Goal: Task Accomplishment & Management: Manage account settings

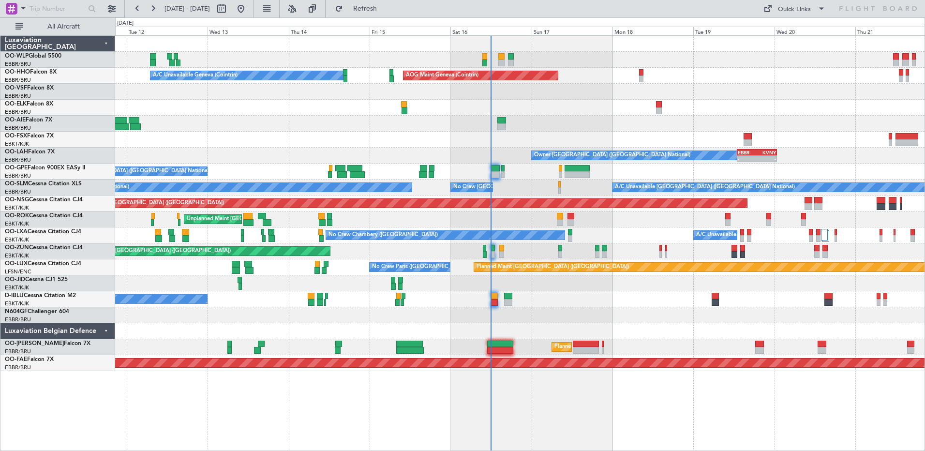
click at [540, 426] on div "Planned Maint [GEOGRAPHIC_DATA] ([GEOGRAPHIC_DATA]) AOG Maint Geneva ([GEOGRAPH…" at bounding box center [520, 243] width 810 height 416
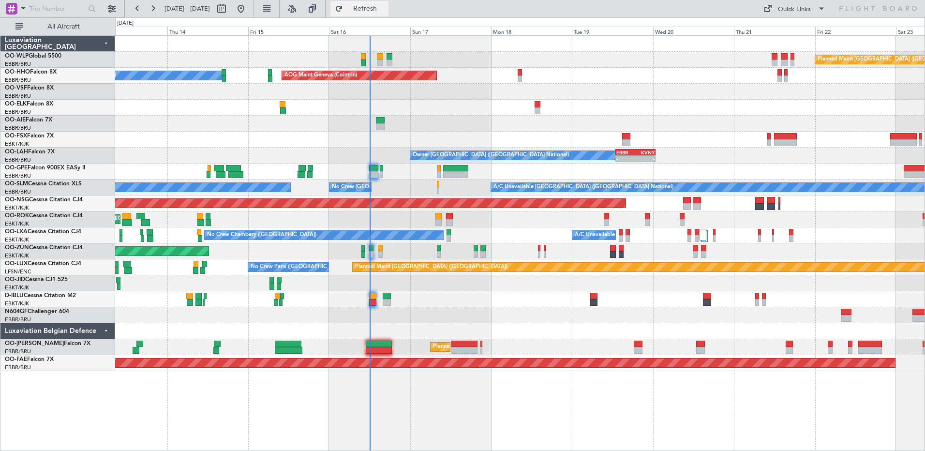
click at [386, 9] on span "Refresh" at bounding box center [365, 8] width 41 height 7
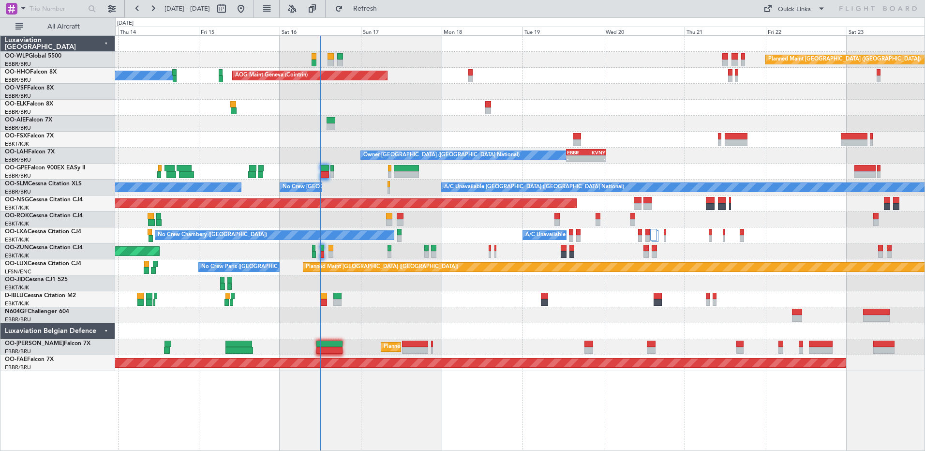
click at [307, 119] on div "Planned Maint [GEOGRAPHIC_DATA] ([GEOGRAPHIC_DATA]) AOG Maint Geneva ([GEOGRAPH…" at bounding box center [520, 203] width 810 height 335
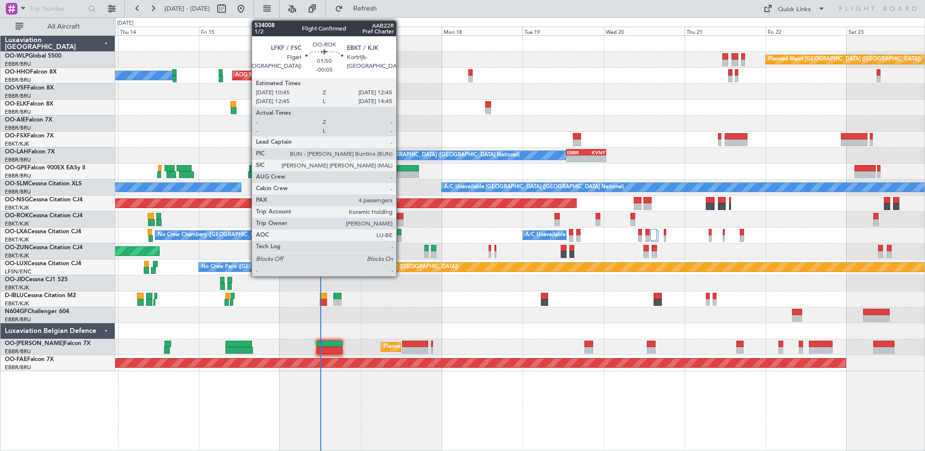
click at [401, 223] on div at bounding box center [400, 222] width 7 height 7
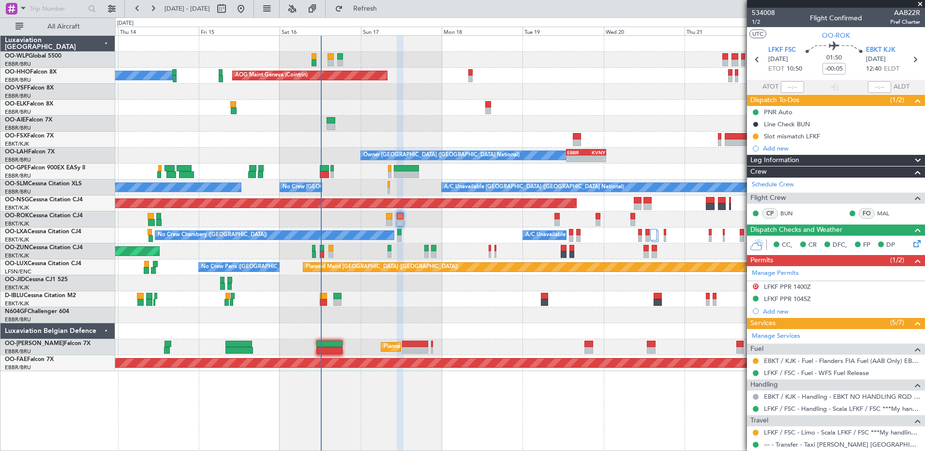
click at [651, 392] on div "Planned Maint [GEOGRAPHIC_DATA] ([GEOGRAPHIC_DATA]) AOG Maint Geneva ([GEOGRAPH…" at bounding box center [520, 243] width 810 height 416
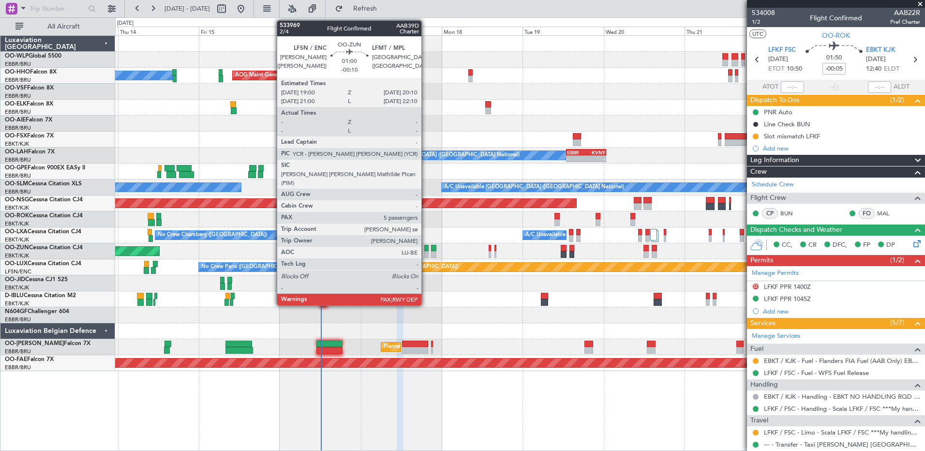
click at [426, 255] on div at bounding box center [426, 254] width 4 height 7
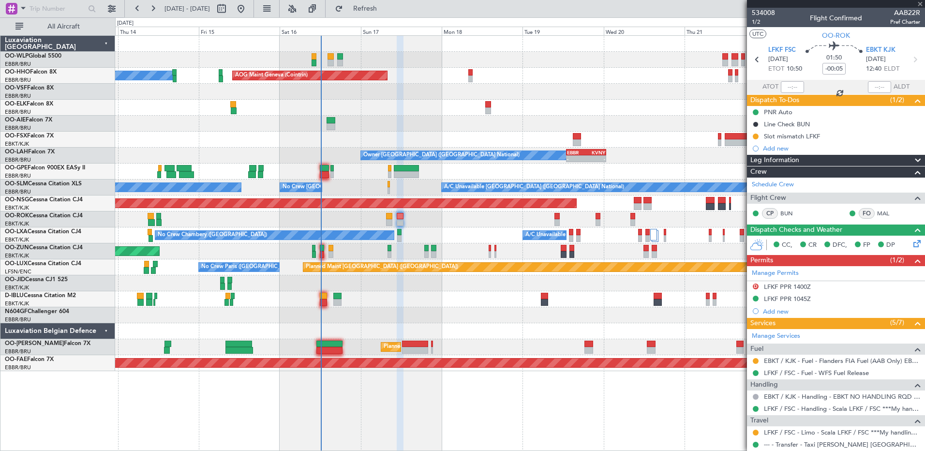
type input "-00:10"
type input "5"
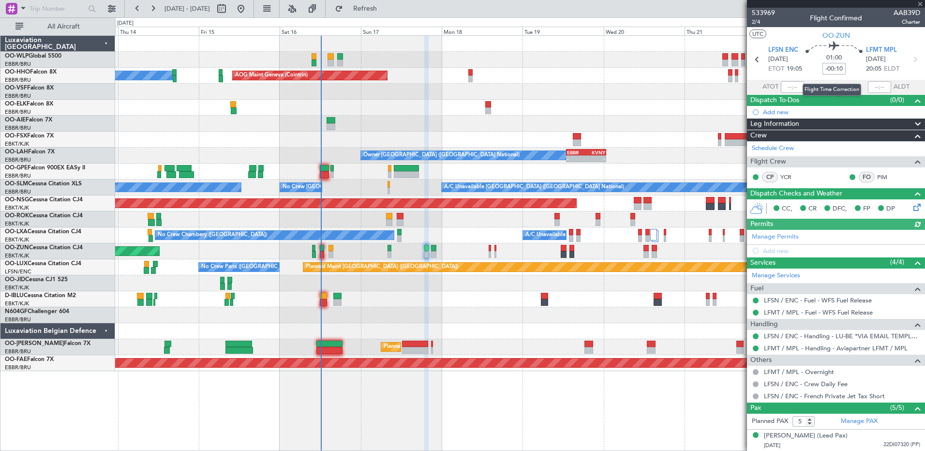
click at [841, 70] on input "-00:10" at bounding box center [834, 69] width 23 height 12
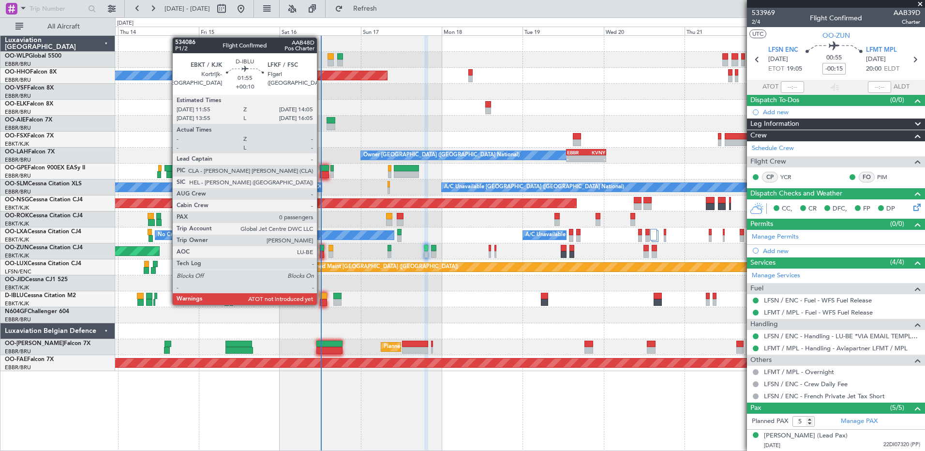
click at [321, 304] on div at bounding box center [324, 302] width 8 height 7
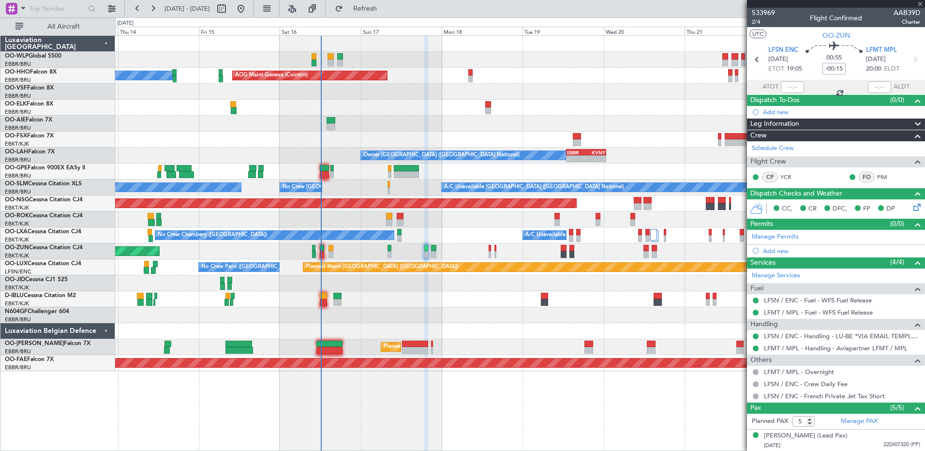
type input "+00:10"
type input "0"
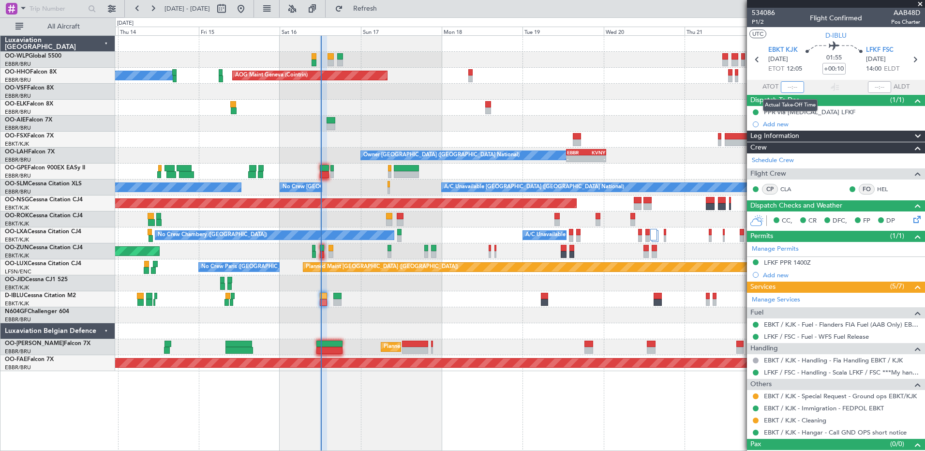
click at [786, 85] on input "text" at bounding box center [792, 87] width 23 height 12
type input "12:05"
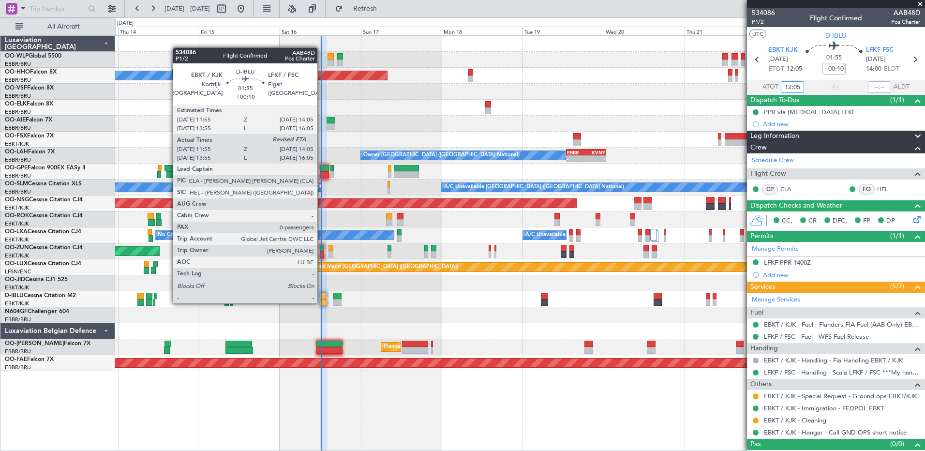
click at [322, 303] on div at bounding box center [324, 302] width 8 height 7
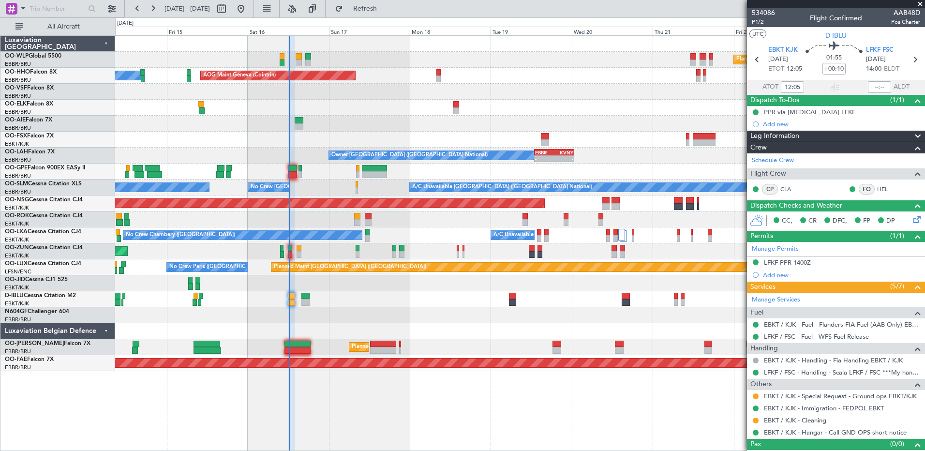
click at [458, 130] on div at bounding box center [520, 124] width 810 height 16
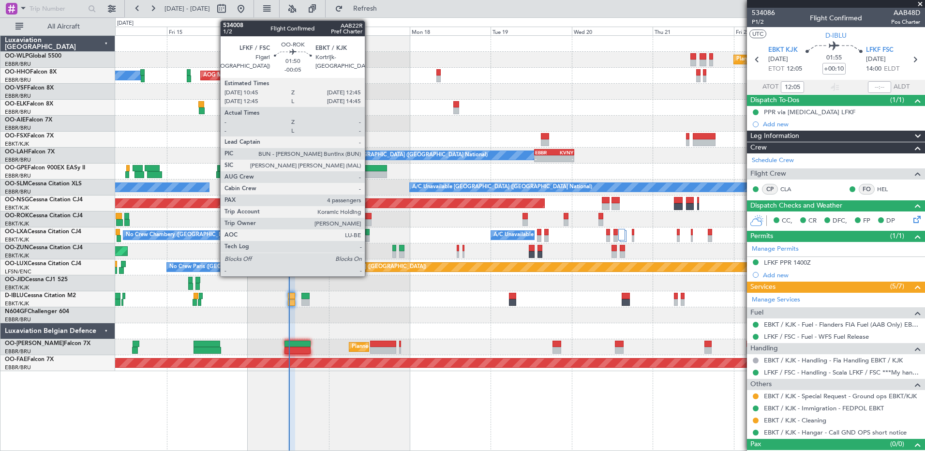
click at [370, 218] on div at bounding box center [368, 216] width 7 height 7
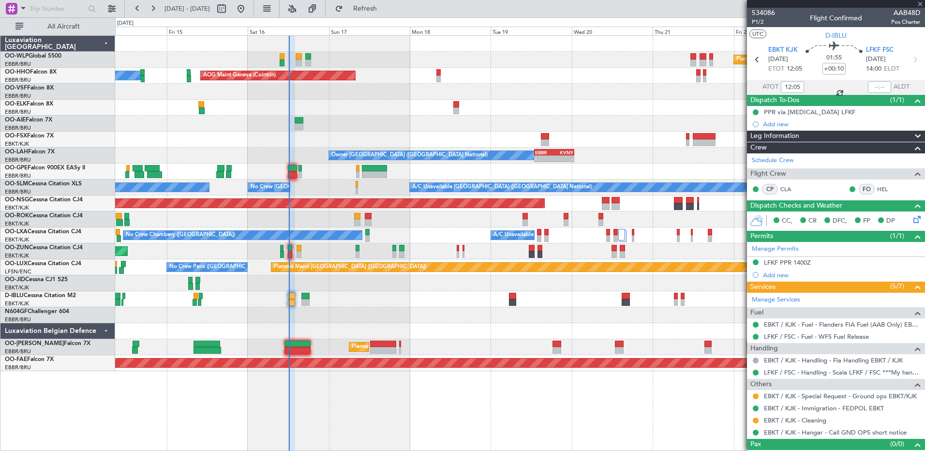
type input "-00:05"
type input "4"
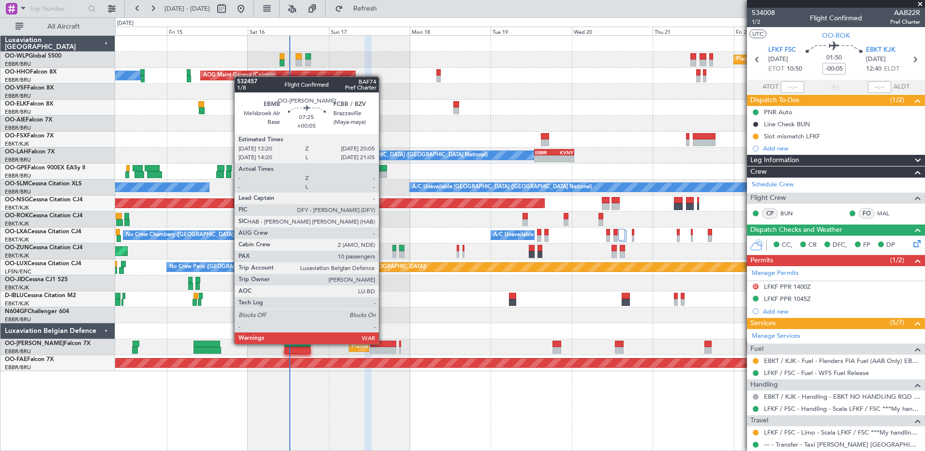
click at [383, 343] on div at bounding box center [383, 344] width 27 height 7
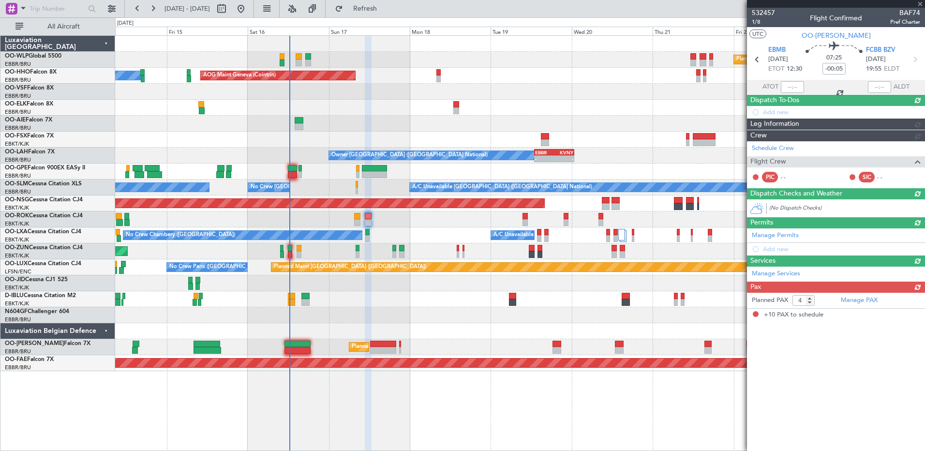
type input "+00:05"
type input "10"
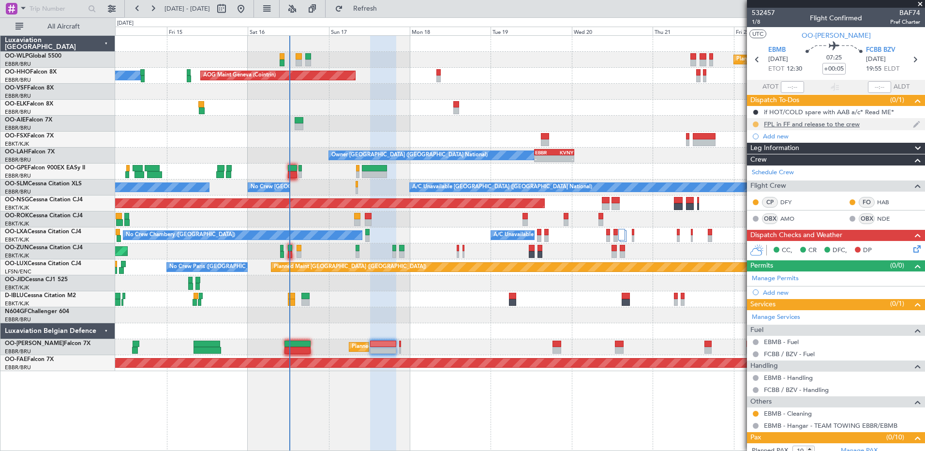
click at [757, 124] on button at bounding box center [756, 124] width 6 height 6
click at [752, 166] on span "Completed" at bounding box center [760, 167] width 32 height 10
click at [778, 138] on div "Add new" at bounding box center [837, 136] width 149 height 8
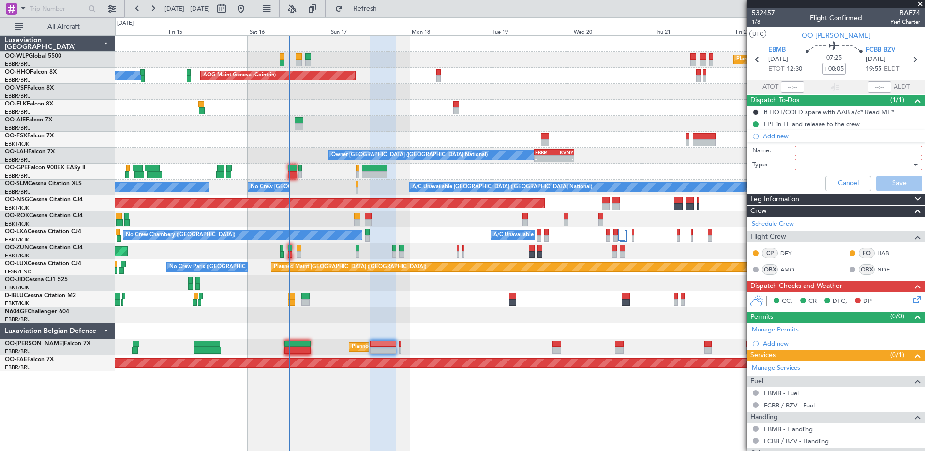
click at [803, 147] on input "Name:" at bounding box center [858, 151] width 127 height 11
type input "F"
type input "s"
type input "f"
type input "FPL schedule to be file at 1420Z"
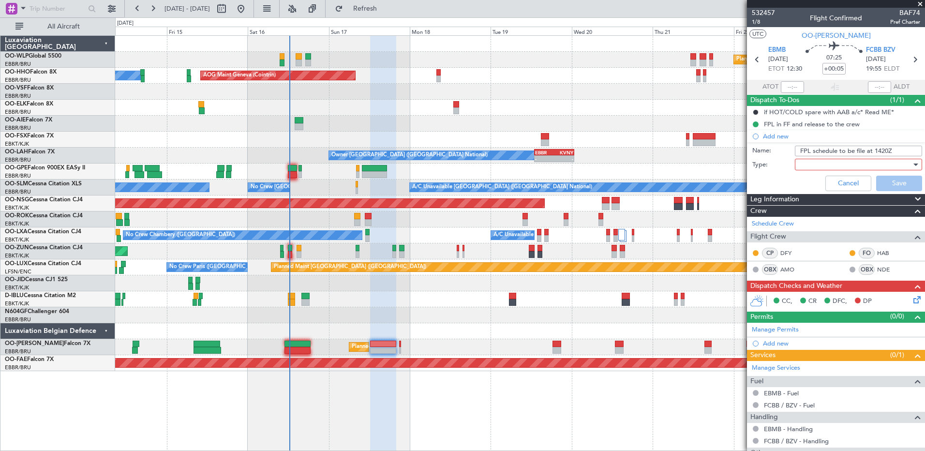
click at [801, 164] on div at bounding box center [855, 164] width 113 height 15
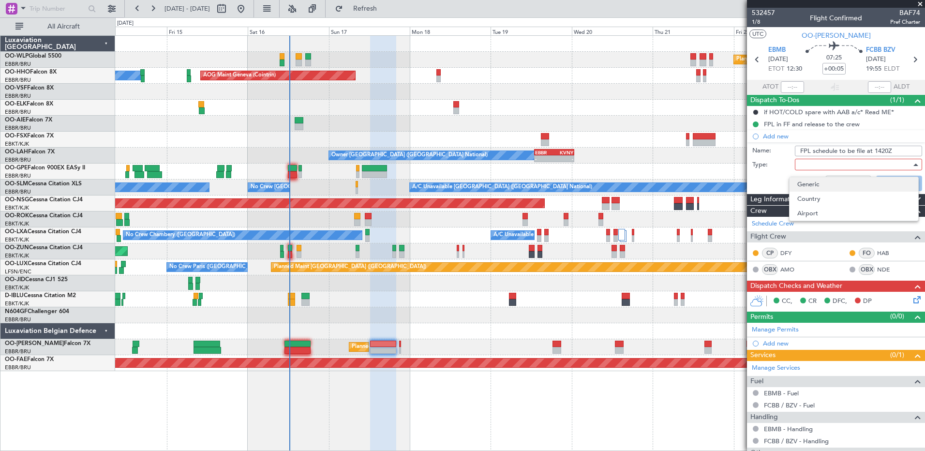
click at [805, 185] on span "Generic" at bounding box center [854, 184] width 113 height 15
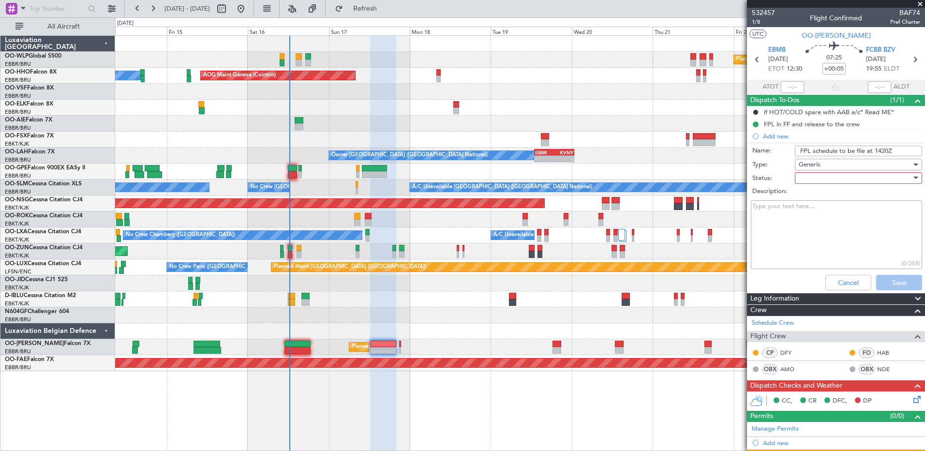
click at [808, 180] on div at bounding box center [855, 178] width 113 height 15
click at [809, 192] on span "Not Started" at bounding box center [854, 197] width 113 height 15
click at [829, 181] on span "Not Started" at bounding box center [816, 178] width 34 height 9
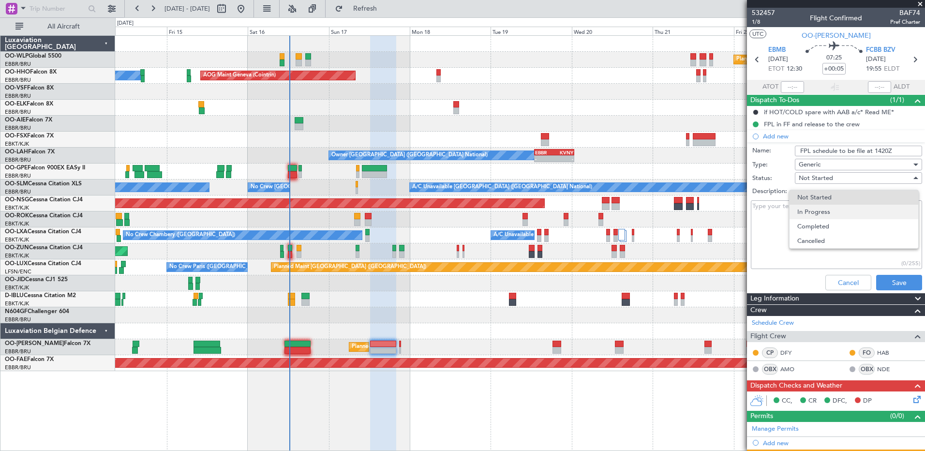
click at [802, 212] on span "In Progress" at bounding box center [854, 212] width 113 height 15
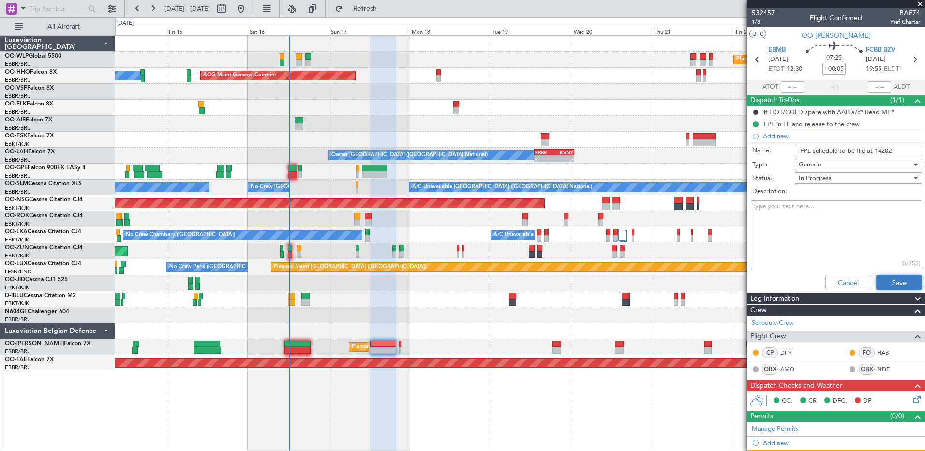
click at [895, 278] on button "Save" at bounding box center [900, 282] width 46 height 15
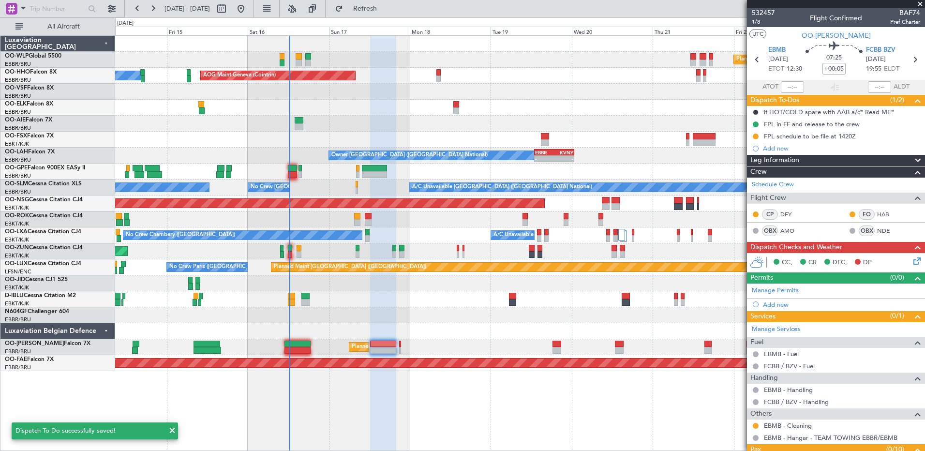
click at [912, 263] on icon at bounding box center [916, 260] width 8 height 8
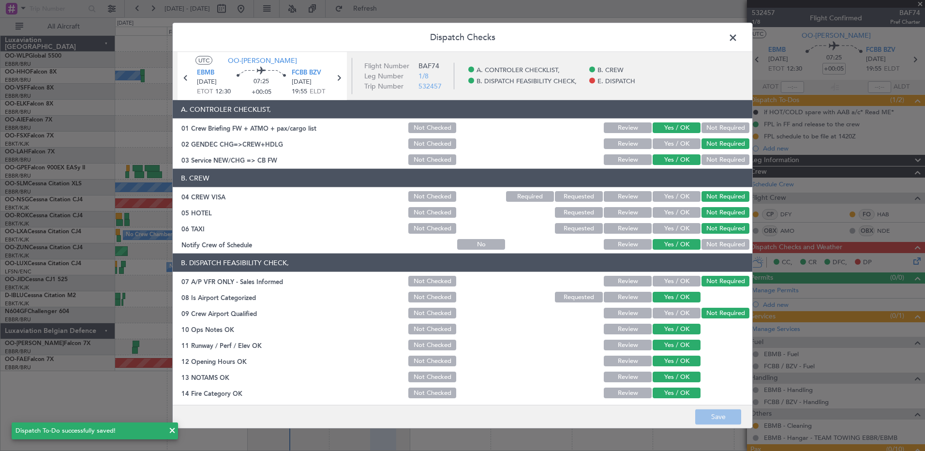
scroll to position [152, 0]
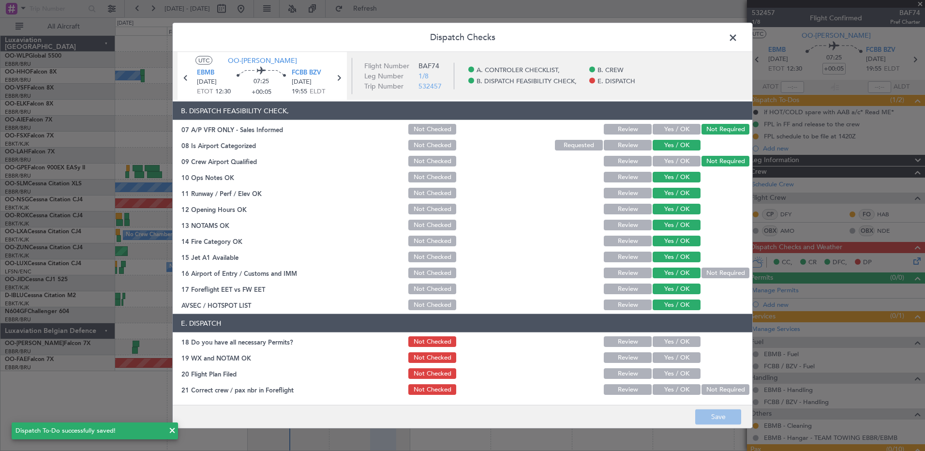
click at [681, 340] on button "Yes / OK" at bounding box center [677, 341] width 48 height 11
click at [682, 360] on button "Yes / OK" at bounding box center [677, 357] width 48 height 11
click at [678, 377] on button "Yes / OK" at bounding box center [677, 373] width 48 height 11
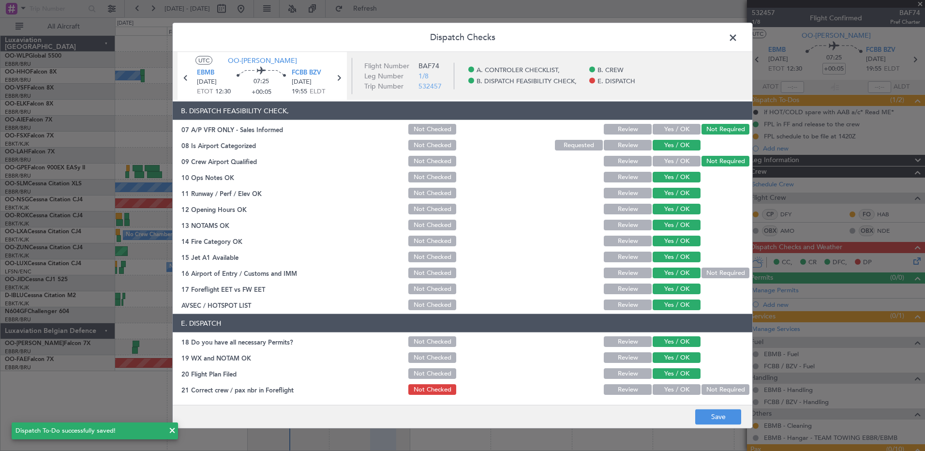
click at [682, 385] on button "Yes / OK" at bounding box center [677, 389] width 48 height 11
click at [724, 414] on button "Save" at bounding box center [719, 416] width 46 height 15
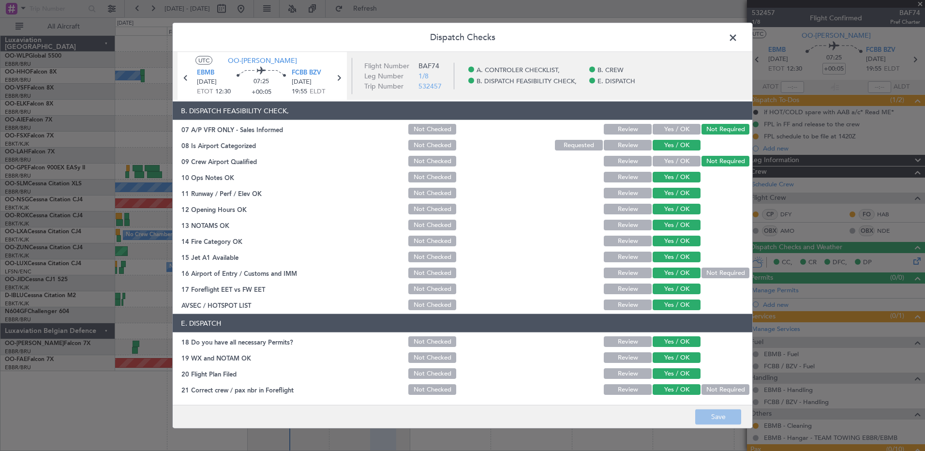
click at [738, 33] on span at bounding box center [738, 39] width 0 height 19
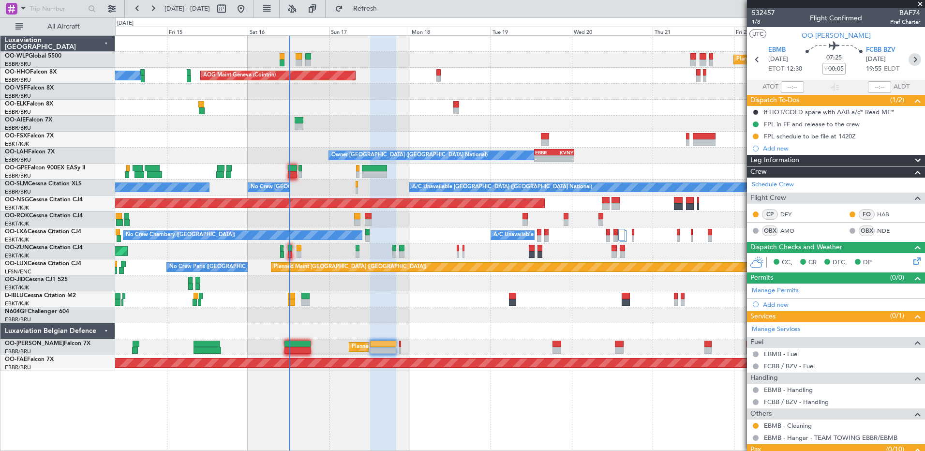
click at [912, 58] on icon at bounding box center [915, 59] width 13 height 13
type input "0"
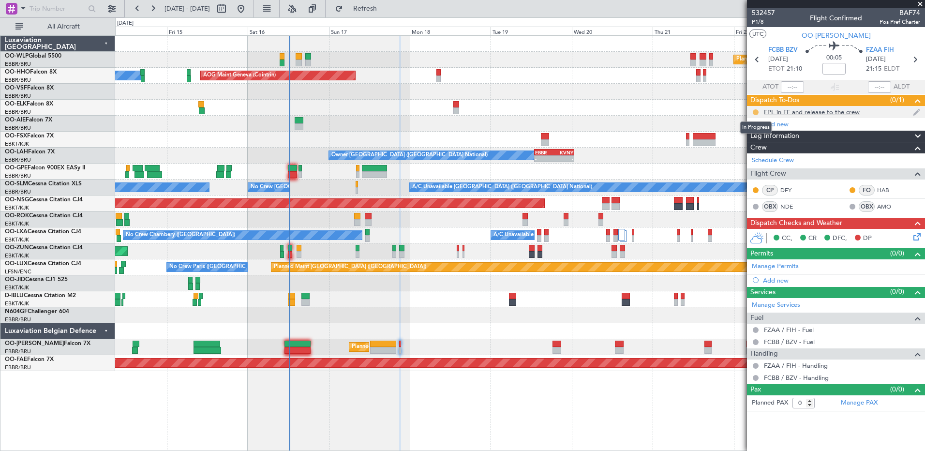
click at [758, 111] on button at bounding box center [756, 112] width 6 height 6
click at [765, 154] on span "Completed" at bounding box center [760, 155] width 32 height 10
click at [838, 64] on input at bounding box center [834, 69] width 23 height 12
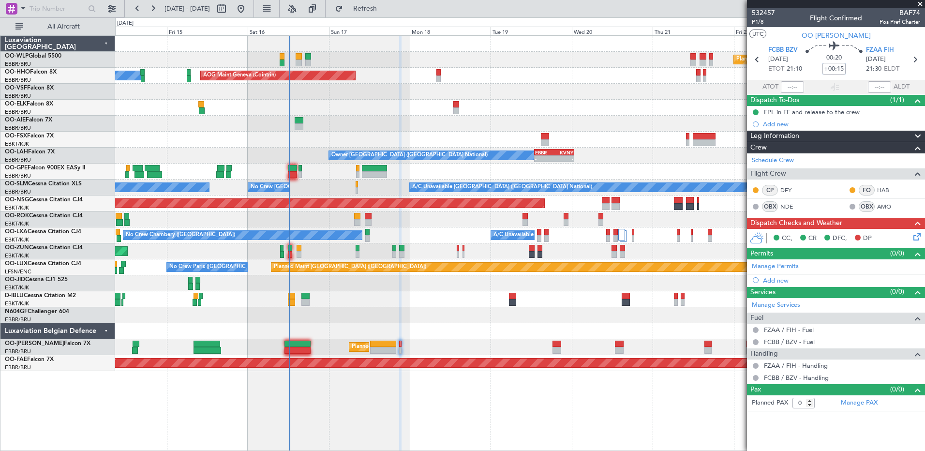
type input "+00:15"
click at [920, 239] on icon at bounding box center [916, 235] width 8 height 8
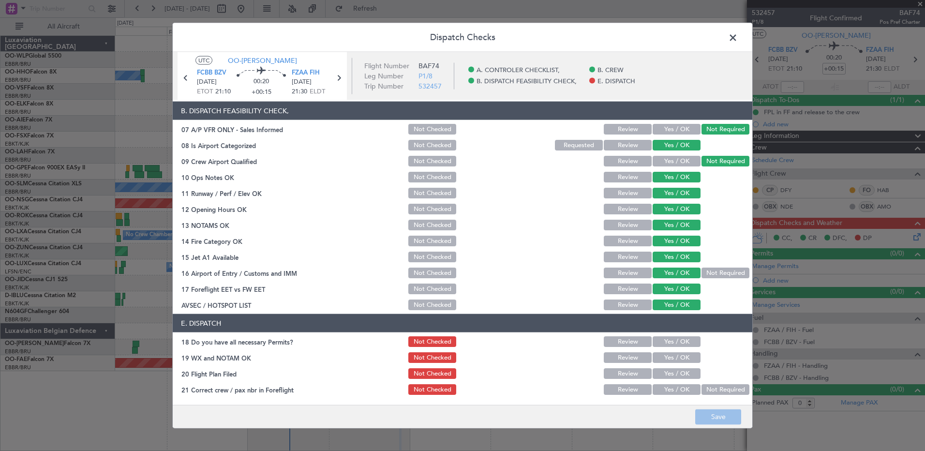
click at [667, 345] on button "Yes / OK" at bounding box center [677, 341] width 48 height 11
drag, startPoint x: 666, startPoint y: 349, endPoint x: 667, endPoint y: 369, distance: 19.9
click at [666, 351] on section "E. DISPATCH 18 Do you have all necessary Permits? Not Checked Review Yes / OK 1…" at bounding box center [463, 355] width 580 height 82
click at [671, 359] on button "Yes / OK" at bounding box center [677, 357] width 48 height 11
click at [670, 377] on button "Yes / OK" at bounding box center [677, 373] width 48 height 11
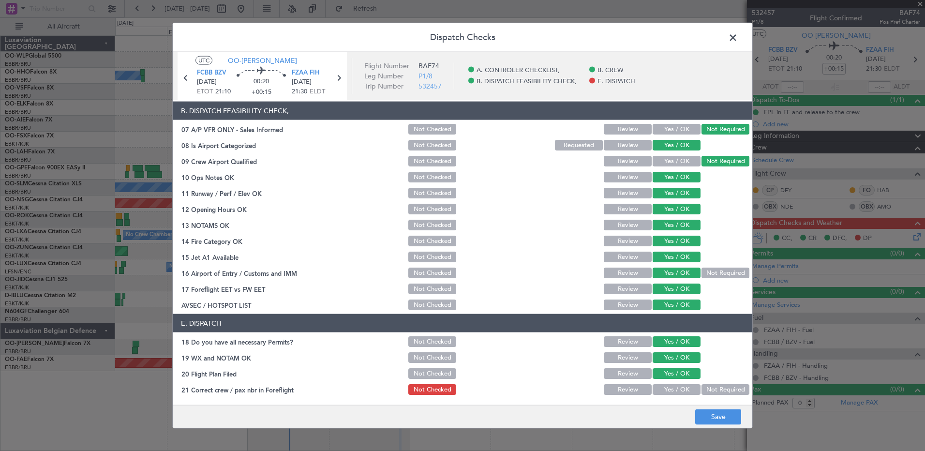
click at [671, 389] on button "Yes / OK" at bounding box center [677, 389] width 48 height 11
click at [713, 422] on button "Save" at bounding box center [719, 416] width 46 height 15
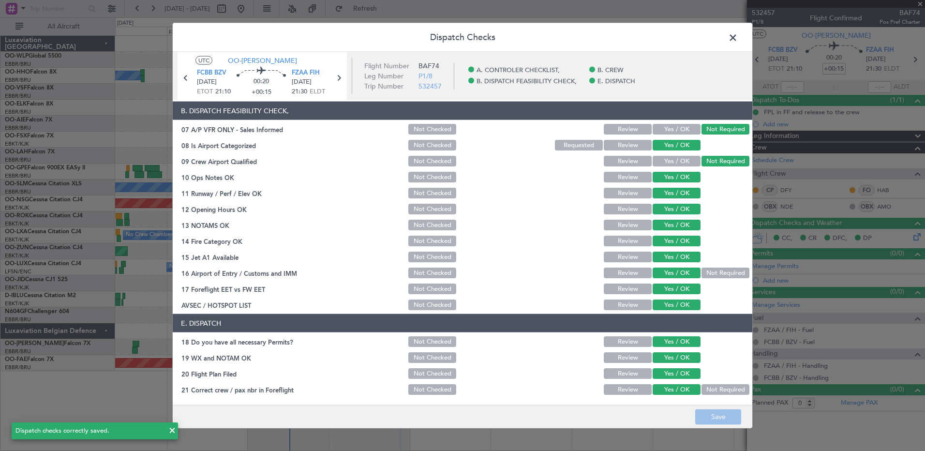
click at [738, 37] on span at bounding box center [738, 39] width 0 height 19
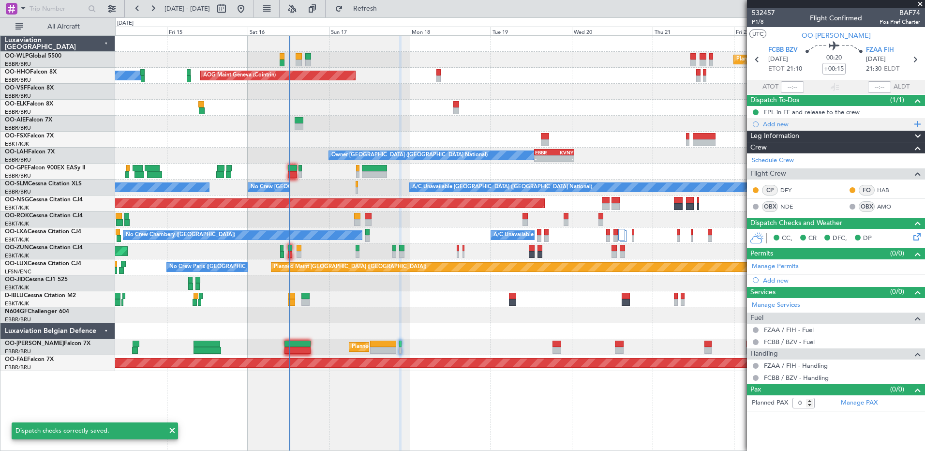
click at [787, 123] on div "Add new" at bounding box center [837, 124] width 149 height 8
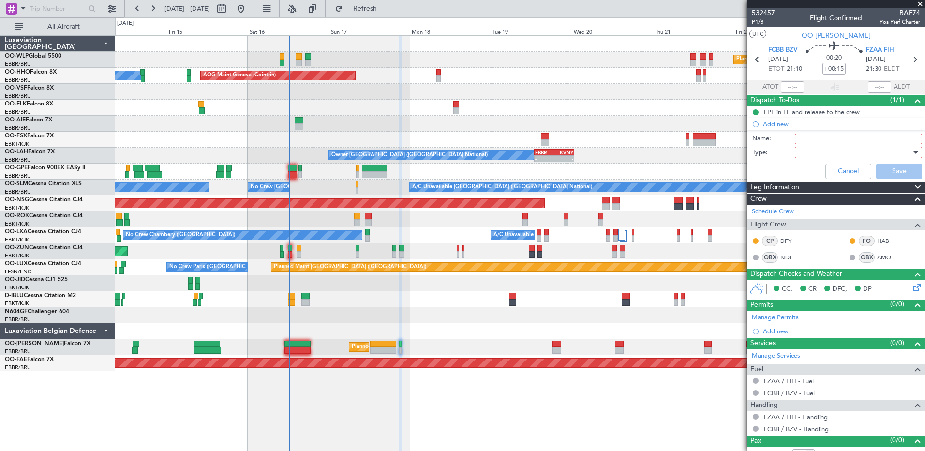
click at [802, 138] on input "Name:" at bounding box center [858, 139] width 127 height 11
drag, startPoint x: 885, startPoint y: 136, endPoint x: 897, endPoint y: 140, distance: 13.2
click at [885, 136] on input "FPL schedule to be file at 1420Z" at bounding box center [858, 139] width 127 height 11
type input "FPL schedule to be file at 2300Z"
click at [853, 152] on div at bounding box center [855, 152] width 113 height 15
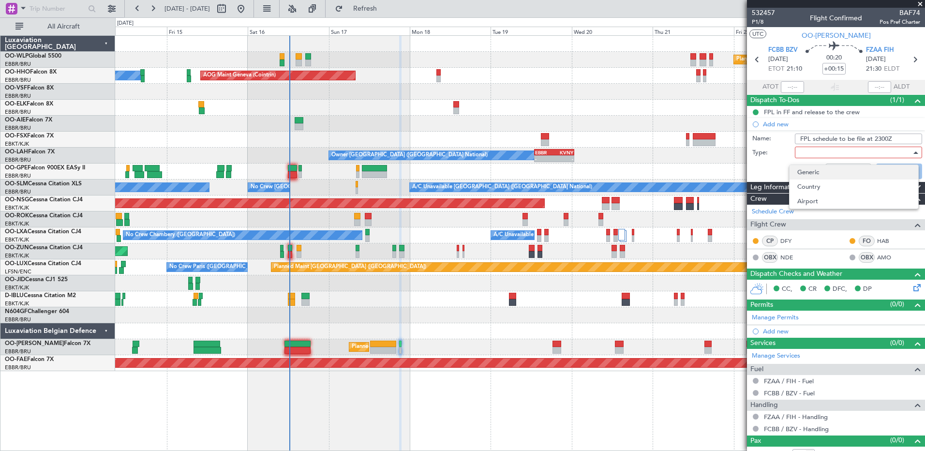
click at [842, 171] on span "Generic" at bounding box center [854, 172] width 113 height 15
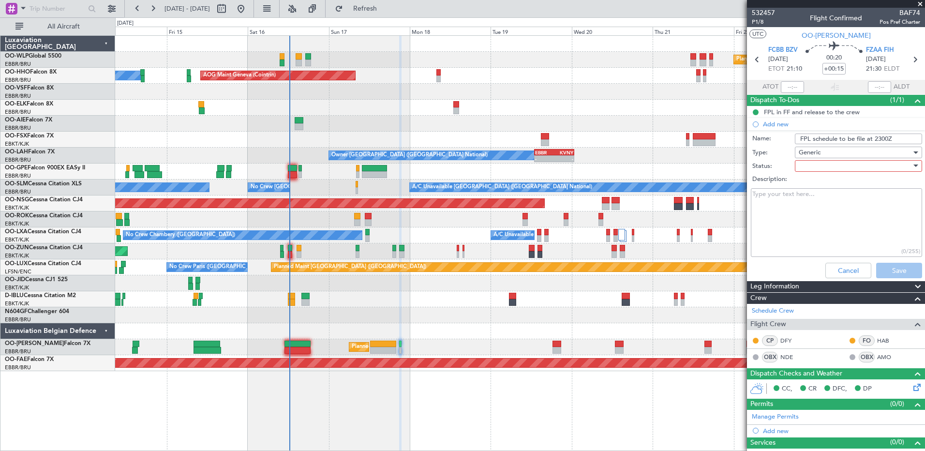
click at [828, 157] on div "Generic" at bounding box center [855, 152] width 113 height 15
click at [821, 172] on span "Generic" at bounding box center [854, 172] width 113 height 15
click at [823, 168] on div at bounding box center [855, 166] width 113 height 15
click at [824, 201] on span "In Progress" at bounding box center [854, 200] width 113 height 15
click at [899, 270] on button "Save" at bounding box center [900, 270] width 46 height 15
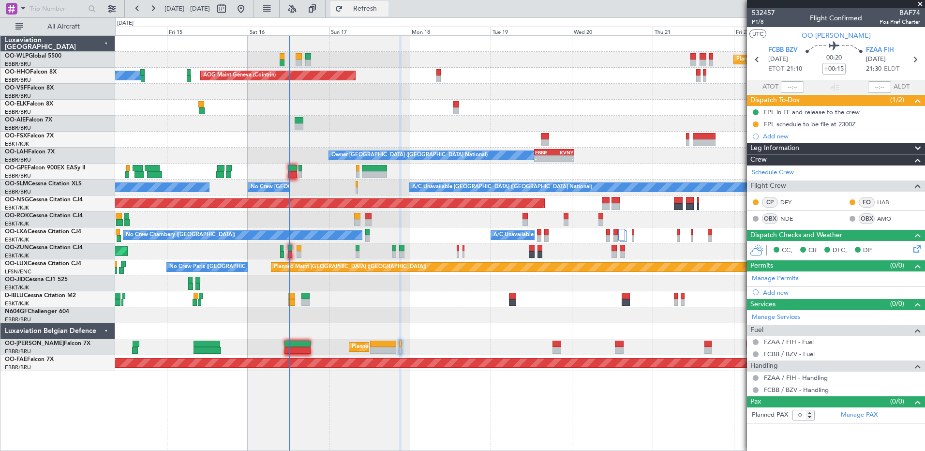
click at [386, 5] on span "Refresh" at bounding box center [365, 8] width 41 height 7
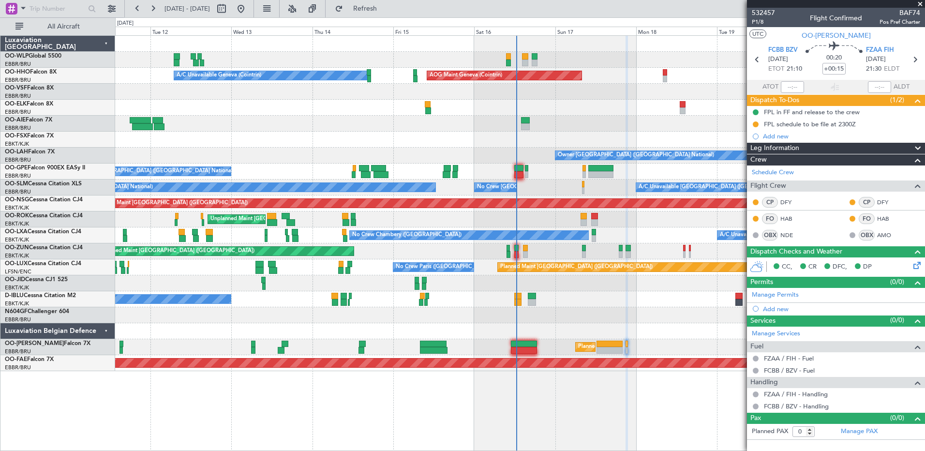
click at [476, 177] on div "No Crew [GEOGRAPHIC_DATA] ([GEOGRAPHIC_DATA] National)" at bounding box center [520, 172] width 810 height 16
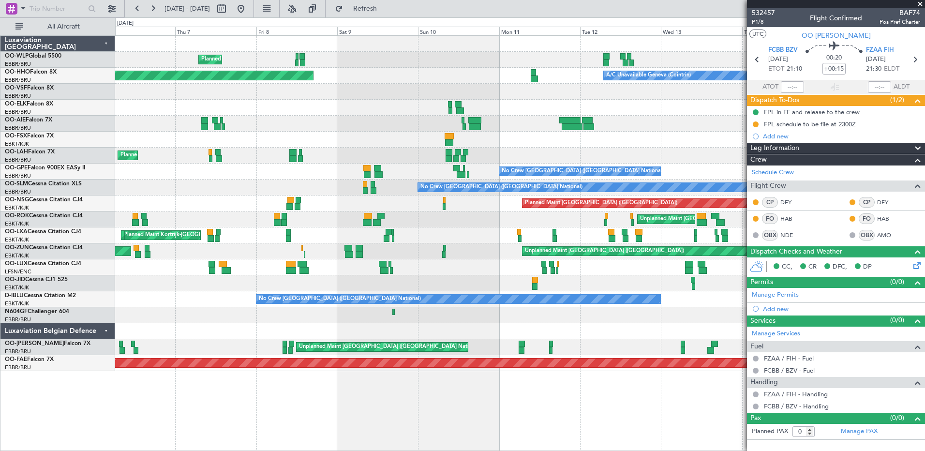
click at [669, 179] on div "No Crew Brussels (Brussels National) Cleaning Brussels (Brussels National)" at bounding box center [520, 172] width 810 height 16
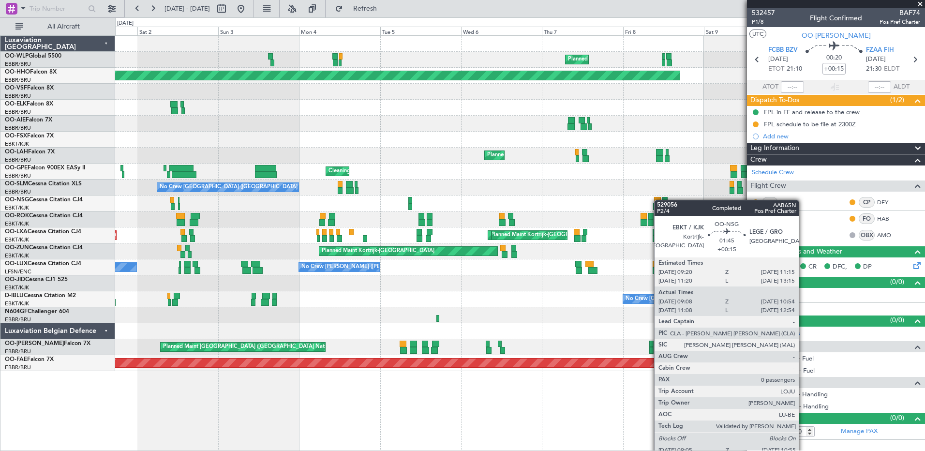
click at [659, 200] on div "Planned Maint Milan (Linate) Planned Maint Geneva (Cointrin) A/C Unavailable Ge…" at bounding box center [520, 203] width 810 height 335
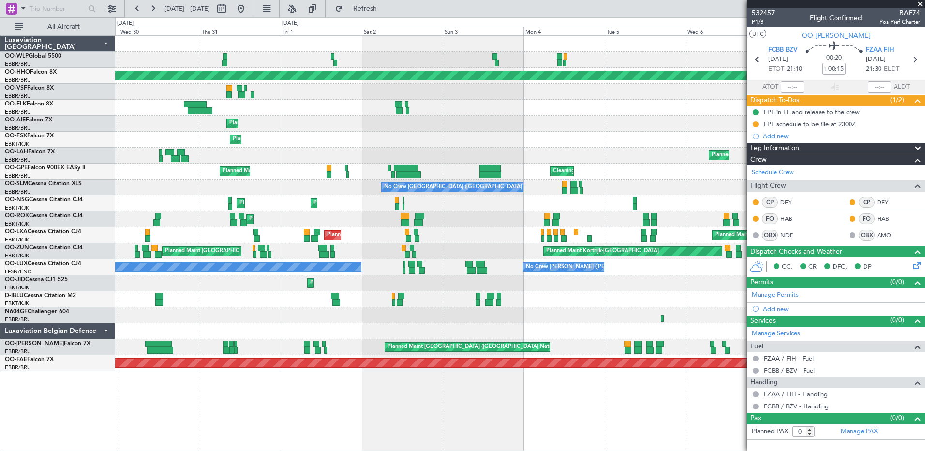
click at [407, 154] on div "Planned Maint [GEOGRAPHIC_DATA] ([GEOGRAPHIC_DATA] National)" at bounding box center [520, 156] width 810 height 16
click at [41, 12] on input "text" at bounding box center [58, 8] width 56 height 15
type input "r"
click at [5, 6] on div "r" at bounding box center [62, 8] width 124 height 17
click at [18, 7] on span at bounding box center [23, 8] width 12 height 12
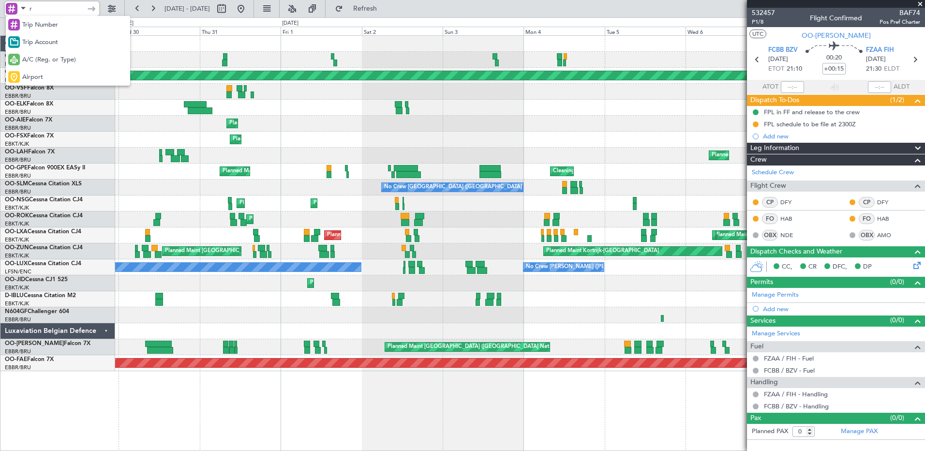
drag, startPoint x: 43, startPoint y: 74, endPoint x: 45, endPoint y: 66, distance: 8.3
click at [43, 74] on div "Airport" at bounding box center [68, 76] width 124 height 17
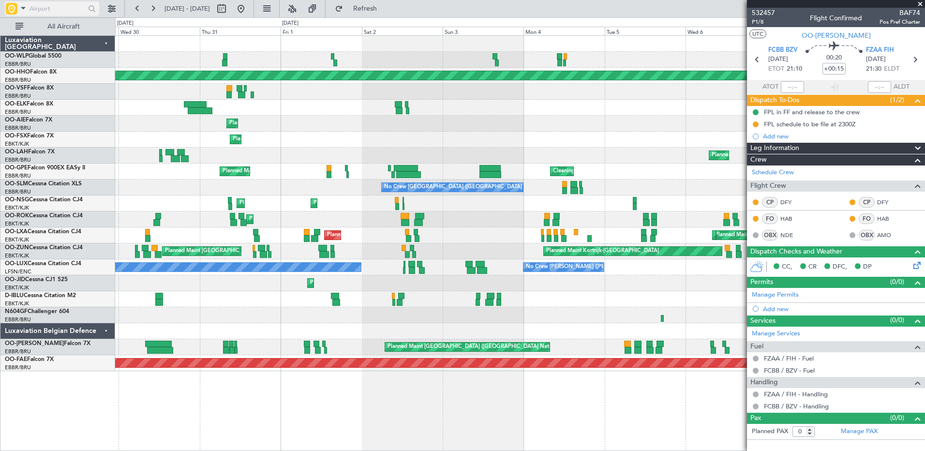
click at [44, 12] on input "text" at bounding box center [58, 8] width 56 height 15
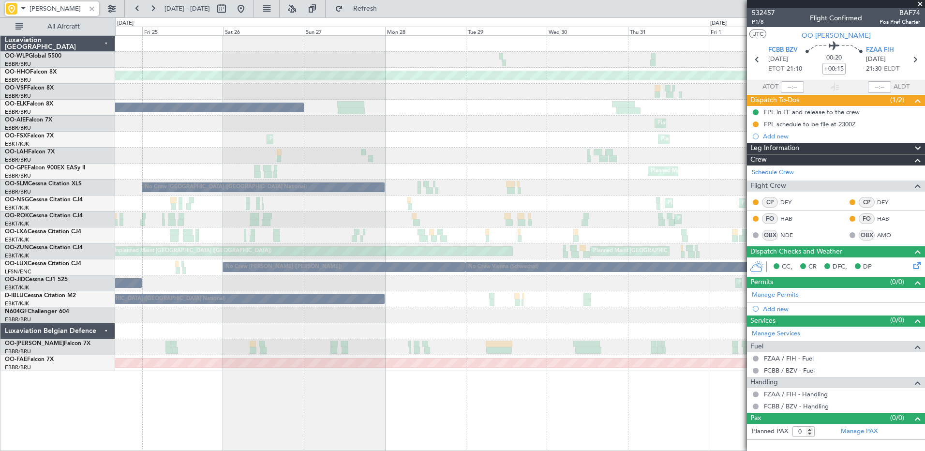
click at [677, 206] on div "Planned Maint Kortrijk-Wevelgem Planned Maint Kortrijk-Wevelgem" at bounding box center [520, 204] width 810 height 16
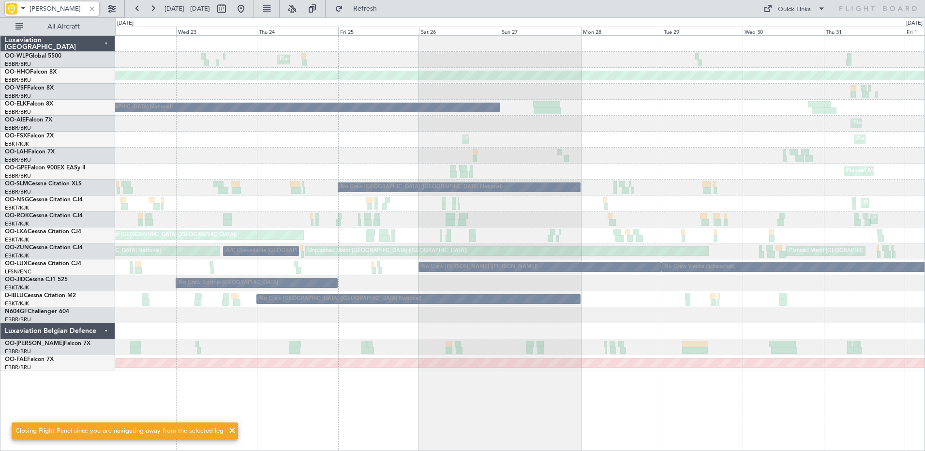
click at [150, 100] on div "Planned Maint Milan (Linate) Planned Maint Geneva (Cointrin) Owner Brussels (Br…" at bounding box center [520, 203] width 810 height 335
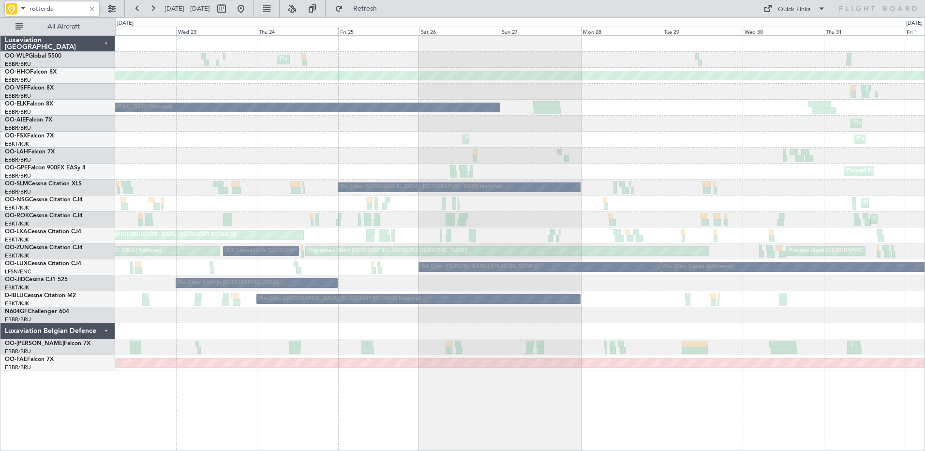
type input "rotterda"
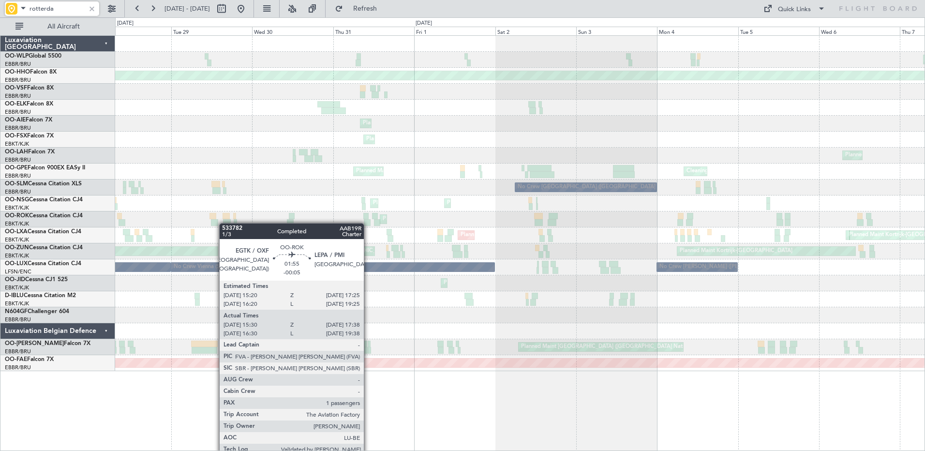
click at [224, 223] on div "Planned Maint Milan (Linate) Planned Maint Geneva (Cointrin) Owner Brussels (Br…" at bounding box center [520, 203] width 810 height 335
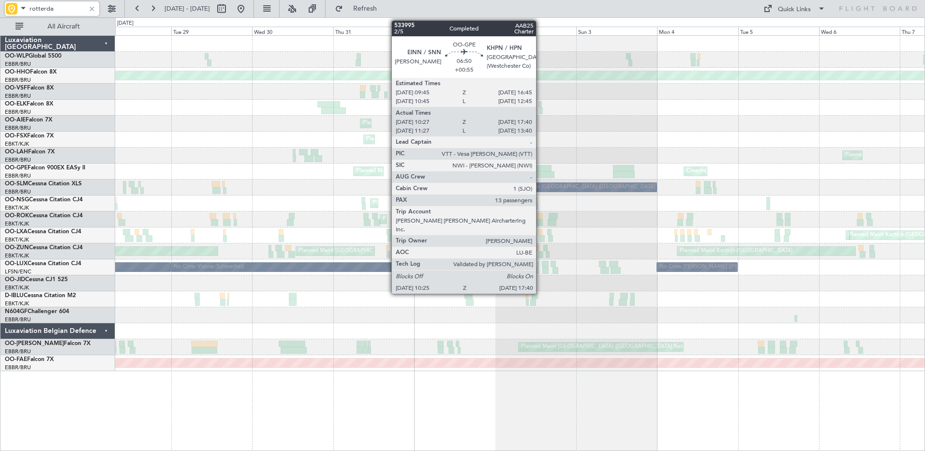
click at [626, 231] on div "Planned Maint Kortrijk-Wevelgem AOG Maint Kortrijk-Wevelgem Planned Maint Bruss…" at bounding box center [520, 235] width 810 height 16
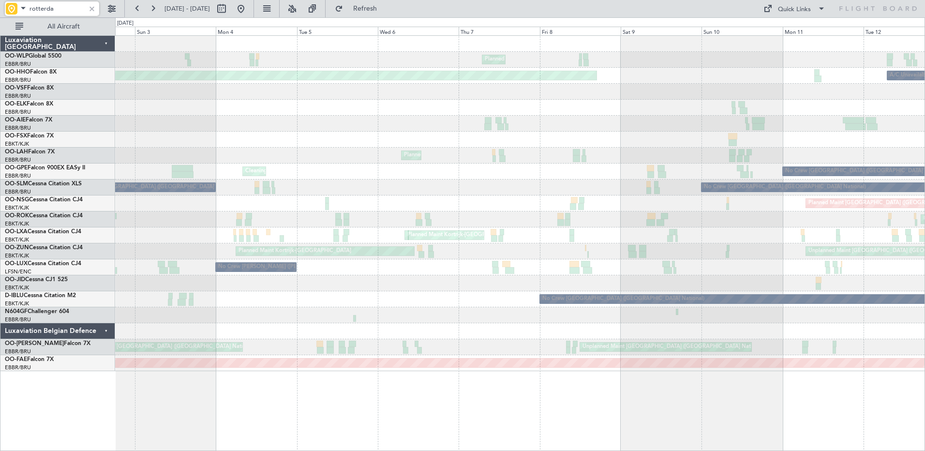
click at [284, 104] on div "Planned Maint Milan (Linate) Planned Maint Geneva (Cointrin) A/C Unavailable Ge…" at bounding box center [520, 203] width 810 height 335
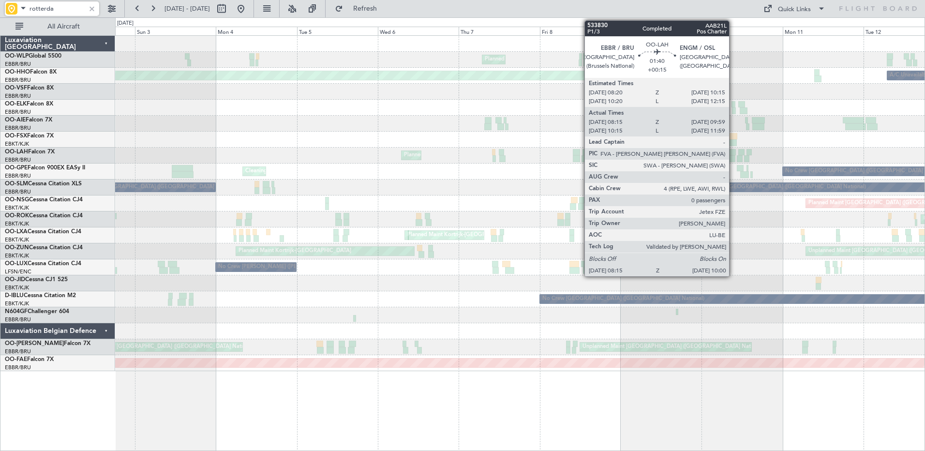
click at [151, 135] on div "Planned Maint Milan (Linate) Planned Maint Geneva (Cointrin) A/C Unavailable Ge…" at bounding box center [520, 203] width 810 height 335
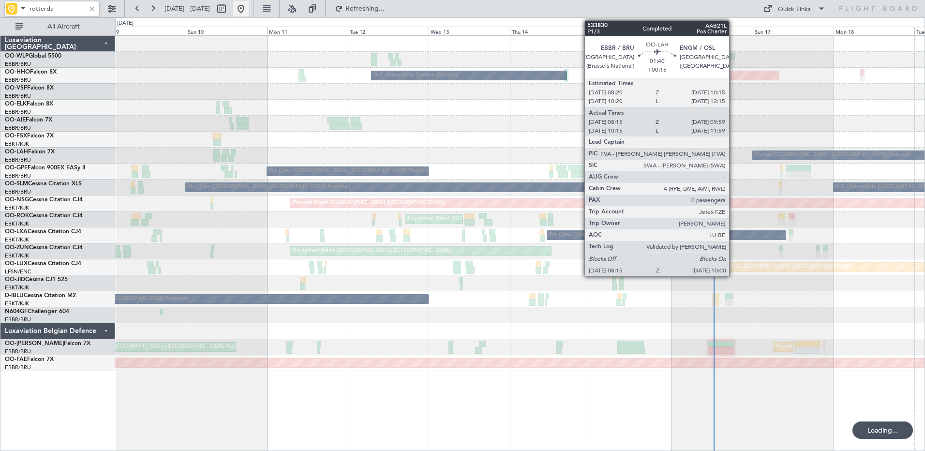
click at [249, 9] on button at bounding box center [240, 8] width 15 height 15
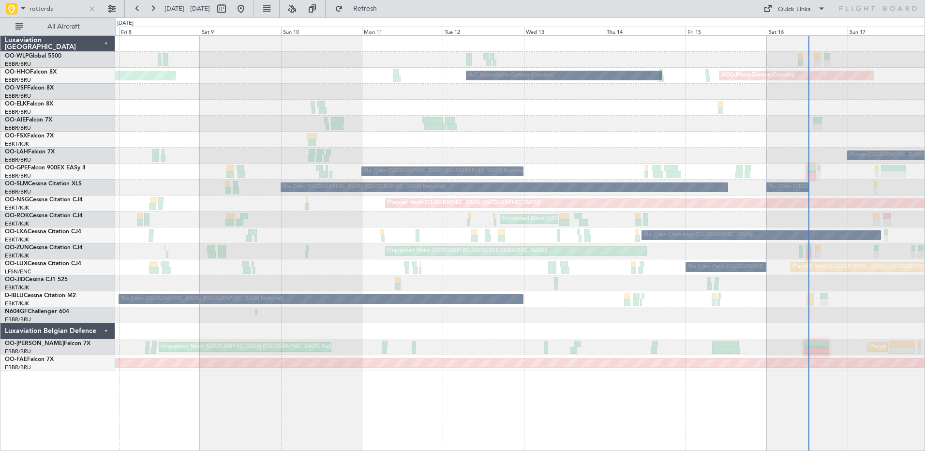
click at [723, 176] on div "Planned Maint Milan (Linate) A/C Unavailable Geneva (Cointrin) AOG Maint Geneva…" at bounding box center [520, 203] width 810 height 335
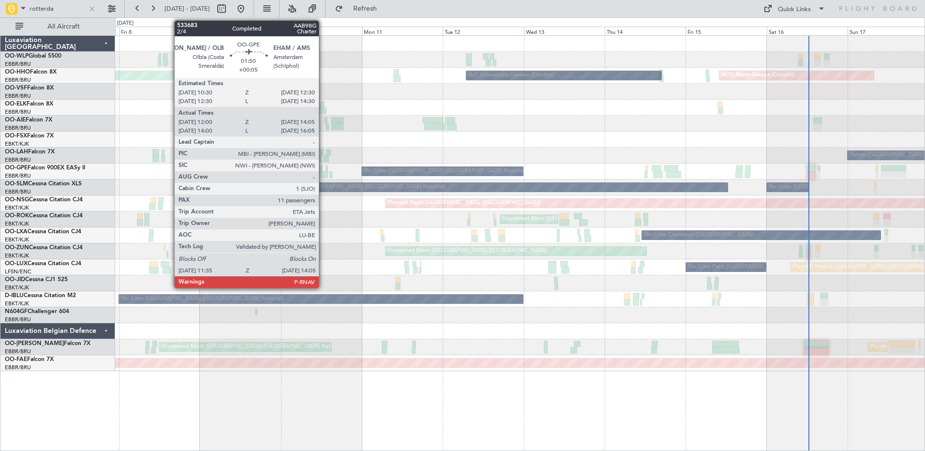
click at [323, 176] on div at bounding box center [323, 174] width 9 height 7
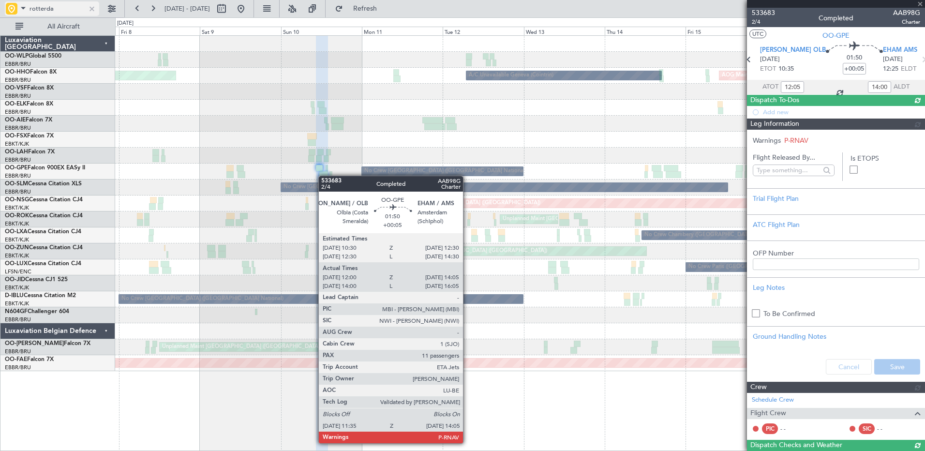
click at [88, 6] on div at bounding box center [92, 8] width 11 height 11
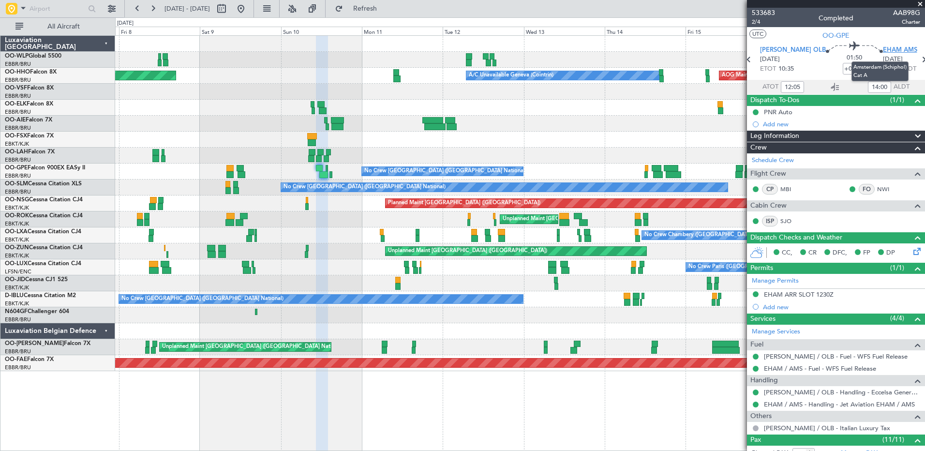
click at [883, 49] on span "EHAM AMS" at bounding box center [900, 50] width 34 height 10
click at [37, 6] on input "text" at bounding box center [58, 8] width 56 height 15
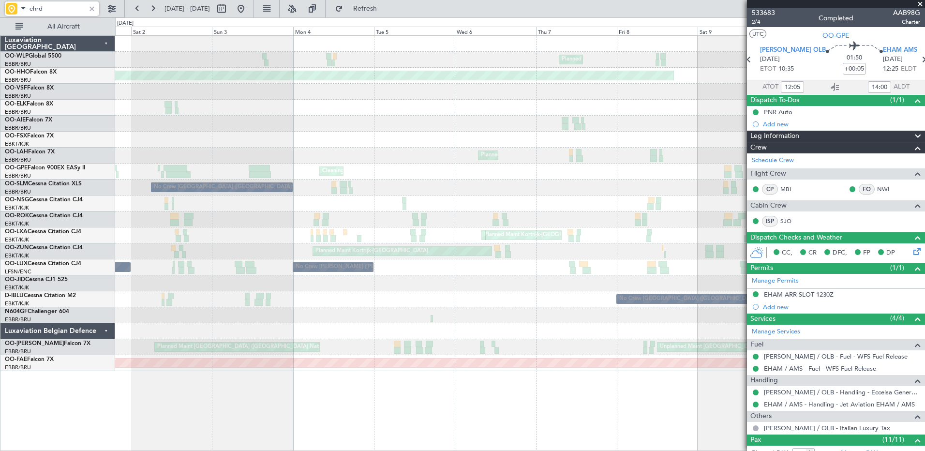
click at [701, 184] on div "Planned Maint Milan (Linate) Planned Maint Geneva ([GEOGRAPHIC_DATA]) A/C Unava…" at bounding box center [520, 203] width 810 height 335
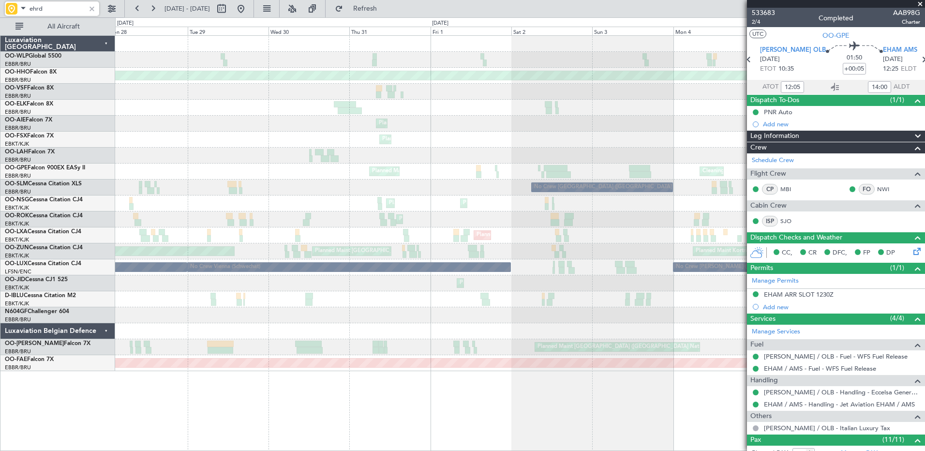
type input "ehrd"
click at [89, 6] on div at bounding box center [92, 8] width 11 height 11
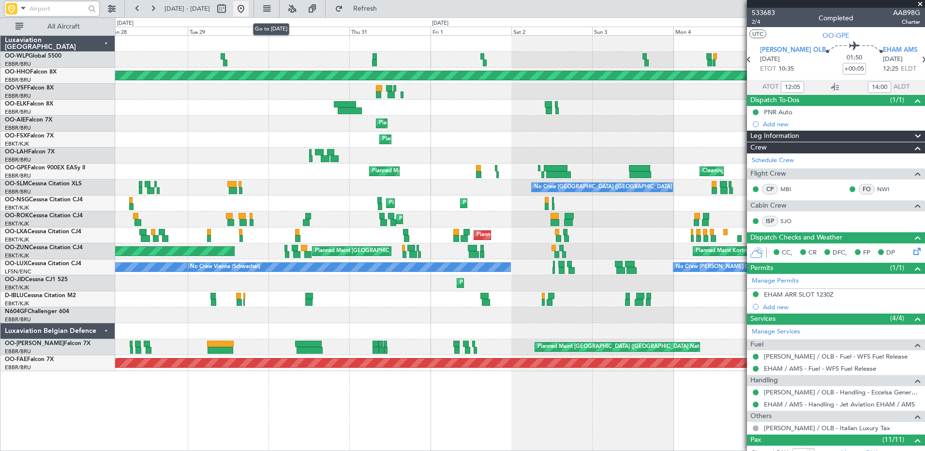
click at [249, 6] on button at bounding box center [240, 8] width 15 height 15
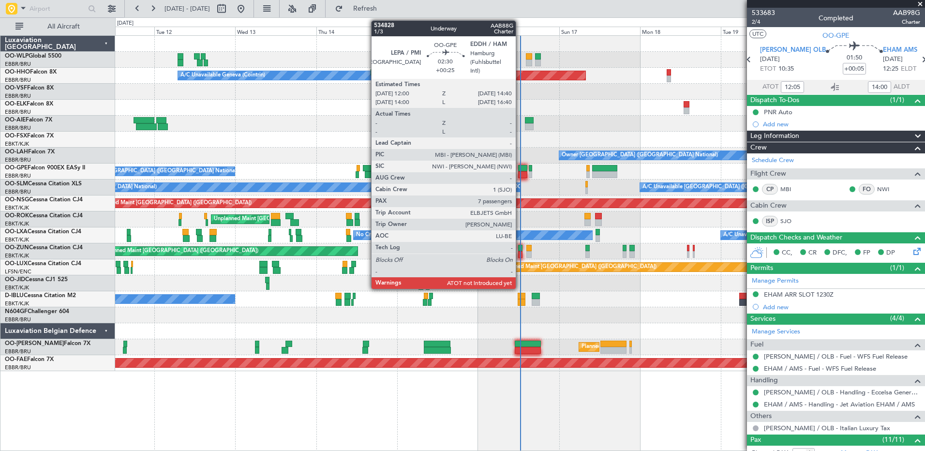
click at [520, 175] on div at bounding box center [522, 174] width 9 height 7
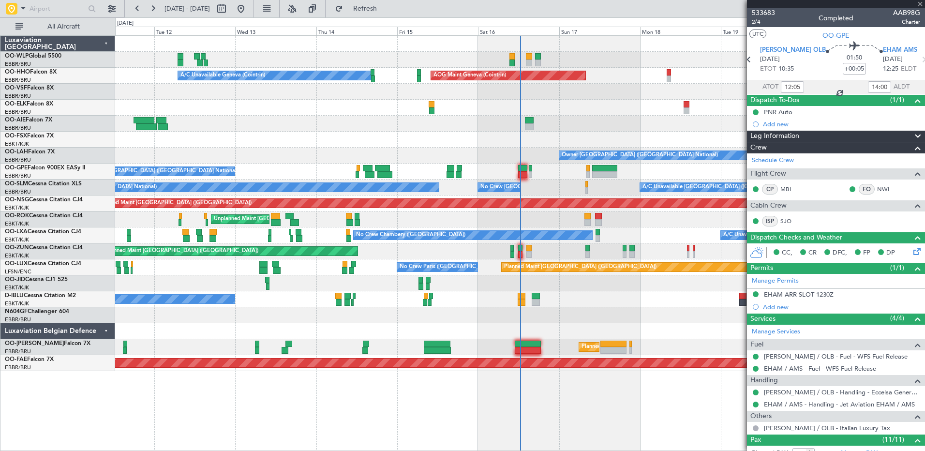
type input "+00:25"
type input "7"
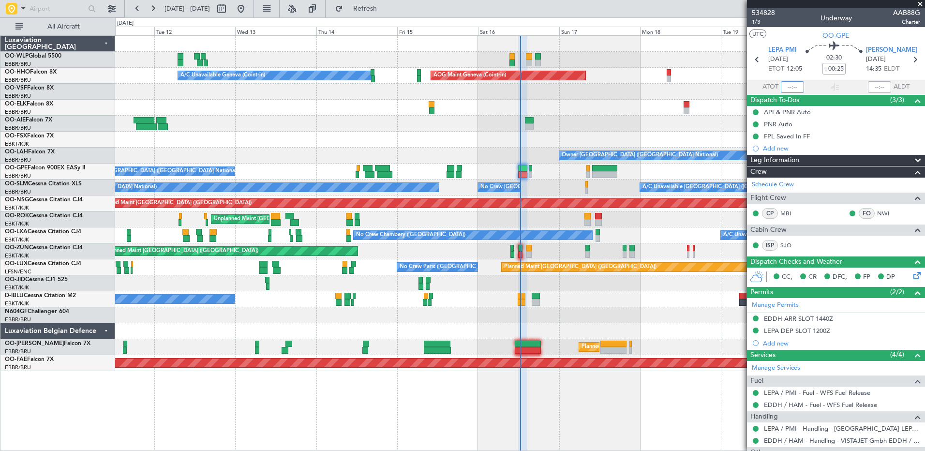
click at [787, 87] on input "text" at bounding box center [792, 87] width 23 height 12
type input "12:34"
click at [881, 47] on span "[PERSON_NAME]" at bounding box center [891, 50] width 51 height 10
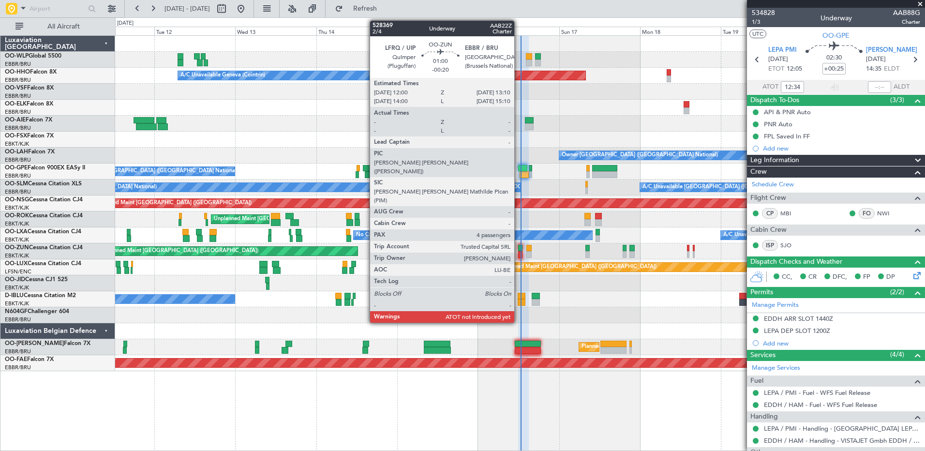
click at [519, 255] on div at bounding box center [520, 254] width 4 height 7
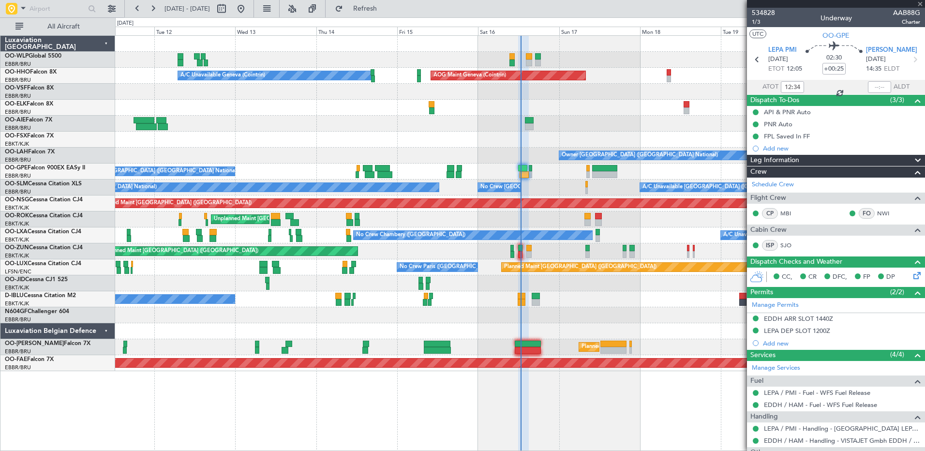
type input "-00:20"
type input "4"
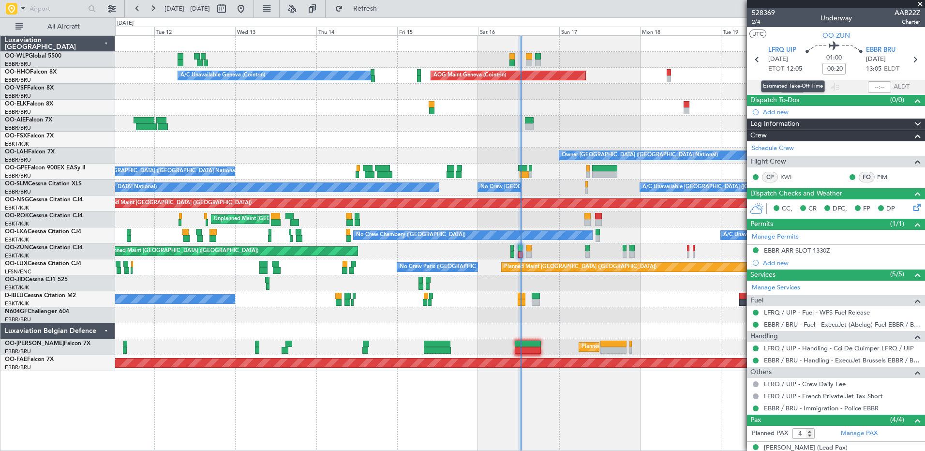
click at [789, 88] on div "Estimated Take-Off Time" at bounding box center [793, 86] width 64 height 12
click at [783, 84] on input "text" at bounding box center [792, 87] width 23 height 12
type input "12:27"
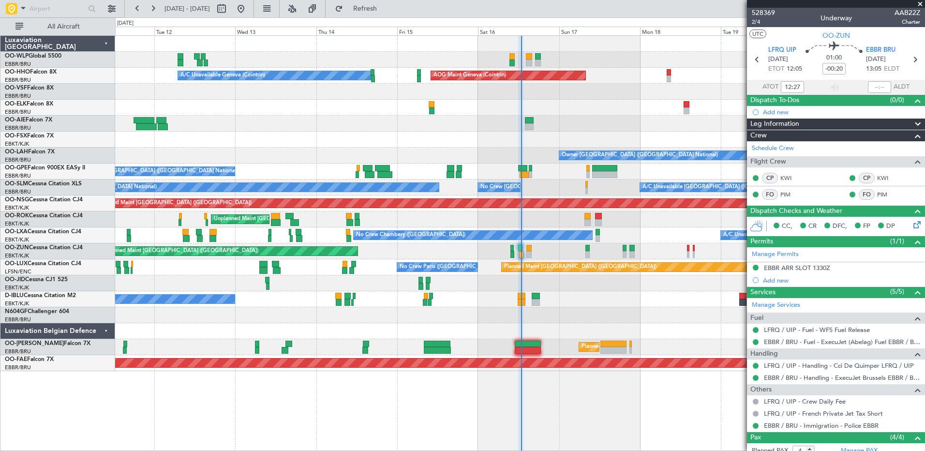
click at [658, 419] on div "Planned Maint Berlin (Brandenburg) A/C Unavailable Geneva (Cointrin) AOG Maint …" at bounding box center [520, 243] width 810 height 416
click at [386, 11] on span "Refresh" at bounding box center [365, 8] width 41 height 7
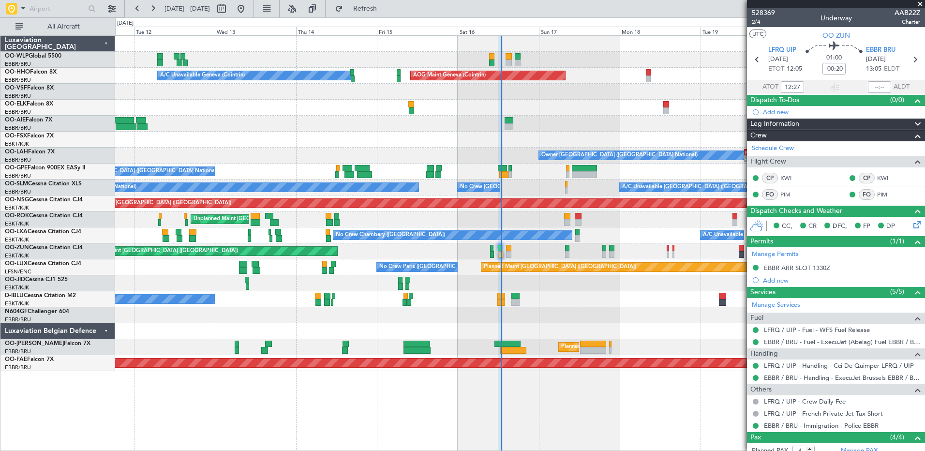
click at [407, 89] on div at bounding box center [520, 92] width 810 height 16
click at [385, 2] on button "Refresh" at bounding box center [360, 8] width 58 height 15
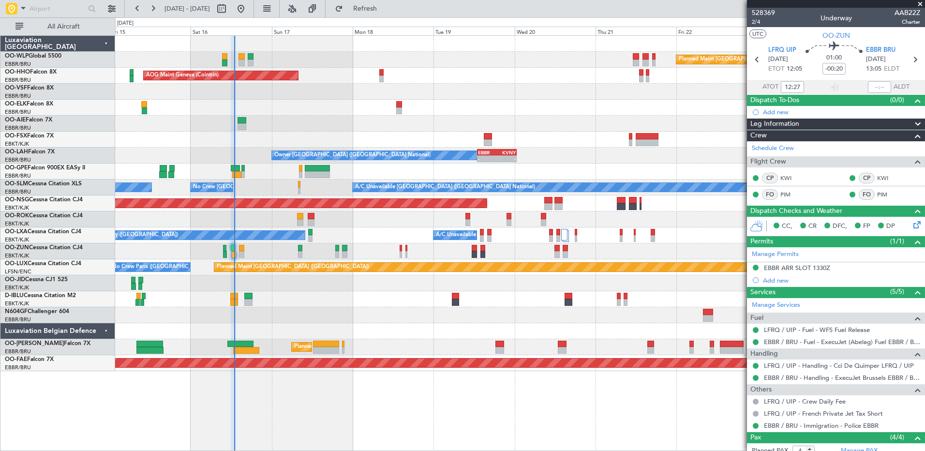
click at [387, 136] on div "Planned Maint Berlin (Brandenburg) AOG Maint Geneva (Cointrin) A/C Unavailable …" at bounding box center [520, 203] width 810 height 335
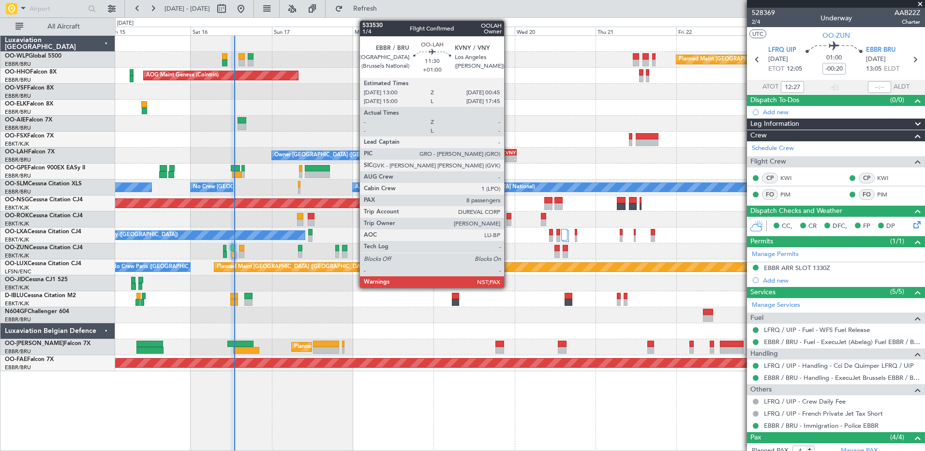
click at [509, 160] on div "-" at bounding box center [506, 159] width 19 height 6
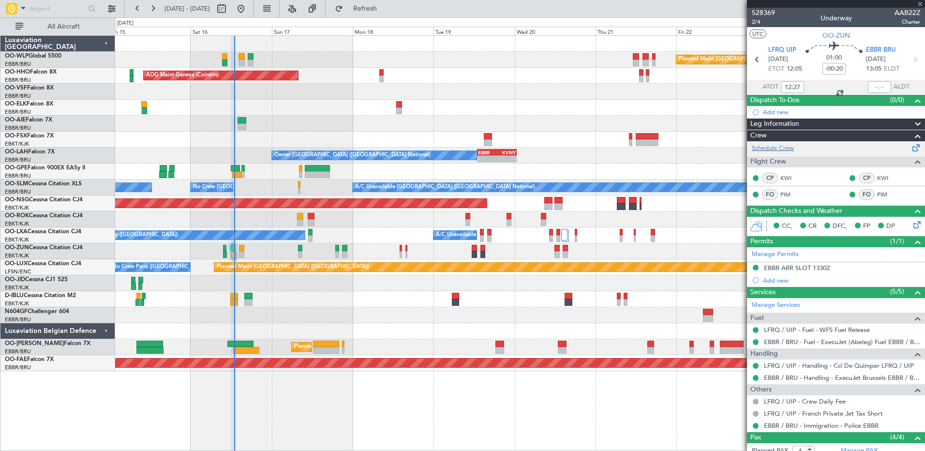
type input "+01:00"
type input "8"
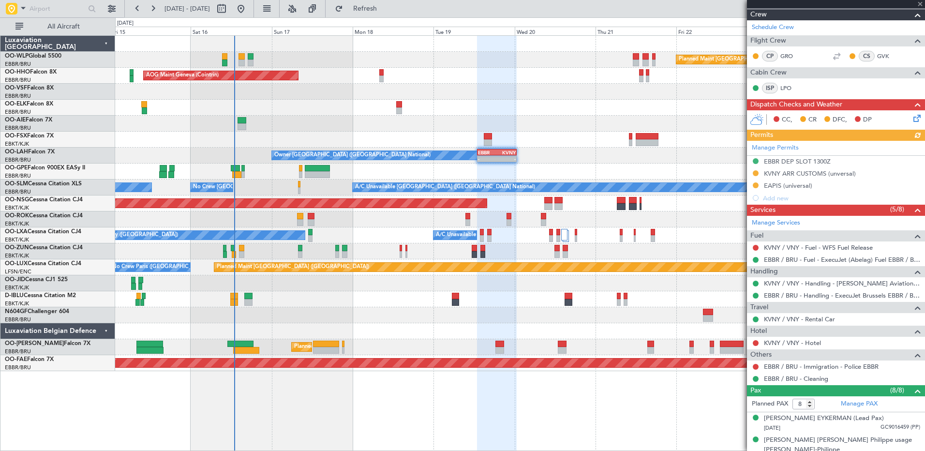
scroll to position [280, 0]
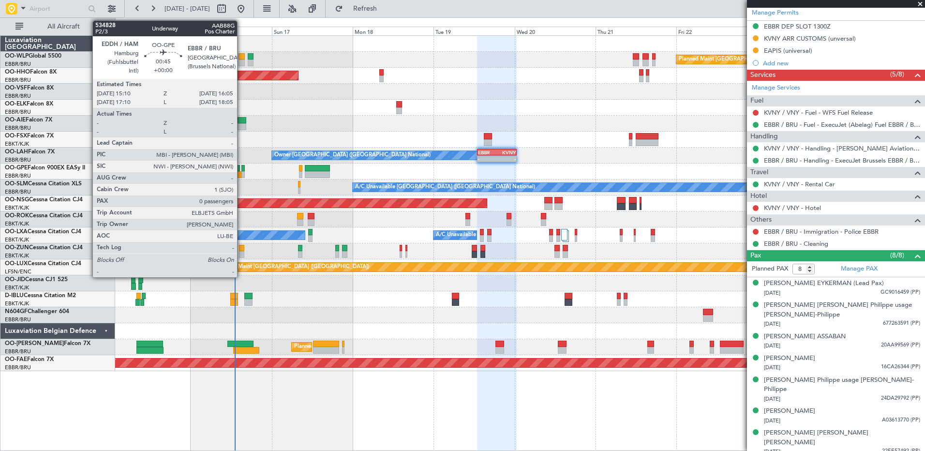
click at [242, 167] on div at bounding box center [243, 168] width 3 height 7
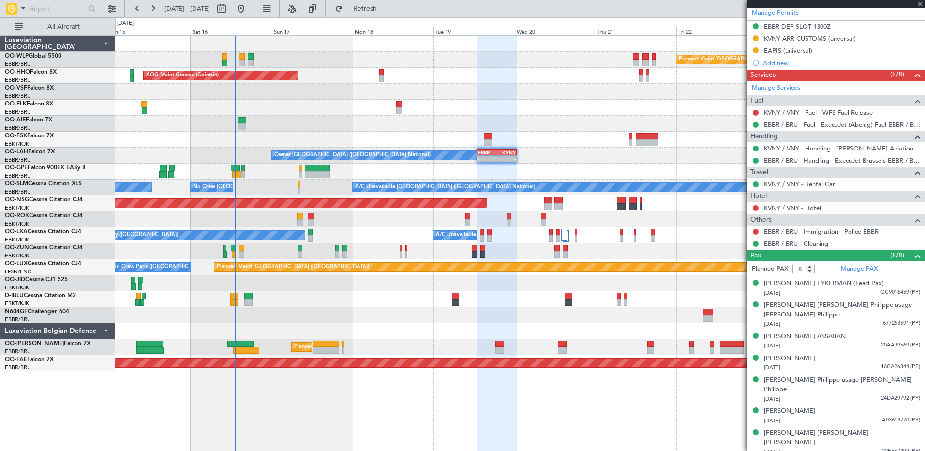
type input "0"
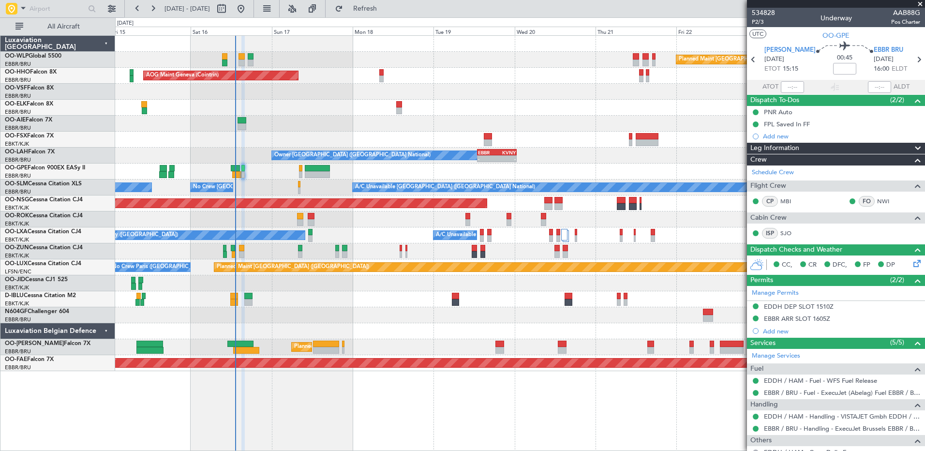
scroll to position [46, 0]
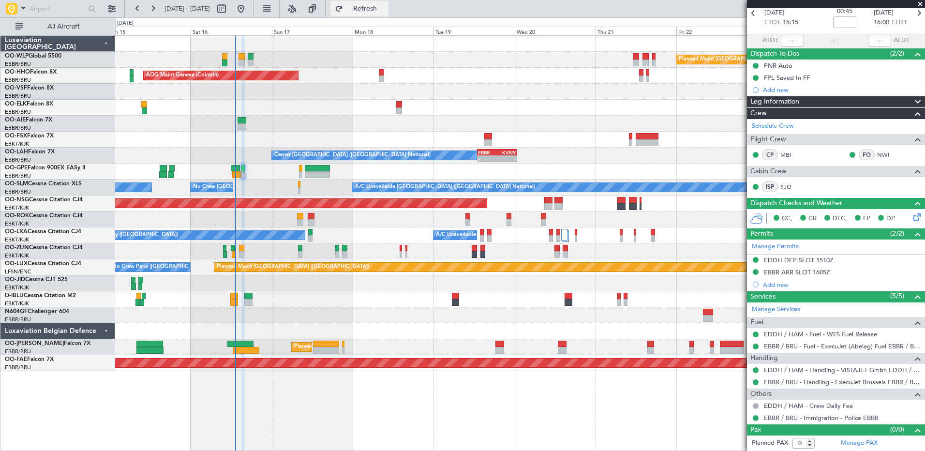
click at [383, 6] on span "Refresh" at bounding box center [365, 8] width 41 height 7
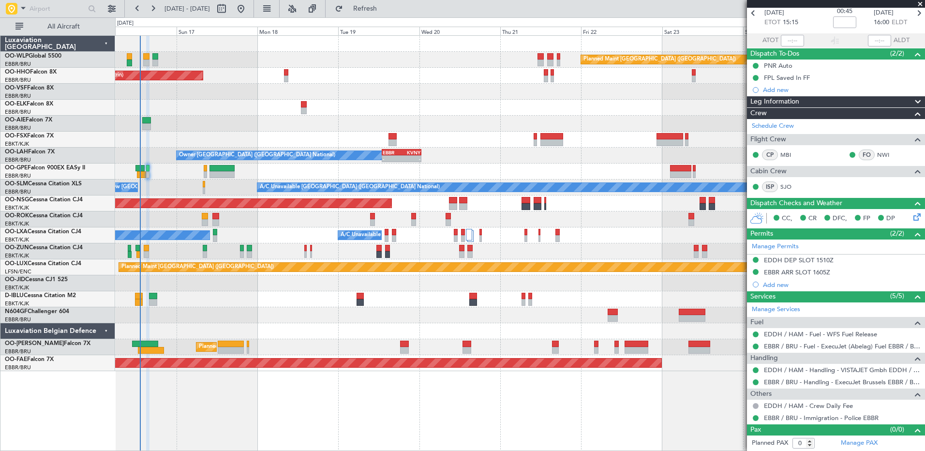
click at [502, 338] on div at bounding box center [520, 331] width 810 height 16
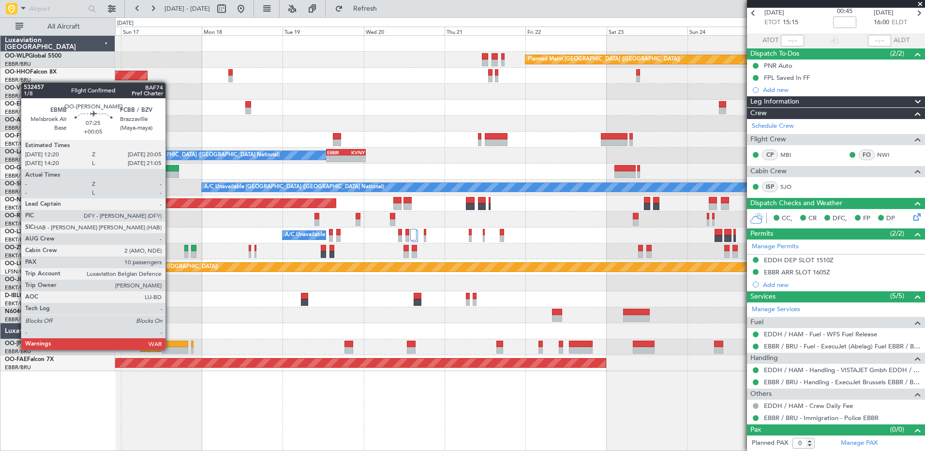
click at [170, 349] on div at bounding box center [175, 350] width 27 height 7
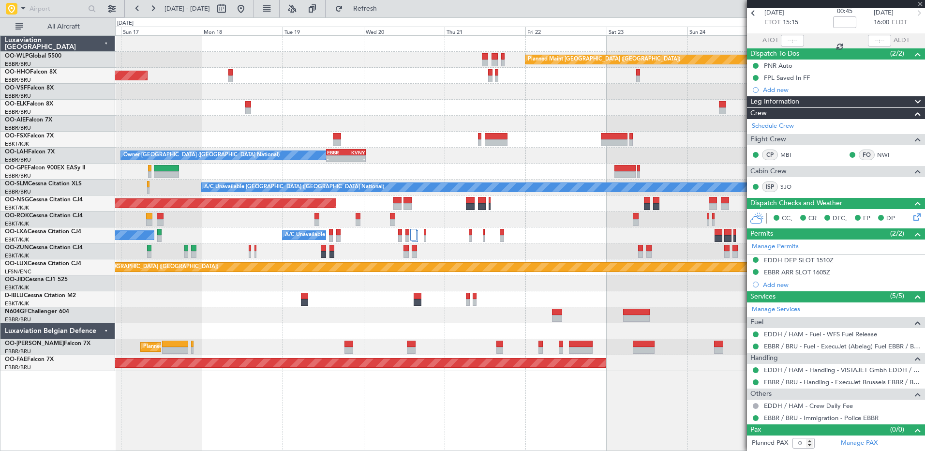
type input "+00:05"
type input "10"
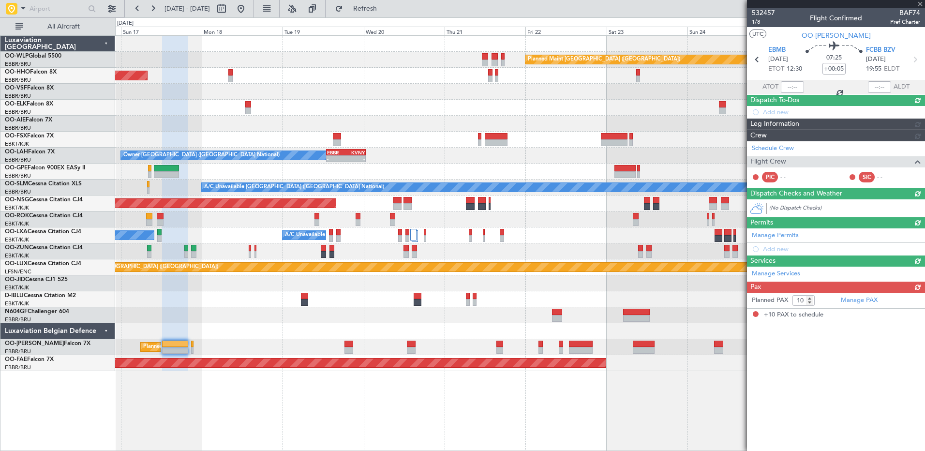
scroll to position [0, 0]
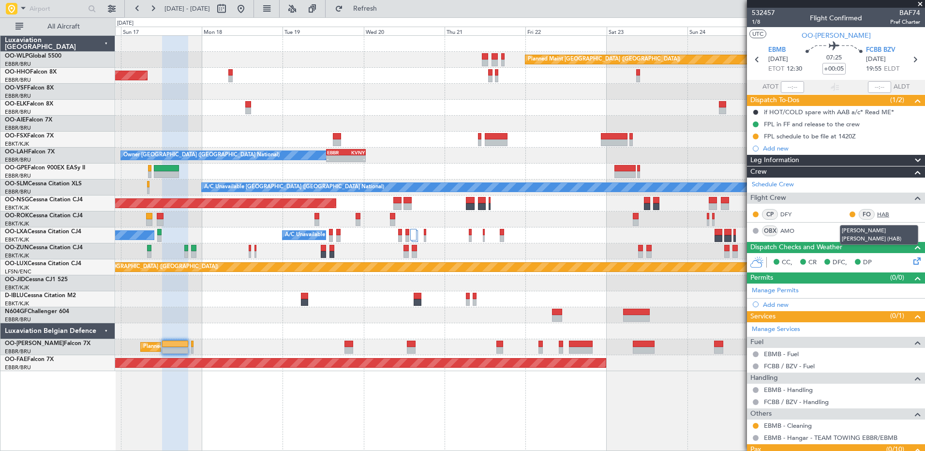
click at [878, 212] on link "HAB" at bounding box center [889, 214] width 22 height 9
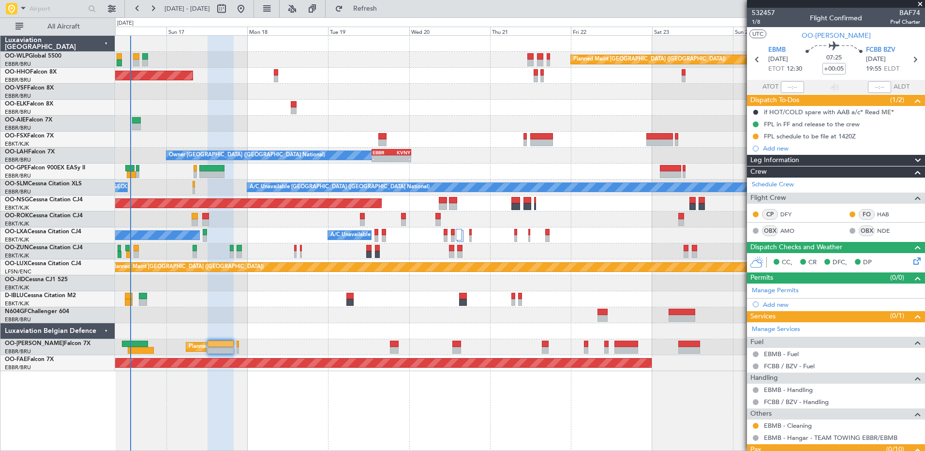
click at [348, 421] on div "Planned Maint [GEOGRAPHIC_DATA] ([GEOGRAPHIC_DATA]) AOG Maint Geneva ([GEOGRAPH…" at bounding box center [520, 243] width 810 height 416
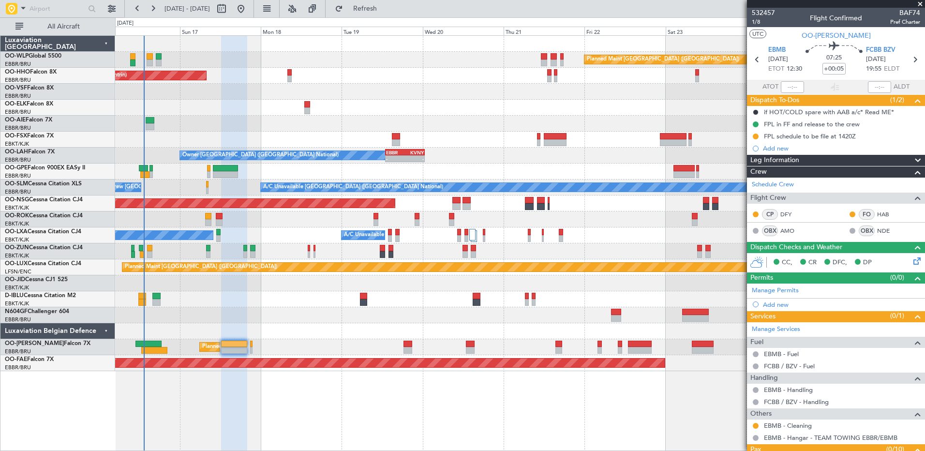
click at [550, 428] on div "Planned Maint [GEOGRAPHIC_DATA] ([GEOGRAPHIC_DATA]) AOG Maint Geneva ([GEOGRAPH…" at bounding box center [520, 243] width 810 height 416
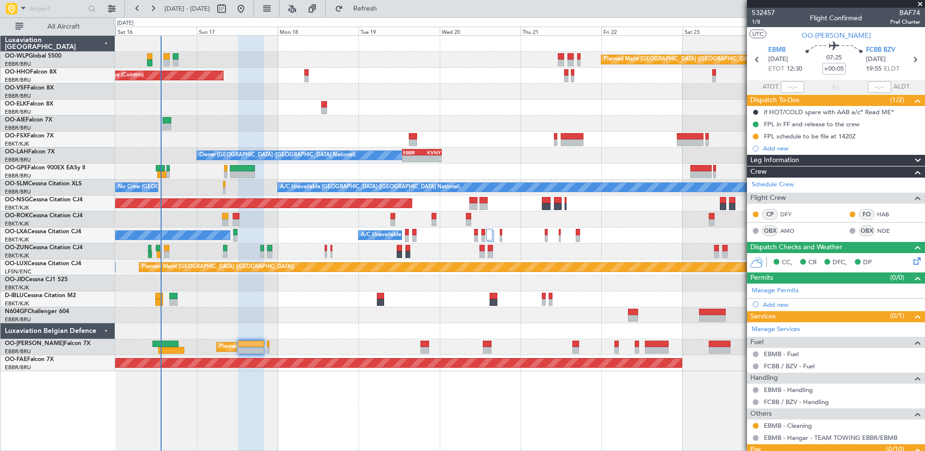
click at [568, 319] on div "Planned Maint [GEOGRAPHIC_DATA] ([GEOGRAPHIC_DATA]) AOG Maint Geneva ([GEOGRAPH…" at bounding box center [520, 203] width 810 height 335
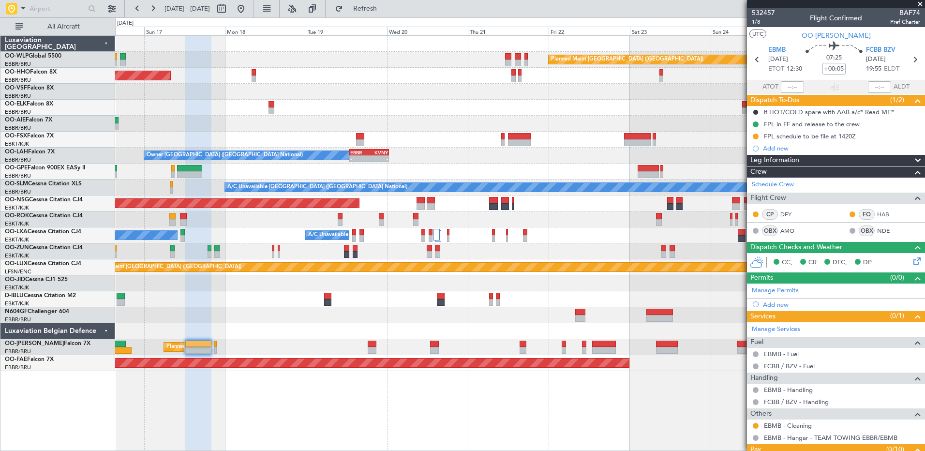
click at [545, 407] on div "Planned Maint [GEOGRAPHIC_DATA] ([GEOGRAPHIC_DATA]) AOG Maint Geneva ([GEOGRAPH…" at bounding box center [520, 243] width 810 height 416
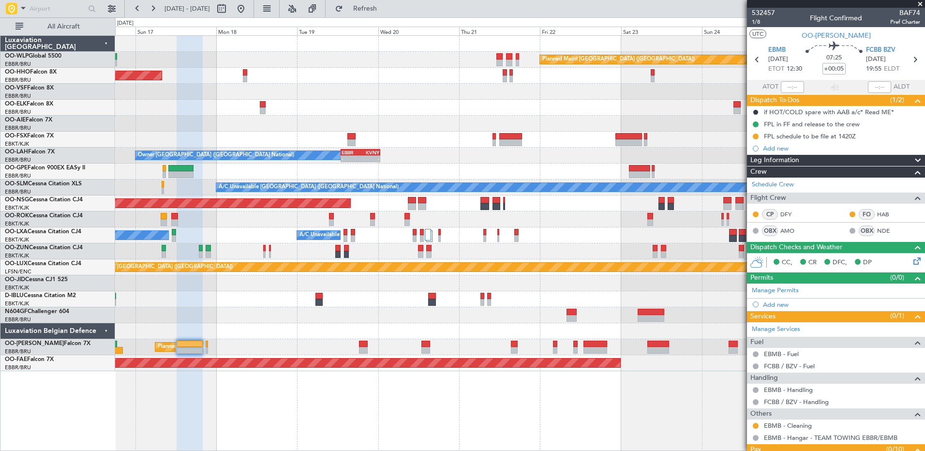
click at [471, 318] on div "Planned Maint Berlin (Brandenburg) AOG Maint Geneva (Cointrin) A/C Unavailable …" at bounding box center [520, 203] width 810 height 335
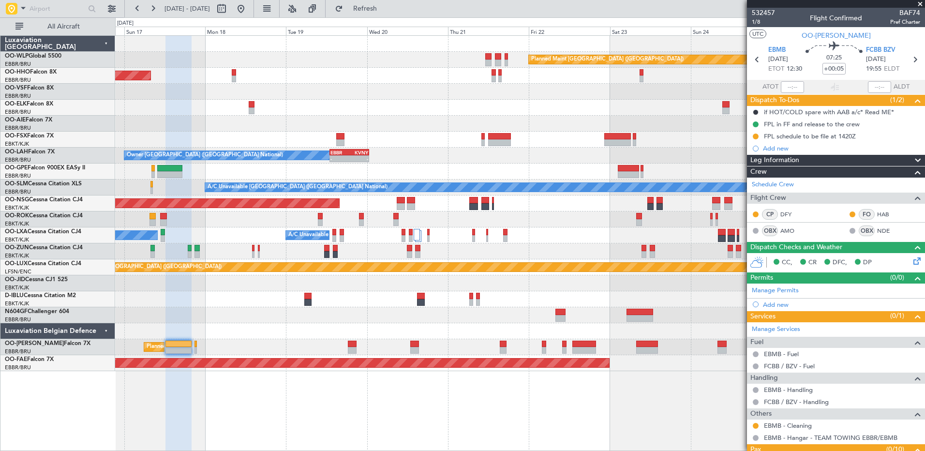
click at [402, 409] on div "Planned Maint Berlin (Brandenburg) AOG Maint Geneva (Cointrin) A/C Unavailable …" at bounding box center [520, 243] width 810 height 416
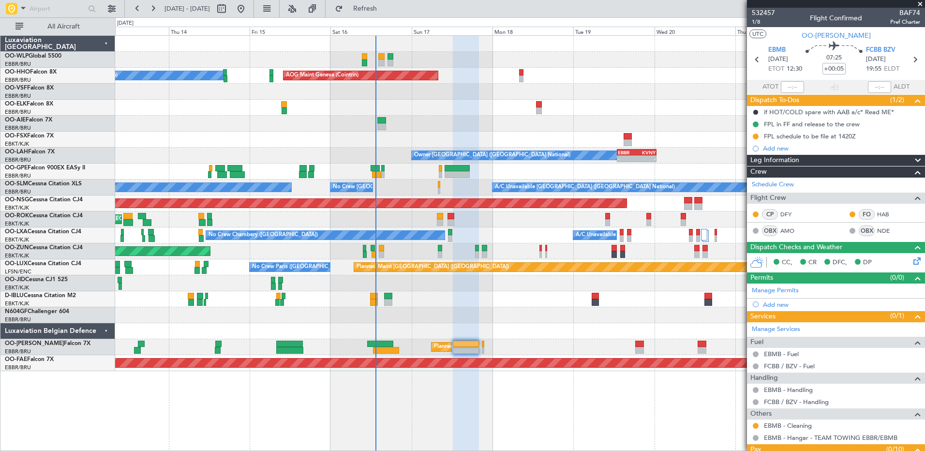
click at [424, 310] on div at bounding box center [520, 315] width 810 height 16
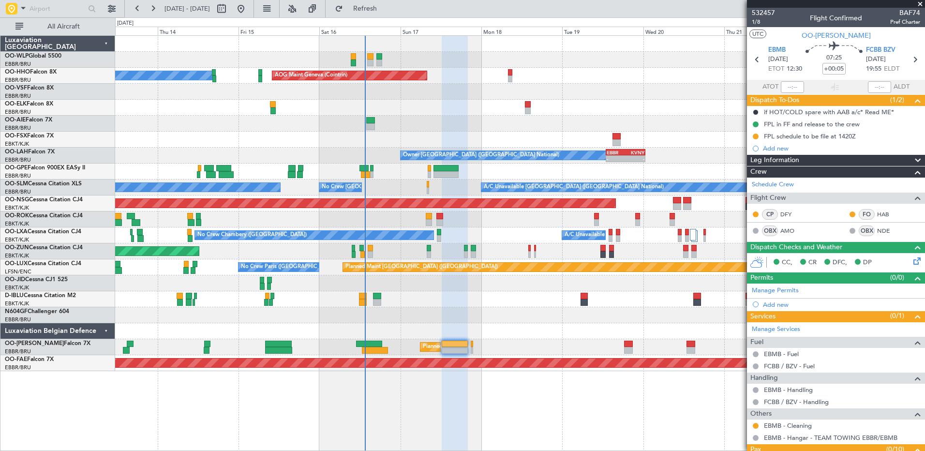
click at [404, 326] on div at bounding box center [520, 331] width 810 height 16
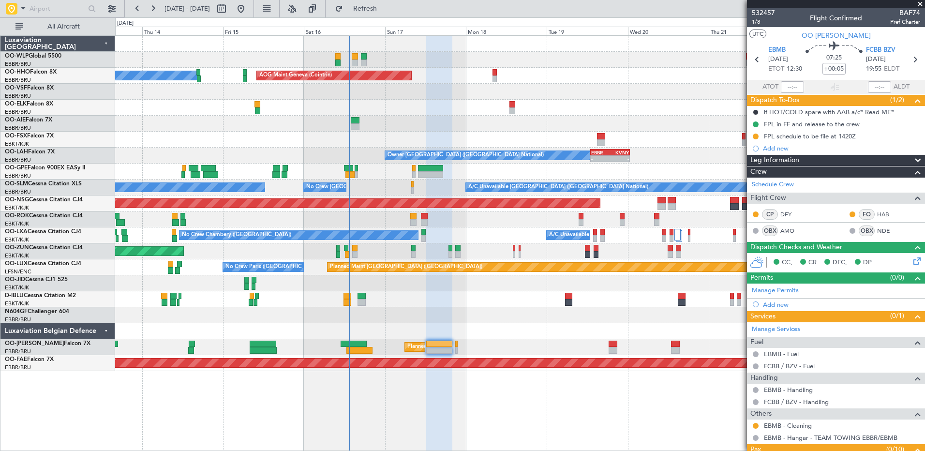
click at [450, 317] on div at bounding box center [520, 315] width 810 height 16
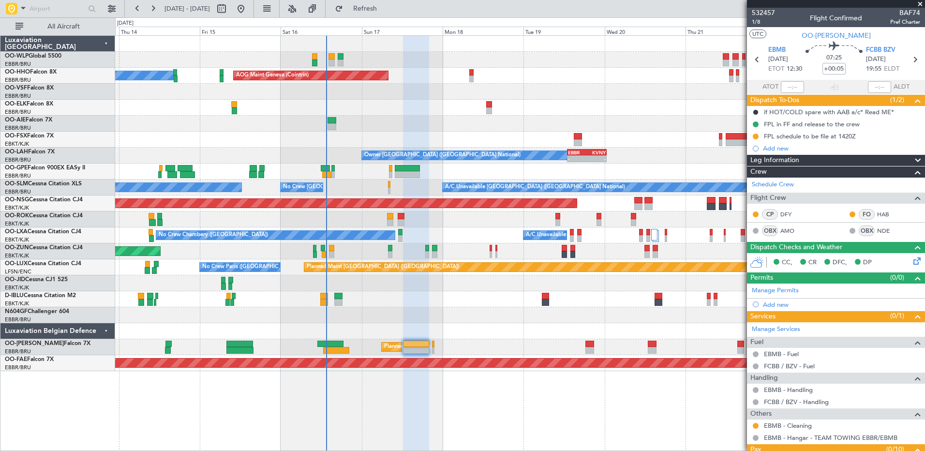
click at [475, 325] on div "Planned Maint Berlin (Brandenburg) A/C Unavailable Geneva (Cointrin) AOG Maint …" at bounding box center [520, 203] width 810 height 335
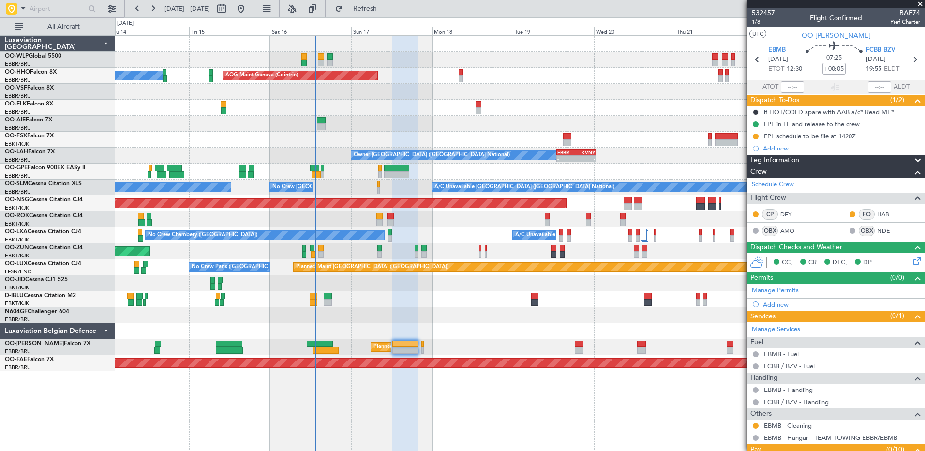
click at [353, 348] on div "Planned Maint [GEOGRAPHIC_DATA] ([GEOGRAPHIC_DATA] National)" at bounding box center [520, 347] width 810 height 16
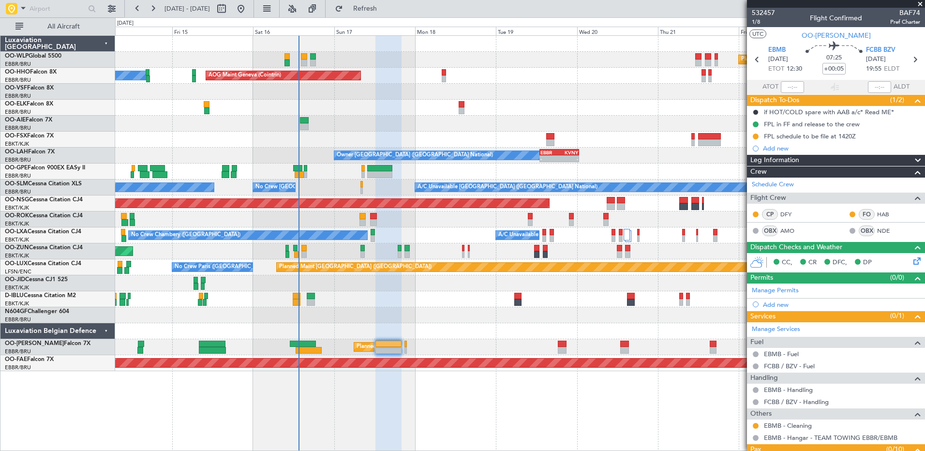
click at [333, 352] on div "Planned Maint [GEOGRAPHIC_DATA] ([GEOGRAPHIC_DATA] National)" at bounding box center [520, 347] width 810 height 16
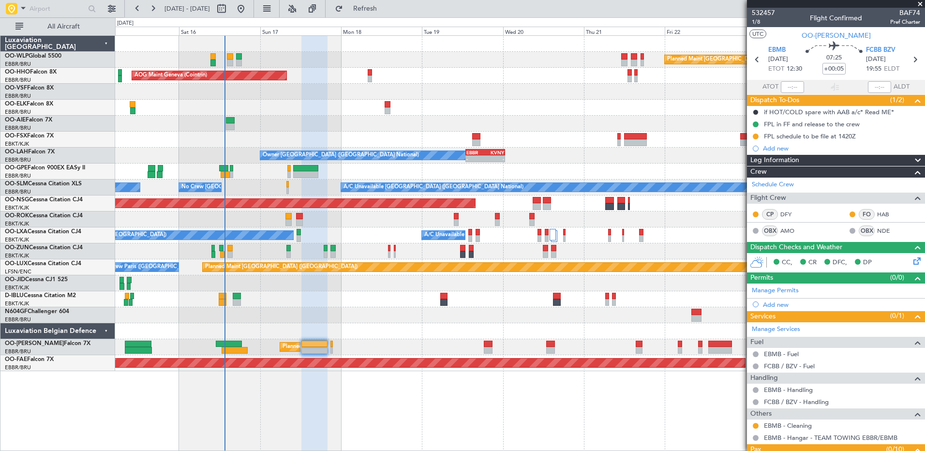
click at [275, 337] on div at bounding box center [520, 331] width 810 height 16
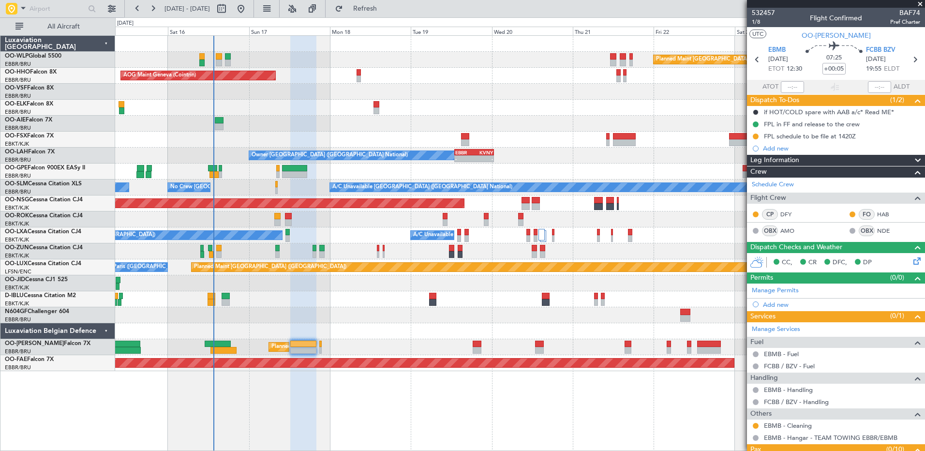
click at [251, 396] on div "Planned Maint Berlin (Brandenburg) AOG Maint Geneva (Cointrin) A/C Unavailable …" at bounding box center [520, 243] width 810 height 416
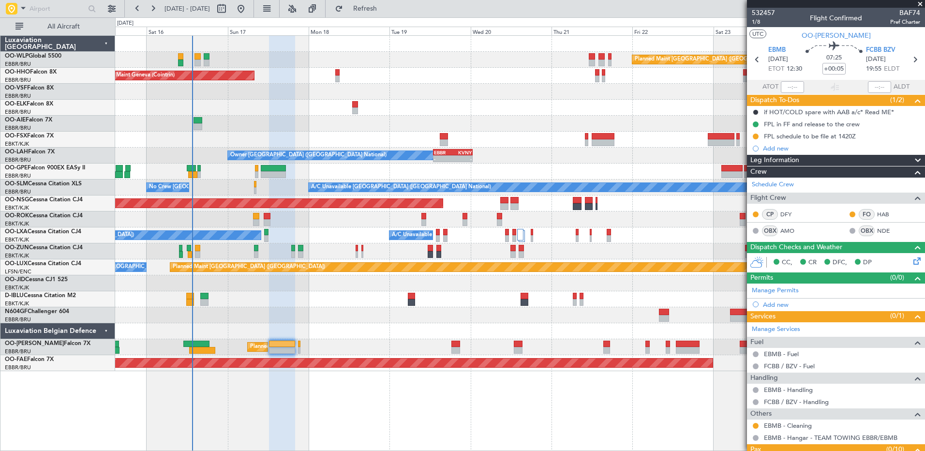
click at [232, 351] on div "Planned Maint [GEOGRAPHIC_DATA] ([GEOGRAPHIC_DATA] National)" at bounding box center [520, 347] width 810 height 16
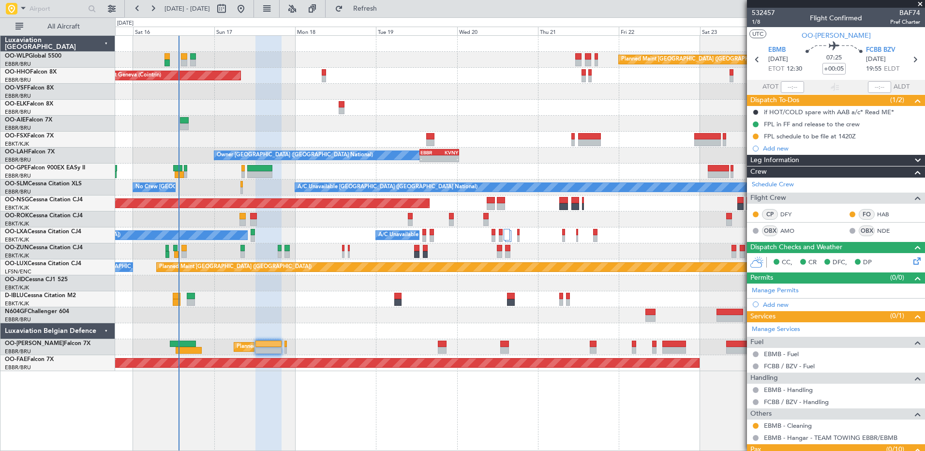
click at [323, 335] on div at bounding box center [520, 331] width 810 height 16
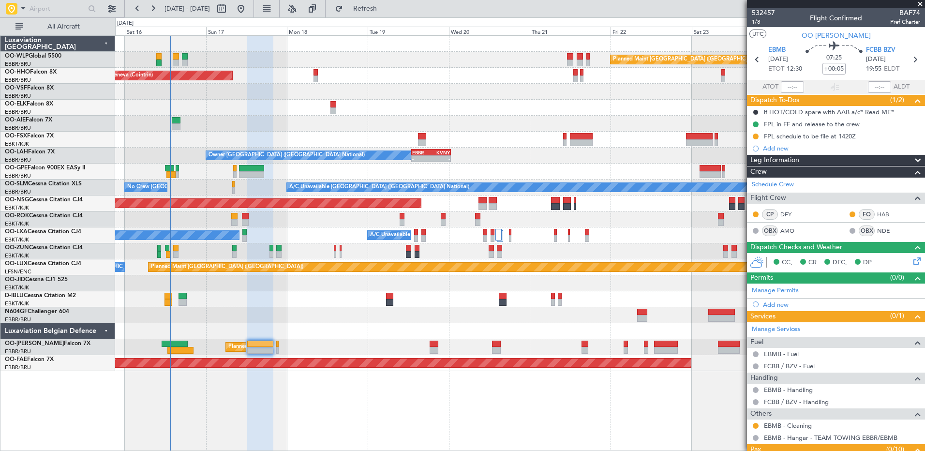
click at [216, 407] on div "Planned Maint Berlin (Brandenburg) AOG Maint Geneva (Cointrin) A/C Unavailable …" at bounding box center [520, 243] width 810 height 416
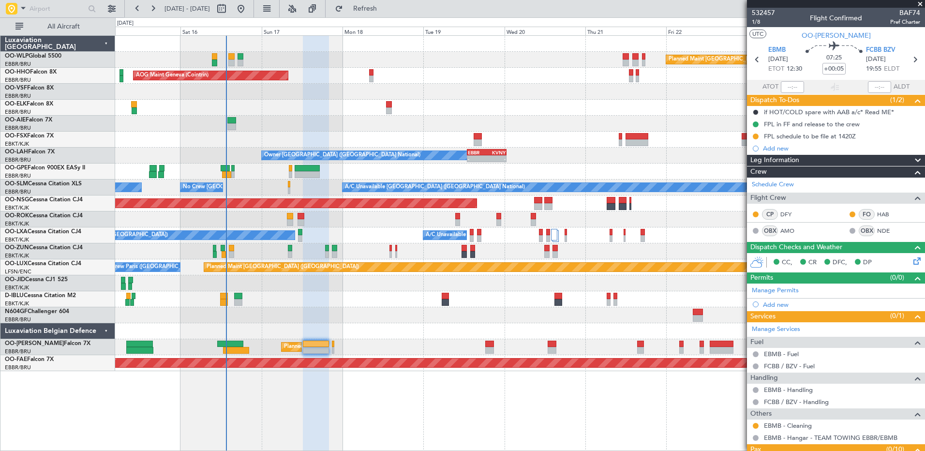
click at [294, 400] on div "Planned Maint Berlin (Brandenburg) AOG Maint Geneva (Cointrin) A/C Unavailable …" at bounding box center [520, 243] width 810 height 416
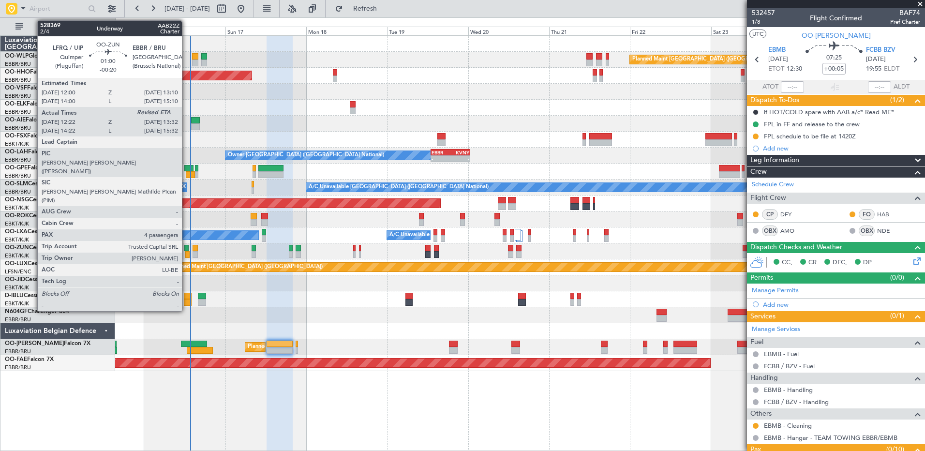
click at [187, 254] on div at bounding box center [187, 254] width 4 height 7
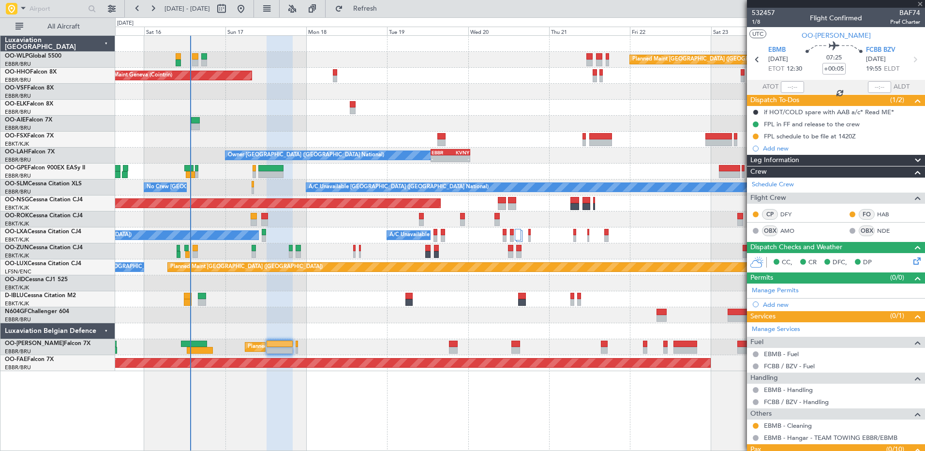
type input "-00:20"
type input "12:27"
type input "4"
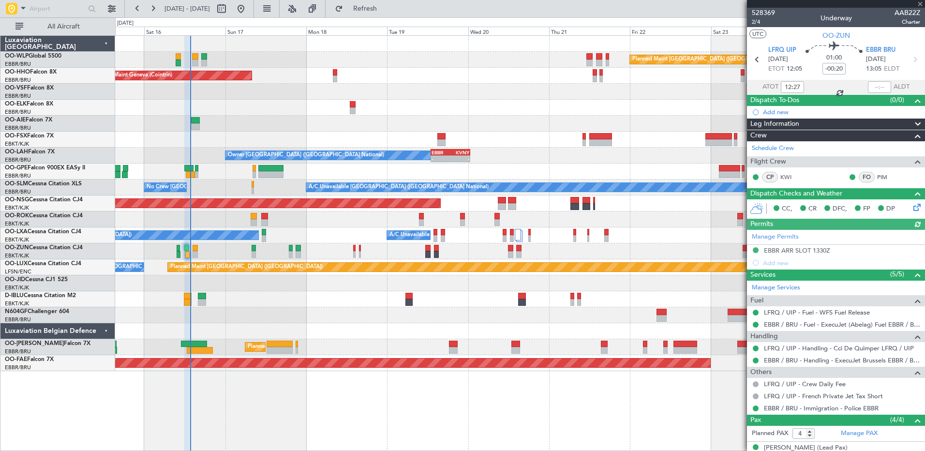
click at [875, 83] on div at bounding box center [879, 87] width 23 height 12
click at [870, 88] on input "text" at bounding box center [879, 87] width 23 height 12
type input "1334"
type input "12:27"
type input "13:34"
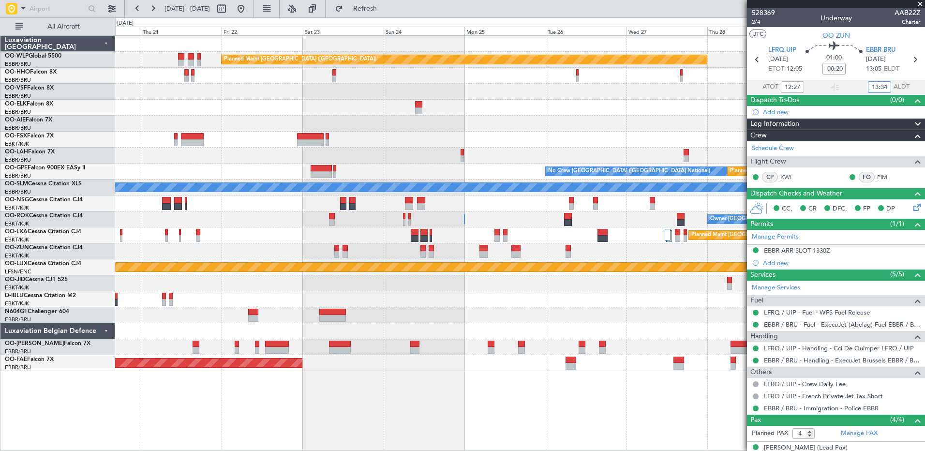
click at [258, 244] on div "Planned Maint Berlin (Brandenburg) Planned Maint London (Farnborough) - - EBBR …" at bounding box center [520, 203] width 810 height 335
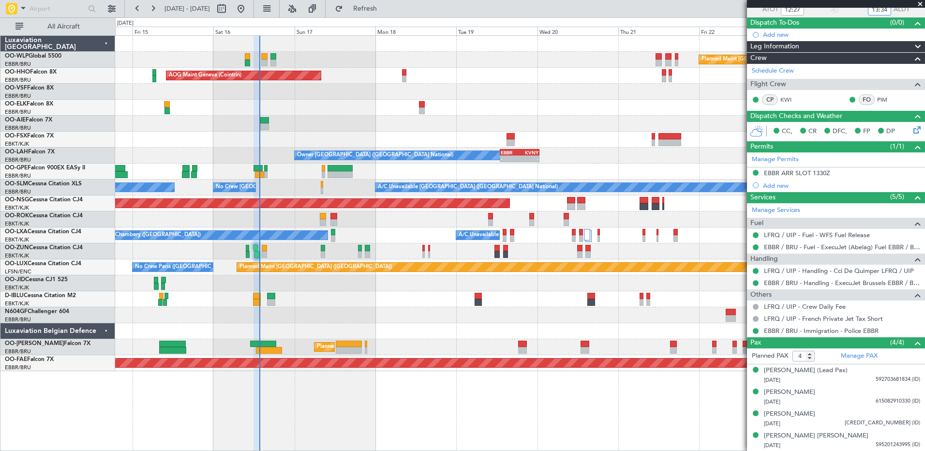
click at [676, 292] on div "Planned Maint Berlin (Brandenburg) AOG Maint Geneva (Cointrin) A/C Unavailable …" at bounding box center [520, 203] width 810 height 335
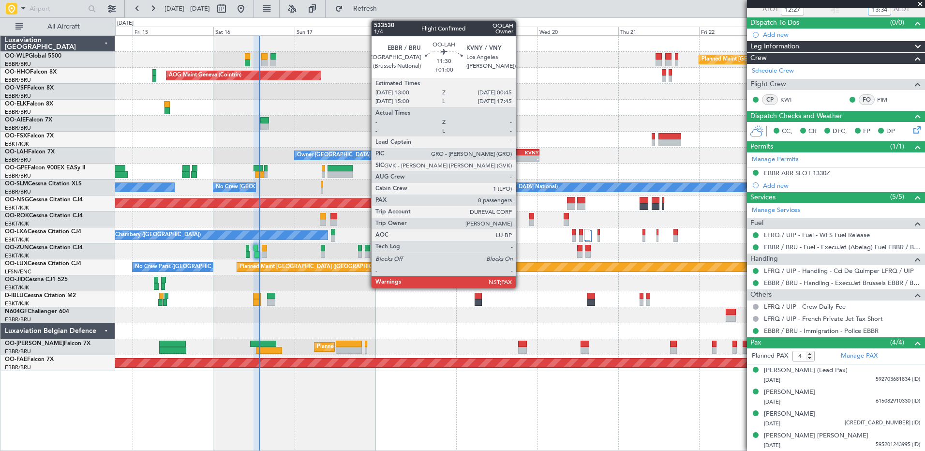
click at [520, 159] on div "-" at bounding box center [529, 159] width 19 height 6
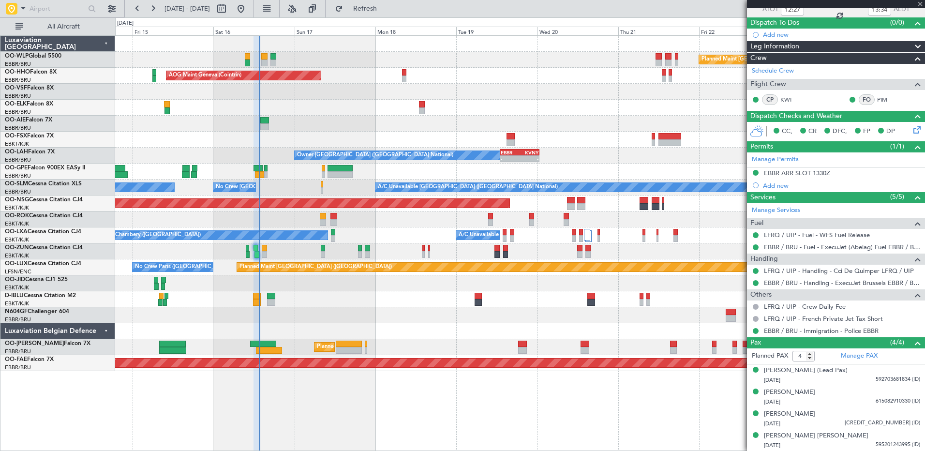
type input "+01:00"
type input "8"
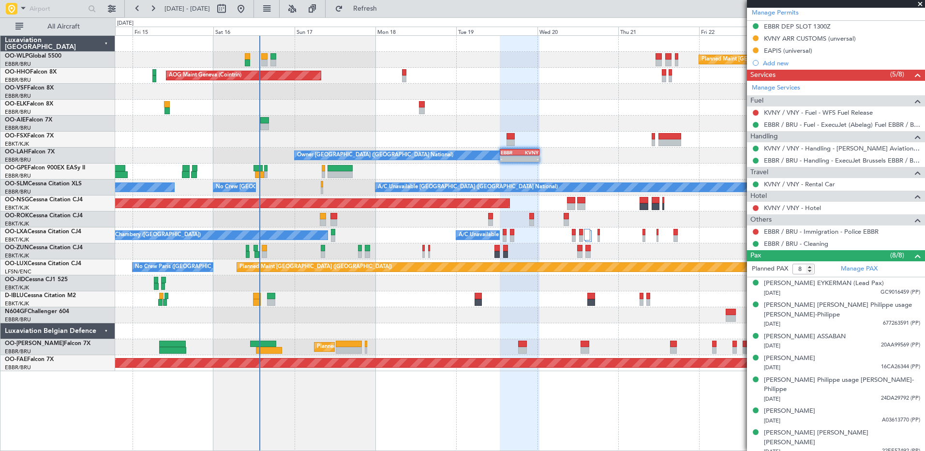
scroll to position [0, 0]
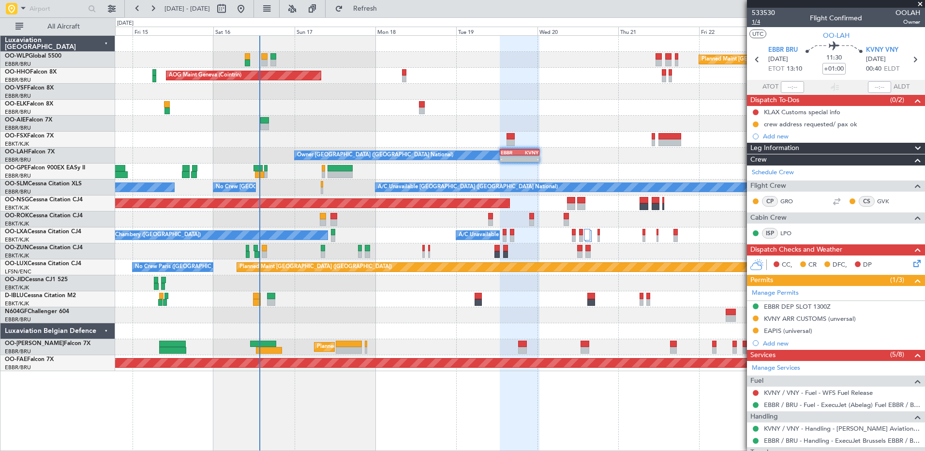
click at [754, 19] on span "1/4" at bounding box center [763, 22] width 23 height 8
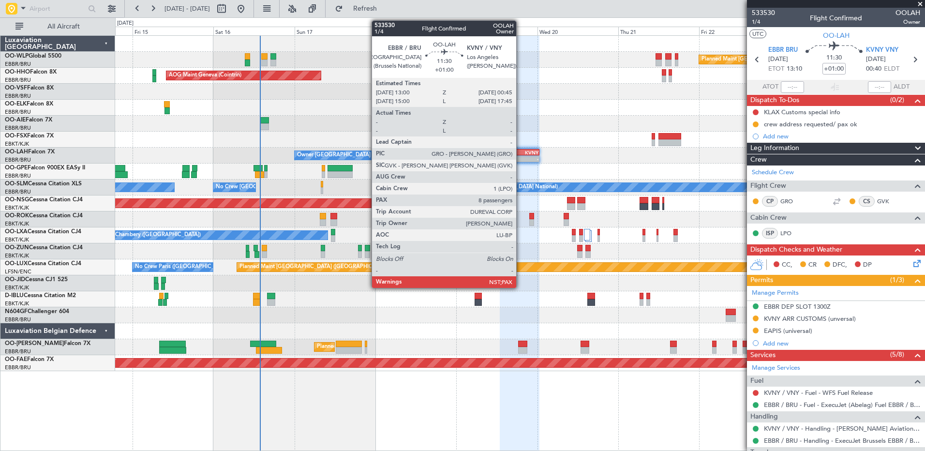
click at [521, 155] on div "- -" at bounding box center [520, 158] width 40 height 7
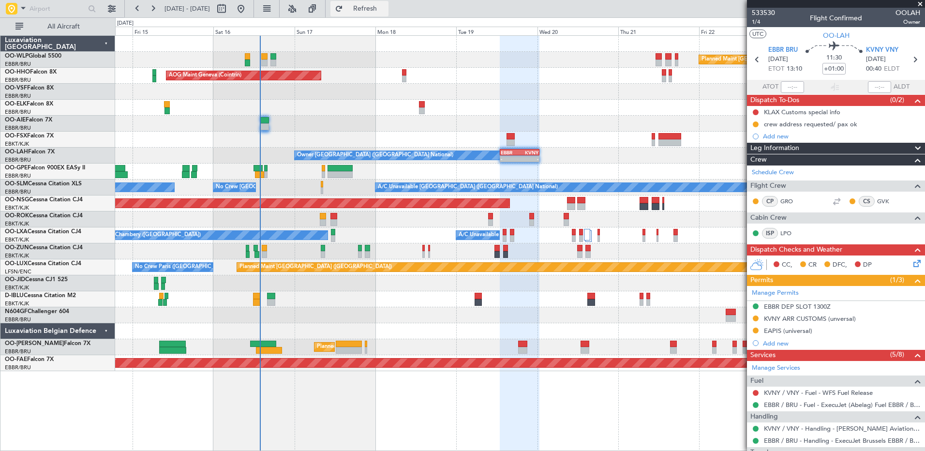
click at [378, 14] on button "Refresh" at bounding box center [360, 8] width 58 height 15
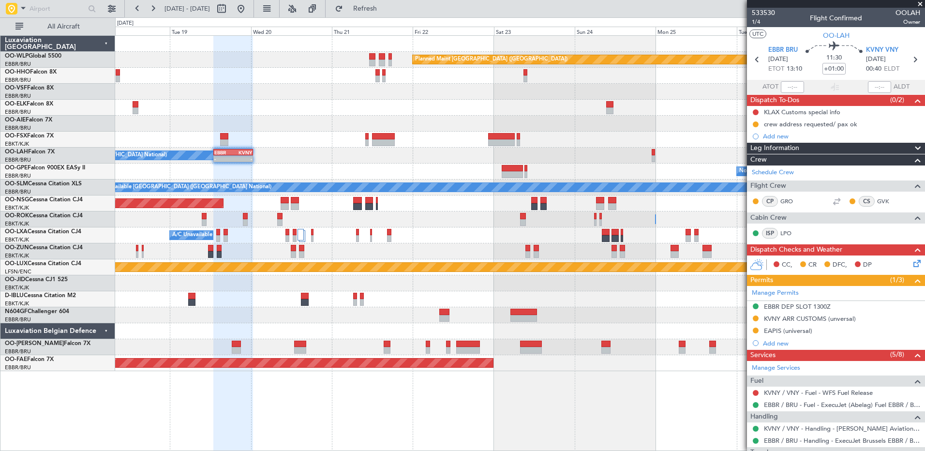
click at [325, 320] on div "Planned Maint Berlin (Brandenburg) AOG Maint Geneva (Cointrin) Owner Brussels (…" at bounding box center [520, 203] width 810 height 335
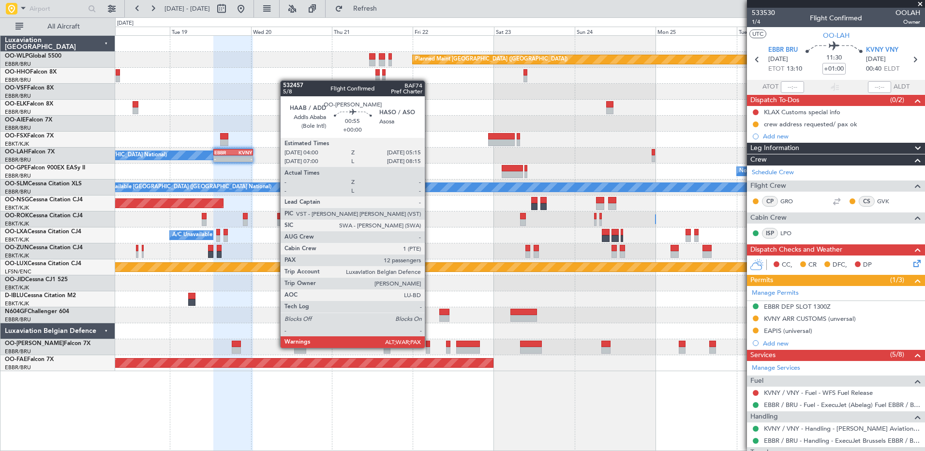
click at [429, 347] on div at bounding box center [428, 350] width 4 height 7
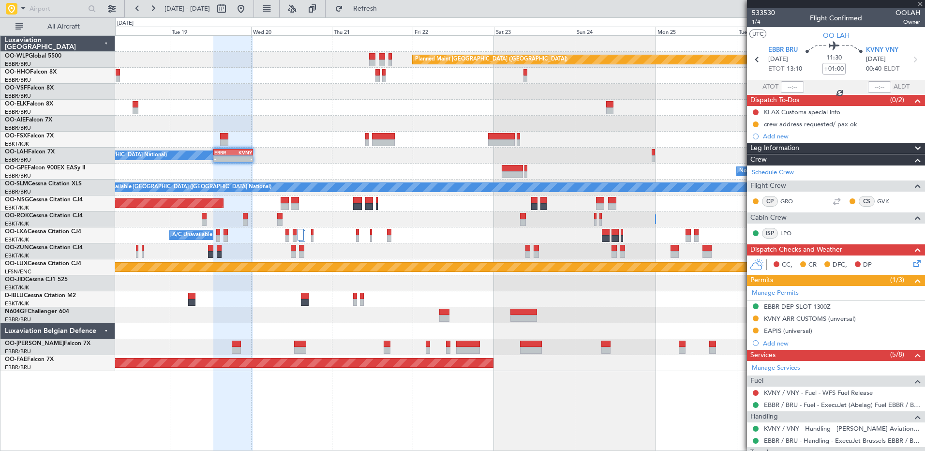
type input "12"
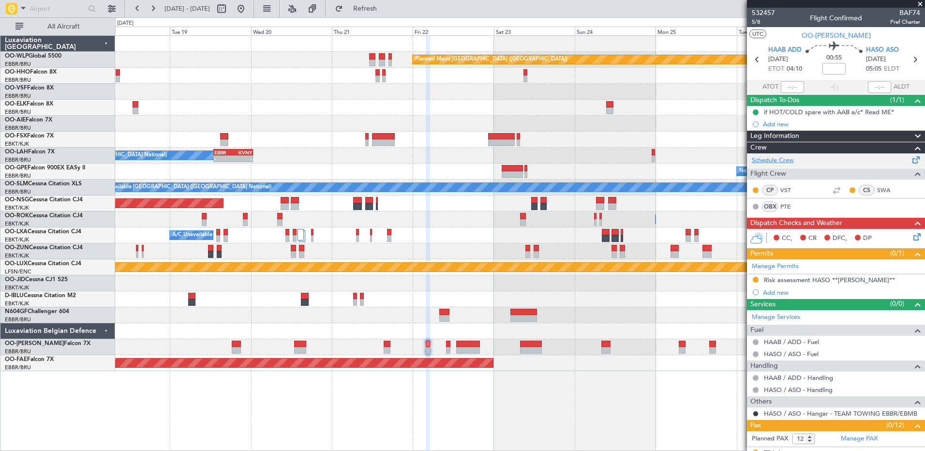
click at [773, 162] on link "Schedule Crew" at bounding box center [773, 161] width 42 height 10
click at [249, 8] on button at bounding box center [240, 8] width 15 height 15
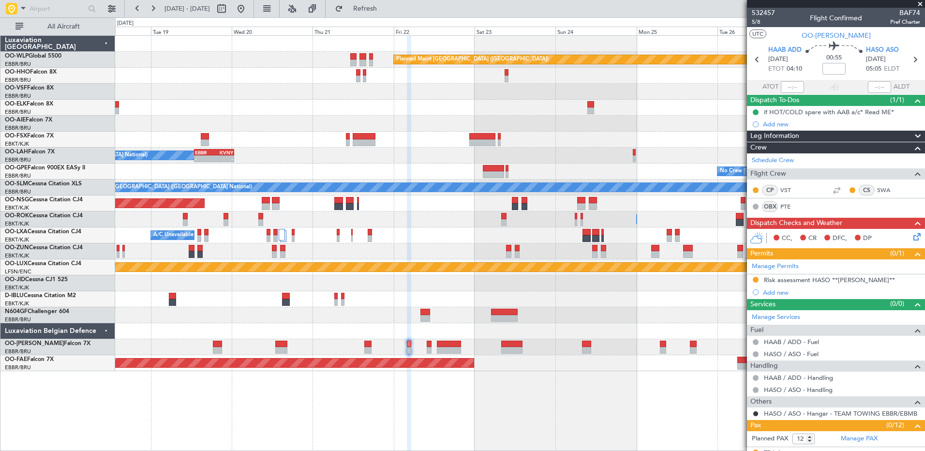
click at [463, 160] on div "Owner Brussels (Brussels National) - - EBBR 13:00 Z KVNY 00:45 Z" at bounding box center [520, 156] width 810 height 16
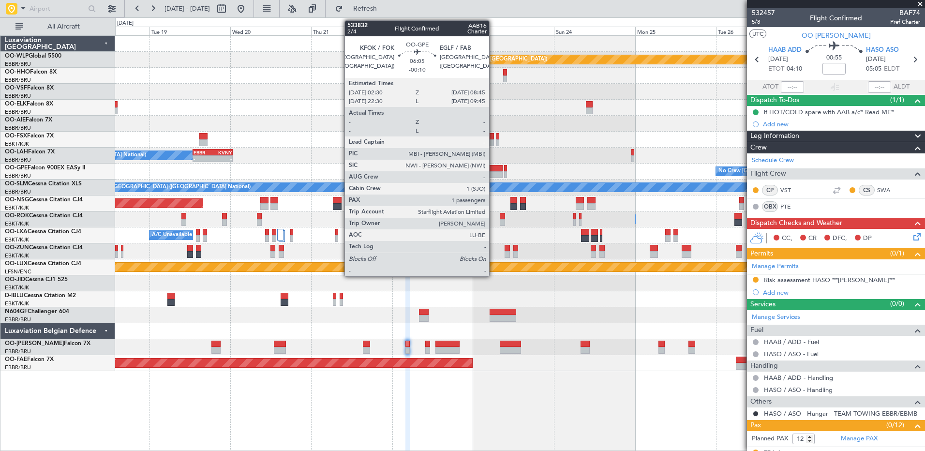
click at [494, 177] on div at bounding box center [492, 174] width 21 height 7
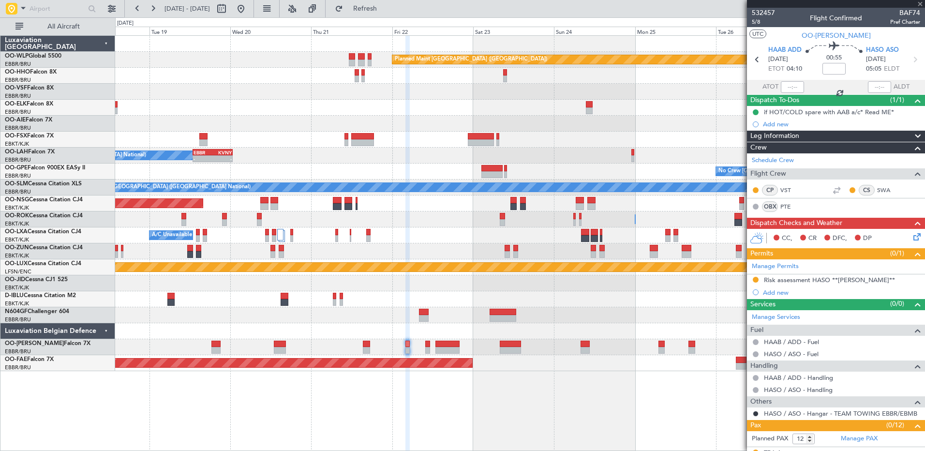
type input "-00:10"
type input "1"
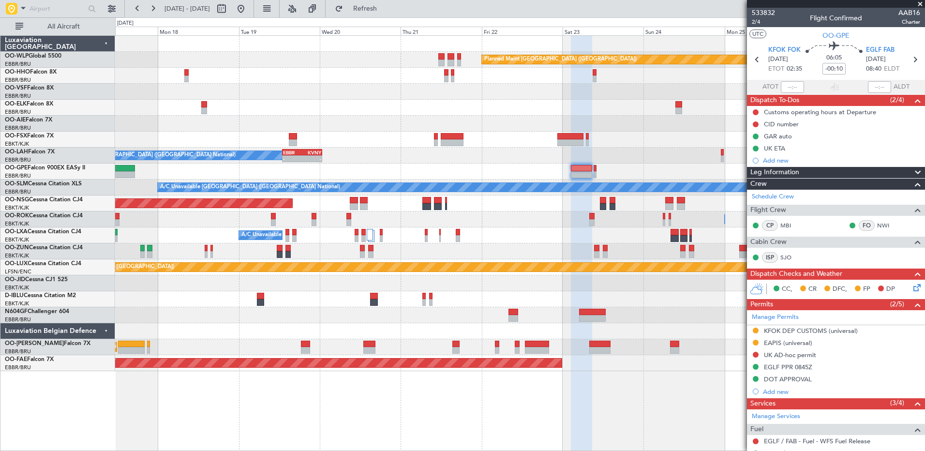
click at [513, 219] on div "Owner Kortrijk-Wevelgem Owner Kortrijk-Wevelgem" at bounding box center [520, 220] width 810 height 16
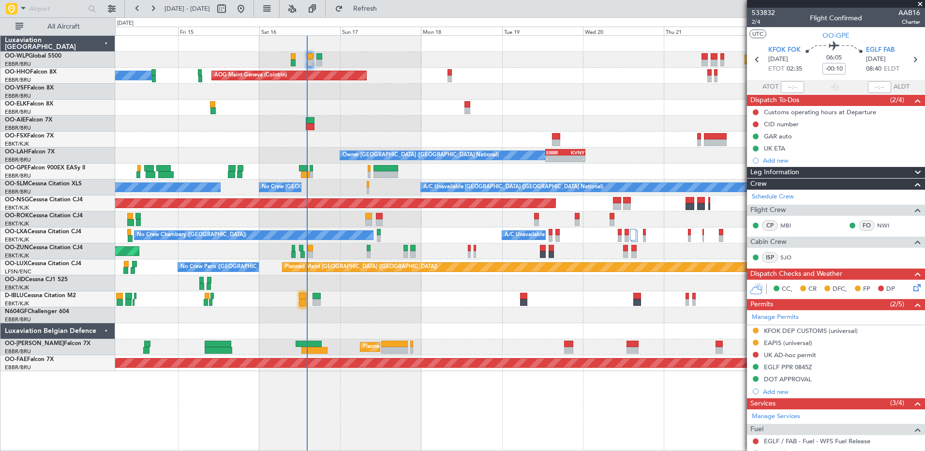
click at [470, 346] on div "Planned Maint [GEOGRAPHIC_DATA] ([GEOGRAPHIC_DATA] National)" at bounding box center [520, 347] width 810 height 16
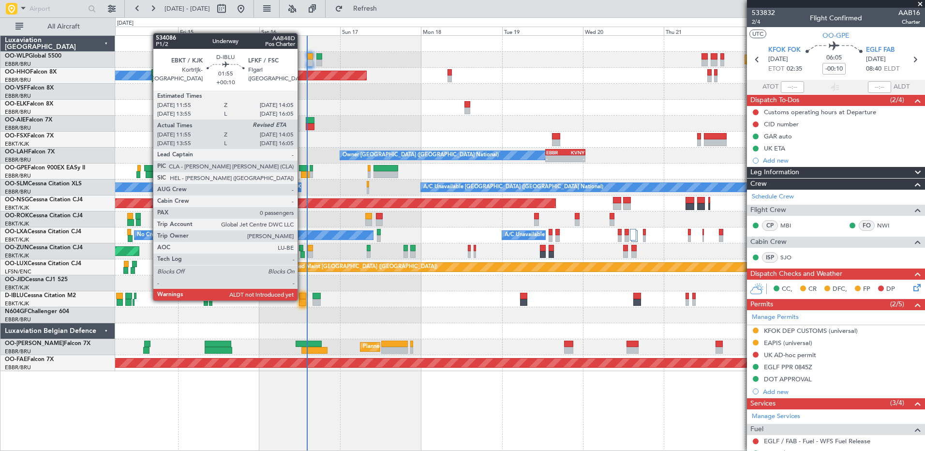
click at [302, 300] on div at bounding box center [303, 302] width 8 height 7
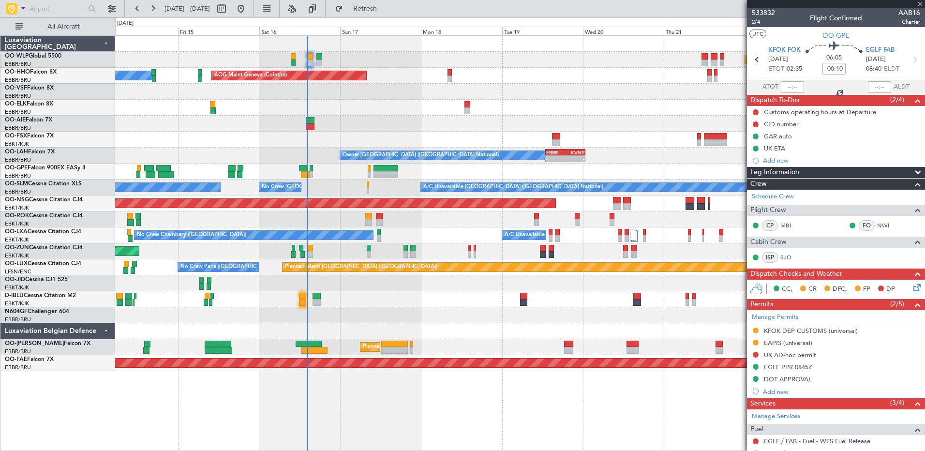
type input "+00:10"
type input "12:05"
type input "0"
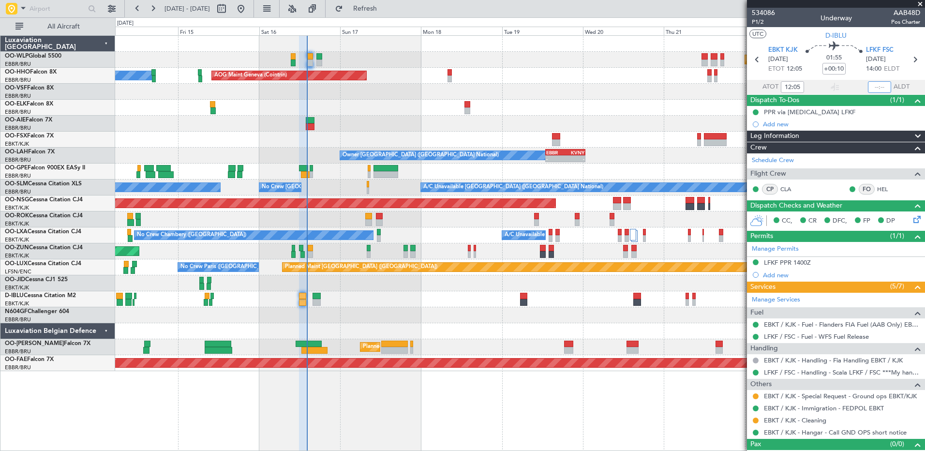
click at [871, 86] on input "text" at bounding box center [879, 87] width 23 height 12
type input "13:54"
click at [386, 5] on span "Refresh" at bounding box center [365, 8] width 41 height 7
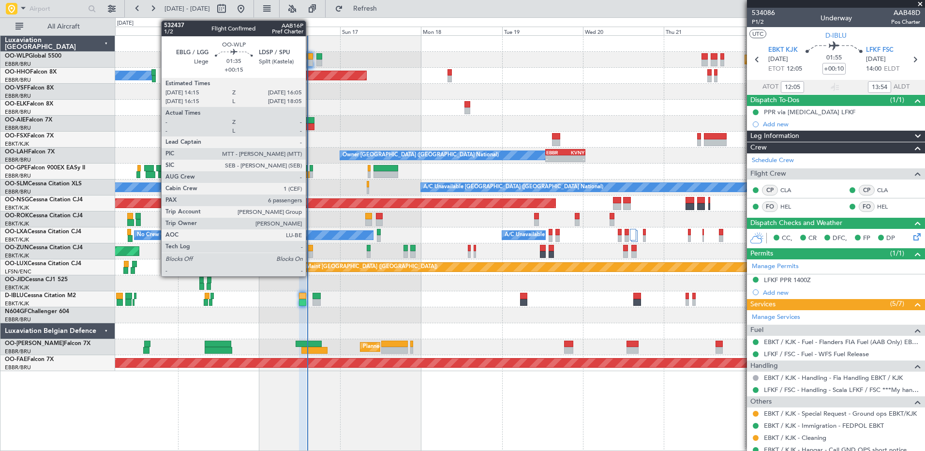
click at [310, 62] on div at bounding box center [310, 63] width 6 height 7
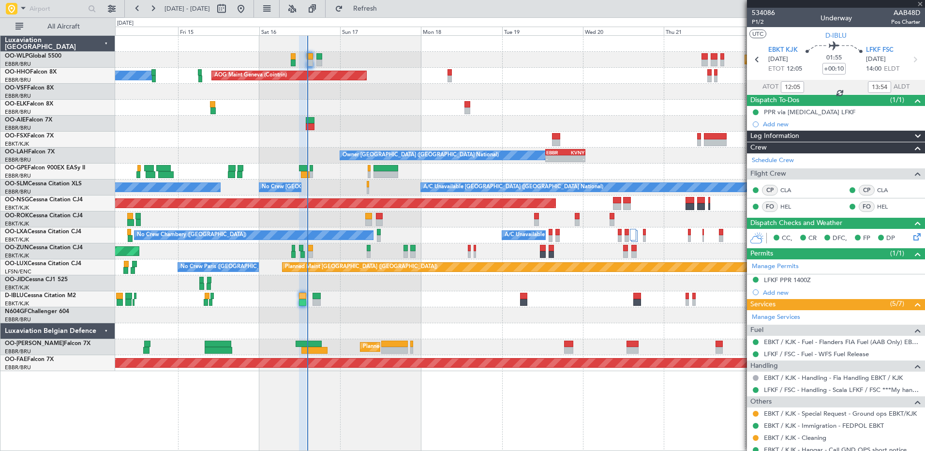
type input "+00:15"
type input "6"
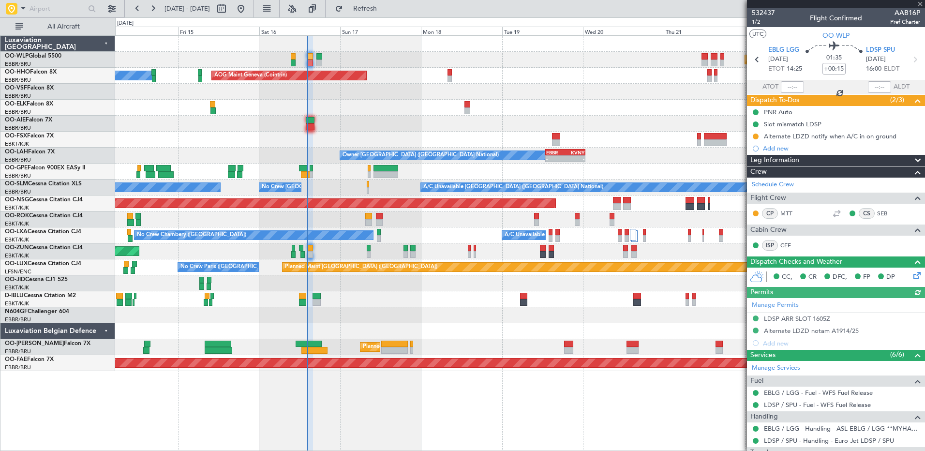
click at [788, 95] on mat-tooltip-component "Estimated Take-Off Time" at bounding box center [793, 87] width 77 height 26
click at [785, 87] on input "text" at bounding box center [792, 87] width 23 height 12
type input "14:05"
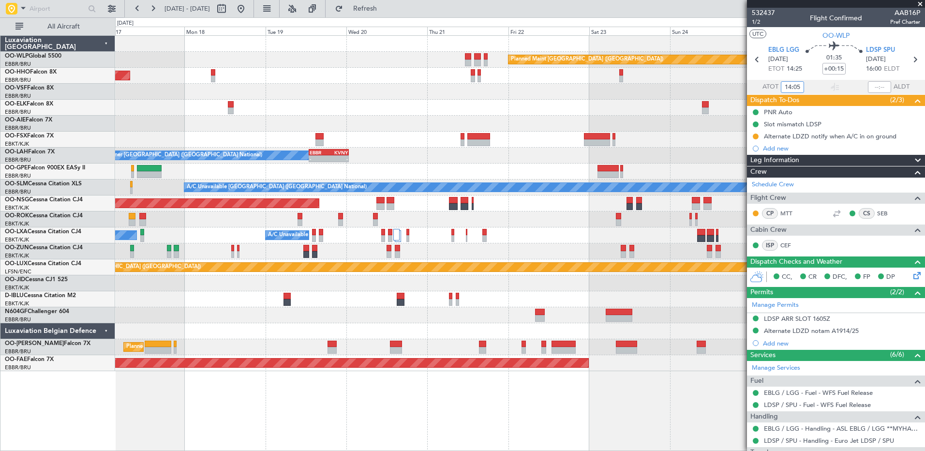
click at [403, 63] on div "Planned Maint Berlin (Brandenburg) AOG Maint Geneva (Cointrin) A/C Unavailable …" at bounding box center [520, 203] width 810 height 335
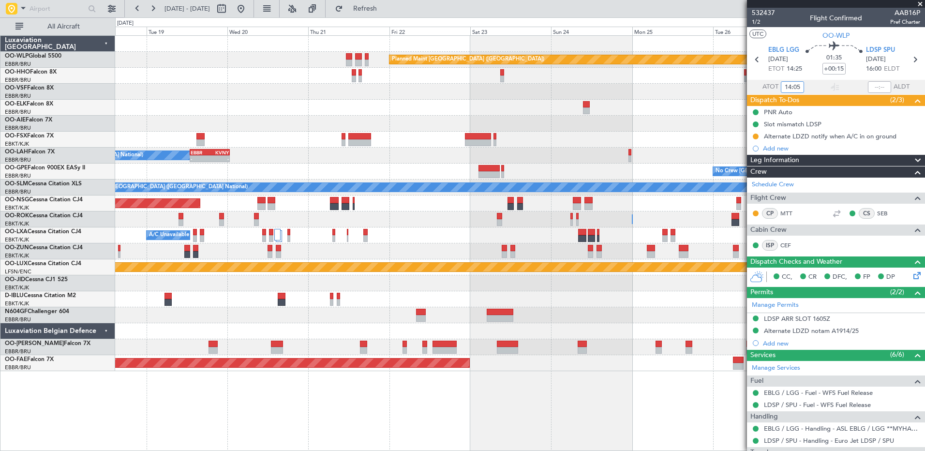
click at [401, 84] on div at bounding box center [520, 92] width 810 height 16
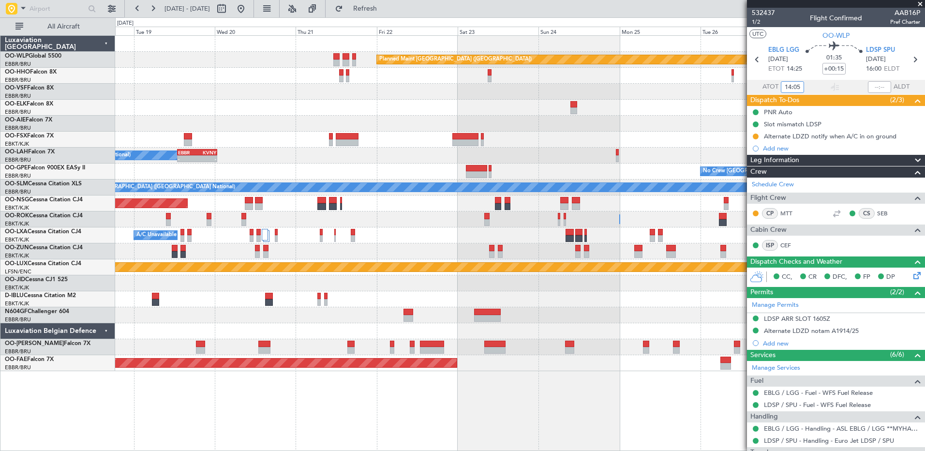
click at [389, 117] on div "Planned Maint Berlin (Brandenburg) AOG Maint Geneva (Cointrin) Owner Brussels (…" at bounding box center [520, 203] width 810 height 335
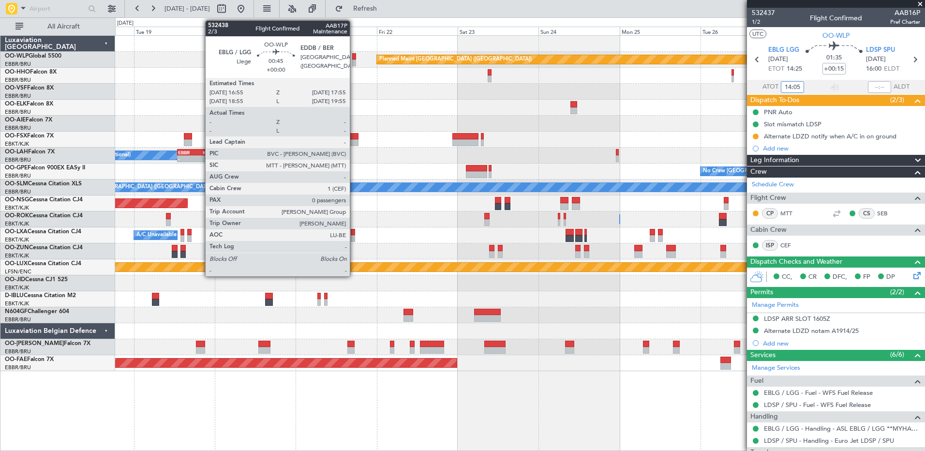
click at [354, 60] on div at bounding box center [353, 63] width 3 height 7
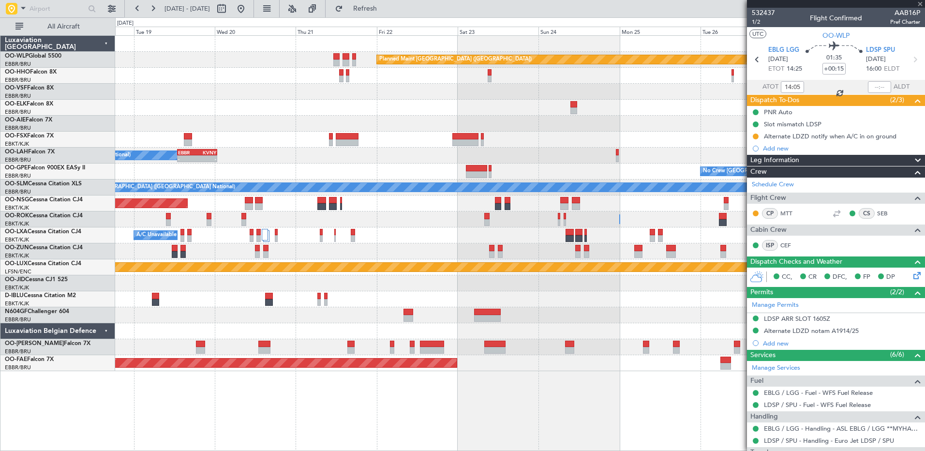
type input "0"
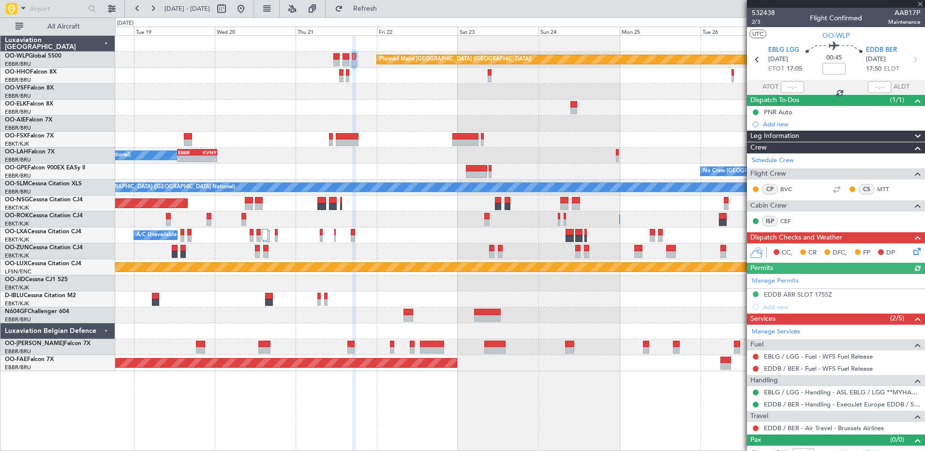
scroll to position [10, 0]
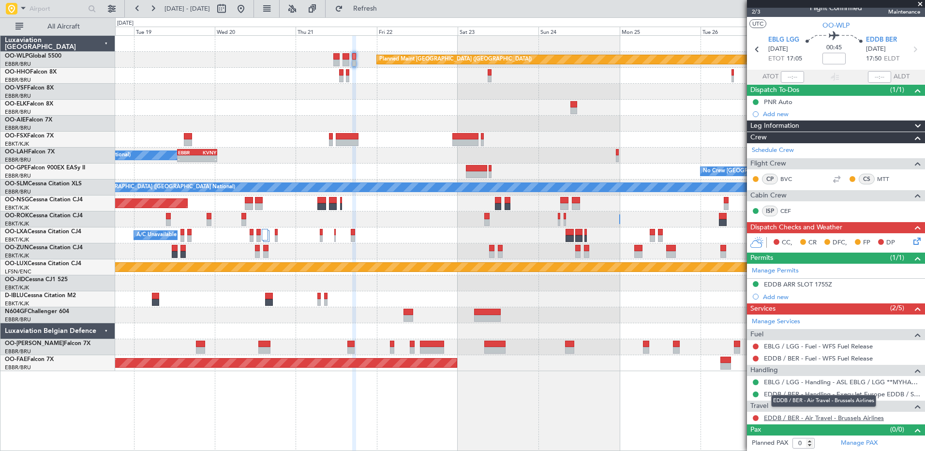
click at [799, 416] on link "EDDB / BER - Air Travel - Brussels Airlines" at bounding box center [824, 418] width 120 height 8
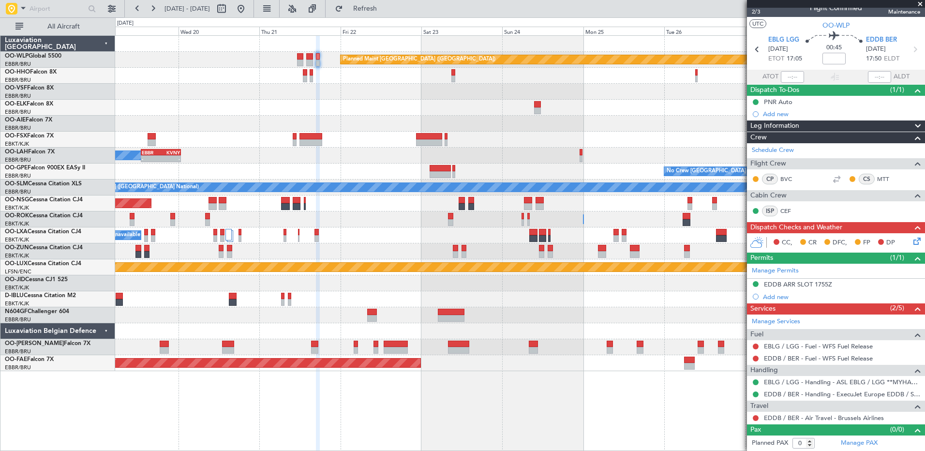
click at [372, 118] on div "Planned Maint Berlin (Brandenburg) AOG Maint Geneva (Cointrin) Owner Brussels (…" at bounding box center [520, 203] width 810 height 335
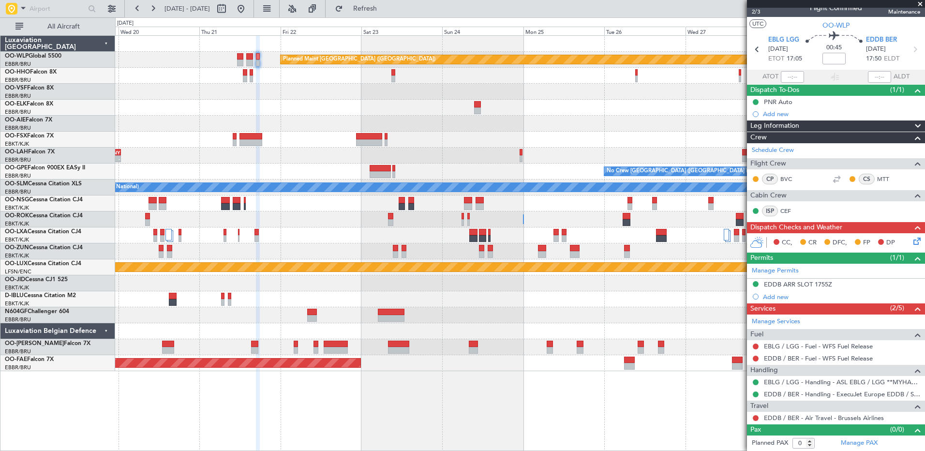
click at [308, 120] on div "Planned Maint London (Farnborough)" at bounding box center [520, 124] width 810 height 16
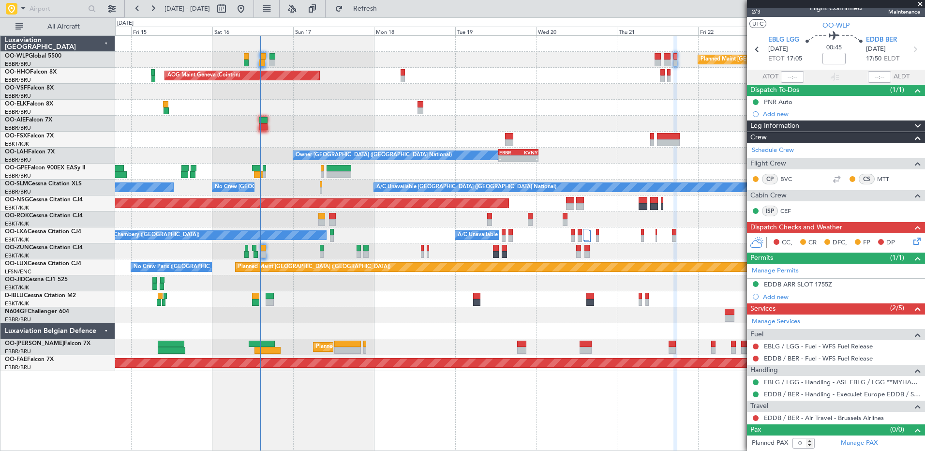
click at [618, 129] on div "Planned Maint Berlin (Brandenburg) AOG Maint Geneva (Cointrin) A/C Unavailable …" at bounding box center [520, 203] width 810 height 335
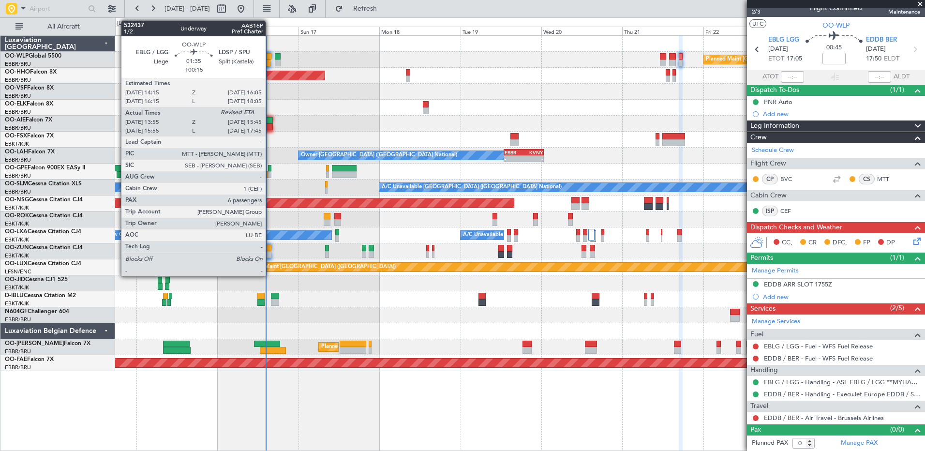
click at [270, 61] on div at bounding box center [267, 63] width 6 height 7
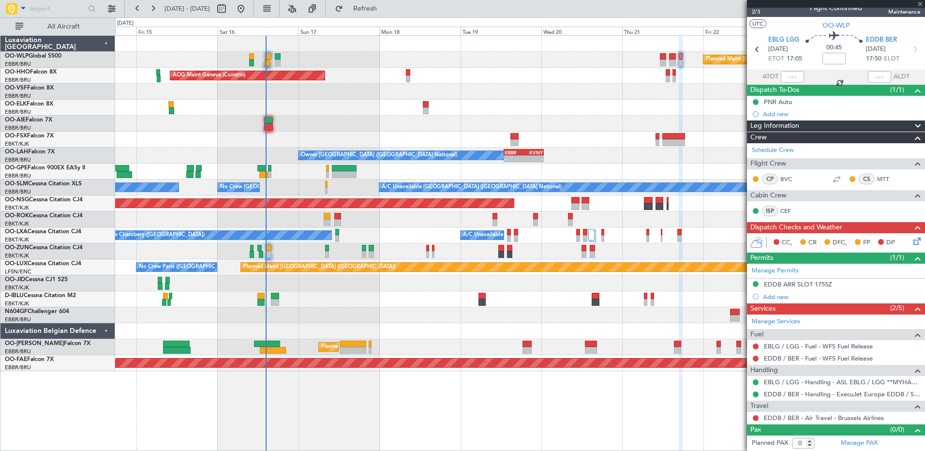
type input "+00:15"
type input "14:05"
type input "6"
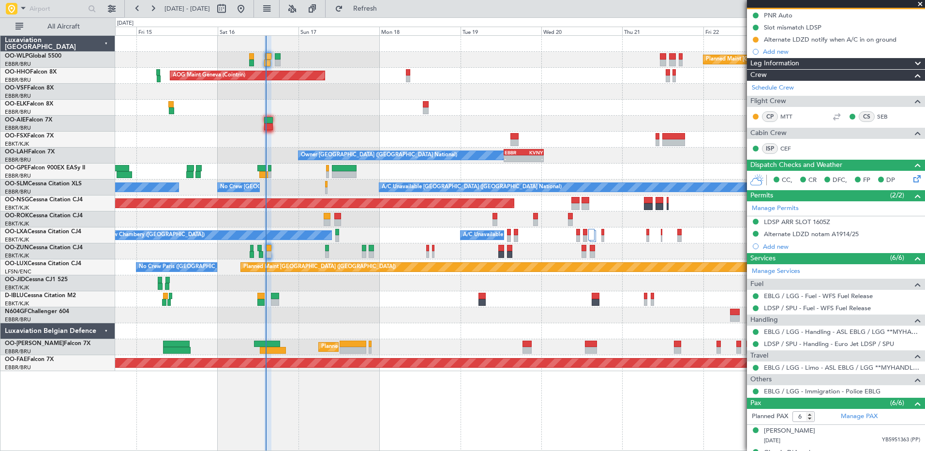
scroll to position [0, 0]
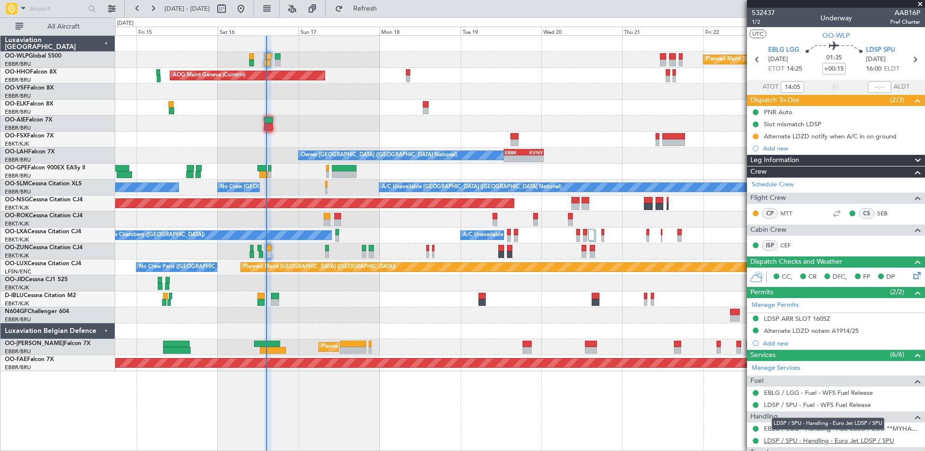
click at [847, 439] on link "LDSP / SPU - Handling - Euro Jet LDSP / SPU" at bounding box center [829, 441] width 130 height 8
click at [312, 105] on div "Planned Maint Berlin (Brandenburg) AOG Maint Geneva (Cointrin) A/C Unavailable …" at bounding box center [520, 203] width 810 height 335
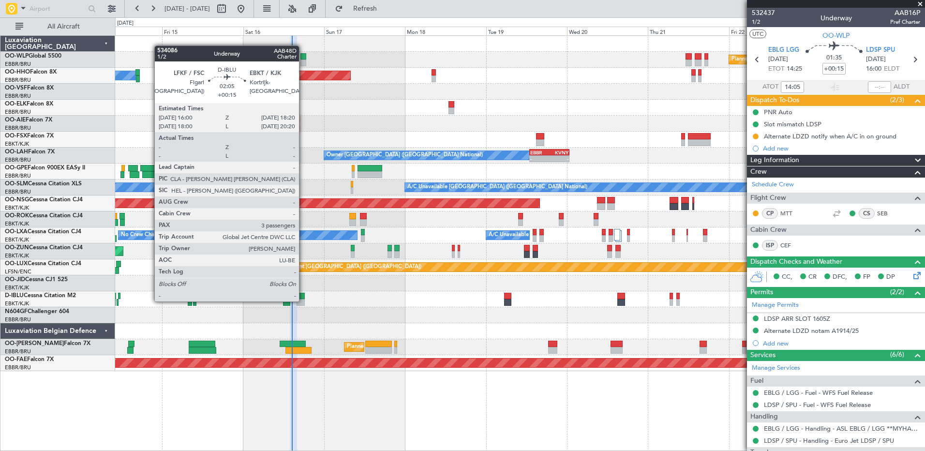
click at [303, 301] on div at bounding box center [301, 302] width 8 height 7
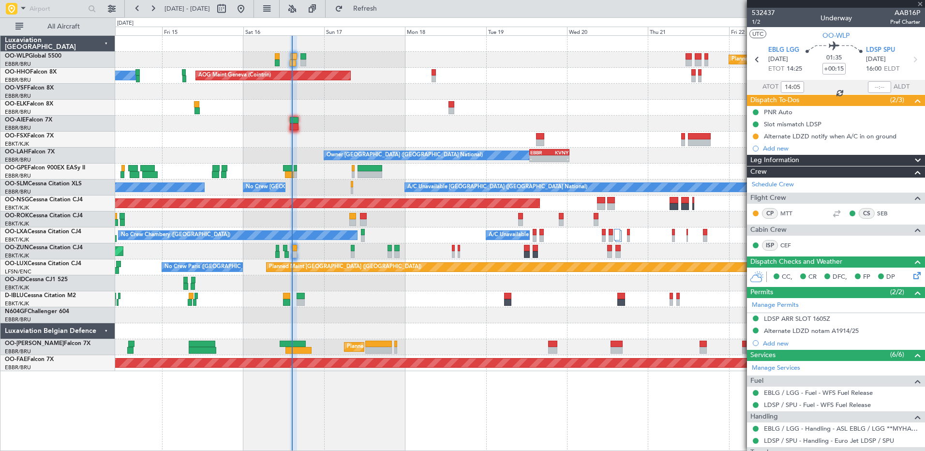
type input "3"
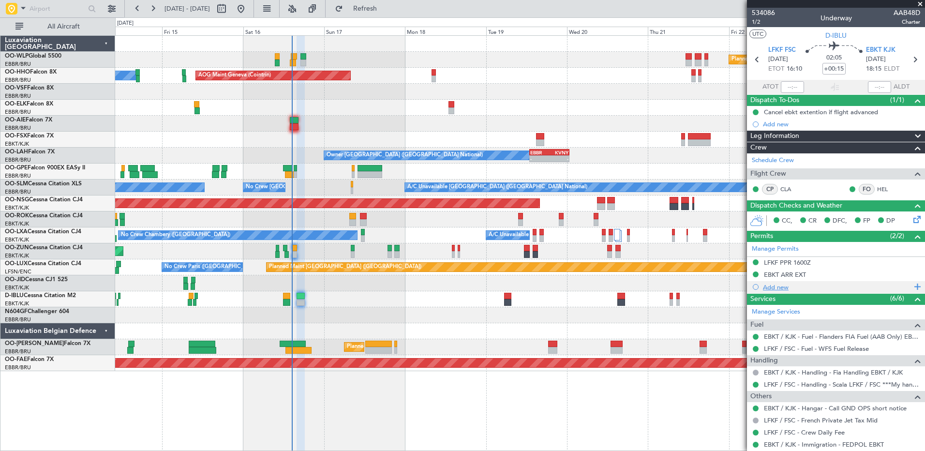
scroll to position [92, 0]
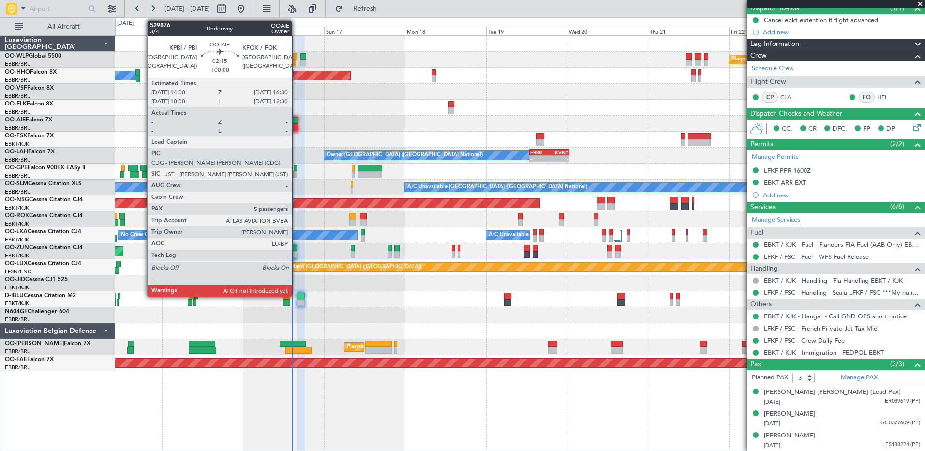
click at [296, 127] on div at bounding box center [294, 126] width 9 height 7
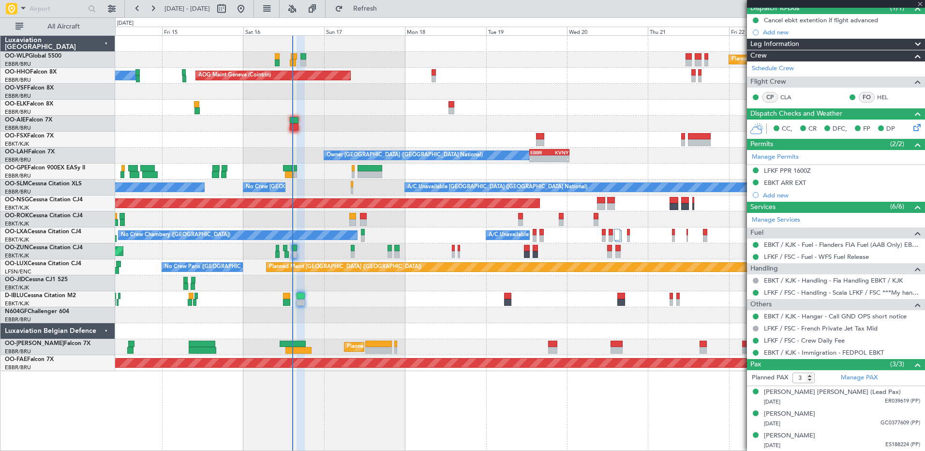
type input "5"
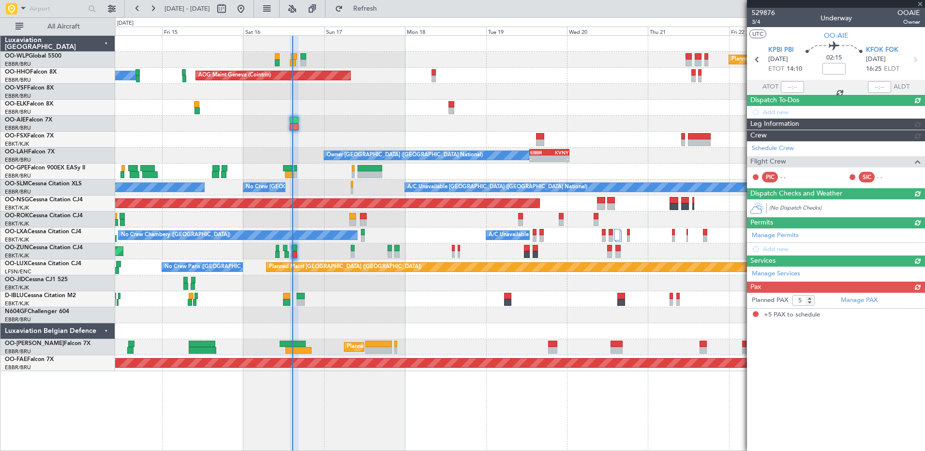
scroll to position [0, 0]
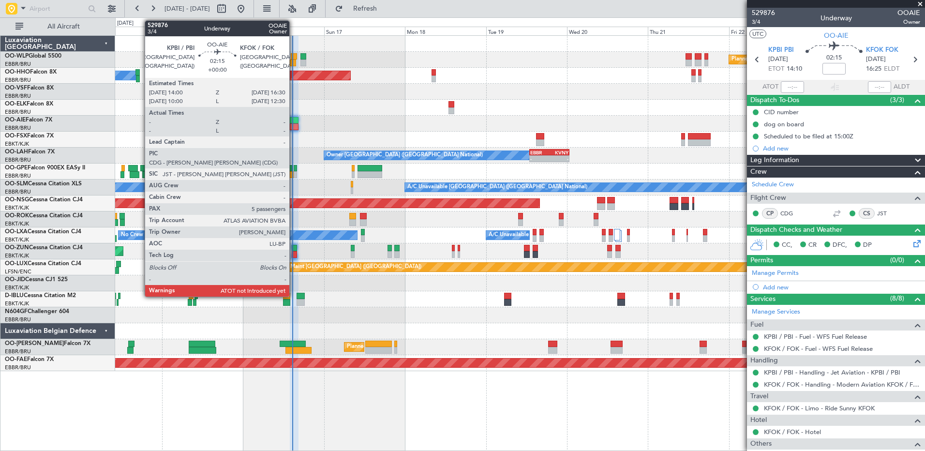
click at [294, 122] on div at bounding box center [294, 120] width 9 height 7
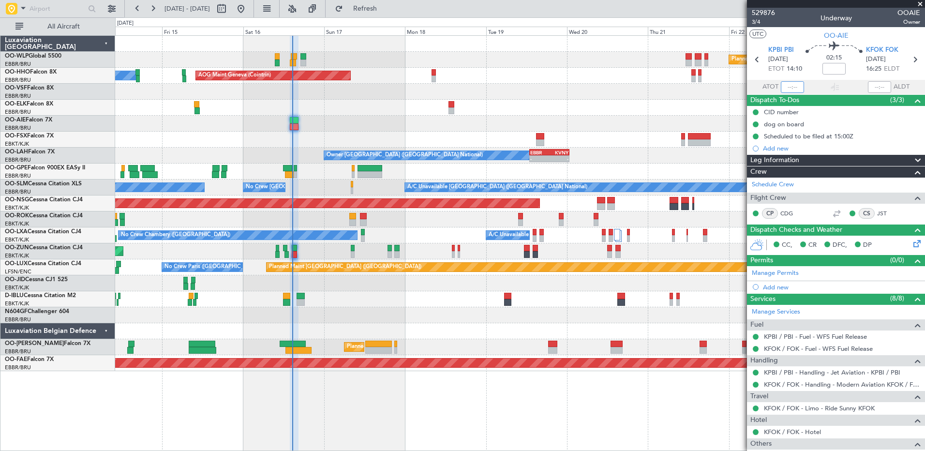
click at [782, 87] on input "text" at bounding box center [792, 87] width 23 height 12
type input "14:25"
click at [386, 9] on span "Refresh" at bounding box center [365, 8] width 41 height 7
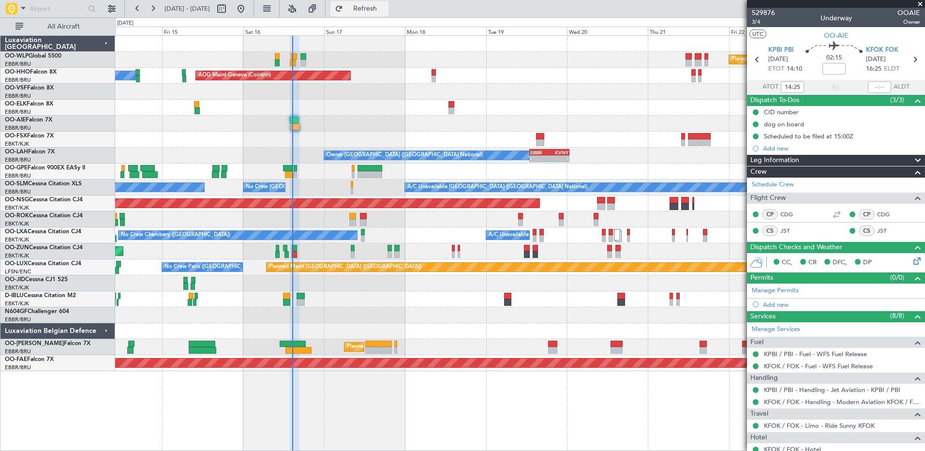
click at [389, 15] on button "Refresh" at bounding box center [360, 8] width 58 height 15
click at [389, 14] on button "Refresh" at bounding box center [360, 8] width 58 height 15
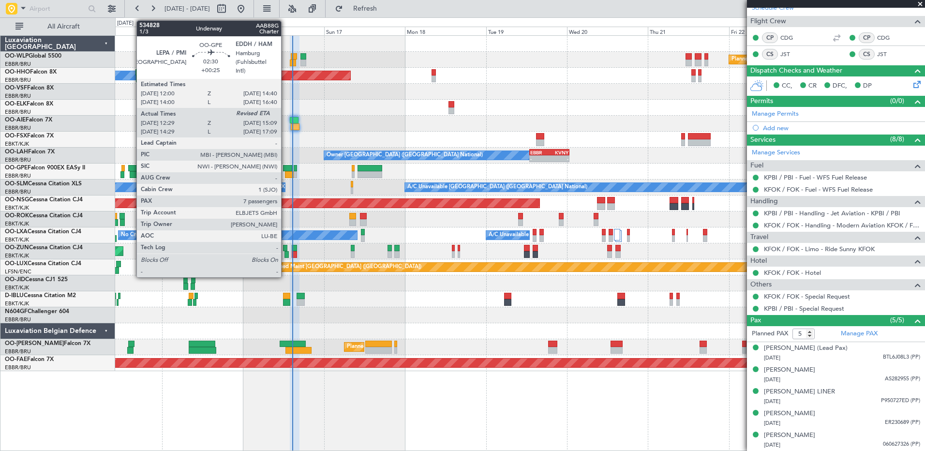
click at [286, 173] on div at bounding box center [289, 174] width 9 height 7
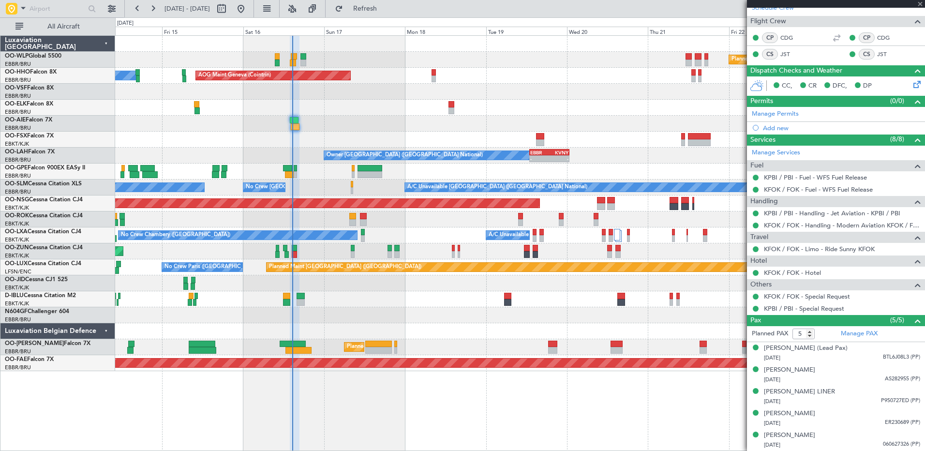
type input "+00:25"
type input "12:34"
type input "7"
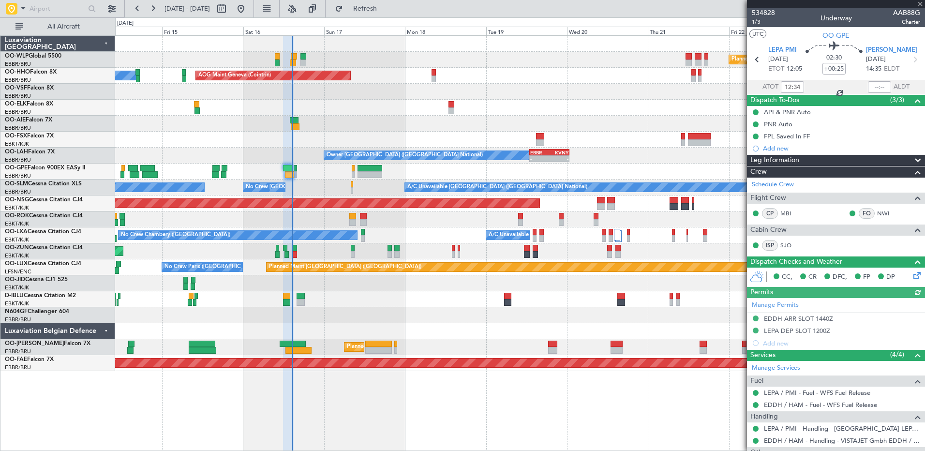
scroll to position [199, 0]
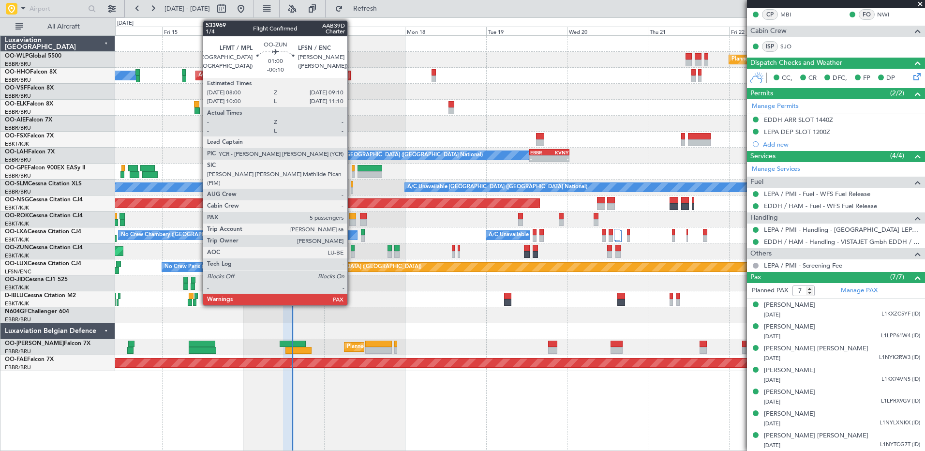
click at [352, 251] on div at bounding box center [353, 248] width 4 height 7
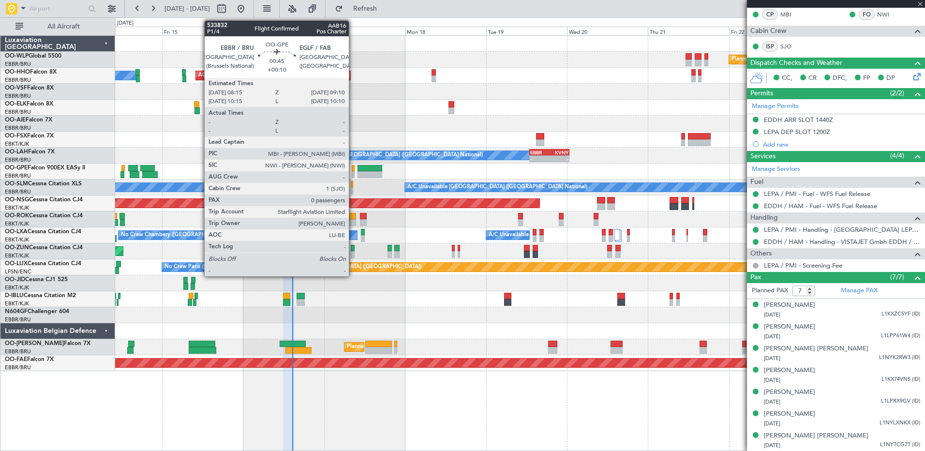
type input "-00:10"
type input "5"
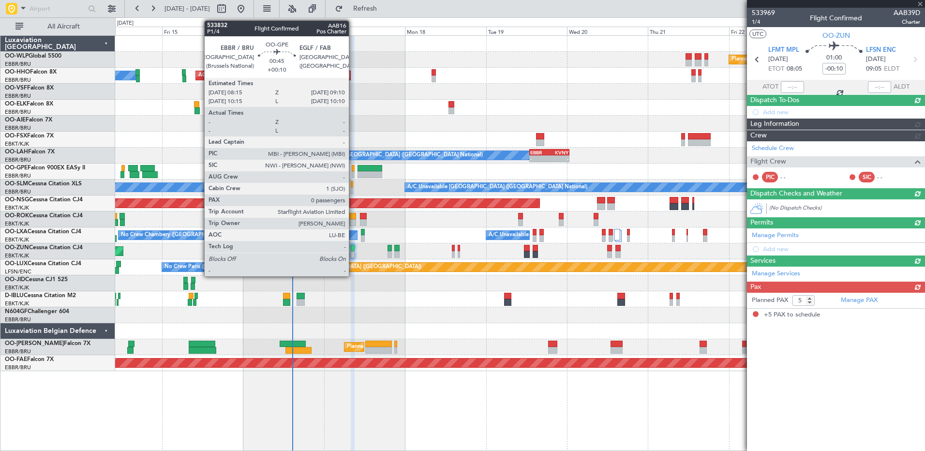
scroll to position [0, 0]
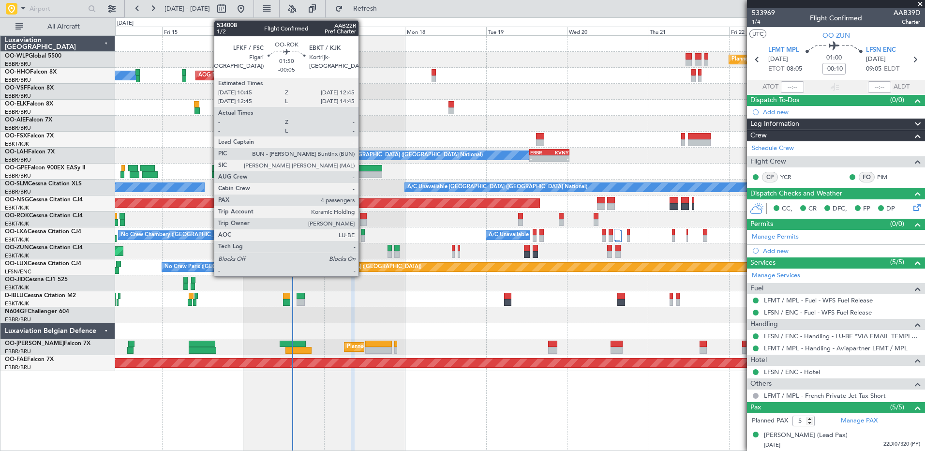
click at [363, 221] on div at bounding box center [363, 222] width 7 height 7
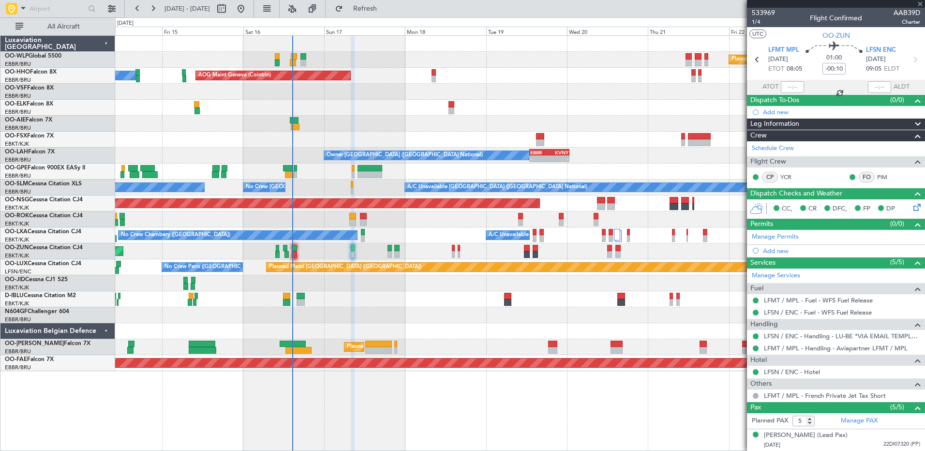
type input "-00:05"
type input "4"
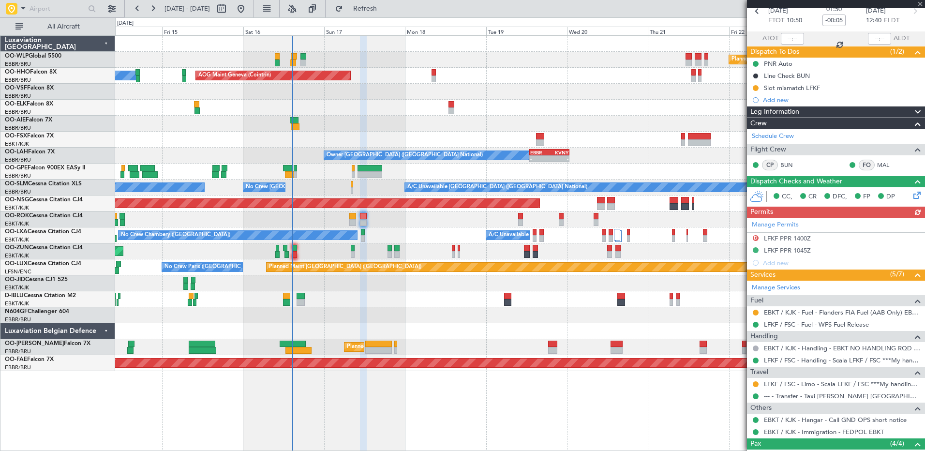
scroll to position [97, 0]
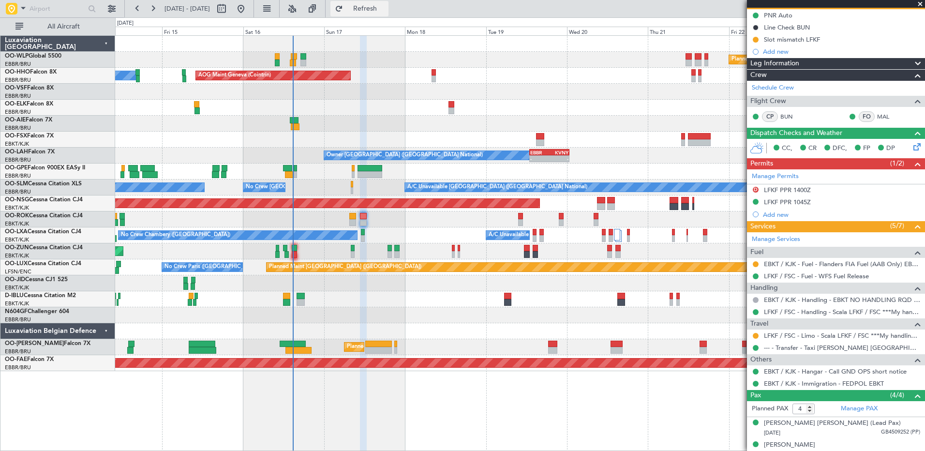
click at [389, 15] on button "Refresh" at bounding box center [360, 8] width 58 height 15
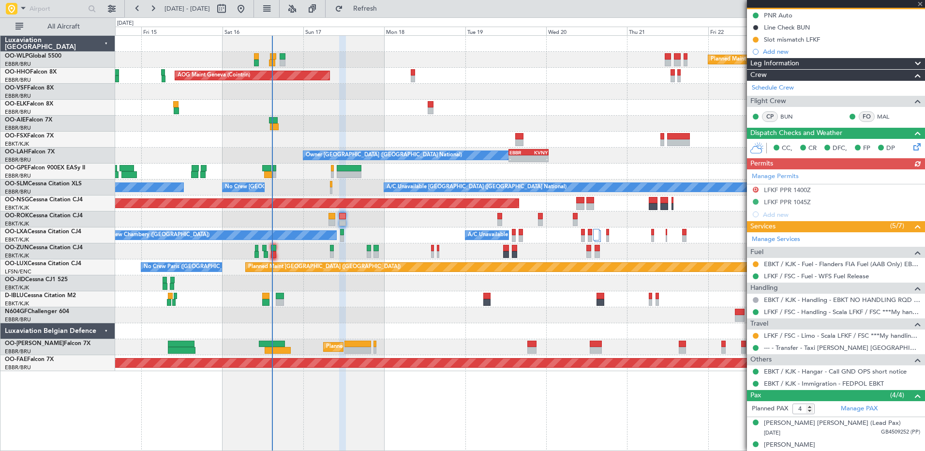
click at [374, 224] on div "Unplanned Maint Kortrijk-Wevelgem Owner Kortrijk-Wevelgem" at bounding box center [520, 220] width 810 height 16
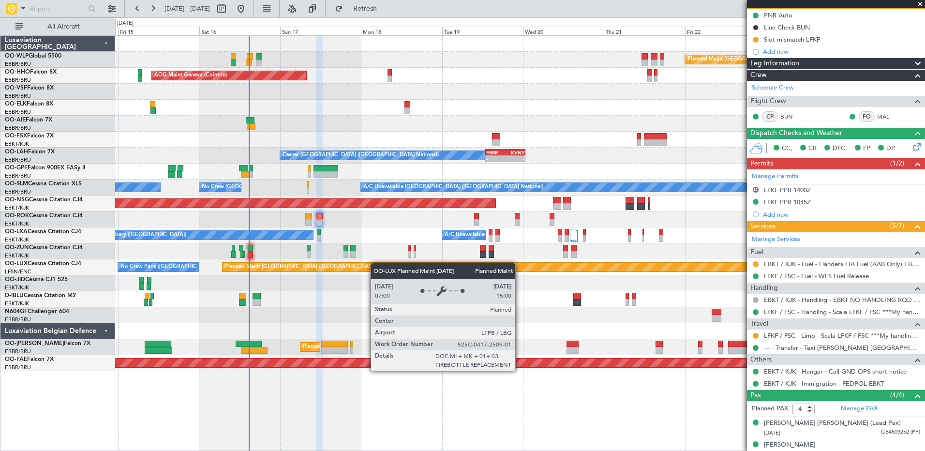
click at [359, 265] on div "Planned Maint Berlin (Brandenburg) AOG Maint Geneva (Cointrin) A/C Unavailable …" at bounding box center [520, 203] width 810 height 335
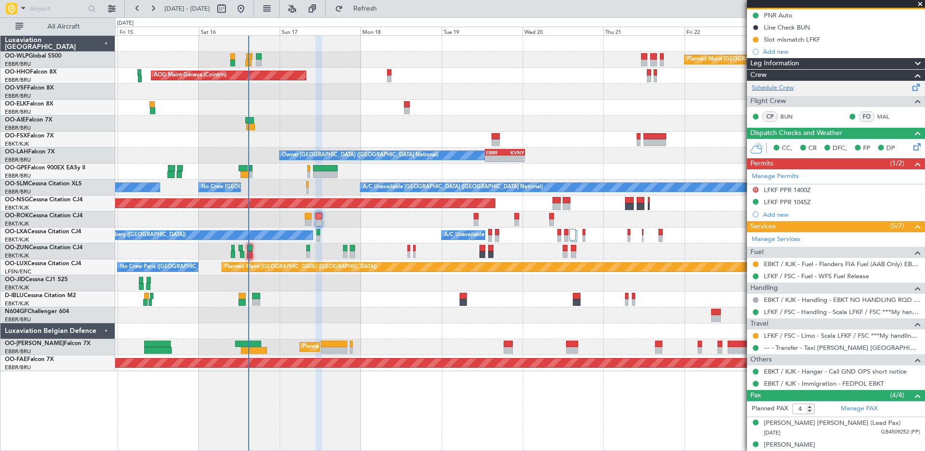
scroll to position [0, 0]
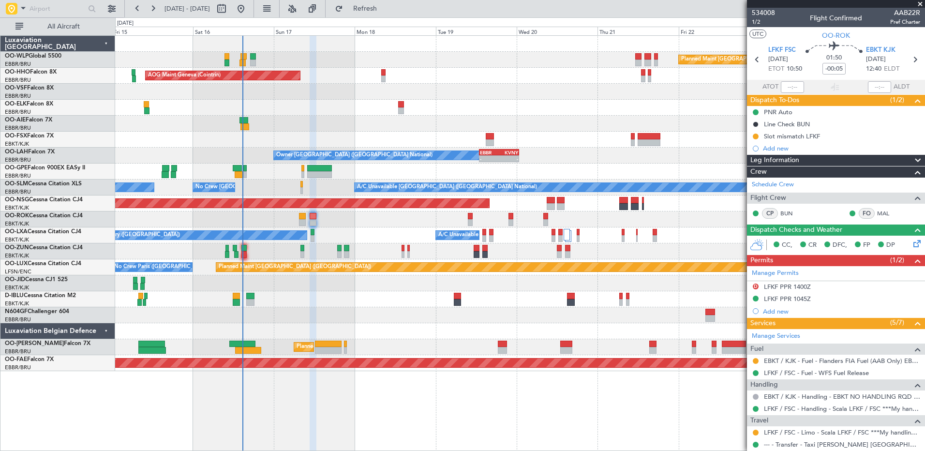
click at [376, 244] on div "Planned Maint Berlin (Brandenburg) AOG Maint Geneva (Cointrin) A/C Unavailable …" at bounding box center [520, 203] width 810 height 335
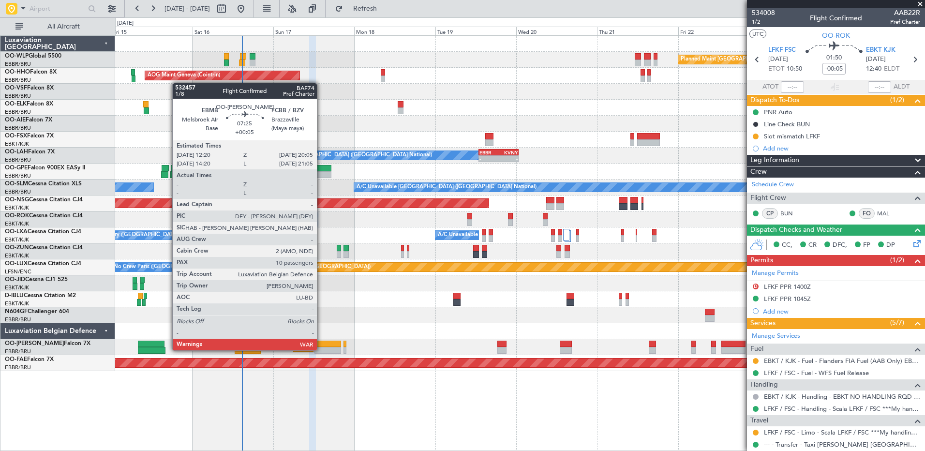
click at [321, 349] on div at bounding box center [328, 350] width 27 height 7
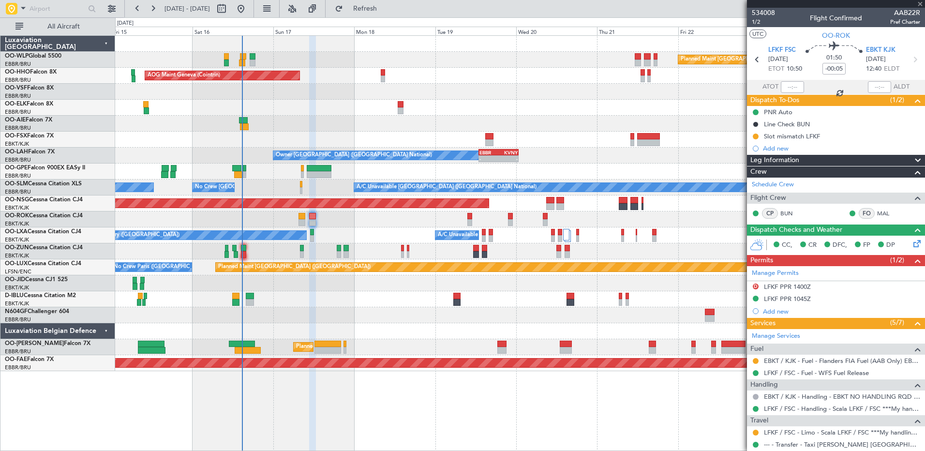
type input "+00:05"
type input "10"
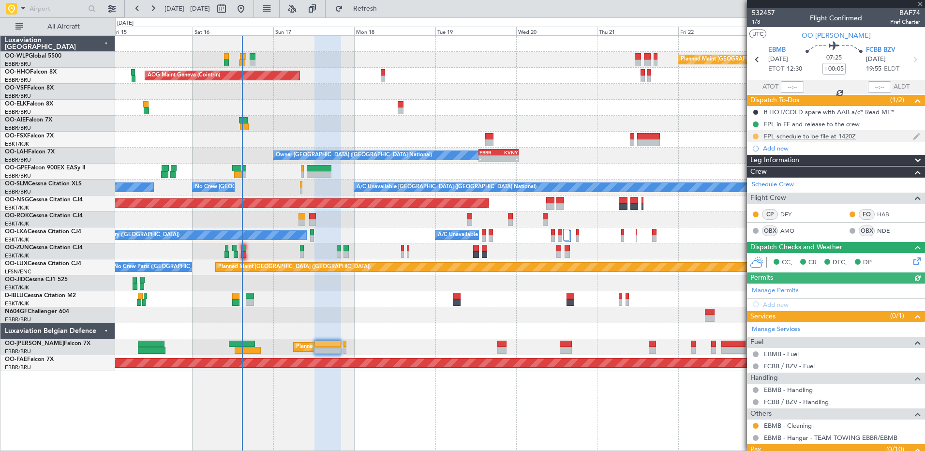
click at [757, 137] on button at bounding box center [756, 137] width 6 height 6
click at [752, 180] on span "Completed" at bounding box center [760, 179] width 32 height 10
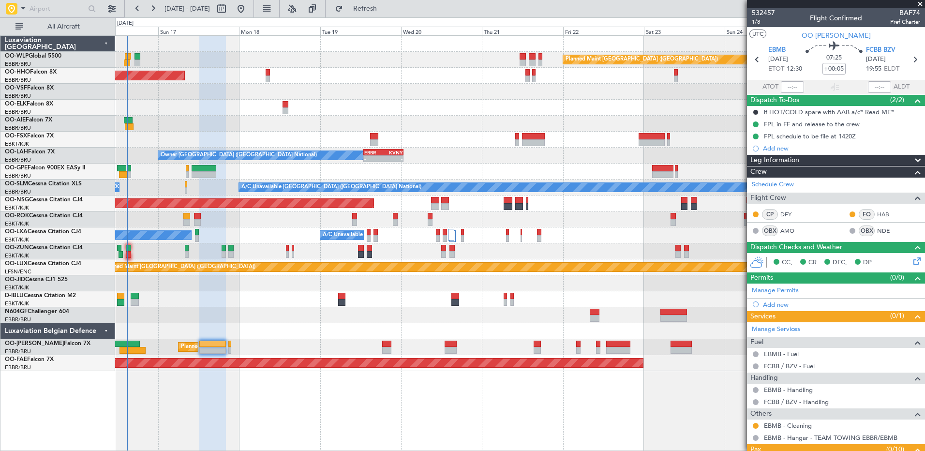
click at [431, 161] on div "Owner Brussels (Brussels National) - - EBBR 13:00 Z KVNY 00:45 Z" at bounding box center [520, 156] width 810 height 16
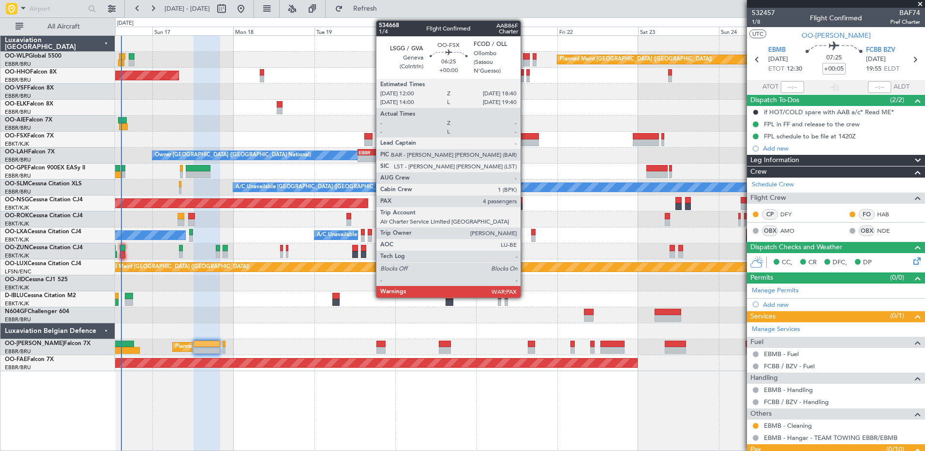
click at [525, 137] on div at bounding box center [527, 136] width 23 height 7
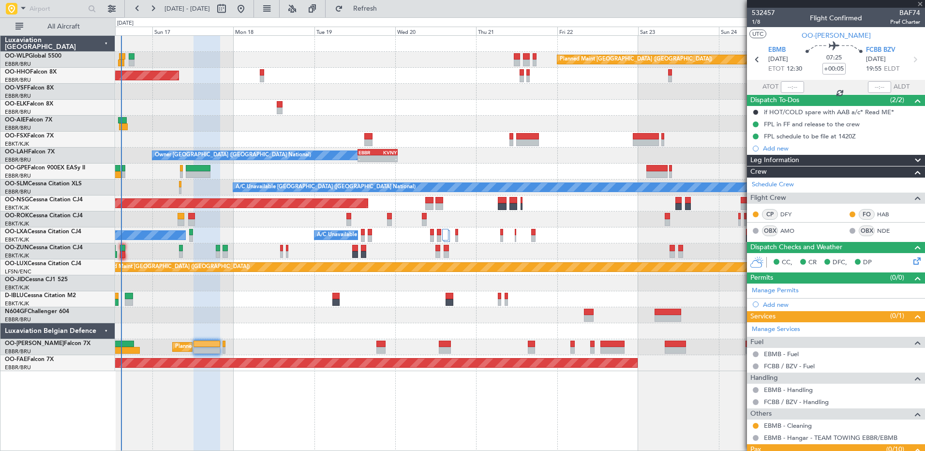
type input "4"
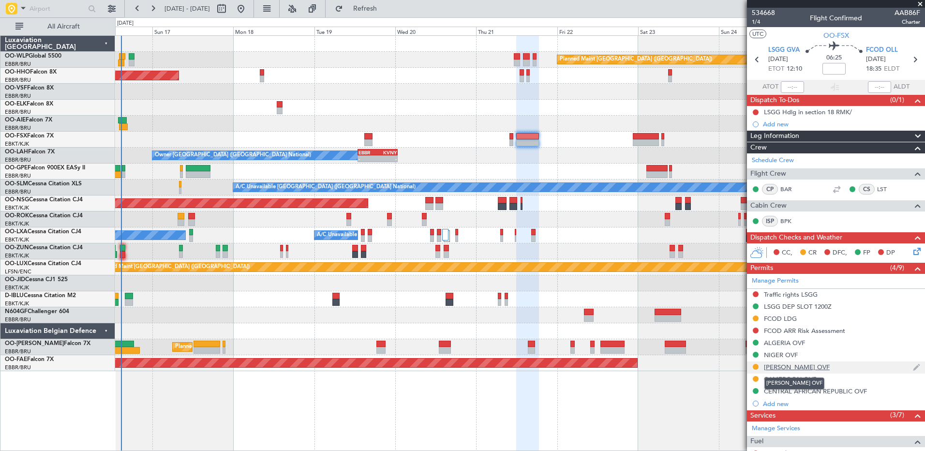
click at [787, 367] on div "CHAD OVF" at bounding box center [797, 367] width 66 height 8
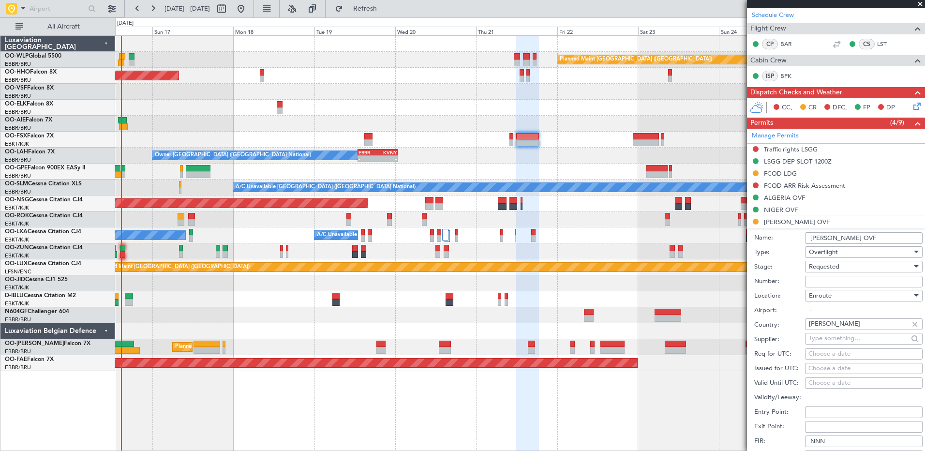
scroll to position [194, 0]
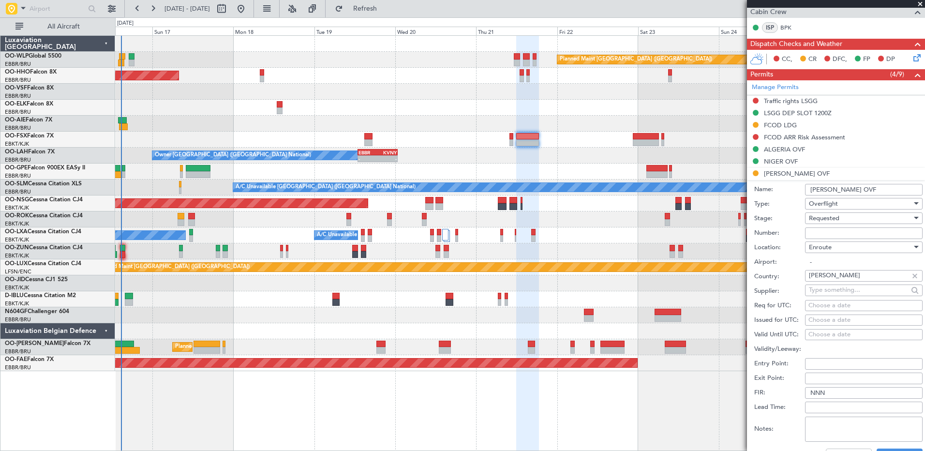
paste input "0533/ADAC/DG/DTA/DRA/25"
type input "0533/ADAC/DG/DTA/DRA/25"
click at [844, 217] on div "Requested" at bounding box center [860, 218] width 103 height 15
click at [842, 288] on span "Received OK" at bounding box center [861, 291] width 102 height 15
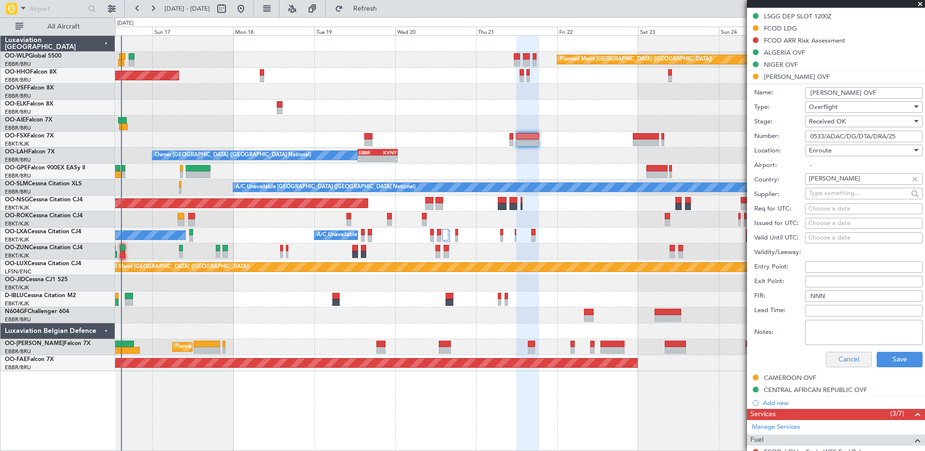
scroll to position [339, 0]
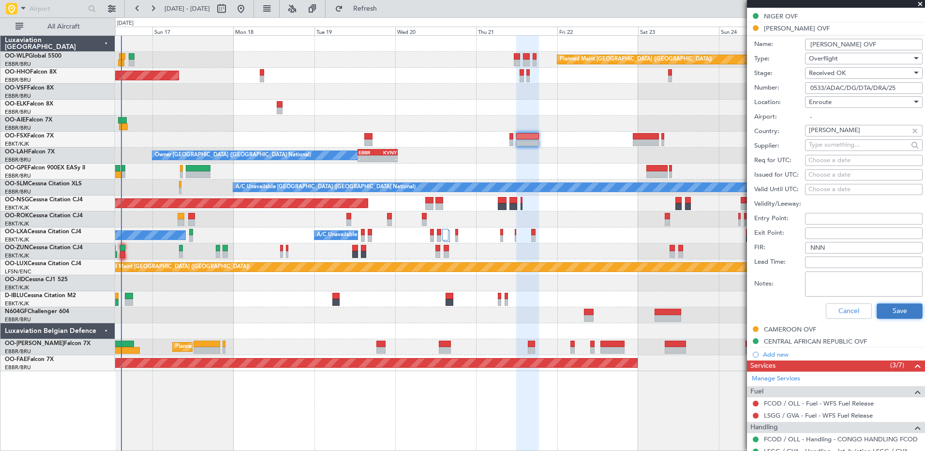
click at [898, 310] on button "Save" at bounding box center [900, 310] width 46 height 15
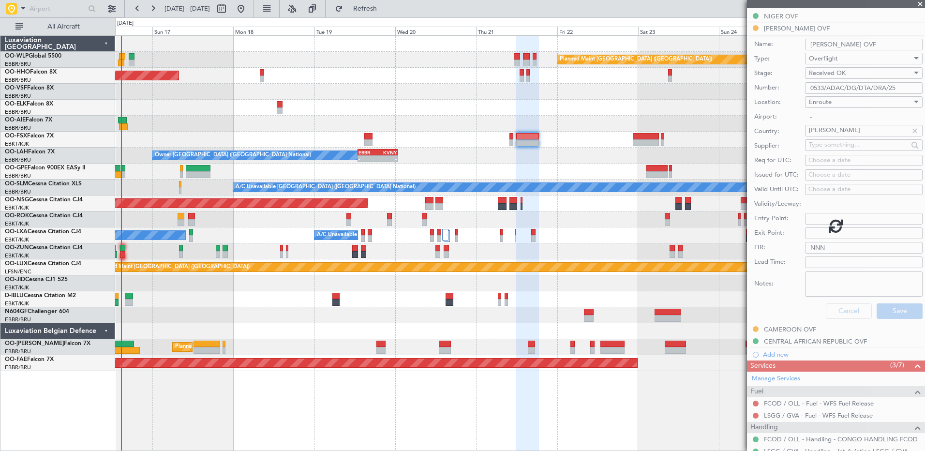
scroll to position [155, 0]
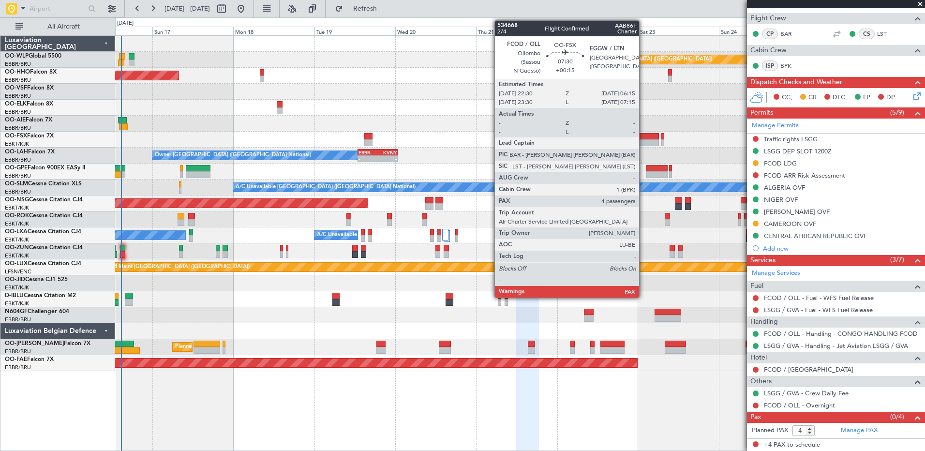
click at [642, 135] on div at bounding box center [646, 136] width 27 height 7
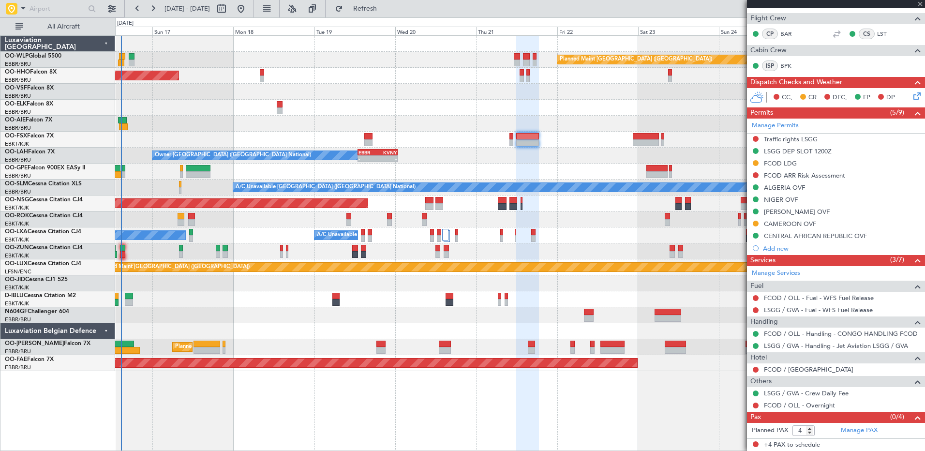
type input "+00:15"
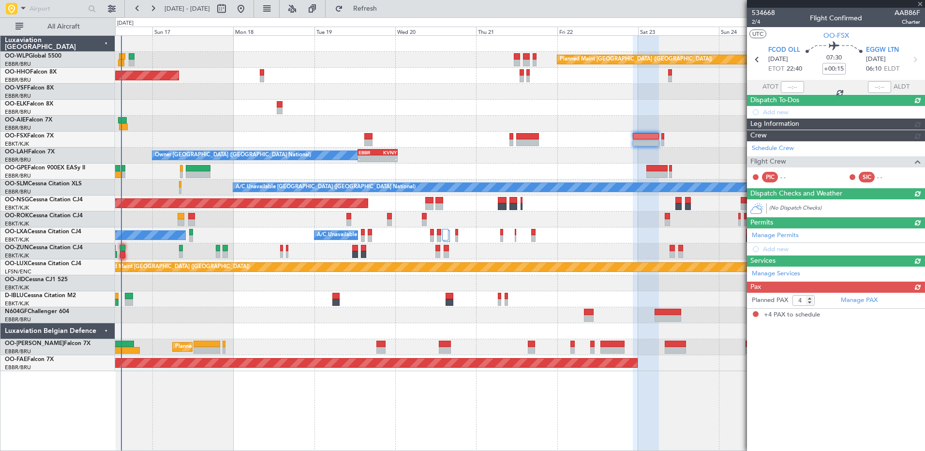
scroll to position [0, 0]
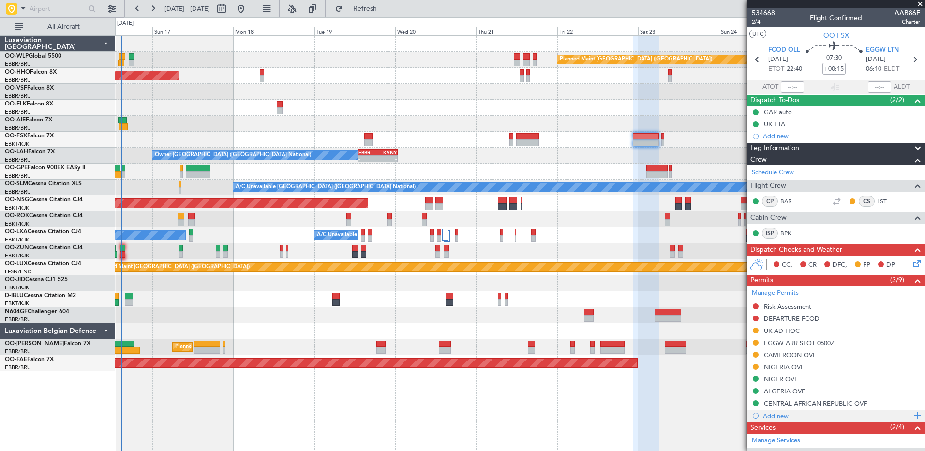
click at [781, 413] on div "Add new" at bounding box center [837, 416] width 149 height 8
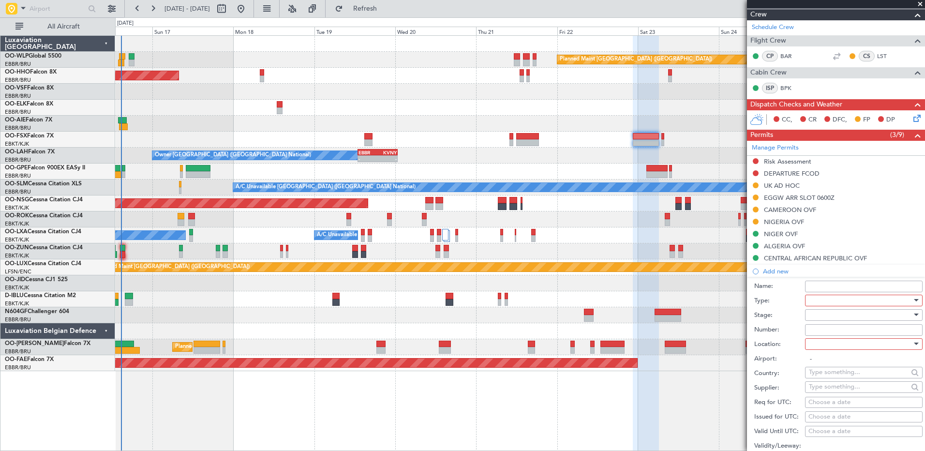
scroll to position [242, 0]
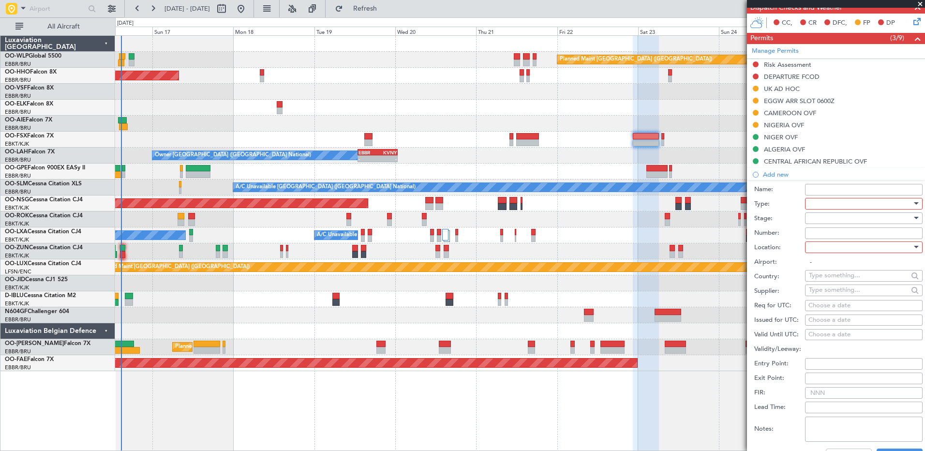
click at [827, 201] on div at bounding box center [860, 204] width 103 height 15
click at [840, 290] on span "Overflight" at bounding box center [861, 290] width 102 height 15
click at [818, 216] on div at bounding box center [860, 218] width 103 height 15
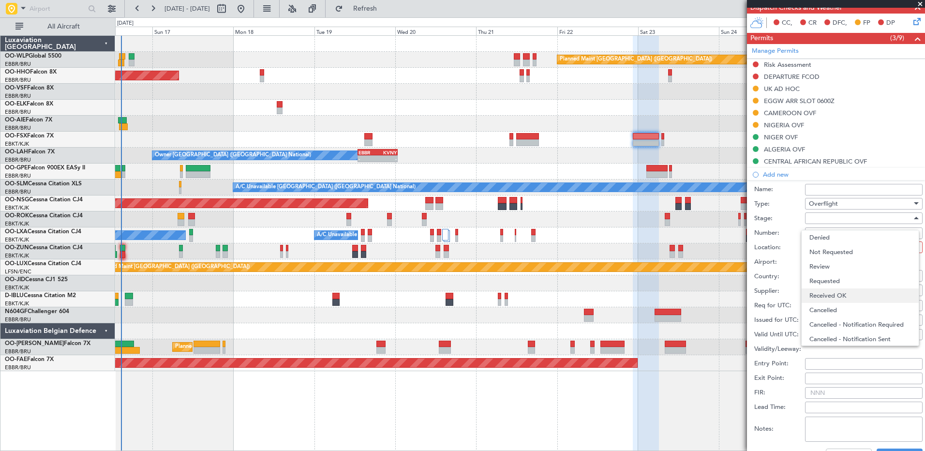
click at [837, 295] on span "Received OK" at bounding box center [861, 295] width 102 height 15
click at [815, 236] on input "Number:" at bounding box center [864, 233] width 118 height 12
paste input "0533/ADAC/DG/DTA/DRA/25"
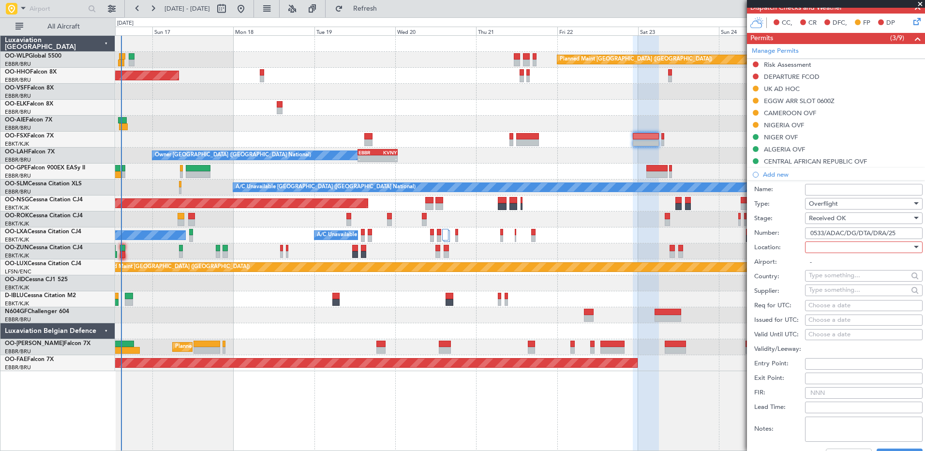
type input "0533/ADAC/DG/DTA/DRA/25"
click at [827, 244] on div at bounding box center [860, 247] width 103 height 15
click at [841, 321] on span "Enroute" at bounding box center [861, 325] width 102 height 15
click at [833, 273] on input "text" at bounding box center [858, 275] width 99 height 15
click at [833, 289] on span "Chad" at bounding box center [860, 290] width 95 height 15
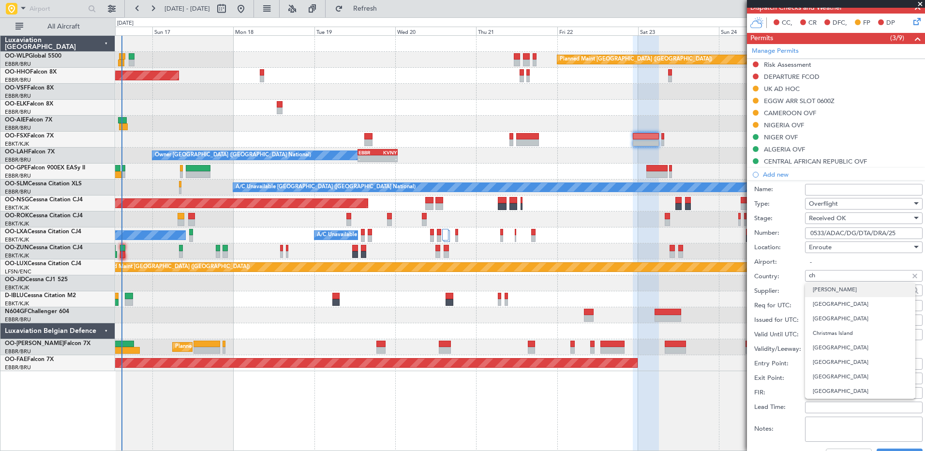
type input "Chad"
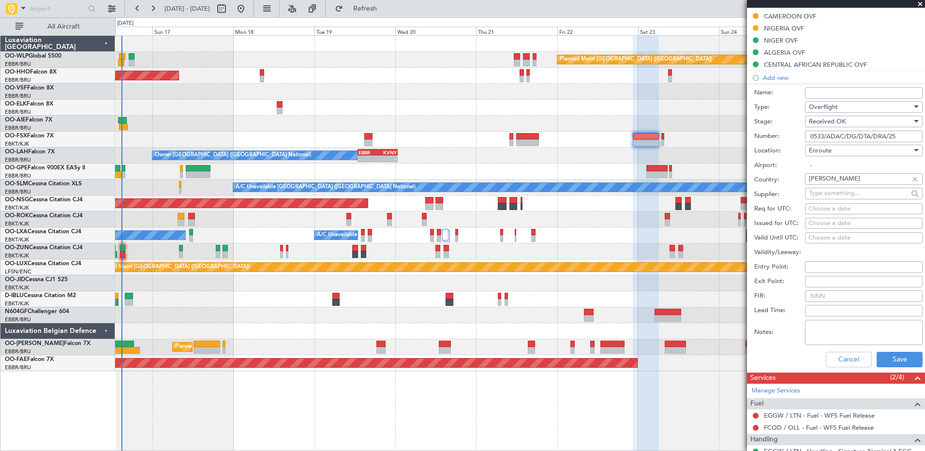
scroll to position [387, 0]
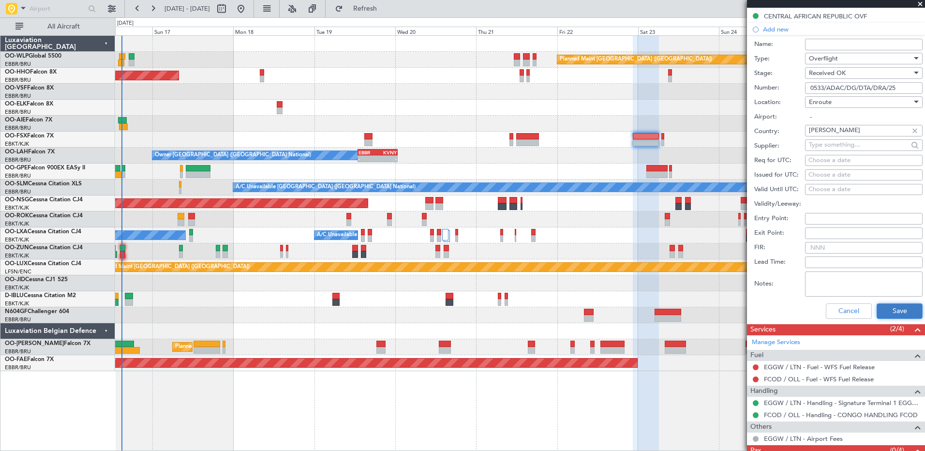
click at [885, 304] on button "Save" at bounding box center [900, 310] width 46 height 15
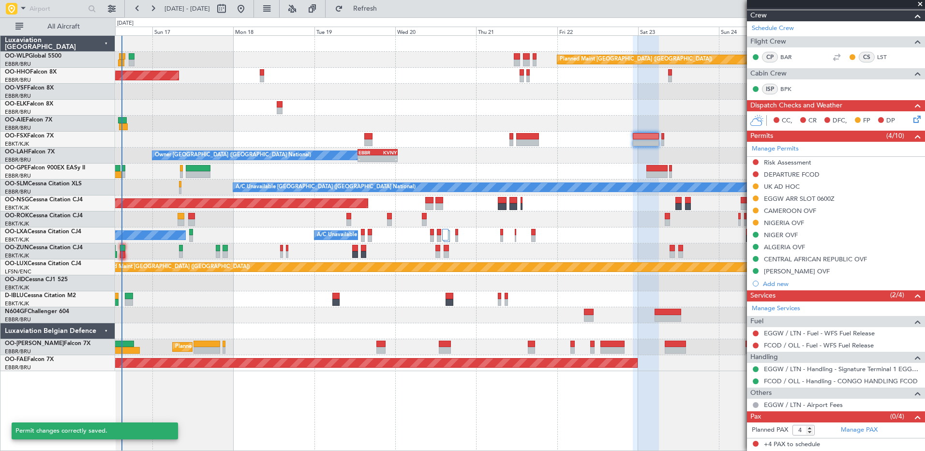
scroll to position [144, 0]
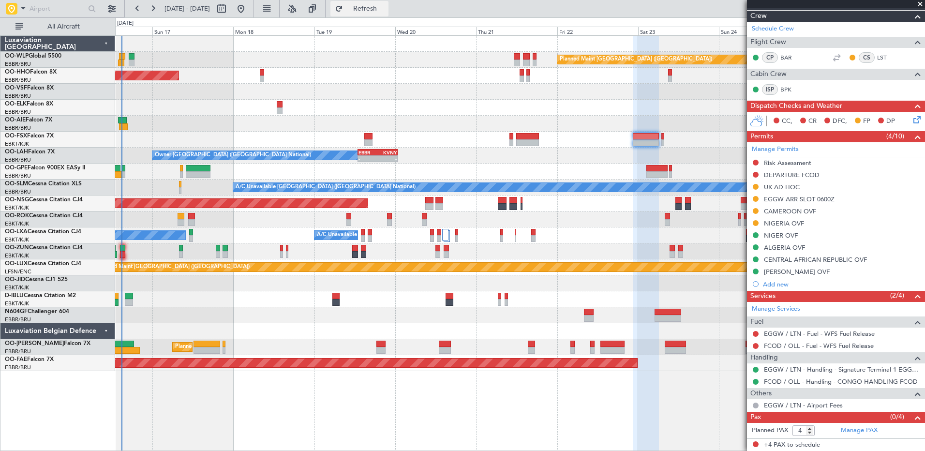
click at [383, 5] on span "Refresh" at bounding box center [365, 8] width 41 height 7
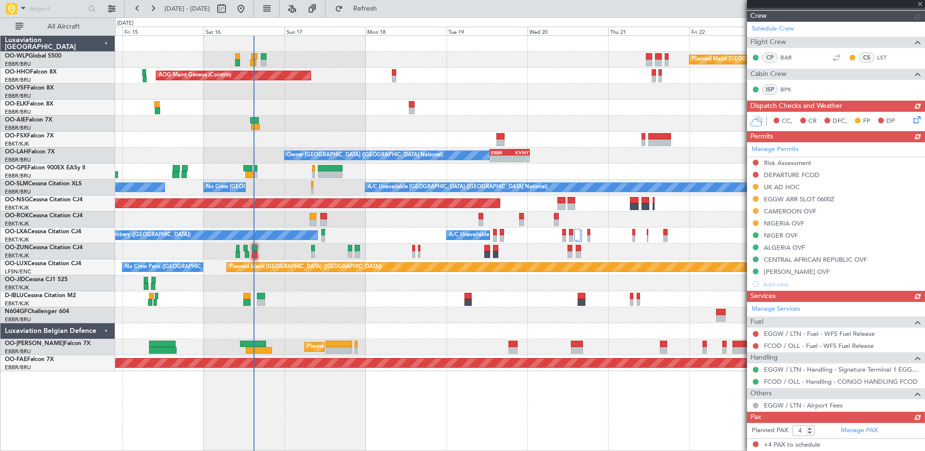
click at [346, 288] on div at bounding box center [520, 283] width 810 height 16
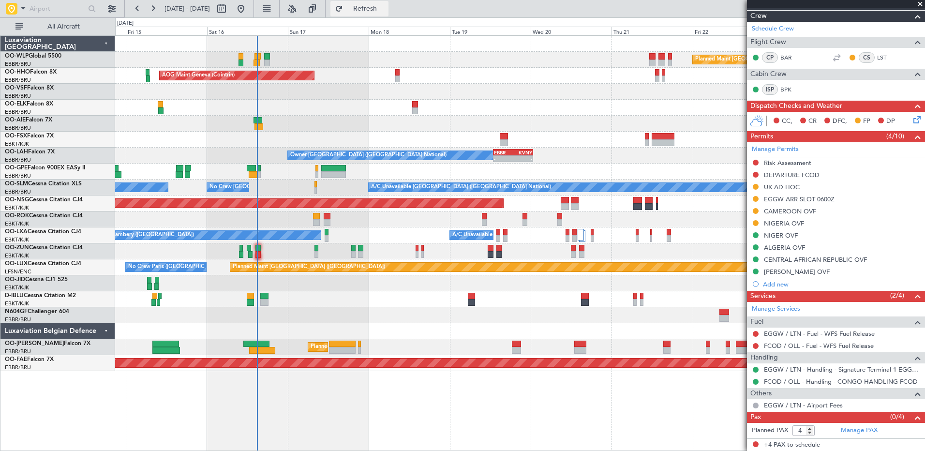
click at [386, 7] on span "Refresh" at bounding box center [365, 8] width 41 height 7
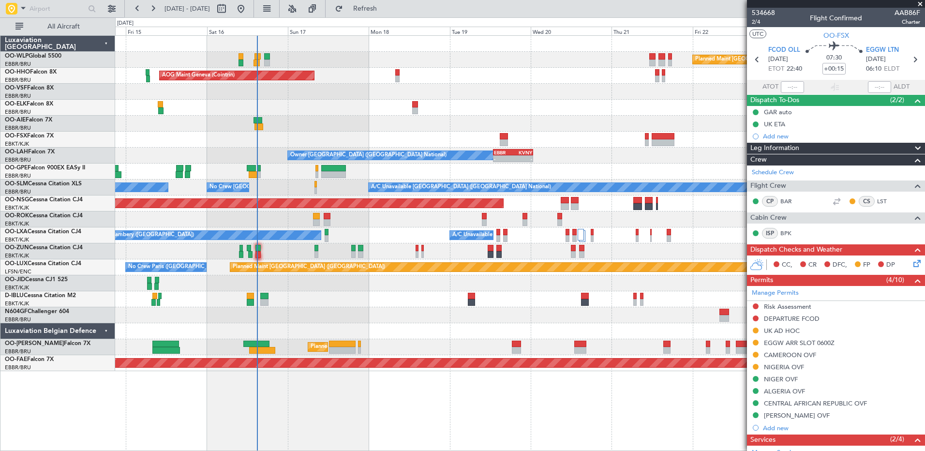
scroll to position [144, 0]
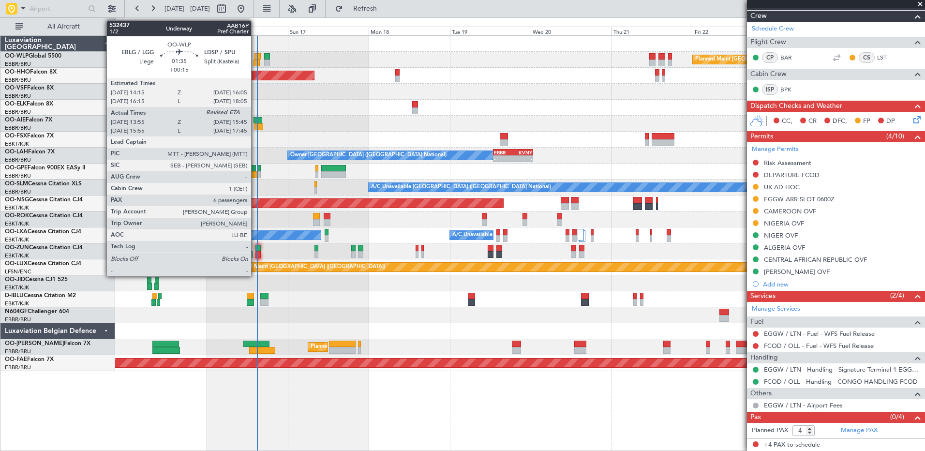
click at [256, 60] on div at bounding box center [257, 63] width 6 height 7
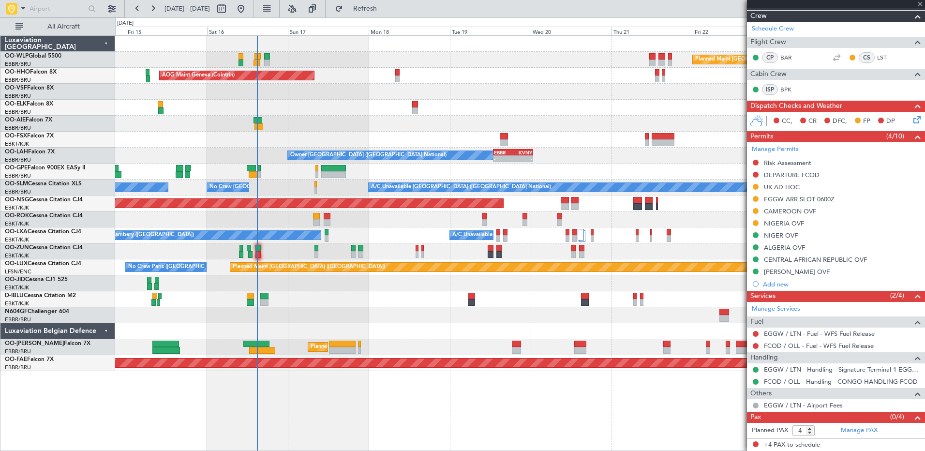
type input "14:05"
type input "6"
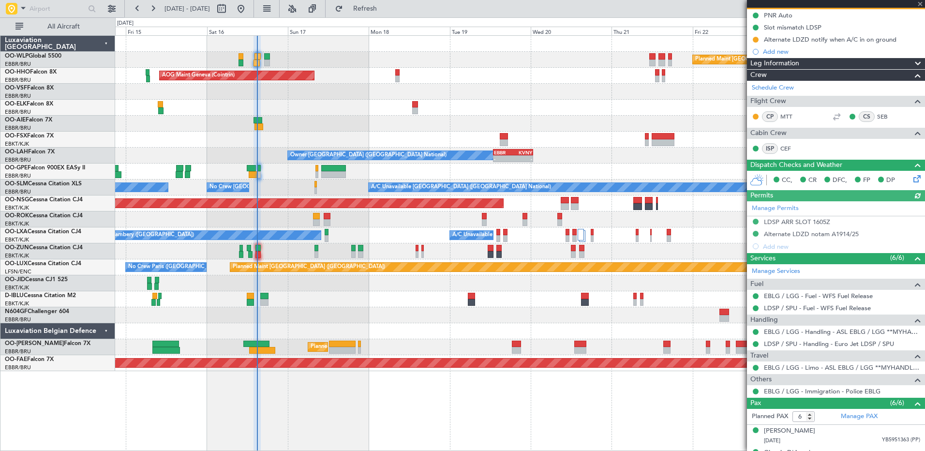
scroll to position [201, 0]
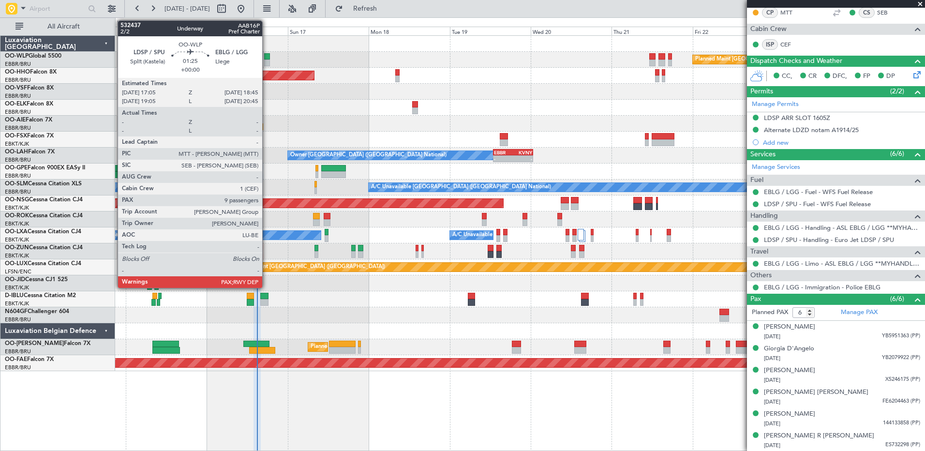
click at [267, 60] on div at bounding box center [267, 63] width 6 height 7
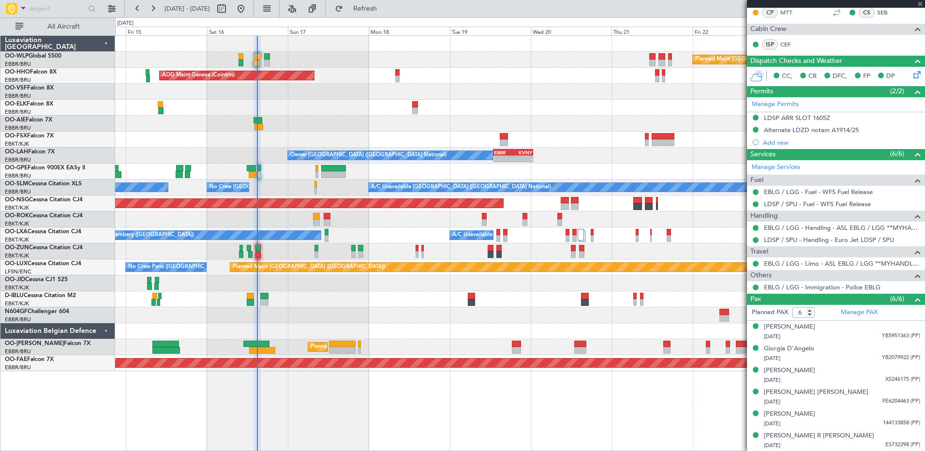
type input "9"
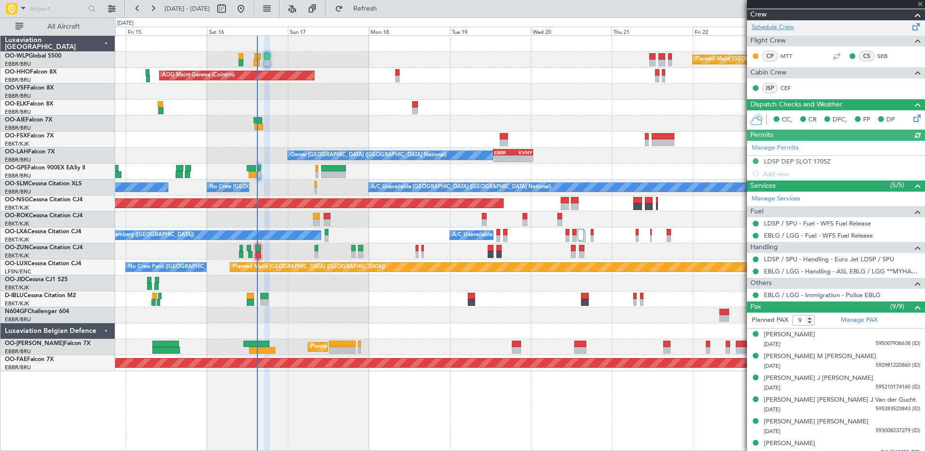
scroll to position [218, 0]
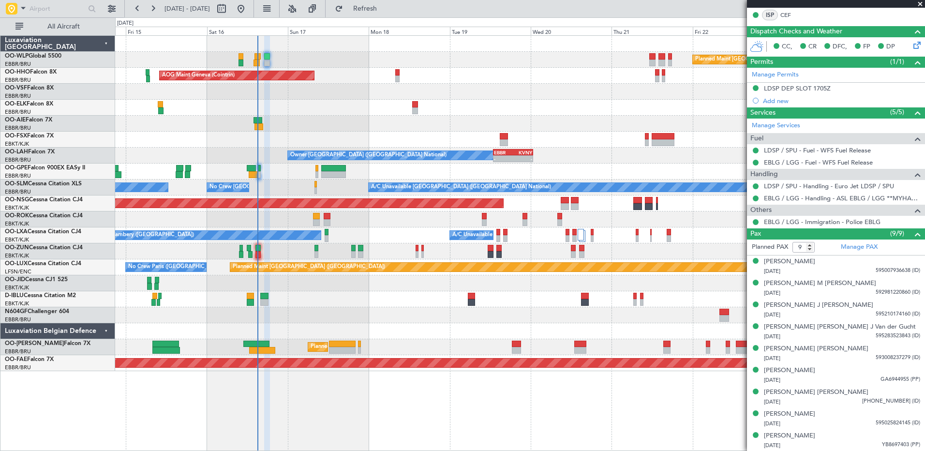
click at [332, 214] on div "Unplanned Maint [GEOGRAPHIC_DATA]-[GEOGRAPHIC_DATA] Owner [GEOGRAPHIC_DATA]-[GE…" at bounding box center [520, 220] width 810 height 16
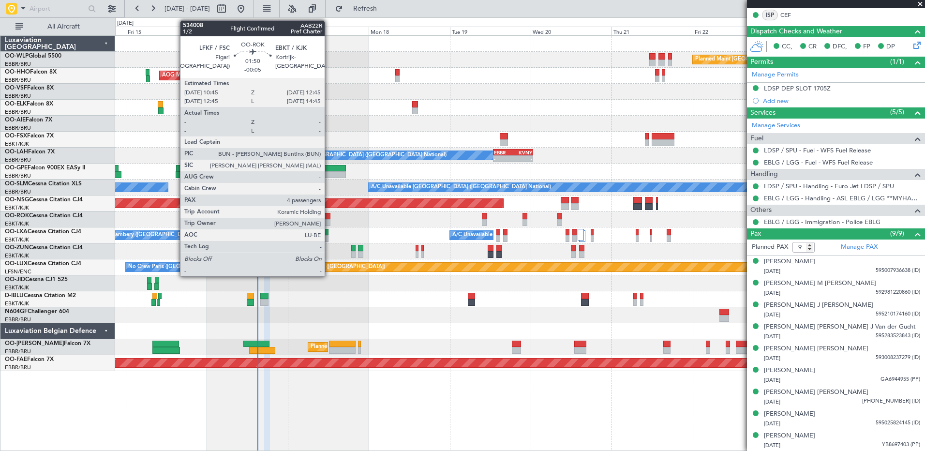
click at [329, 217] on div at bounding box center [327, 216] width 7 height 7
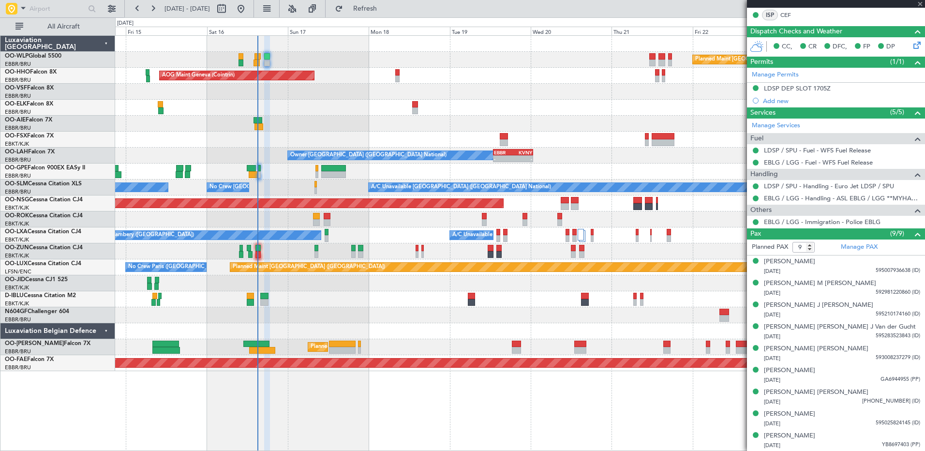
type input "-00:05"
type input "4"
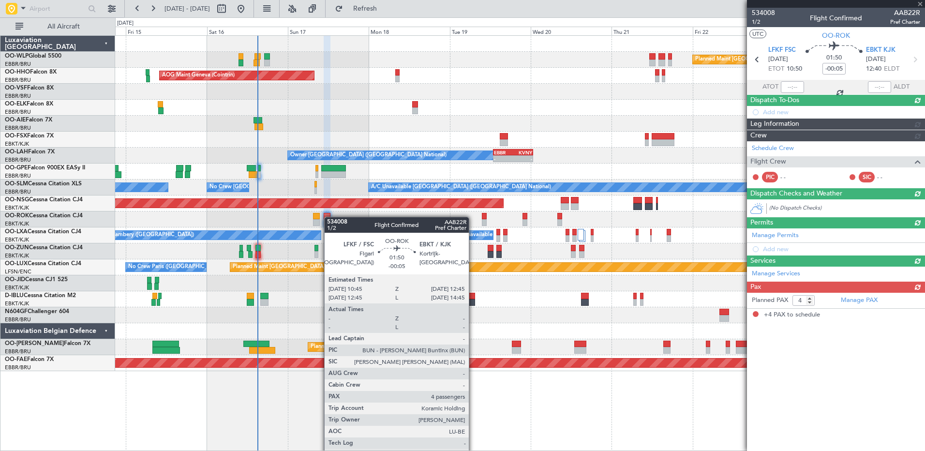
scroll to position [0, 0]
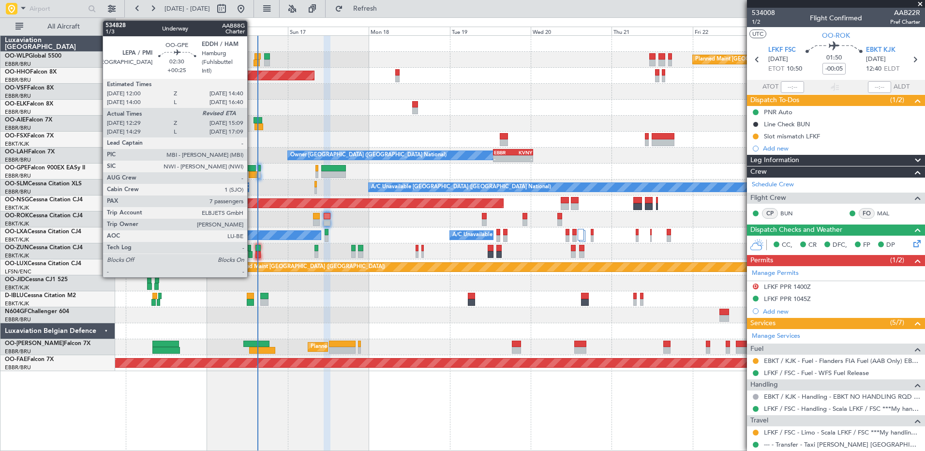
click at [252, 174] on div at bounding box center [253, 174] width 9 height 7
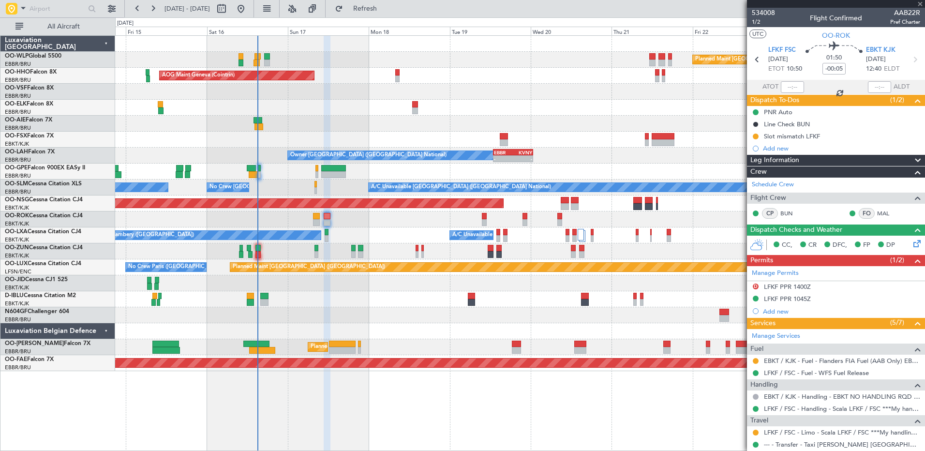
type input "+00:25"
type input "12:34"
type input "7"
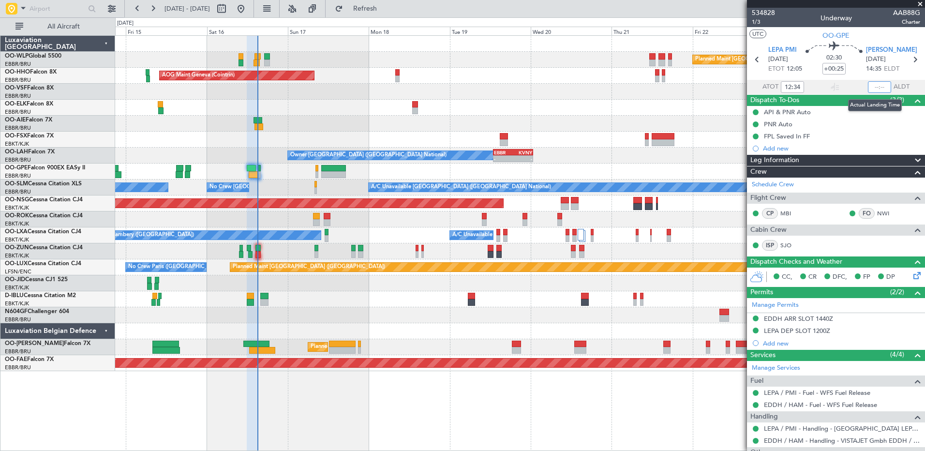
click at [868, 87] on input "text" at bounding box center [879, 87] width 23 height 12
click at [882, 86] on input "15:02" at bounding box center [879, 87] width 23 height 12
click at [608, 101] on div at bounding box center [520, 108] width 810 height 16
type input "15:01"
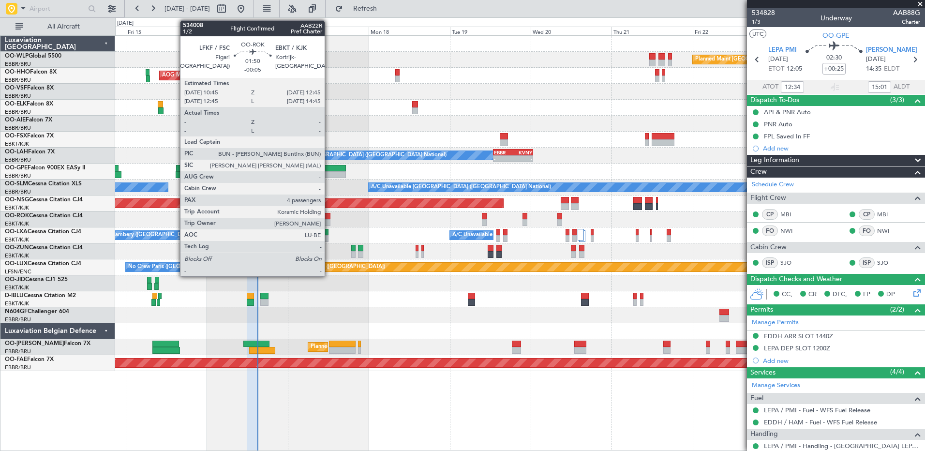
click at [329, 220] on div at bounding box center [327, 222] width 7 height 7
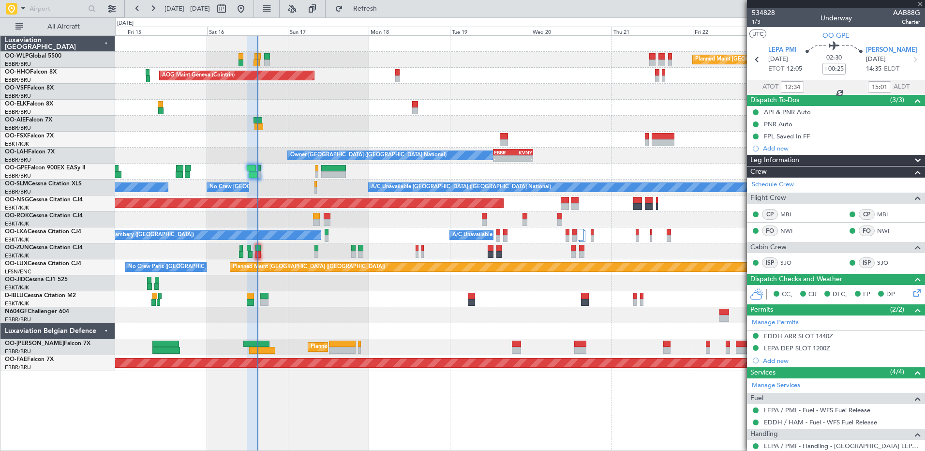
type input "-00:05"
type input "4"
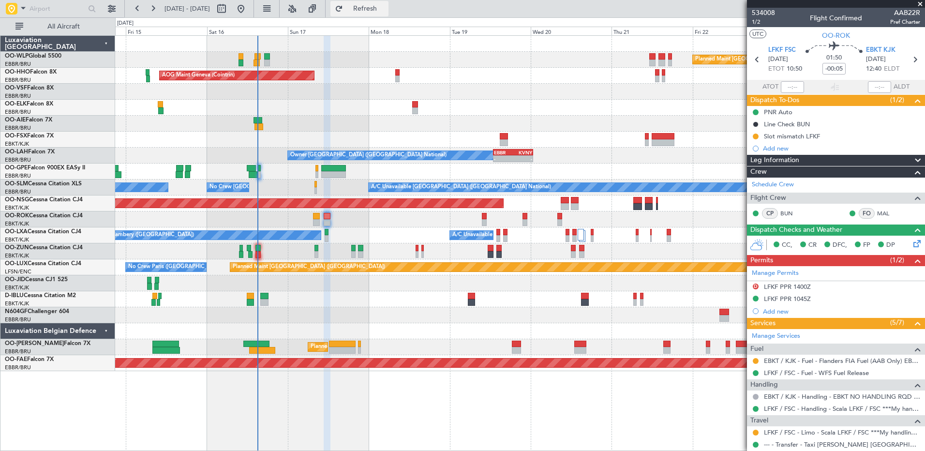
click at [386, 11] on span "Refresh" at bounding box center [365, 8] width 41 height 7
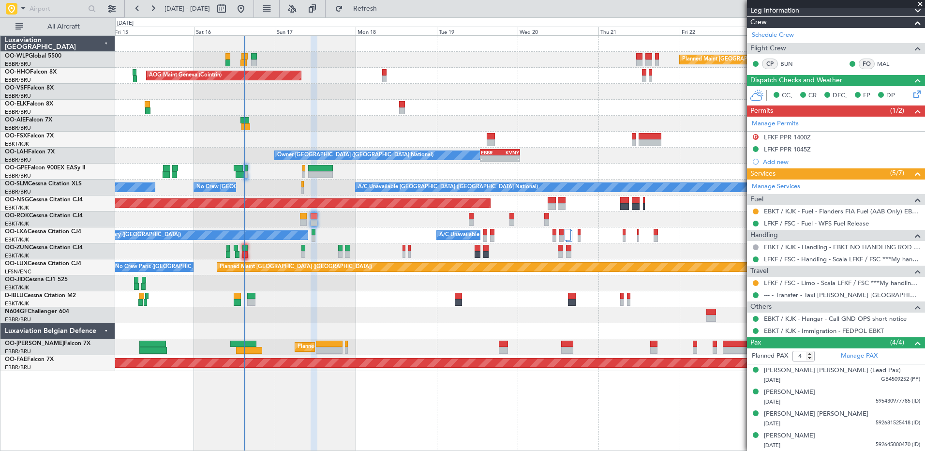
click at [373, 233] on div "A/C Unavailable No Crew Chambery (Aix-les-bains)" at bounding box center [520, 235] width 810 height 16
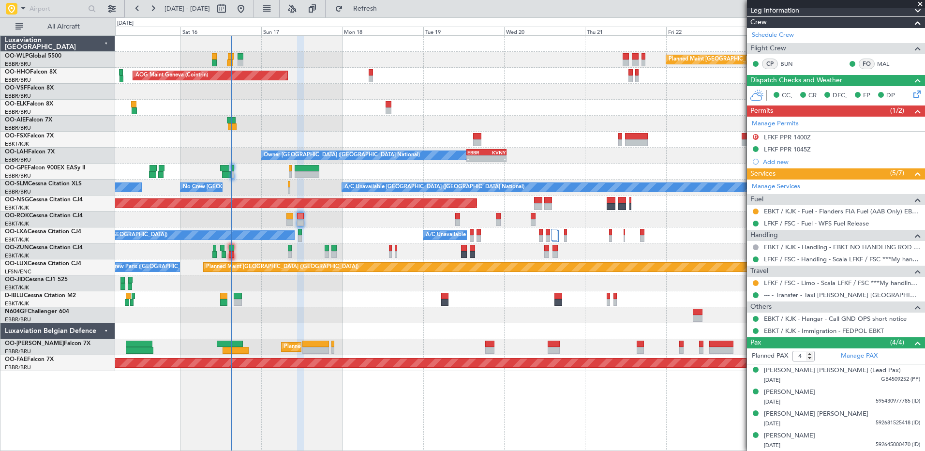
click at [313, 220] on div "Owner Kortrijk-Wevelgem Unplanned Maint Kortrijk-Wevelgem" at bounding box center [520, 220] width 810 height 16
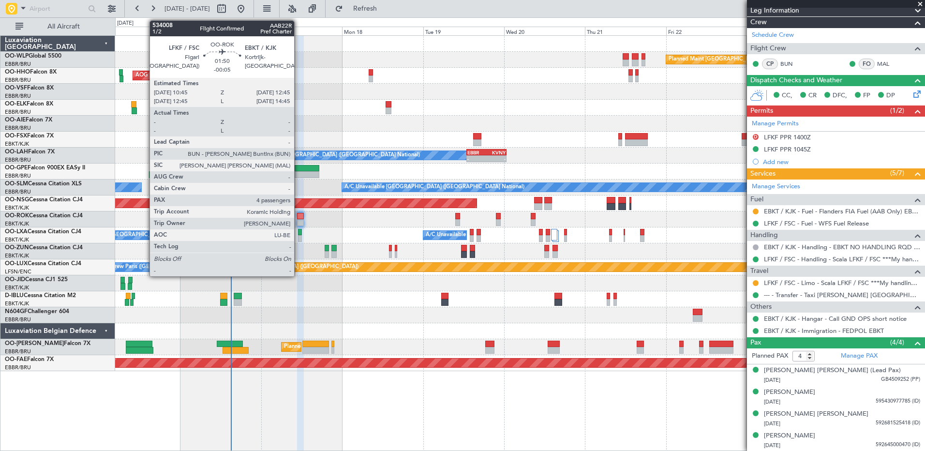
click at [299, 222] on div at bounding box center [300, 222] width 7 height 7
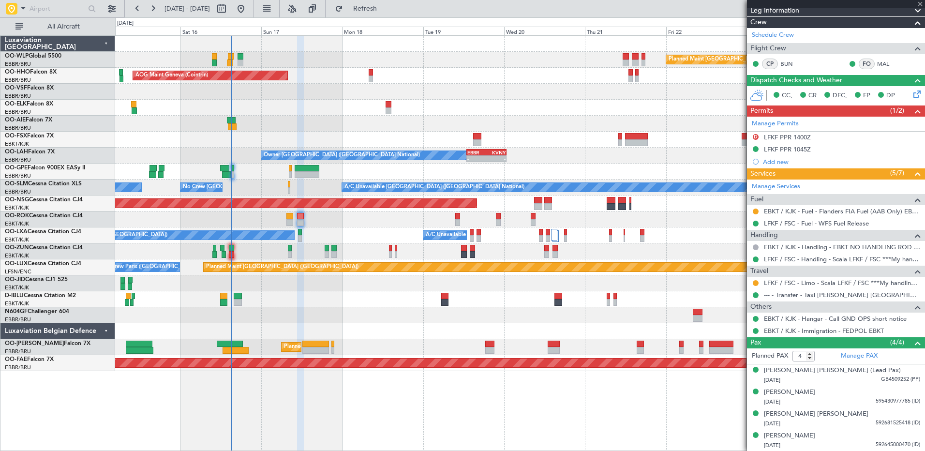
scroll to position [0, 0]
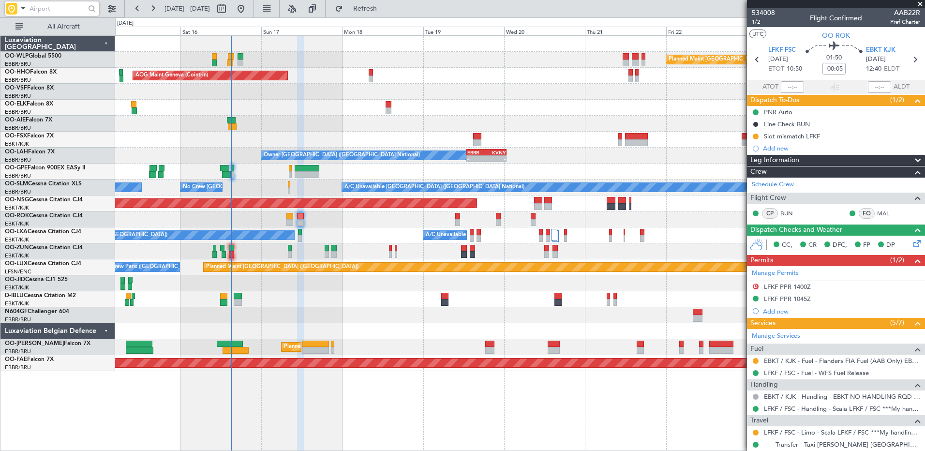
click at [44, 10] on input "text" at bounding box center [58, 8] width 56 height 15
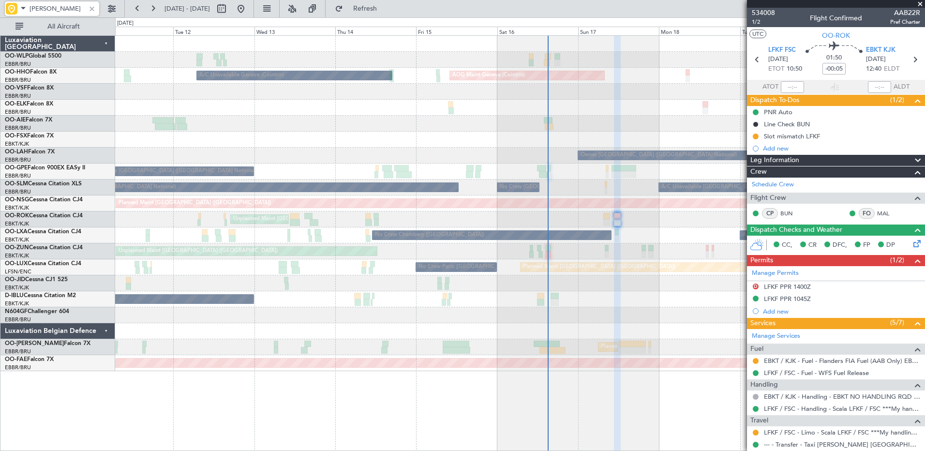
click at [422, 146] on div "Planned Maint Berlin (Brandenburg) AOG Maint Geneva (Cointrin) A/C Unavailable …" at bounding box center [462, 234] width 925 height 434
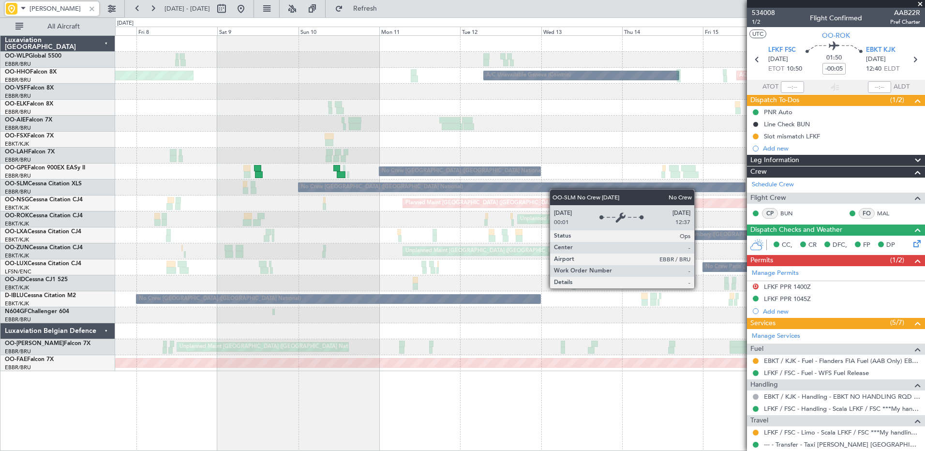
click at [561, 190] on div "Planned Maint Milan (Linate) AOG Maint Geneva (Cointrin) A/C Unavailable Geneva…" at bounding box center [520, 203] width 810 height 335
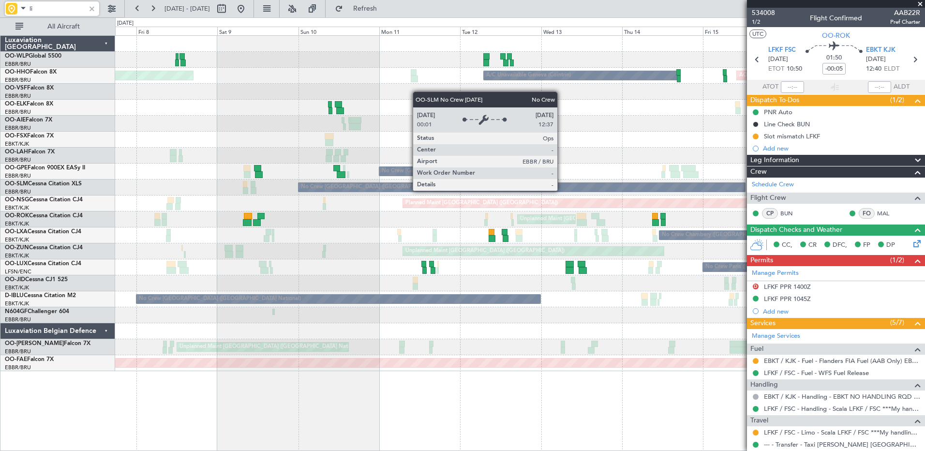
type input "l"
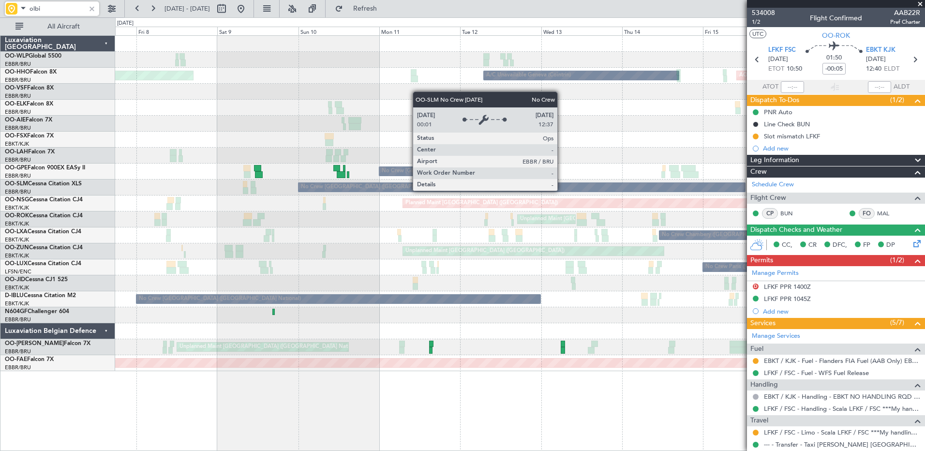
type input "olbia"
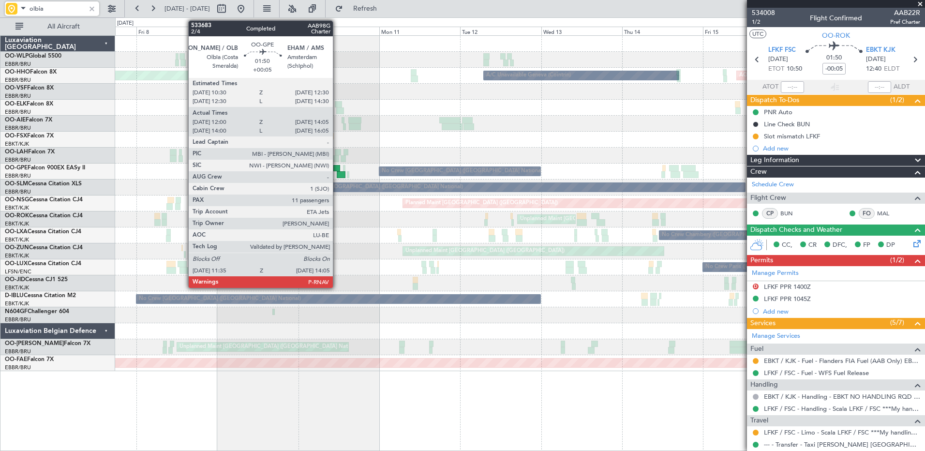
click at [337, 171] on div at bounding box center [341, 174] width 9 height 7
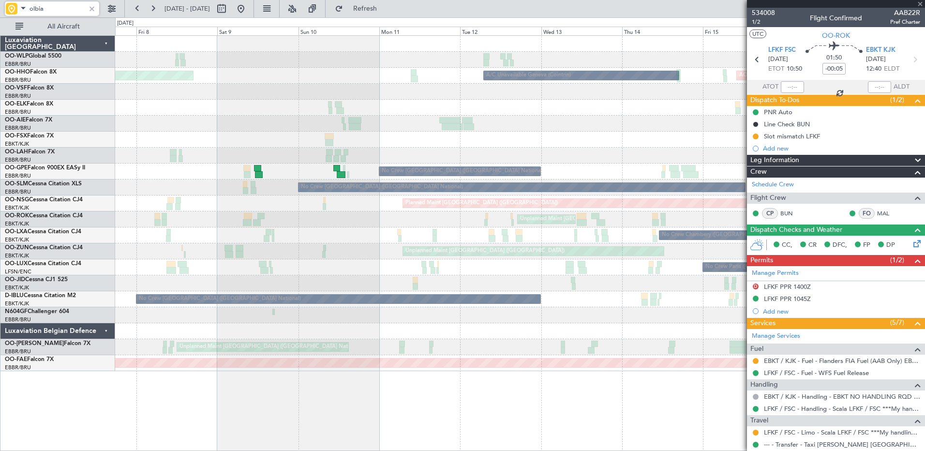
type input "+00:05"
type input "12:05"
type input "14:00"
type input "11"
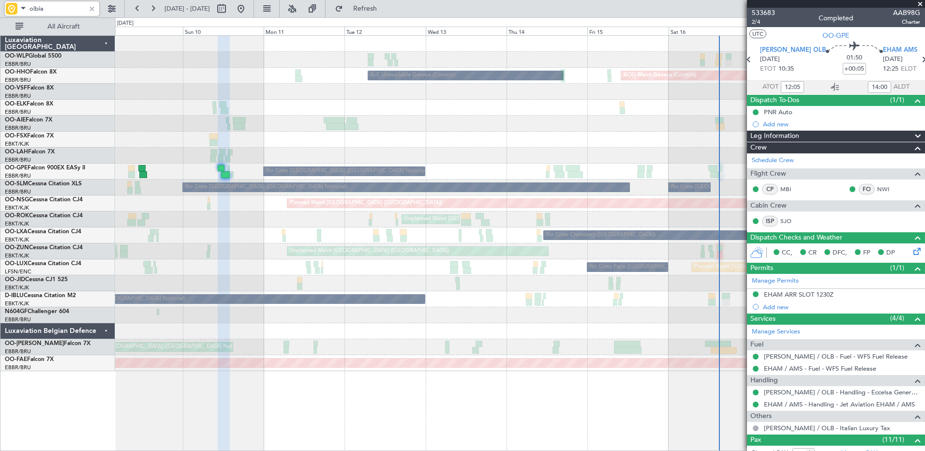
click at [537, 404] on div "Planned Maint Milan (Linate) A/C Unavailable Geneva (Cointrin) AOG Maint Geneva…" at bounding box center [520, 243] width 810 height 416
type input "olbia"
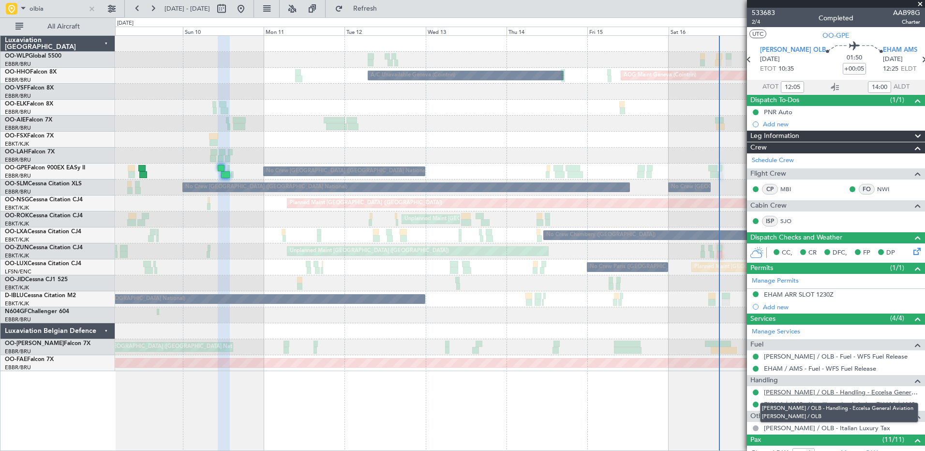
click at [847, 392] on link "[PERSON_NAME] / OLB - Handling - Eccelsa General Aviation [PERSON_NAME] / OLB" at bounding box center [842, 392] width 156 height 8
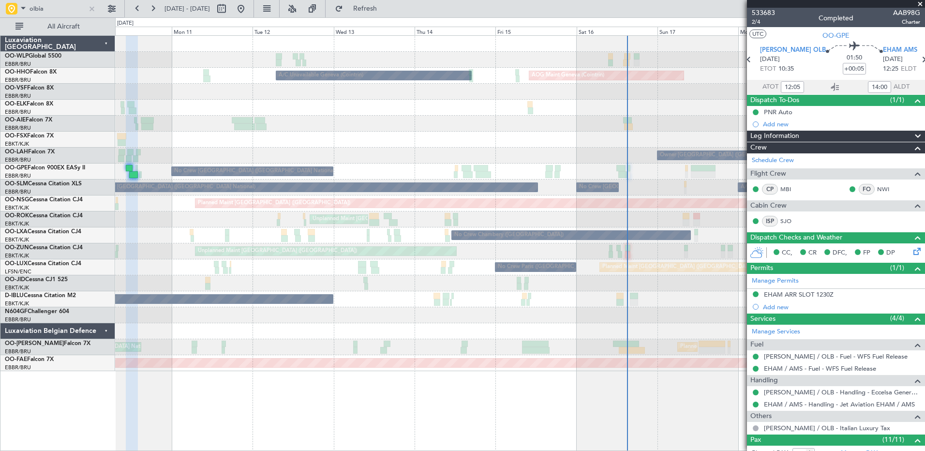
click at [456, 210] on div "Planned Maint Berlin (Brandenburg) A/C Unavailable Geneva (Cointrin) AOG Maint …" at bounding box center [520, 203] width 810 height 335
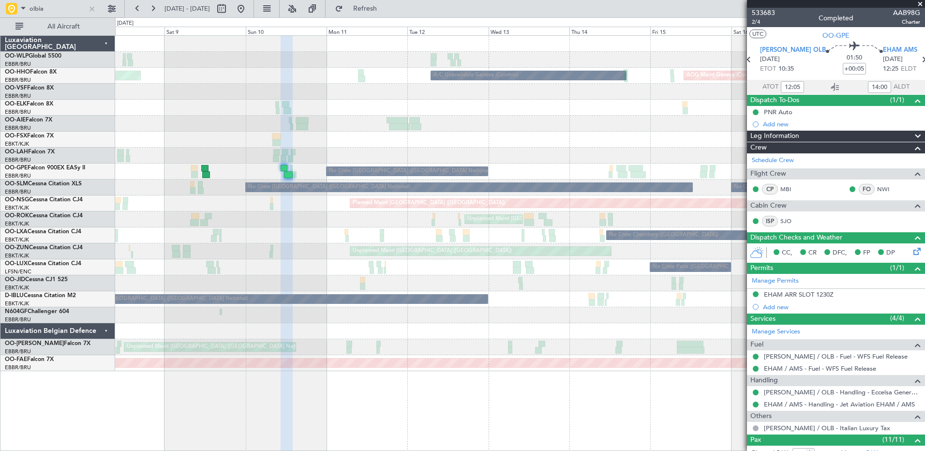
click at [414, 232] on div "Planned Maint Milan (Linate) A/C Unavailable Geneva (Cointrin) AOG Maint Geneva…" at bounding box center [520, 203] width 810 height 335
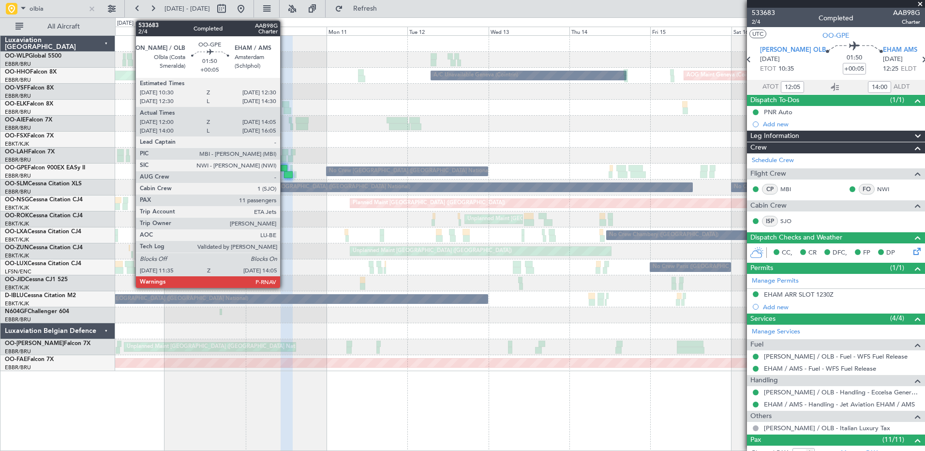
click at [285, 177] on div at bounding box center [288, 174] width 9 height 7
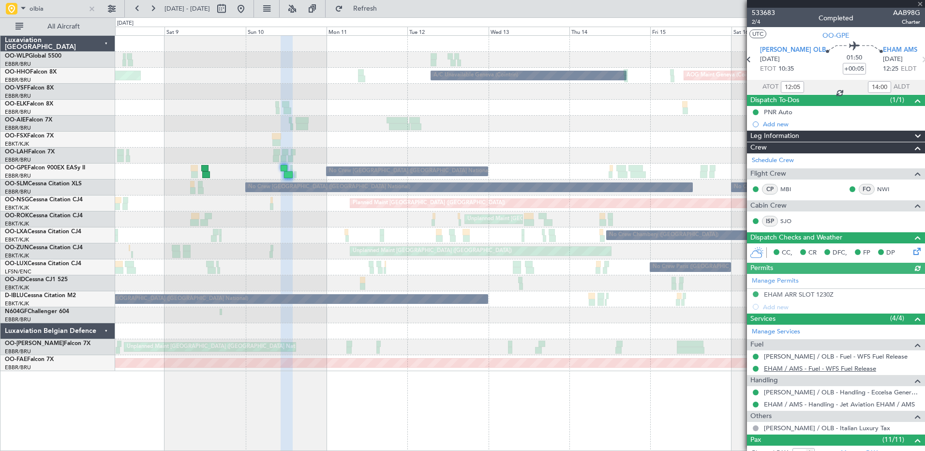
scroll to position [250, 0]
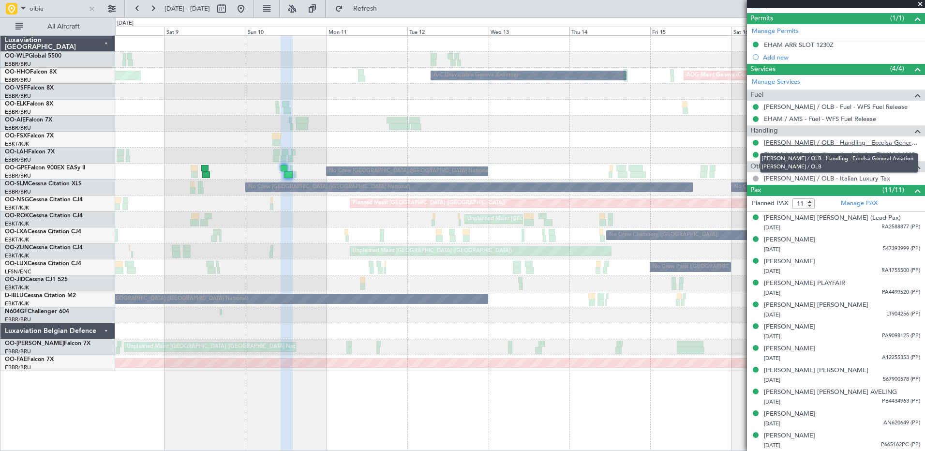
click at [785, 146] on link "[PERSON_NAME] / OLB - Handling - Eccelsa General Aviation [PERSON_NAME] / OLB" at bounding box center [842, 142] width 156 height 8
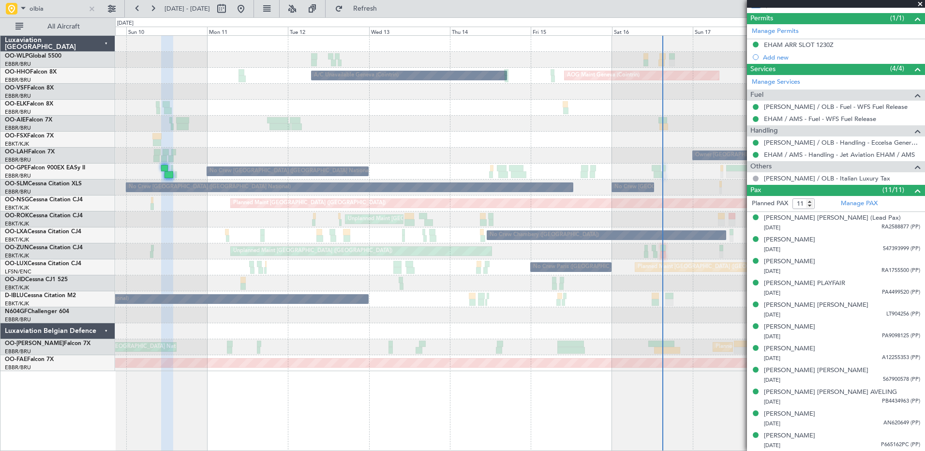
click at [389, 125] on div at bounding box center [520, 124] width 810 height 16
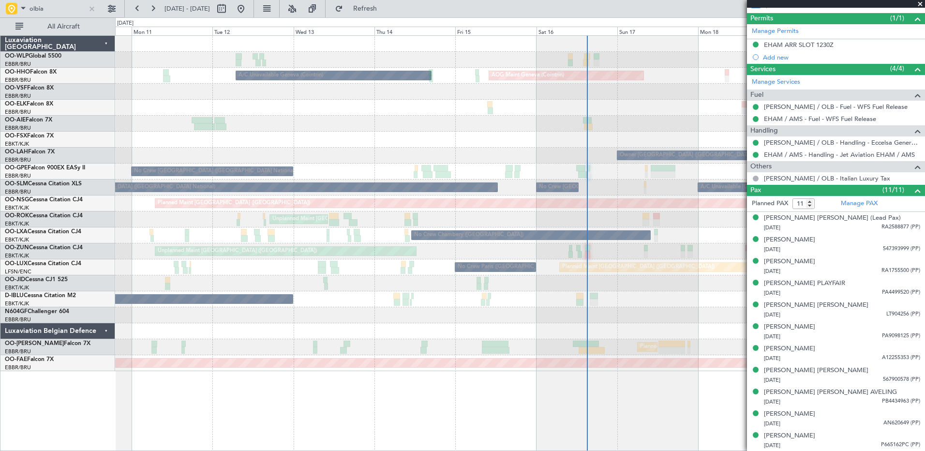
click at [436, 306] on div "Planned Maint Berlin (Brandenburg) A/C Unavailable Geneva (Cointrin) AOG Maint …" at bounding box center [520, 203] width 810 height 335
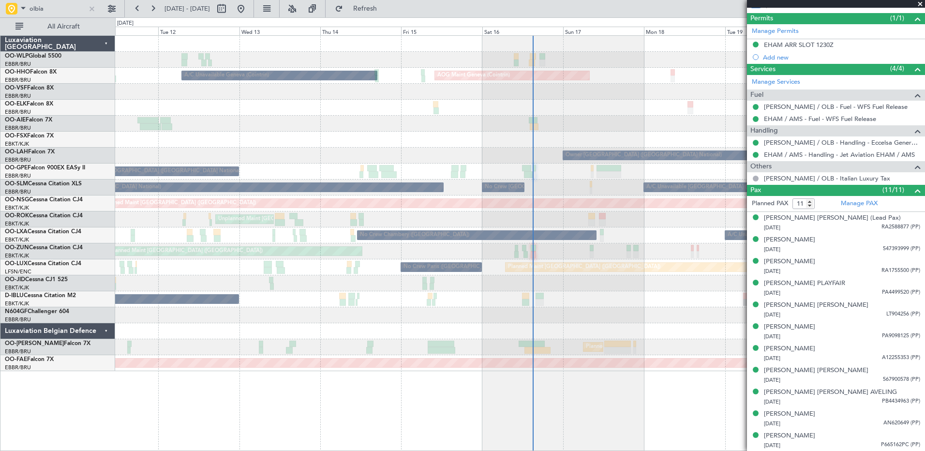
click at [512, 322] on div at bounding box center [520, 315] width 810 height 16
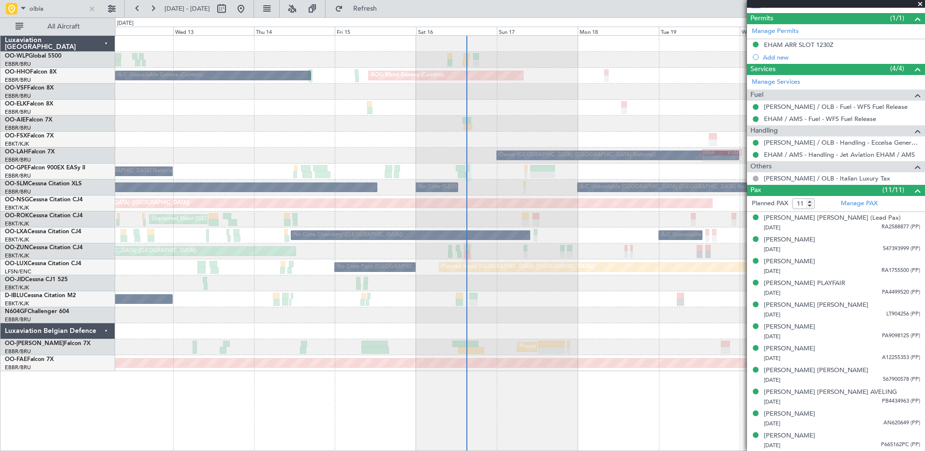
click at [565, 295] on div "Planned Maint Berlin (Brandenburg) A/C Unavailable Geneva (Cointrin) AOG Maint …" at bounding box center [520, 203] width 810 height 335
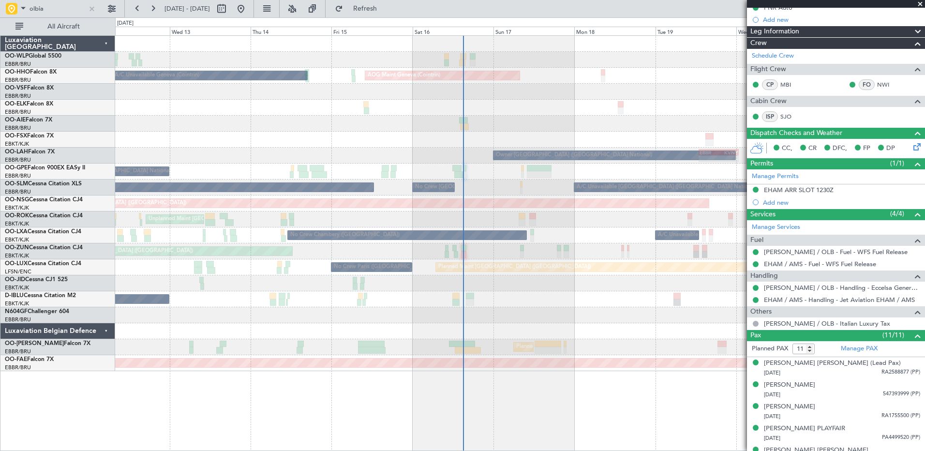
scroll to position [0, 0]
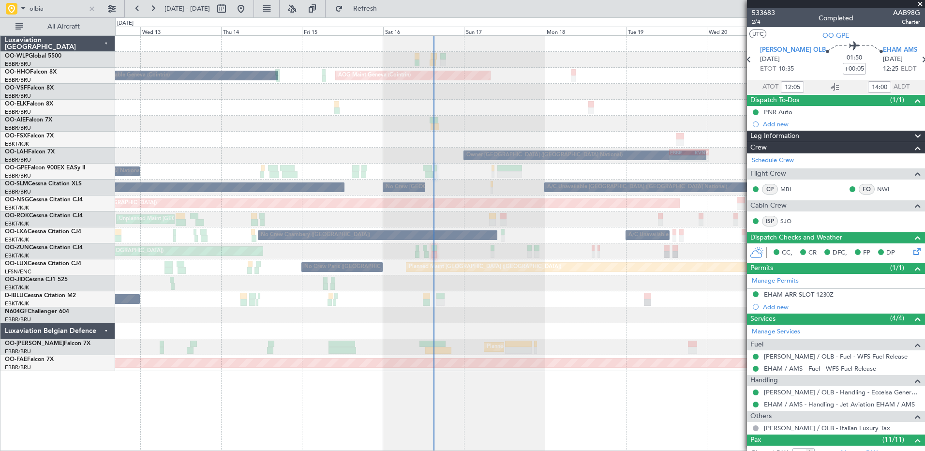
click at [536, 227] on div "Unplanned Maint Kortrijk-Wevelgem Owner Kortrijk-Wevelgem" at bounding box center [520, 220] width 810 height 16
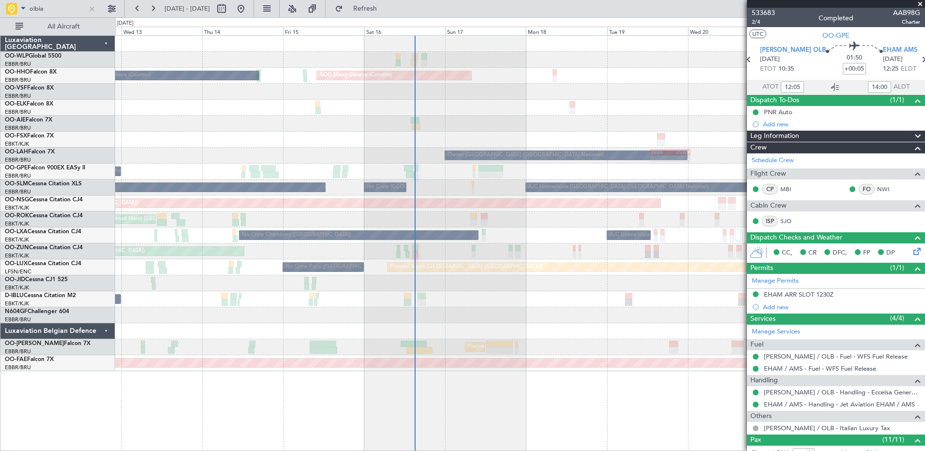
click at [500, 225] on div "Unplanned Maint Kortrijk-Wevelgem Owner Kortrijk-Wevelgem" at bounding box center [520, 220] width 810 height 16
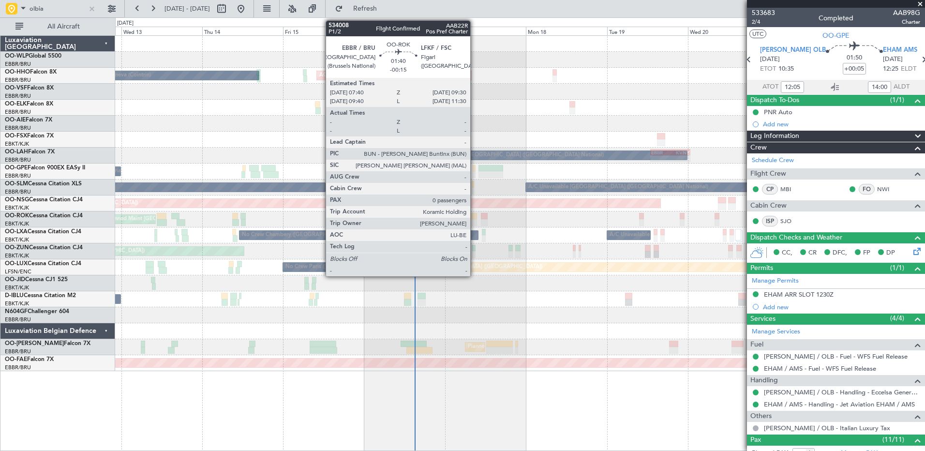
click at [475, 223] on div at bounding box center [473, 222] width 6 height 7
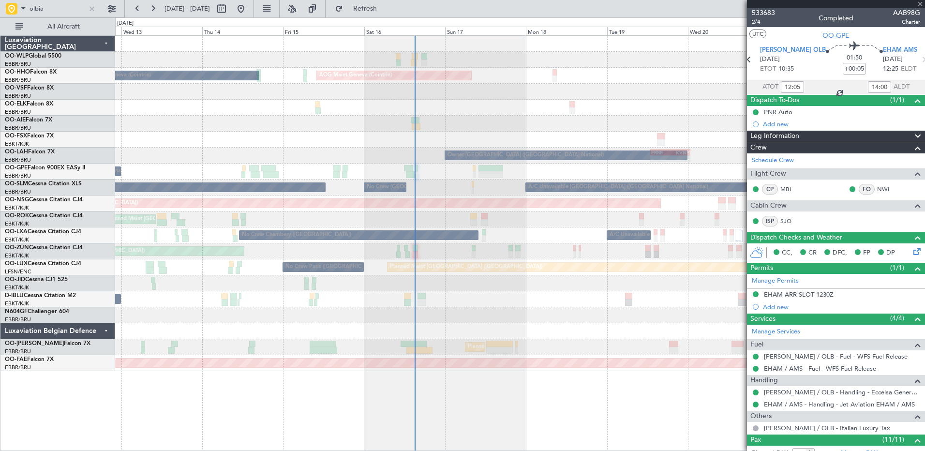
type input "-00:15"
type input "0"
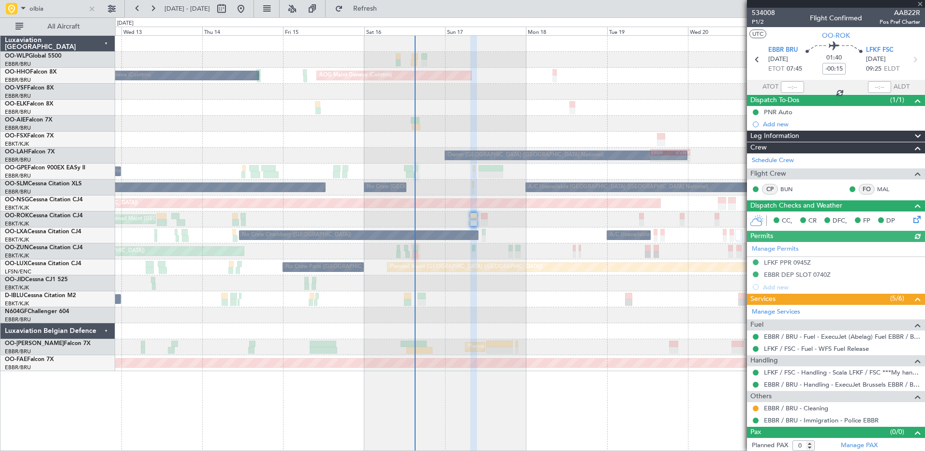
scroll to position [2, 0]
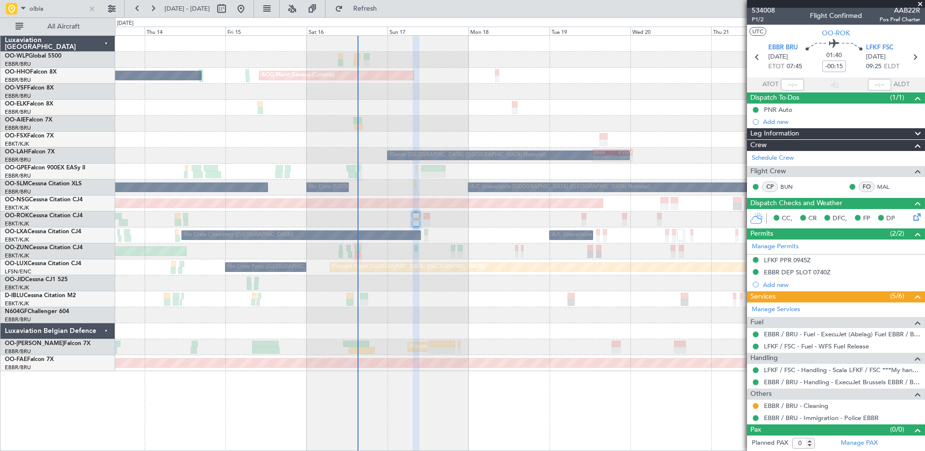
click at [524, 352] on div "Planned Maint [GEOGRAPHIC_DATA] ([GEOGRAPHIC_DATA] National)" at bounding box center [520, 347] width 810 height 16
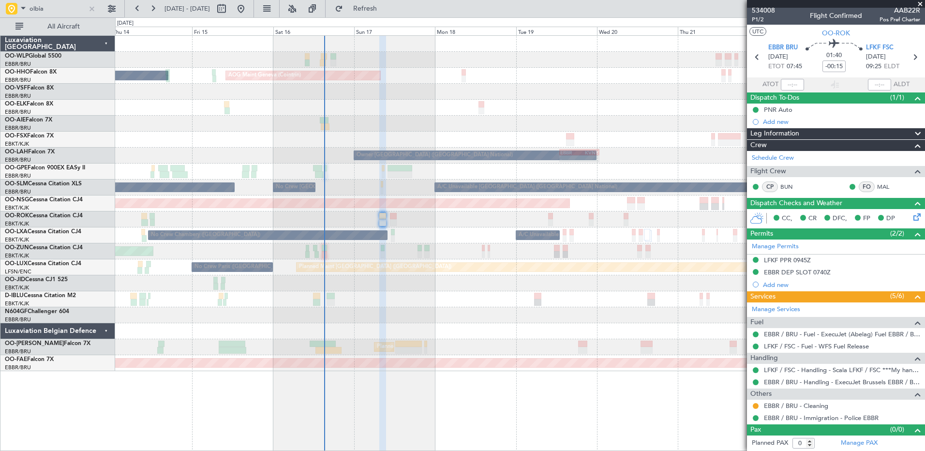
click at [407, 128] on div at bounding box center [520, 124] width 810 height 16
click at [385, 14] on button "Refresh" at bounding box center [360, 8] width 58 height 15
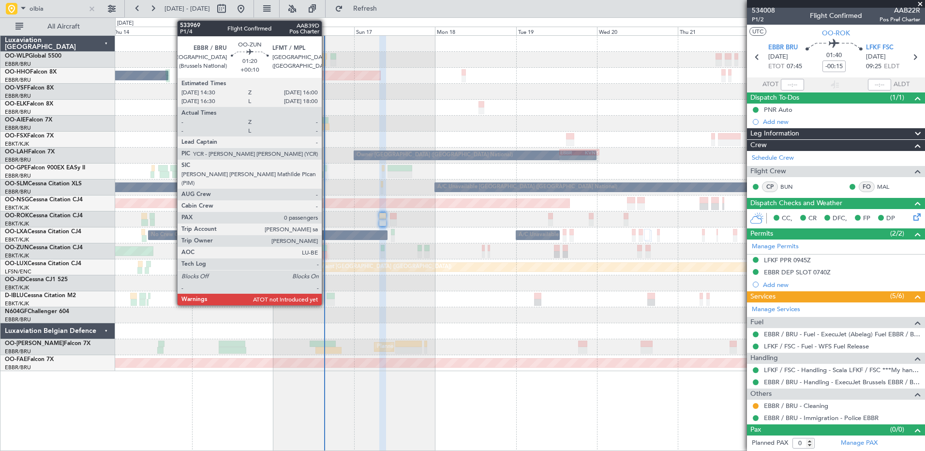
click at [326, 256] on div at bounding box center [324, 254] width 5 height 7
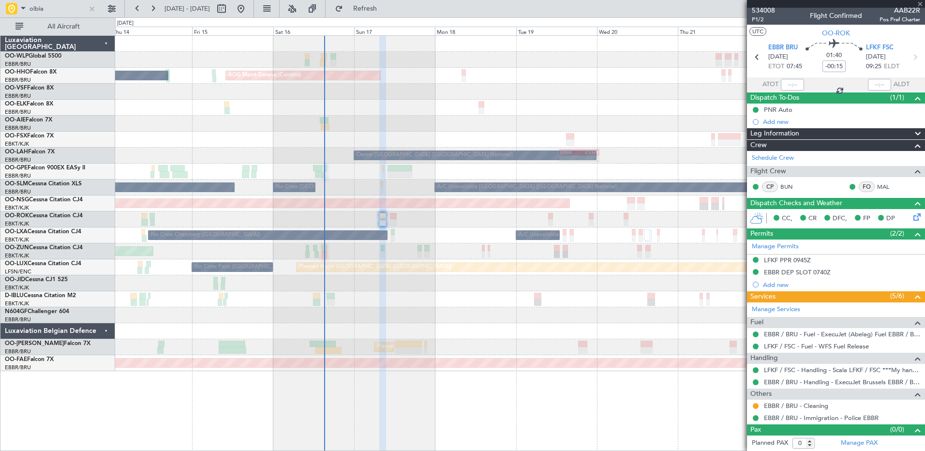
type input "+00:10"
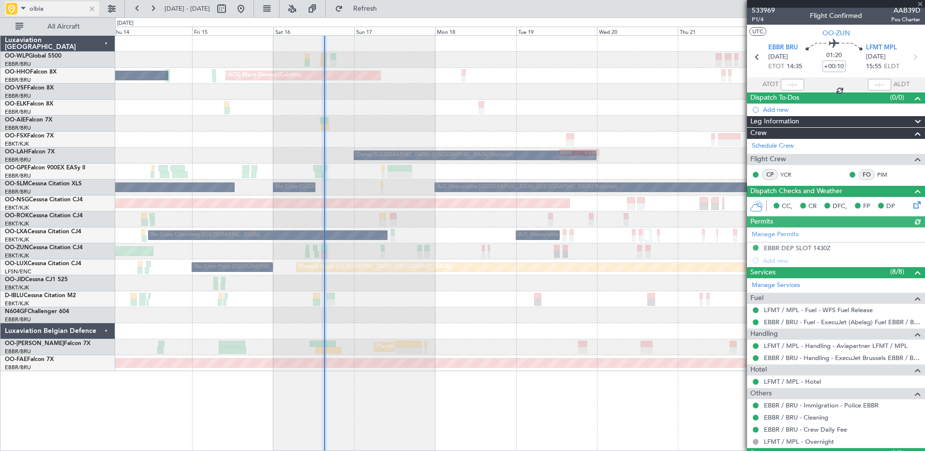
scroll to position [0, 0]
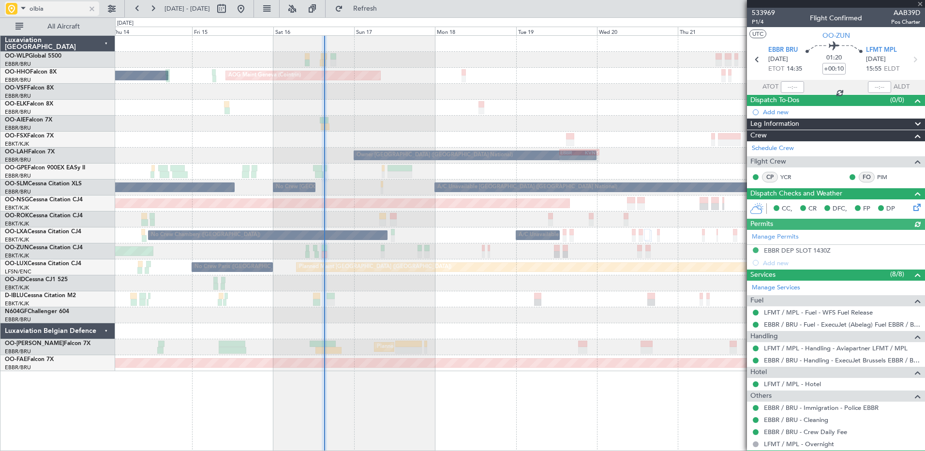
click at [93, 10] on div at bounding box center [92, 8] width 11 height 11
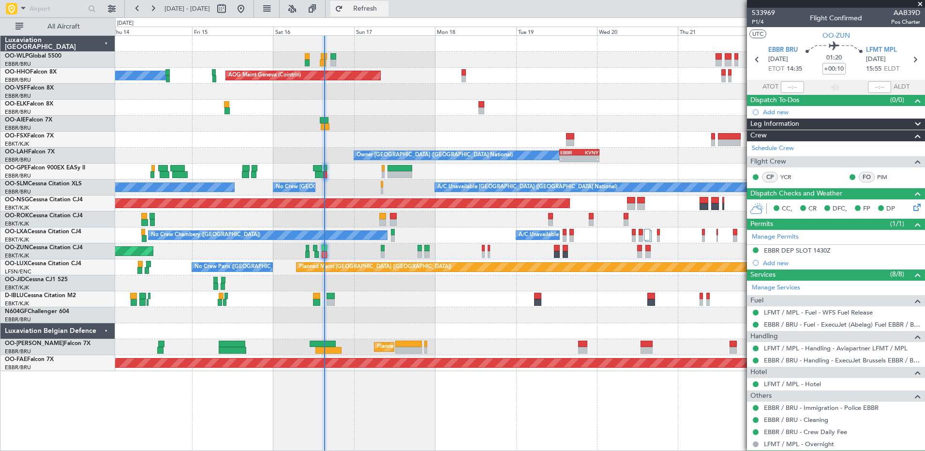
click at [386, 12] on span "Refresh" at bounding box center [365, 8] width 41 height 7
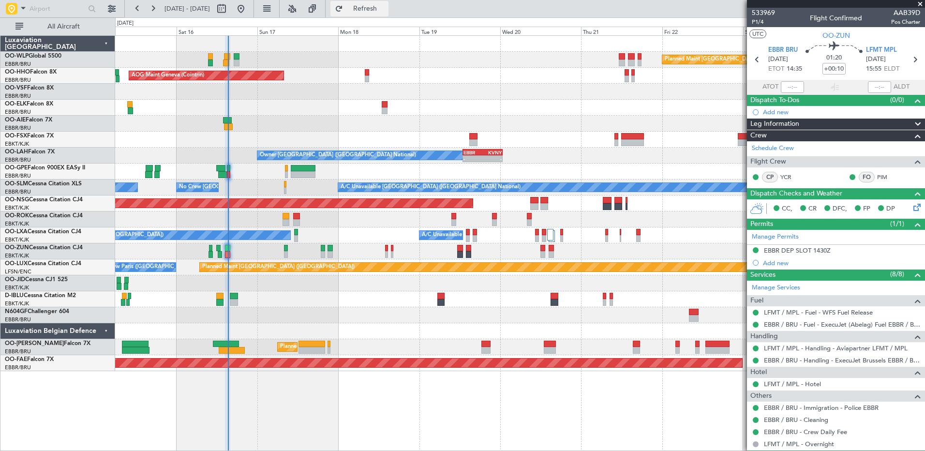
click at [383, 13] on button "Refresh" at bounding box center [360, 8] width 58 height 15
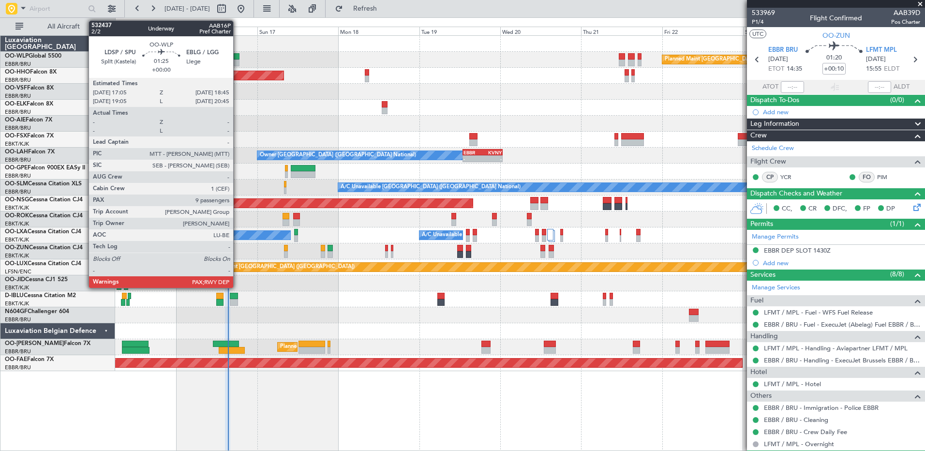
click at [238, 62] on div at bounding box center [237, 63] width 6 height 7
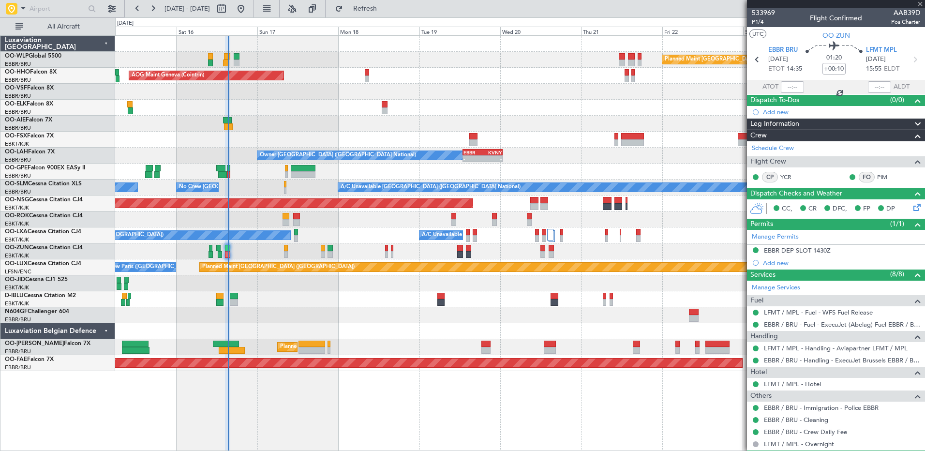
type input "9"
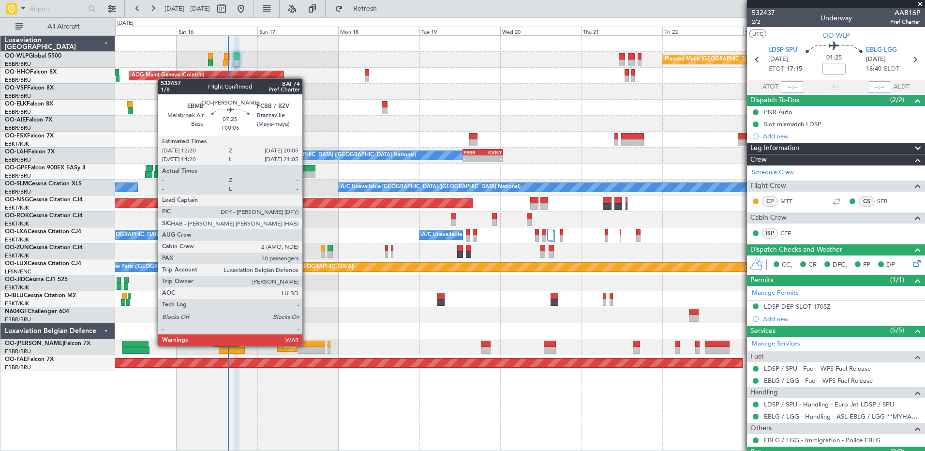
click at [307, 345] on div at bounding box center [312, 344] width 27 height 7
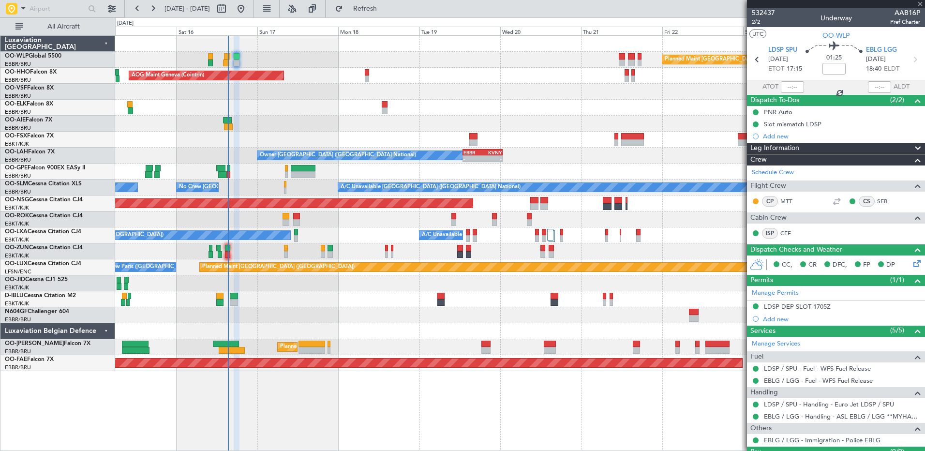
type input "+00:05"
type input "10"
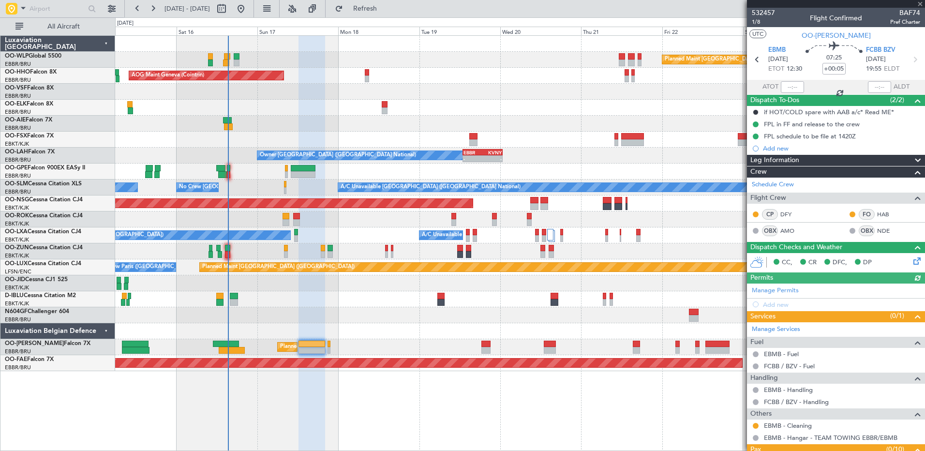
scroll to position [145, 0]
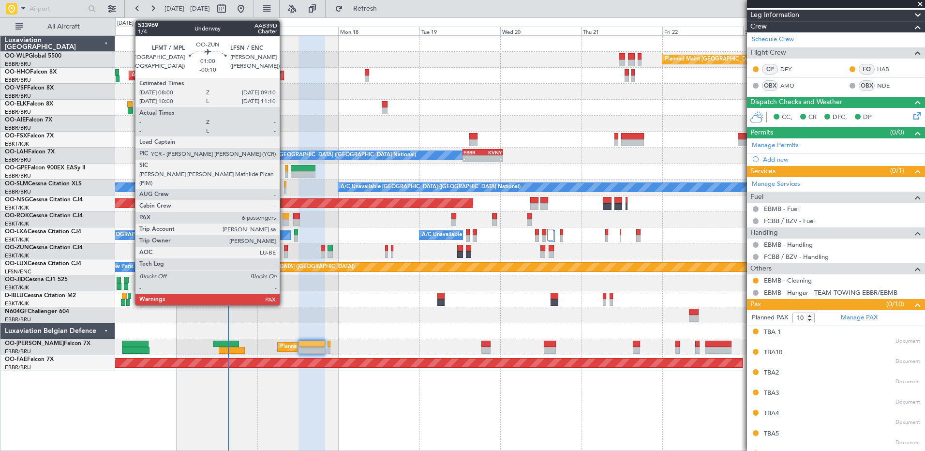
click at [284, 253] on div at bounding box center [286, 254] width 4 height 7
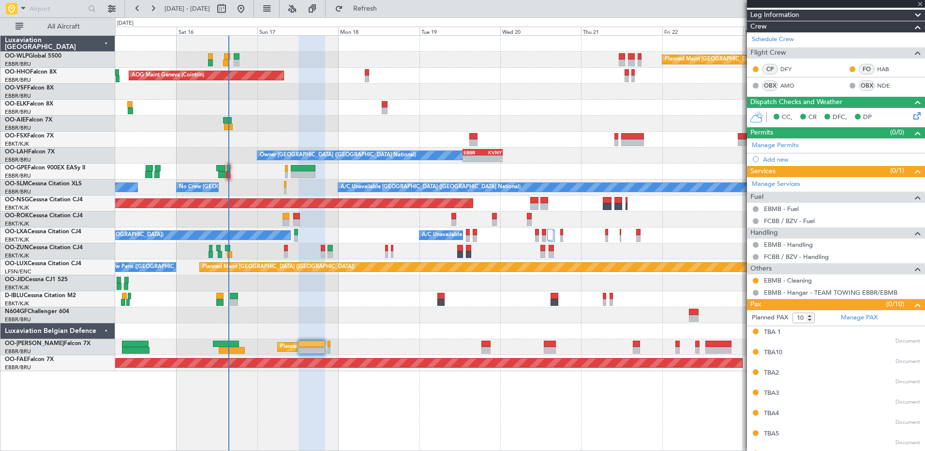
type input "-00:10"
type input "6"
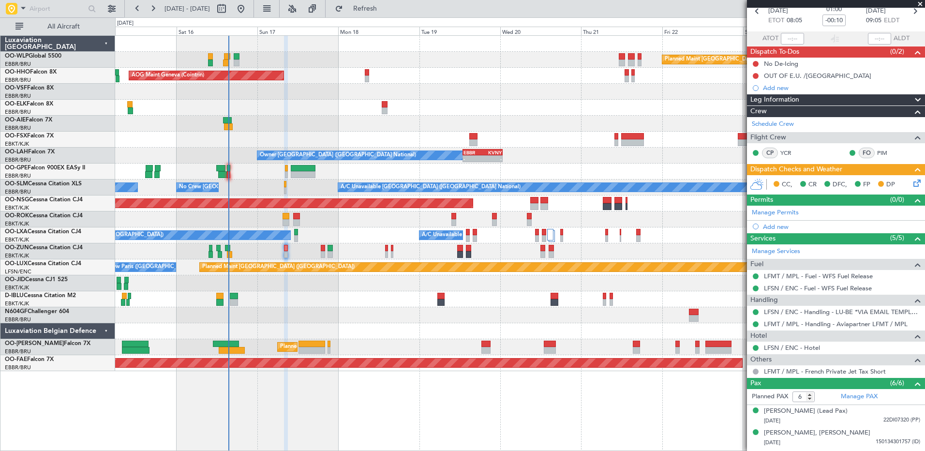
scroll to position [0, 0]
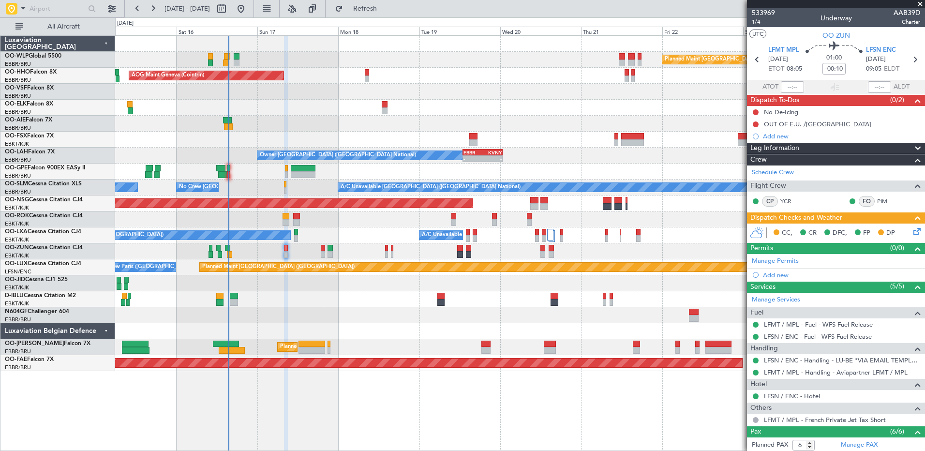
click at [912, 230] on icon at bounding box center [916, 230] width 8 height 8
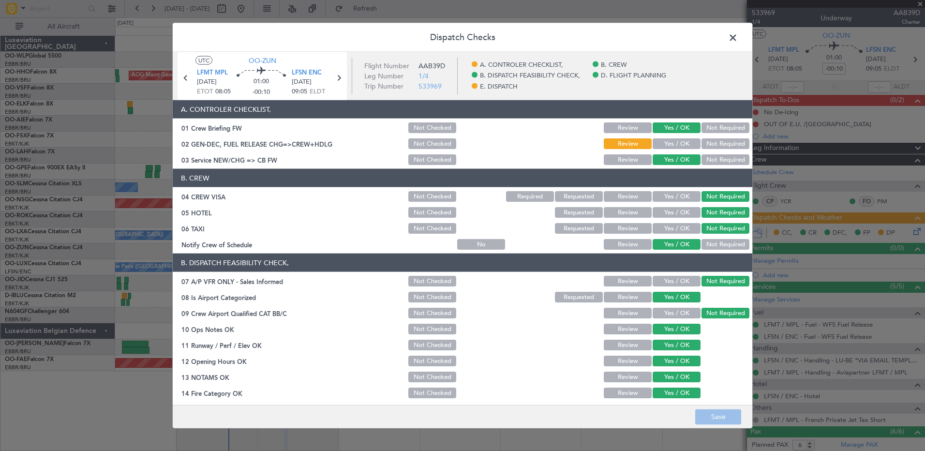
click at [738, 36] on span at bounding box center [738, 39] width 0 height 19
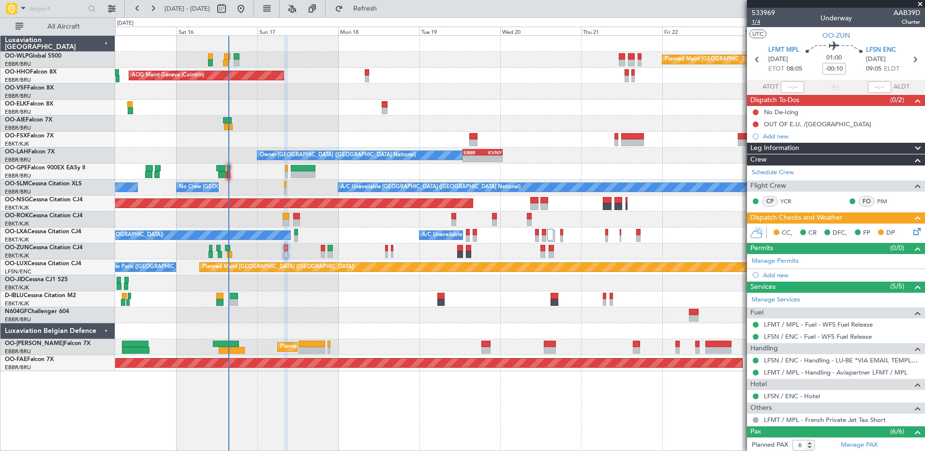
click at [759, 23] on span "1/4" at bounding box center [763, 22] width 23 height 8
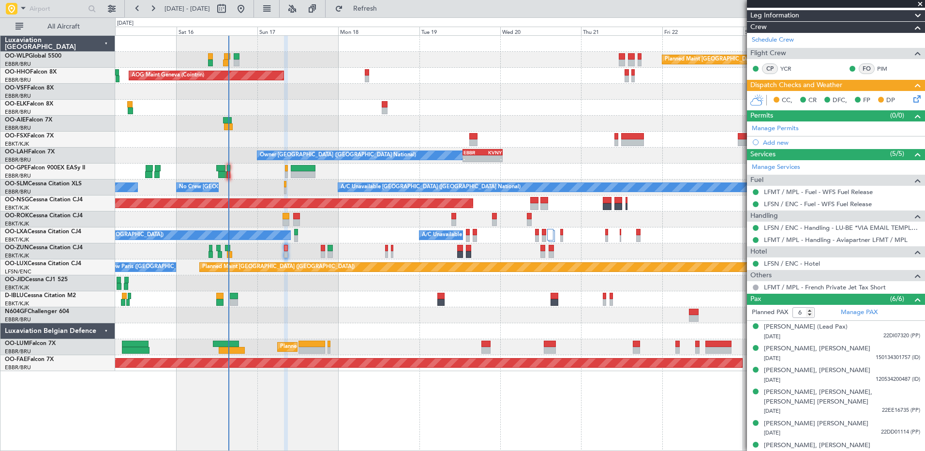
click at [912, 101] on icon at bounding box center [916, 97] width 8 height 8
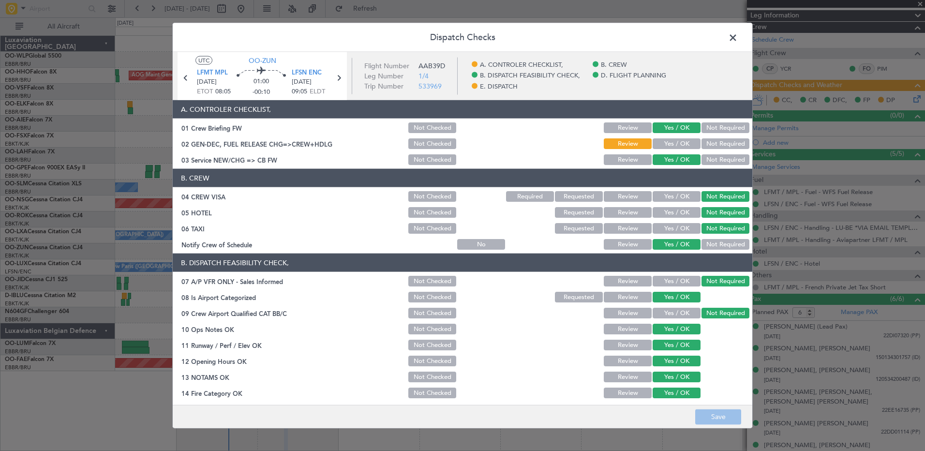
scroll to position [189, 0]
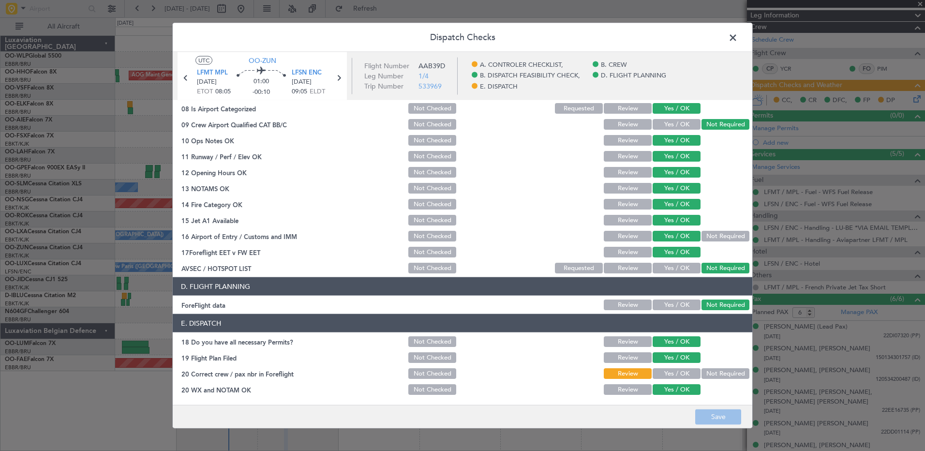
click at [681, 375] on button "Yes / OK" at bounding box center [677, 373] width 48 height 11
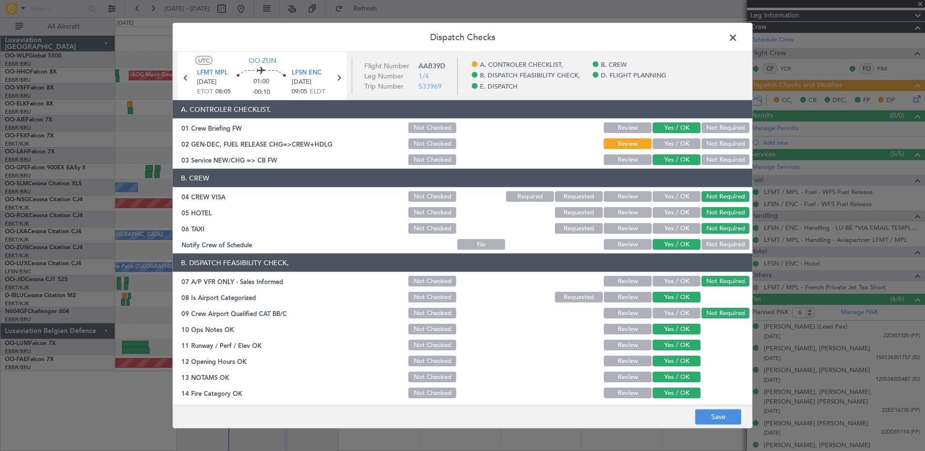
click at [670, 148] on button "Yes / OK" at bounding box center [677, 143] width 48 height 11
click at [731, 420] on button "Save" at bounding box center [719, 416] width 46 height 15
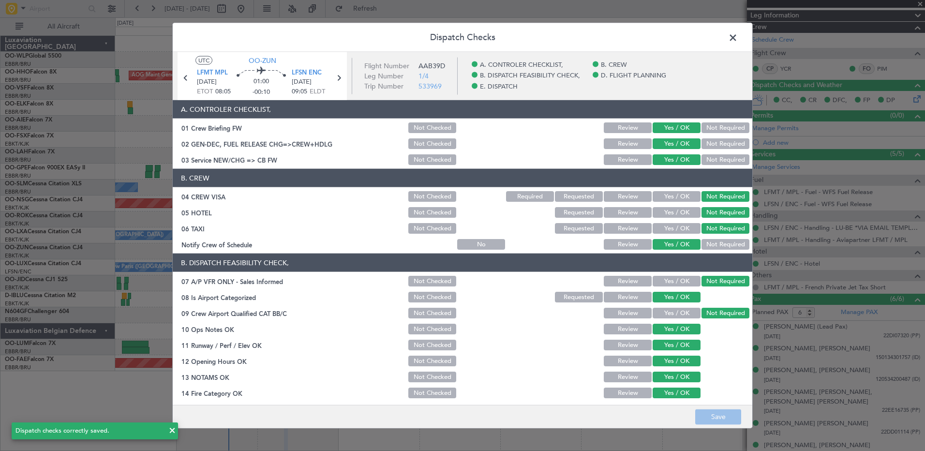
click at [738, 39] on span at bounding box center [738, 39] width 0 height 19
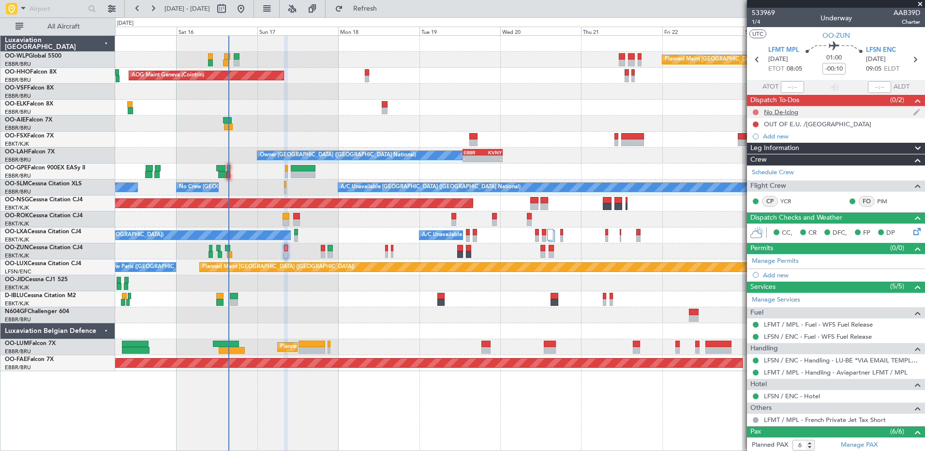
click at [756, 112] on button at bounding box center [756, 112] width 6 height 6
drag, startPoint x: 746, startPoint y: 166, endPoint x: 749, endPoint y: 161, distance: 6.1
click at [746, 166] on span "Cancelled" at bounding box center [758, 170] width 28 height 10
click at [756, 127] on div at bounding box center [756, 125] width 8 height 8
click at [758, 125] on button at bounding box center [756, 124] width 6 height 6
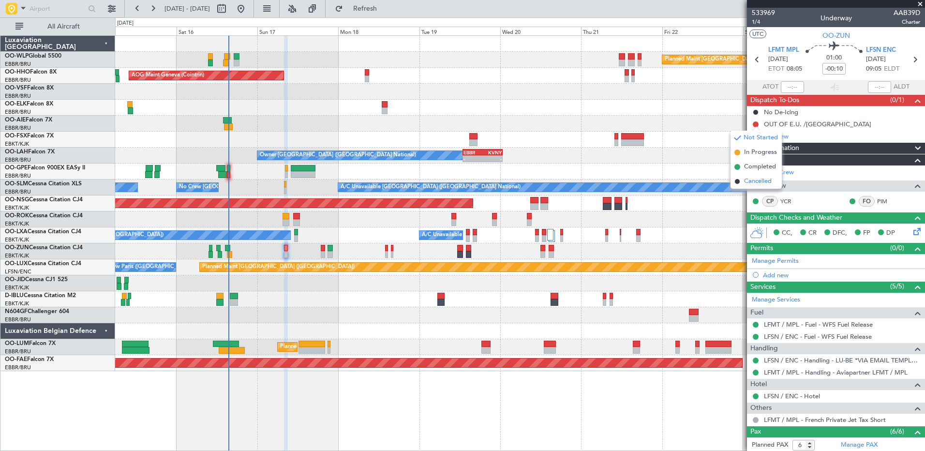
click at [748, 179] on span "Cancelled" at bounding box center [758, 182] width 28 height 10
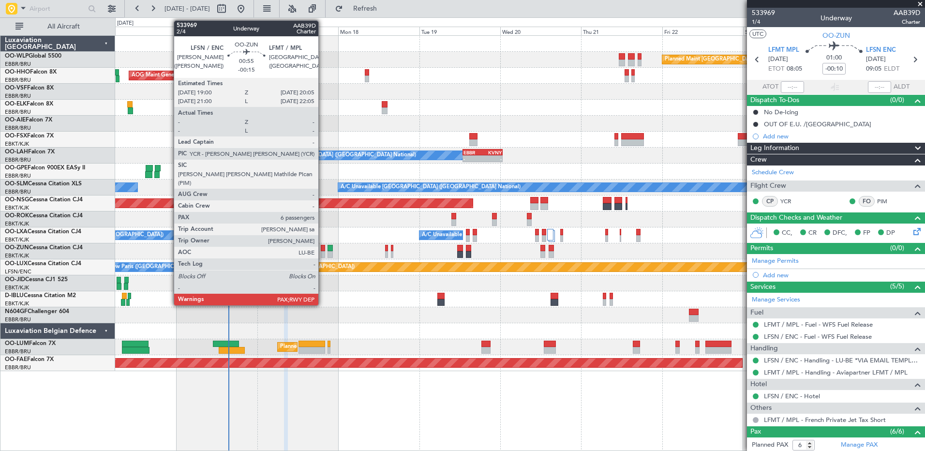
click at [323, 250] on div at bounding box center [323, 248] width 4 height 7
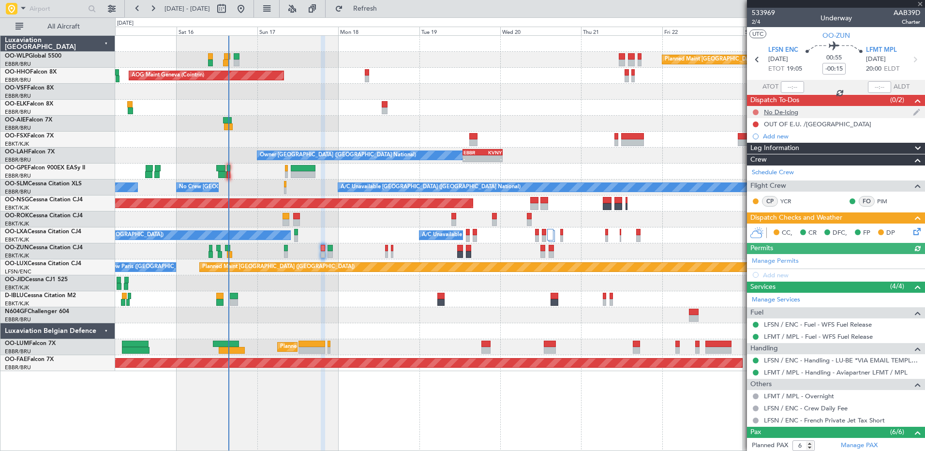
click at [757, 109] on button at bounding box center [756, 112] width 6 height 6
click at [755, 166] on span "Cancelled" at bounding box center [758, 170] width 28 height 10
click at [756, 123] on button at bounding box center [756, 124] width 6 height 6
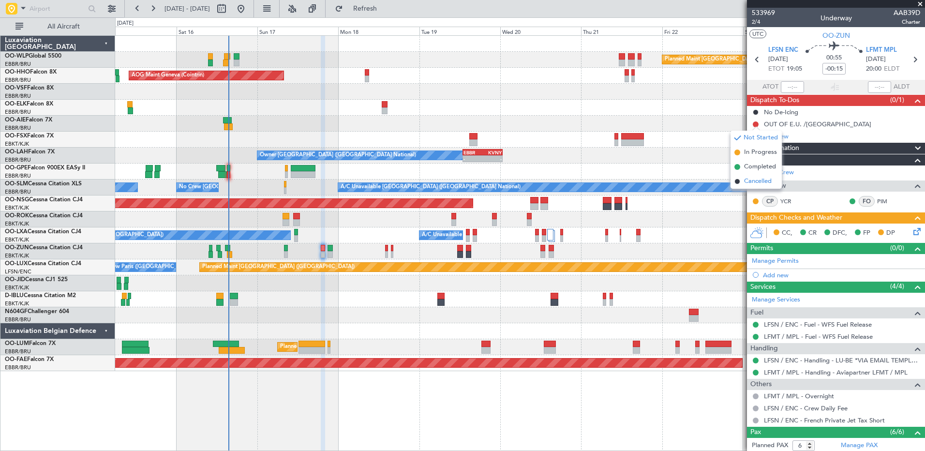
click at [755, 180] on span "Cancelled" at bounding box center [758, 182] width 28 height 10
click at [914, 231] on icon at bounding box center [916, 230] width 8 height 8
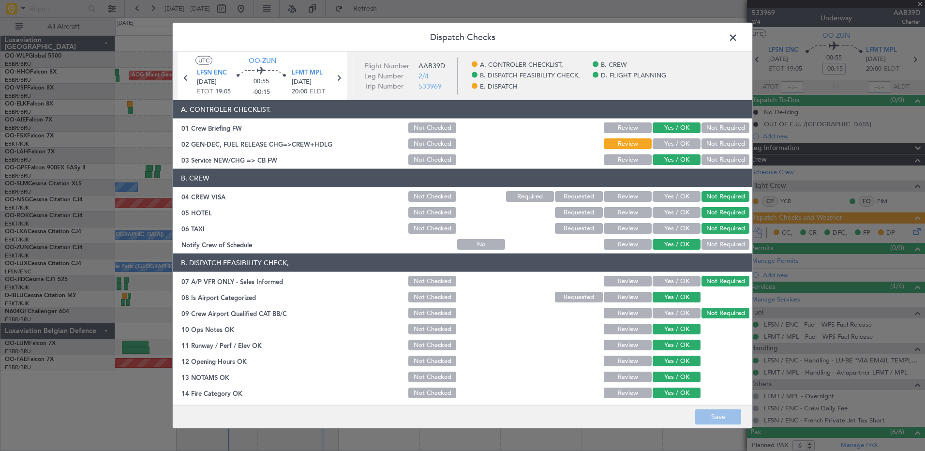
drag, startPoint x: 667, startPoint y: 129, endPoint x: 669, endPoint y: 145, distance: 16.6
click at [667, 132] on button "Yes / OK" at bounding box center [677, 127] width 48 height 11
click at [669, 146] on button "Yes / OK" at bounding box center [677, 143] width 48 height 11
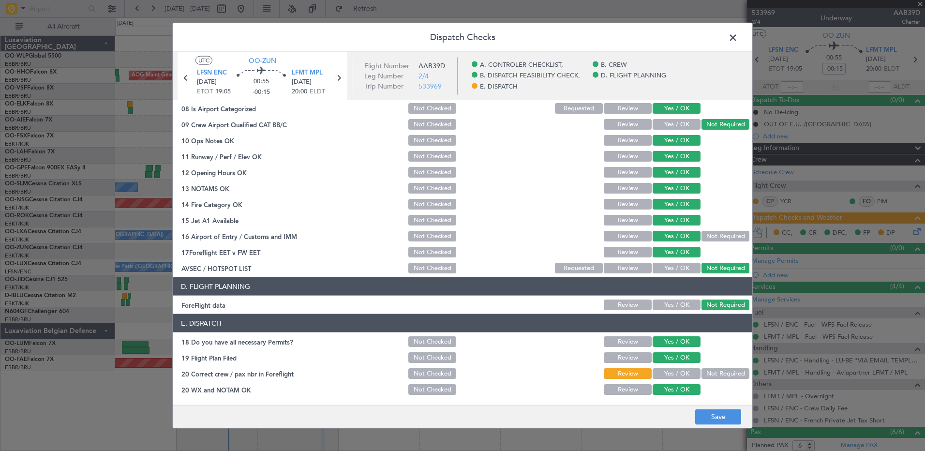
click at [676, 374] on button "Yes / OK" at bounding box center [677, 373] width 48 height 11
click at [709, 415] on button "Save" at bounding box center [719, 416] width 46 height 15
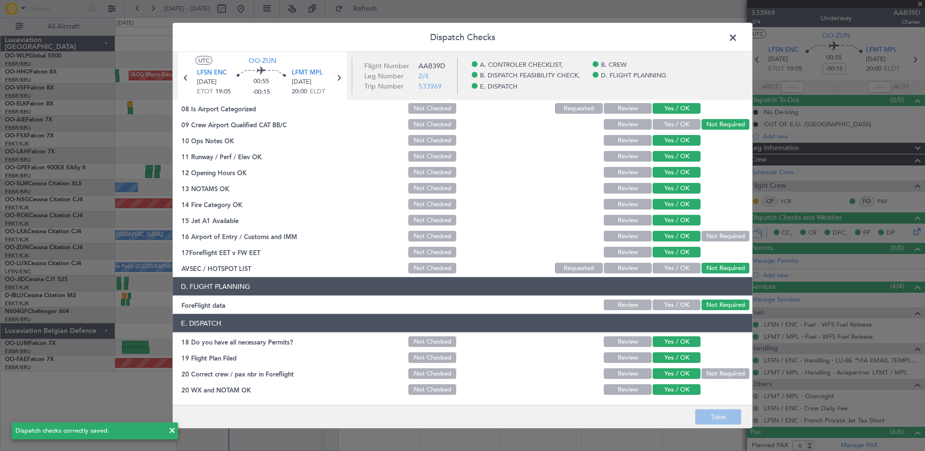
click at [738, 36] on span at bounding box center [738, 39] width 0 height 19
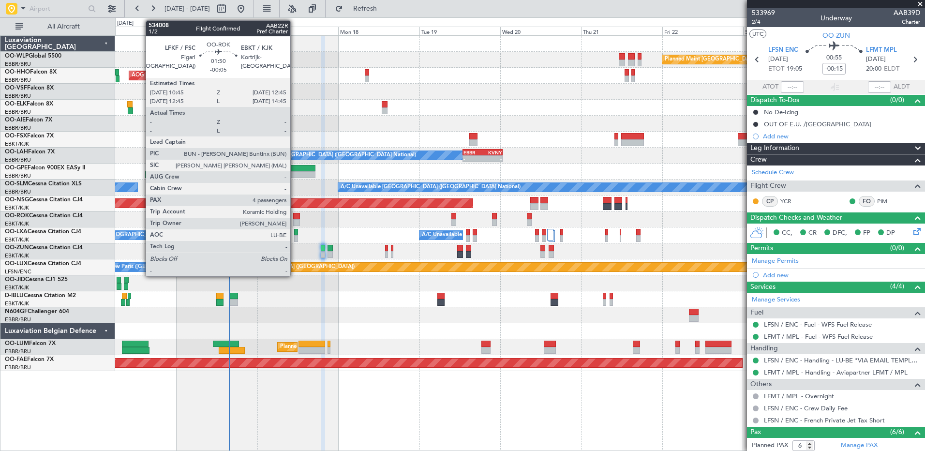
click at [295, 219] on div at bounding box center [296, 216] width 7 height 7
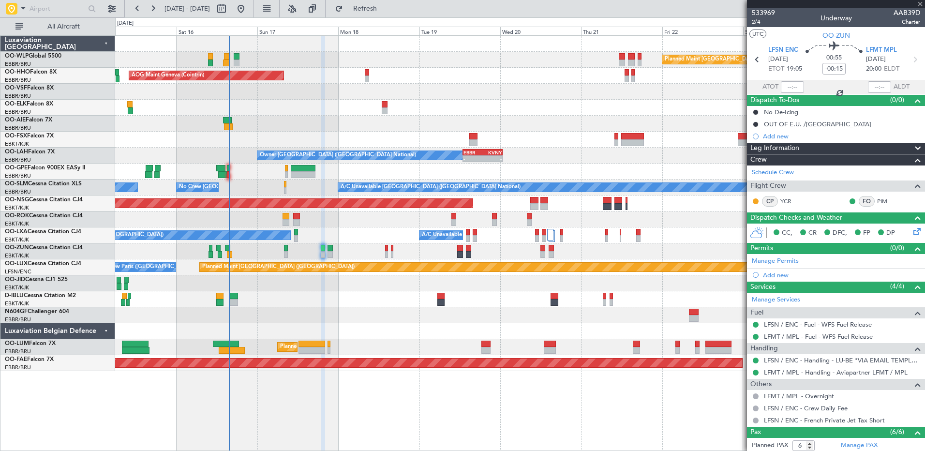
type input "-00:05"
type input "4"
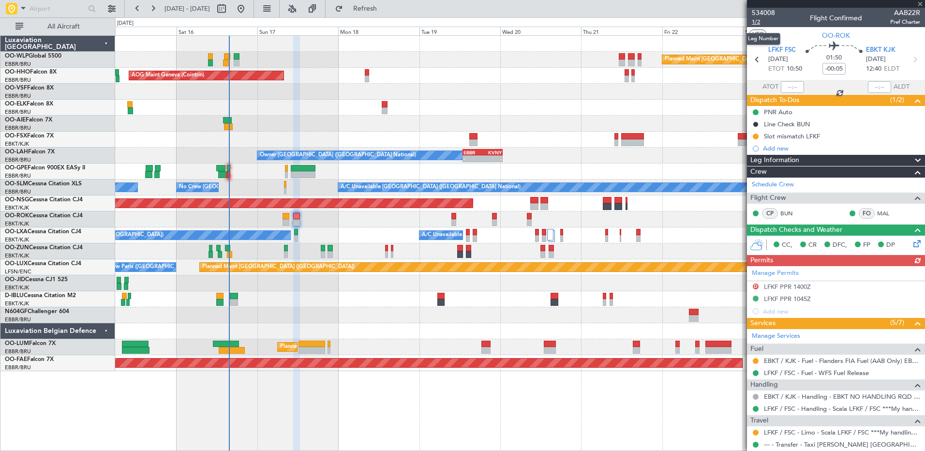
click at [754, 22] on span "1/2" at bounding box center [763, 22] width 23 height 8
click at [386, 12] on span "Refresh" at bounding box center [365, 8] width 41 height 7
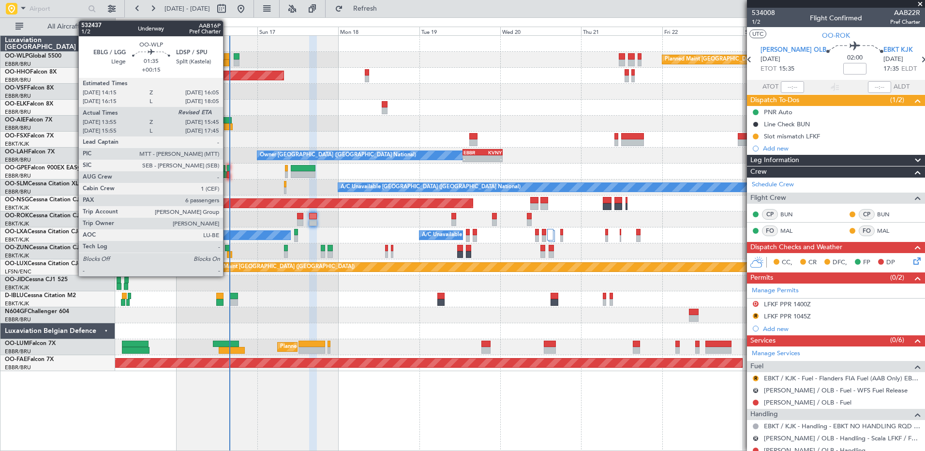
click at [227, 58] on div at bounding box center [227, 56] width 6 height 7
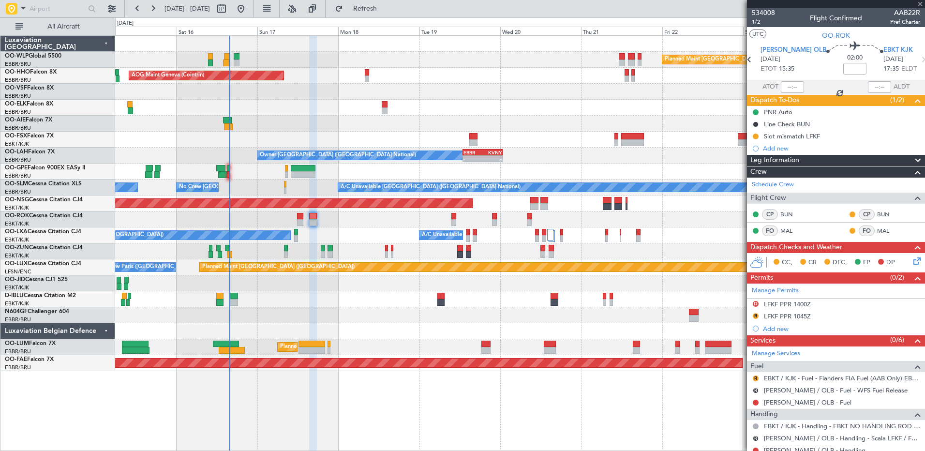
type input "+00:15"
type input "14:05"
type input "6"
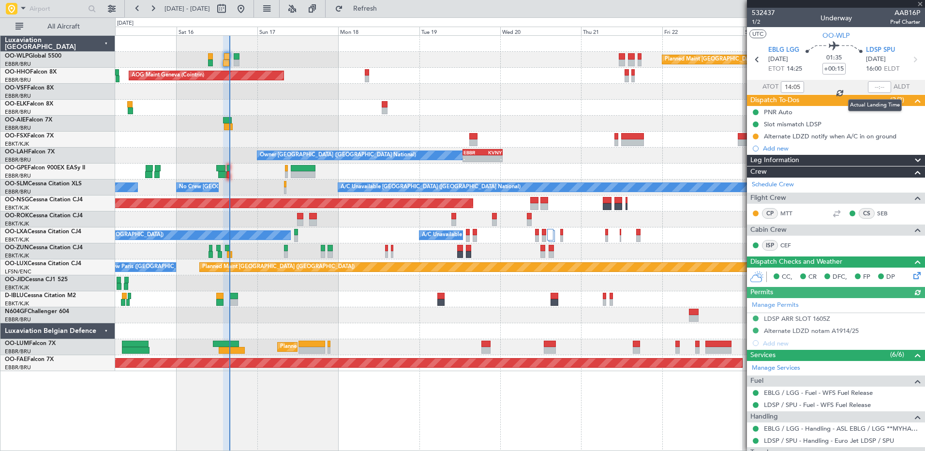
click at [870, 88] on div at bounding box center [879, 87] width 23 height 12
click at [756, 136] on button at bounding box center [756, 137] width 6 height 6
click at [758, 175] on span "Completed" at bounding box center [760, 179] width 32 height 10
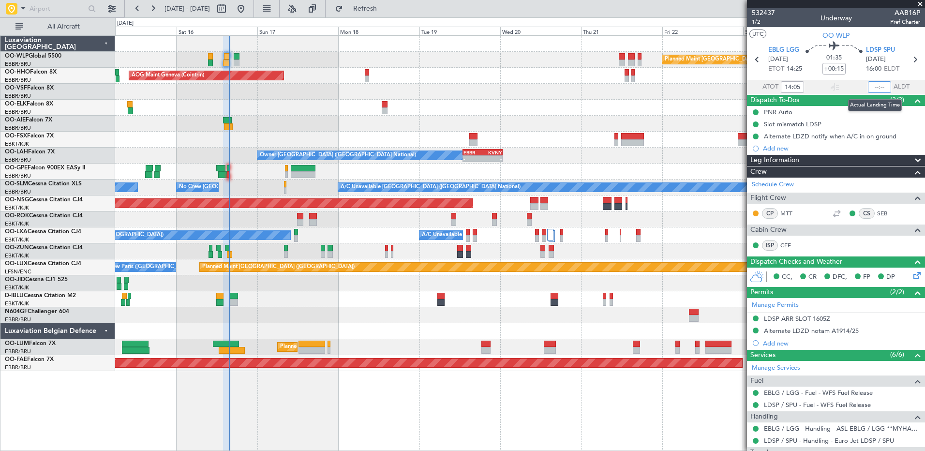
click at [870, 85] on input "text" at bounding box center [879, 87] width 23 height 12
type input "15:35"
click at [389, 14] on button "Refresh" at bounding box center [360, 8] width 58 height 15
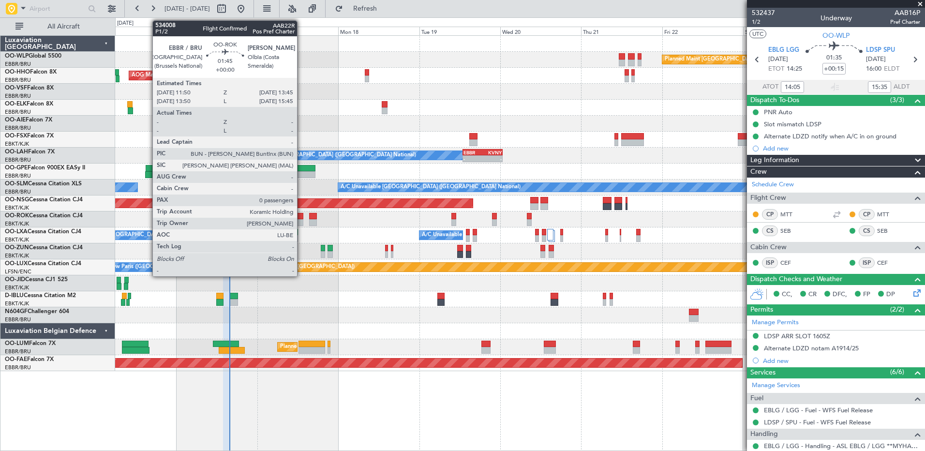
click at [301, 221] on div at bounding box center [300, 222] width 7 height 7
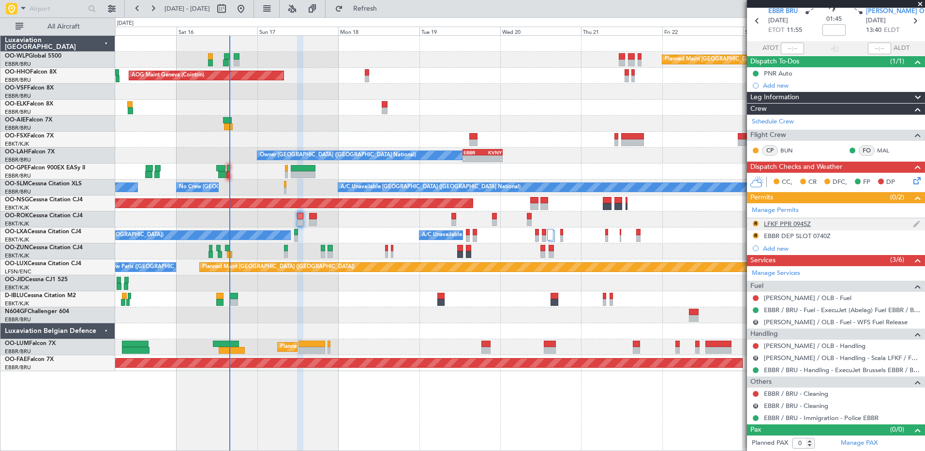
scroll to position [0, 0]
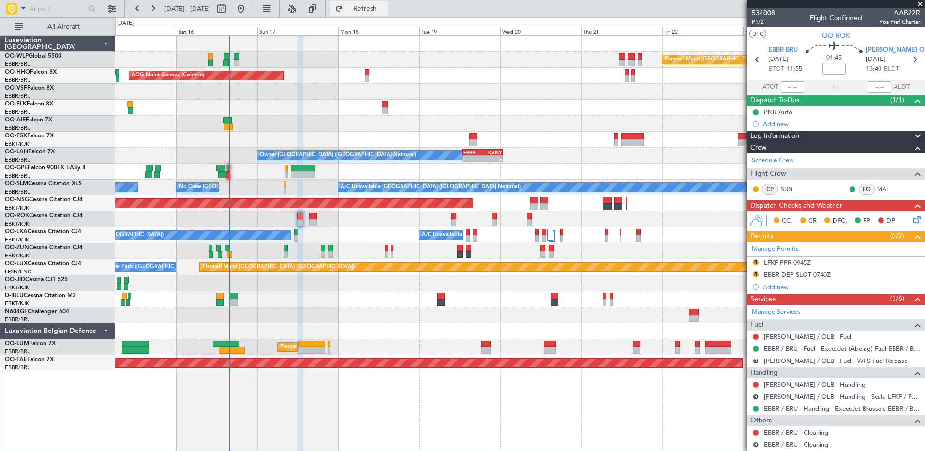
click at [382, 6] on span "Refresh" at bounding box center [365, 8] width 41 height 7
click at [807, 384] on link "[PERSON_NAME] / OLB - Handling" at bounding box center [815, 384] width 102 height 8
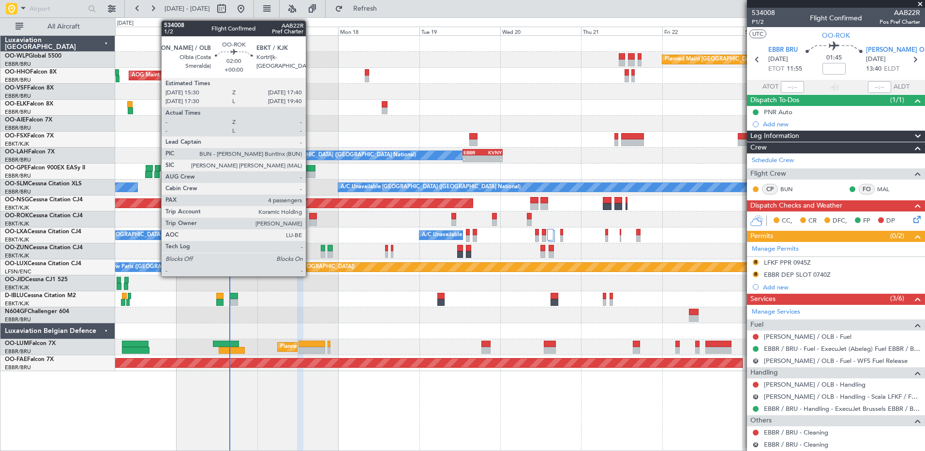
click at [310, 223] on div at bounding box center [313, 222] width 8 height 7
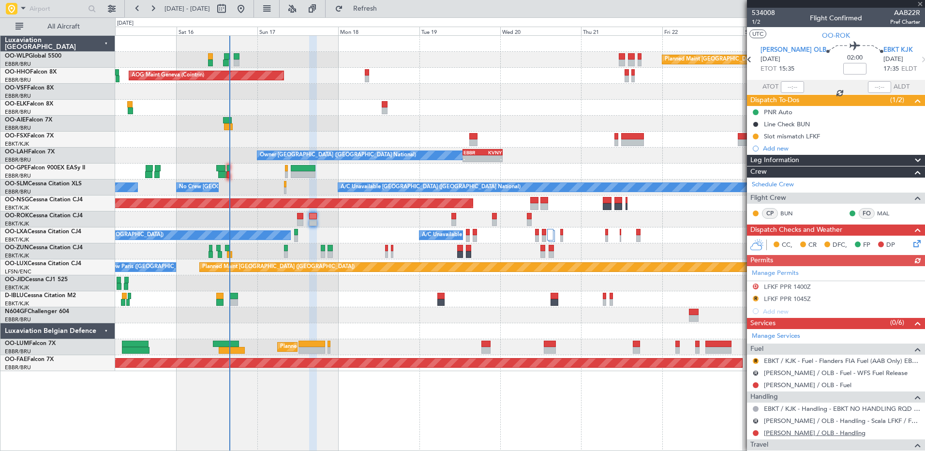
click at [816, 434] on link "[PERSON_NAME] / OLB - Handling" at bounding box center [815, 433] width 102 height 8
click at [389, 12] on button "Refresh" at bounding box center [360, 8] width 58 height 15
click at [795, 214] on link "BUN" at bounding box center [792, 213] width 22 height 9
click at [386, 5] on span "Refresh" at bounding box center [365, 8] width 41 height 7
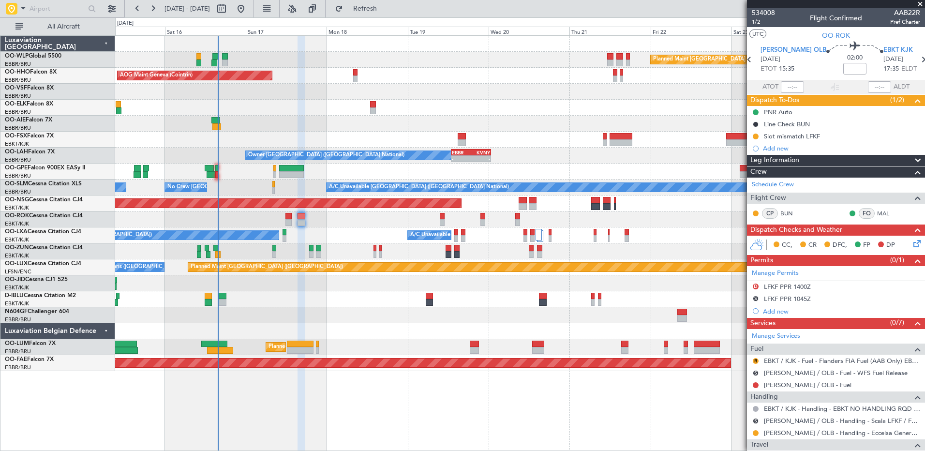
click at [346, 227] on div "No Crew Chambery ([GEOGRAPHIC_DATA]) A/C Unavailable Planned Maint [GEOGRAPHIC_…" at bounding box center [520, 235] width 810 height 16
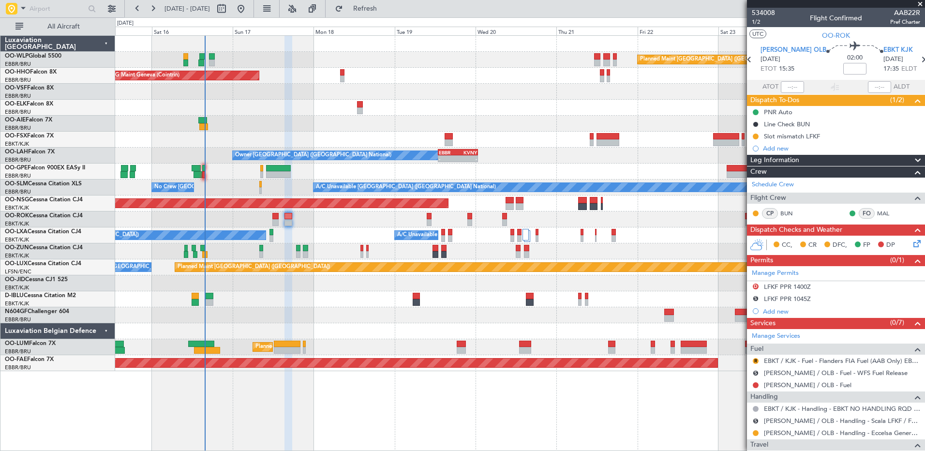
click at [316, 218] on div "Owner [GEOGRAPHIC_DATA]-[GEOGRAPHIC_DATA] Owner [GEOGRAPHIC_DATA]-[GEOGRAPHIC_D…" at bounding box center [520, 220] width 810 height 16
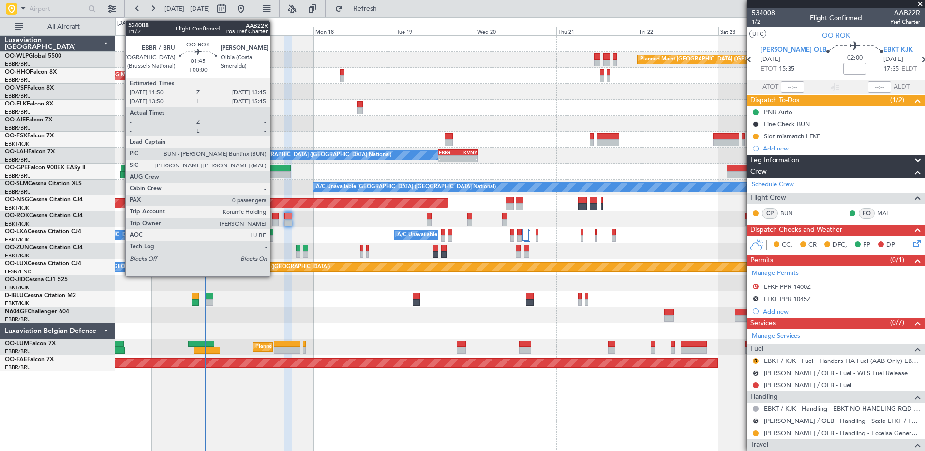
click at [274, 220] on div at bounding box center [276, 222] width 7 height 7
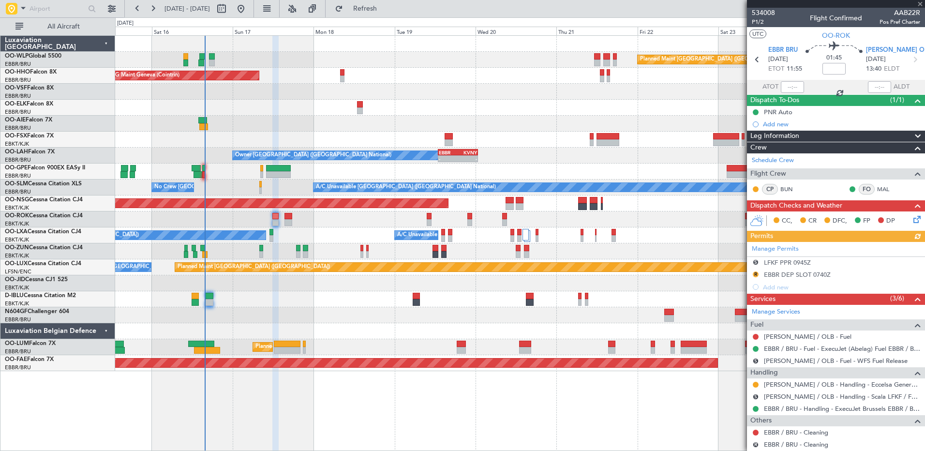
scroll to position [39, 0]
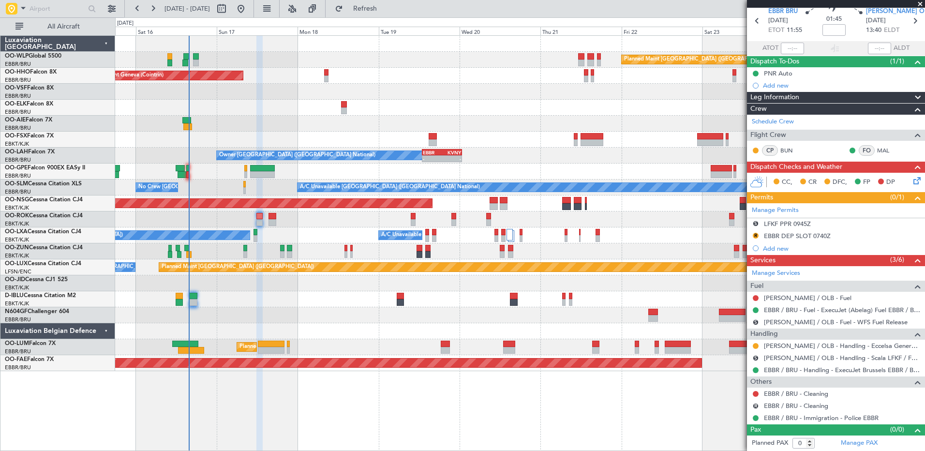
click at [302, 226] on div "Owner [GEOGRAPHIC_DATA]-[GEOGRAPHIC_DATA] Owner [GEOGRAPHIC_DATA]-[GEOGRAPHIC_D…" at bounding box center [520, 220] width 810 height 16
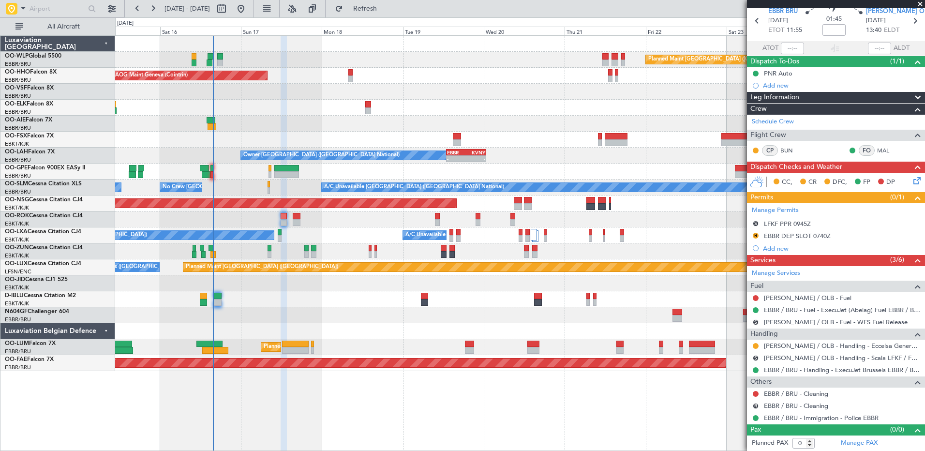
click at [349, 227] on div "Owner [GEOGRAPHIC_DATA]-[GEOGRAPHIC_DATA] Unplanned Maint [GEOGRAPHIC_DATA]-[GE…" at bounding box center [520, 220] width 810 height 16
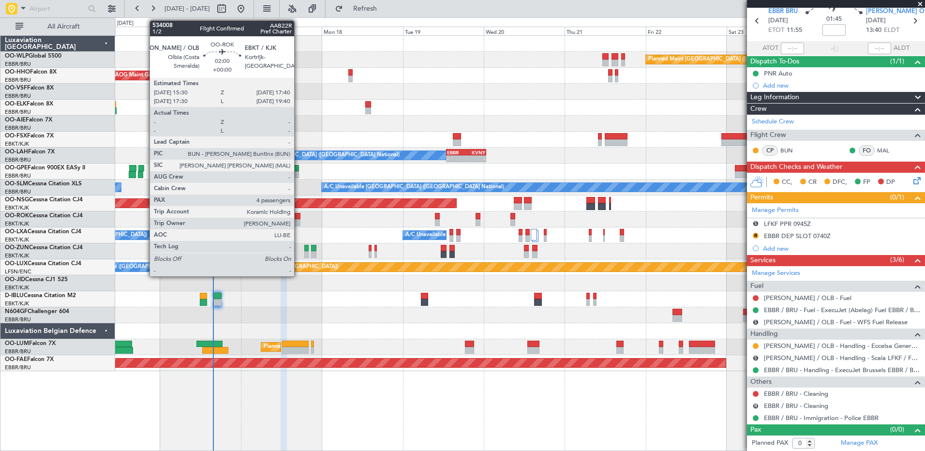
click at [299, 216] on div at bounding box center [297, 216] width 8 height 7
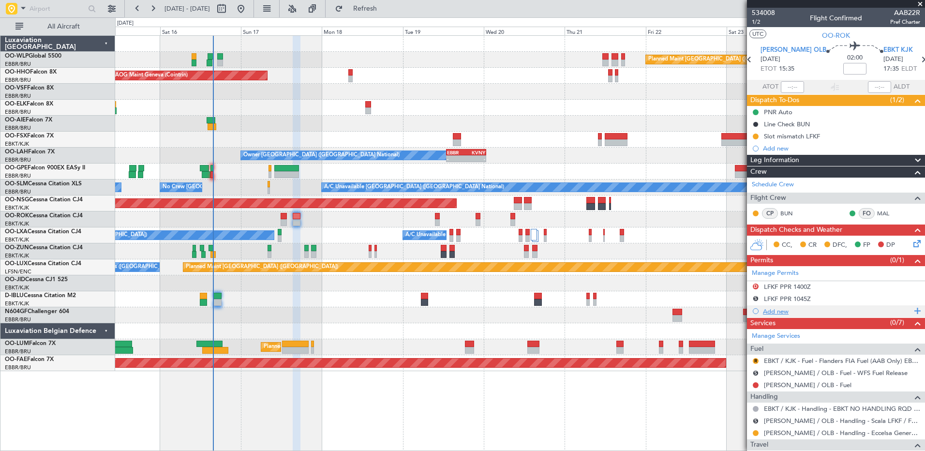
scroll to position [97, 0]
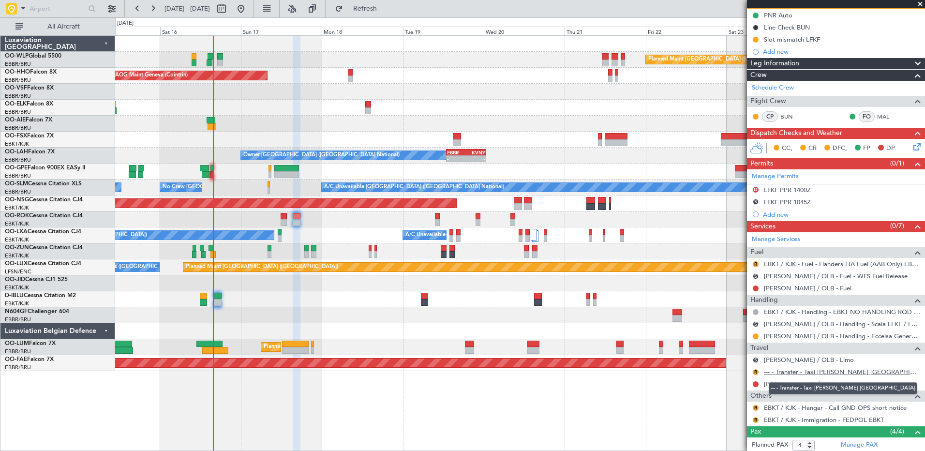
click at [845, 373] on link "--- - Transfer - Taxi [PERSON_NAME] [GEOGRAPHIC_DATA]" at bounding box center [842, 372] width 156 height 8
click at [383, 11] on span "Refresh" at bounding box center [365, 8] width 41 height 7
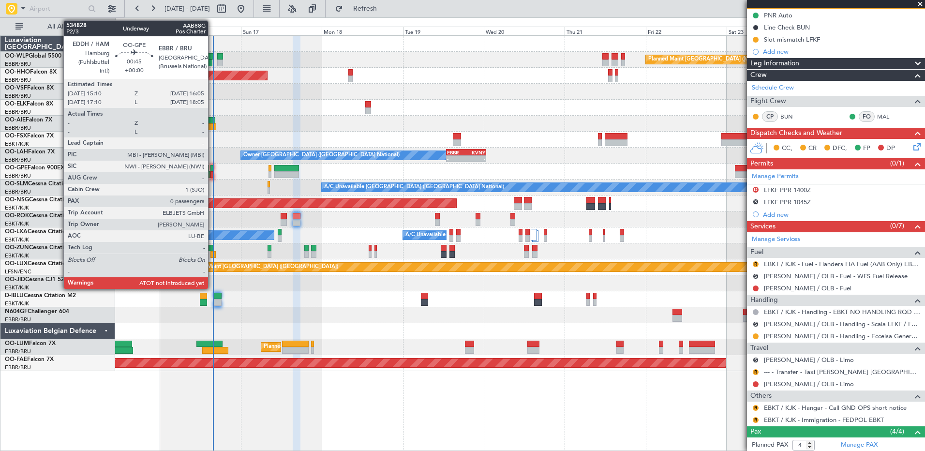
click at [212, 173] on div at bounding box center [212, 174] width 3 height 7
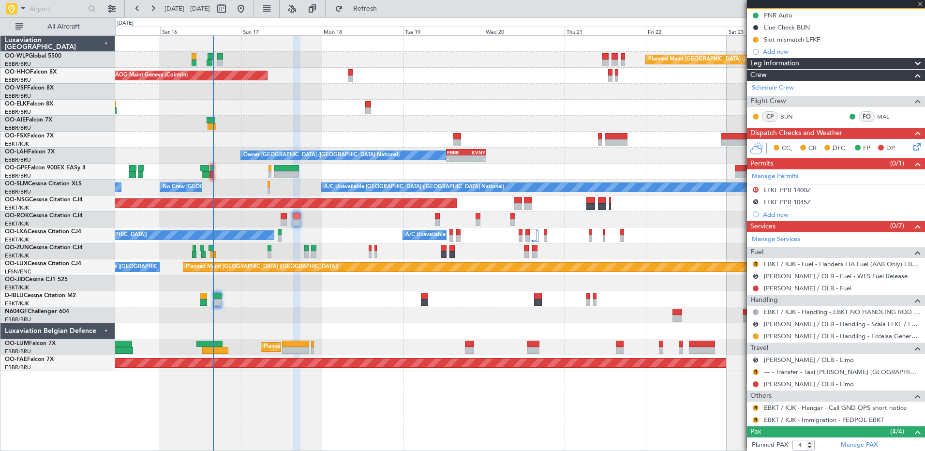
type input "0"
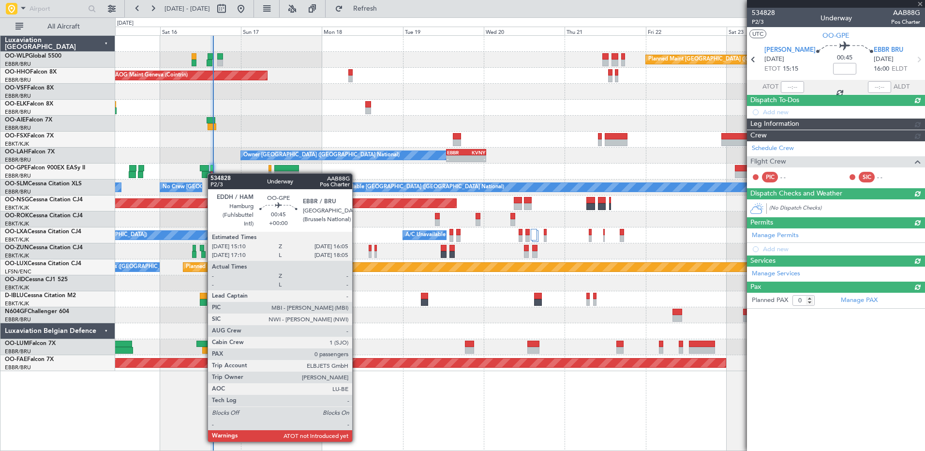
scroll to position [0, 0]
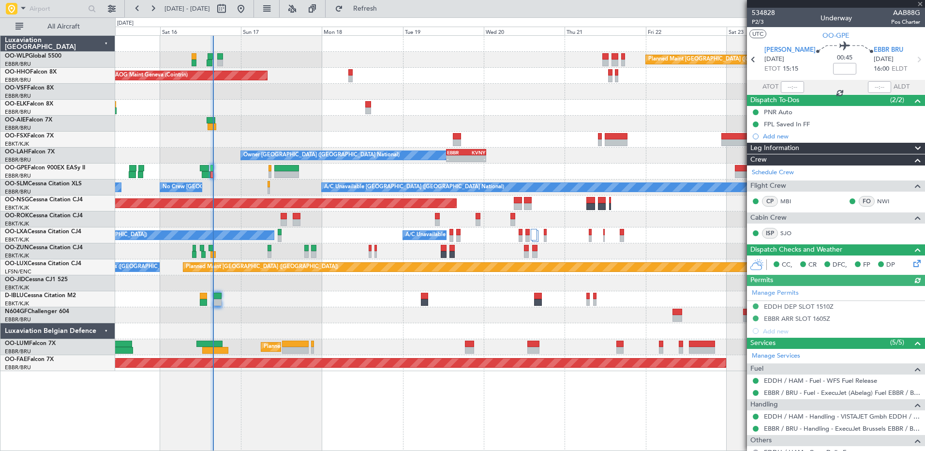
click at [790, 88] on div at bounding box center [792, 87] width 23 height 12
click at [787, 86] on div at bounding box center [792, 87] width 23 height 12
click at [786, 86] on input "text" at bounding box center [792, 87] width 23 height 12
type input "15:46"
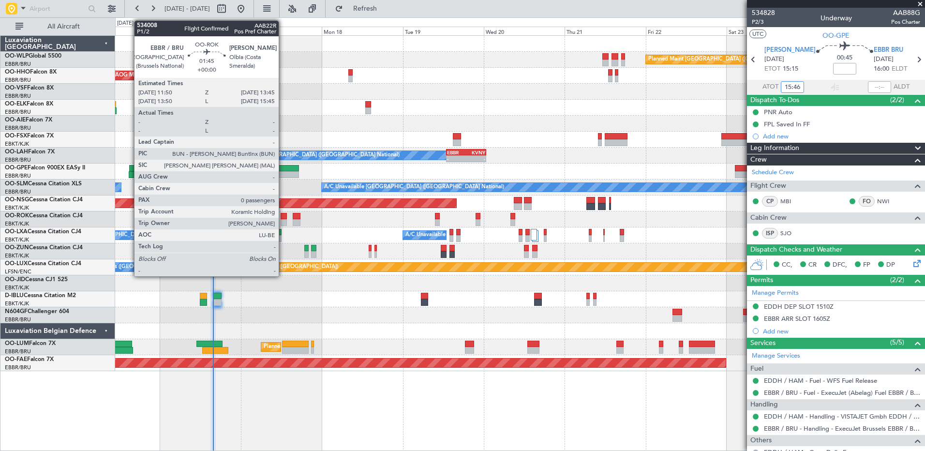
click at [283, 219] on div at bounding box center [284, 222] width 7 height 7
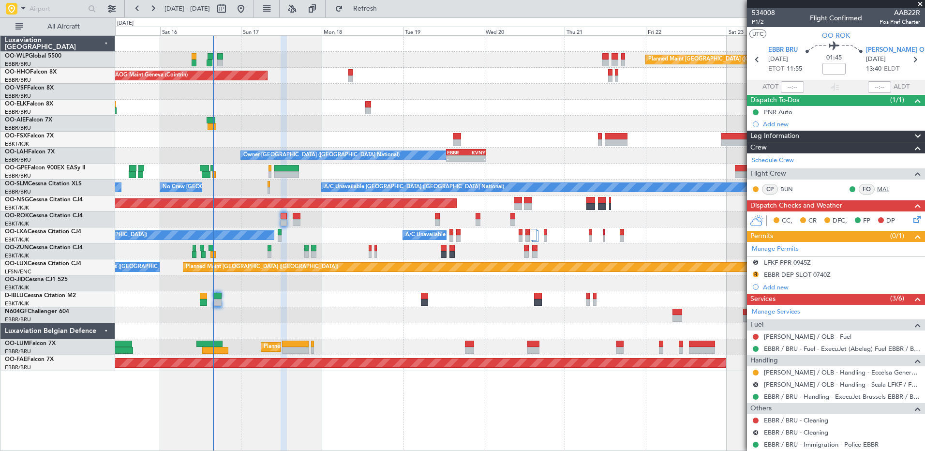
click at [878, 190] on link "MAL" at bounding box center [889, 189] width 22 height 9
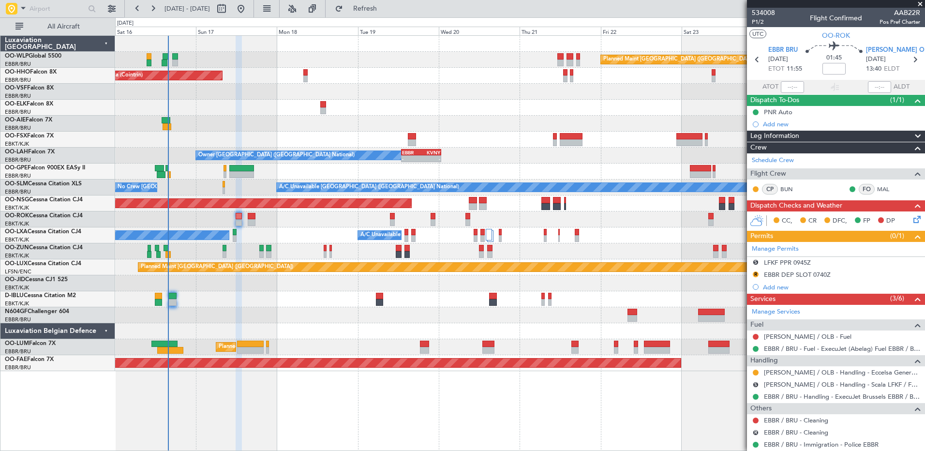
click at [362, 116] on div "Planned Maint Berlin (Brandenburg) AOG Maint Geneva (Cointrin) A/C Unavailable …" at bounding box center [520, 203] width 810 height 335
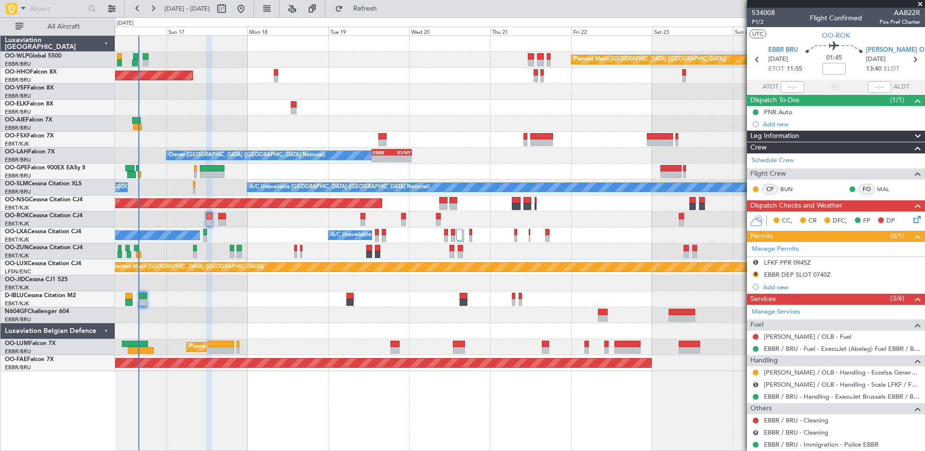
click at [244, 230] on div "Planned Maint Berlin (Brandenburg) AOG Maint Geneva (Cointrin) A/C Unavailable …" at bounding box center [520, 203] width 810 height 335
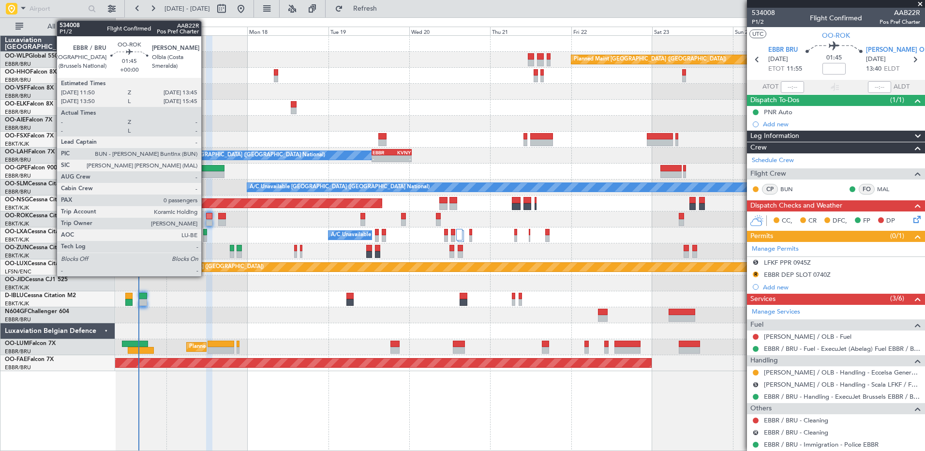
click at [206, 219] on div at bounding box center [209, 216] width 7 height 7
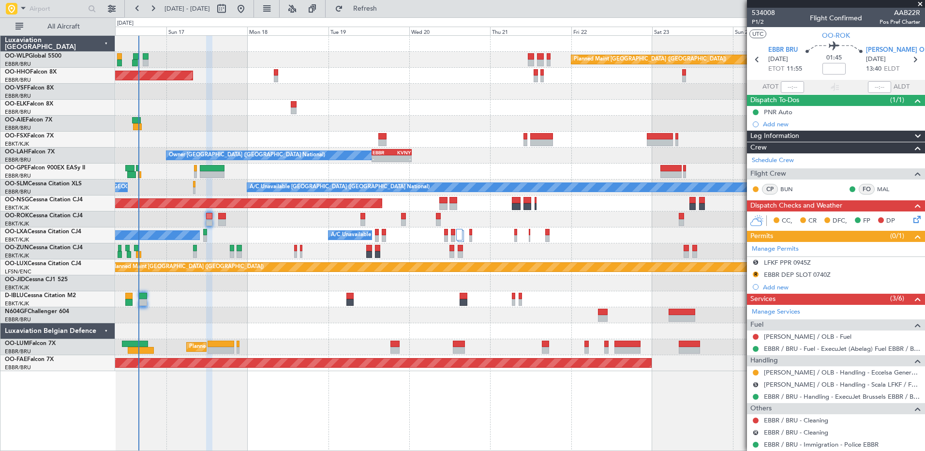
click at [237, 233] on div "Planned Maint Berlin (Brandenburg) AOG Maint Geneva (Cointrin) A/C Unavailable …" at bounding box center [520, 203] width 810 height 335
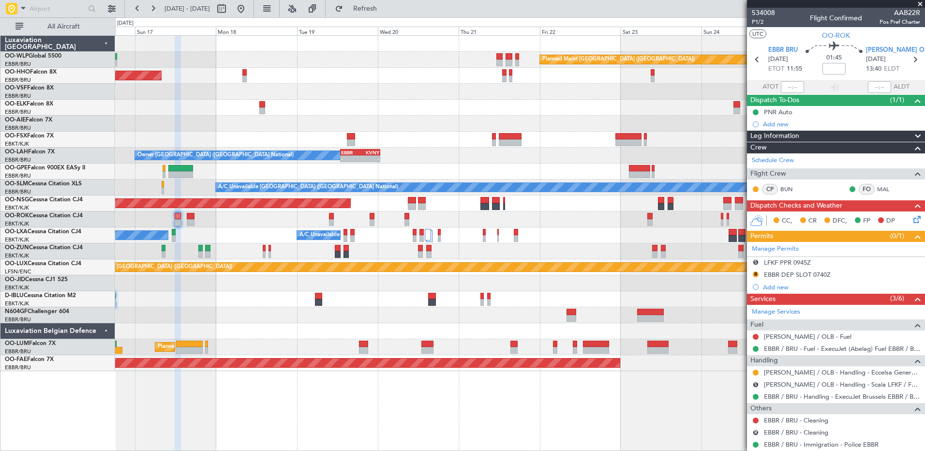
click at [210, 230] on div "Planned Maint Berlin (Brandenburg) AOG Maint Geneva (Cointrin) A/C Unavailable …" at bounding box center [520, 203] width 810 height 335
click at [791, 337] on link "LIEO / OLB - Fuel" at bounding box center [808, 337] width 88 height 8
click at [386, 11] on span "Refresh" at bounding box center [365, 8] width 41 height 7
click at [762, 22] on span "P1/2" at bounding box center [763, 22] width 23 height 8
click at [382, 6] on span "Refresh" at bounding box center [365, 8] width 41 height 7
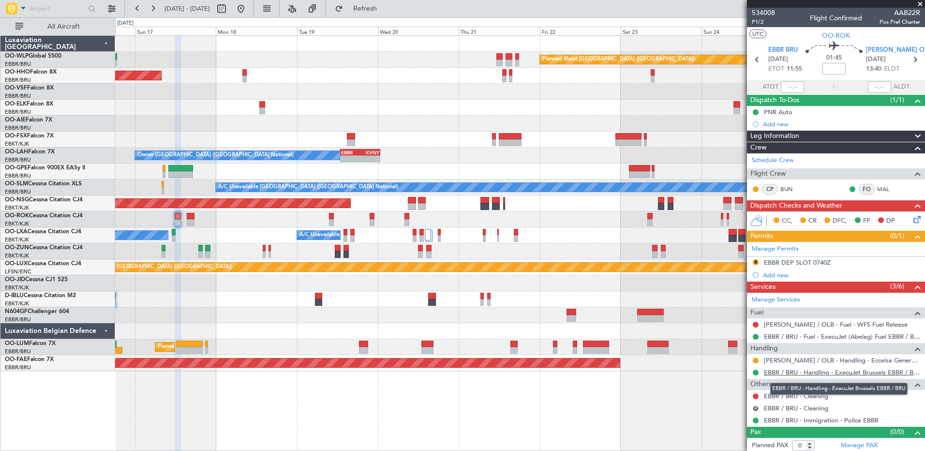
click at [788, 375] on link "EBBR / BRU - Handling - ExecuJet Brussels EBBR / BRU" at bounding box center [842, 372] width 156 height 8
click at [753, 260] on button "R" at bounding box center [756, 262] width 6 height 6
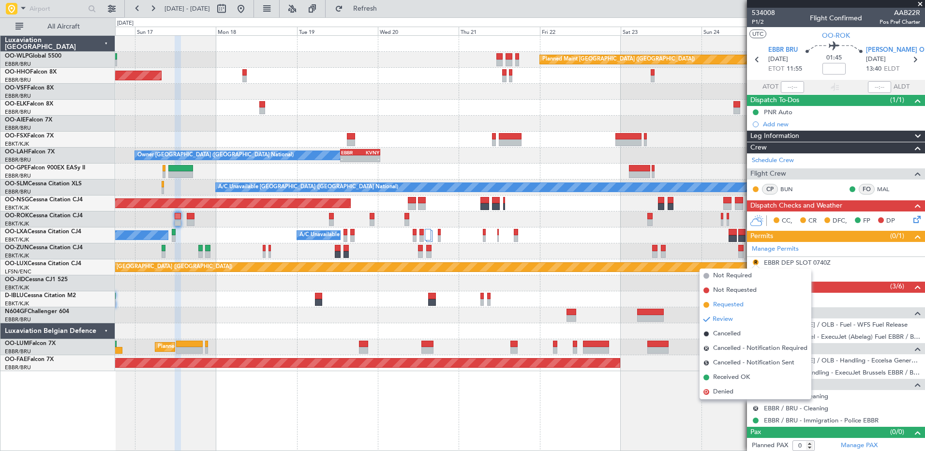
click at [744, 304] on li "Requested" at bounding box center [756, 305] width 112 height 15
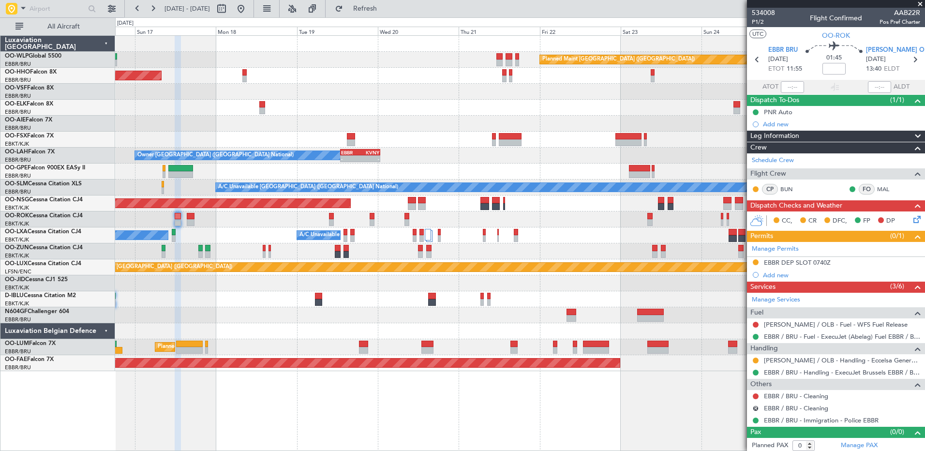
click at [912, 217] on icon at bounding box center [916, 218] width 8 height 8
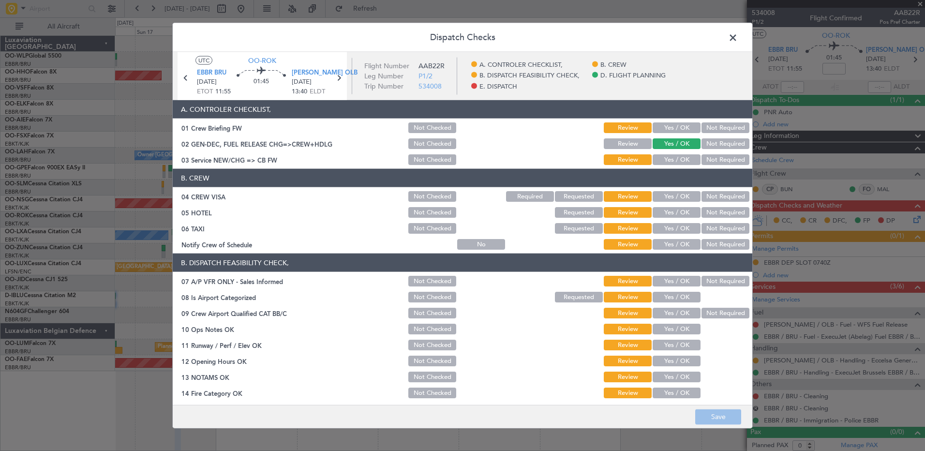
click at [675, 246] on button "Yes / OK" at bounding box center [677, 244] width 48 height 11
click at [716, 226] on button "Not Required" at bounding box center [726, 228] width 48 height 11
drag, startPoint x: 716, startPoint y: 213, endPoint x: 719, endPoint y: 199, distance: 13.8
click at [716, 212] on button "Not Required" at bounding box center [726, 212] width 48 height 11
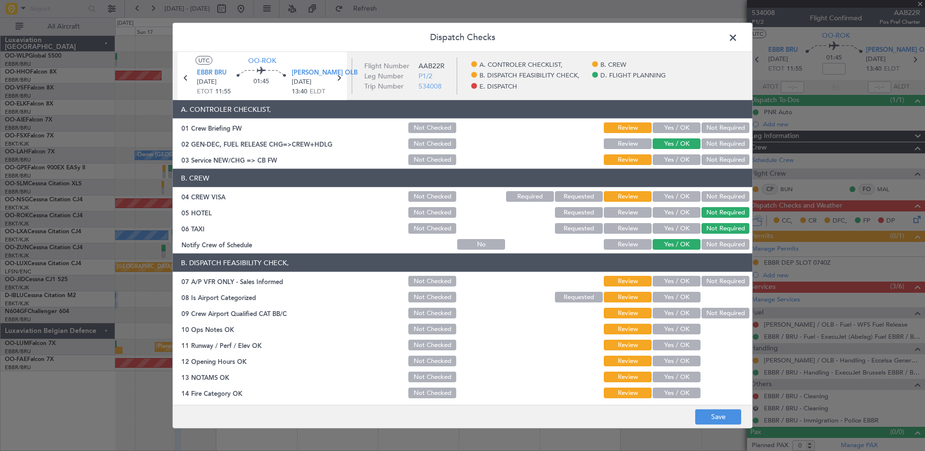
click at [718, 194] on button "Not Required" at bounding box center [726, 196] width 48 height 11
click at [678, 159] on button "Yes / OK" at bounding box center [677, 159] width 48 height 11
click at [615, 139] on button "Review" at bounding box center [628, 143] width 48 height 11
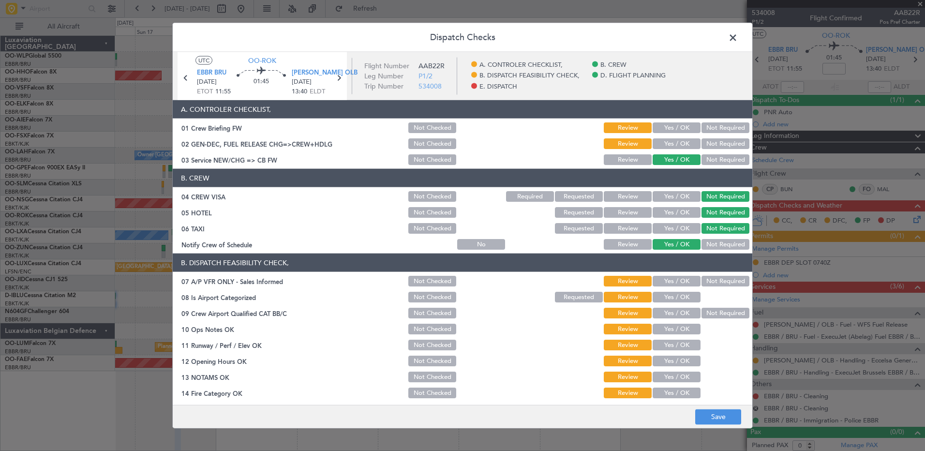
click at [713, 277] on button "Not Required" at bounding box center [726, 281] width 48 height 11
click at [680, 298] on button "Yes / OK" at bounding box center [677, 297] width 48 height 11
click at [708, 310] on button "Not Required" at bounding box center [726, 313] width 48 height 11
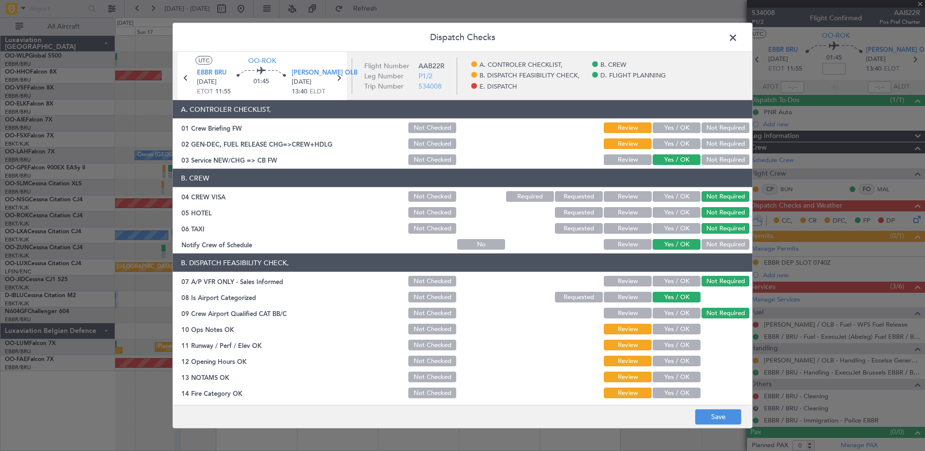
click at [686, 327] on button "Yes / OK" at bounding box center [677, 329] width 48 height 11
drag, startPoint x: 682, startPoint y: 343, endPoint x: 682, endPoint y: 354, distance: 10.7
click at [682, 344] on button "Yes / OK" at bounding box center [677, 345] width 48 height 11
click at [682, 358] on button "Yes / OK" at bounding box center [677, 361] width 48 height 11
click at [683, 371] on section "B. DISPATCH FEASIBILITY CHECK, 07 A/P VFR ONLY - Sales Informed Not Checked Rev…" at bounding box center [463, 359] width 580 height 210
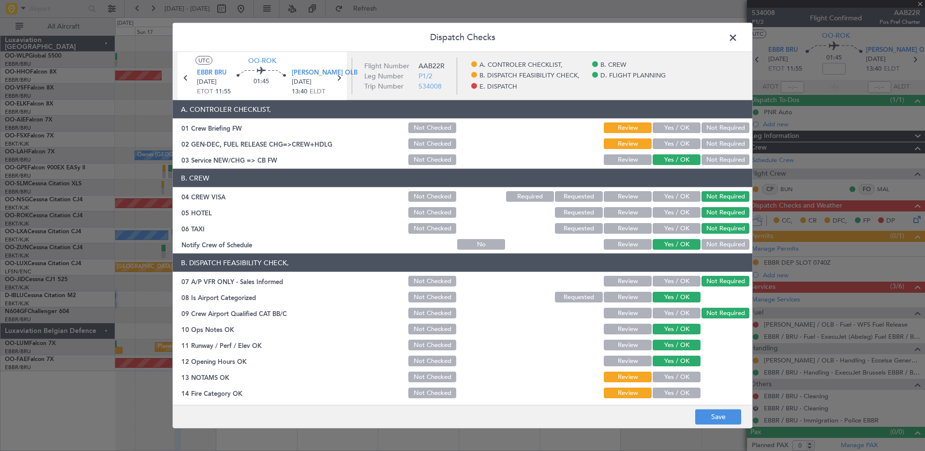
click at [684, 379] on button "Yes / OK" at bounding box center [677, 377] width 48 height 11
click at [682, 389] on button "Yes / OK" at bounding box center [677, 393] width 48 height 11
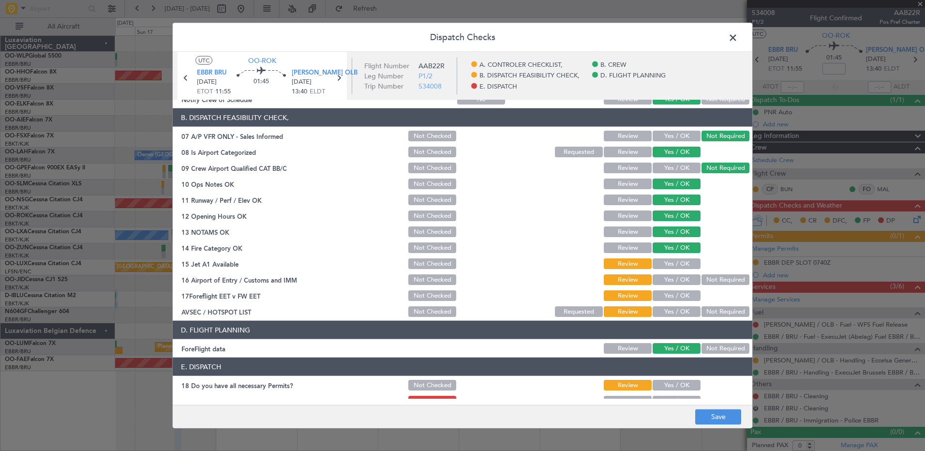
click at [676, 264] on button "Yes / OK" at bounding box center [677, 263] width 48 height 11
click at [718, 286] on div "Not Required" at bounding box center [724, 280] width 49 height 14
click at [704, 280] on button "Not Required" at bounding box center [726, 279] width 48 height 11
click at [715, 312] on button "Not Required" at bounding box center [726, 311] width 48 height 11
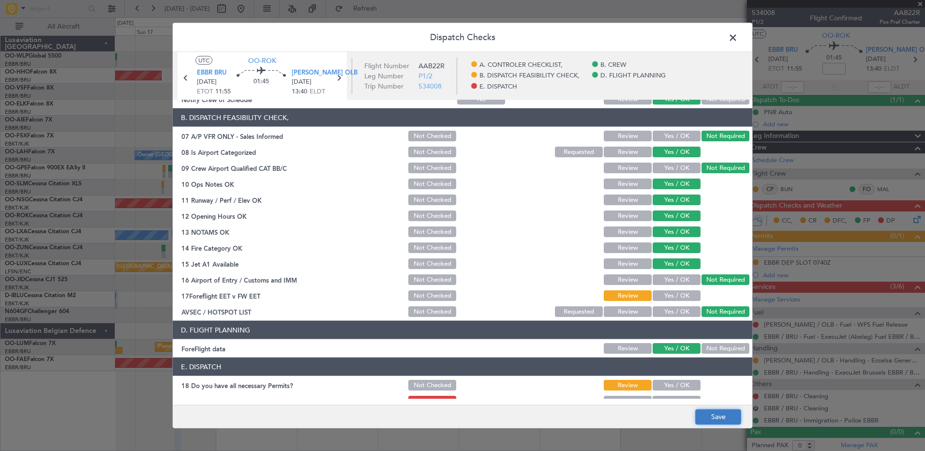
click at [718, 415] on button "Save" at bounding box center [719, 416] width 46 height 15
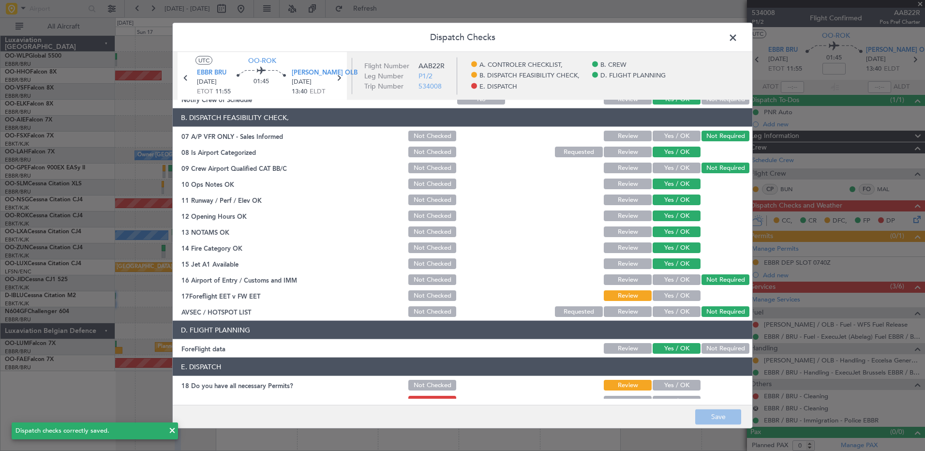
click at [738, 39] on span at bounding box center [738, 39] width 0 height 19
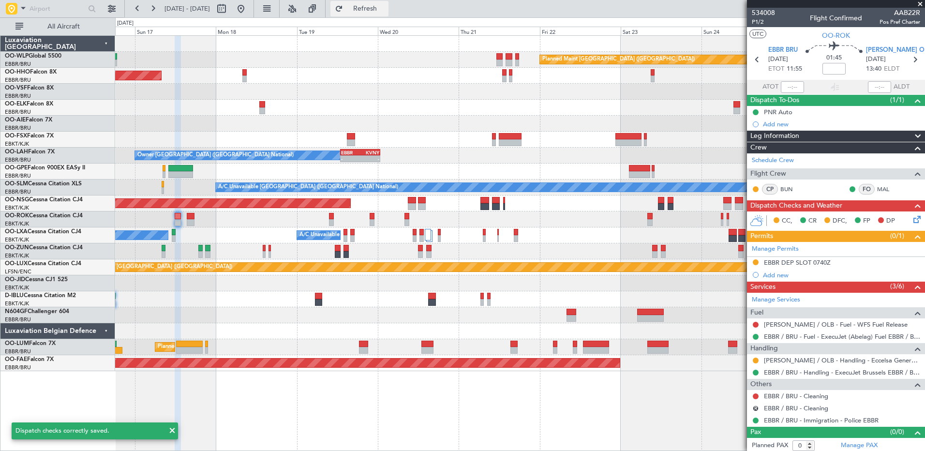
click at [386, 10] on span "Refresh" at bounding box center [365, 8] width 41 height 7
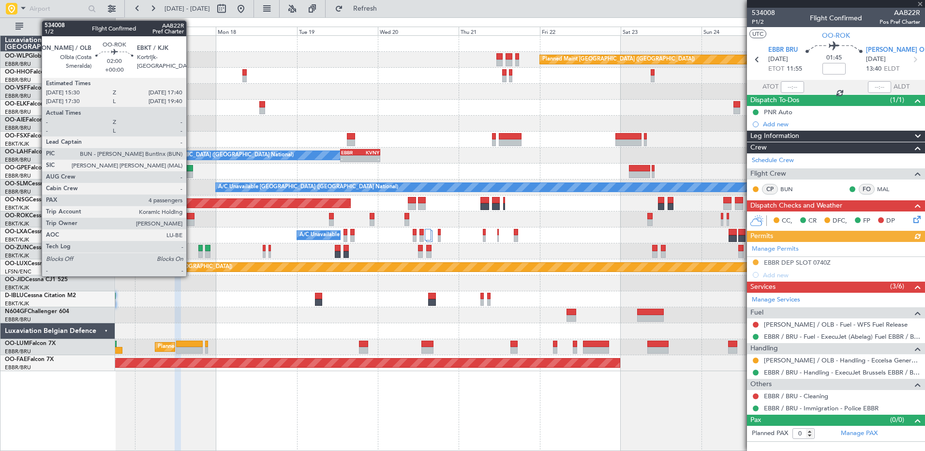
click at [190, 221] on div at bounding box center [191, 222] width 8 height 7
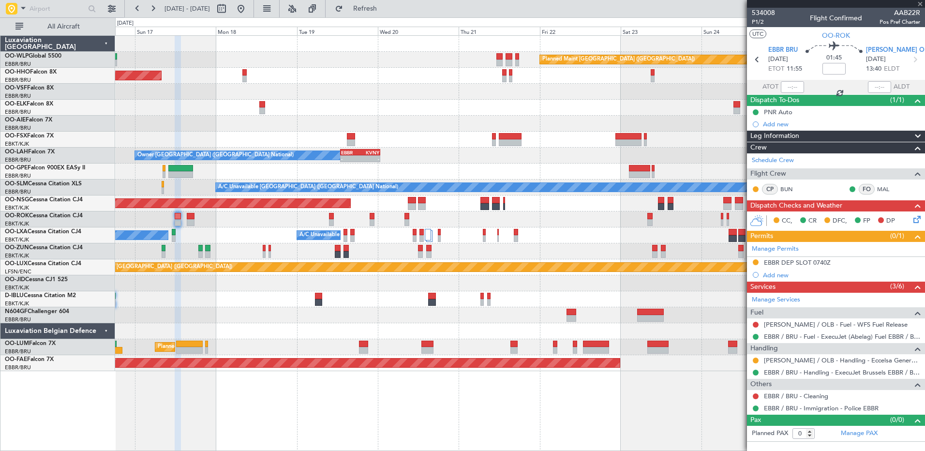
type input "4"
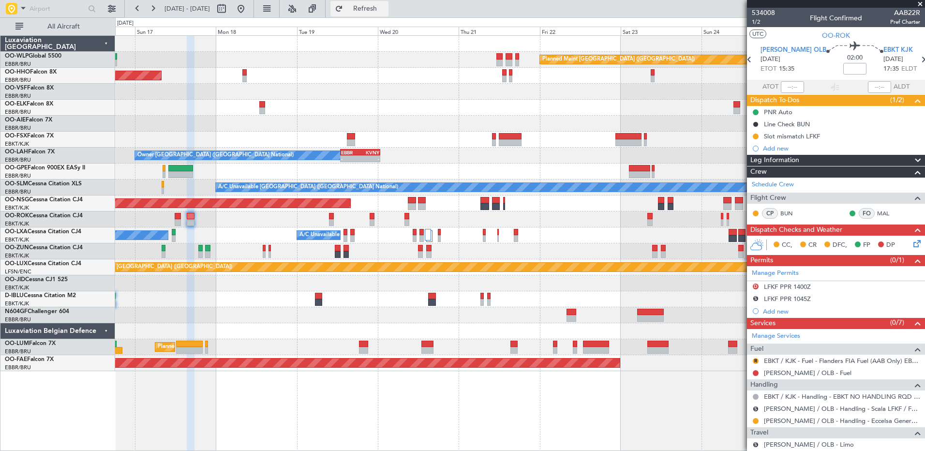
click at [386, 8] on span "Refresh" at bounding box center [365, 8] width 41 height 7
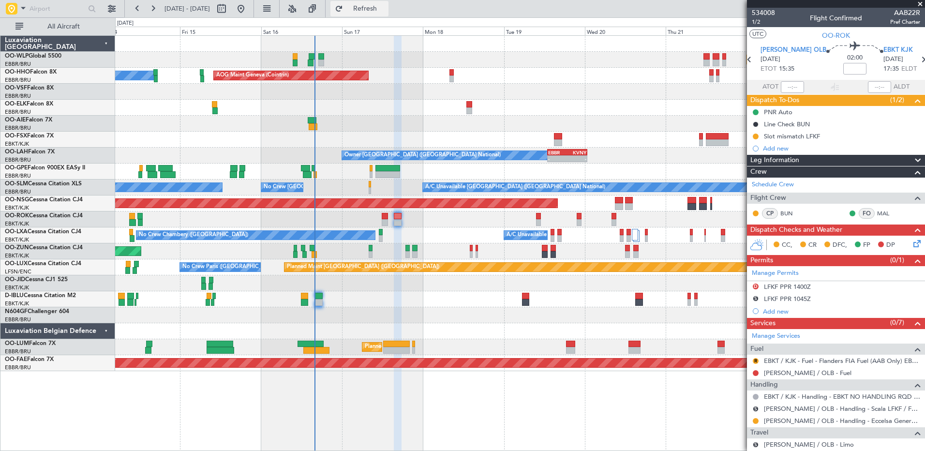
click at [386, 7] on span "Refresh" at bounding box center [365, 8] width 41 height 7
click at [758, 22] on span "1/2" at bounding box center [763, 22] width 23 height 8
click at [394, 0] on fb-refresh-button "Refresh" at bounding box center [360, 8] width 68 height 17
click at [386, 7] on span "Refresh" at bounding box center [365, 8] width 41 height 7
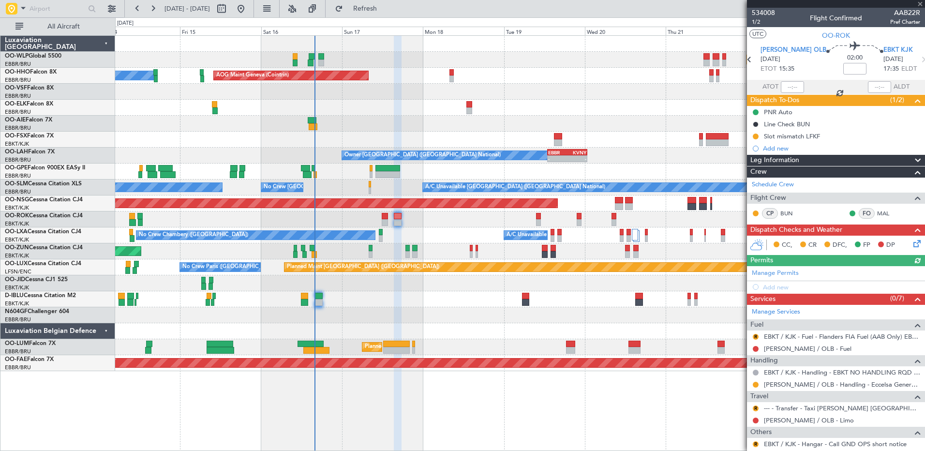
scroll to position [125, 0]
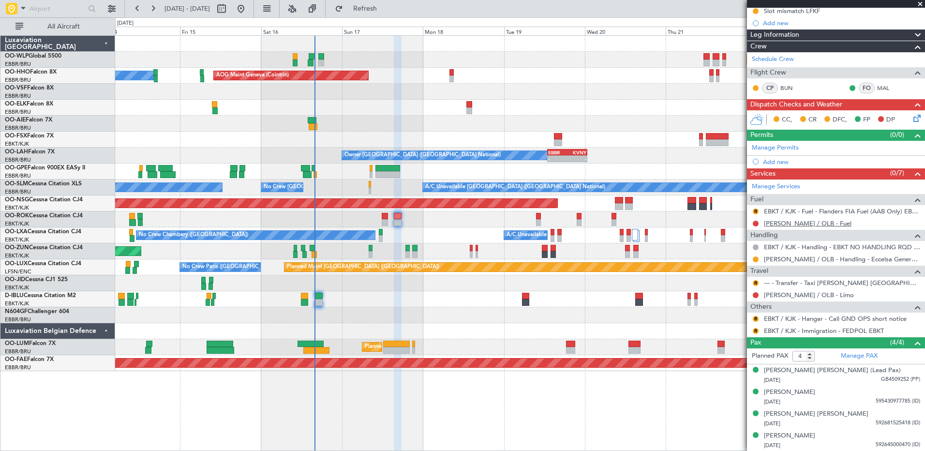
click at [790, 224] on link "LIEO / OLB - Fuel" at bounding box center [808, 223] width 88 height 8
click at [367, 8] on button "Refresh" at bounding box center [360, 8] width 58 height 15
click at [837, 327] on link "EBKT / KJK - Immigration - FEDPOL EBKT" at bounding box center [824, 331] width 120 height 8
click at [386, 8] on span "Refresh" at bounding box center [365, 8] width 41 height 7
click at [386, 7] on span "Refresh" at bounding box center [365, 8] width 41 height 7
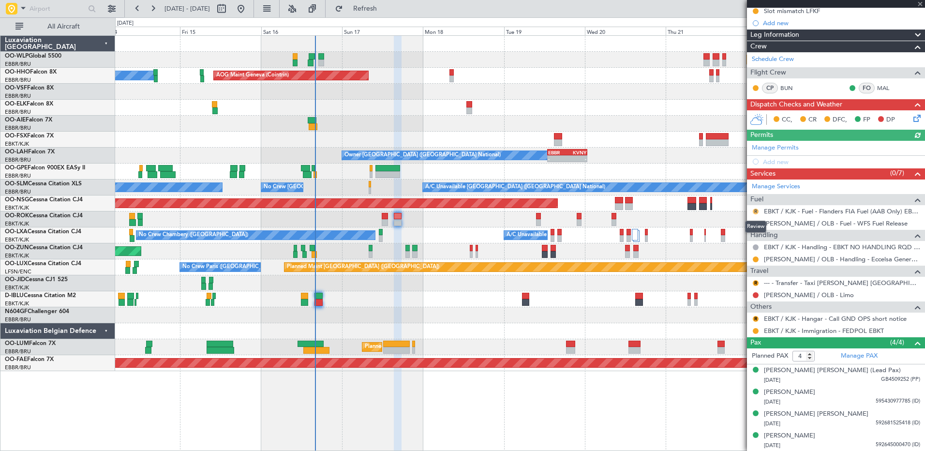
click at [756, 211] on button "R" at bounding box center [756, 212] width 6 height 6
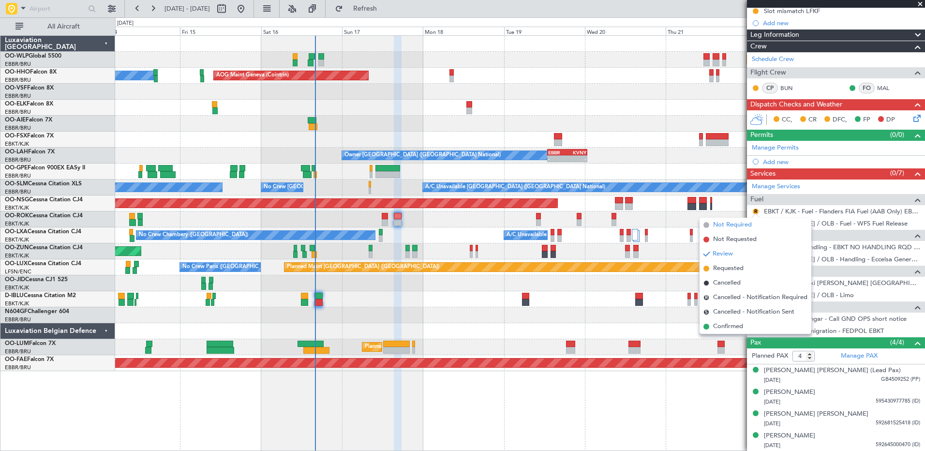
click at [734, 226] on span "Not Required" at bounding box center [732, 225] width 39 height 10
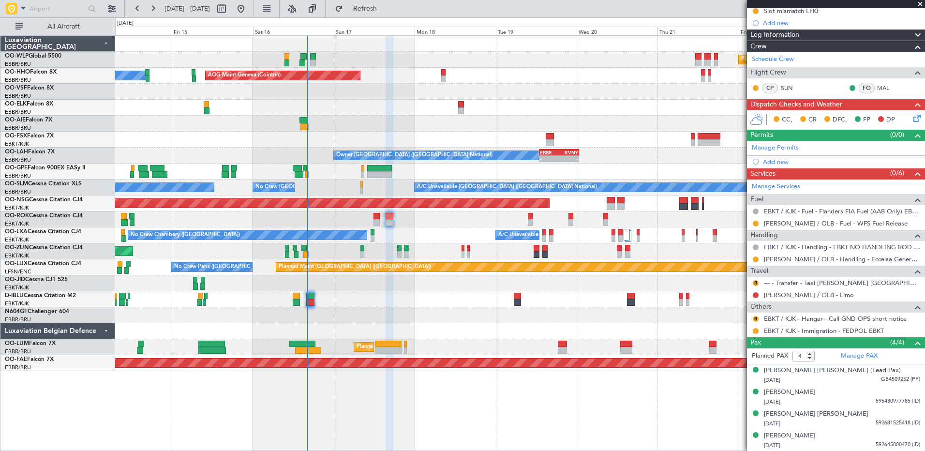
click at [422, 226] on div "Unplanned Maint Kortrijk-Wevelgem Owner Kortrijk-Wevelgem" at bounding box center [520, 220] width 810 height 16
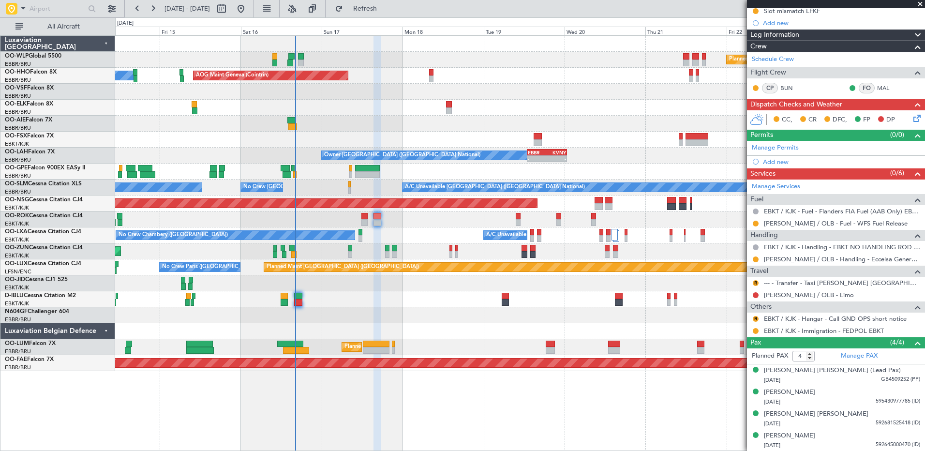
click at [416, 224] on div "Unplanned Maint Kortrijk-Wevelgem Owner Kortrijk-Wevelgem" at bounding box center [520, 220] width 810 height 16
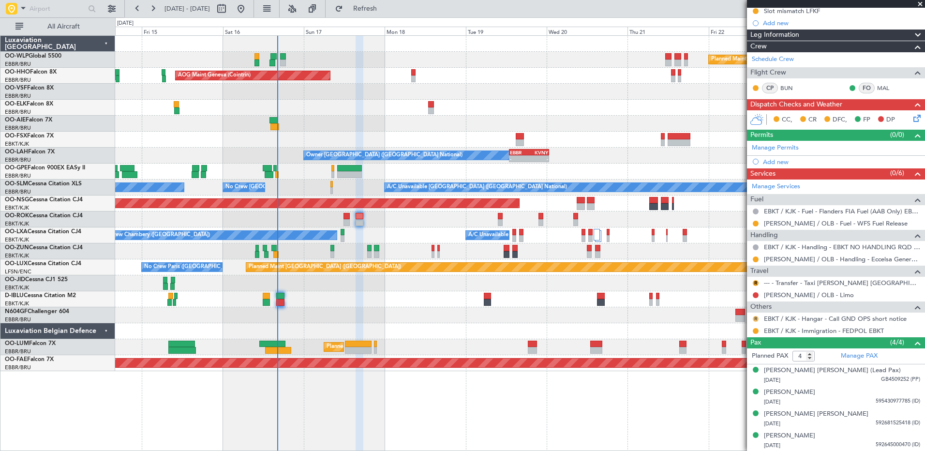
click at [756, 318] on button "R" at bounding box center [756, 319] width 6 height 6
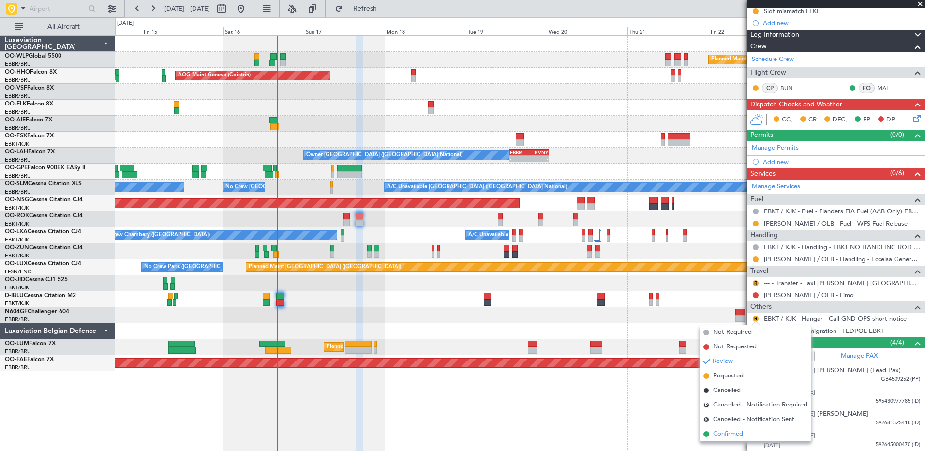
click at [725, 431] on span "Confirmed" at bounding box center [728, 434] width 30 height 10
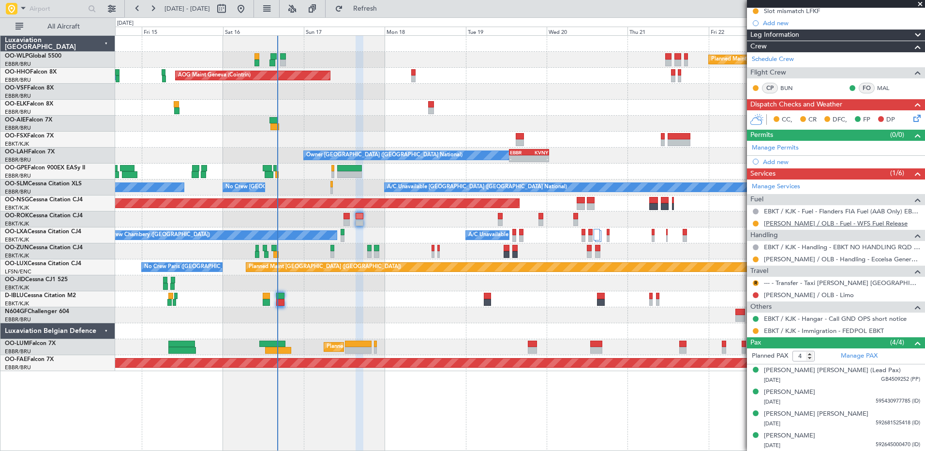
scroll to position [0, 0]
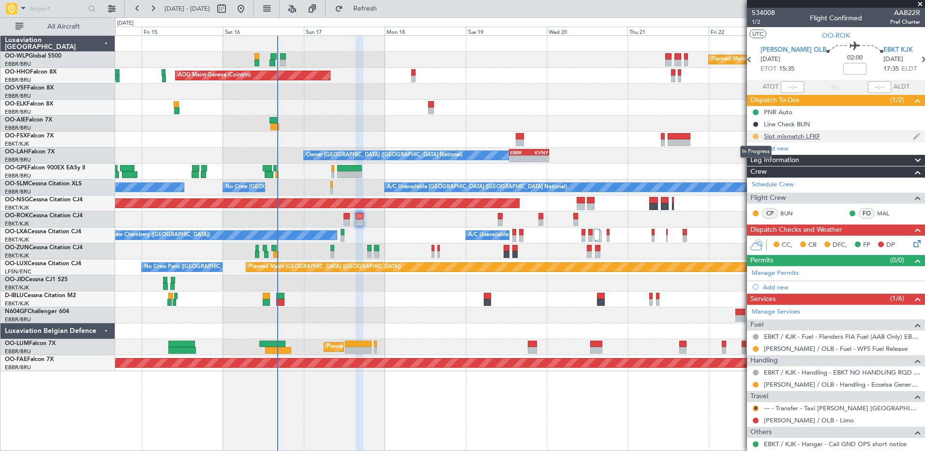
click at [754, 136] on button at bounding box center [756, 137] width 6 height 6
click at [752, 192] on span "Cancelled" at bounding box center [758, 194] width 28 height 10
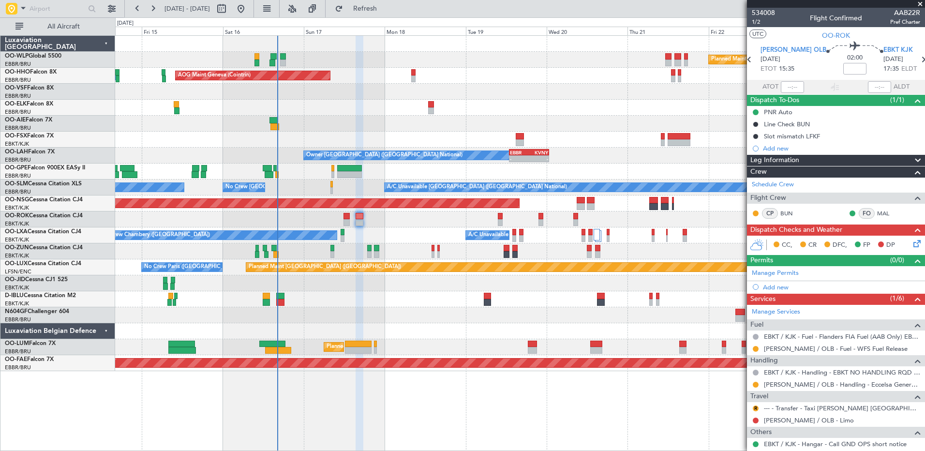
click at [912, 244] on icon at bounding box center [916, 242] width 8 height 8
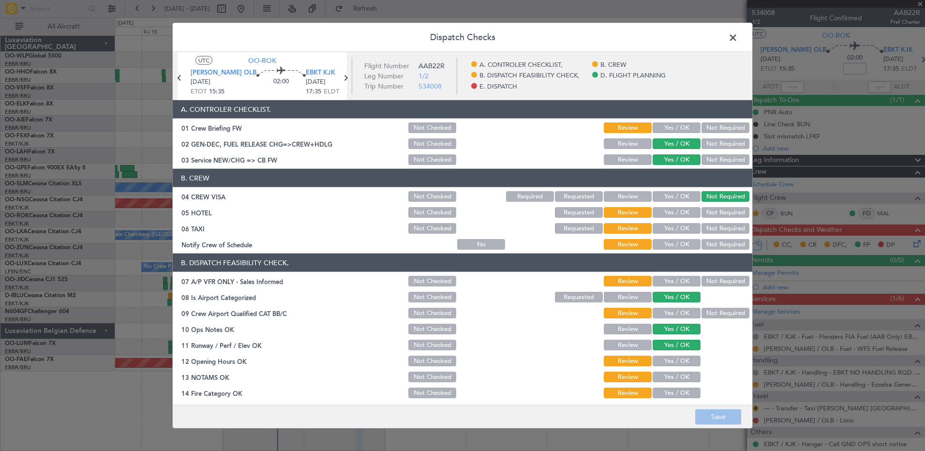
click at [738, 36] on span at bounding box center [738, 39] width 0 height 19
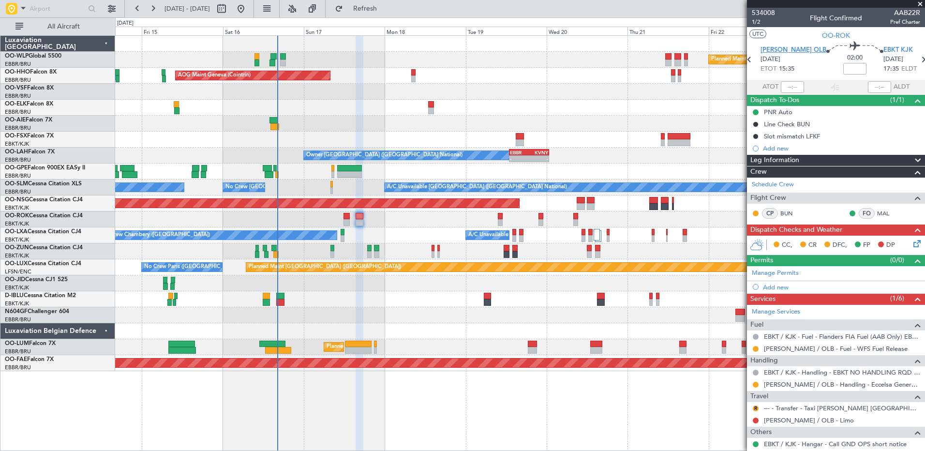
click at [788, 47] on span "[PERSON_NAME] OLB" at bounding box center [794, 50] width 66 height 10
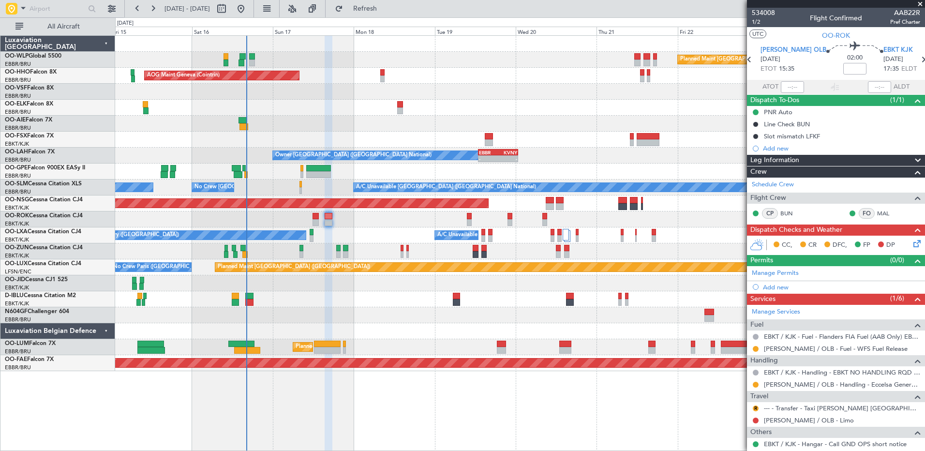
click at [340, 126] on div at bounding box center [520, 124] width 810 height 16
click at [389, 13] on button "Refresh" at bounding box center [360, 8] width 58 height 15
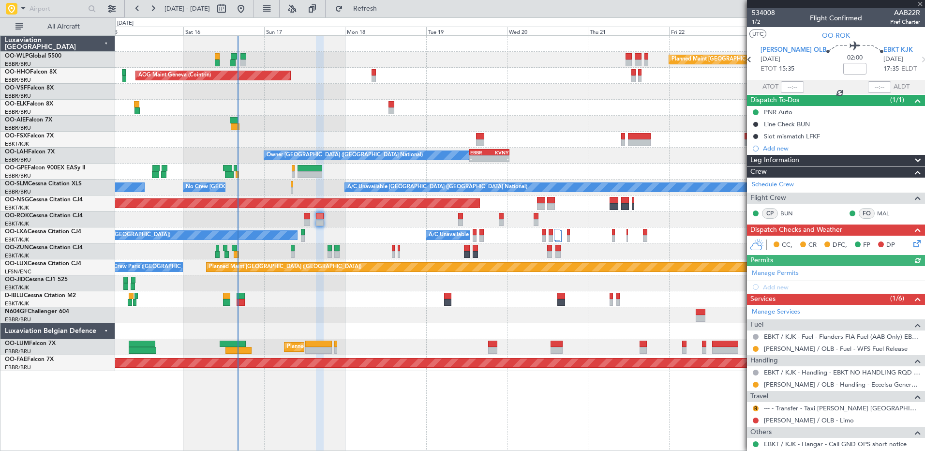
click at [312, 116] on div "Planned Maint [GEOGRAPHIC_DATA] ([GEOGRAPHIC_DATA]) AOG Maint Geneva ([GEOGRAPH…" at bounding box center [520, 203] width 810 height 335
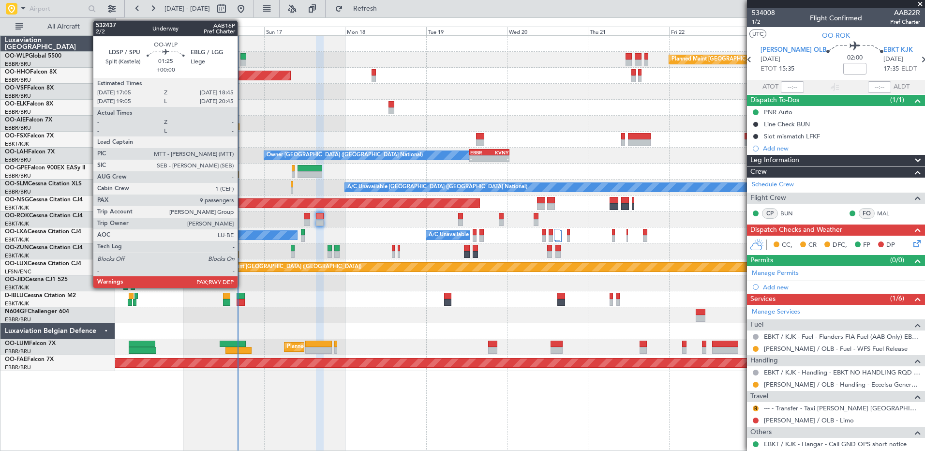
click at [242, 57] on div at bounding box center [244, 56] width 6 height 7
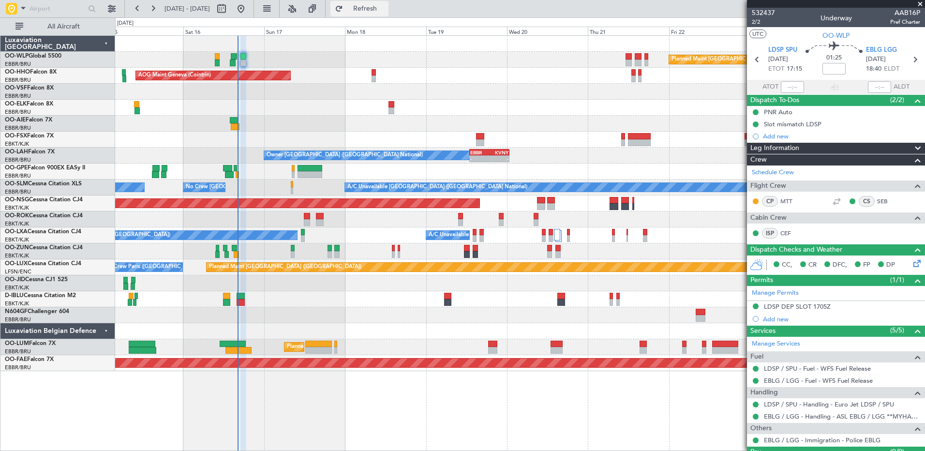
click at [375, 9] on button "Refresh" at bounding box center [360, 8] width 58 height 15
click at [318, 281] on div at bounding box center [520, 283] width 810 height 16
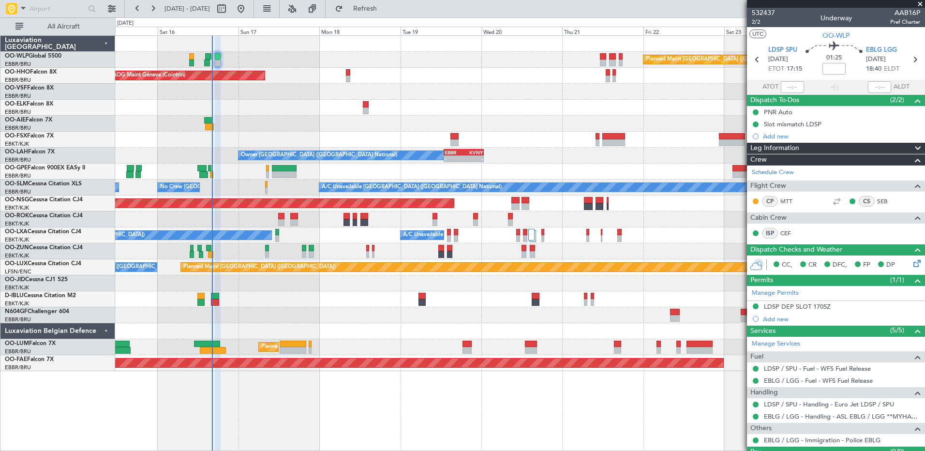
click at [353, 336] on div at bounding box center [520, 331] width 810 height 16
click at [386, 7] on span "Refresh" at bounding box center [365, 8] width 41 height 7
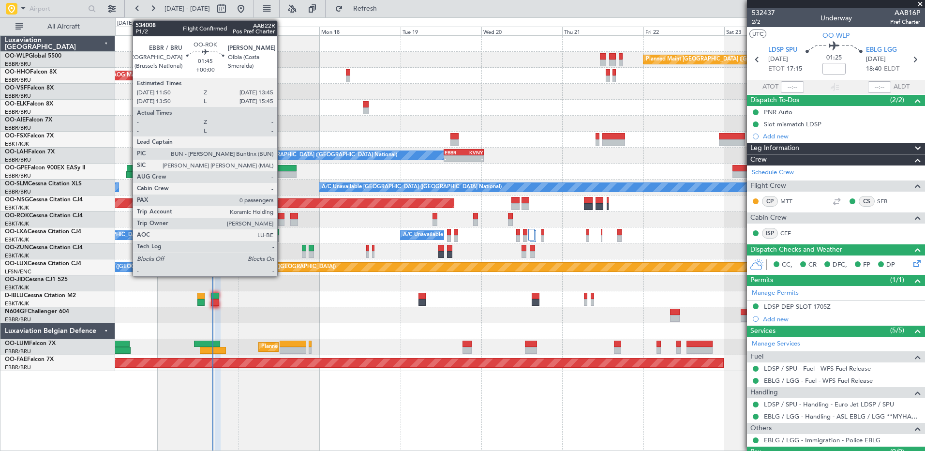
click at [282, 219] on div at bounding box center [281, 222] width 7 height 7
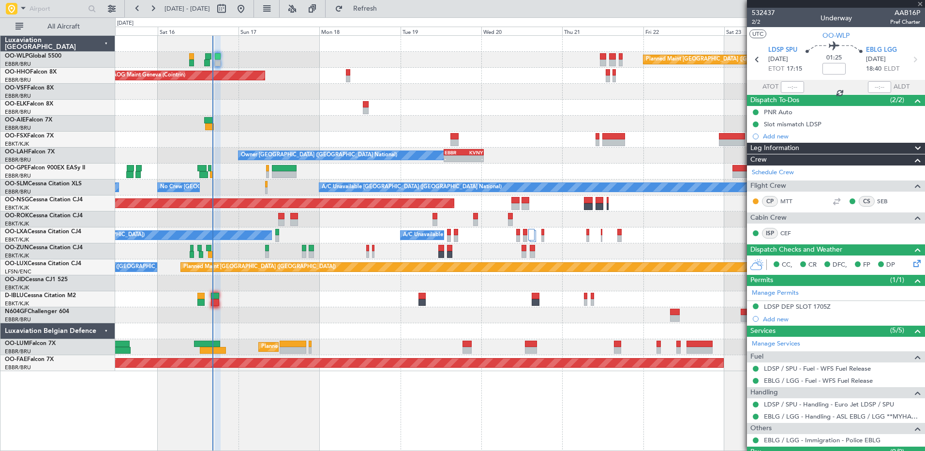
click at [333, 218] on div "Owner [GEOGRAPHIC_DATA]-[GEOGRAPHIC_DATA] Unplanned Maint [GEOGRAPHIC_DATA]-[GE…" at bounding box center [520, 220] width 810 height 16
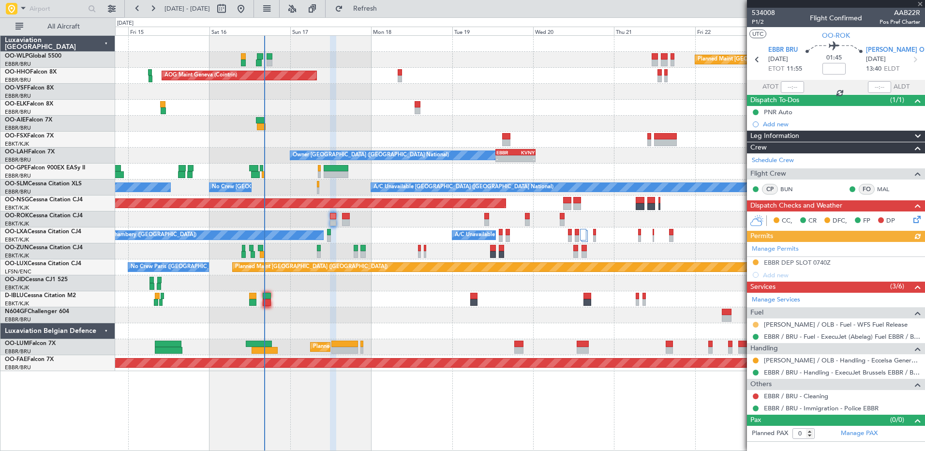
click at [755, 322] on button at bounding box center [756, 325] width 6 height 6
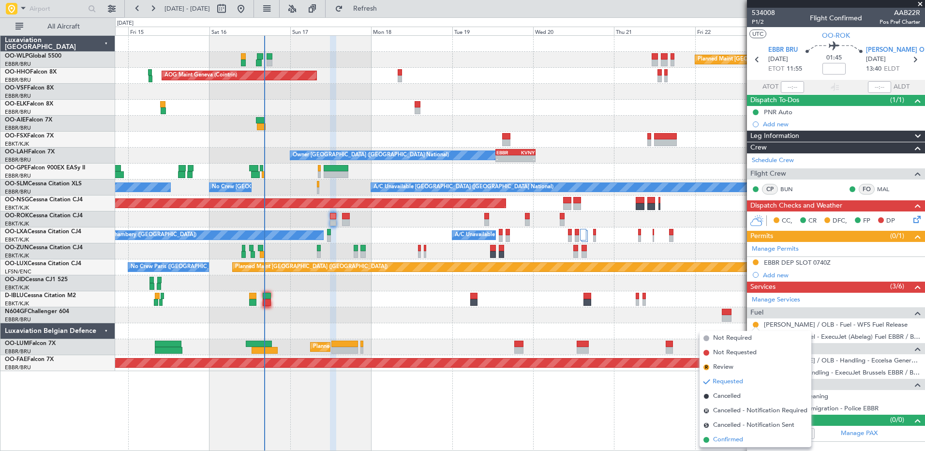
click at [725, 437] on span "Confirmed" at bounding box center [728, 440] width 30 height 10
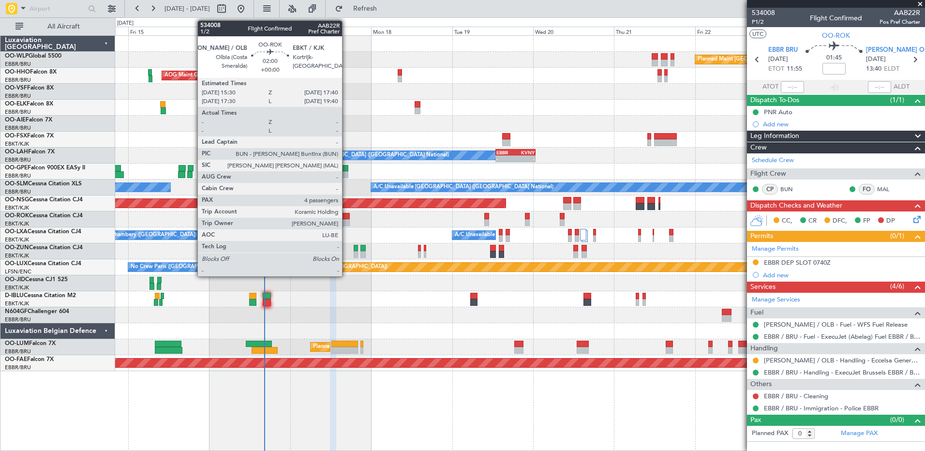
click at [347, 219] on div at bounding box center [346, 216] width 8 height 7
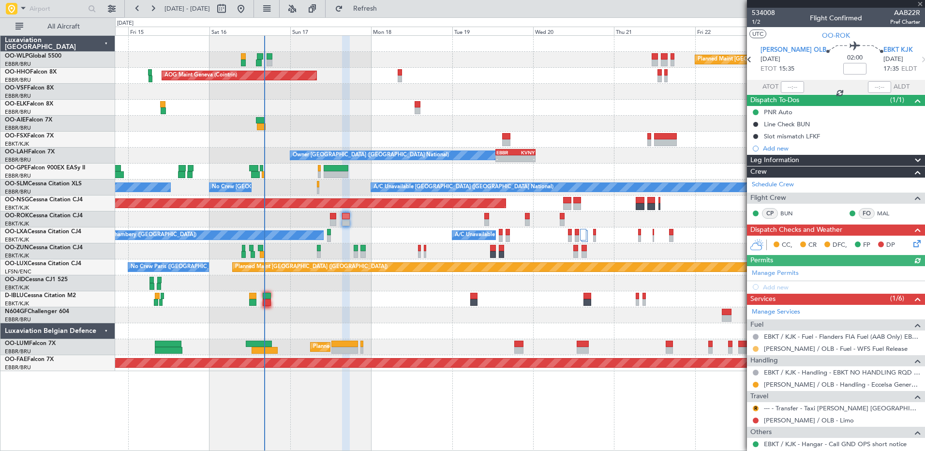
click at [756, 348] on button at bounding box center [756, 349] width 6 height 6
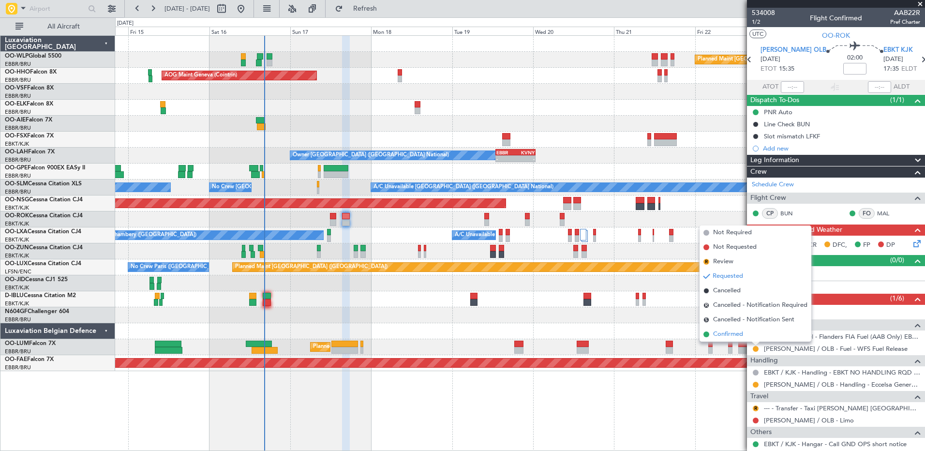
click at [737, 335] on span "Confirmed" at bounding box center [728, 335] width 30 height 10
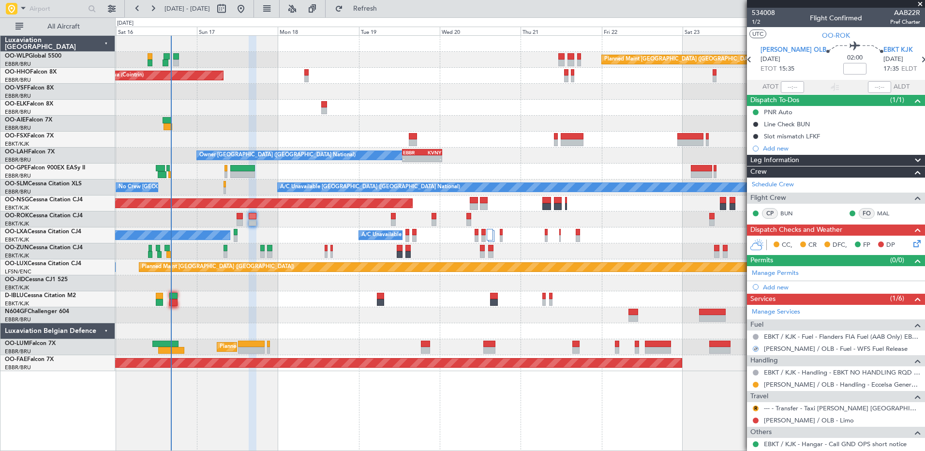
click at [612, 326] on div at bounding box center [520, 331] width 810 height 16
click at [774, 409] on link "--- - Transfer - Taxi [PERSON_NAME] [GEOGRAPHIC_DATA]" at bounding box center [842, 408] width 156 height 8
click at [757, 410] on div "Not Requested" at bounding box center [757, 410] width 0 height 0
click at [758, 410] on button "R" at bounding box center [756, 409] width 6 height 6
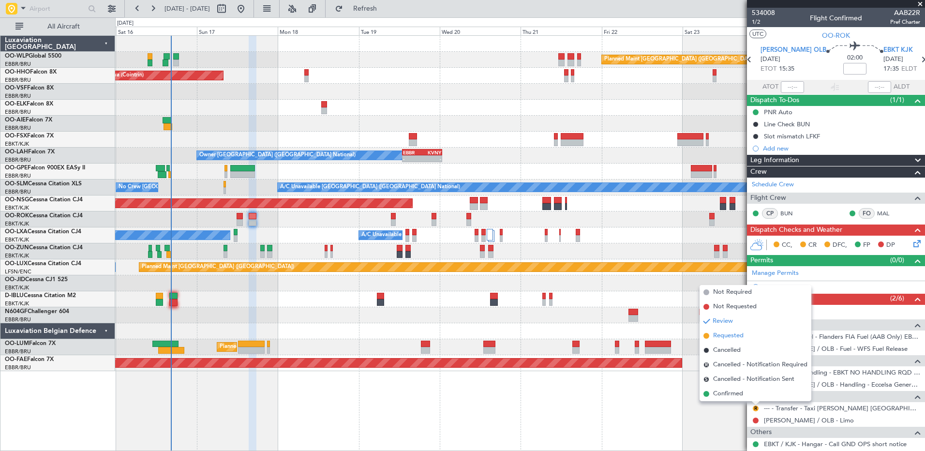
click at [732, 336] on span "Requested" at bounding box center [728, 336] width 30 height 10
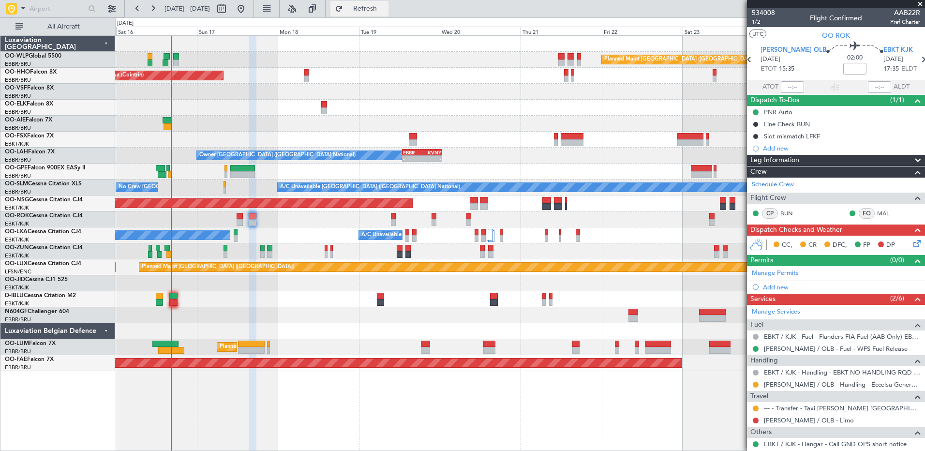
click at [389, 14] on button "Refresh" at bounding box center [360, 8] width 58 height 15
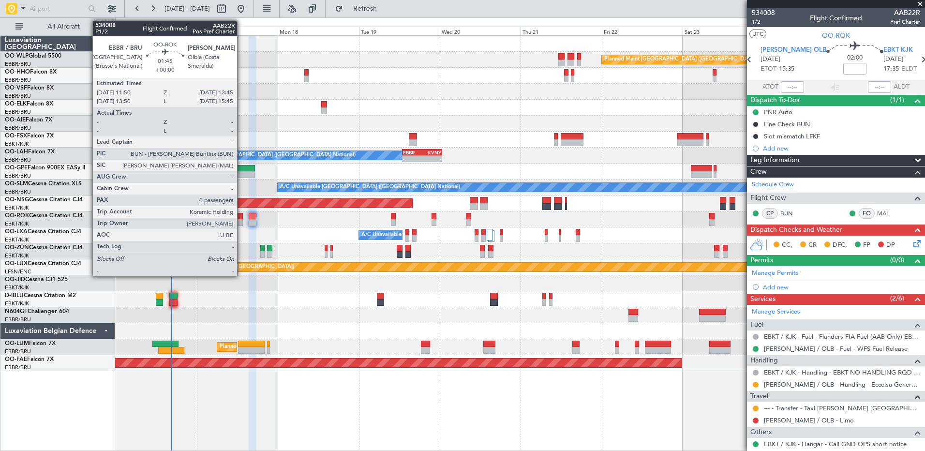
click at [242, 221] on div at bounding box center [240, 222] width 7 height 7
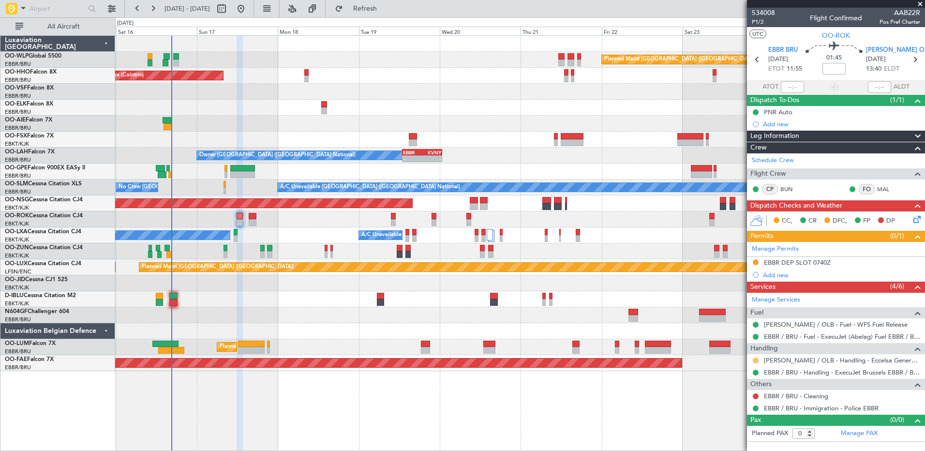
click at [757, 361] on button at bounding box center [756, 361] width 6 height 6
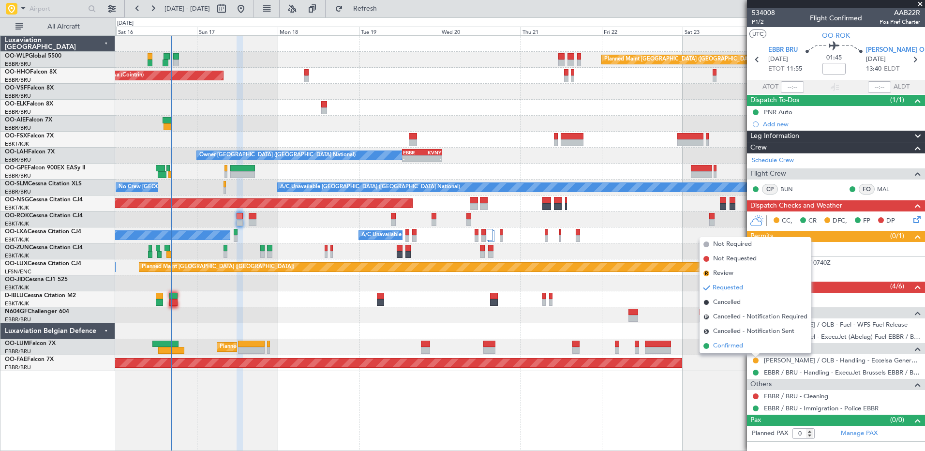
click at [722, 348] on span "Confirmed" at bounding box center [728, 346] width 30 height 10
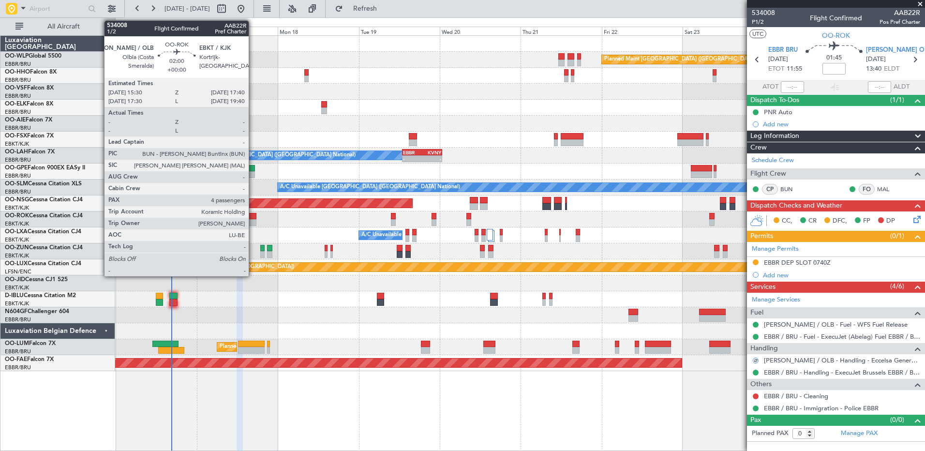
click at [253, 221] on div at bounding box center [253, 222] width 8 height 7
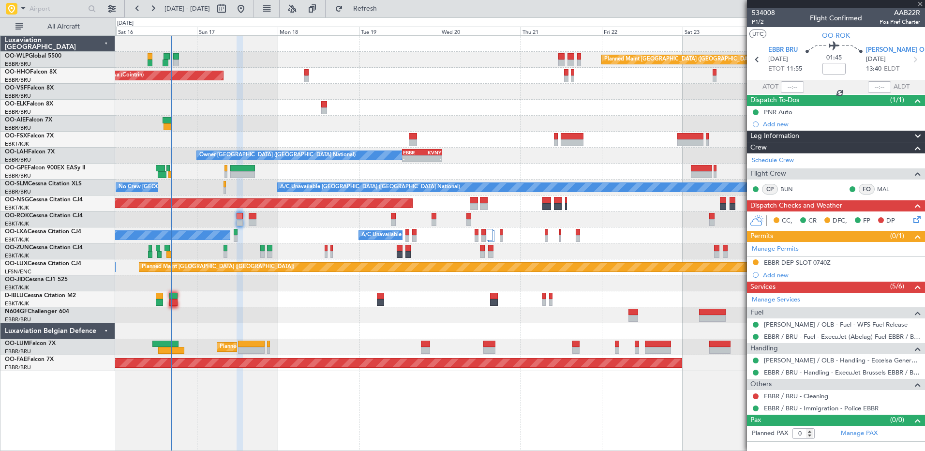
type input "4"
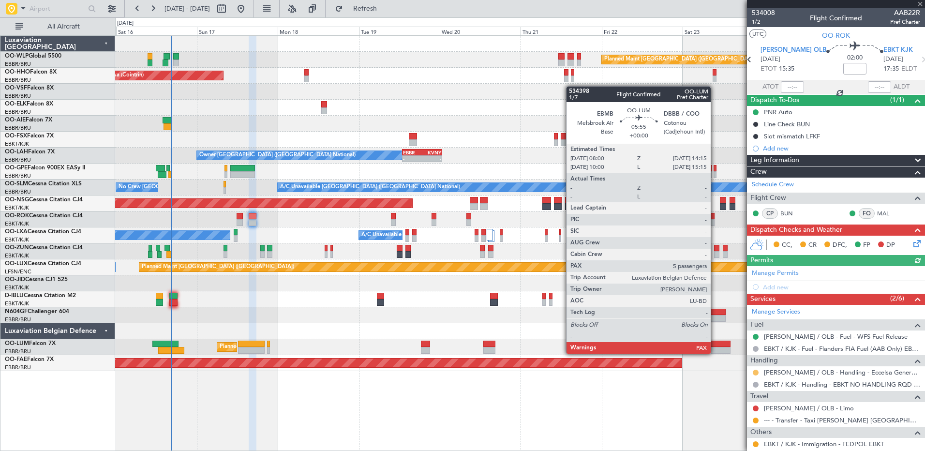
click at [754, 370] on button at bounding box center [756, 373] width 6 height 6
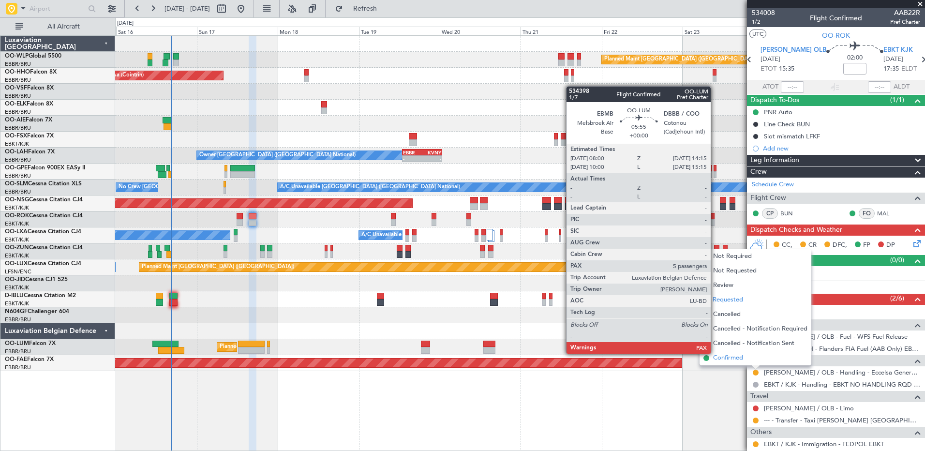
click at [730, 357] on span "Confirmed" at bounding box center [728, 358] width 30 height 10
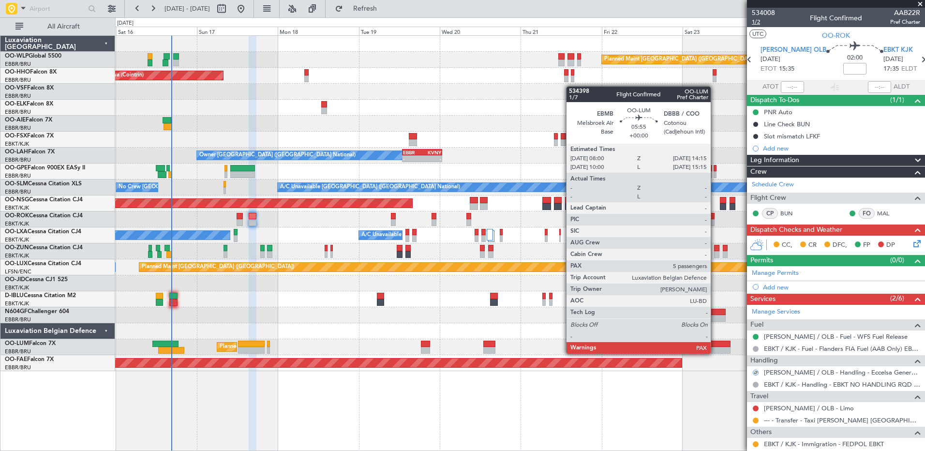
click at [755, 21] on span "1/2" at bounding box center [763, 22] width 23 height 8
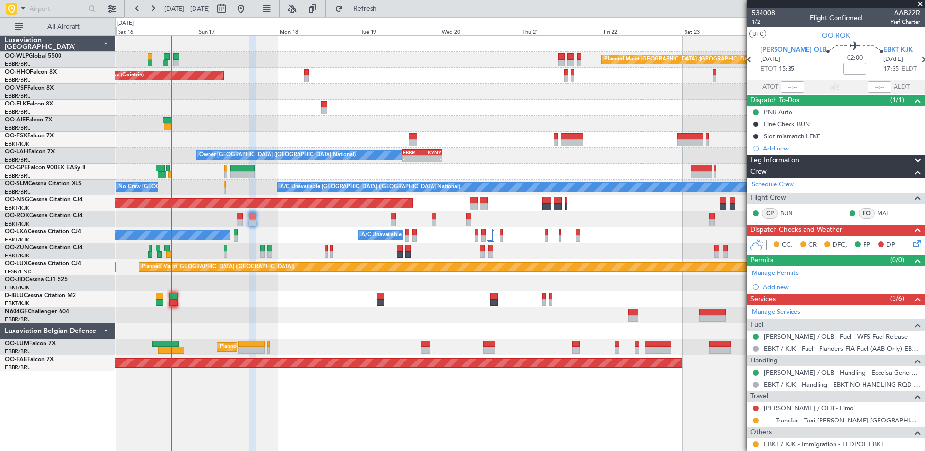
click at [360, 339] on div at bounding box center [520, 331] width 810 height 16
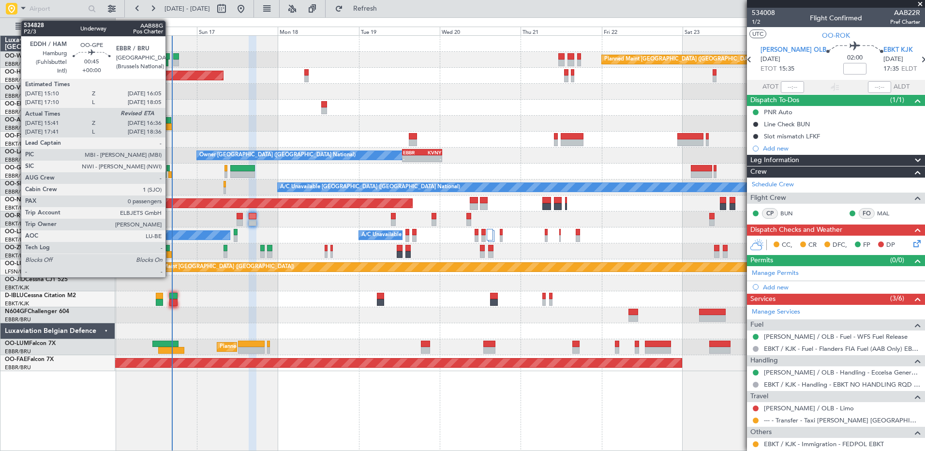
click at [170, 174] on div at bounding box center [169, 174] width 3 height 7
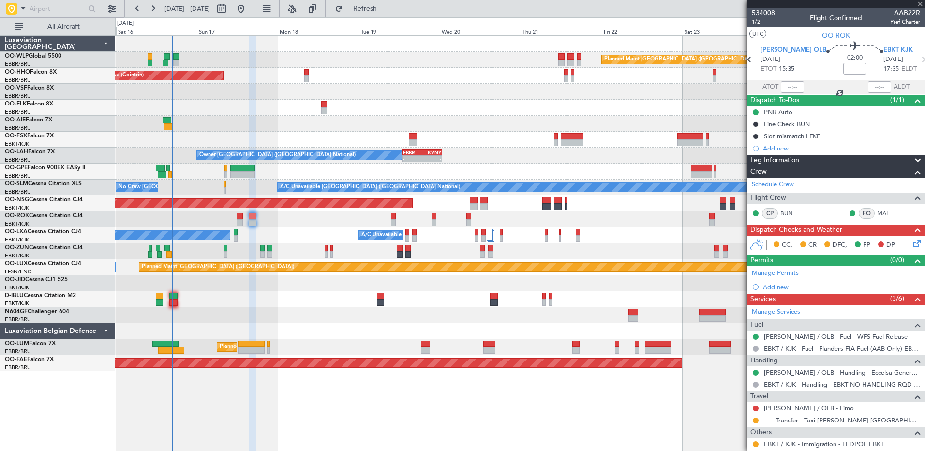
type input "15:46"
type input "0"
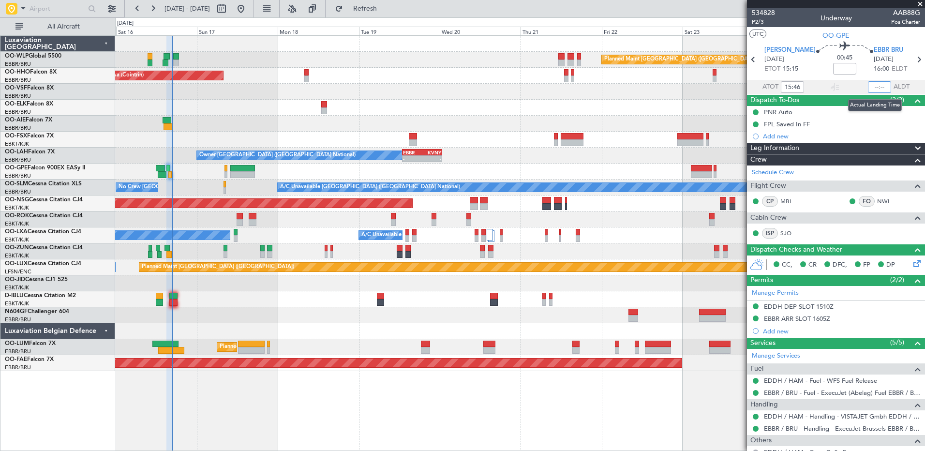
click at [870, 87] on input "text" at bounding box center [879, 87] width 23 height 12
type input "16:33"
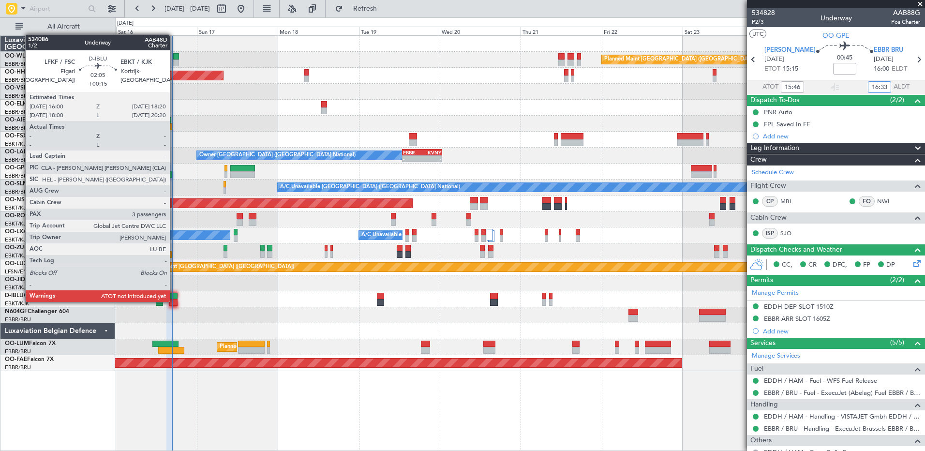
click at [175, 298] on div at bounding box center [173, 296] width 8 height 7
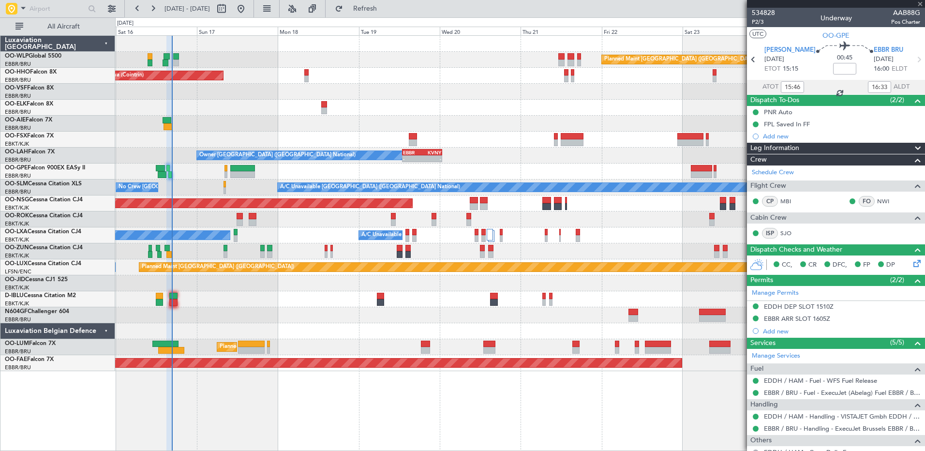
type input "+00:15"
type input "3"
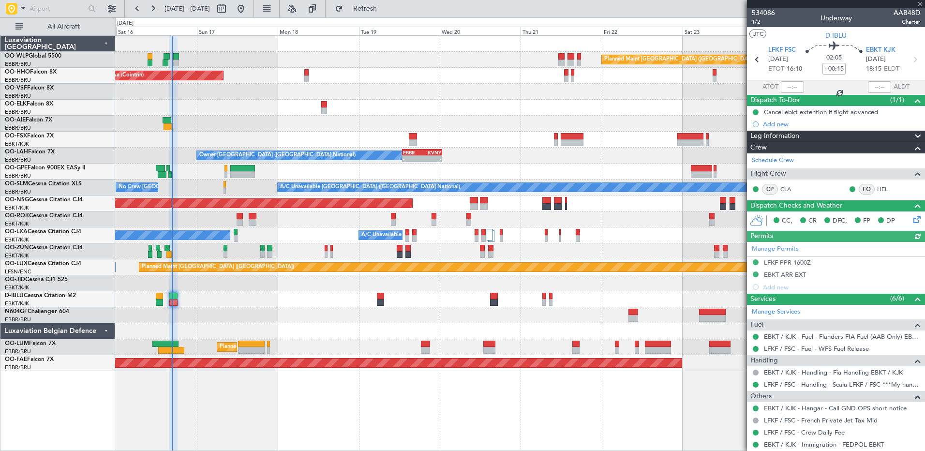
click at [789, 84] on div at bounding box center [792, 87] width 23 height 12
click at [784, 87] on input "text" at bounding box center [792, 87] width 23 height 12
type input "16:26"
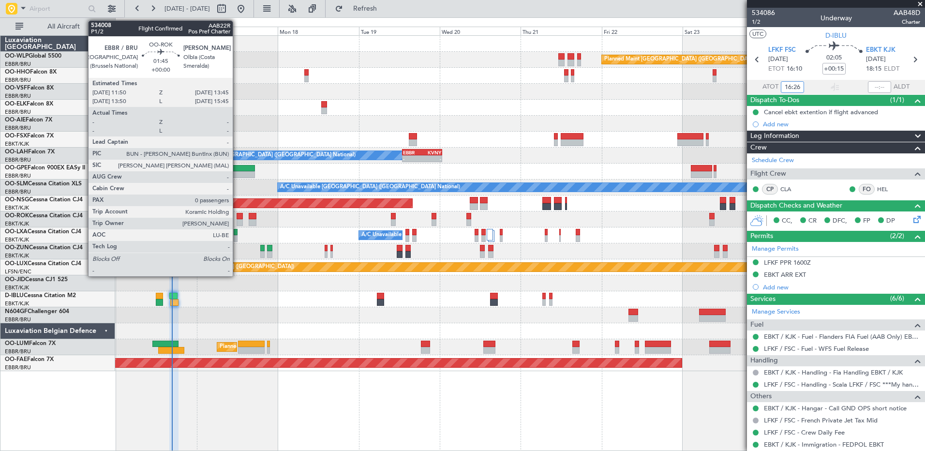
click at [237, 214] on div at bounding box center [240, 216] width 7 height 7
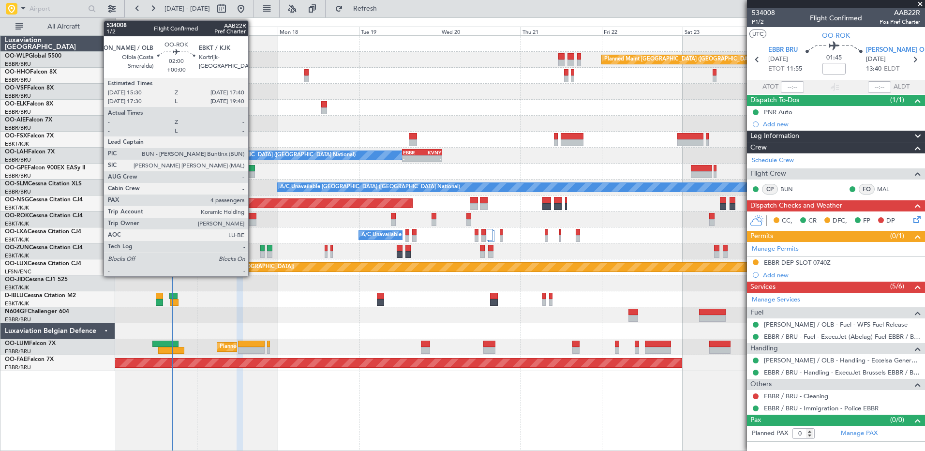
click at [253, 218] on div at bounding box center [253, 216] width 8 height 7
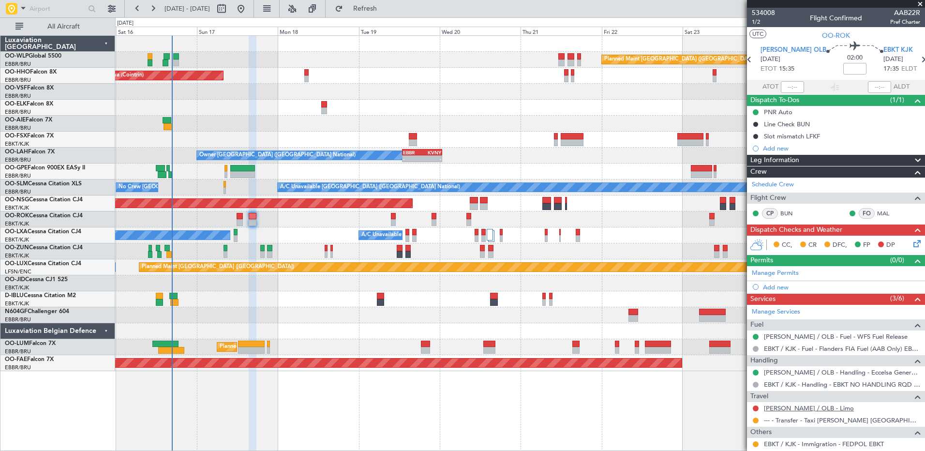
click at [778, 409] on link "[PERSON_NAME] / OLB - Limo" at bounding box center [809, 408] width 90 height 8
click at [756, 408] on button at bounding box center [756, 409] width 6 height 6
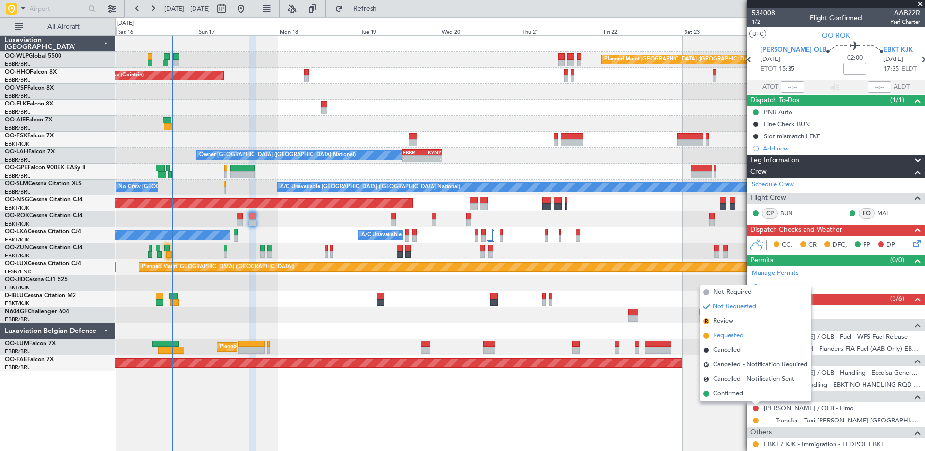
click at [726, 340] on span "Requested" at bounding box center [728, 336] width 30 height 10
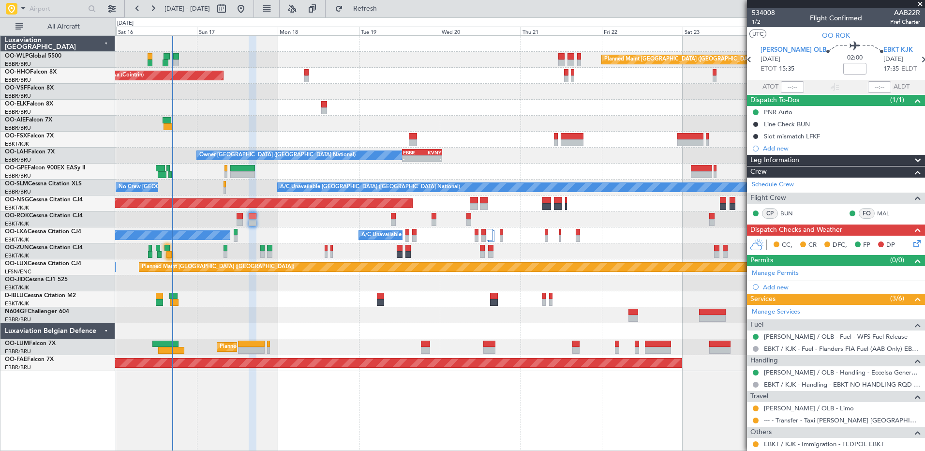
scroll to position [125, 0]
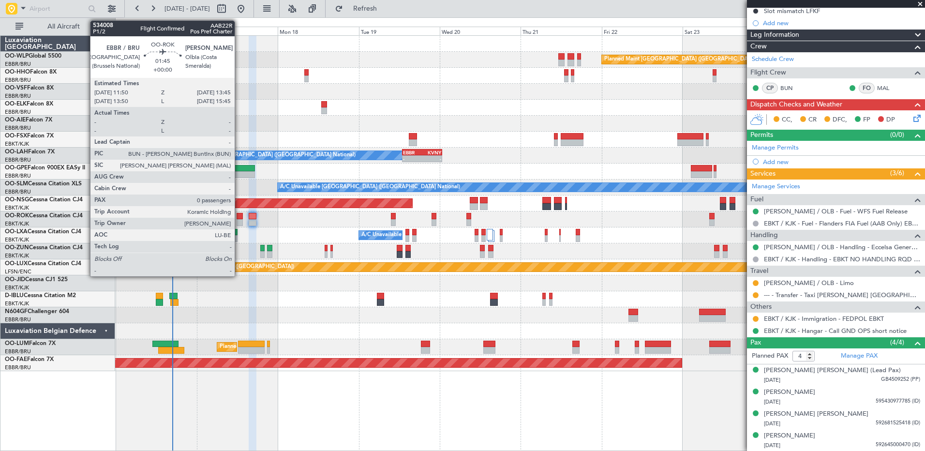
click at [239, 219] on div at bounding box center [240, 216] width 7 height 7
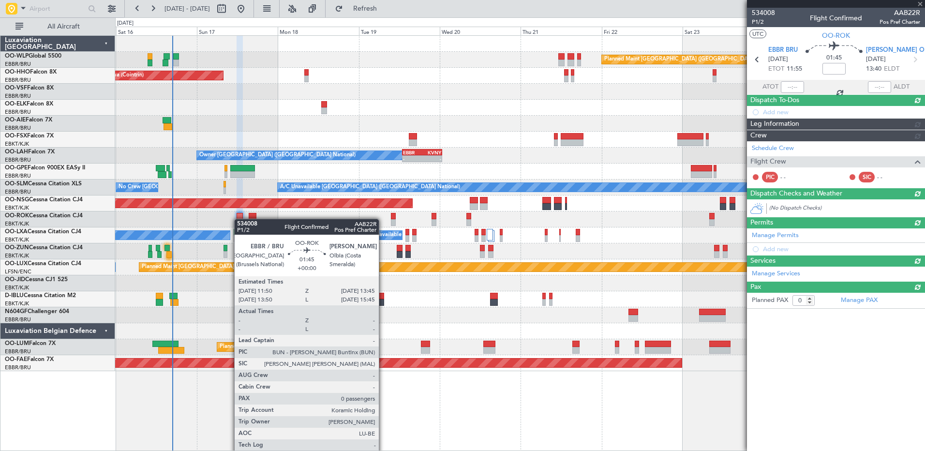
scroll to position [0, 0]
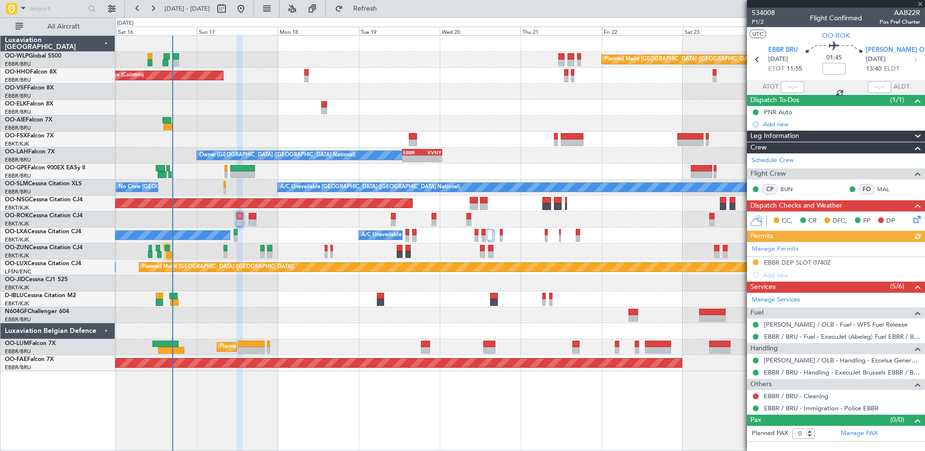
click at [918, 218] on icon at bounding box center [916, 218] width 8 height 8
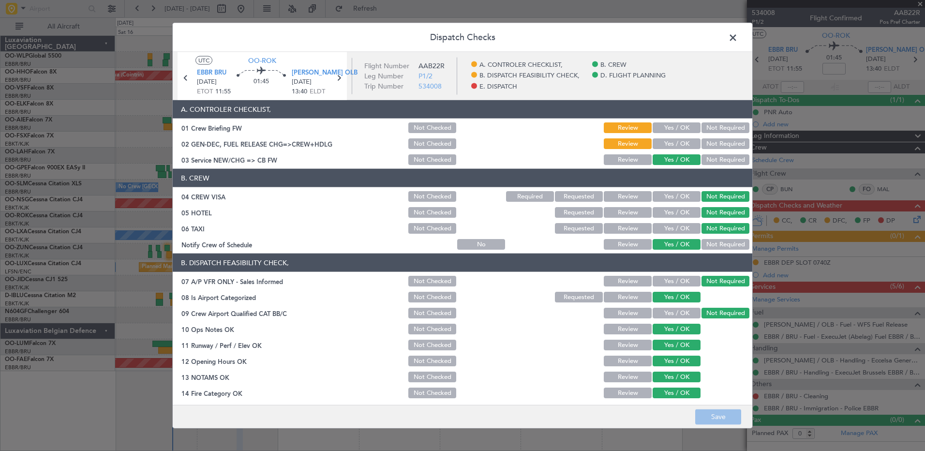
scroll to position [189, 0]
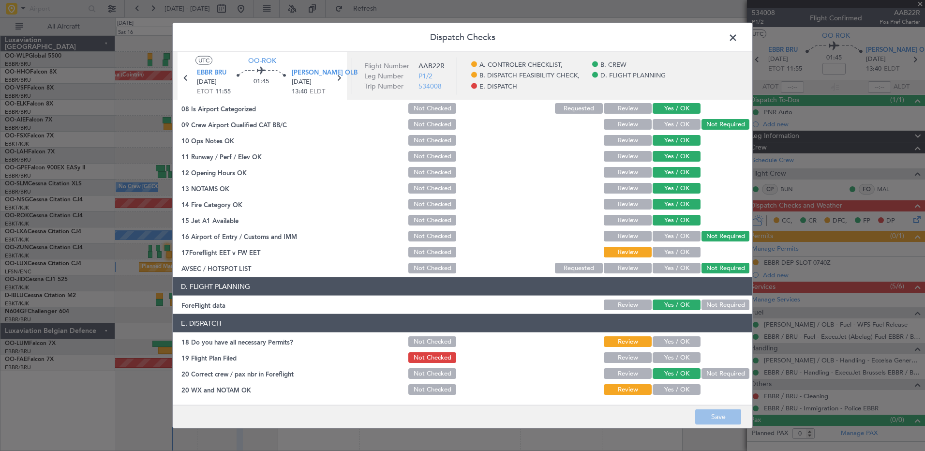
click at [670, 394] on button "Yes / OK" at bounding box center [677, 389] width 48 height 11
drag, startPoint x: 671, startPoint y: 355, endPoint x: 671, endPoint y: 345, distance: 9.7
click at [671, 354] on button "Yes / OK" at bounding box center [677, 357] width 48 height 11
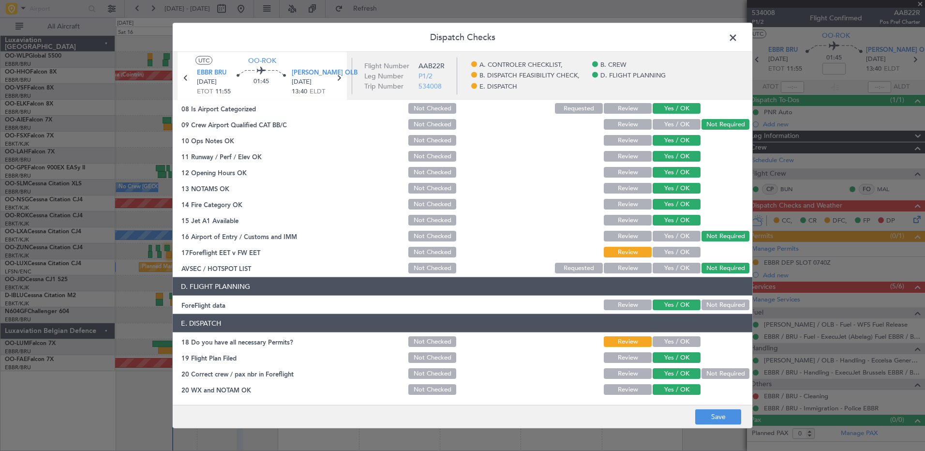
click at [672, 341] on button "Yes / OK" at bounding box center [677, 341] width 48 height 11
click at [671, 251] on button "Yes / OK" at bounding box center [677, 252] width 48 height 11
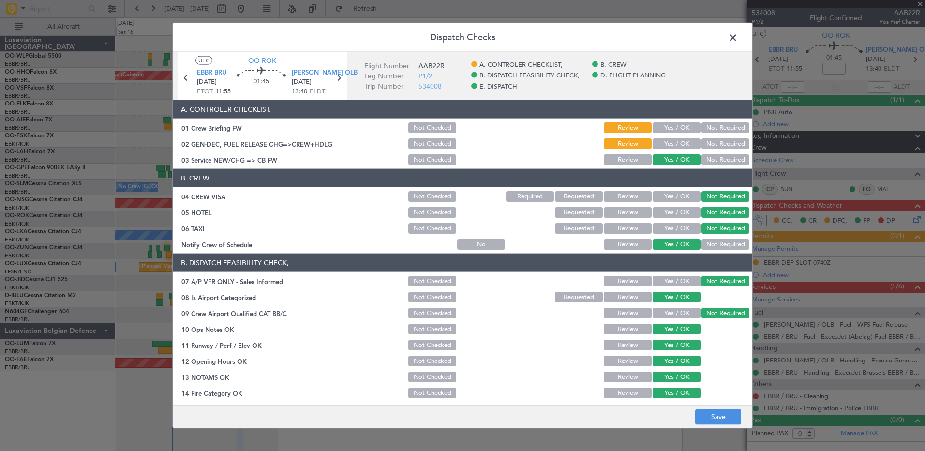
click at [678, 138] on button "Yes / OK" at bounding box center [677, 143] width 48 height 11
click at [638, 142] on button "Review" at bounding box center [628, 143] width 48 height 11
click at [722, 414] on button "Save" at bounding box center [719, 416] width 46 height 15
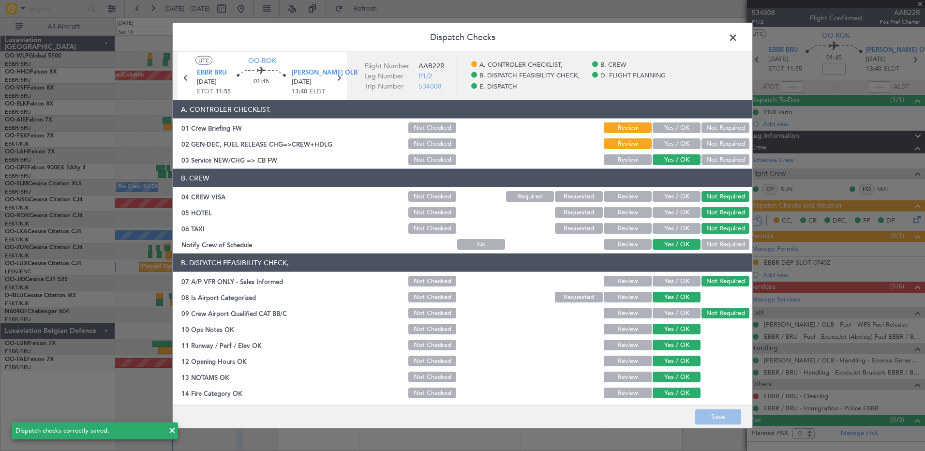
click at [738, 34] on span at bounding box center [738, 39] width 0 height 19
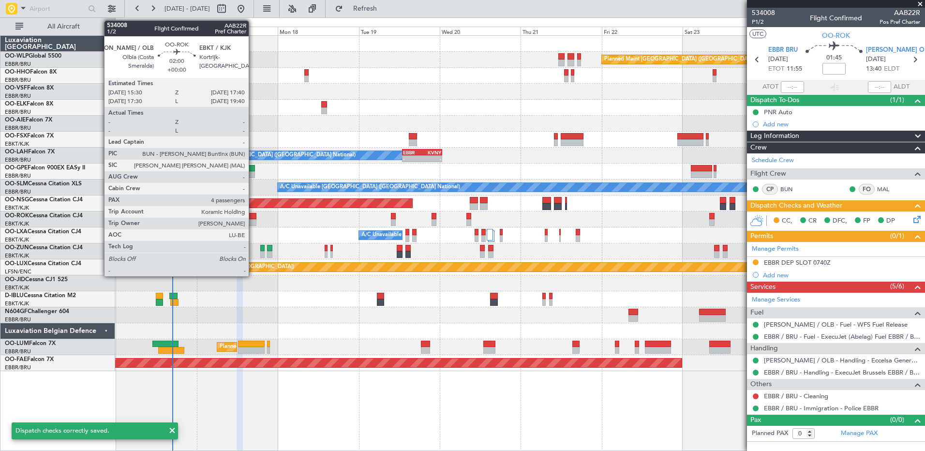
click at [253, 221] on div at bounding box center [253, 222] width 8 height 7
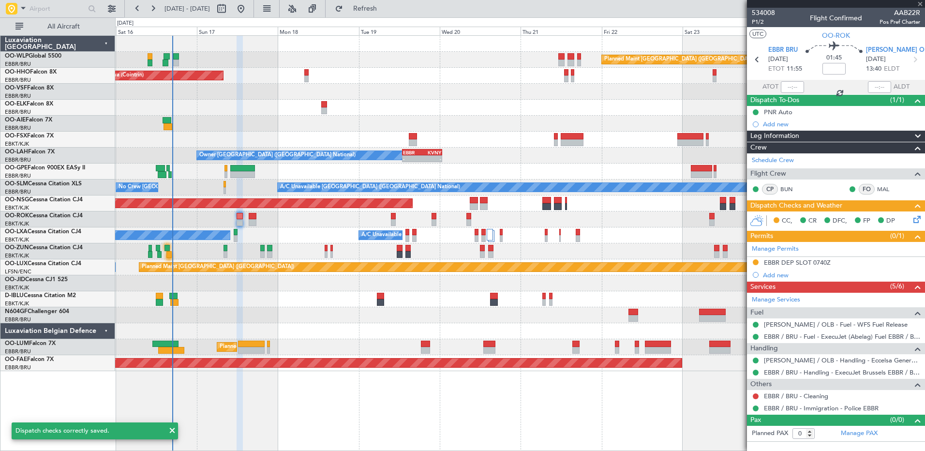
type input "4"
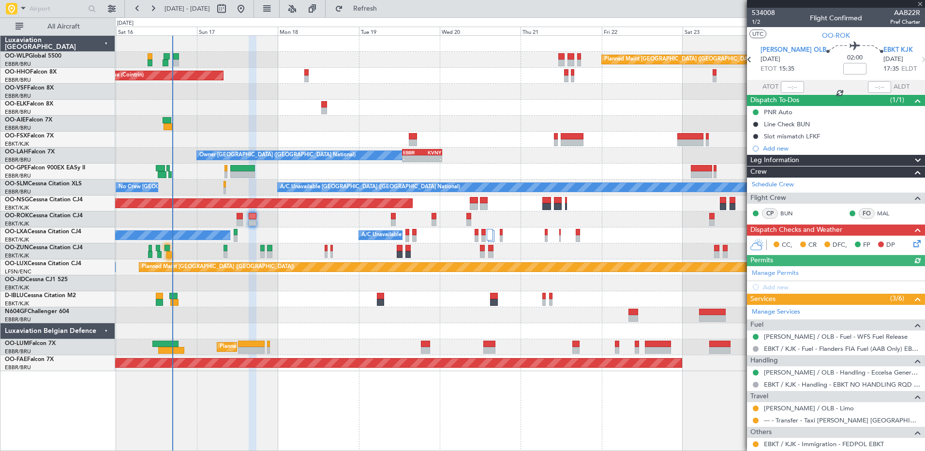
click at [912, 246] on icon at bounding box center [916, 242] width 8 height 8
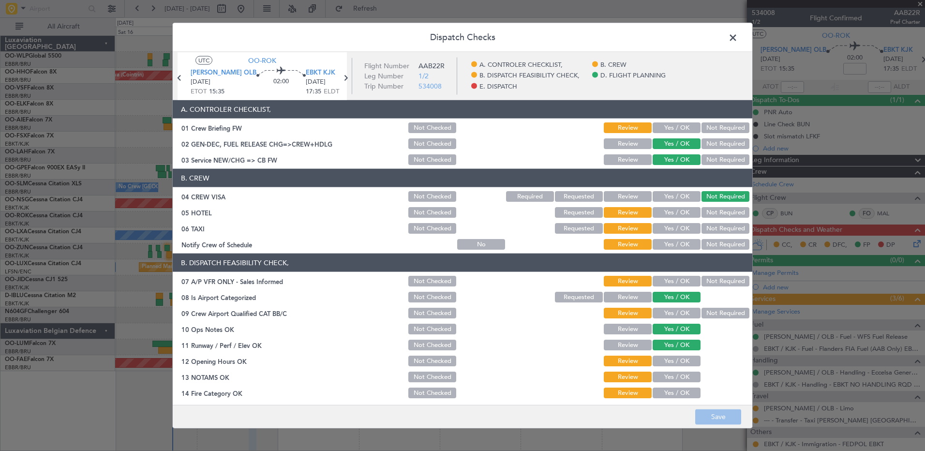
scroll to position [189, 0]
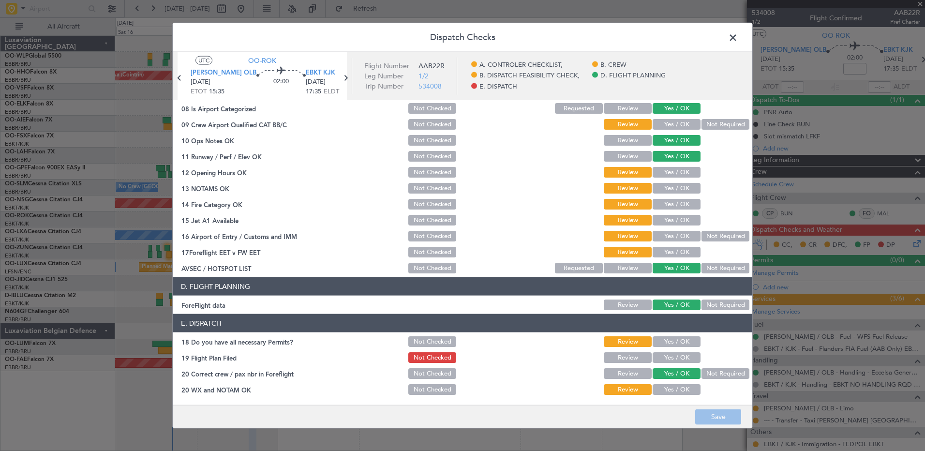
drag, startPoint x: 678, startPoint y: 392, endPoint x: 681, endPoint y: 364, distance: 27.8
click at [680, 390] on button "Yes / OK" at bounding box center [677, 389] width 48 height 11
click at [677, 357] on button "Yes / OK" at bounding box center [677, 357] width 48 height 11
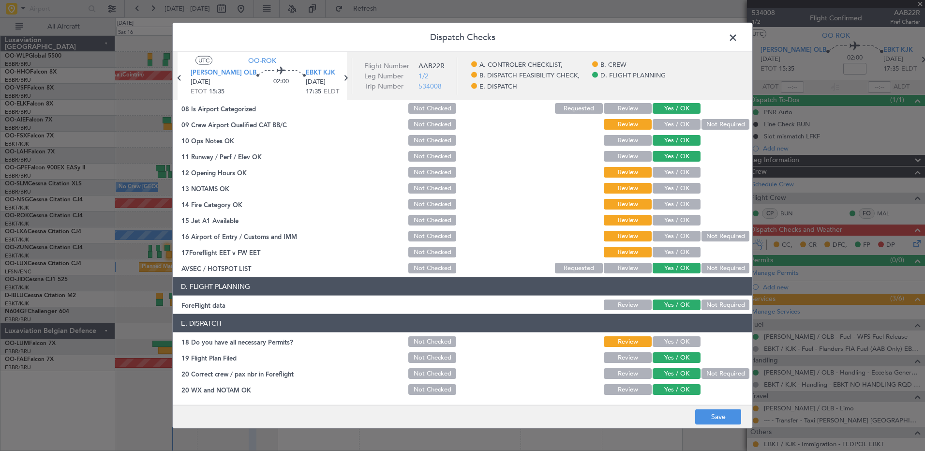
click at [678, 345] on button "Yes / OK" at bounding box center [677, 341] width 48 height 11
click at [680, 247] on button "Yes / OK" at bounding box center [677, 252] width 48 height 11
click at [681, 234] on button "Yes / OK" at bounding box center [677, 236] width 48 height 11
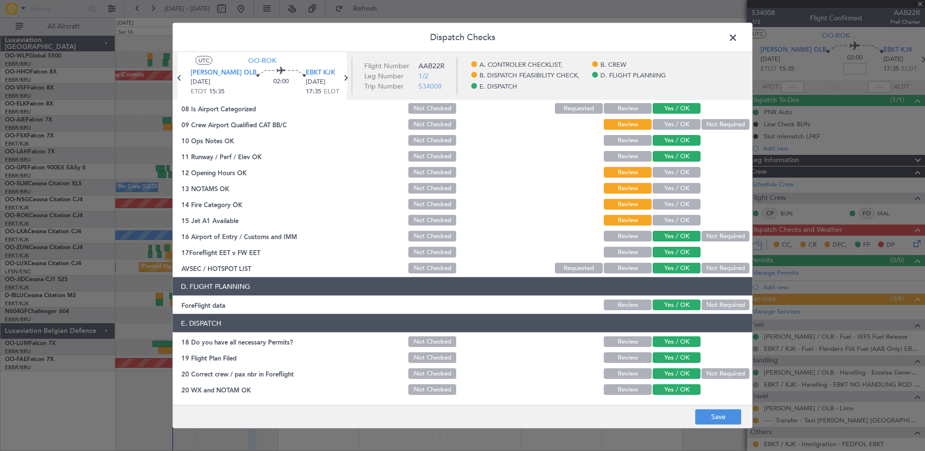
click at [681, 223] on button "Yes / OK" at bounding box center [677, 220] width 48 height 11
click at [677, 204] on button "Yes / OK" at bounding box center [677, 204] width 48 height 11
click at [676, 187] on button "Yes / OK" at bounding box center [677, 188] width 48 height 11
click at [675, 173] on button "Yes / OK" at bounding box center [677, 172] width 48 height 11
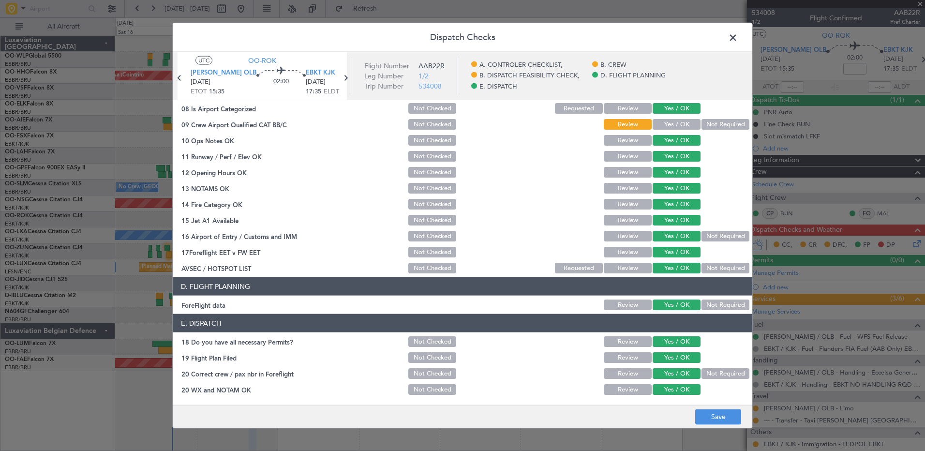
click at [668, 124] on button "Yes / OK" at bounding box center [677, 124] width 48 height 11
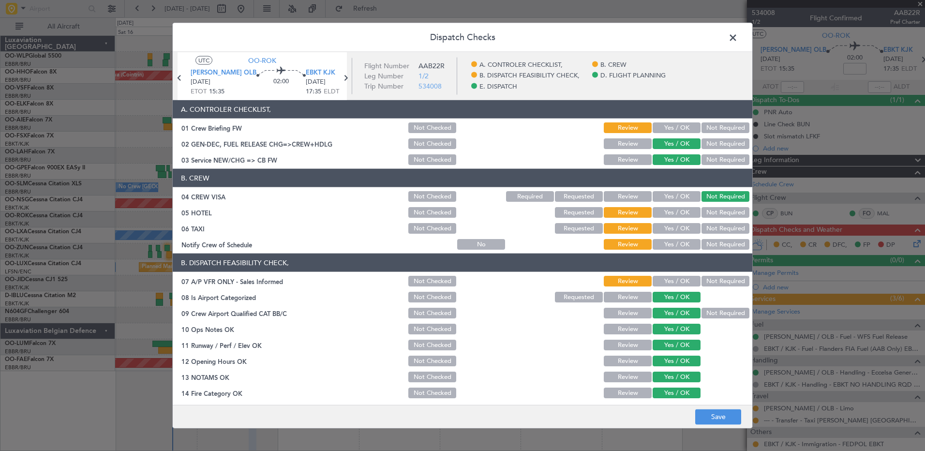
click at [673, 283] on button "Yes / OK" at bounding box center [677, 281] width 48 height 11
click at [678, 247] on button "Yes / OK" at bounding box center [677, 244] width 48 height 11
click at [704, 231] on button "Not Required" at bounding box center [726, 228] width 48 height 11
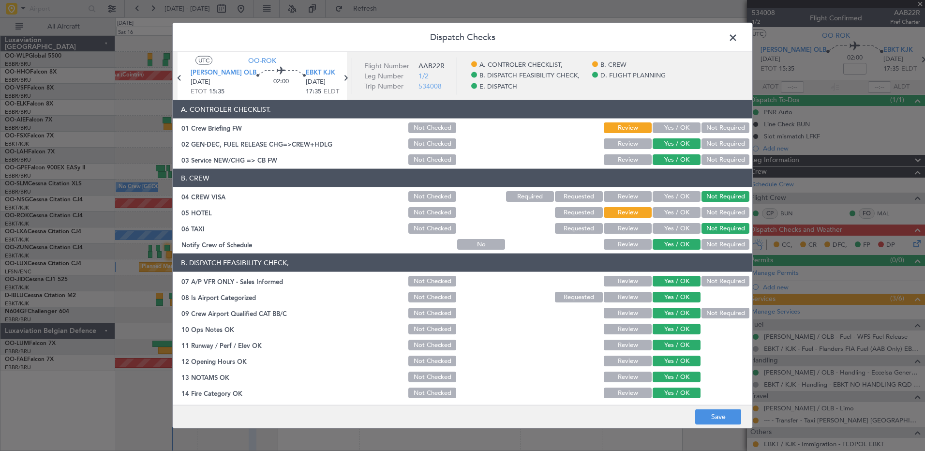
click at [709, 218] on div "Not Required" at bounding box center [724, 213] width 49 height 14
click at [717, 216] on button "Not Required" at bounding box center [726, 212] width 48 height 11
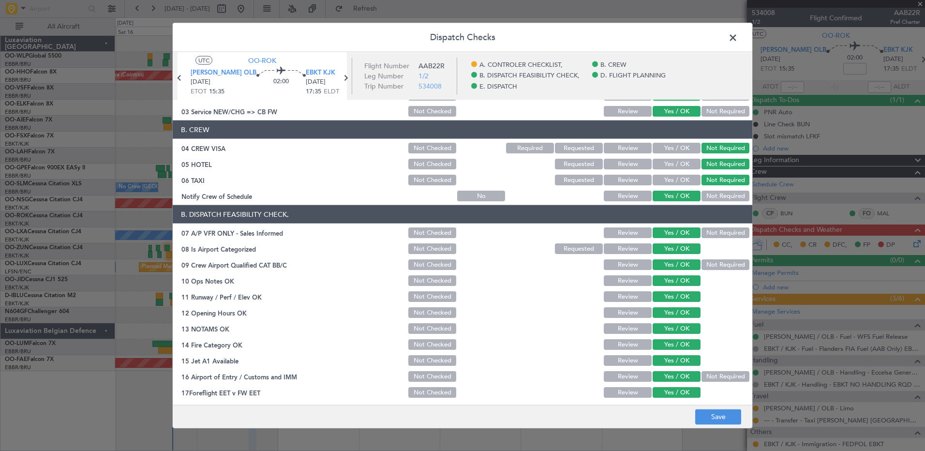
click at [709, 267] on button "Not Required" at bounding box center [726, 264] width 48 height 11
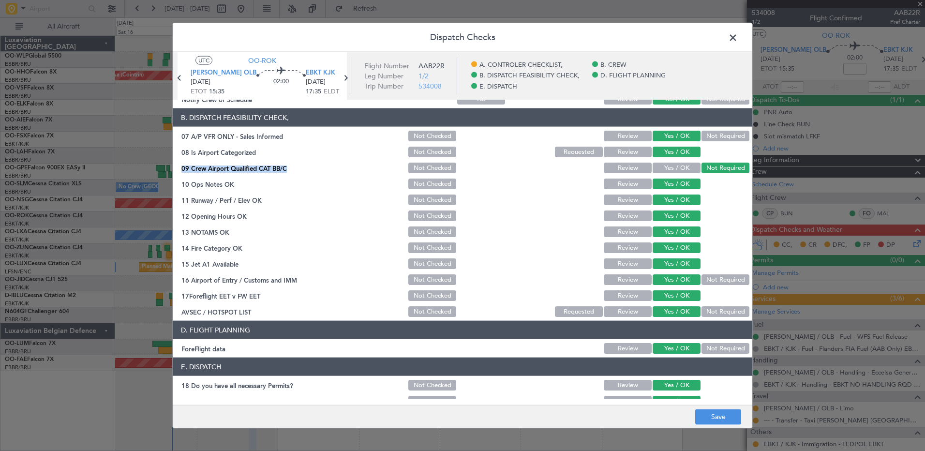
click at [672, 161] on section "B. DISPATCH FEASIBILITY CHECK, 07 A/P VFR ONLY - Sales Informed Not Checked Rev…" at bounding box center [463, 213] width 580 height 210
drag, startPoint x: 672, startPoint y: 162, endPoint x: 670, endPoint y: 167, distance: 5.8
click at [670, 167] on button "Yes / OK" at bounding box center [677, 168] width 48 height 11
click at [725, 319] on article "A. CONTROLER CHECKLIST, 01 Crew Briefing FW Not Checked Review Yes / OK Not Req…" at bounding box center [463, 249] width 580 height 299
click at [724, 308] on button "Not Required" at bounding box center [726, 311] width 48 height 11
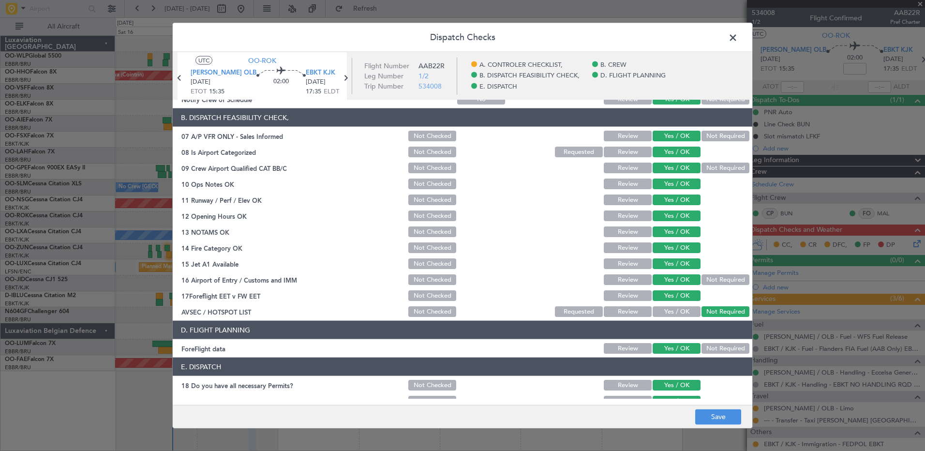
click at [725, 279] on button "Not Required" at bounding box center [726, 279] width 48 height 11
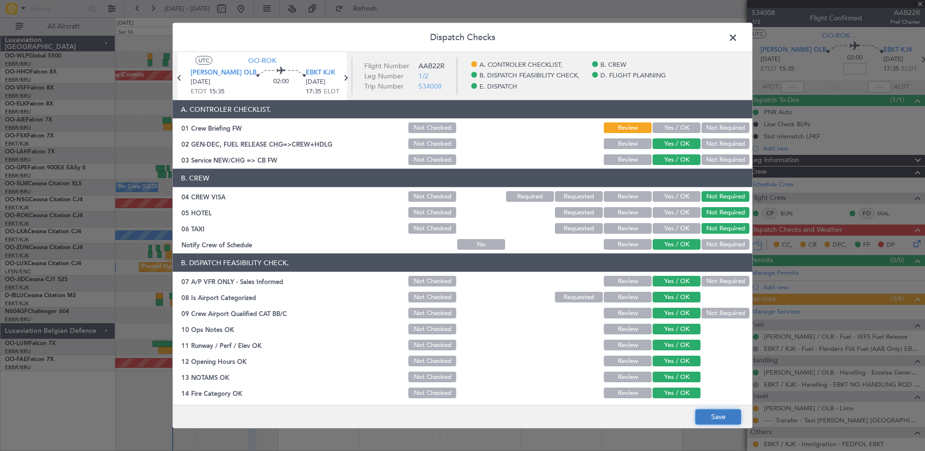
click at [729, 413] on button "Save" at bounding box center [719, 416] width 46 height 15
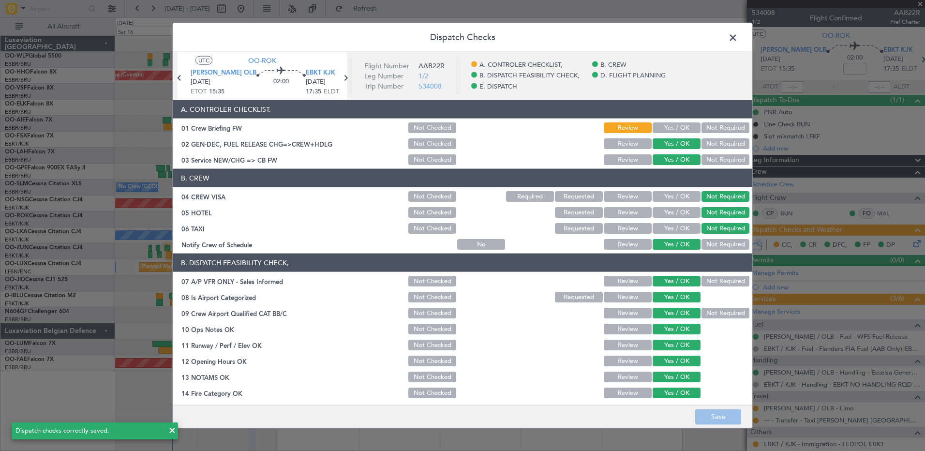
click at [738, 37] on span at bounding box center [738, 39] width 0 height 19
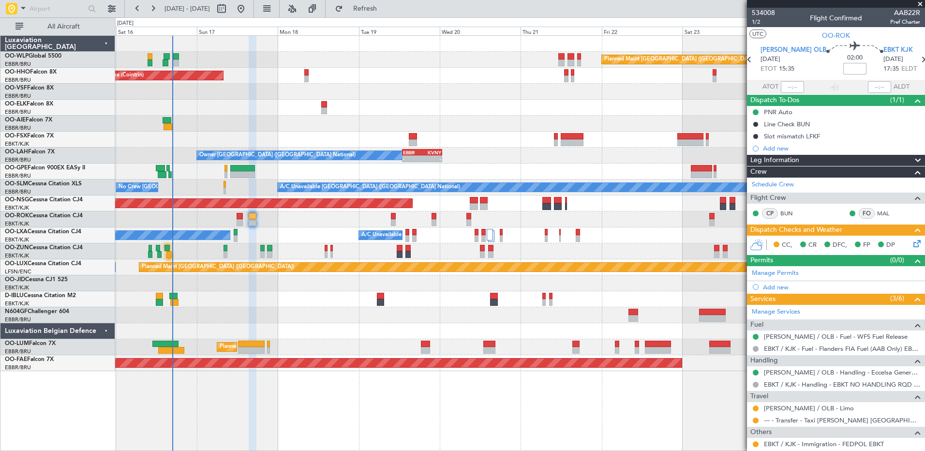
click at [844, 65] on input at bounding box center [855, 69] width 23 height 12
click at [635, 228] on div "No Crew Chambery ([GEOGRAPHIC_DATA]) A/C Unavailable Planned Maint [GEOGRAPHIC_…" at bounding box center [520, 235] width 810 height 16
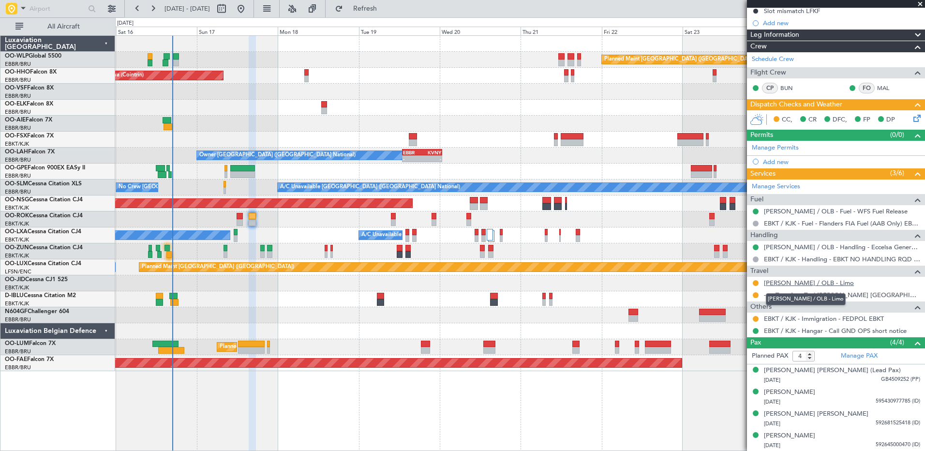
type input "-00:05"
click at [799, 284] on link "[PERSON_NAME] / OLB - Limo" at bounding box center [809, 283] width 90 height 8
click at [386, 9] on span "Refresh" at bounding box center [365, 8] width 41 height 7
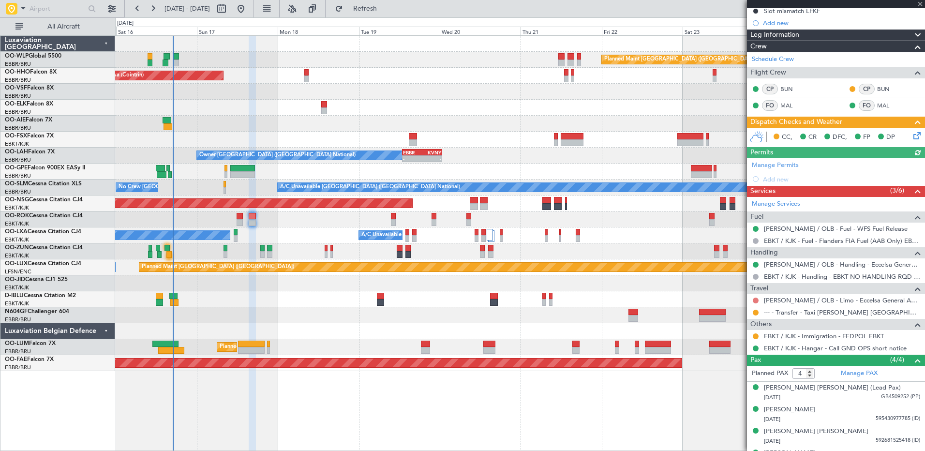
click at [758, 301] on button at bounding box center [756, 301] width 6 height 6
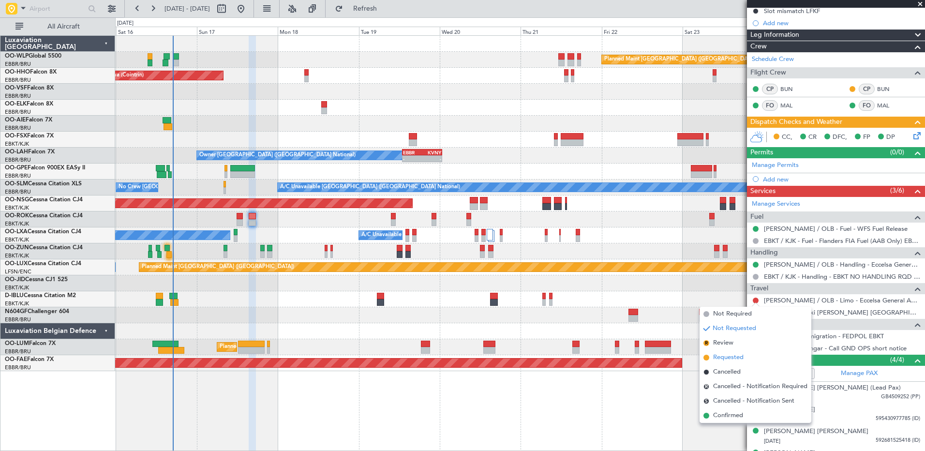
click at [730, 358] on span "Requested" at bounding box center [728, 358] width 30 height 10
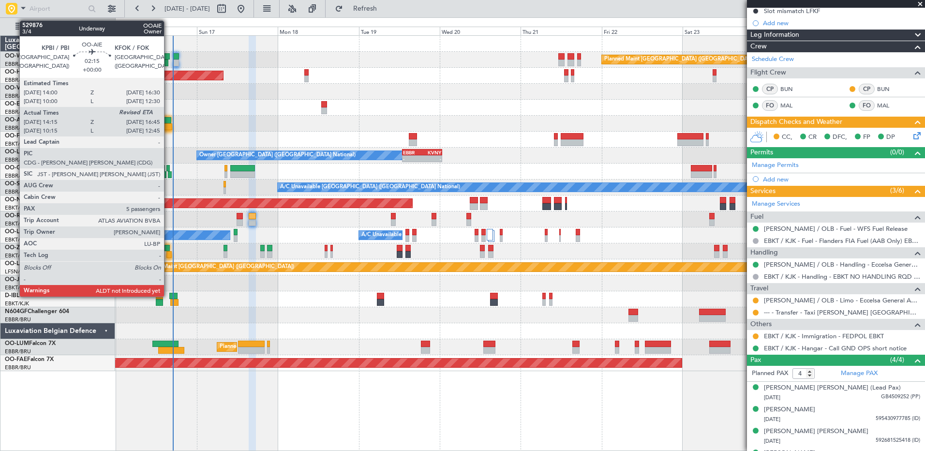
click at [168, 125] on div at bounding box center [168, 126] width 9 height 7
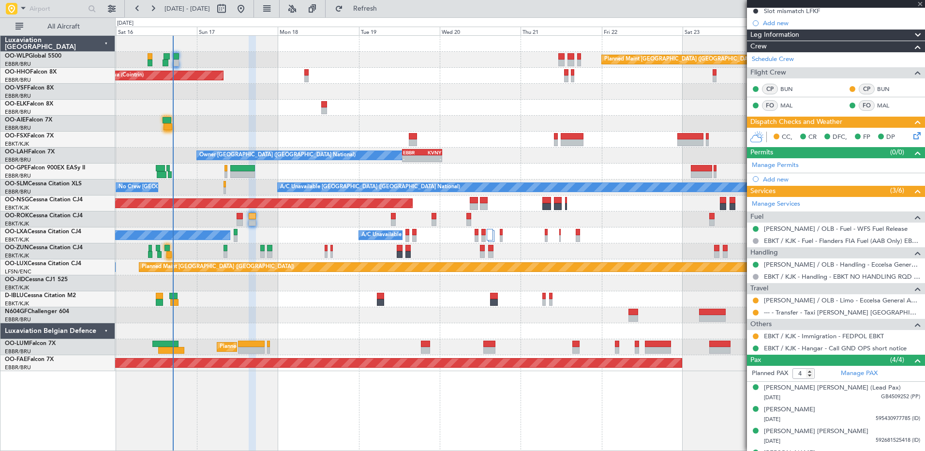
type input "14:25"
type input "5"
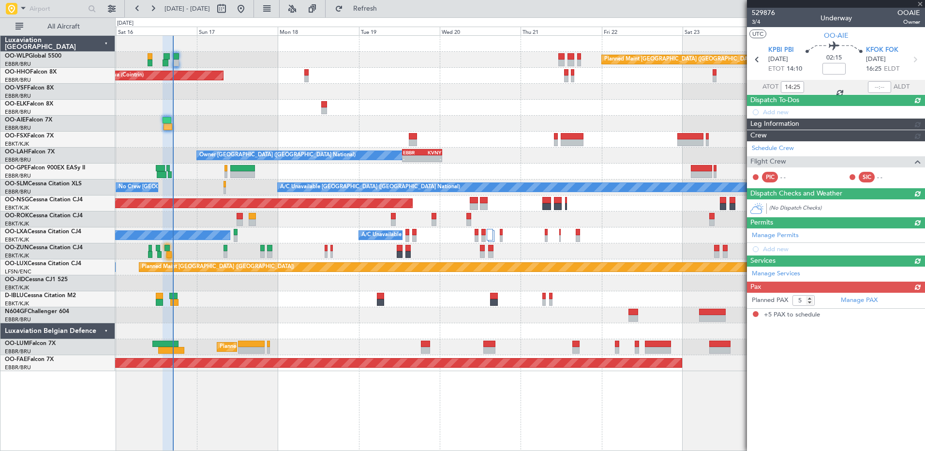
scroll to position [0, 0]
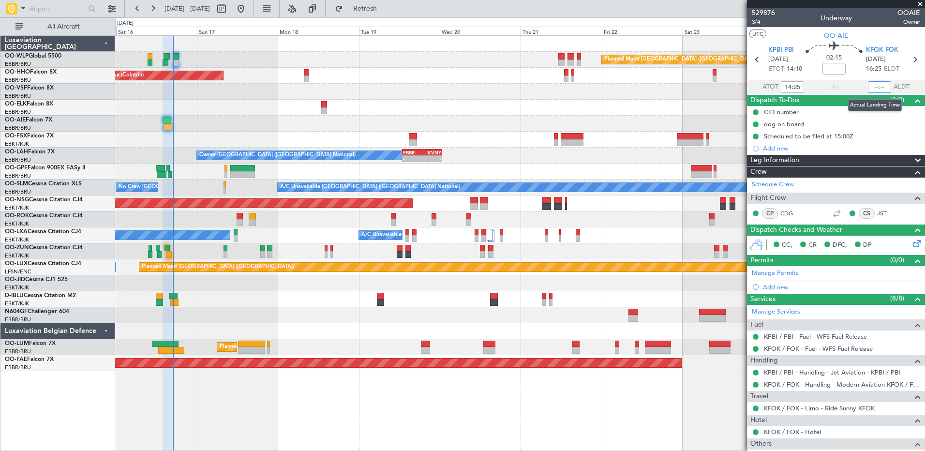
click at [868, 87] on input "text" at bounding box center [879, 87] width 23 height 12
type input "16:32"
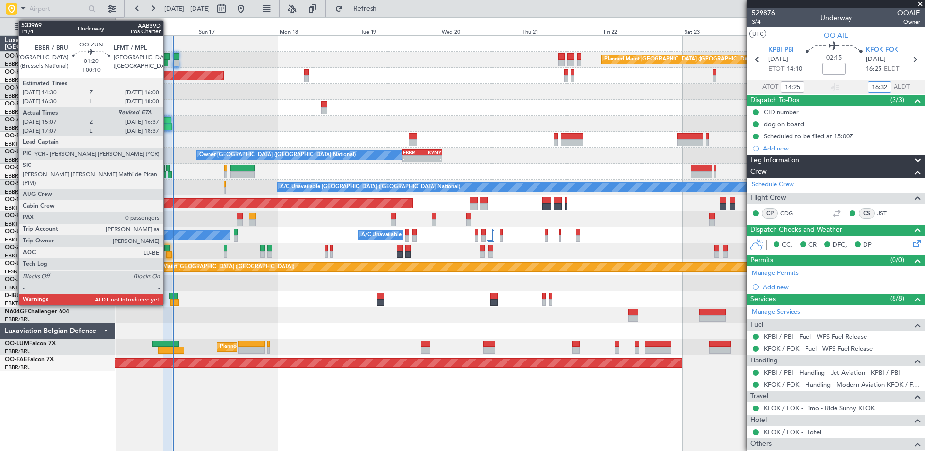
click at [167, 253] on div at bounding box center [169, 254] width 5 height 7
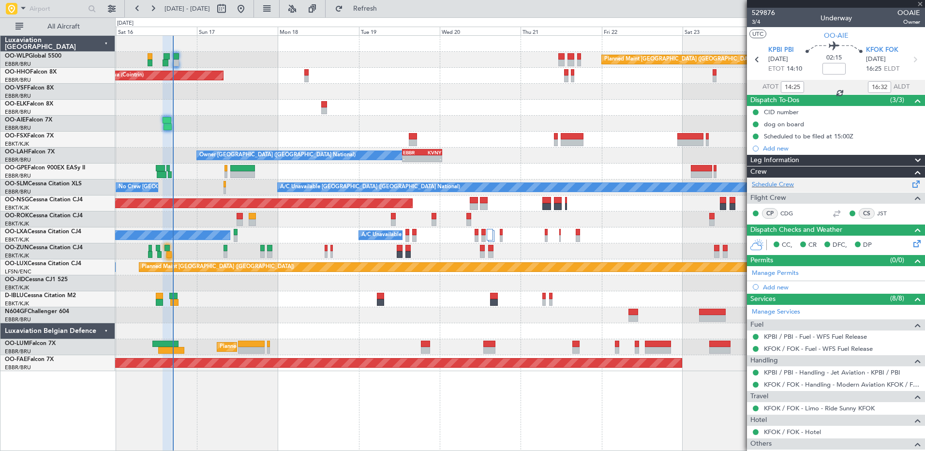
type input "+00:10"
type input "15:12"
type input "0"
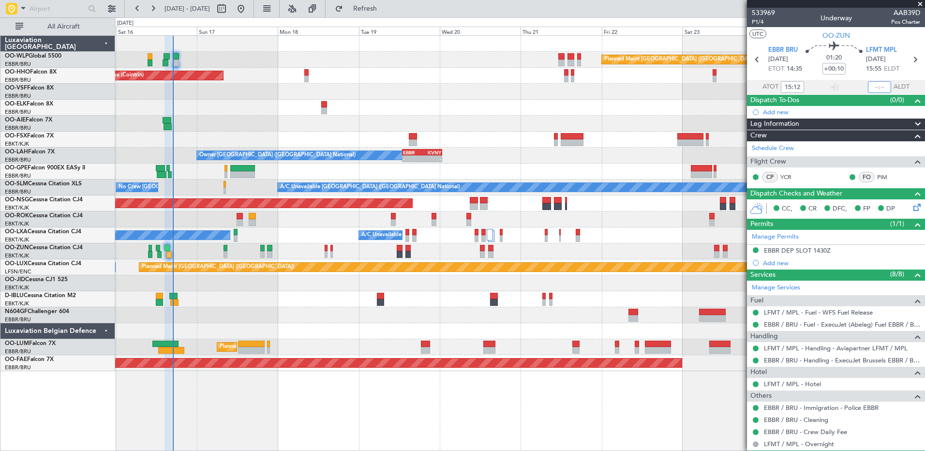
click at [884, 86] on input "text" at bounding box center [879, 87] width 23 height 12
type input "16:32"
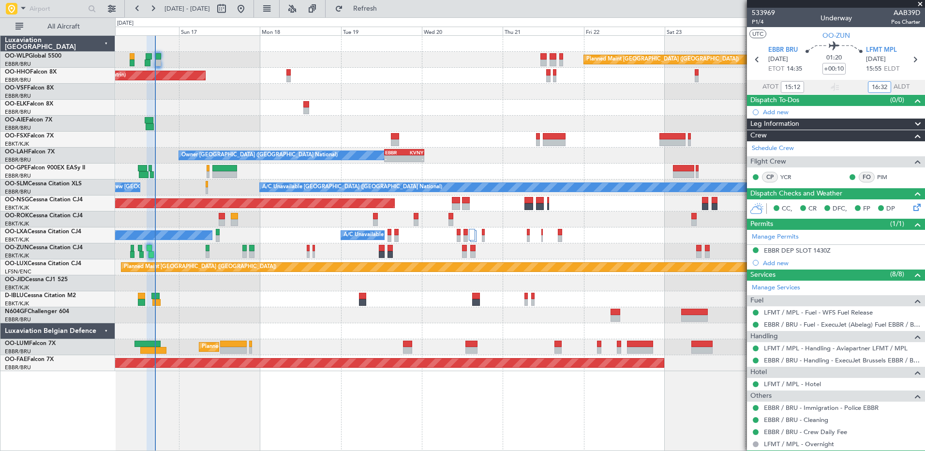
click at [223, 290] on div at bounding box center [520, 283] width 810 height 16
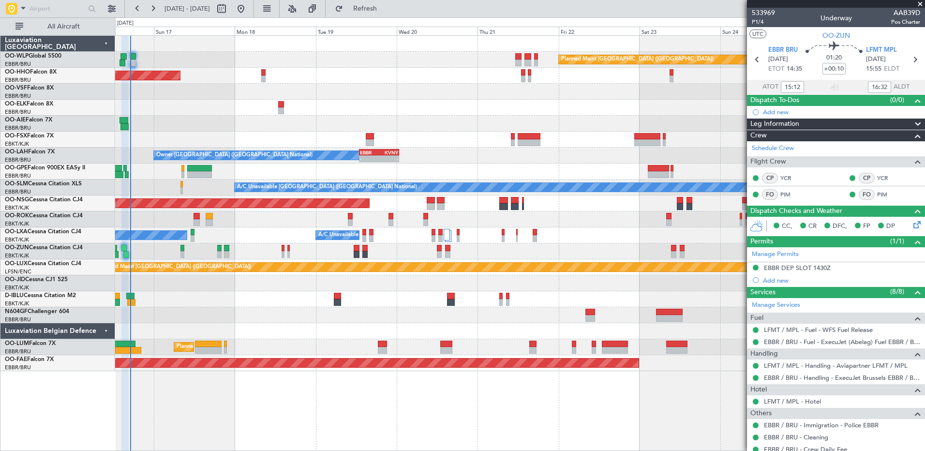
click at [320, 130] on div at bounding box center [520, 124] width 810 height 16
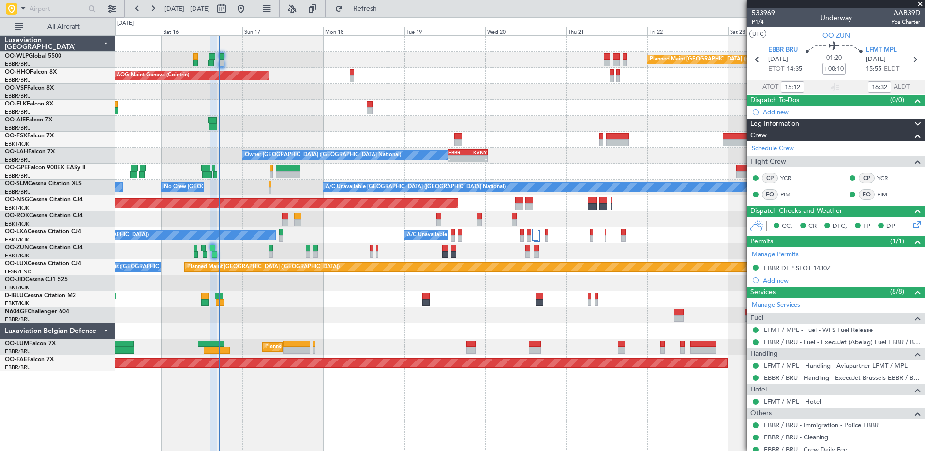
click at [504, 101] on div "Planned Maint [GEOGRAPHIC_DATA] ([GEOGRAPHIC_DATA]) AOG Maint Geneva ([GEOGRAPH…" at bounding box center [520, 203] width 810 height 335
click at [384, 9] on span "Refresh" at bounding box center [365, 8] width 41 height 7
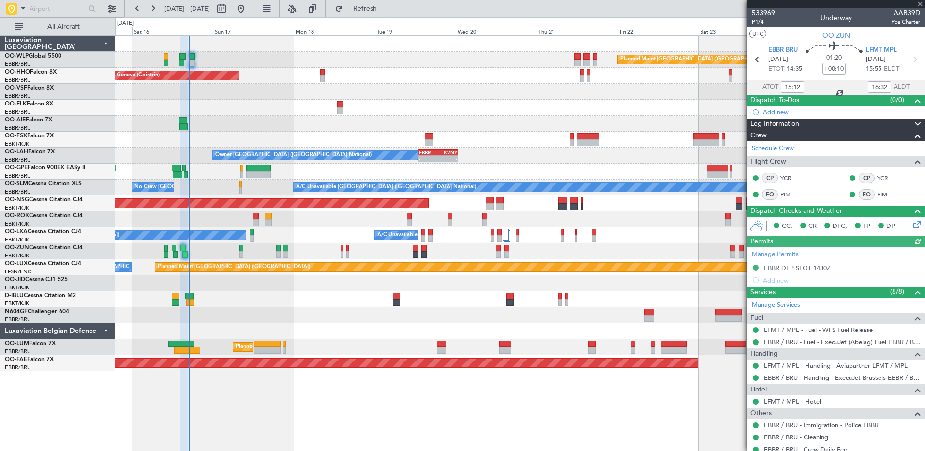
click at [503, 113] on div at bounding box center [520, 108] width 810 height 16
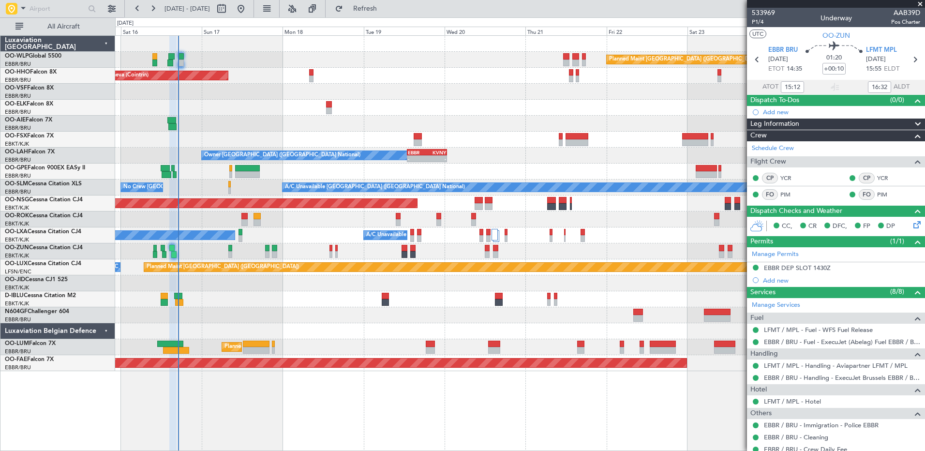
click at [390, 102] on div "Planned Maint Berlin (Brandenburg) AOG Maint Geneva (Cointrin) A/C Unavailable …" at bounding box center [520, 203] width 810 height 335
click at [389, 13] on button "Refresh" at bounding box center [360, 8] width 58 height 15
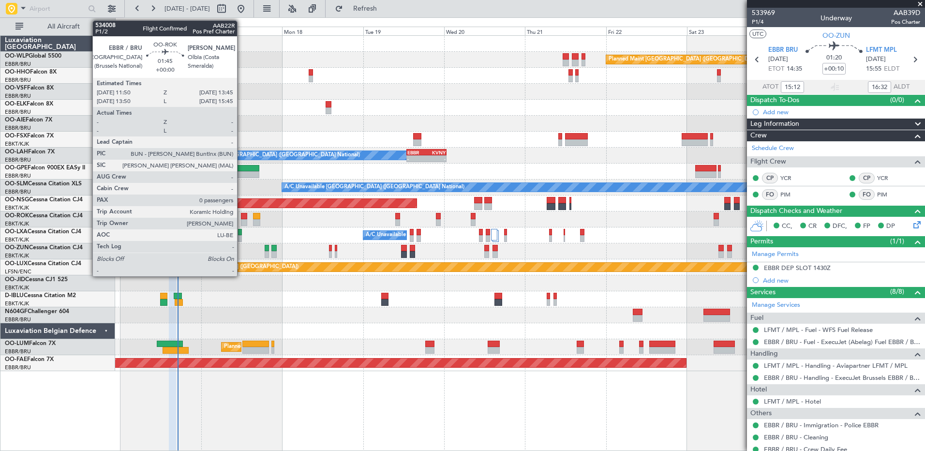
click at [242, 220] on div at bounding box center [244, 222] width 7 height 7
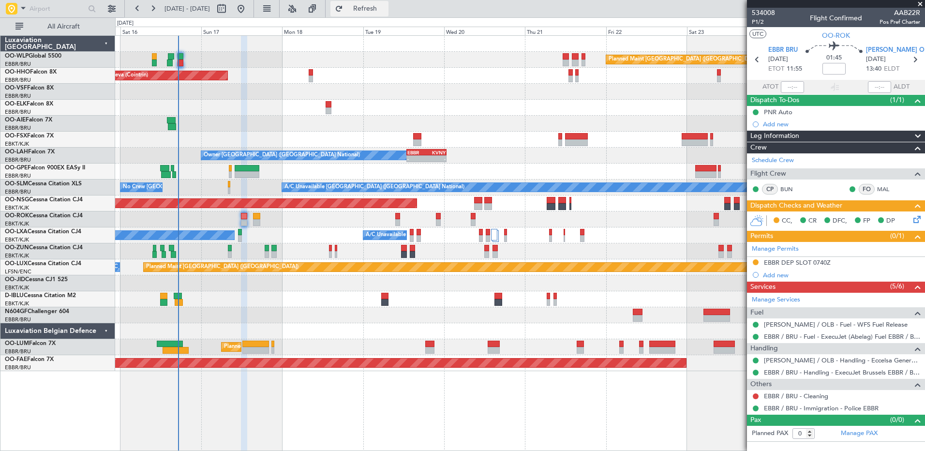
click at [386, 5] on span "Refresh" at bounding box center [365, 8] width 41 height 7
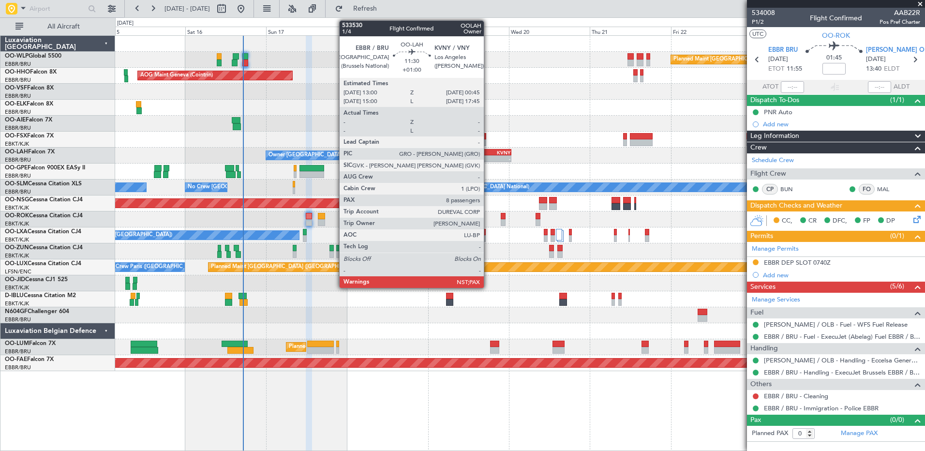
click at [488, 155] on div "- -" at bounding box center [491, 158] width 40 height 7
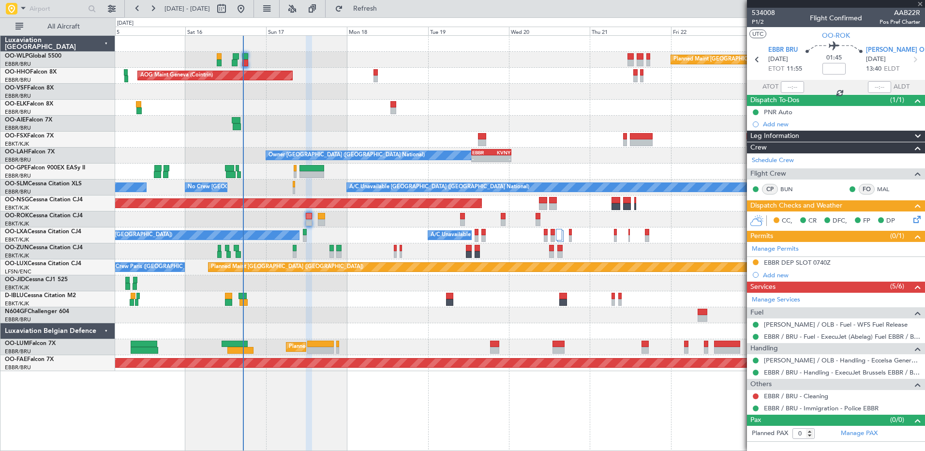
type input "+01:00"
type input "8"
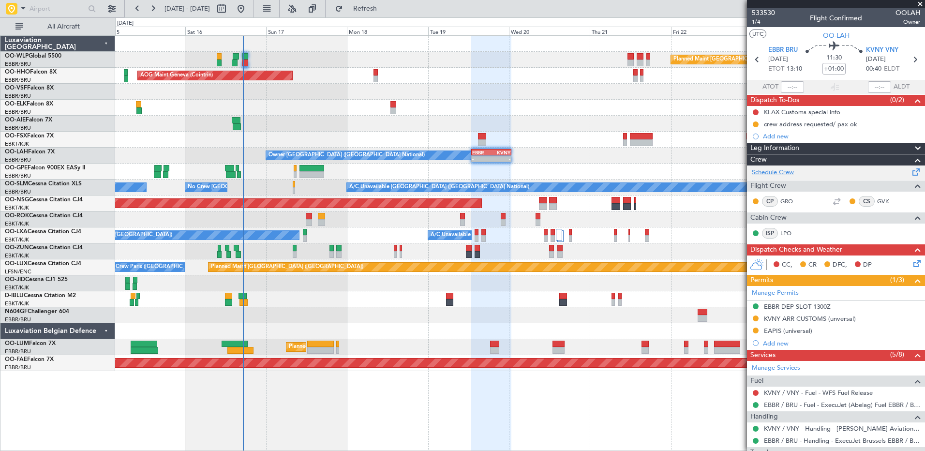
click at [764, 168] on link "Schedule Crew" at bounding box center [773, 173] width 42 height 10
click at [386, 5] on span "Refresh" at bounding box center [365, 8] width 41 height 7
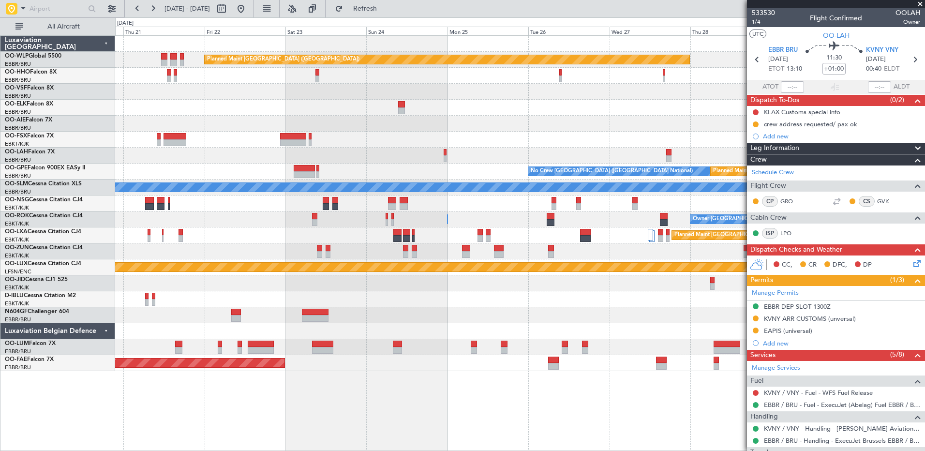
click at [221, 110] on div at bounding box center [520, 108] width 810 height 16
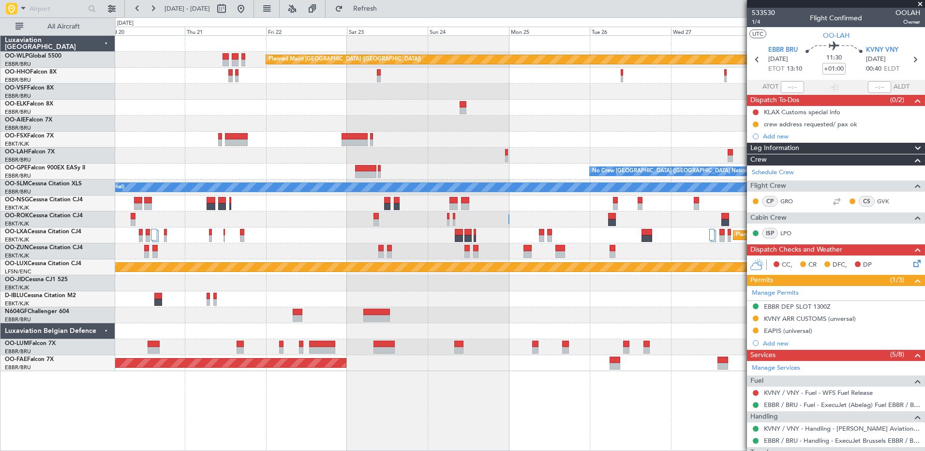
click at [690, 155] on div "Planned Maint Berlin (Brandenburg) Planned Maint London (Farnborough) EBBR 13:0…" at bounding box center [520, 203] width 810 height 335
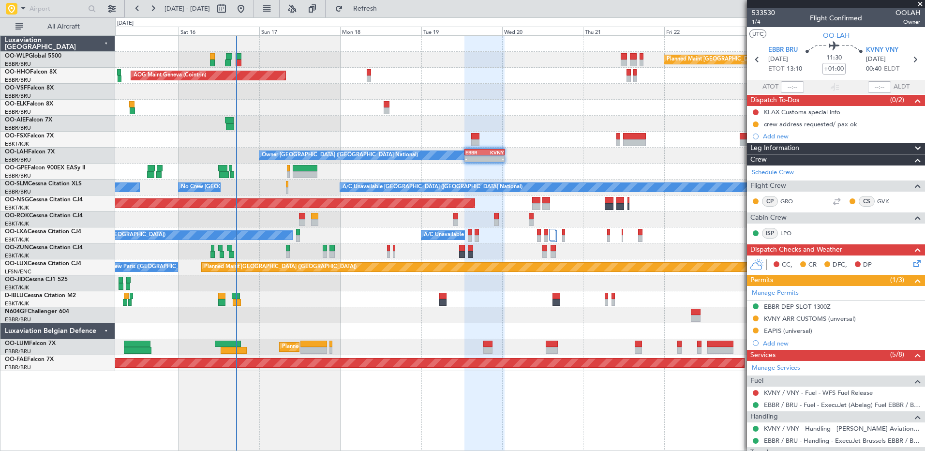
click at [351, 142] on div at bounding box center [520, 140] width 810 height 16
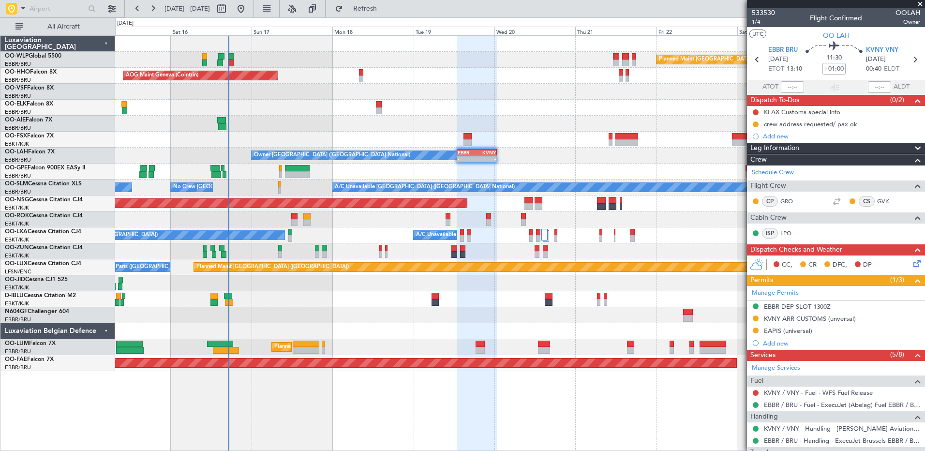
click at [288, 137] on div at bounding box center [520, 140] width 810 height 16
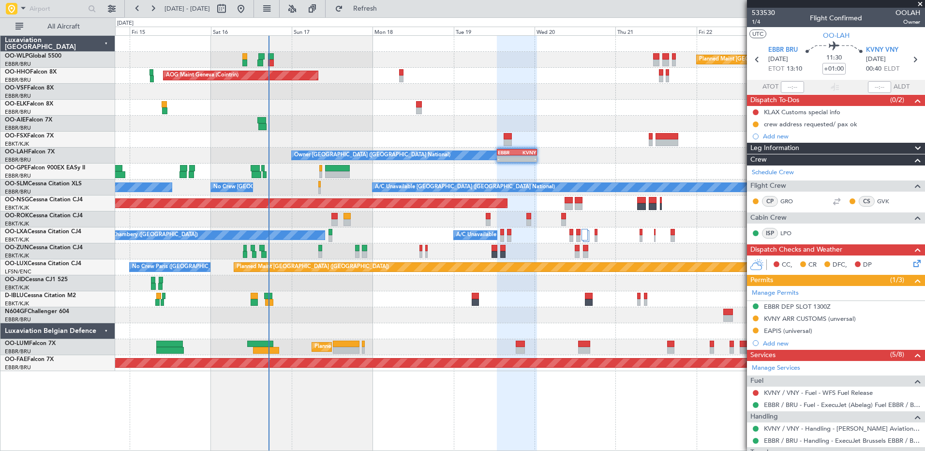
click at [424, 171] on div "No Crew [GEOGRAPHIC_DATA] ([GEOGRAPHIC_DATA] National) No Crew [GEOGRAPHIC_DATA…" at bounding box center [520, 172] width 810 height 16
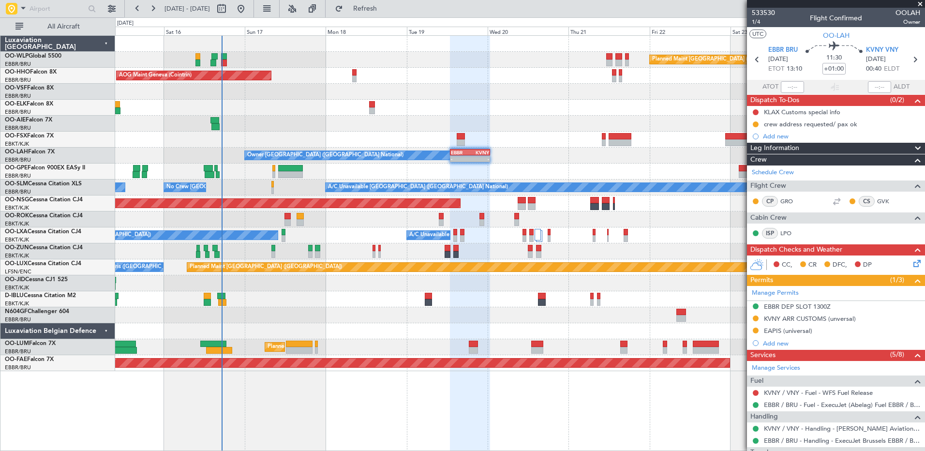
click at [355, 134] on div "Planned Maint Berlin (Brandenburg) AOG Maint Geneva (Cointrin) A/C Unavailable …" at bounding box center [520, 203] width 810 height 335
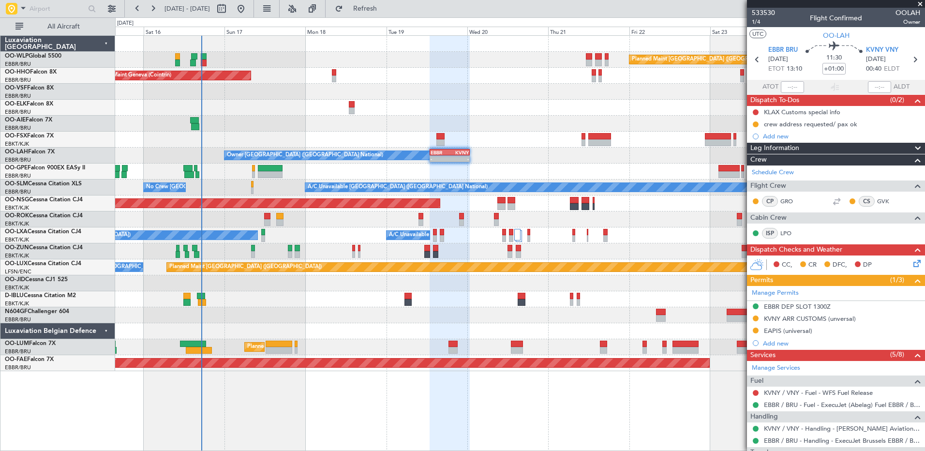
click at [283, 139] on div at bounding box center [520, 140] width 810 height 16
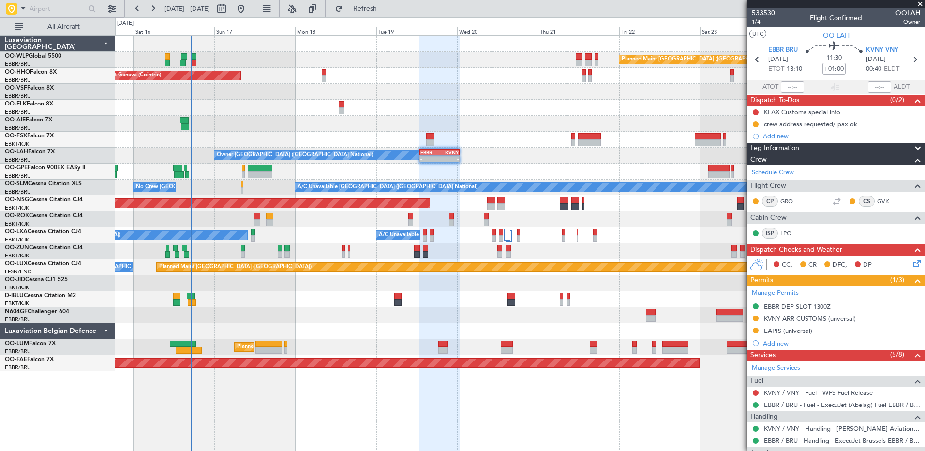
click at [370, 135] on div at bounding box center [520, 140] width 810 height 16
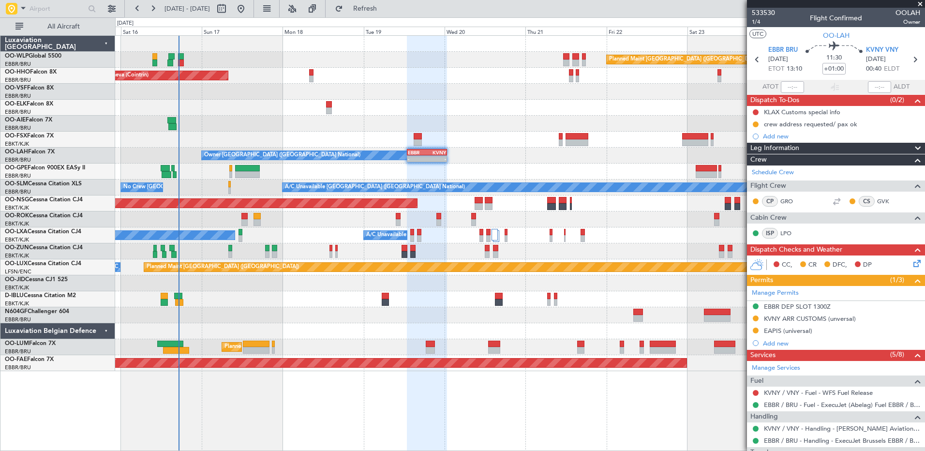
click at [371, 171] on div "No Crew [GEOGRAPHIC_DATA] ([GEOGRAPHIC_DATA] National) Planned Maint [GEOGRAPHI…" at bounding box center [520, 172] width 810 height 16
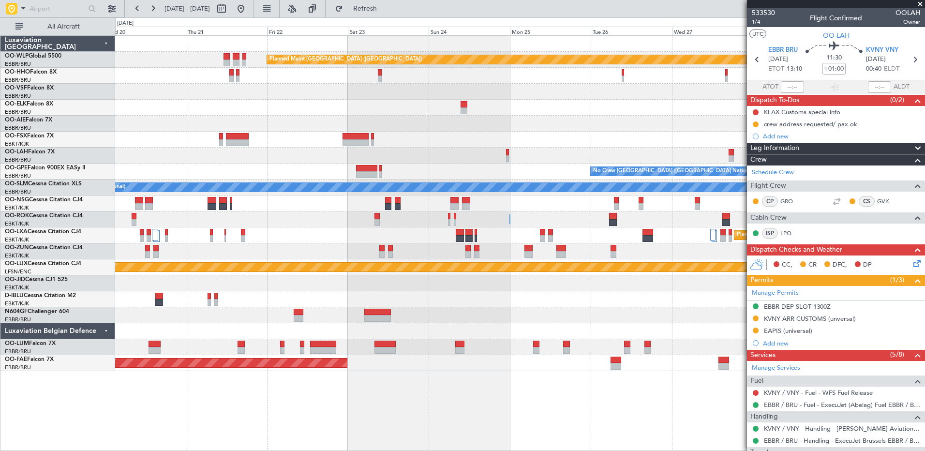
click at [242, 168] on div "Planned Maint Berlin (Brandenburg) Planned Maint London (Farnborough) EBBR 13:0…" at bounding box center [520, 203] width 810 height 335
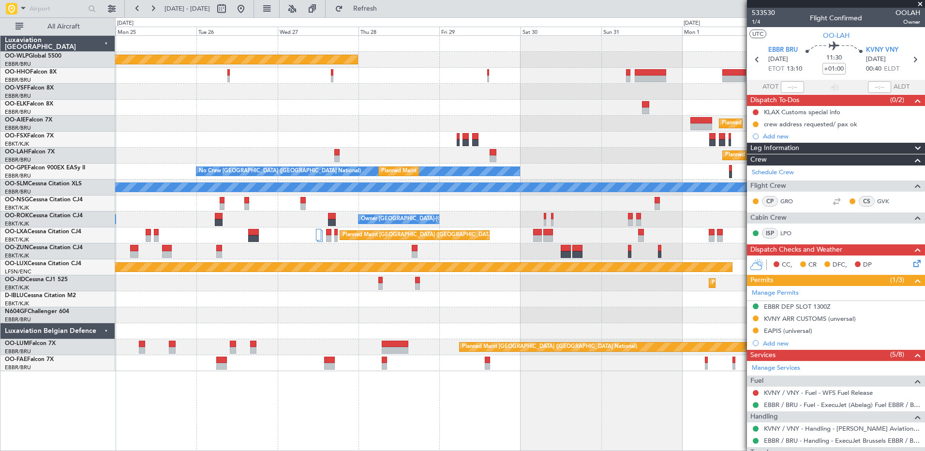
click at [739, 96] on div at bounding box center [520, 92] width 810 height 16
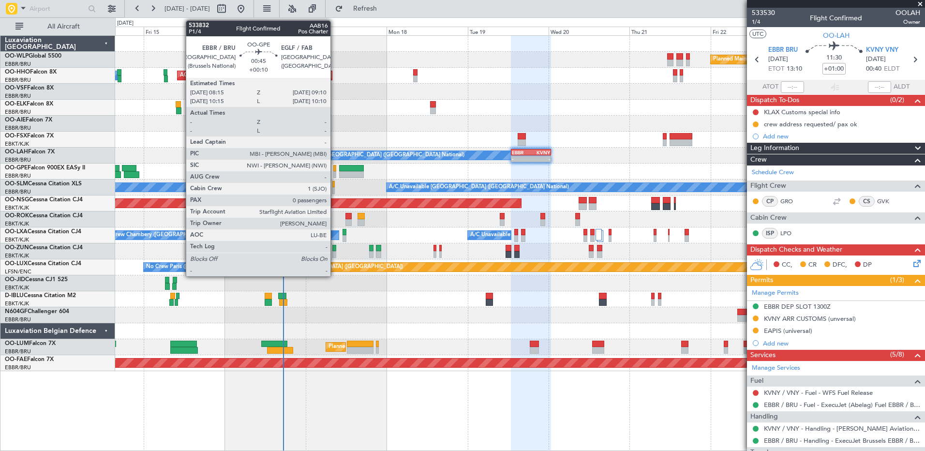
click at [335, 170] on div at bounding box center [334, 168] width 3 height 7
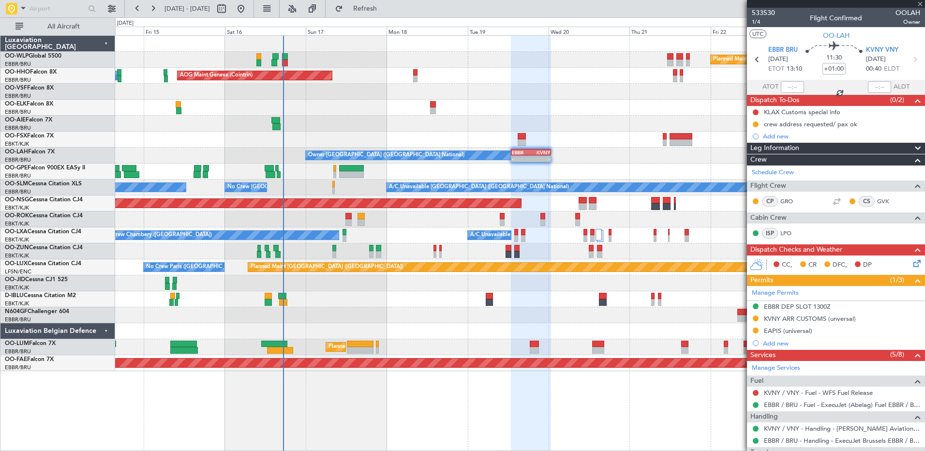
type input "+00:10"
type input "0"
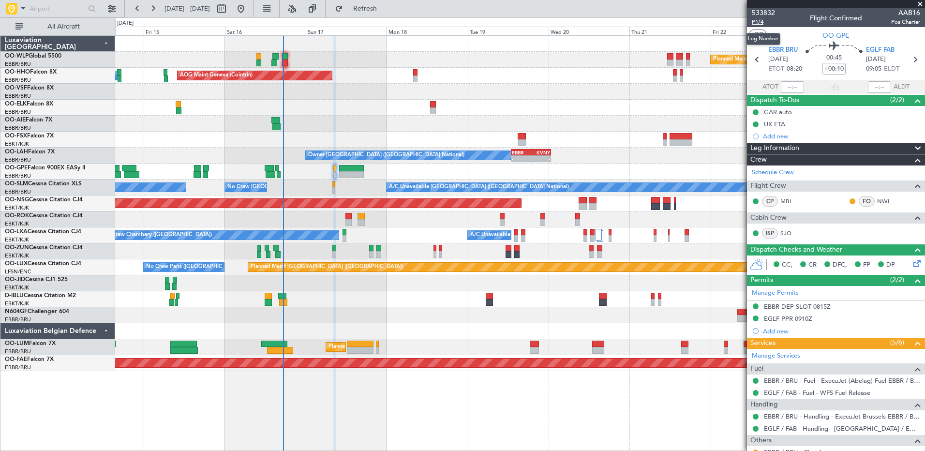
click at [754, 22] on span "P1/4" at bounding box center [763, 22] width 23 height 8
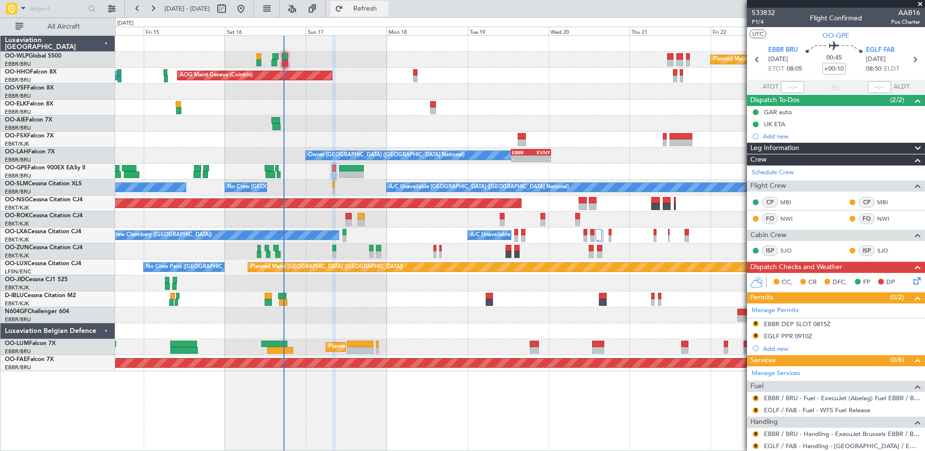
click at [380, 6] on span "Refresh" at bounding box center [365, 8] width 41 height 7
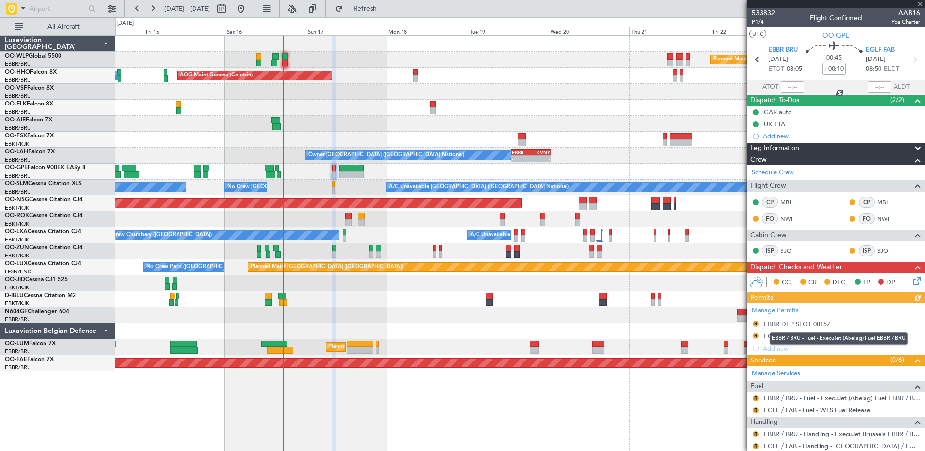
scroll to position [76, 0]
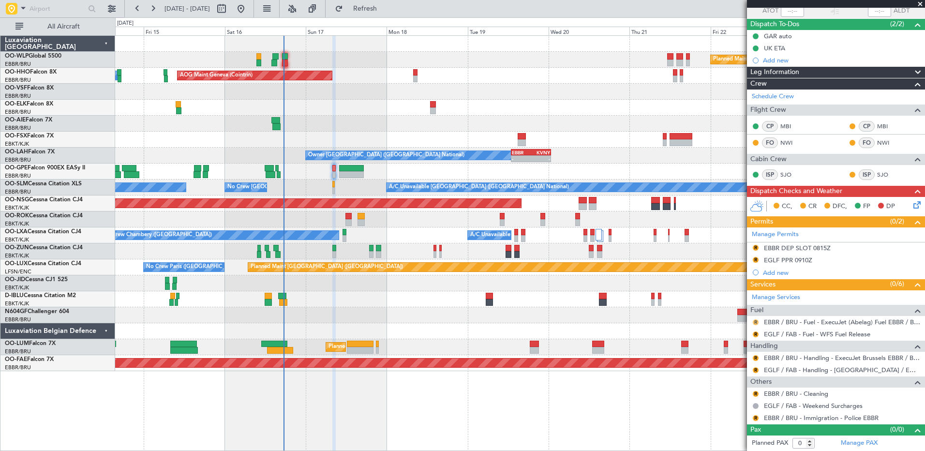
click at [756, 319] on button "R" at bounding box center [756, 322] width 6 height 6
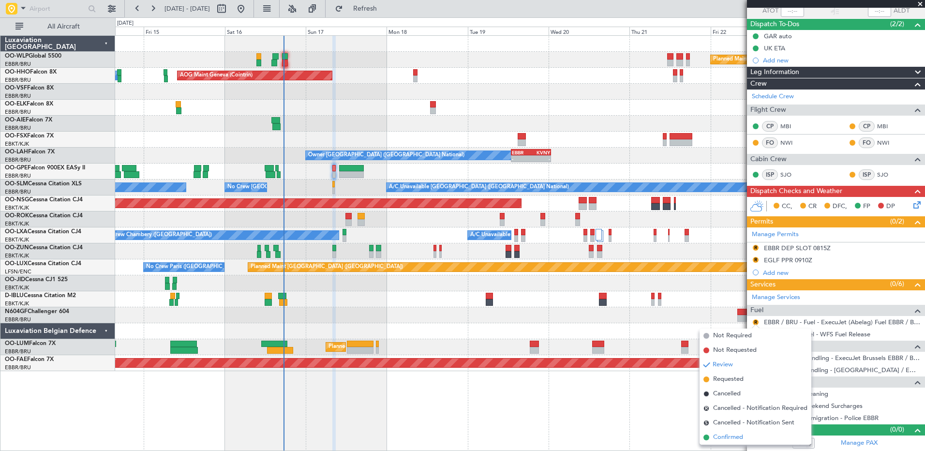
click at [737, 436] on span "Confirmed" at bounding box center [728, 438] width 30 height 10
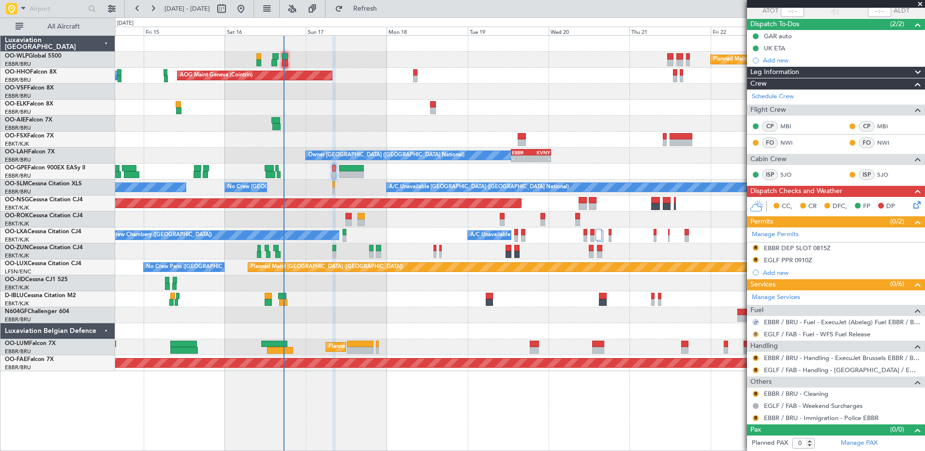
click at [754, 333] on button "R" at bounding box center [756, 335] width 6 height 6
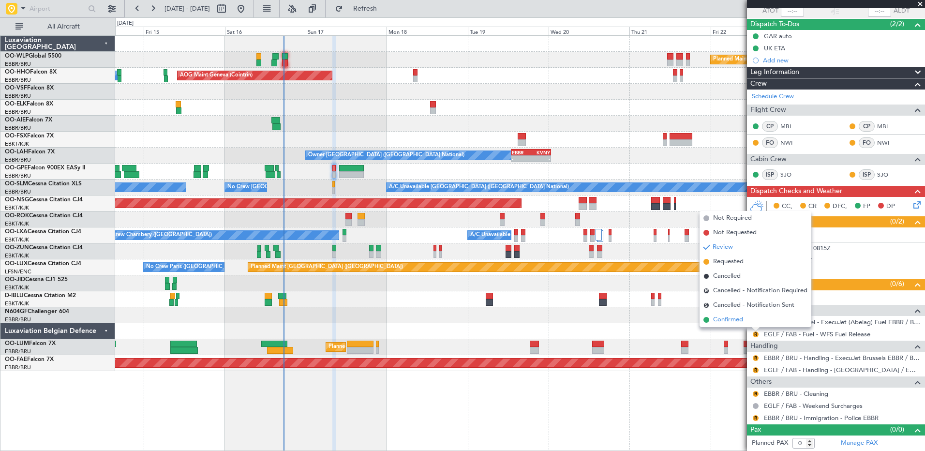
click at [735, 321] on span "Confirmed" at bounding box center [728, 320] width 30 height 10
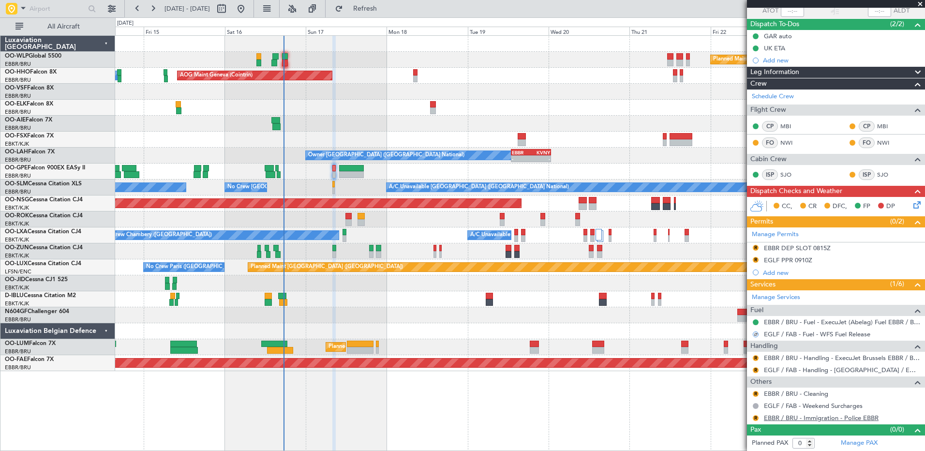
click at [796, 418] on link "EBBR / BRU - Immigration - Police EBBR" at bounding box center [821, 418] width 115 height 8
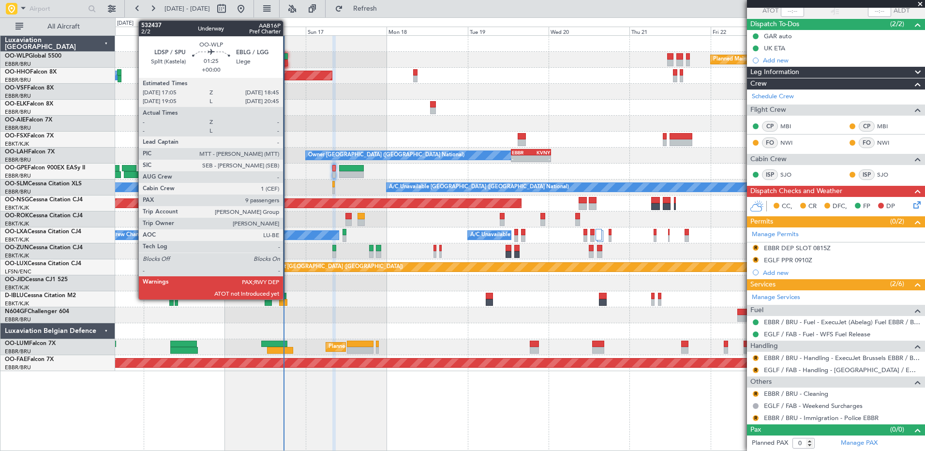
click at [288, 57] on div at bounding box center [285, 56] width 6 height 7
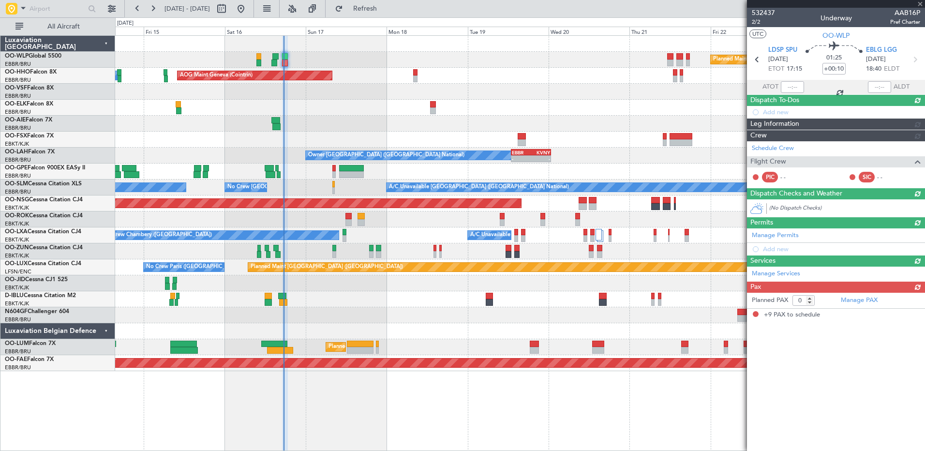
type input "9"
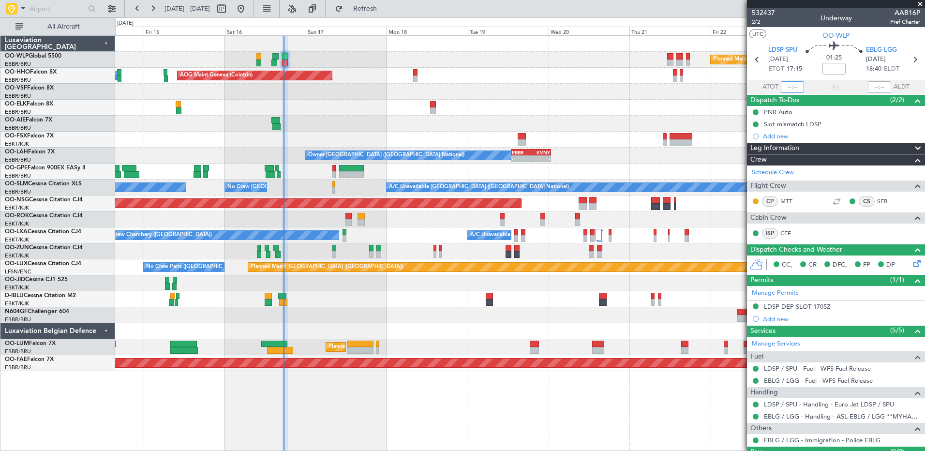
click at [785, 87] on input "text" at bounding box center [792, 87] width 23 height 12
type input "17:25"
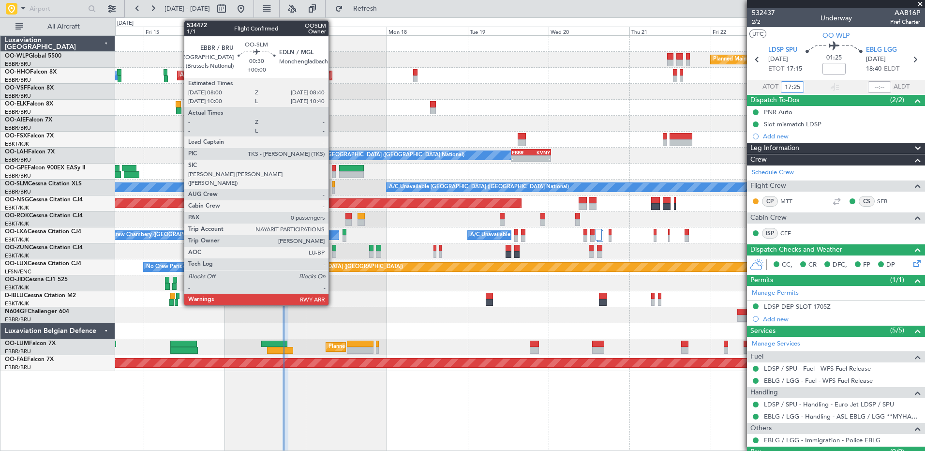
click at [333, 185] on div at bounding box center [334, 184] width 2 height 7
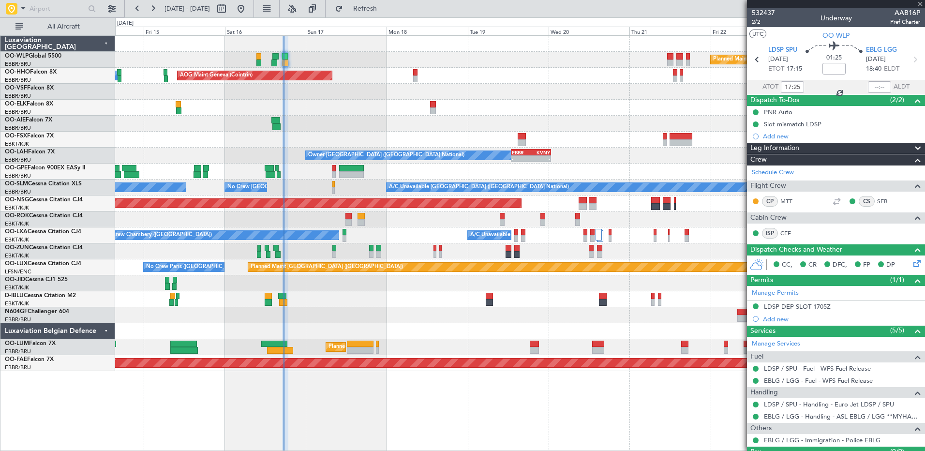
type input "0"
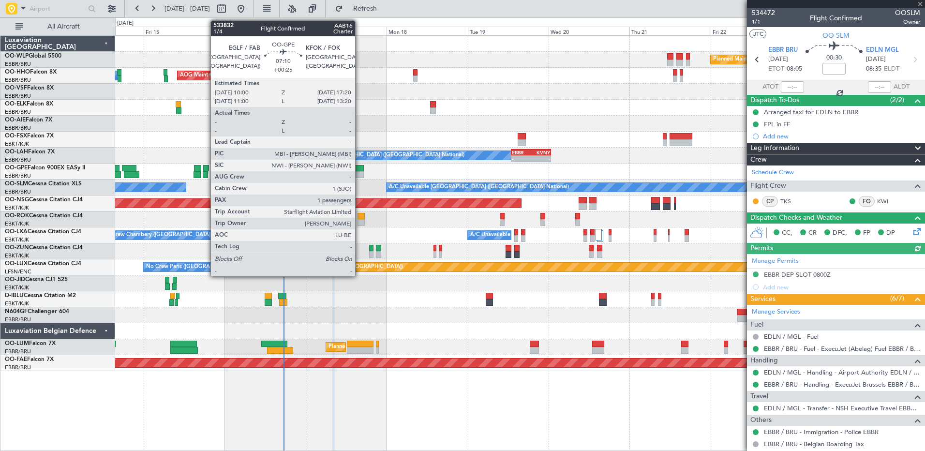
scroll to position [50, 0]
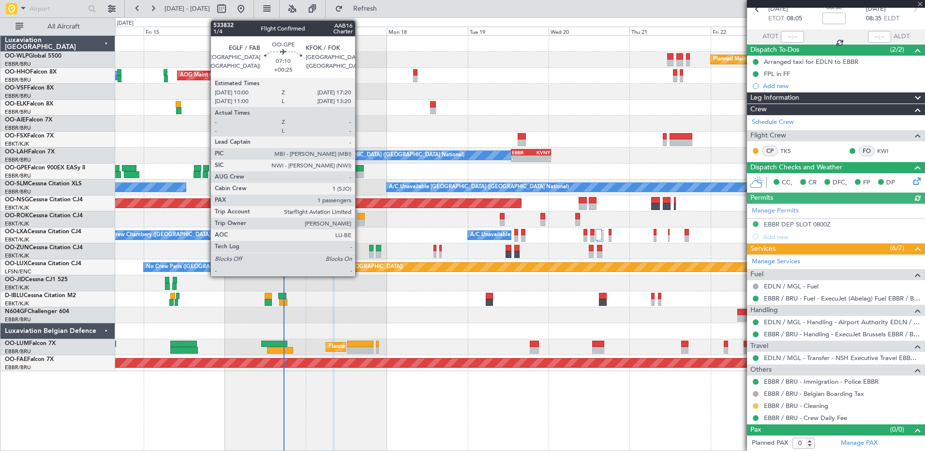
click at [757, 409] on mat-tooltip-component "Requested" at bounding box center [756, 422] width 44 height 26
click at [758, 405] on button at bounding box center [756, 406] width 6 height 6
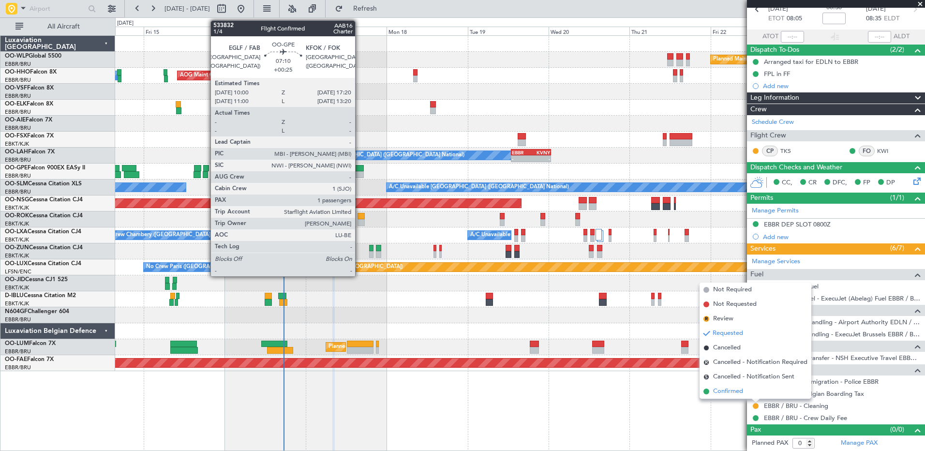
click at [741, 393] on span "Confirmed" at bounding box center [728, 392] width 30 height 10
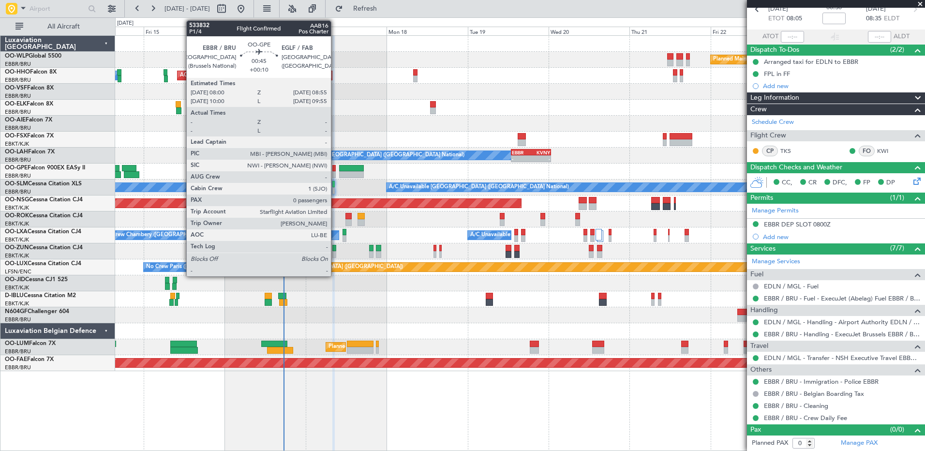
click at [335, 171] on div at bounding box center [334, 174] width 3 height 7
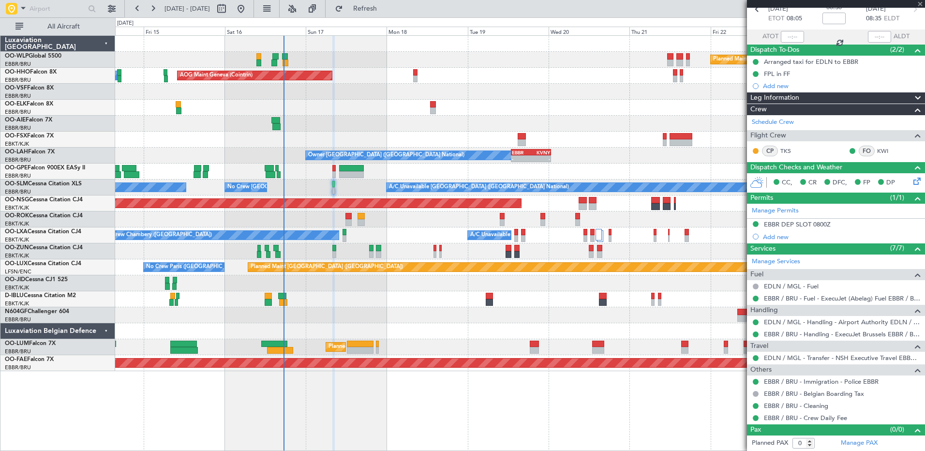
type input "+00:10"
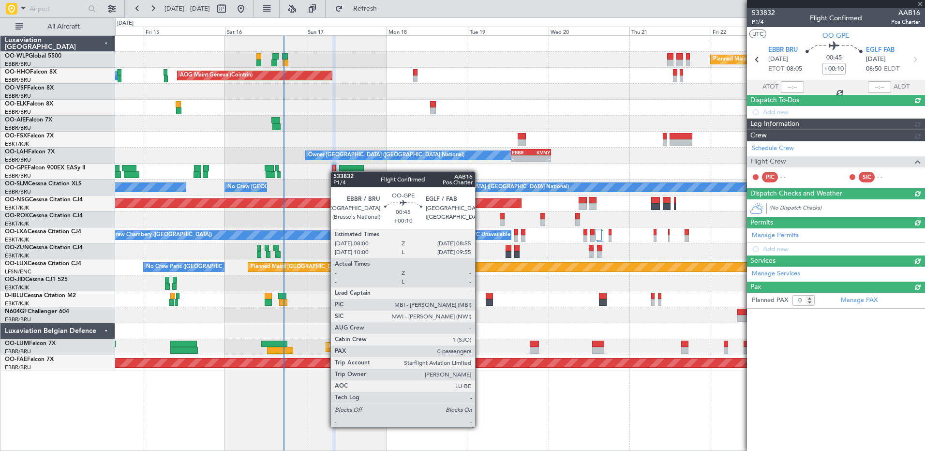
scroll to position [0, 0]
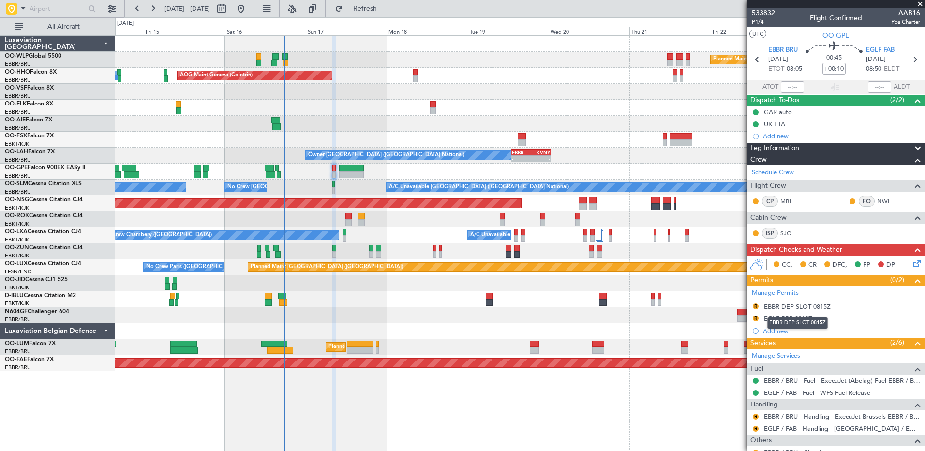
drag, startPoint x: 779, startPoint y: 306, endPoint x: 780, endPoint y: 316, distance: 10.2
click at [779, 306] on div "EBBR DEP SLOT 0815Z" at bounding box center [797, 307] width 67 height 8
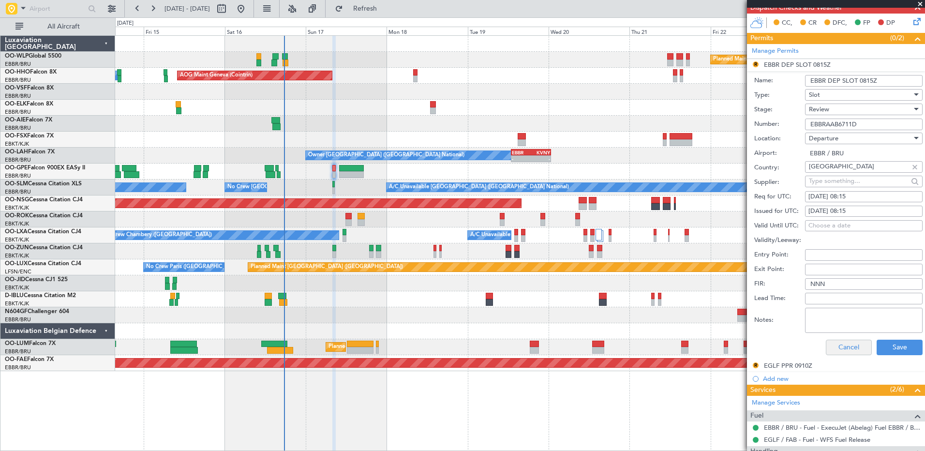
scroll to position [290, 0]
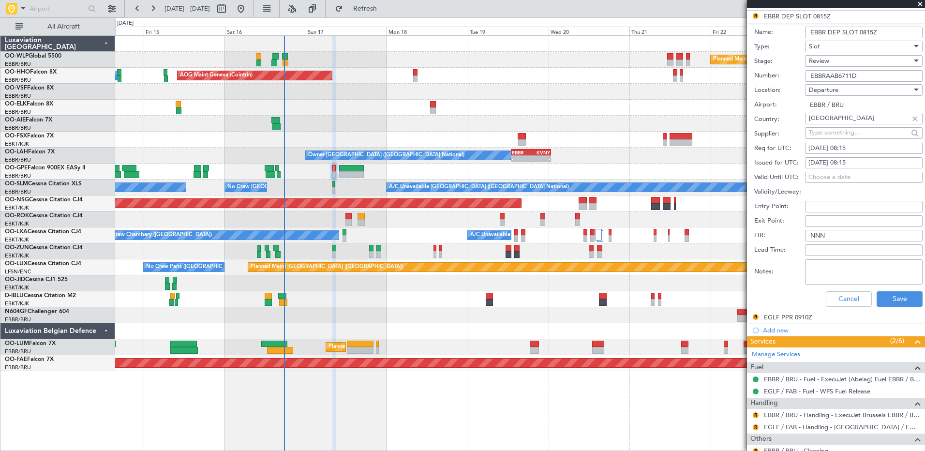
click at [864, 76] on input "EBBRAAB6711D" at bounding box center [864, 76] width 118 height 12
type input "EBBRAAB6711D00"
click at [872, 147] on div "[DATE] 08:15" at bounding box center [864, 149] width 111 height 10
select select "8"
select select "2025"
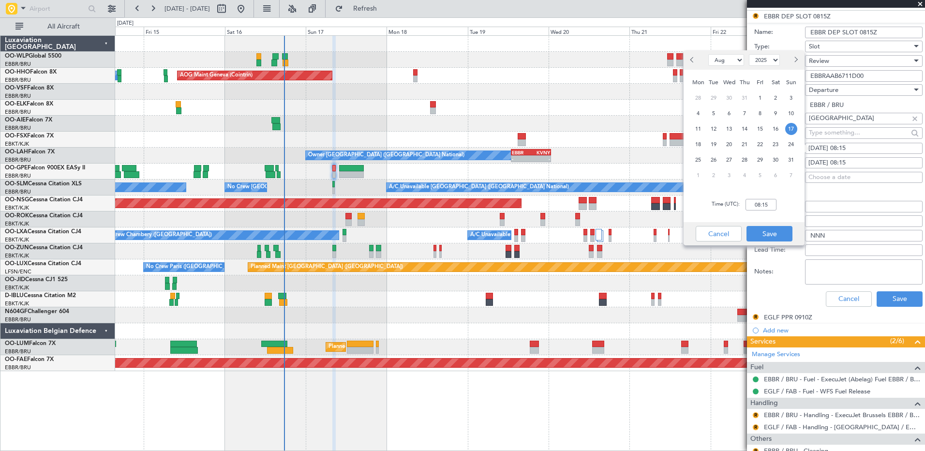
click at [866, 148] on div "[DATE] 08:15" at bounding box center [864, 149] width 111 height 10
select select "8"
select select "2025"
click at [763, 205] on input "08:15" at bounding box center [761, 205] width 31 height 12
click at [790, 198] on div "Time (UTC): 8000" at bounding box center [744, 204] width 121 height 35
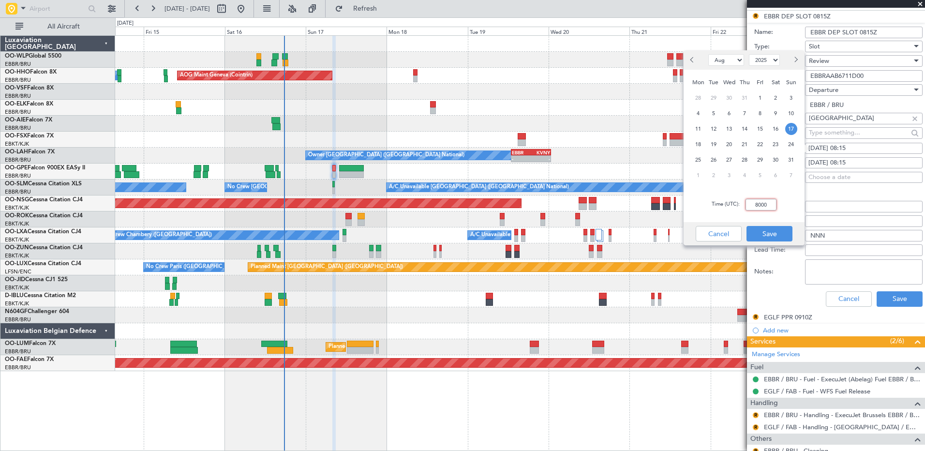
click at [773, 205] on input "8000" at bounding box center [761, 205] width 31 height 12
type input "08:00"
click at [773, 238] on button "Save" at bounding box center [770, 233] width 46 height 15
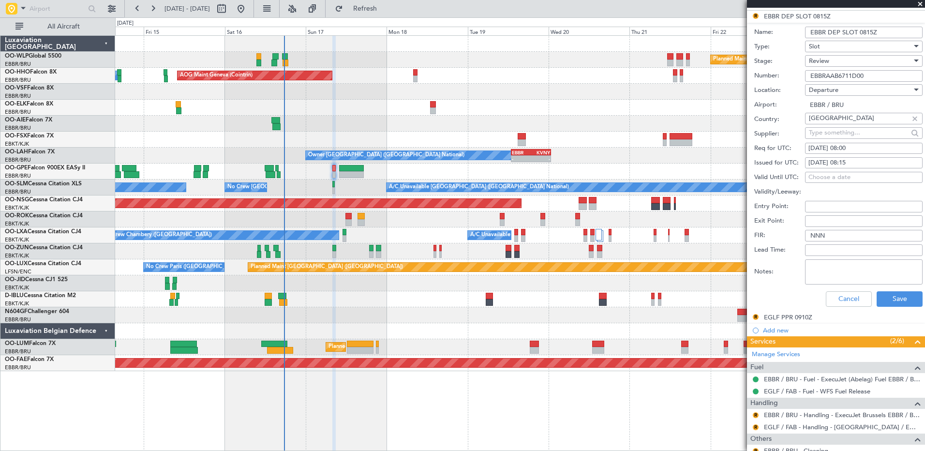
click at [870, 162] on div "[DATE] 08:15" at bounding box center [864, 163] width 111 height 10
select select "8"
select select "2025"
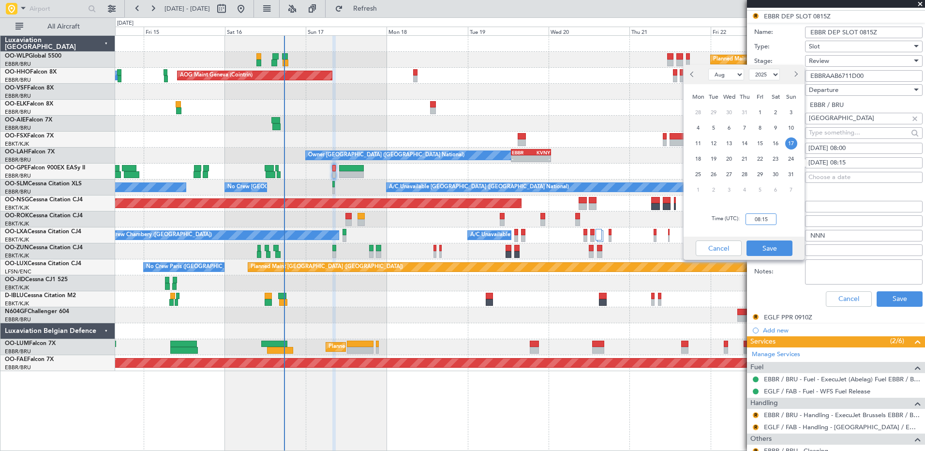
click at [756, 218] on input "08:15" at bounding box center [761, 219] width 31 height 12
type input "08:00"
click at [773, 247] on button "Save" at bounding box center [770, 248] width 46 height 15
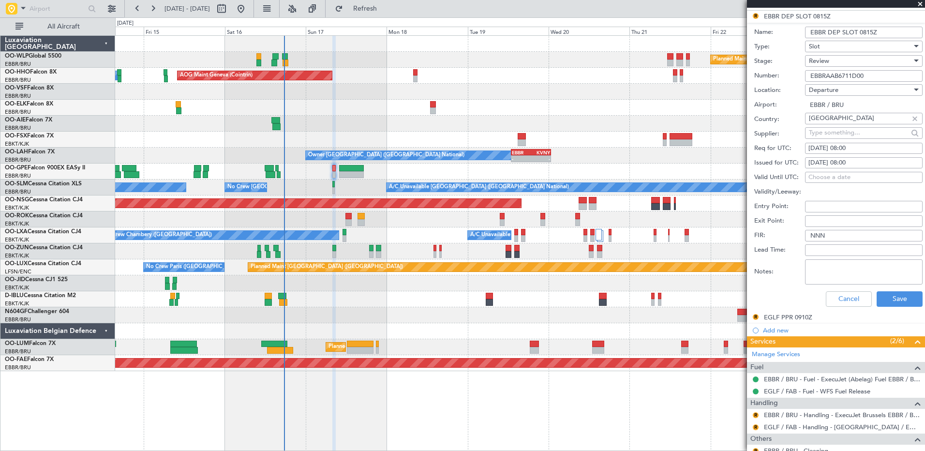
click at [859, 64] on div "Review" at bounding box center [860, 61] width 103 height 15
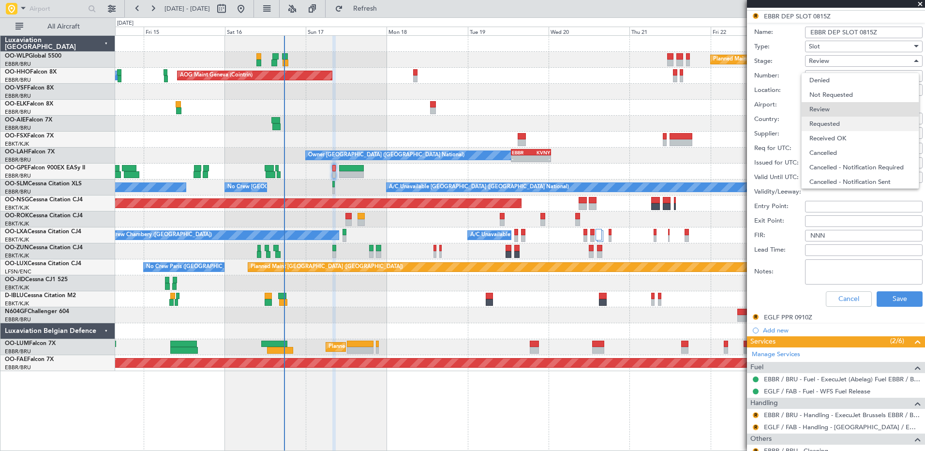
click at [852, 128] on span "Requested" at bounding box center [861, 124] width 102 height 15
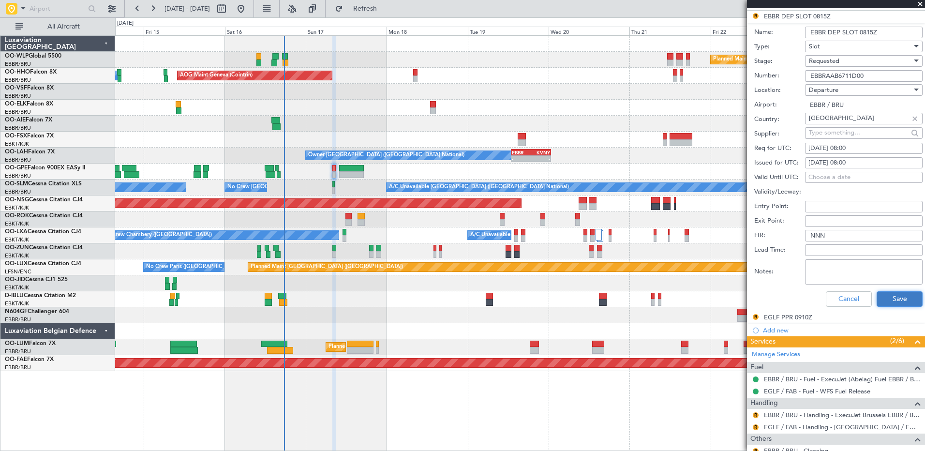
click at [894, 301] on button "Save" at bounding box center [900, 298] width 46 height 15
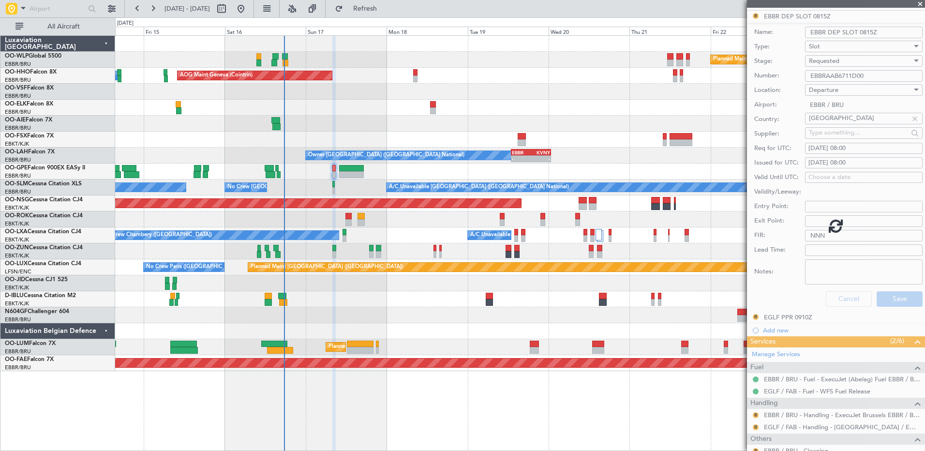
scroll to position [59, 0]
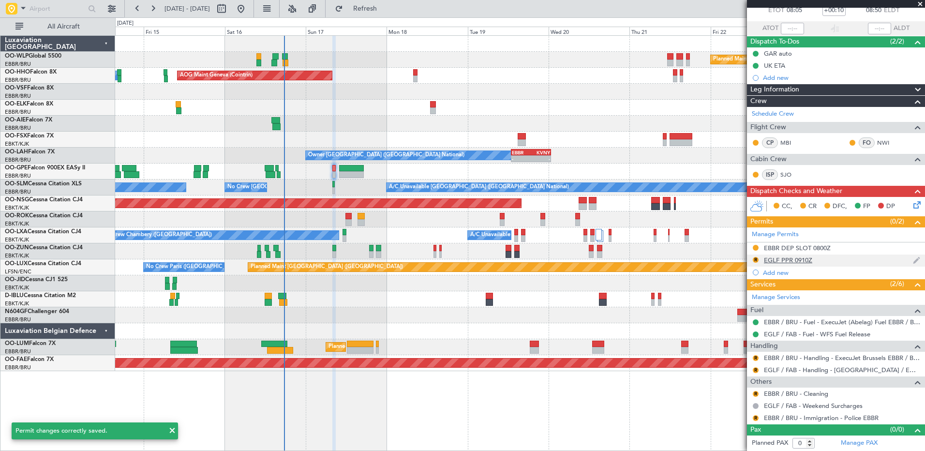
click at [789, 259] on div "EGLF PPR 0910Z" at bounding box center [788, 260] width 48 height 8
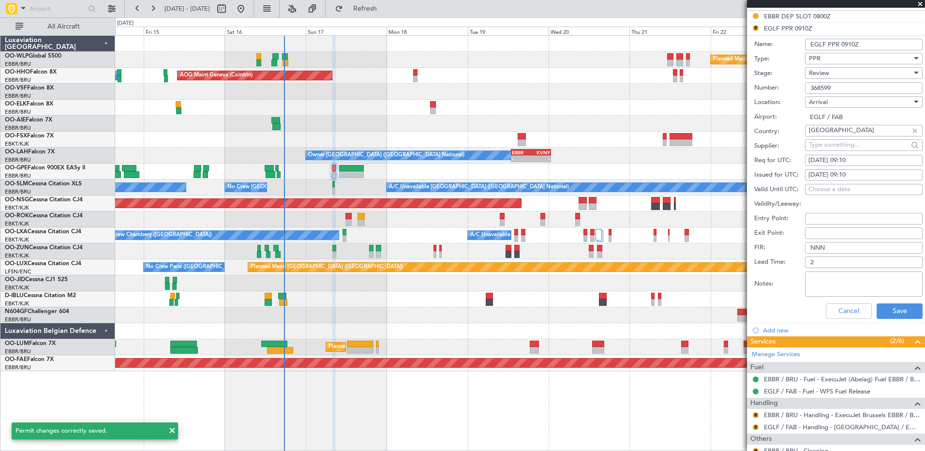
click at [865, 158] on div "[DATE] 09:10" at bounding box center [864, 161] width 111 height 10
select select "8"
select select "2025"
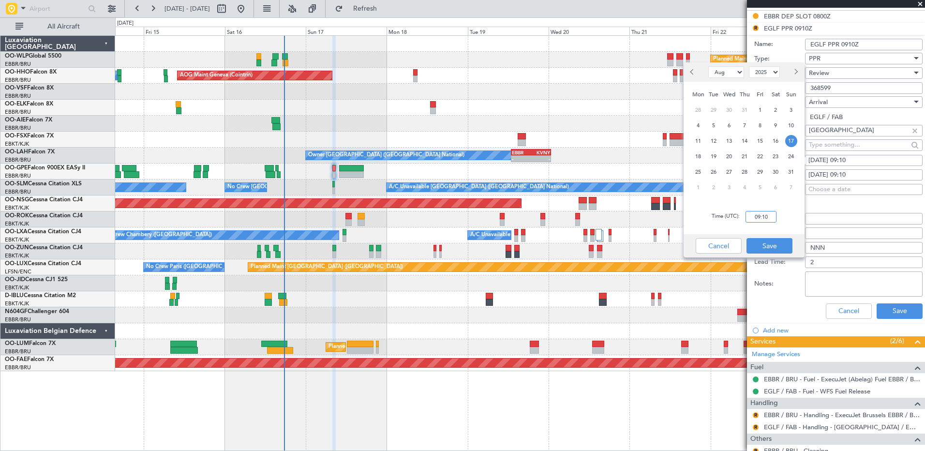
click at [772, 217] on input "09:10" at bounding box center [761, 217] width 31 height 12
type input "08:55"
click at [777, 243] on button "Save" at bounding box center [770, 245] width 46 height 15
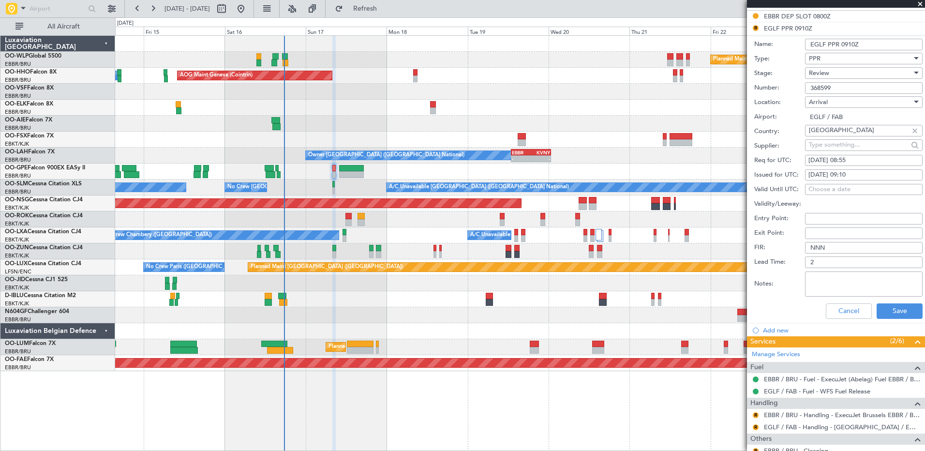
click at [855, 175] on div "[DATE] 09:10" at bounding box center [864, 175] width 111 height 10
select select "8"
select select "2025"
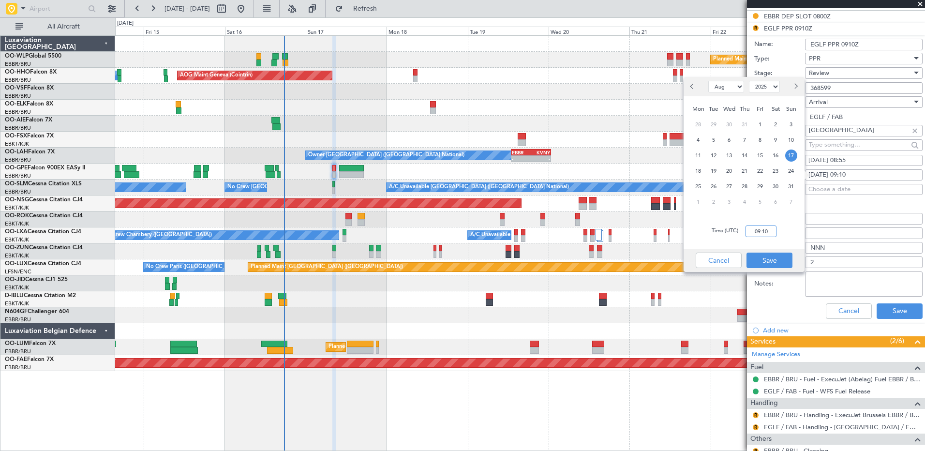
click at [761, 230] on input "09:10" at bounding box center [761, 232] width 31 height 12
type input "08:55"
click at [769, 263] on button "Save" at bounding box center [770, 260] width 46 height 15
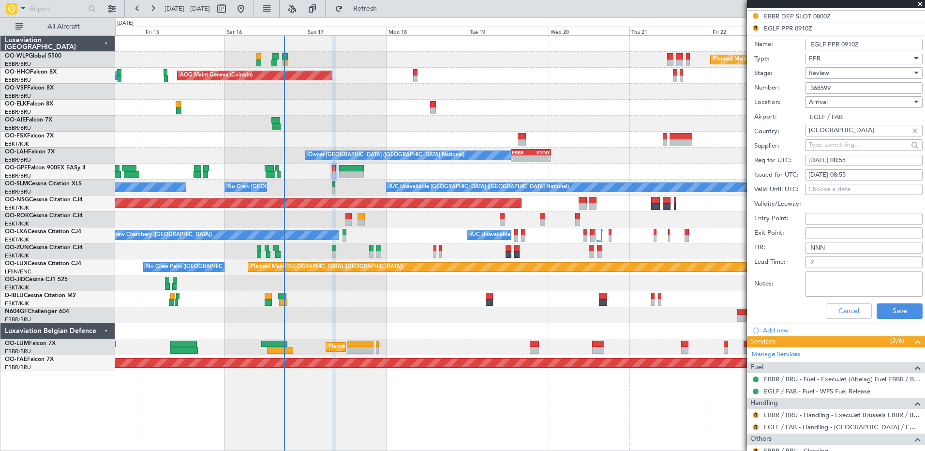
click at [850, 72] on div "Review" at bounding box center [860, 73] width 103 height 15
click at [846, 136] on span "Requested" at bounding box center [861, 136] width 102 height 15
click at [901, 315] on button "Save" at bounding box center [900, 310] width 46 height 15
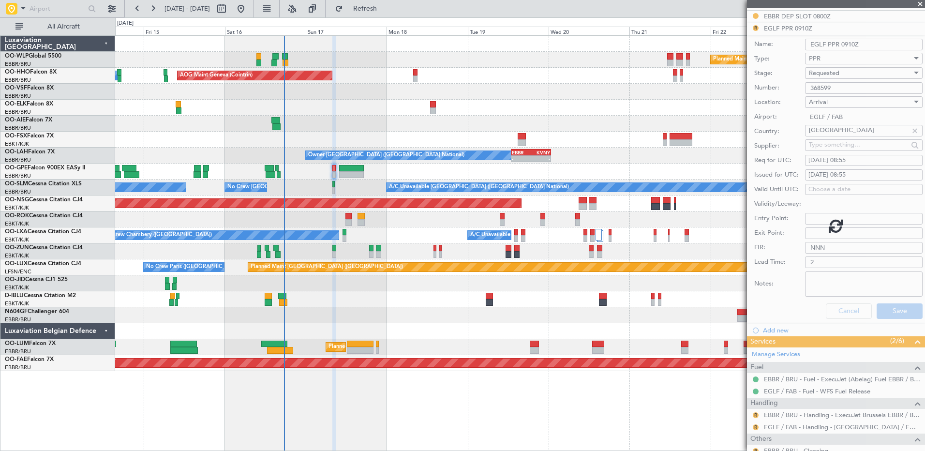
scroll to position [59, 0]
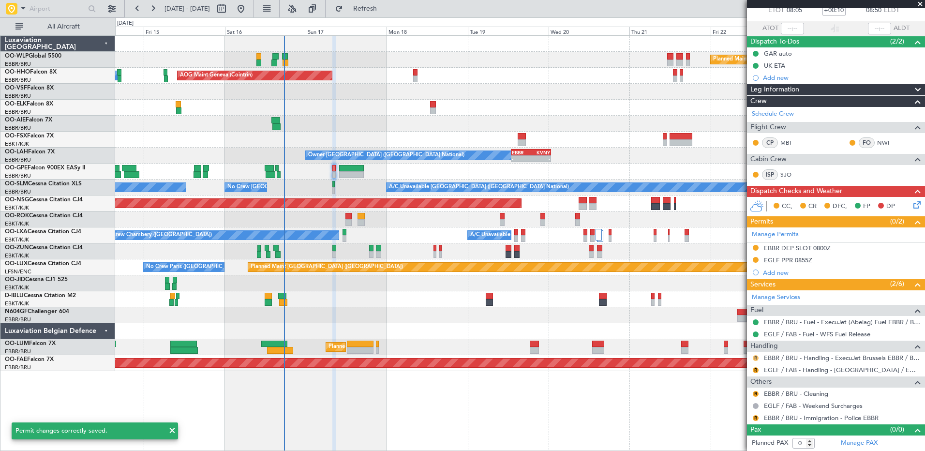
click at [756, 357] on button "R" at bounding box center [756, 358] width 6 height 6
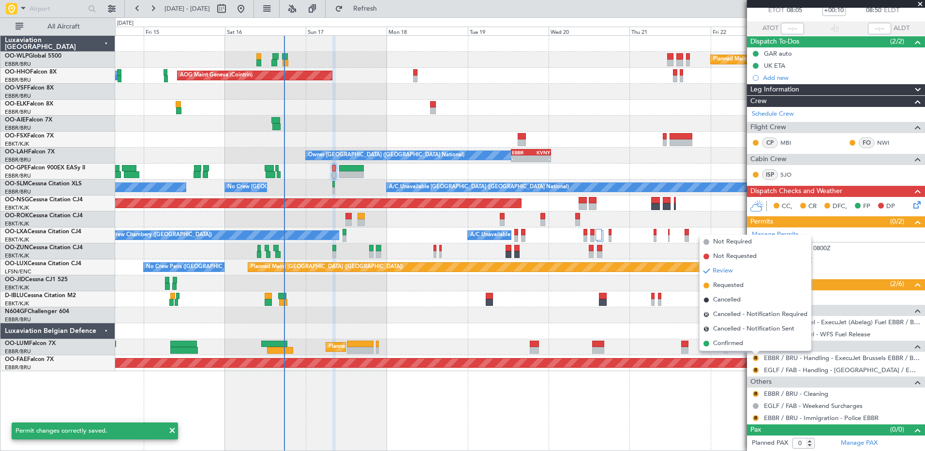
click at [732, 340] on span "Confirmed" at bounding box center [728, 344] width 30 height 10
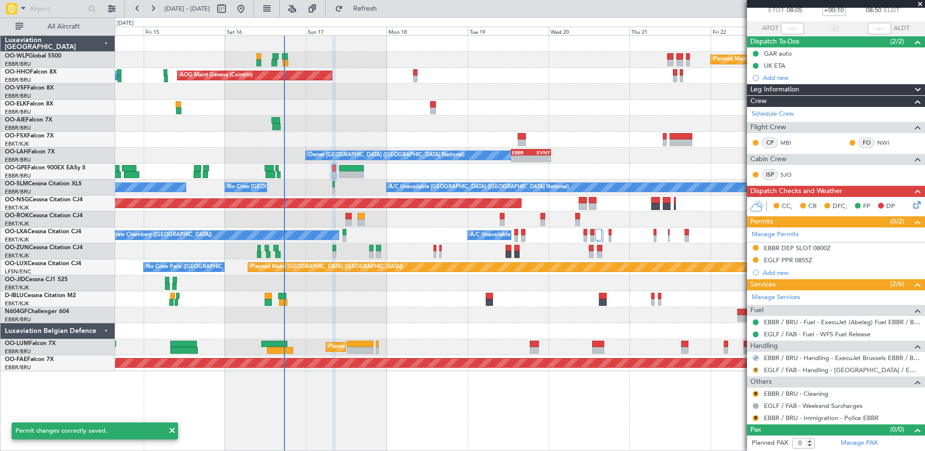
click at [754, 370] on button "R" at bounding box center [756, 370] width 6 height 6
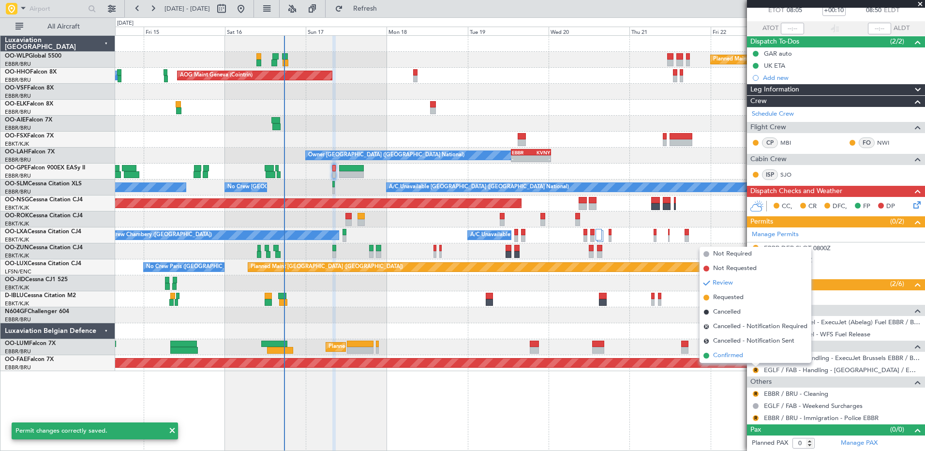
click at [736, 356] on span "Confirmed" at bounding box center [728, 356] width 30 height 10
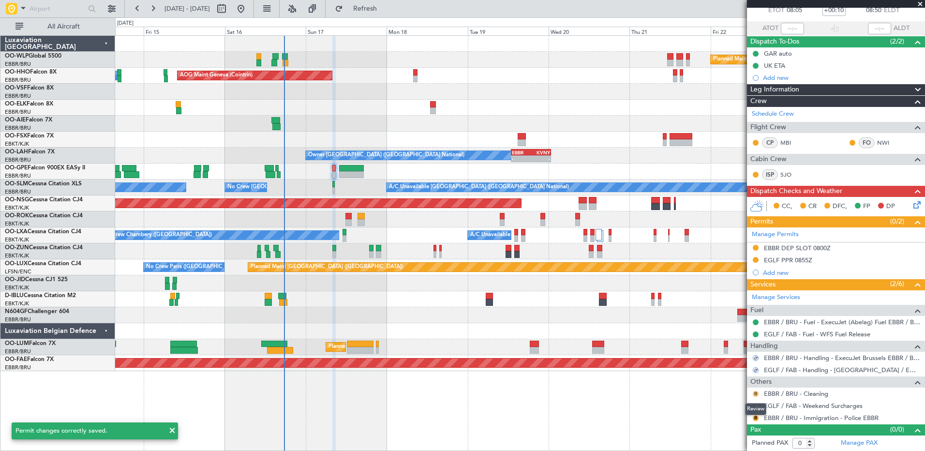
click at [754, 391] on button "R" at bounding box center [756, 394] width 6 height 6
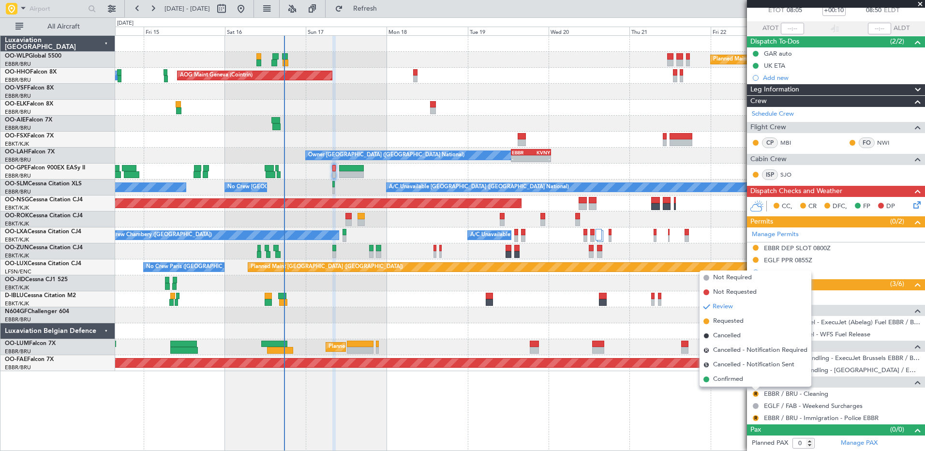
click at [733, 320] on span "Requested" at bounding box center [728, 322] width 30 height 10
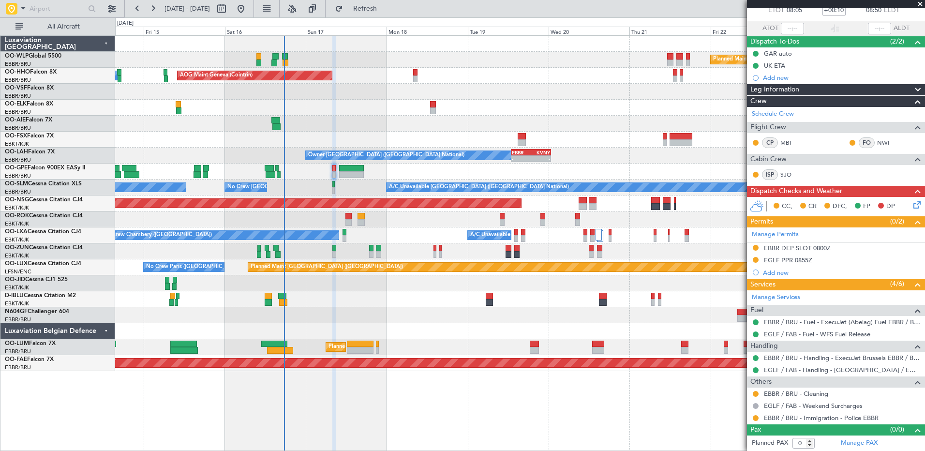
scroll to position [0, 0]
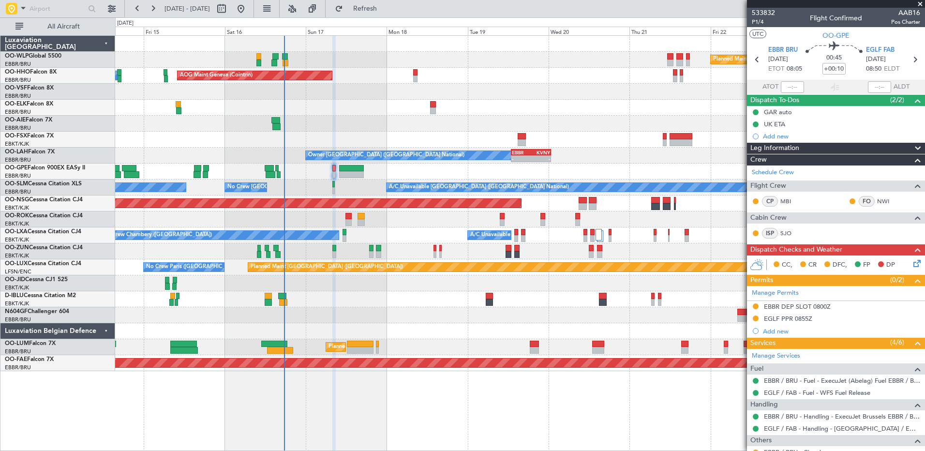
click at [912, 266] on icon at bounding box center [916, 262] width 8 height 8
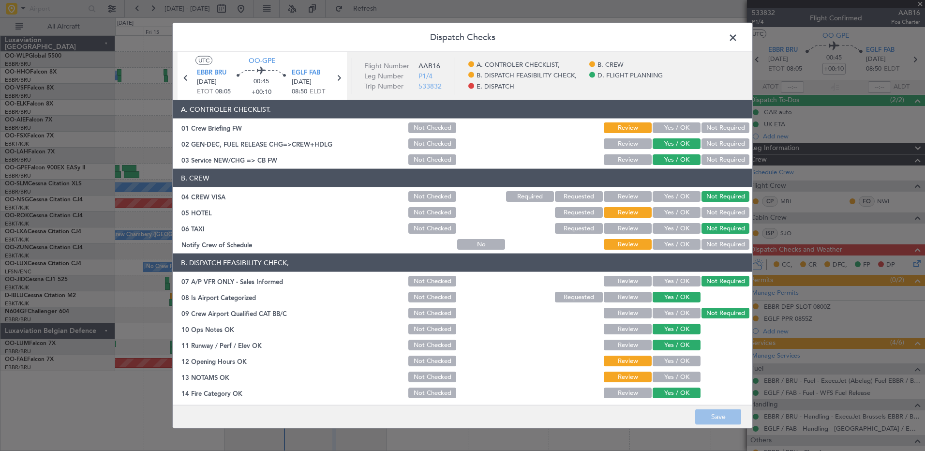
click at [677, 365] on button "Yes / OK" at bounding box center [677, 361] width 48 height 11
click at [679, 382] on button "Yes / OK" at bounding box center [677, 377] width 48 height 11
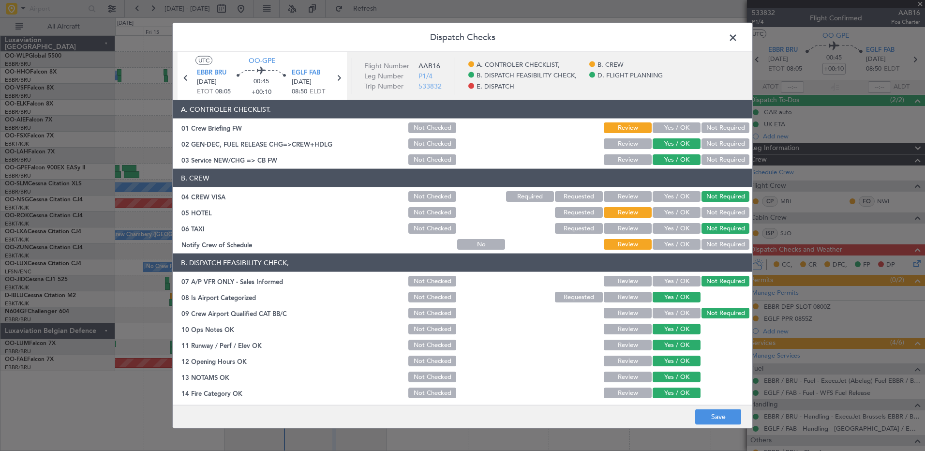
scroll to position [189, 0]
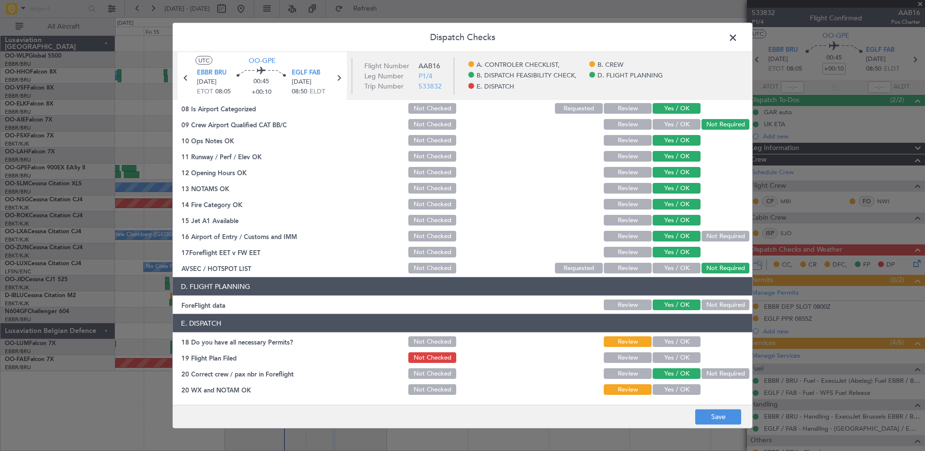
click at [675, 341] on button "Yes / OK" at bounding box center [677, 341] width 48 height 11
drag, startPoint x: 675, startPoint y: 356, endPoint x: 675, endPoint y: 362, distance: 6.3
click at [675, 357] on button "Yes / OK" at bounding box center [677, 357] width 48 height 11
click at [675, 390] on button "Yes / OK" at bounding box center [677, 389] width 48 height 11
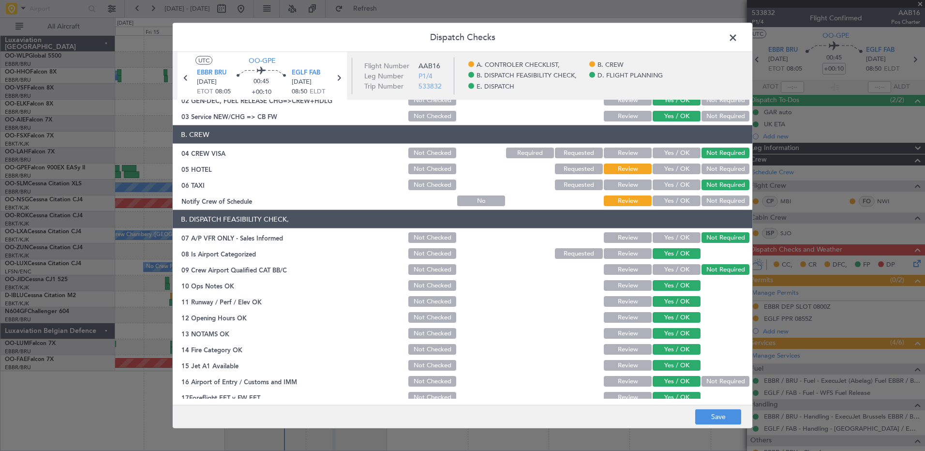
scroll to position [0, 0]
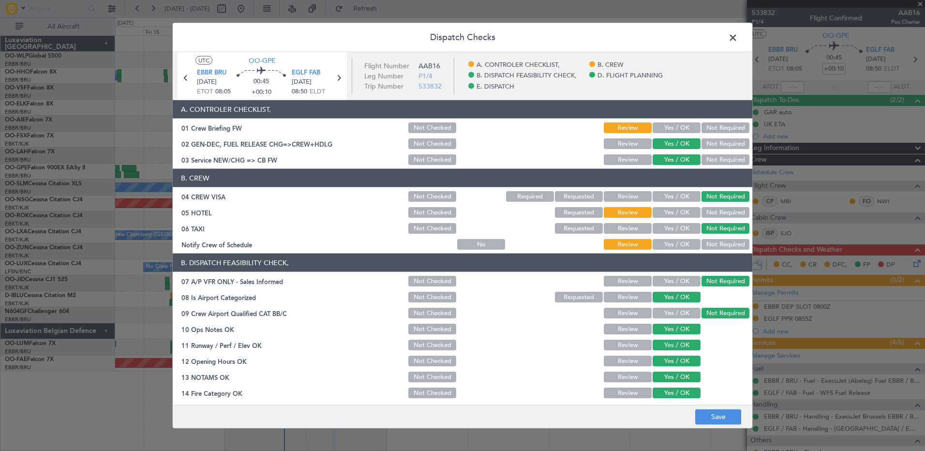
click at [662, 241] on button "Yes / OK" at bounding box center [677, 244] width 48 height 11
click at [713, 210] on button "Not Required" at bounding box center [726, 212] width 48 height 11
click at [720, 409] on button "Save" at bounding box center [719, 416] width 46 height 15
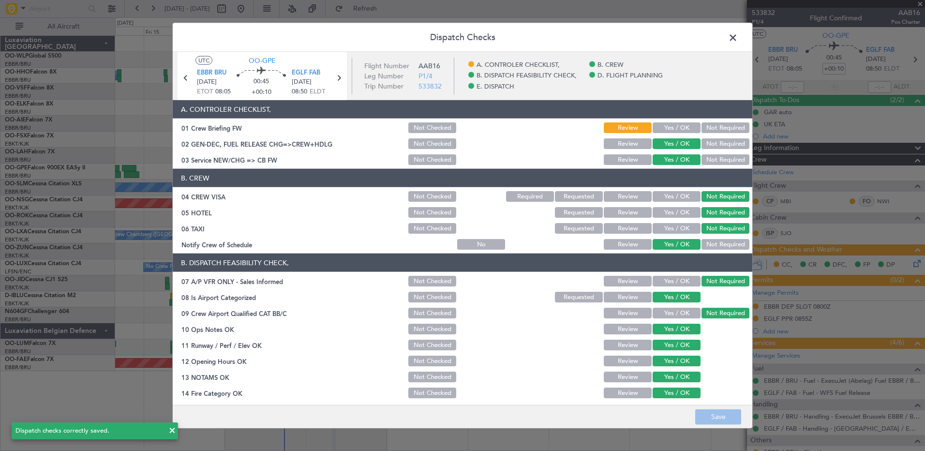
click at [738, 35] on span at bounding box center [738, 39] width 0 height 19
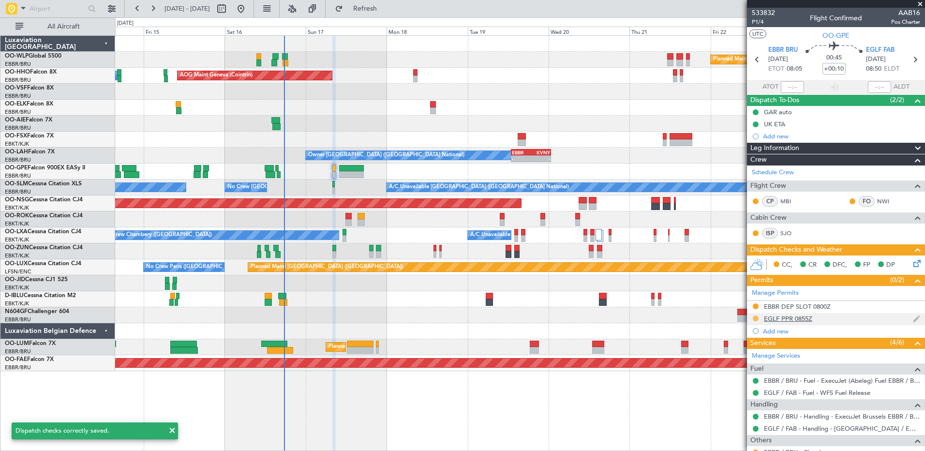
click at [756, 317] on button at bounding box center [756, 319] width 6 height 6
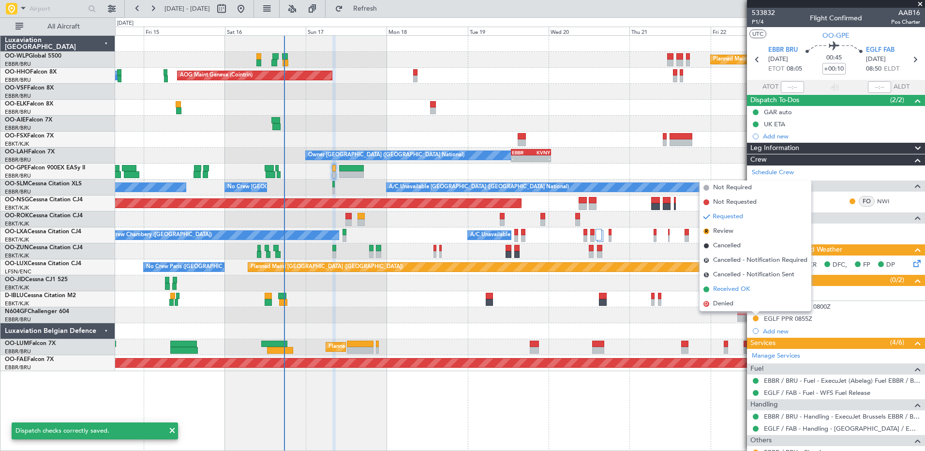
click at [721, 288] on span "Received OK" at bounding box center [731, 290] width 37 height 10
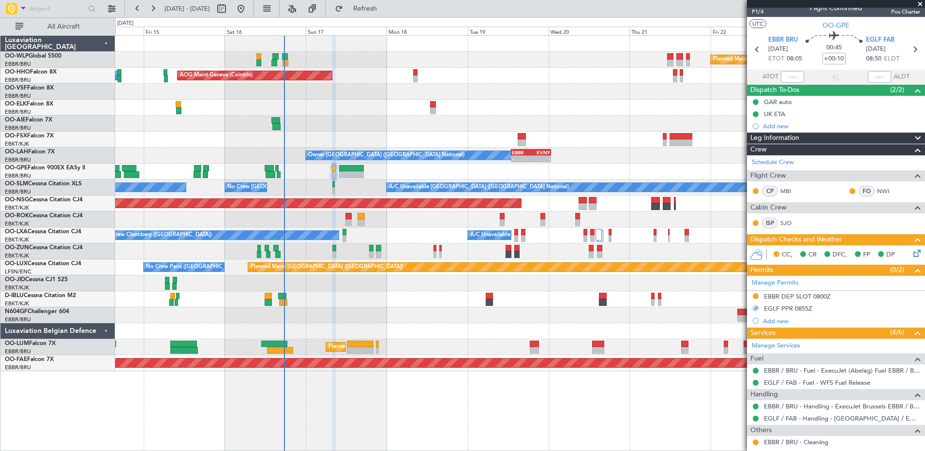
scroll to position [59, 0]
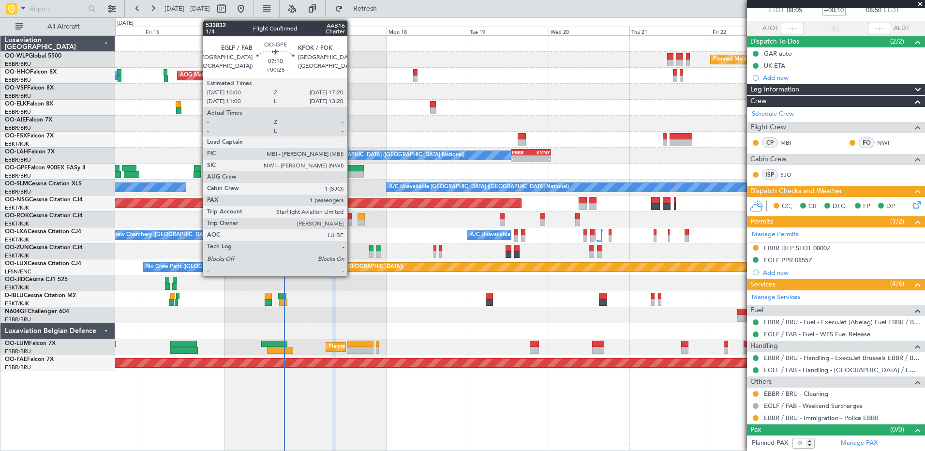
click at [352, 173] on div at bounding box center [351, 174] width 25 height 7
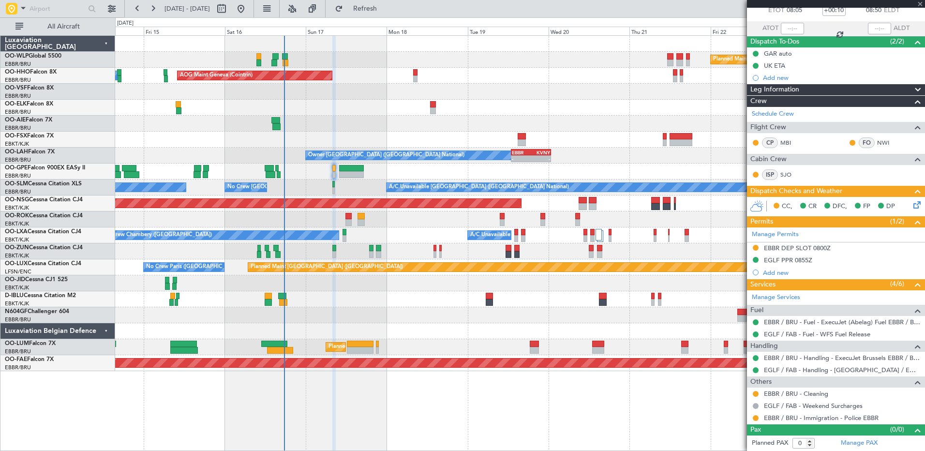
type input "+00:25"
type input "1"
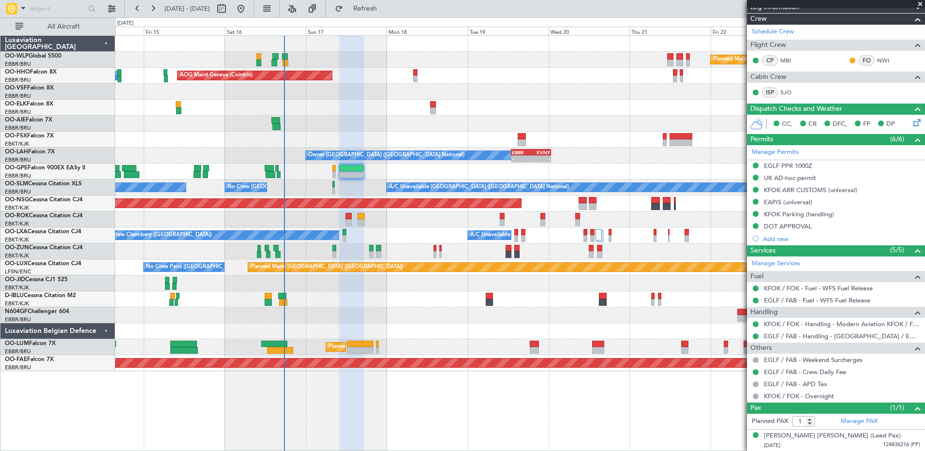
scroll to position [0, 0]
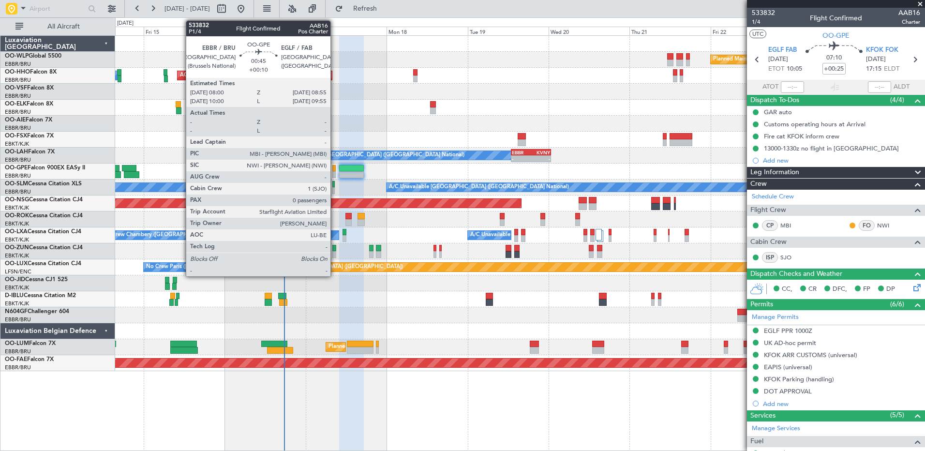
click at [334, 174] on div at bounding box center [334, 174] width 3 height 7
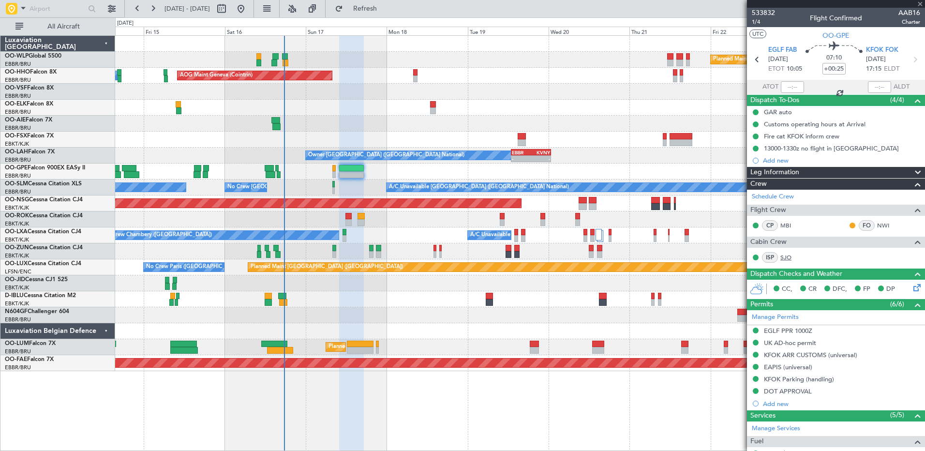
type input "+00:10"
type input "0"
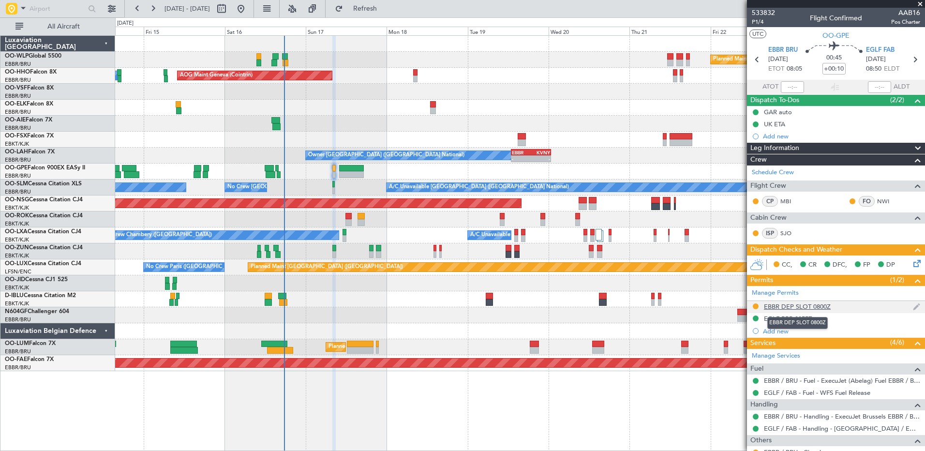
click at [798, 307] on div "EBBR DEP SLOT 0800Z" at bounding box center [797, 307] width 67 height 8
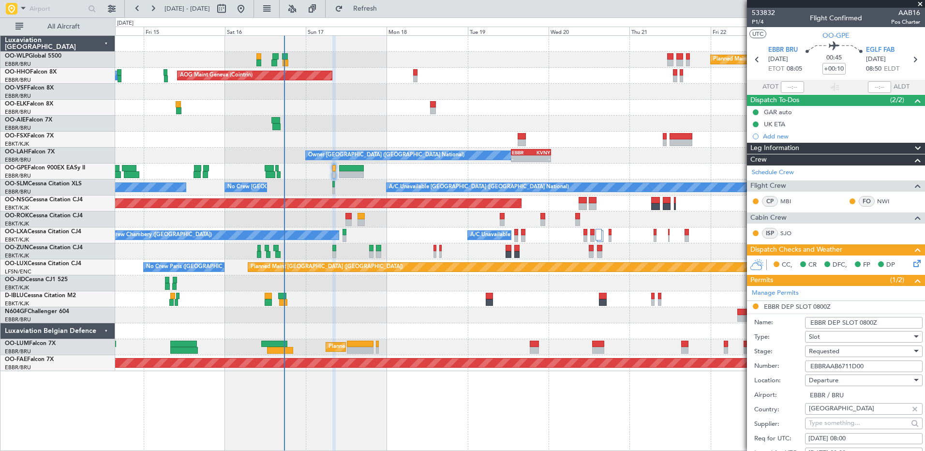
scroll to position [97, 0]
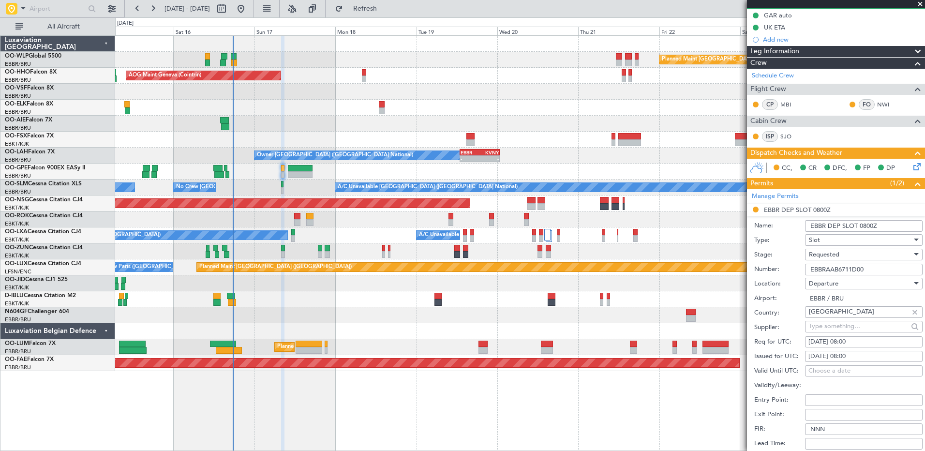
click at [337, 244] on div "Planned Maint Berlin (Brandenburg) AOG Maint Geneva (Cointrin) A/C Unavailable …" at bounding box center [520, 203] width 810 height 335
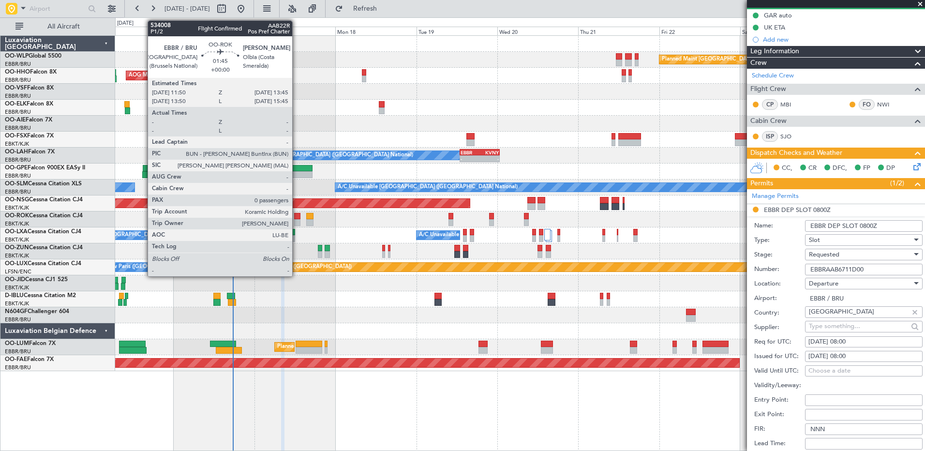
click at [297, 220] on div at bounding box center [297, 222] width 7 height 7
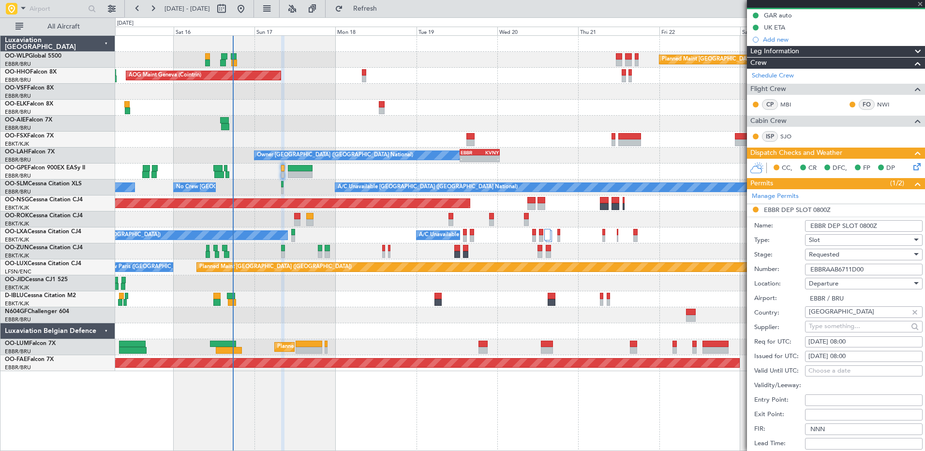
scroll to position [0, 0]
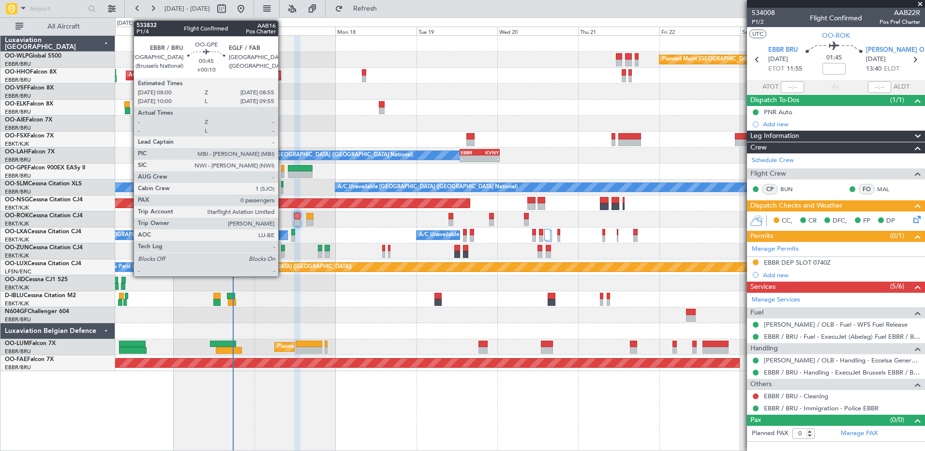
click at [283, 170] on div at bounding box center [282, 168] width 3 height 7
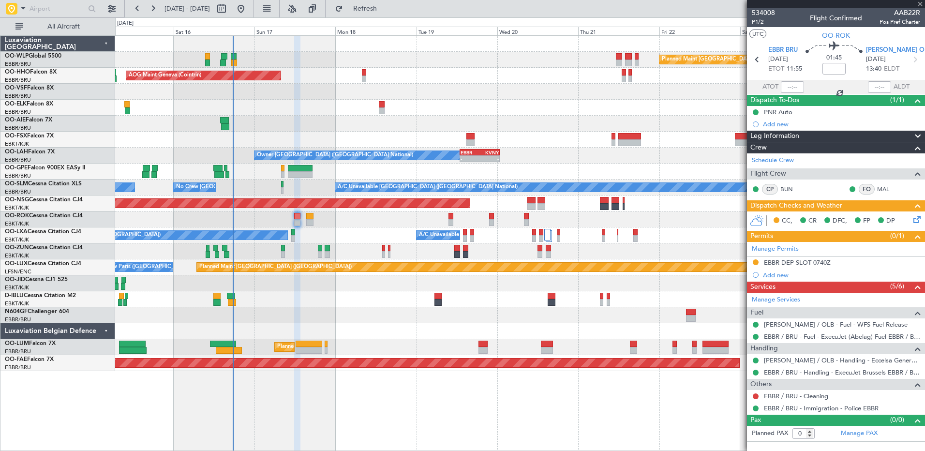
type input "+00:10"
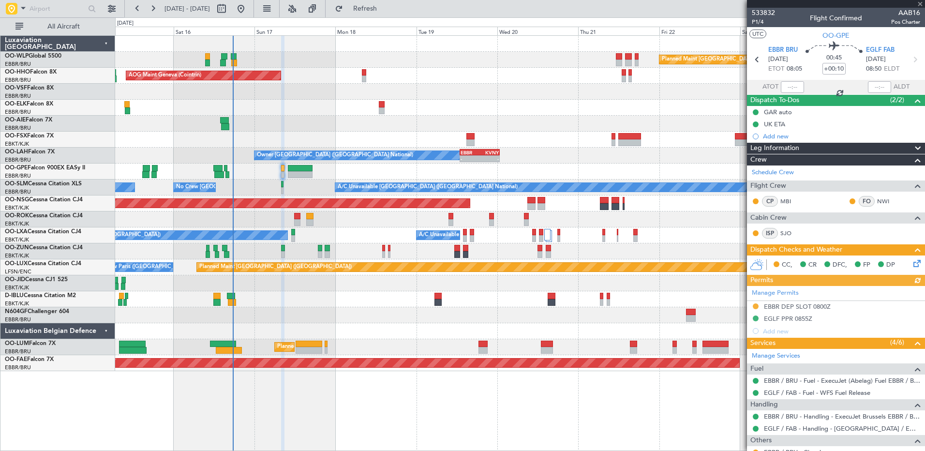
scroll to position [59, 0]
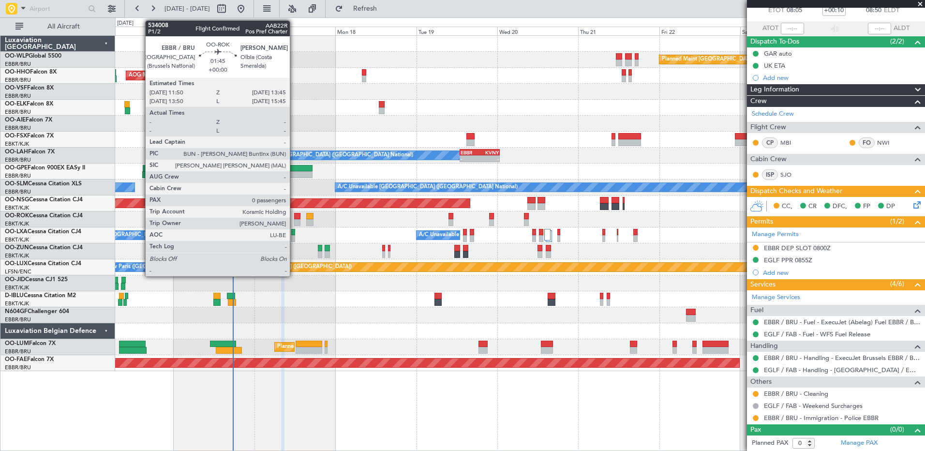
click at [294, 217] on div at bounding box center [297, 216] width 7 height 7
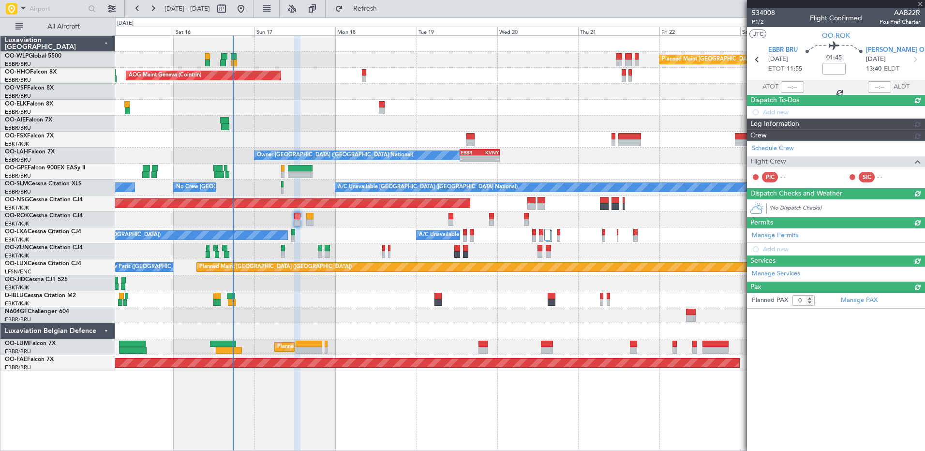
scroll to position [0, 0]
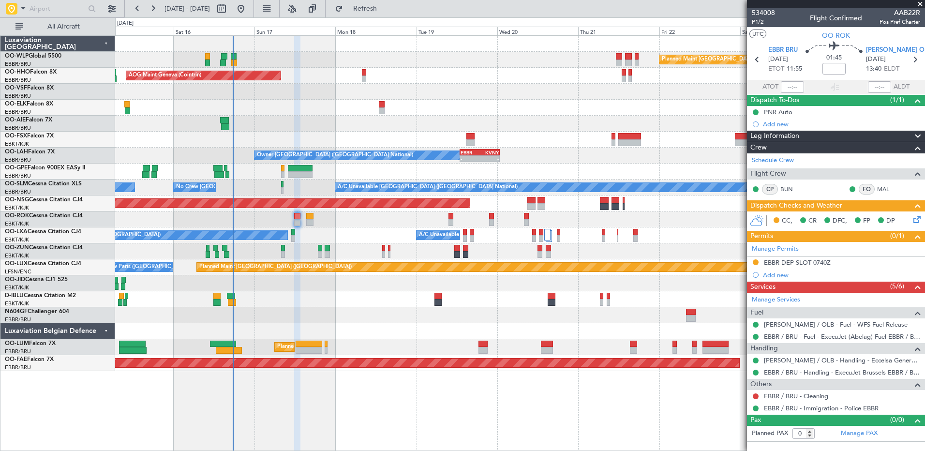
click at [286, 172] on div "No Crew Brussels (Brussels National) No Crew Brussels (Brussels National)" at bounding box center [520, 172] width 810 height 16
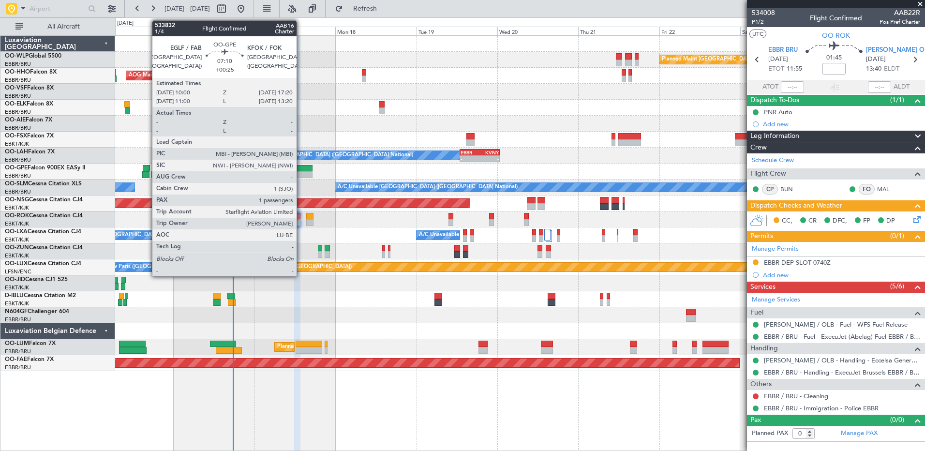
click at [301, 172] on div at bounding box center [300, 174] width 25 height 7
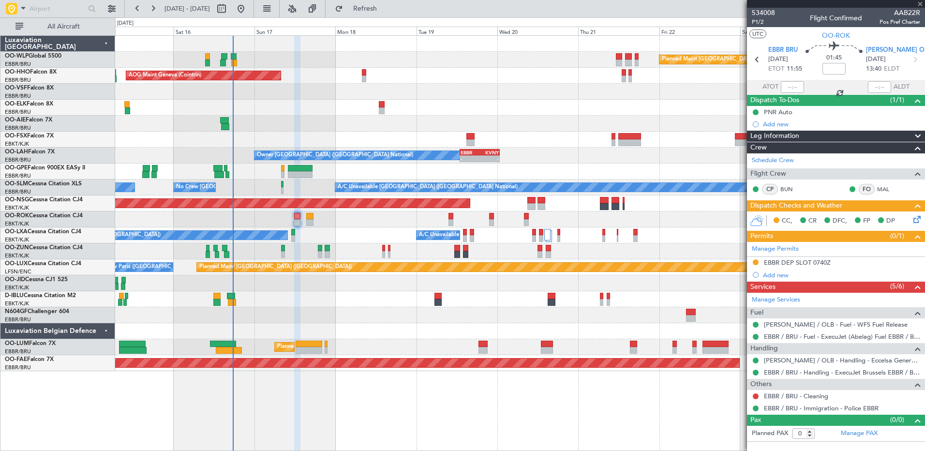
type input "+00:25"
type input "1"
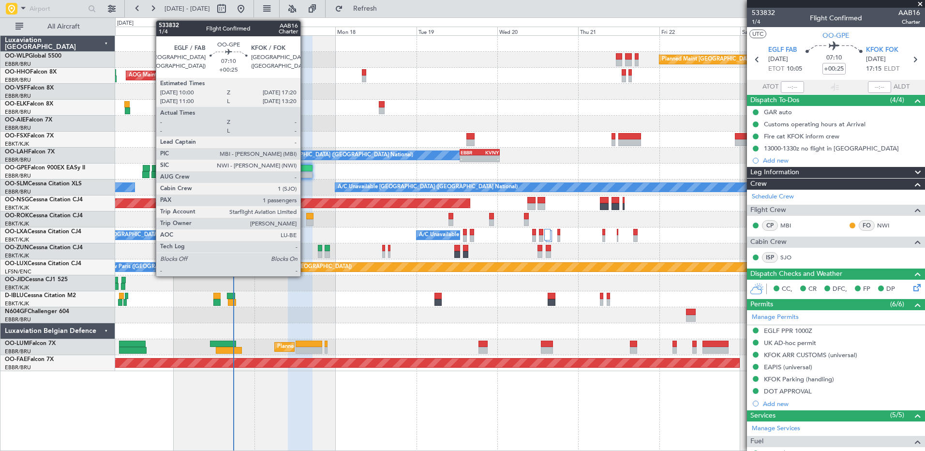
click at [305, 167] on div at bounding box center [300, 168] width 25 height 7
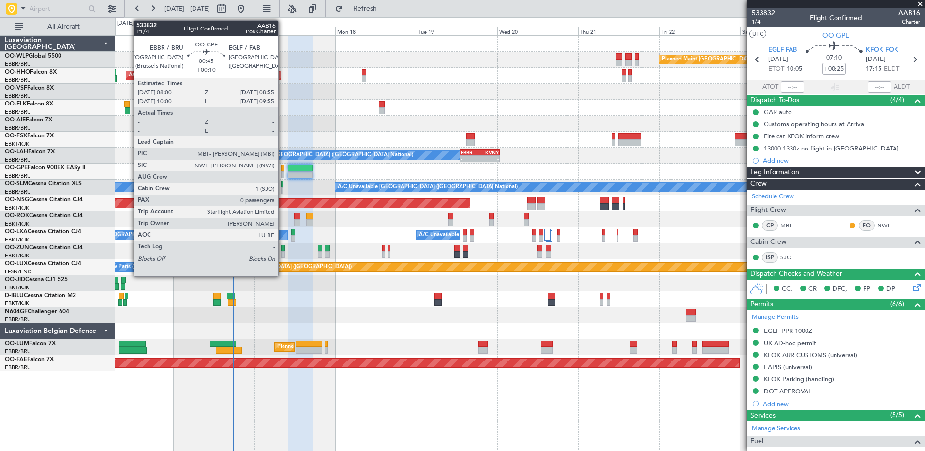
click at [283, 173] on div at bounding box center [282, 174] width 3 height 7
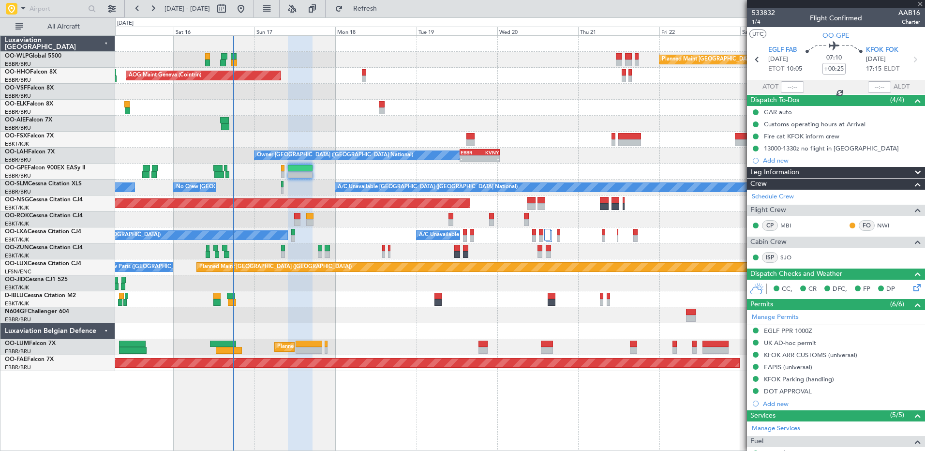
type input "+00:10"
type input "0"
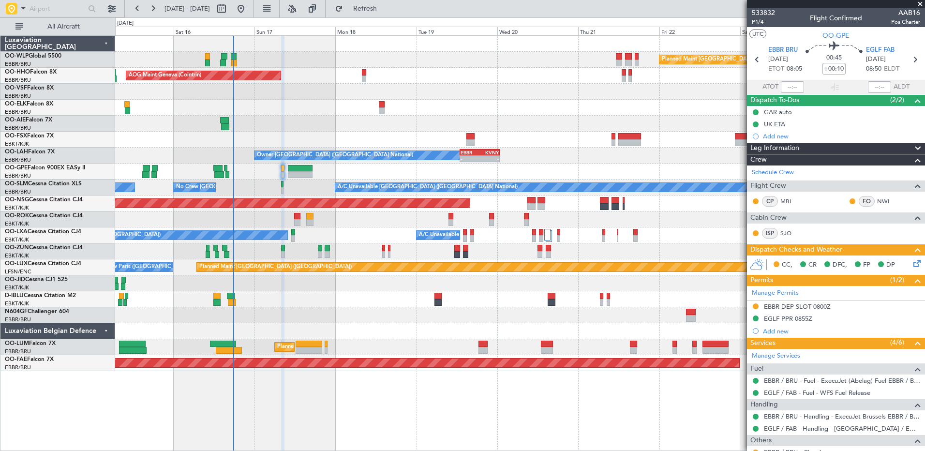
scroll to position [59, 0]
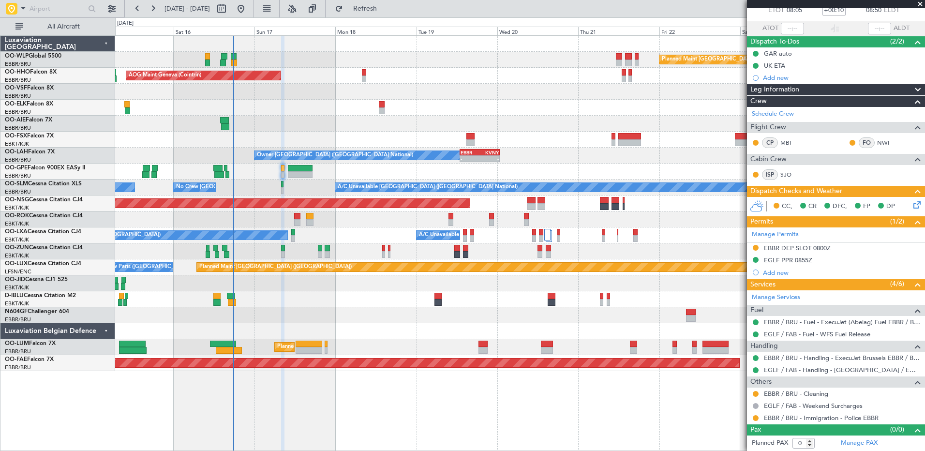
click at [869, 141] on div "FO NWI" at bounding box center [874, 142] width 50 height 11
click at [878, 141] on link "NWI" at bounding box center [889, 142] width 22 height 9
click at [304, 168] on div at bounding box center [300, 168] width 25 height 7
type input "+00:25"
type input "1"
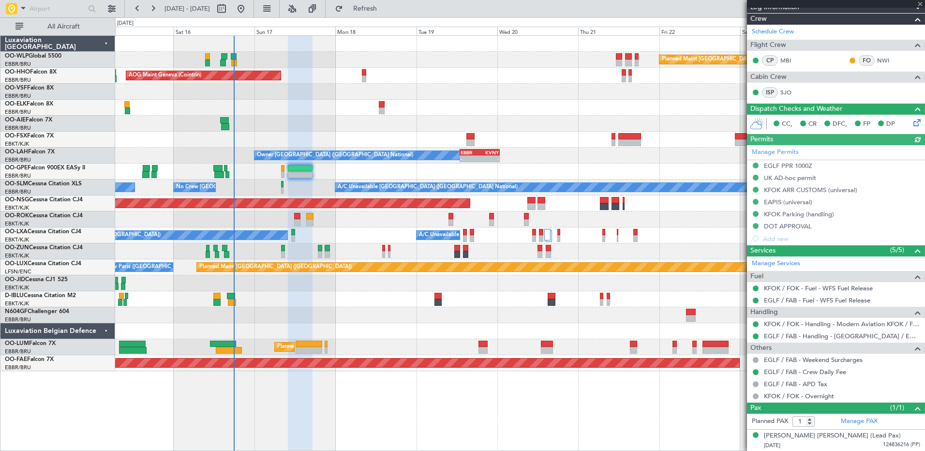
scroll to position [0, 0]
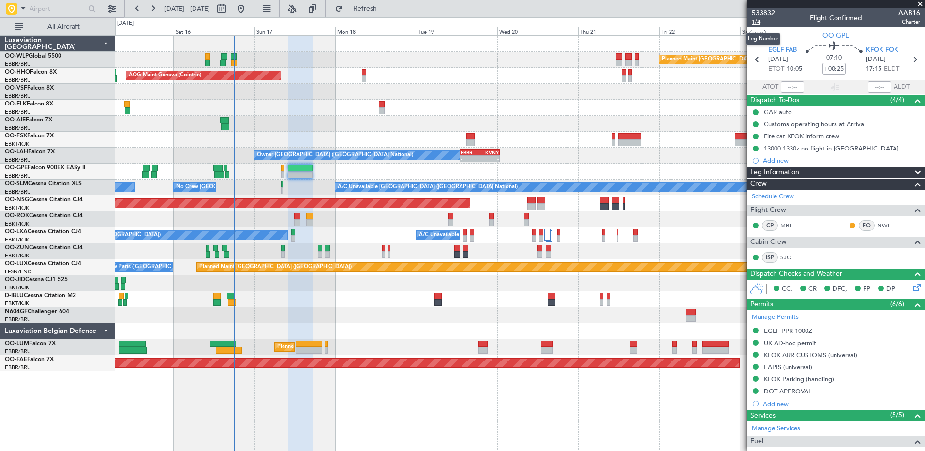
click at [758, 22] on span "1/4" at bounding box center [763, 22] width 23 height 8
click at [386, 12] on span "Refresh" at bounding box center [365, 8] width 41 height 7
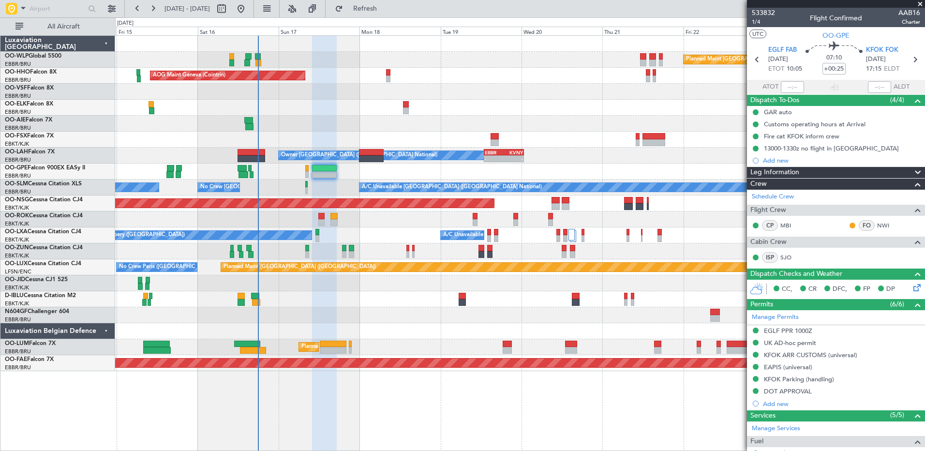
click at [270, 163] on div "Owner [GEOGRAPHIC_DATA] ([GEOGRAPHIC_DATA] National) - - EBBR 13:00 Z KVNY 00:4…" at bounding box center [520, 156] width 810 height 16
click at [386, 8] on span "Refresh" at bounding box center [365, 8] width 41 height 7
click at [384, 6] on span "Refresh" at bounding box center [365, 8] width 41 height 7
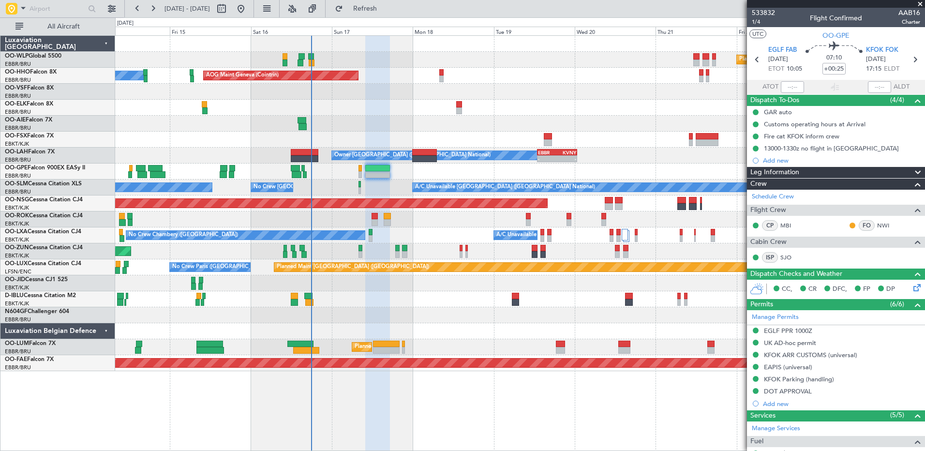
click at [431, 132] on div "Planned Maint Berlin (Brandenburg) AOG Maint Geneva (Cointrin) A/C Unavailable …" at bounding box center [520, 203] width 810 height 335
click at [386, 10] on span "Refresh" at bounding box center [365, 8] width 41 height 7
click at [386, 12] on span "Refresh" at bounding box center [365, 8] width 41 height 7
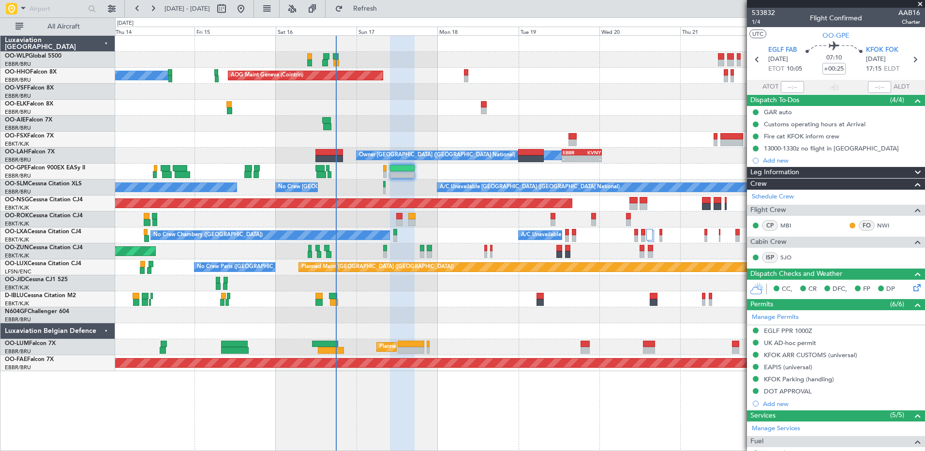
click at [414, 121] on div at bounding box center [520, 124] width 810 height 16
click at [386, 10] on span "Refresh" at bounding box center [365, 8] width 41 height 7
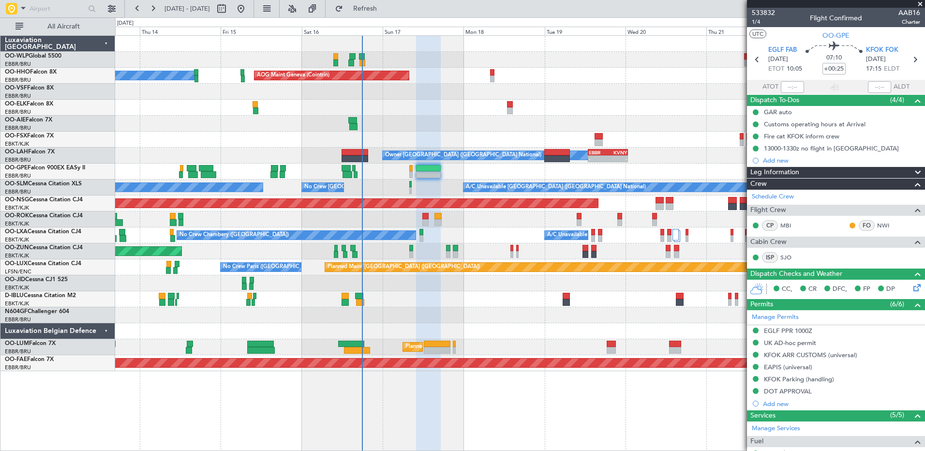
click at [412, 121] on div at bounding box center [520, 124] width 810 height 16
click at [386, 10] on span "Refresh" at bounding box center [365, 8] width 41 height 7
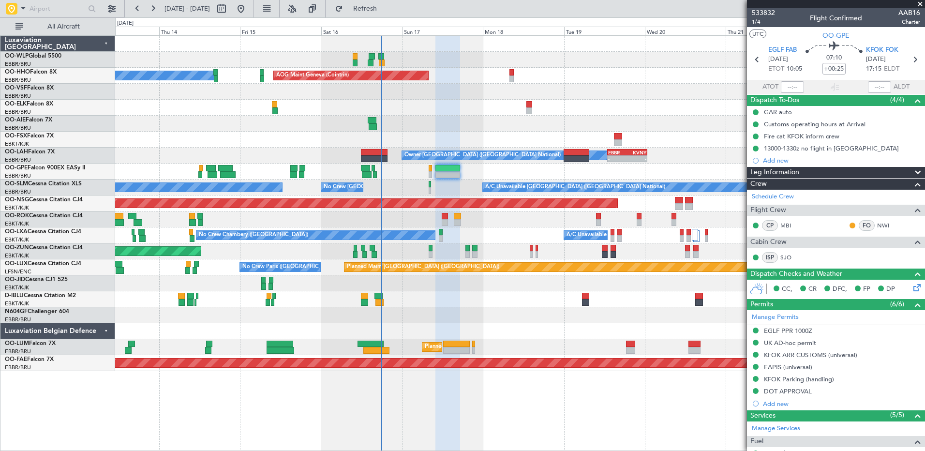
click at [455, 115] on div at bounding box center [520, 108] width 810 height 16
click at [386, 10] on span "Refreshing..." at bounding box center [365, 8] width 41 height 7
click at [383, 8] on span "Refresh" at bounding box center [365, 8] width 41 height 7
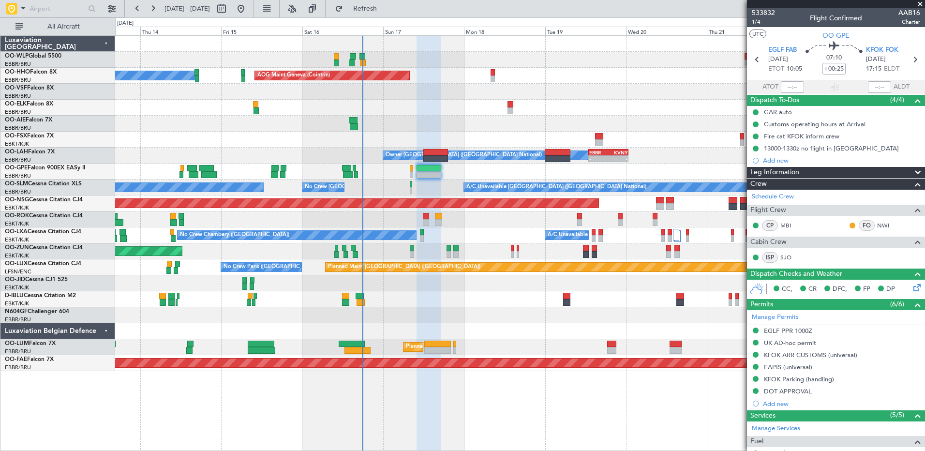
click at [443, 113] on div at bounding box center [520, 108] width 810 height 16
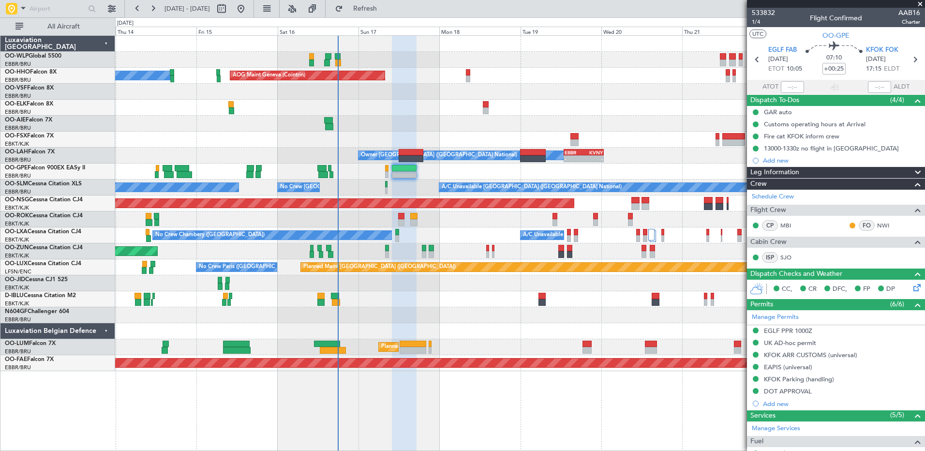
click at [408, 109] on div at bounding box center [520, 108] width 810 height 16
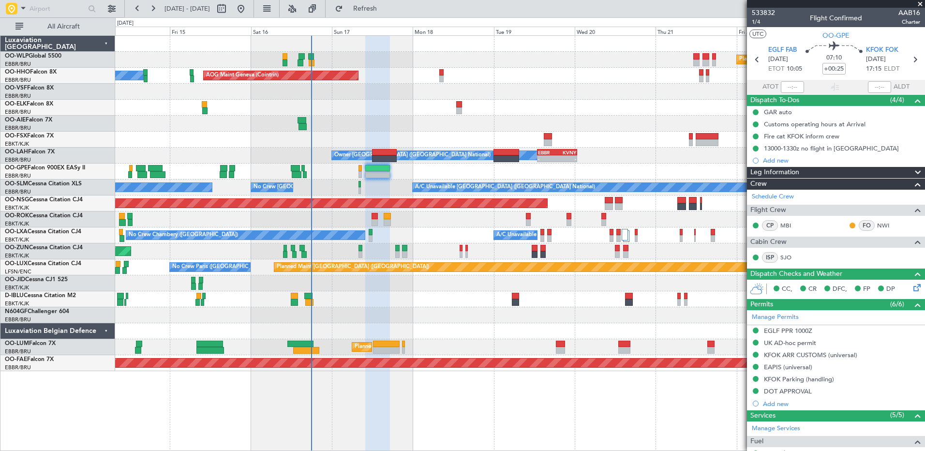
click at [385, 111] on div at bounding box center [520, 108] width 810 height 16
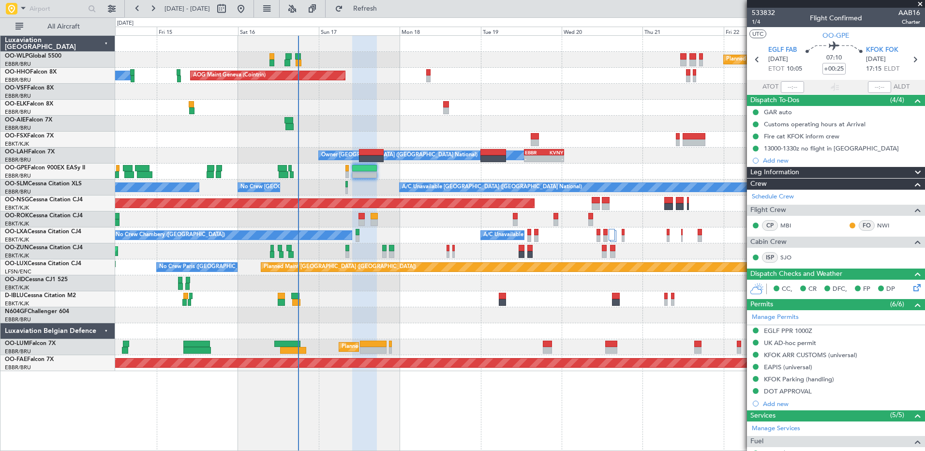
click at [512, 113] on div at bounding box center [520, 108] width 810 height 16
click at [386, 9] on span "Refresh" at bounding box center [365, 8] width 41 height 7
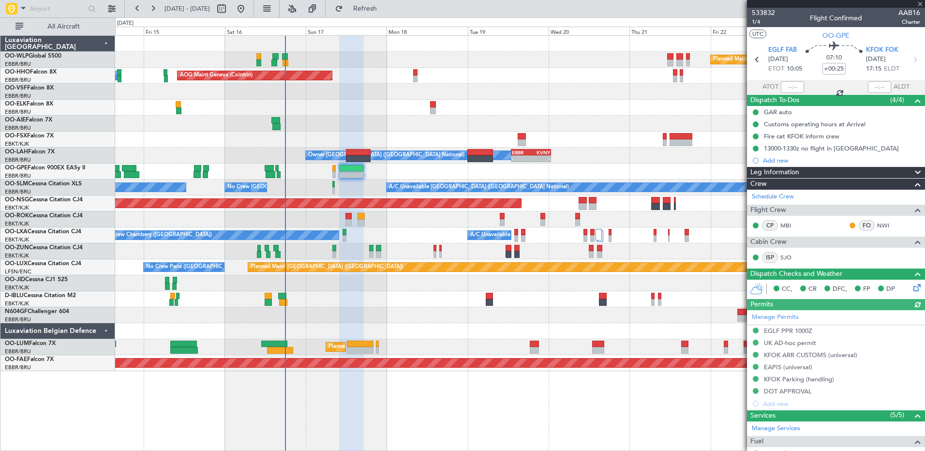
click at [379, 106] on div "Planned Maint Berlin (Brandenburg) AOG Maint Geneva (Cointrin) A/C Unavailable …" at bounding box center [520, 203] width 810 height 335
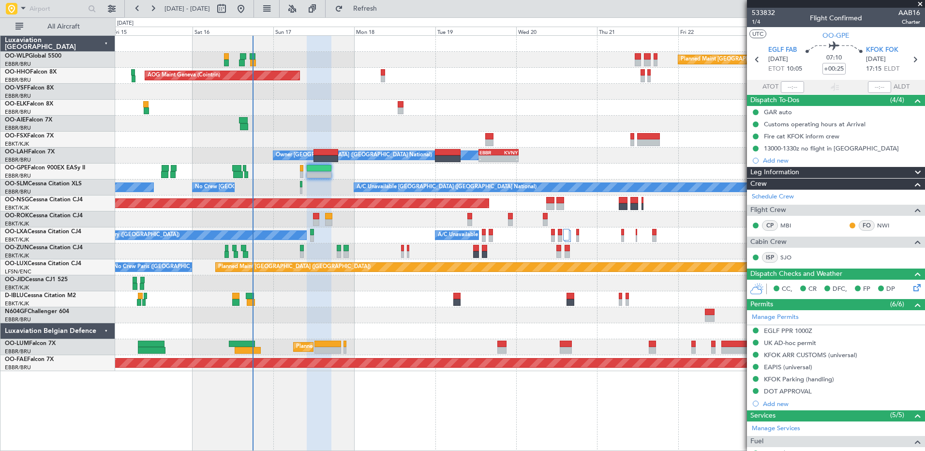
click at [463, 139] on div at bounding box center [520, 140] width 810 height 16
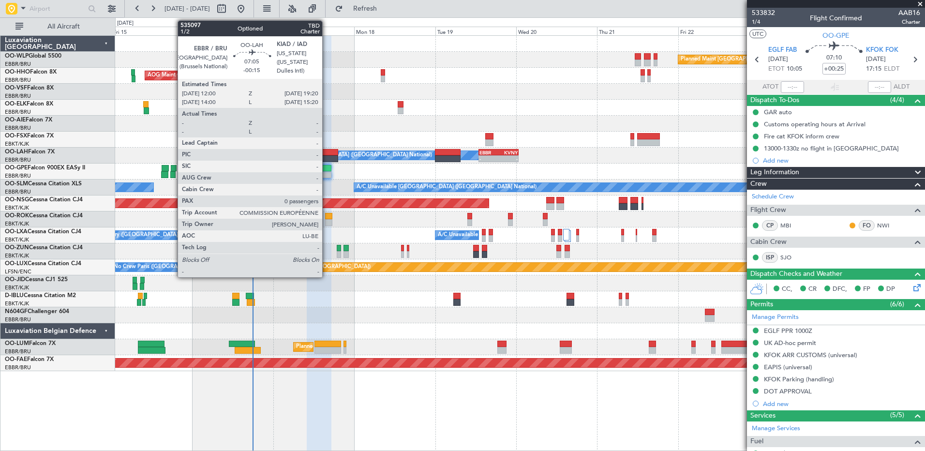
click at [327, 154] on div at bounding box center [326, 152] width 25 height 7
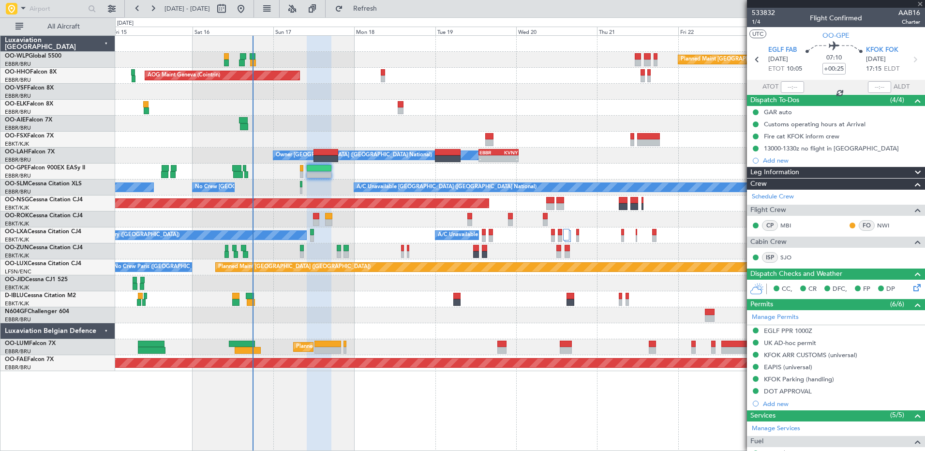
type input "-00:15"
type input "0"
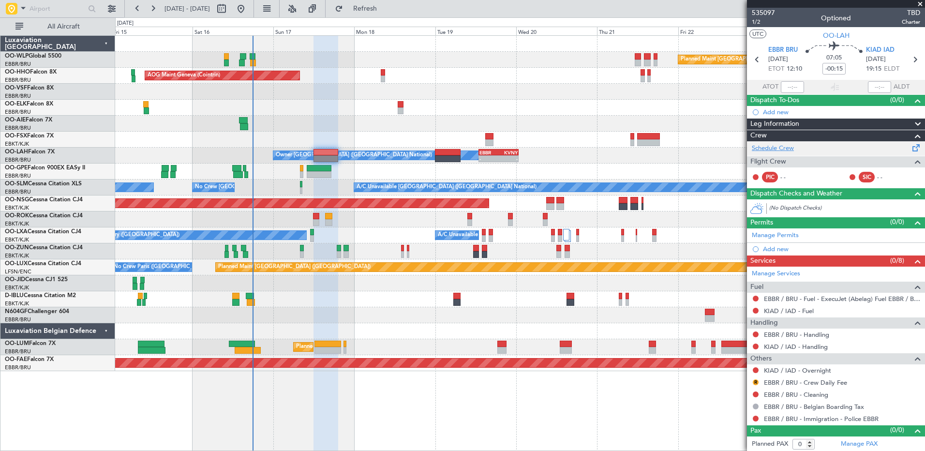
click at [780, 150] on link "Schedule Crew" at bounding box center [773, 149] width 42 height 10
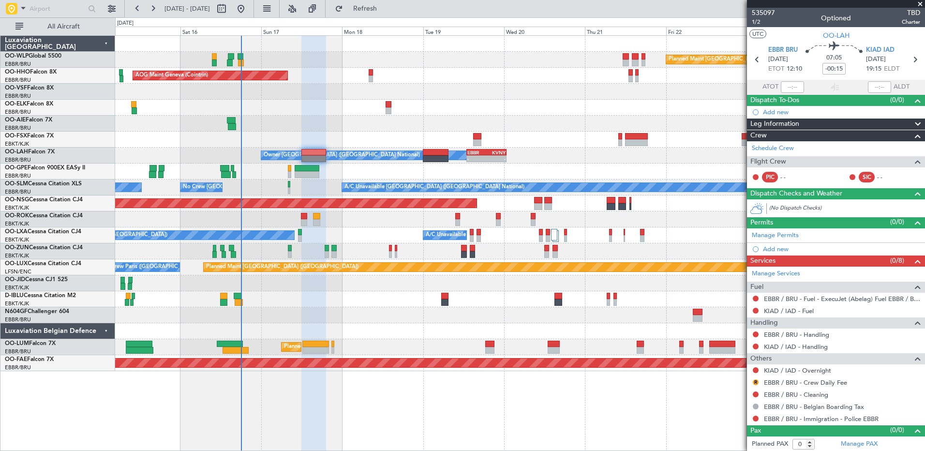
click at [450, 107] on div at bounding box center [520, 108] width 810 height 16
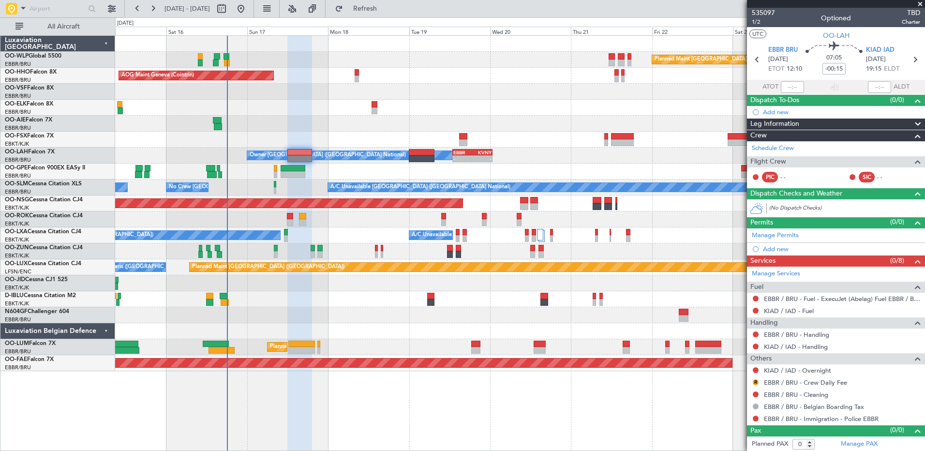
click at [436, 87] on div "Planned Maint Berlin (Brandenburg) AOG Maint Geneva (Cointrin) A/C Unavailable …" at bounding box center [520, 203] width 810 height 335
click at [376, 8] on button "Refresh" at bounding box center [360, 8] width 58 height 15
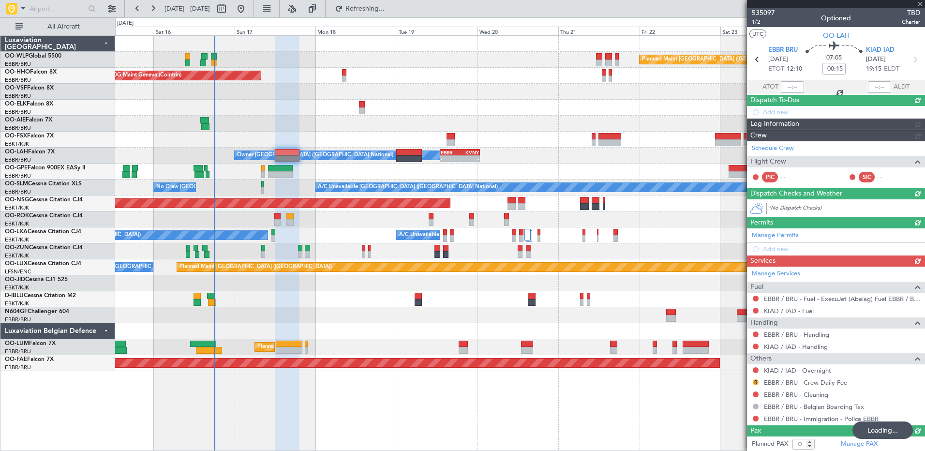
click at [432, 109] on div at bounding box center [520, 108] width 810 height 16
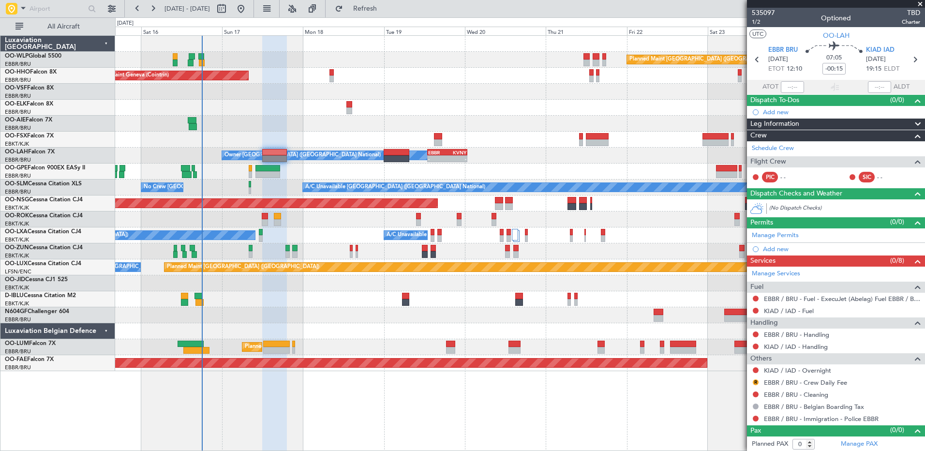
click at [382, 168] on div "No Crew [GEOGRAPHIC_DATA] ([GEOGRAPHIC_DATA] National)" at bounding box center [520, 172] width 810 height 16
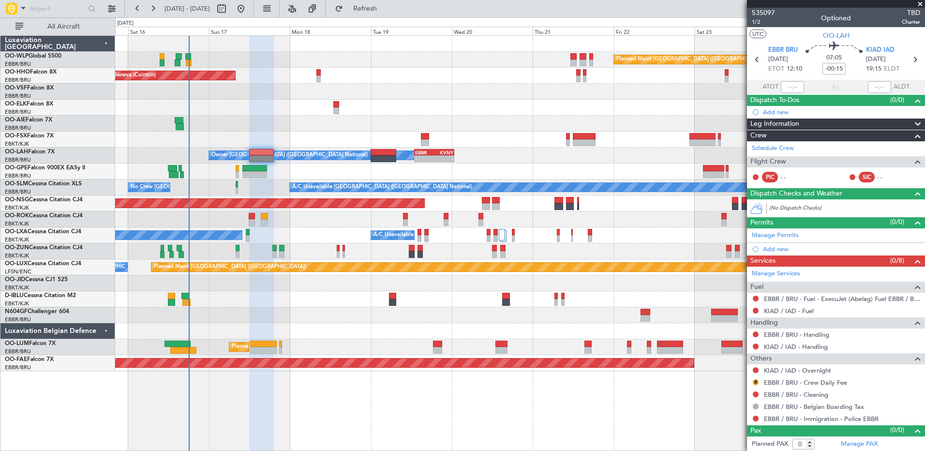
click at [422, 114] on div at bounding box center [520, 108] width 810 height 16
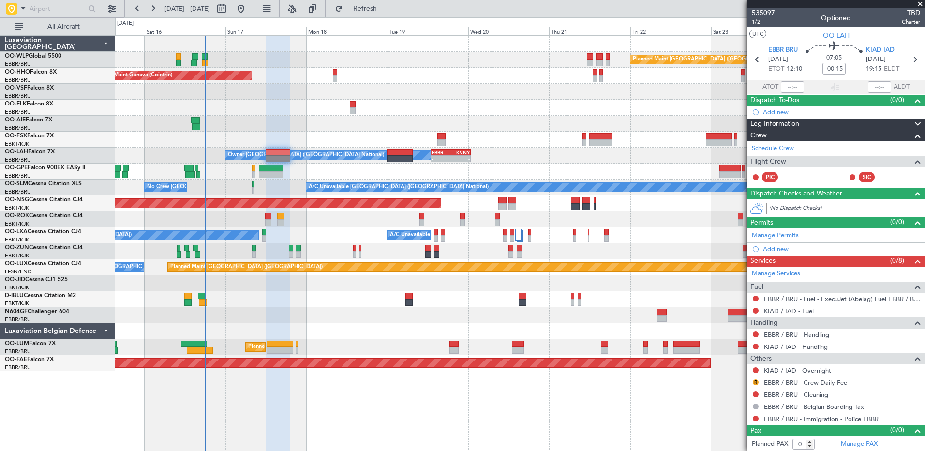
click at [411, 101] on div at bounding box center [520, 108] width 810 height 16
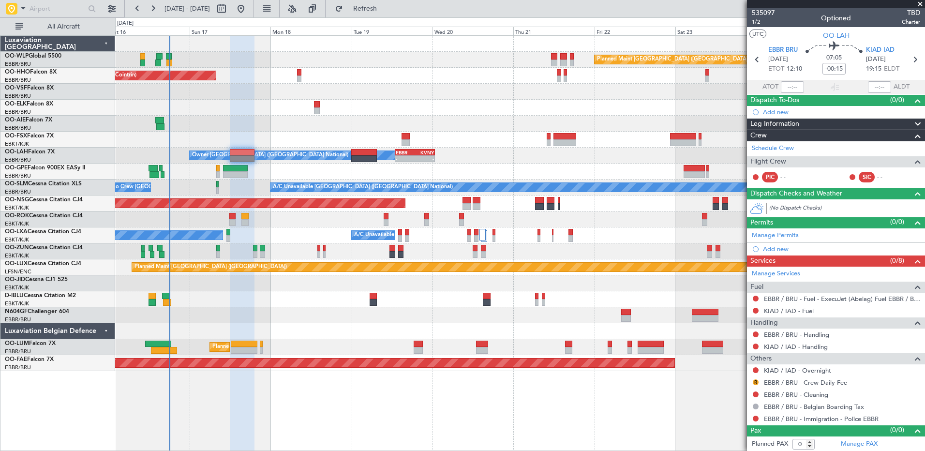
click at [431, 84] on div "Planned Maint [GEOGRAPHIC_DATA] ([GEOGRAPHIC_DATA]) AOG Maint Geneva ([GEOGRAPH…" at bounding box center [520, 203] width 810 height 335
click at [774, 150] on link "Schedule Crew" at bounding box center [773, 149] width 42 height 10
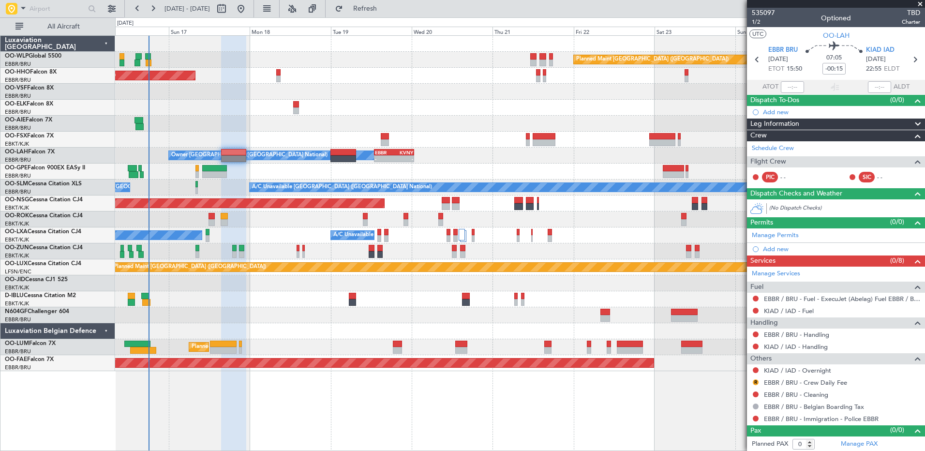
click at [453, 96] on div at bounding box center [520, 92] width 810 height 16
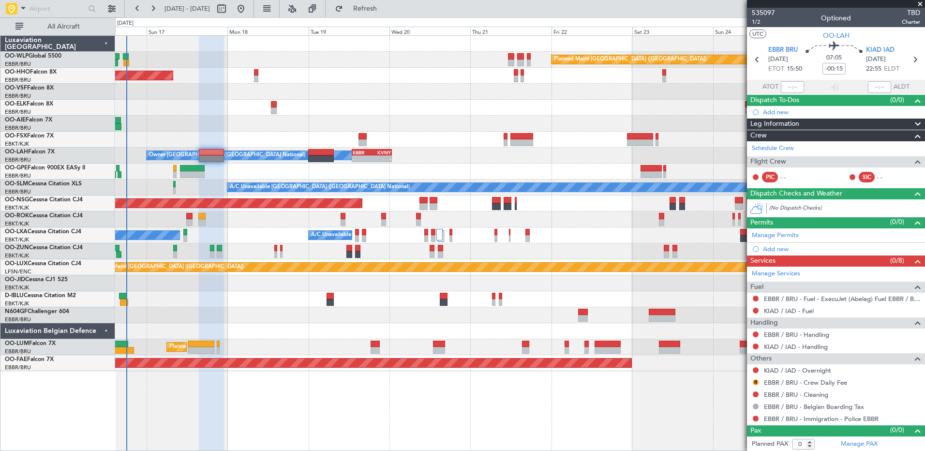
click at [251, 136] on div "Planned Maint [GEOGRAPHIC_DATA] ([GEOGRAPHIC_DATA]) AOG Maint Geneva ([GEOGRAPH…" at bounding box center [520, 203] width 810 height 335
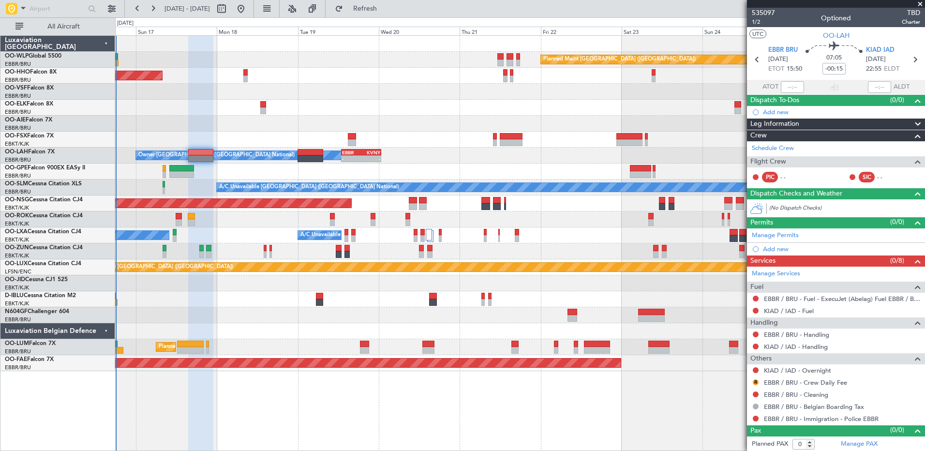
click at [297, 130] on div at bounding box center [520, 124] width 810 height 16
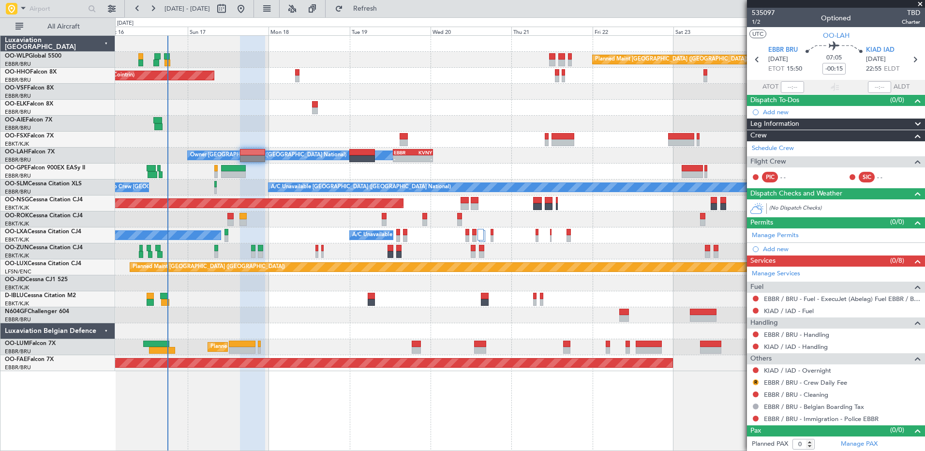
click at [375, 106] on div at bounding box center [520, 108] width 810 height 16
click at [435, 127] on div at bounding box center [520, 124] width 810 height 16
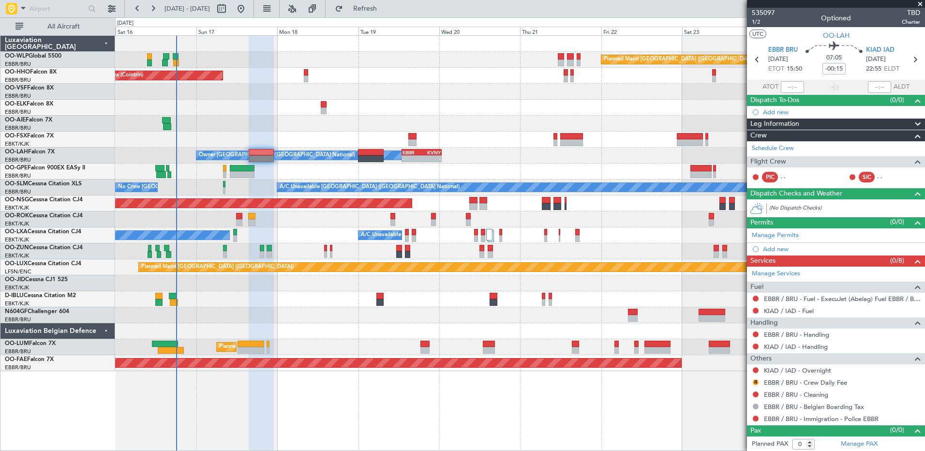
click at [262, 125] on div at bounding box center [520, 124] width 810 height 16
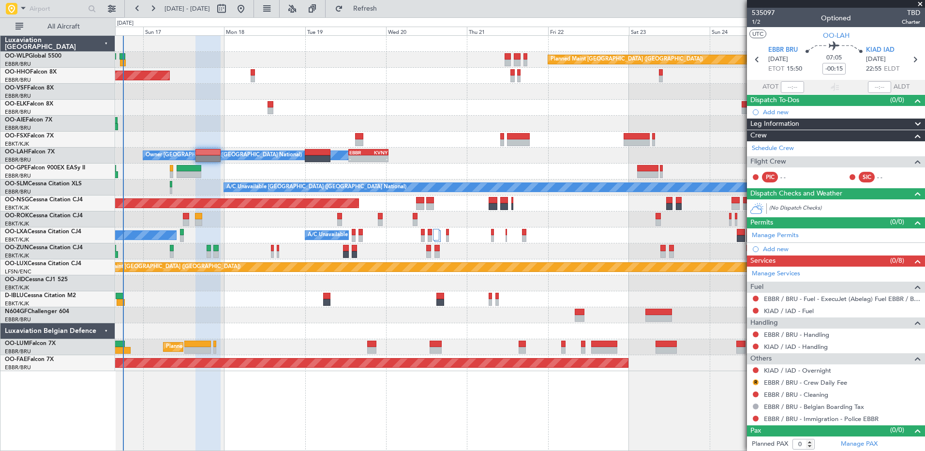
click at [259, 119] on div "Planned Maint [GEOGRAPHIC_DATA] ([GEOGRAPHIC_DATA]) AOG Maint Geneva ([GEOGRAPH…" at bounding box center [520, 203] width 810 height 335
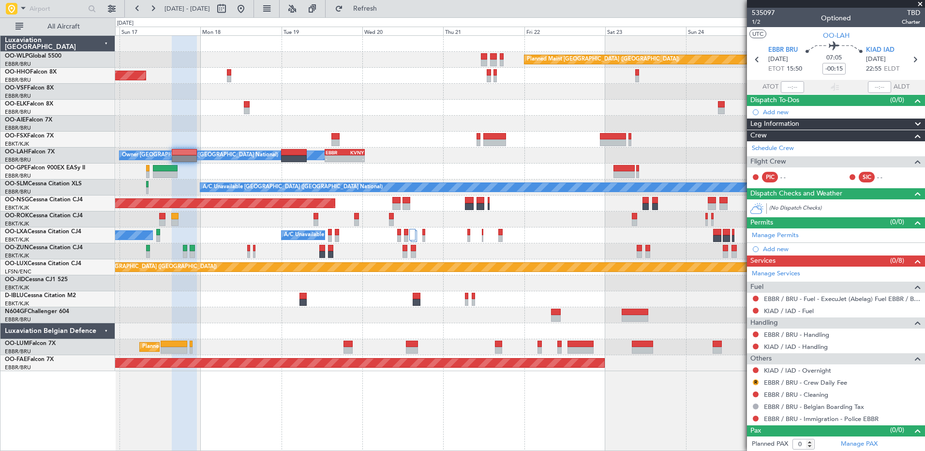
click at [321, 173] on div "No Crew Brussels (Brussels National) Planned Maint Brussels (Brussels National)" at bounding box center [520, 172] width 810 height 16
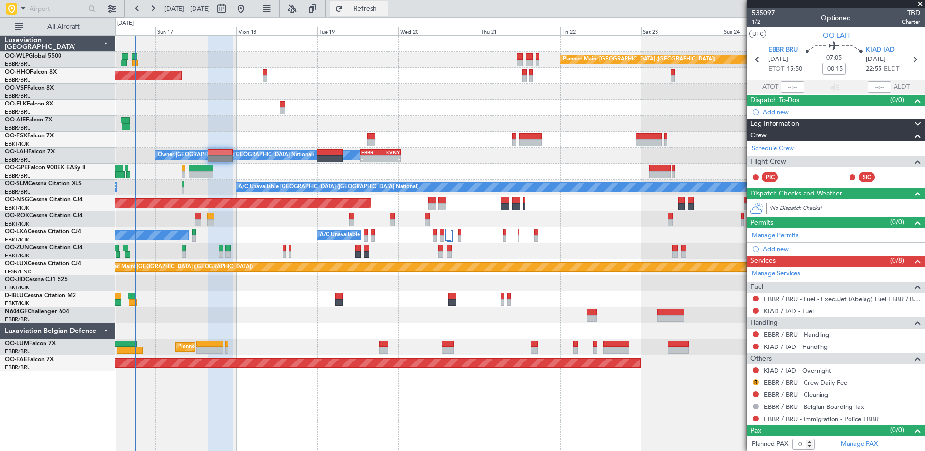
click at [379, 13] on button "Refresh" at bounding box center [360, 8] width 58 height 15
click at [386, 11] on span "Refresh" at bounding box center [365, 8] width 41 height 7
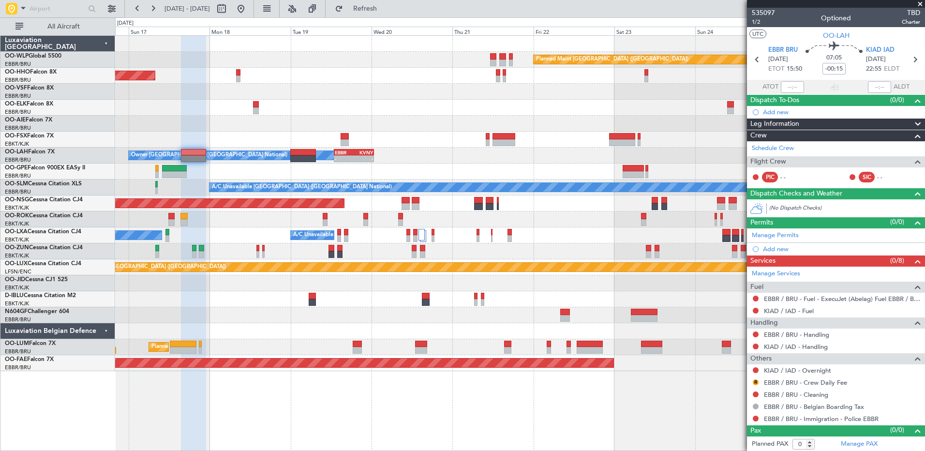
click at [214, 129] on div at bounding box center [520, 124] width 810 height 16
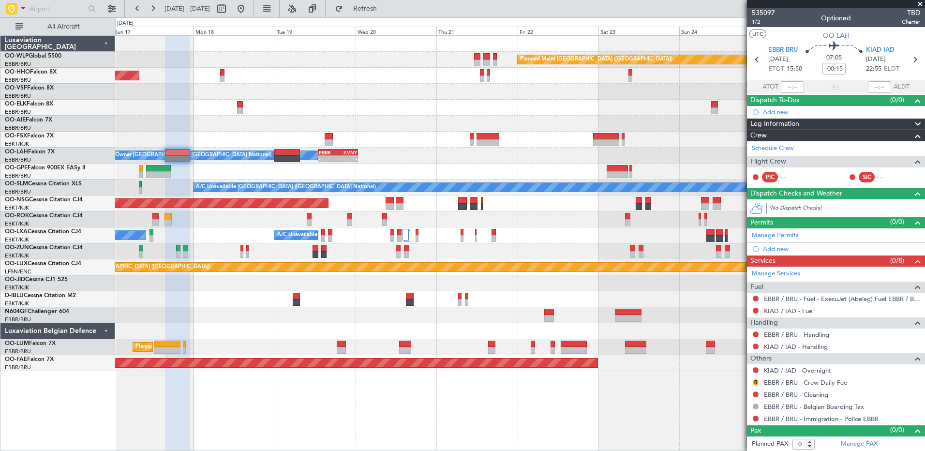
click at [189, 129] on div at bounding box center [520, 124] width 810 height 16
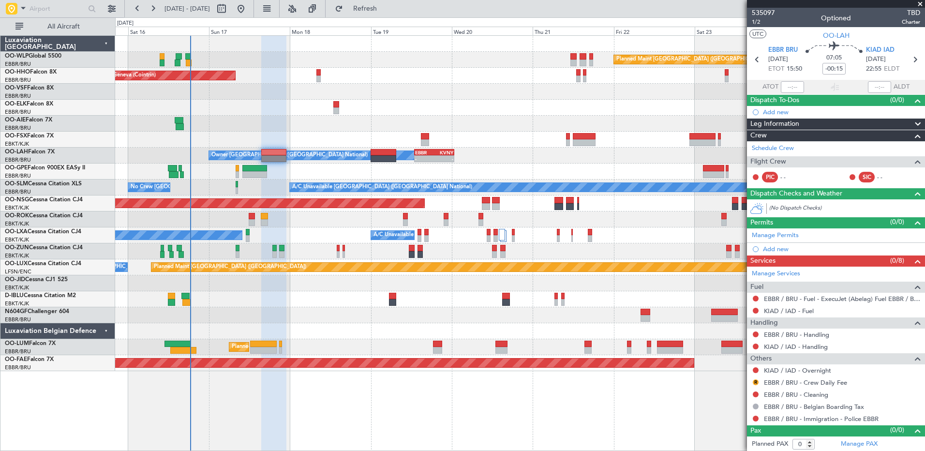
click at [450, 108] on div "Planned Maint [GEOGRAPHIC_DATA] ([GEOGRAPHIC_DATA]) AOG Maint Geneva ([GEOGRAPH…" at bounding box center [520, 203] width 810 height 335
click at [386, 11] on span "Refresh" at bounding box center [365, 8] width 41 height 7
click at [386, 12] on span "Refresh" at bounding box center [365, 8] width 41 height 7
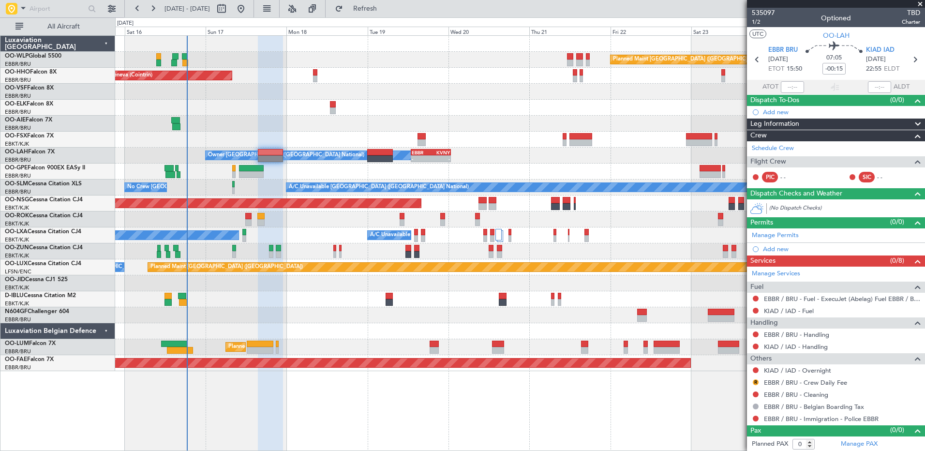
click at [190, 121] on div at bounding box center [520, 124] width 810 height 16
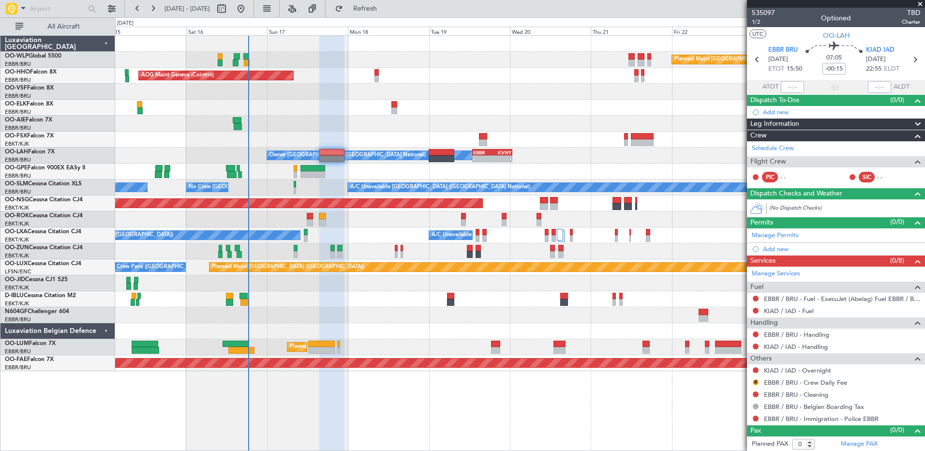
click at [360, 79] on div "AOG Maint Geneva (Cointrin) A/C Unavailable Geneva (Cointrin)" at bounding box center [520, 76] width 810 height 16
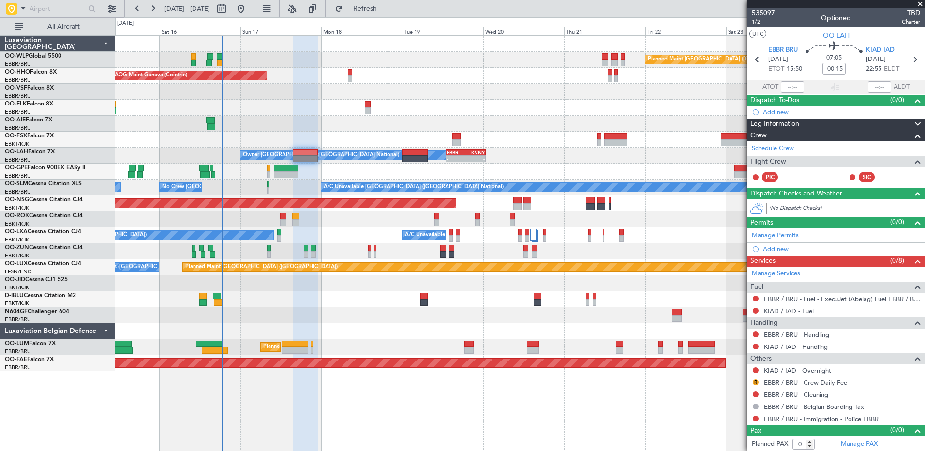
click at [259, 127] on div at bounding box center [520, 124] width 810 height 16
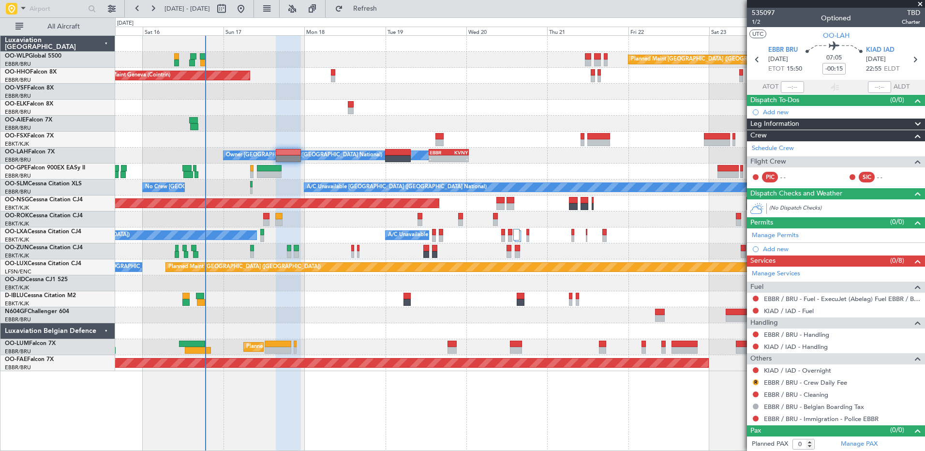
click at [333, 341] on div "Planned Maint [GEOGRAPHIC_DATA] ([GEOGRAPHIC_DATA] National)" at bounding box center [520, 347] width 810 height 16
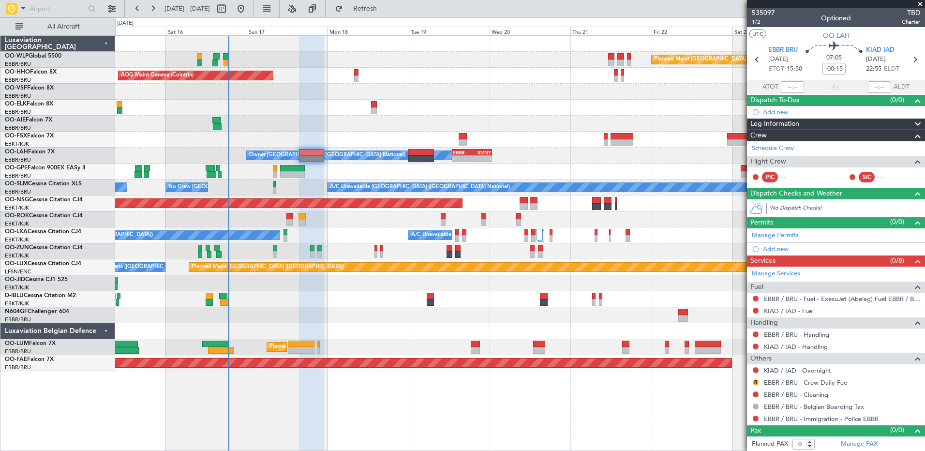
click at [635, 161] on div "Owner [GEOGRAPHIC_DATA] ([GEOGRAPHIC_DATA] National) - - EBBR 13:00 Z KVNY 00:4…" at bounding box center [520, 156] width 810 height 16
click at [389, 13] on button "Refresh" at bounding box center [360, 8] width 58 height 15
click at [133, 9] on button at bounding box center [137, 8] width 15 height 15
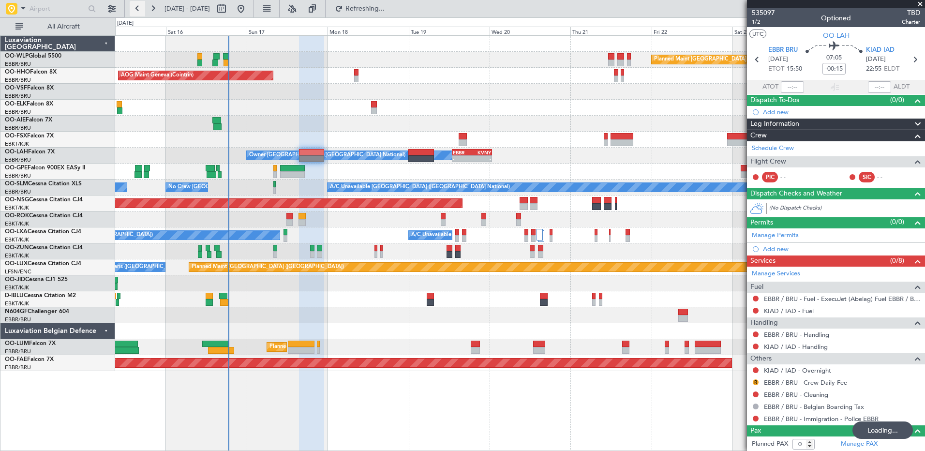
click at [133, 9] on button at bounding box center [137, 8] width 15 height 15
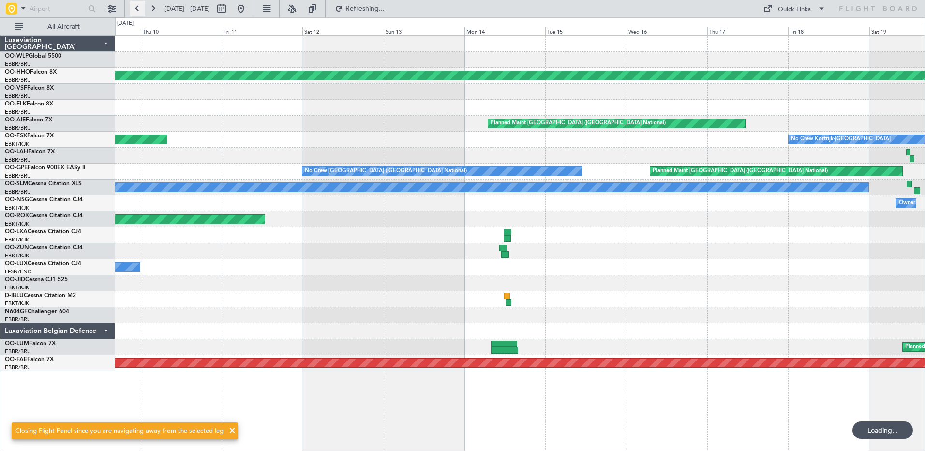
click at [137, 9] on button at bounding box center [137, 8] width 15 height 15
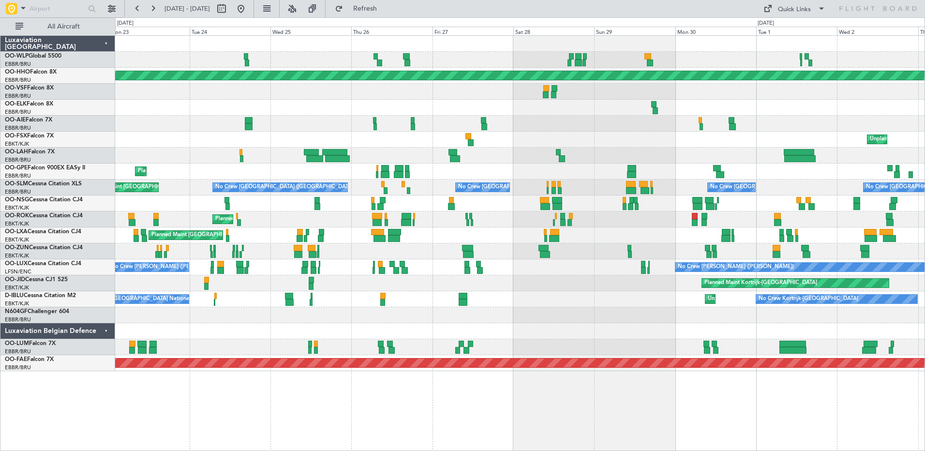
click at [545, 350] on div "Unplanned Maint [GEOGRAPHIC_DATA]-[GEOGRAPHIC_DATA] Planned Maint Geneva ([GEOG…" at bounding box center [520, 203] width 810 height 335
click at [249, 13] on button at bounding box center [240, 8] width 15 height 15
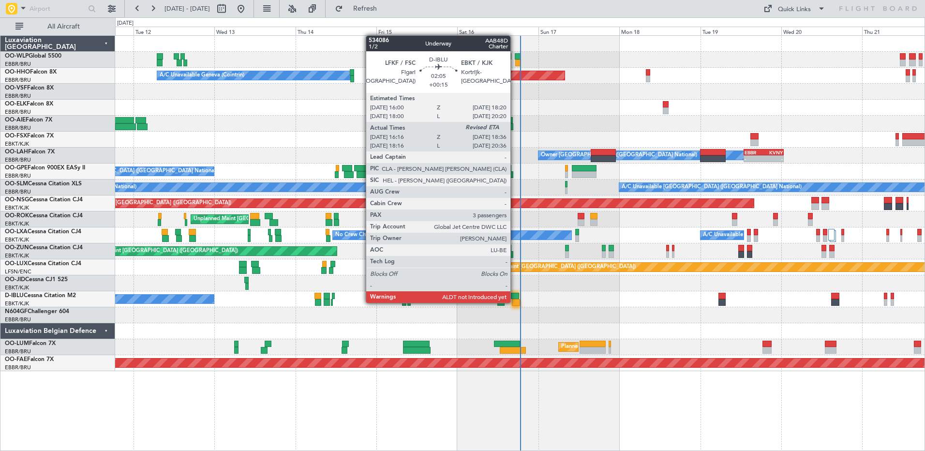
click at [515, 302] on div at bounding box center [516, 302] width 8 height 7
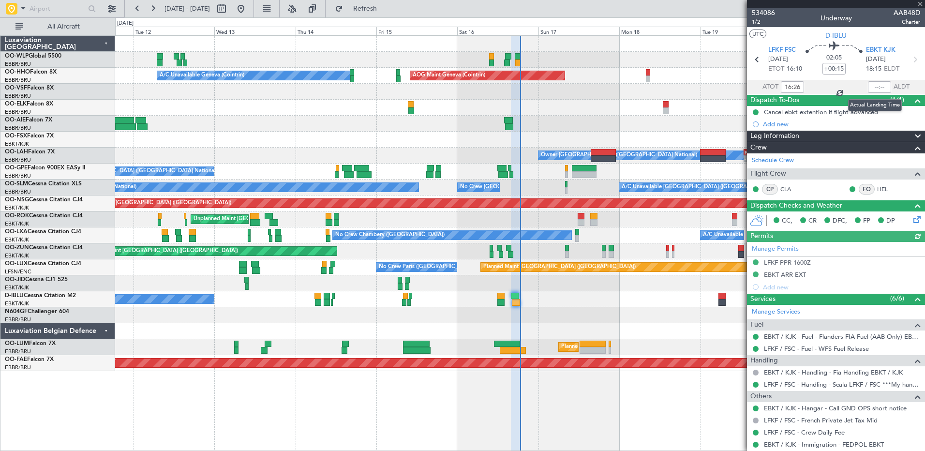
click at [868, 85] on div at bounding box center [879, 87] width 23 height 12
click at [871, 84] on input "text" at bounding box center [879, 87] width 23 height 12
type input "18:26"
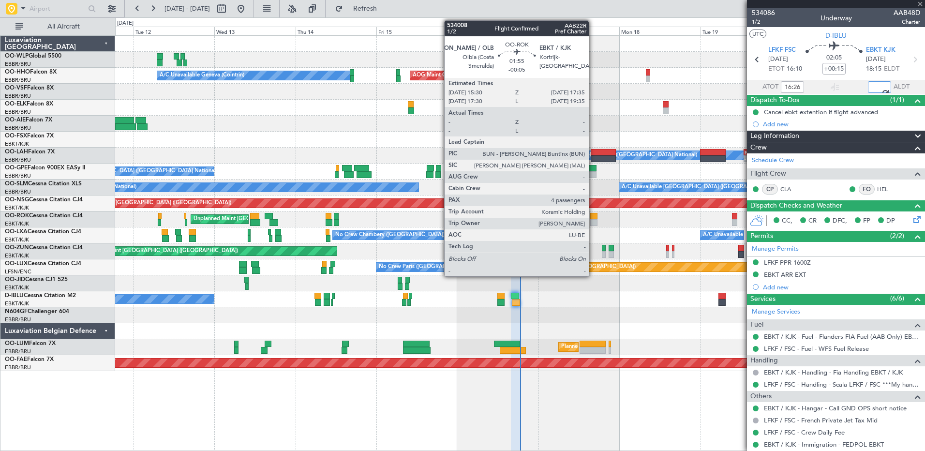
click at [593, 218] on div at bounding box center [594, 216] width 7 height 7
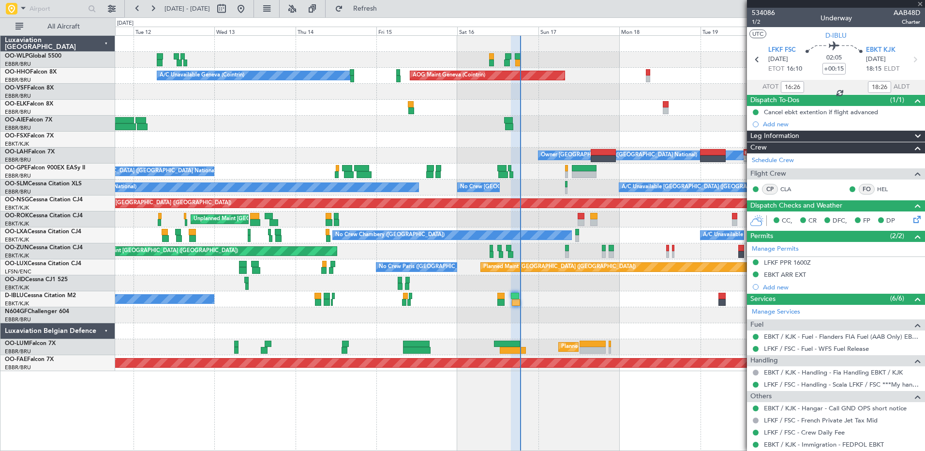
type input "-00:05"
type input "4"
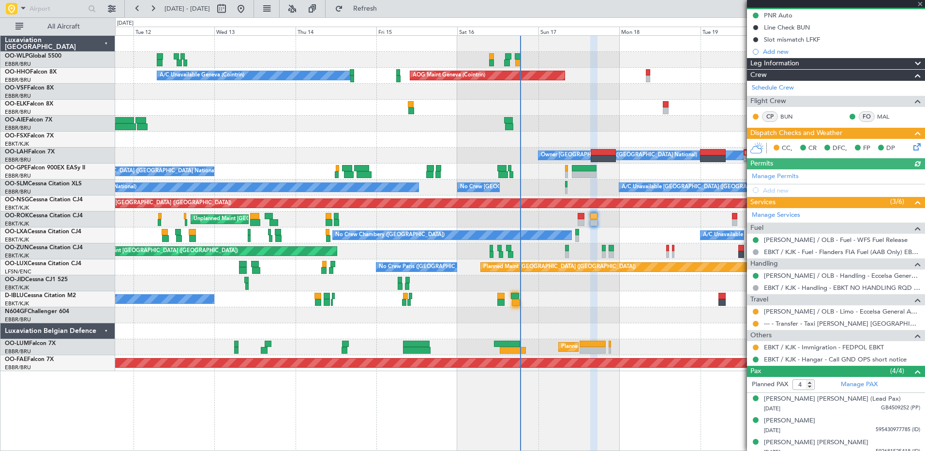
scroll to position [125, 0]
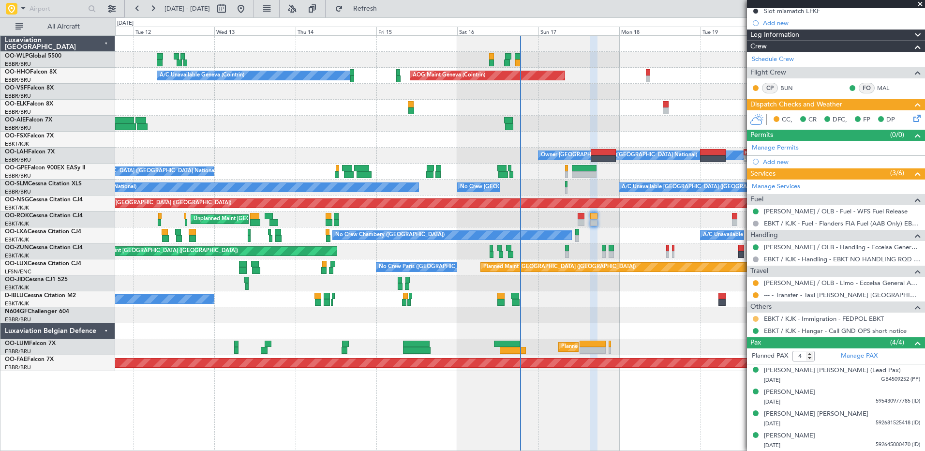
click at [755, 318] on button at bounding box center [756, 319] width 6 height 6
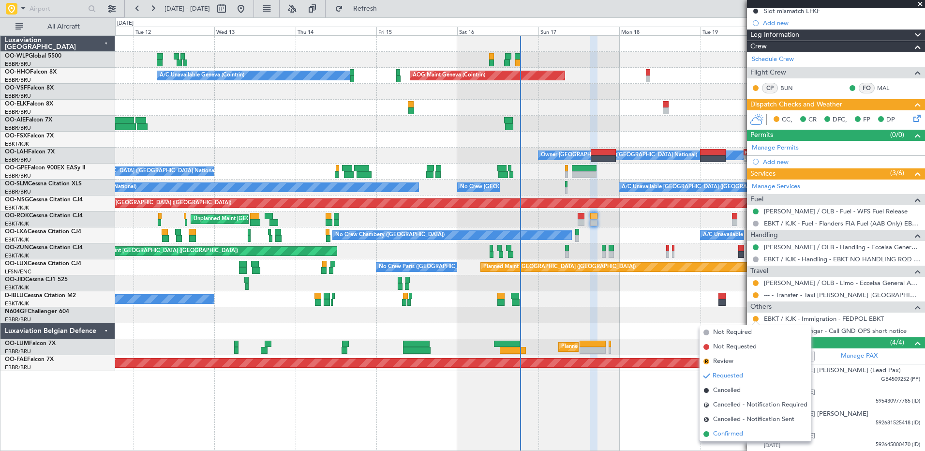
click at [721, 430] on span "Confirmed" at bounding box center [728, 434] width 30 height 10
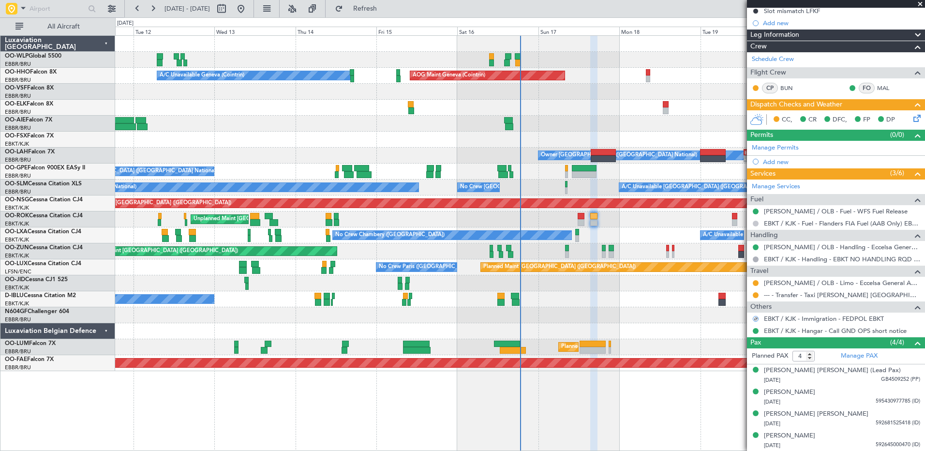
click at [754, 223] on button at bounding box center [756, 224] width 6 height 6
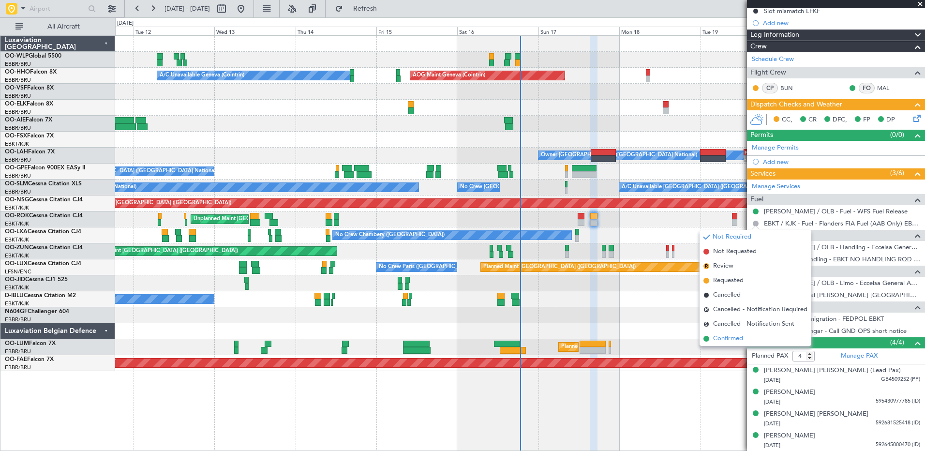
click at [737, 342] on span "Confirmed" at bounding box center [728, 339] width 30 height 10
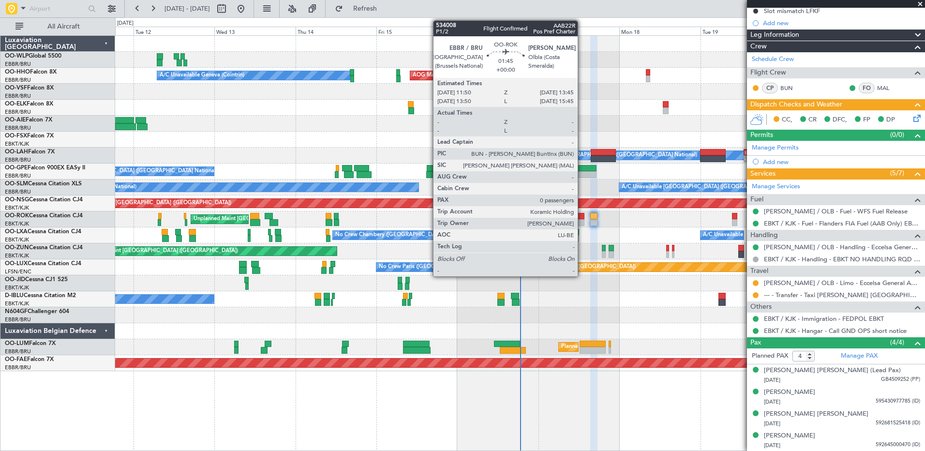
click at [582, 223] on div at bounding box center [581, 222] width 7 height 7
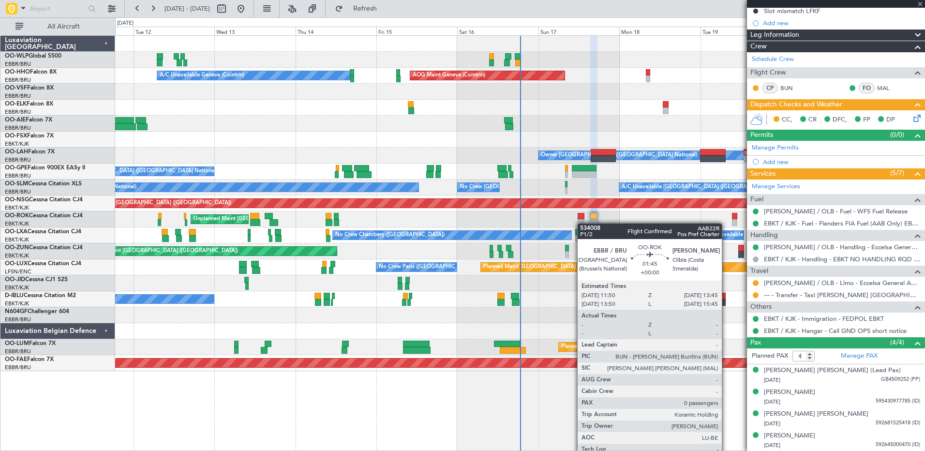
type input "0"
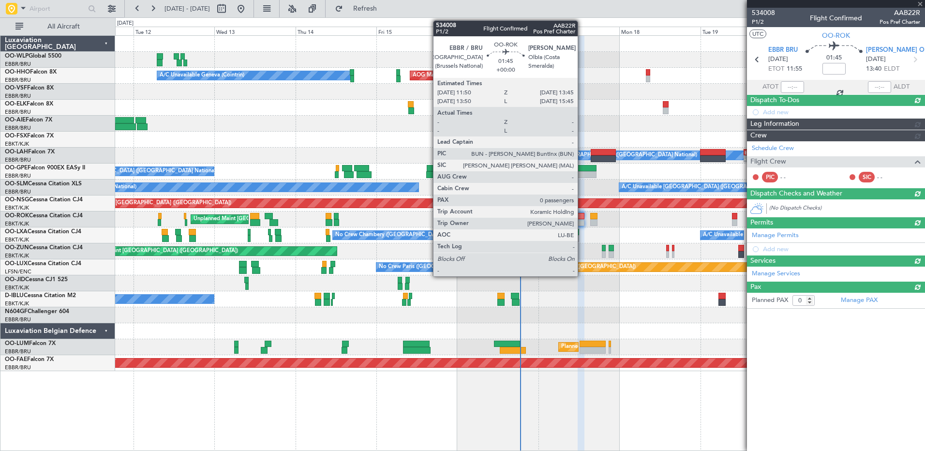
scroll to position [0, 0]
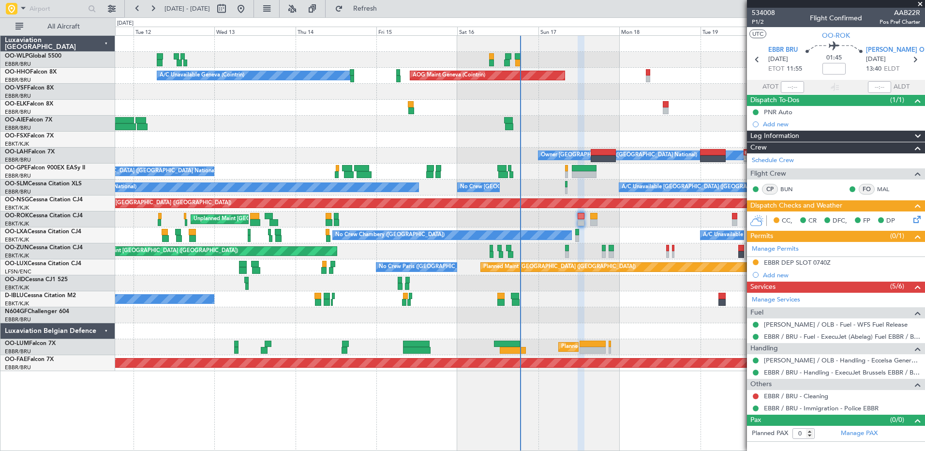
click at [796, 260] on div "EBBR DEP SLOT 0740Z" at bounding box center [797, 262] width 67 height 8
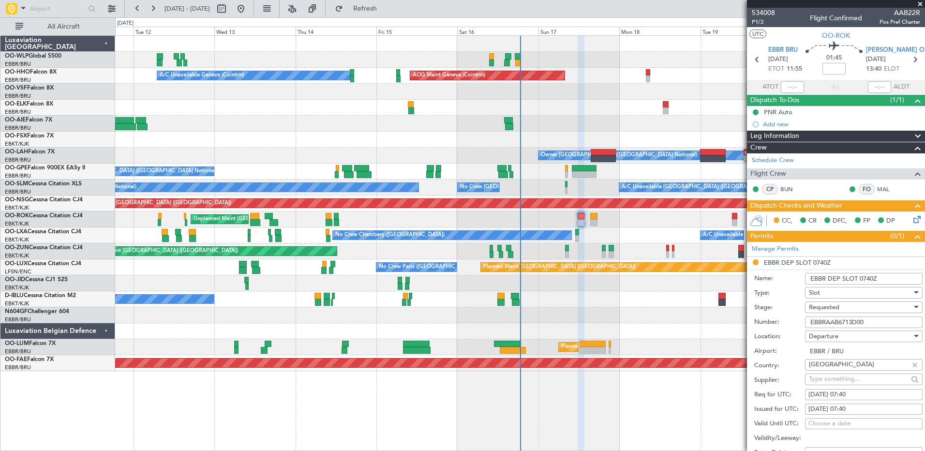
scroll to position [145, 0]
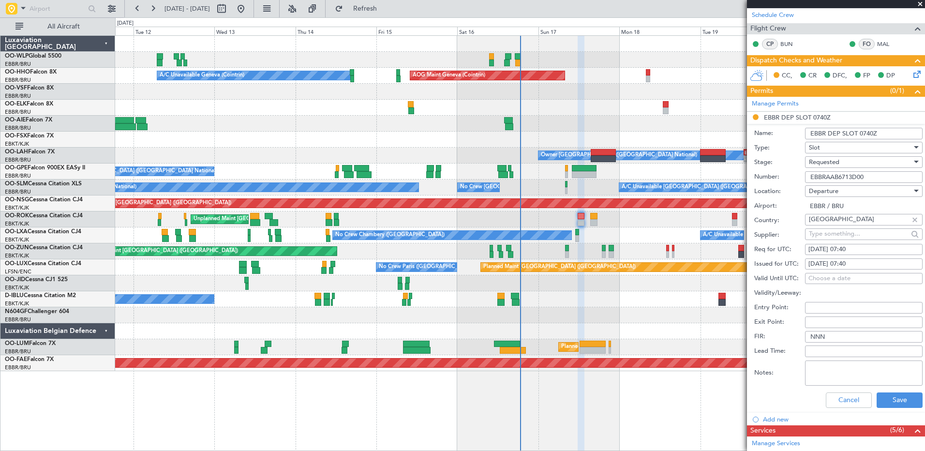
click at [832, 193] on span "Departure" at bounding box center [824, 191] width 30 height 9
click at [832, 166] on div at bounding box center [462, 225] width 925 height 451
click at [833, 165] on span "Requested" at bounding box center [824, 162] width 30 height 9
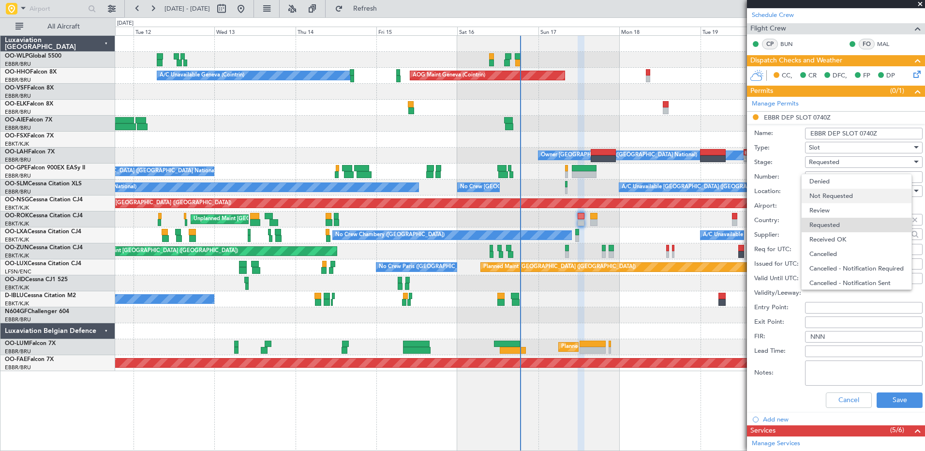
scroll to position [4, 0]
click at [844, 241] on span "Received OK" at bounding box center [861, 235] width 102 height 15
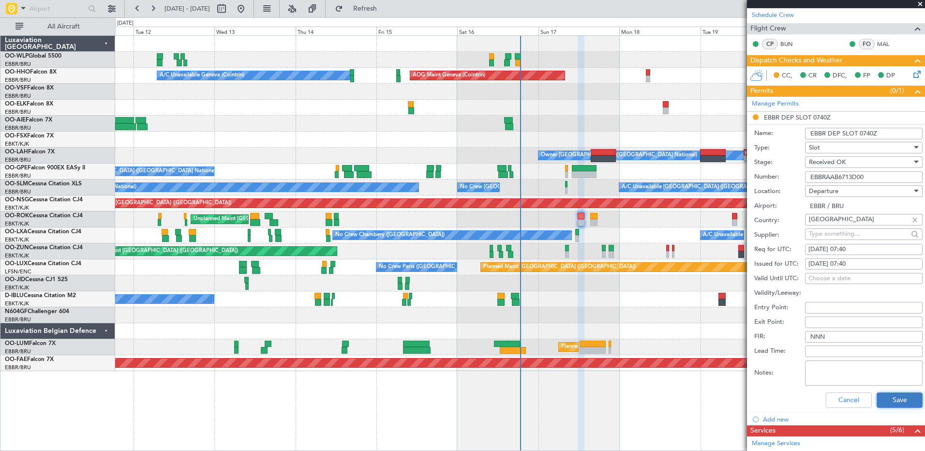
click at [886, 404] on button "Save" at bounding box center [900, 400] width 46 height 15
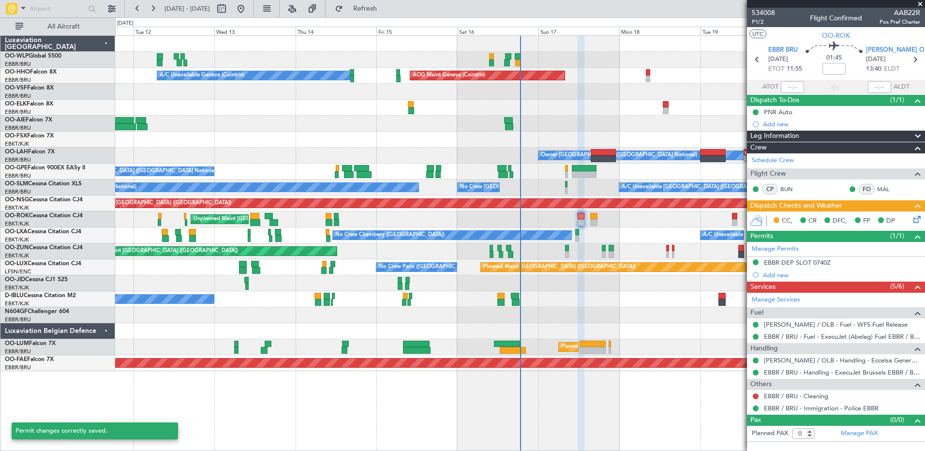
scroll to position [0, 0]
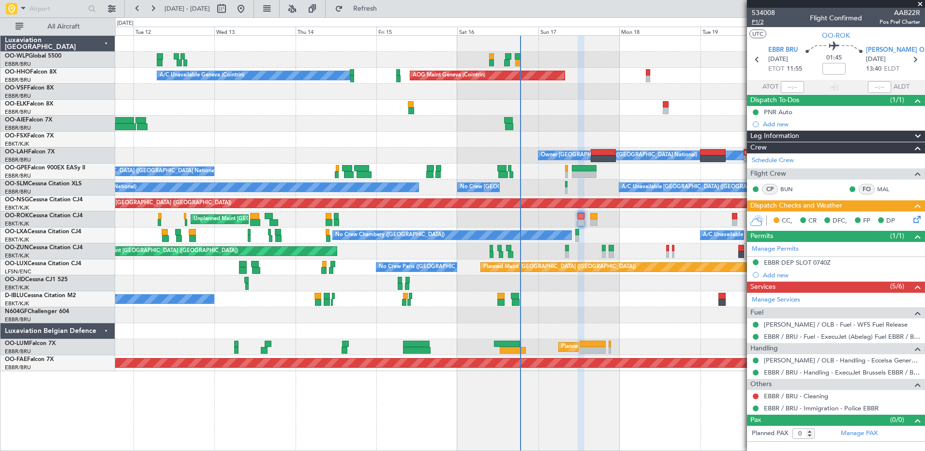
click at [761, 22] on span "P1/2" at bounding box center [763, 22] width 23 height 8
click at [373, 9] on button "Refresh" at bounding box center [360, 8] width 58 height 15
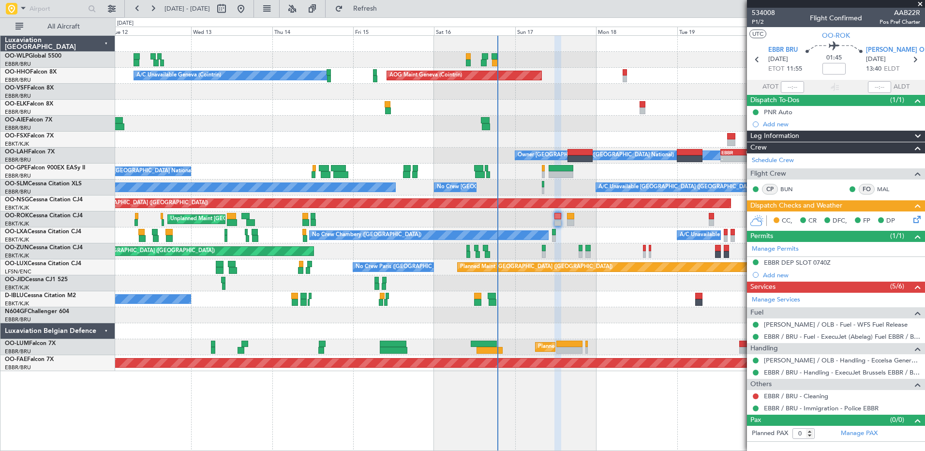
click at [624, 319] on div at bounding box center [520, 315] width 810 height 16
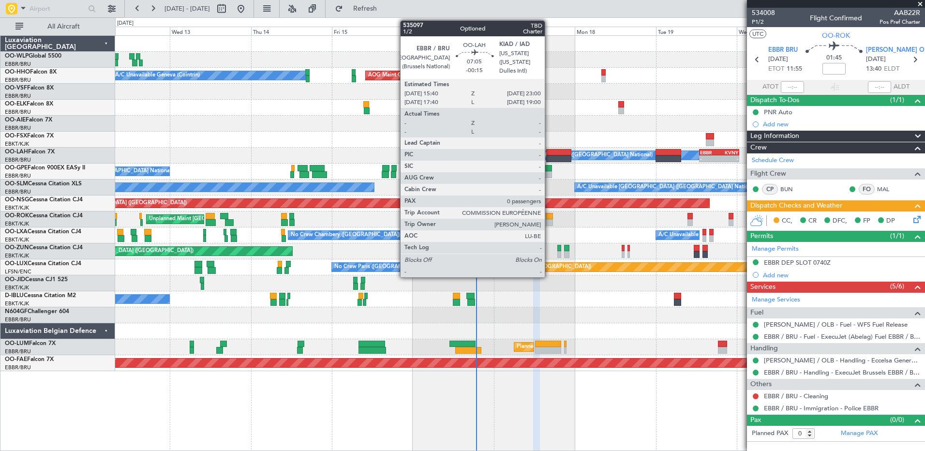
click at [549, 153] on div at bounding box center [558, 152] width 25 height 7
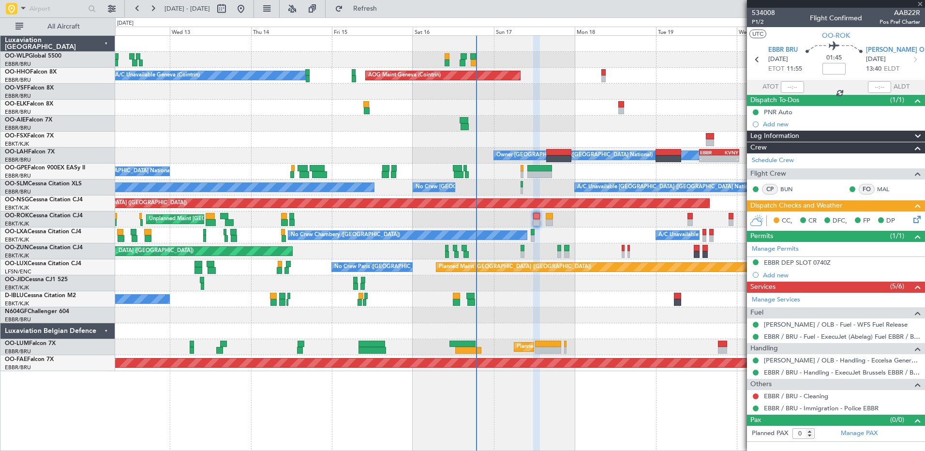
type input "-00:15"
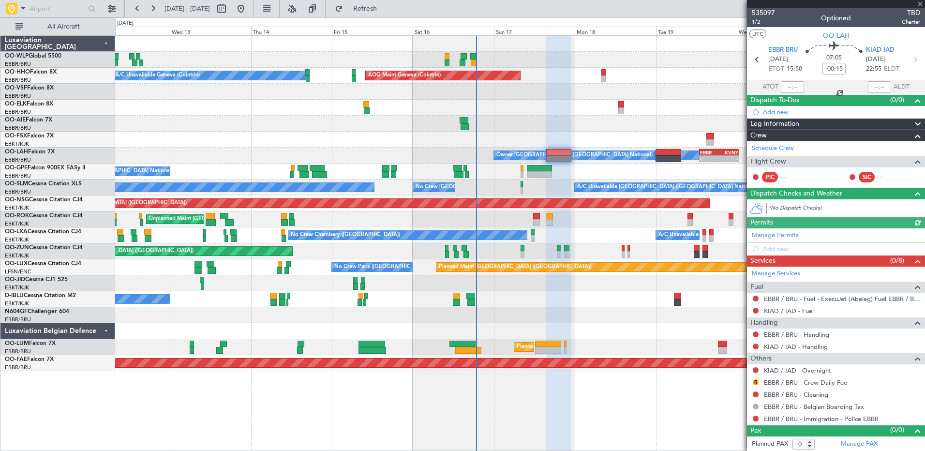
scroll to position [1, 0]
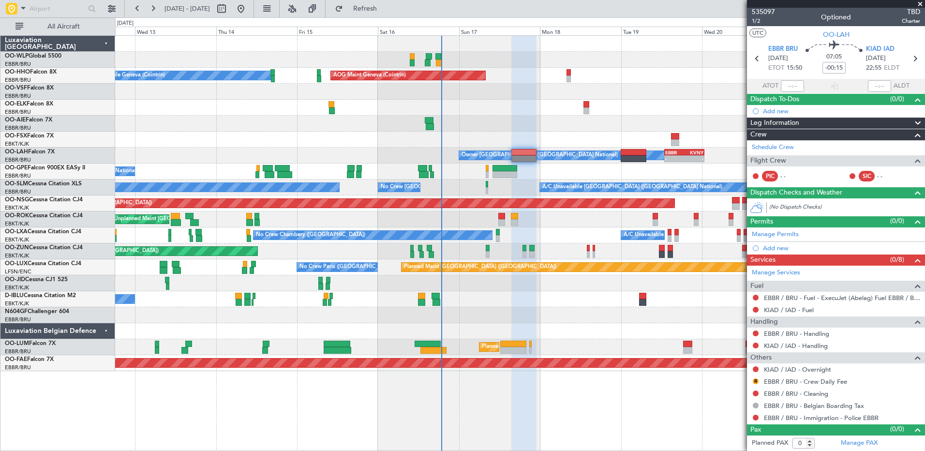
click at [335, 135] on div "Planned Maint Berlin (Brandenburg) AOG Maint Geneva (Cointrin) A/C Unavailable …" at bounding box center [520, 203] width 810 height 335
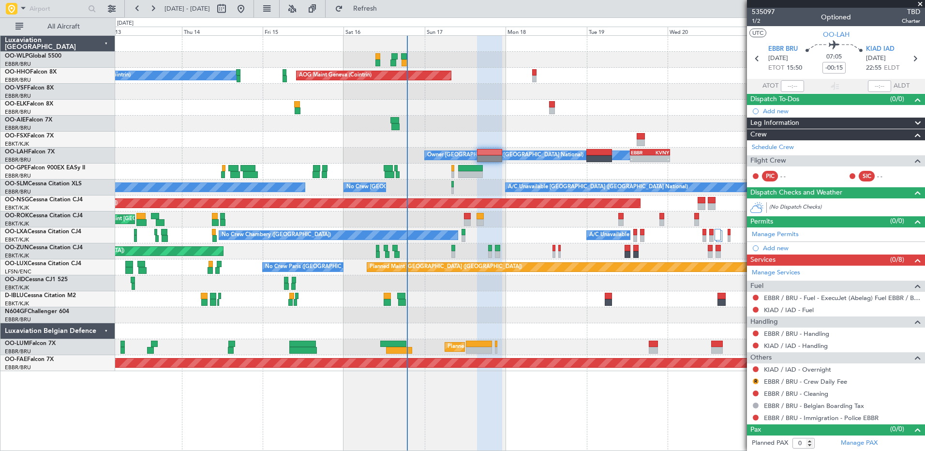
click at [493, 134] on div "Planned Maint Berlin (Brandenburg) AOG Maint Geneva (Cointrin) A/C Unavailable …" at bounding box center [520, 203] width 810 height 335
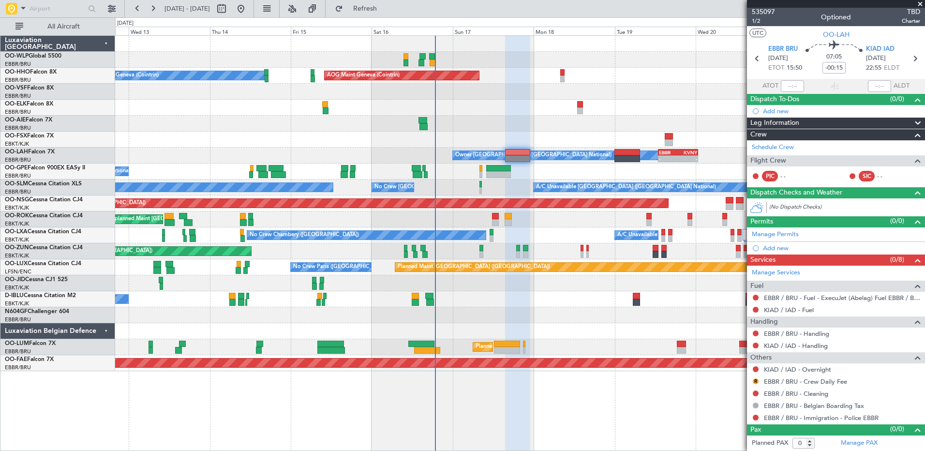
click at [511, 126] on div "Planned Maint Berlin (Brandenburg) AOG Maint Geneva (Cointrin) A/C Unavailable …" at bounding box center [520, 203] width 810 height 335
click at [918, 3] on span at bounding box center [921, 4] width 10 height 9
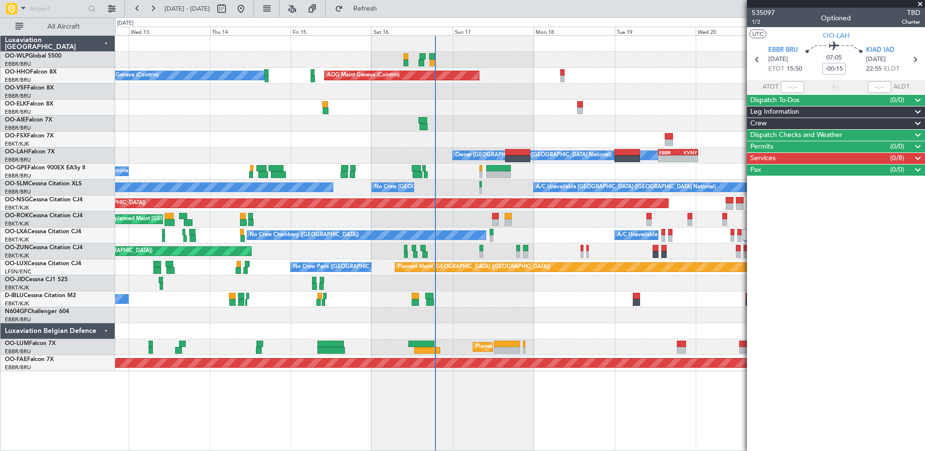
scroll to position [0, 0]
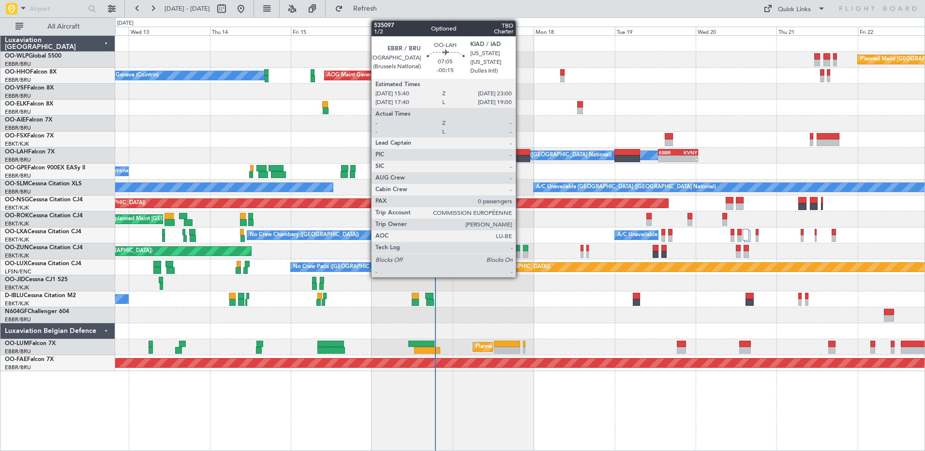
click at [520, 155] on div at bounding box center [517, 158] width 25 height 7
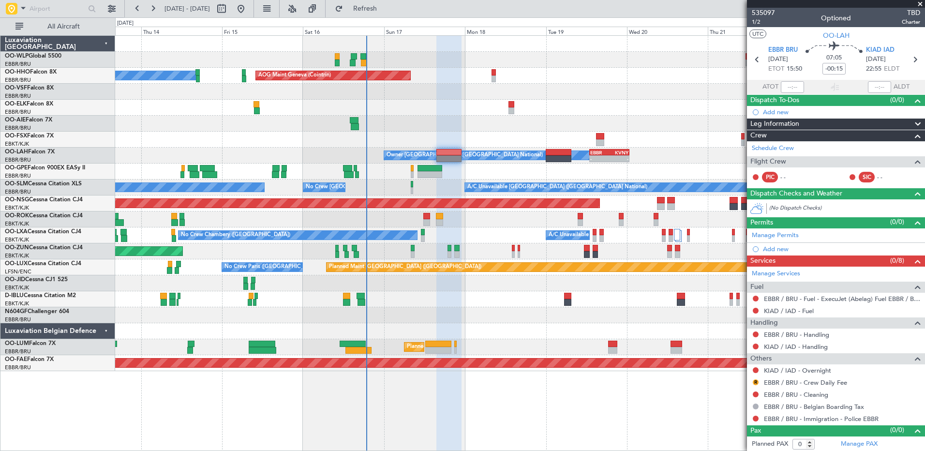
click at [506, 137] on div at bounding box center [520, 140] width 810 height 16
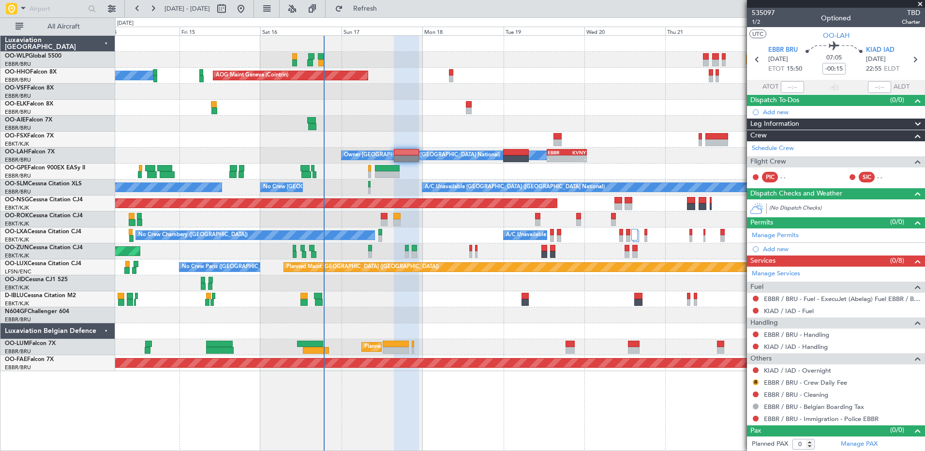
click at [509, 123] on div at bounding box center [520, 124] width 810 height 16
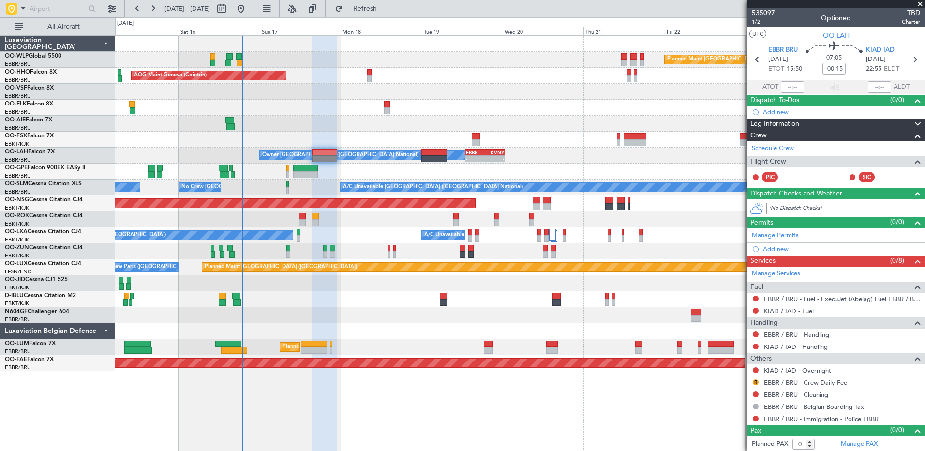
click at [542, 118] on div at bounding box center [520, 124] width 810 height 16
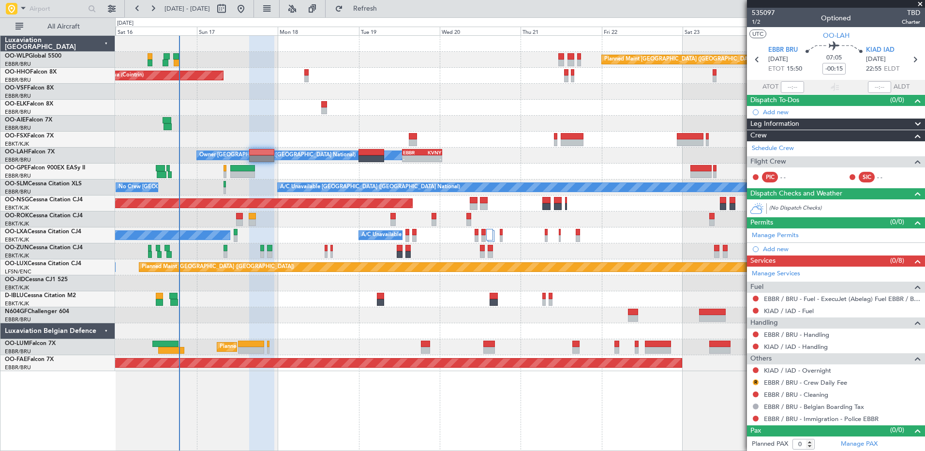
click at [589, 109] on div at bounding box center [520, 108] width 810 height 16
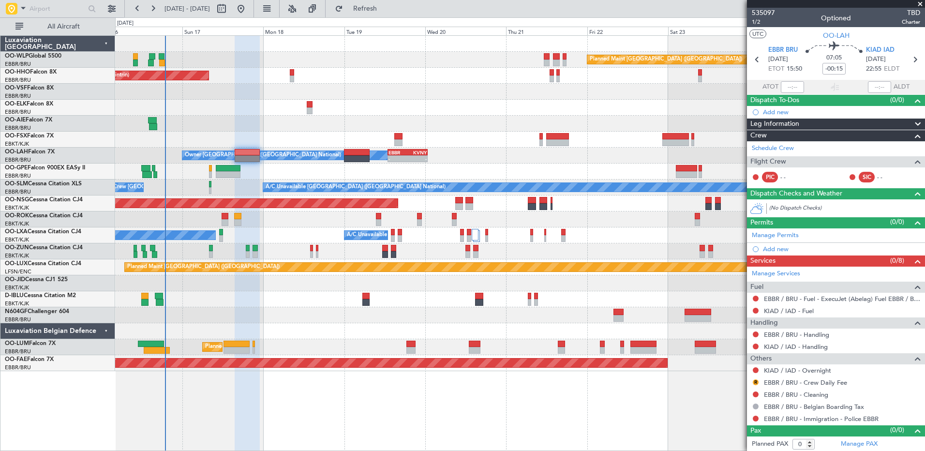
click at [473, 167] on div "Planned Maint Berlin (Brandenburg) AOG Maint Geneva (Cointrin) A/C Unavailable …" at bounding box center [520, 203] width 810 height 335
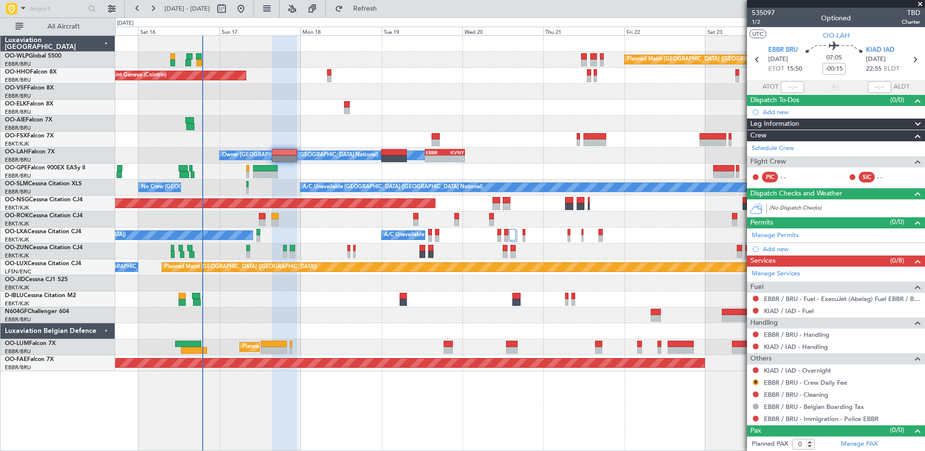
click at [266, 104] on div at bounding box center [520, 108] width 810 height 16
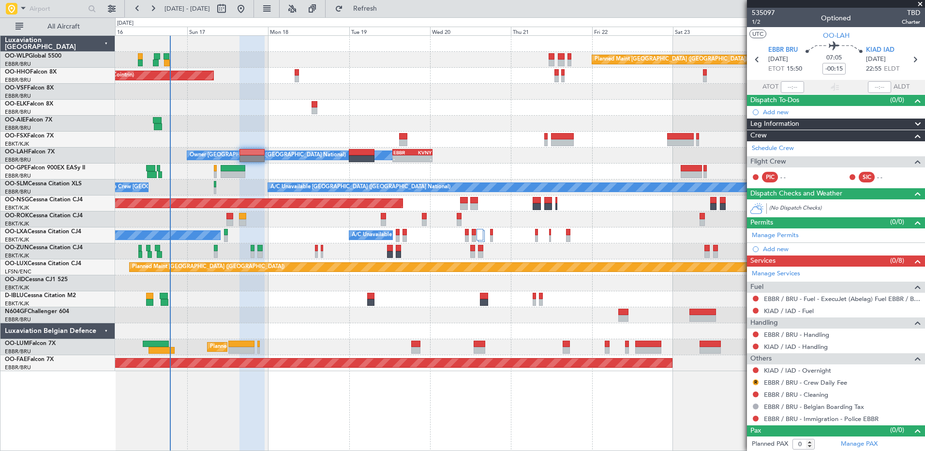
click at [464, 103] on div at bounding box center [520, 108] width 810 height 16
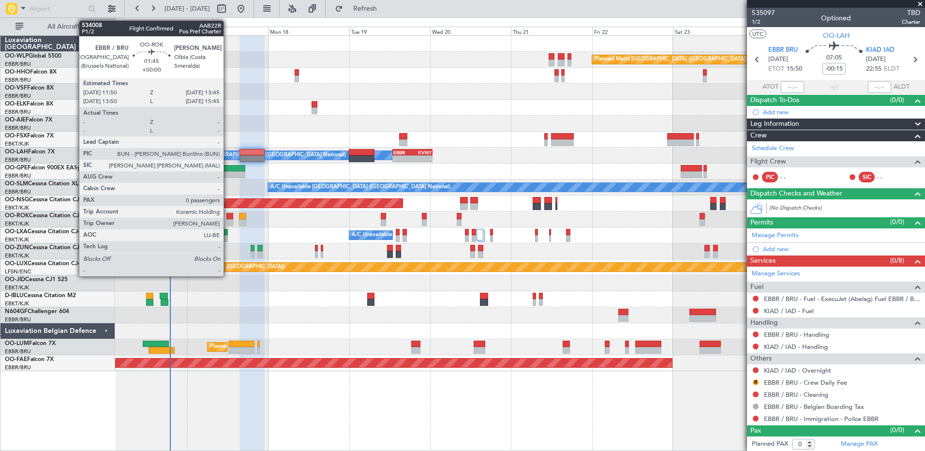
click at [228, 220] on div at bounding box center [230, 222] width 7 height 7
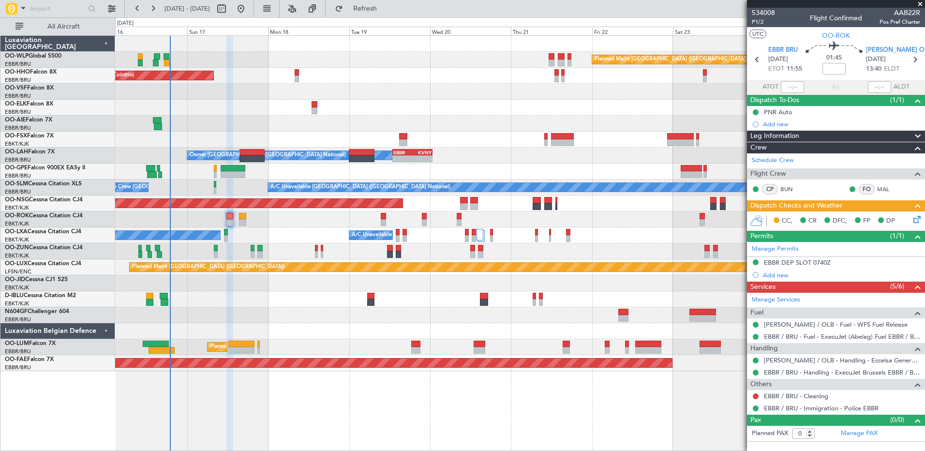
click at [753, 398] on div at bounding box center [756, 397] width 8 height 8
click at [757, 396] on button at bounding box center [756, 397] width 6 height 6
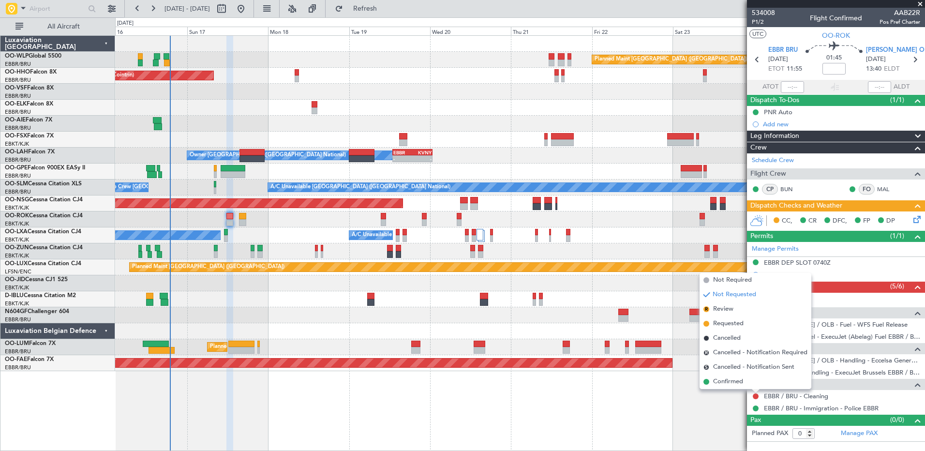
click at [727, 378] on span "Confirmed" at bounding box center [728, 382] width 30 height 10
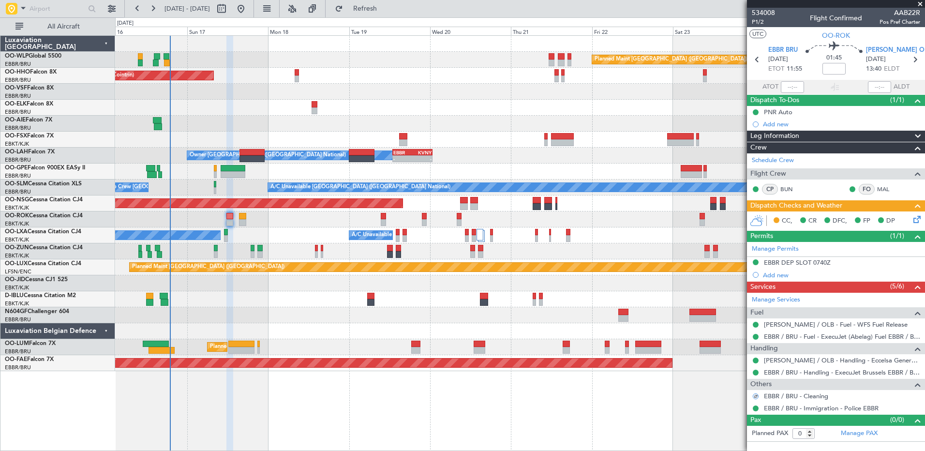
click at [920, 219] on icon at bounding box center [916, 218] width 8 height 8
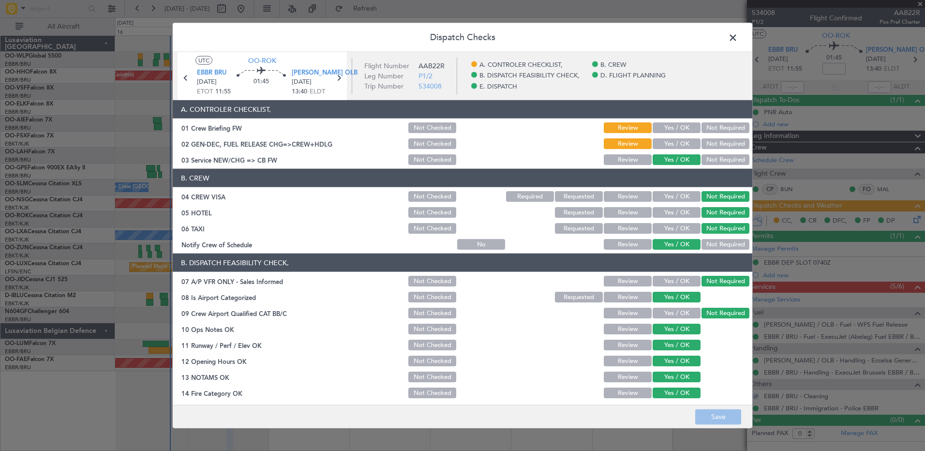
click at [678, 130] on button "Yes / OK" at bounding box center [677, 127] width 48 height 11
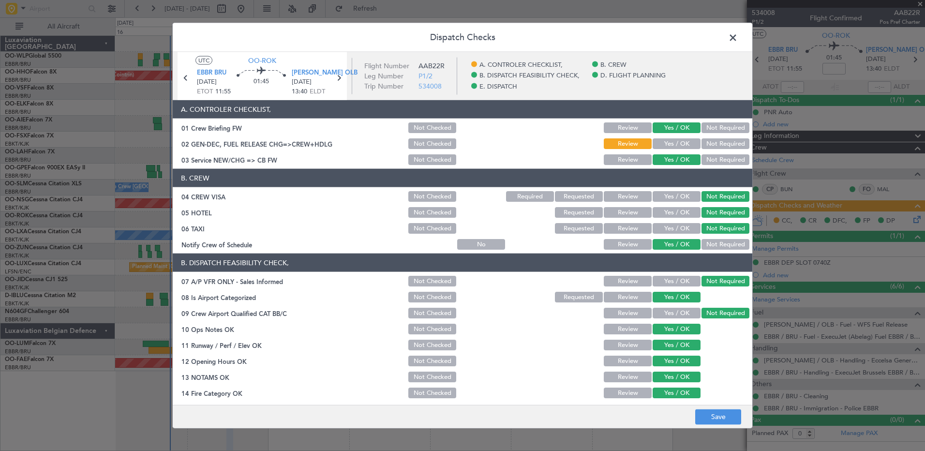
click at [678, 139] on button "Yes / OK" at bounding box center [677, 143] width 48 height 11
click at [720, 421] on button "Save" at bounding box center [719, 416] width 46 height 15
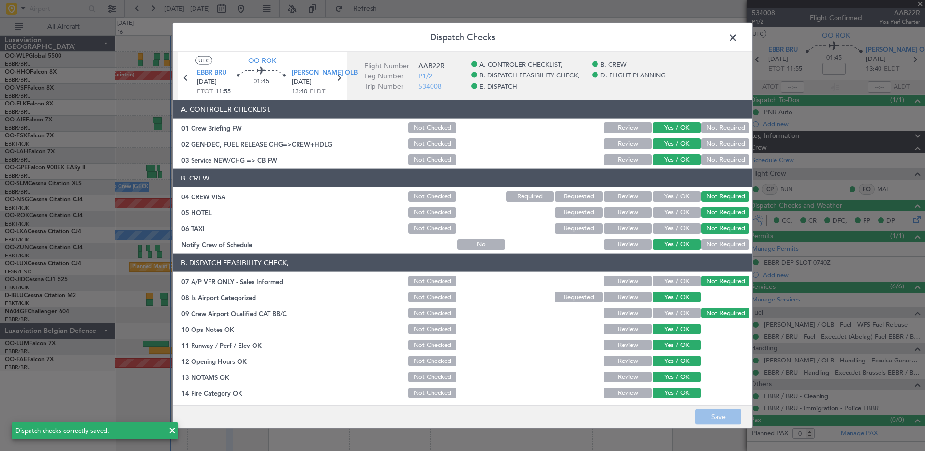
click at [738, 38] on span at bounding box center [738, 39] width 0 height 19
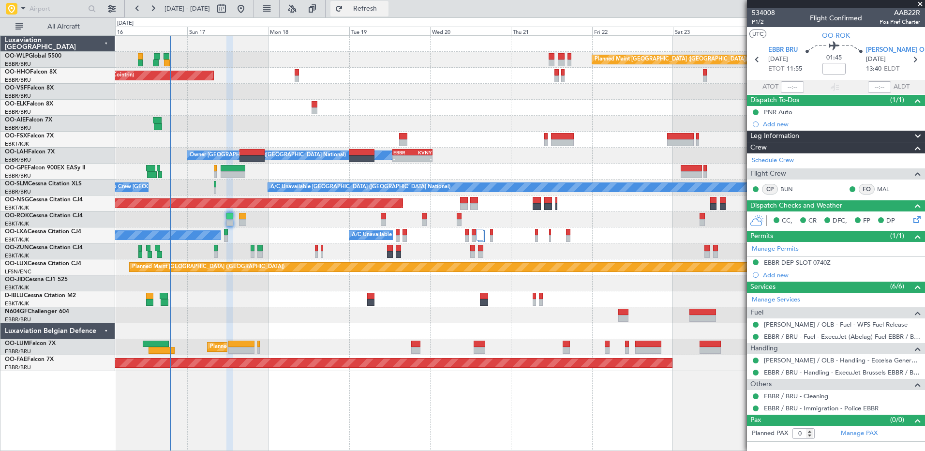
click at [386, 10] on span "Refresh" at bounding box center [365, 8] width 41 height 7
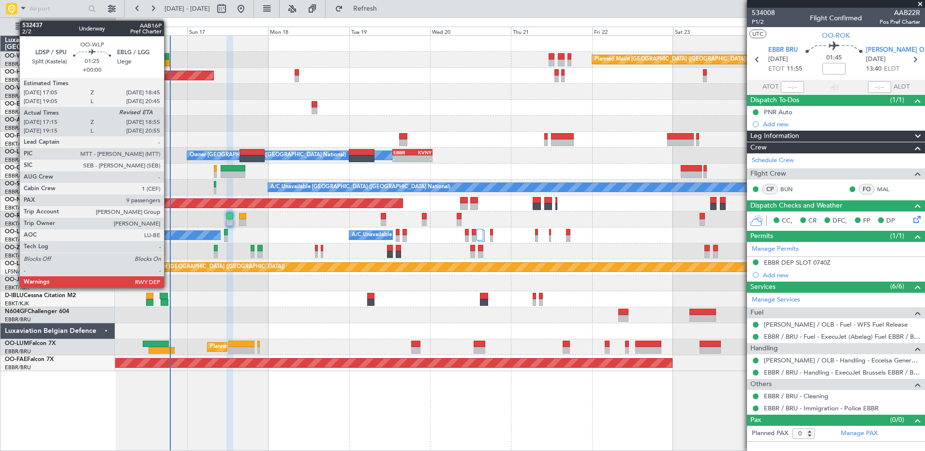
click at [168, 60] on div at bounding box center [167, 63] width 6 height 7
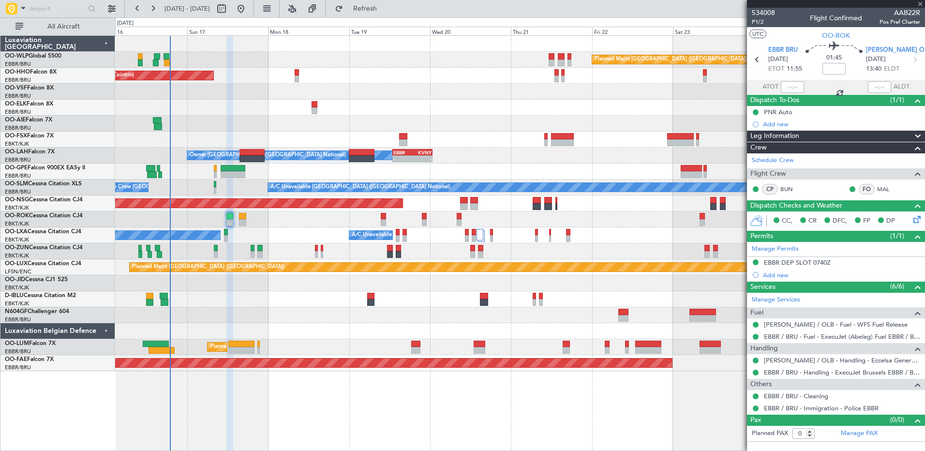
type input "17:25"
type input "9"
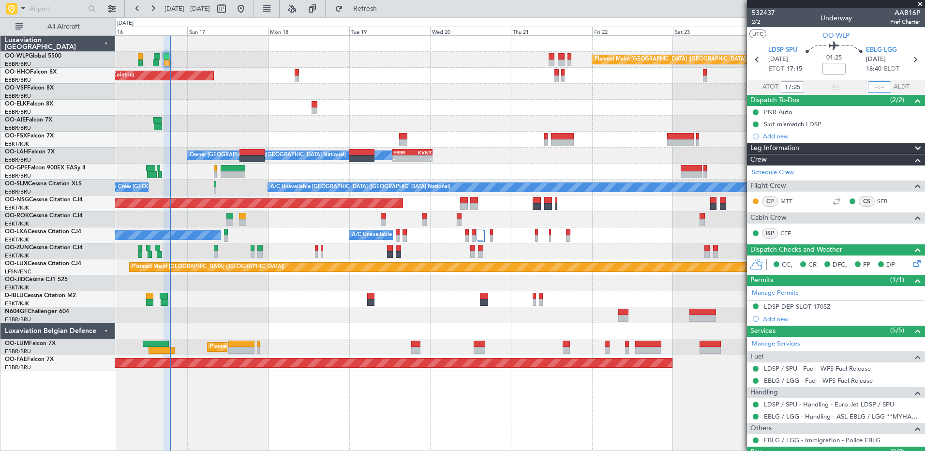
click at [874, 87] on input "text" at bounding box center [879, 87] width 23 height 12
type input "18:58"
click at [386, 11] on span "Refresh" at bounding box center [365, 8] width 41 height 7
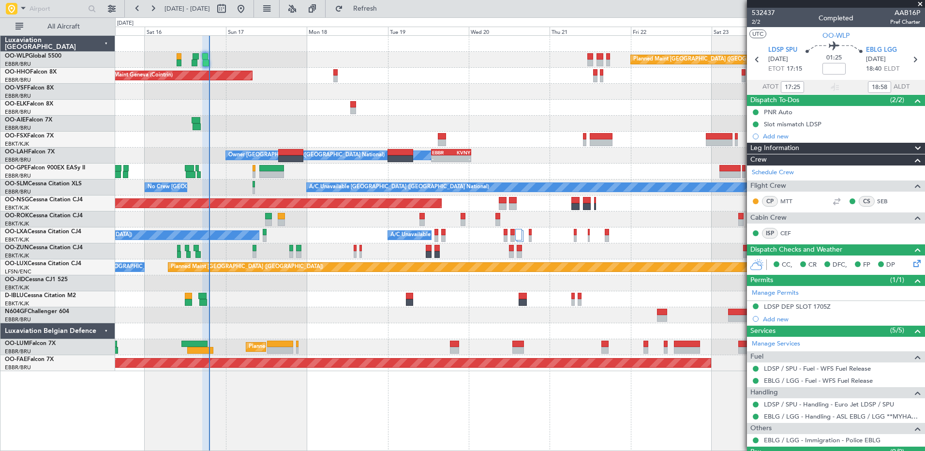
click at [270, 129] on div at bounding box center [520, 124] width 810 height 16
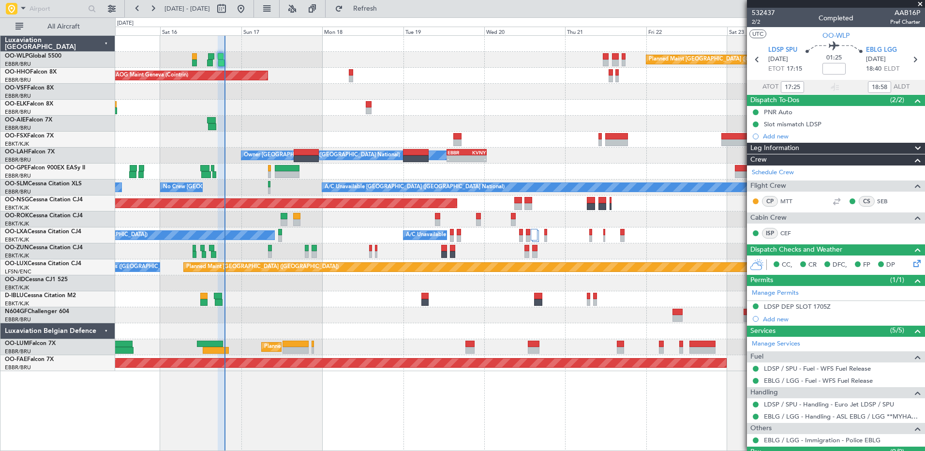
click at [334, 131] on div "Planned Maint [GEOGRAPHIC_DATA] ([GEOGRAPHIC_DATA]) AOG Maint Geneva ([GEOGRAPH…" at bounding box center [520, 203] width 810 height 335
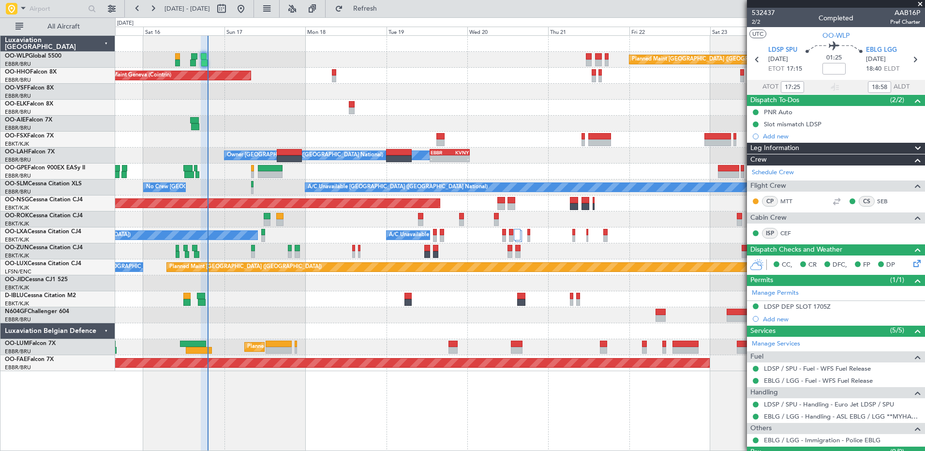
click at [295, 130] on div at bounding box center [520, 124] width 810 height 16
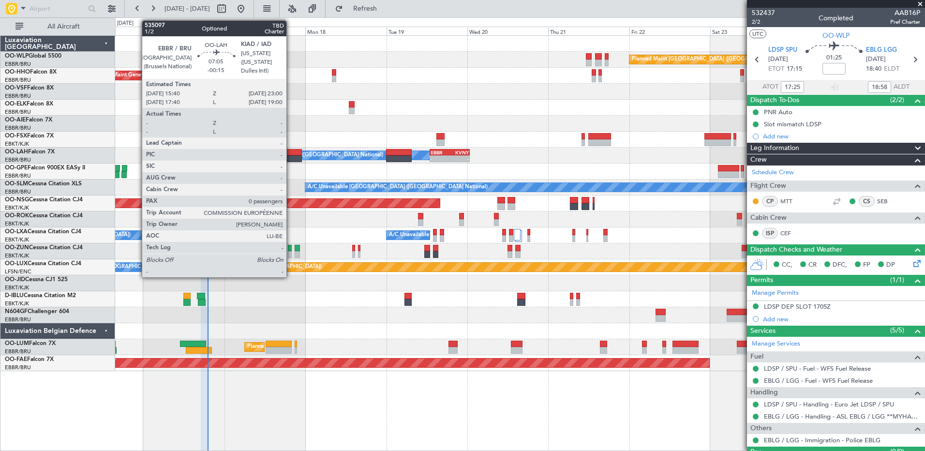
click at [291, 153] on div at bounding box center [289, 152] width 25 height 7
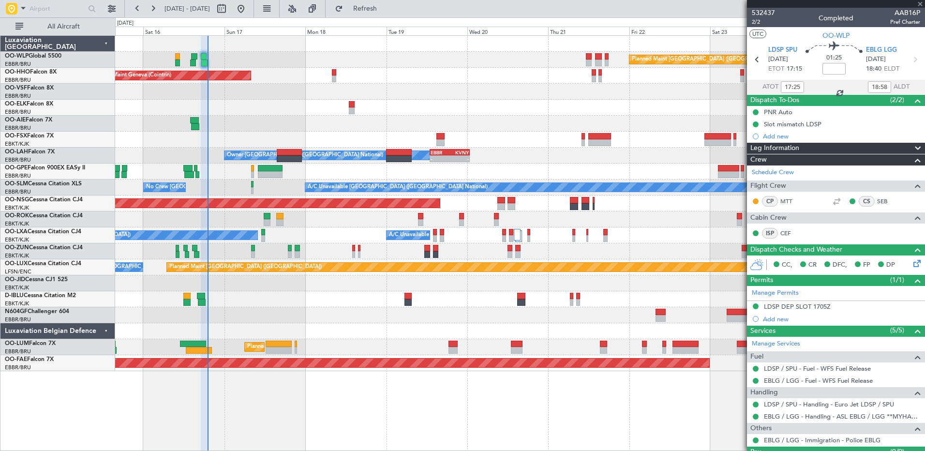
type input "-00:15"
type input "0"
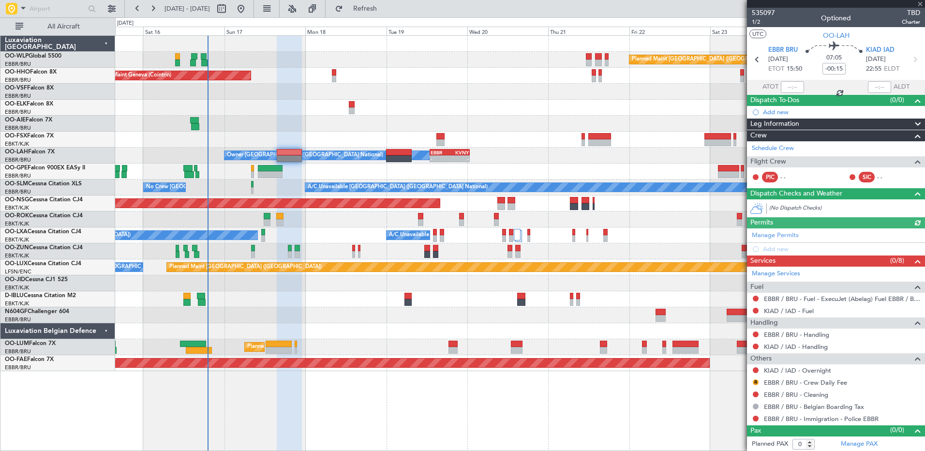
scroll to position [1, 0]
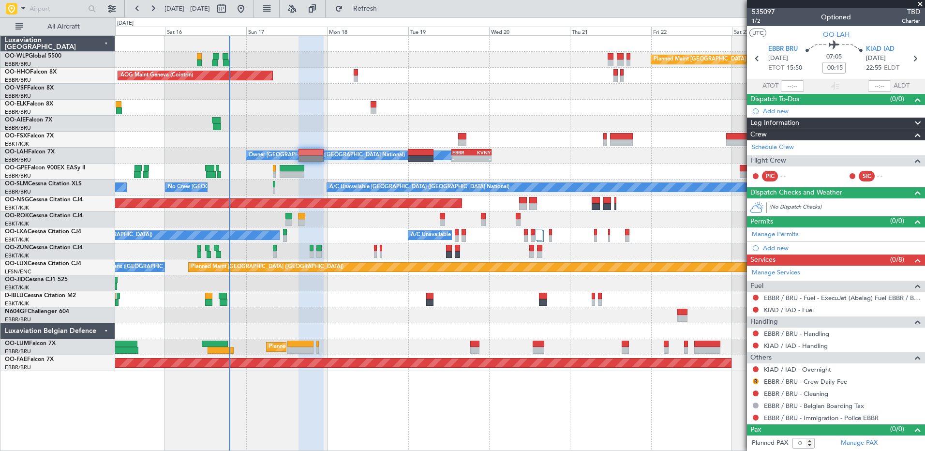
click at [319, 175] on div "No Crew Brussels (Brussels National) No Crew Brussels (Brussels National)" at bounding box center [520, 172] width 810 height 16
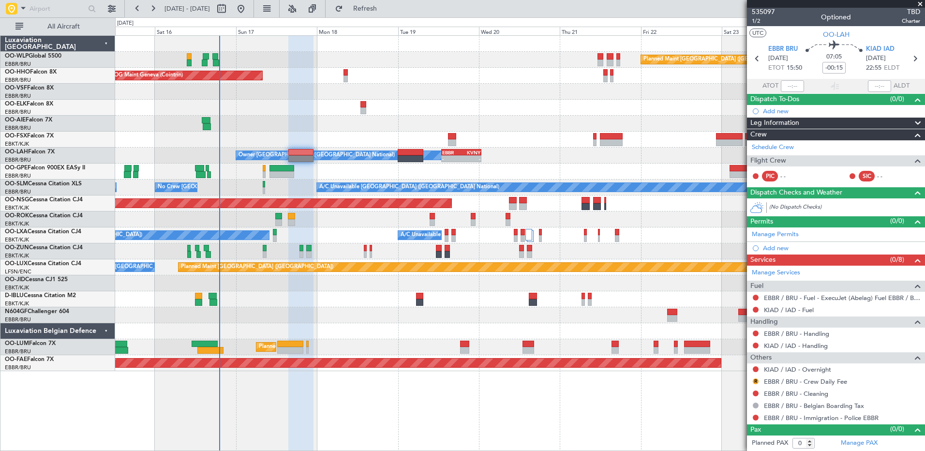
click at [313, 121] on div at bounding box center [520, 124] width 810 height 16
click at [384, 10] on span "Refresh" at bounding box center [365, 8] width 41 height 7
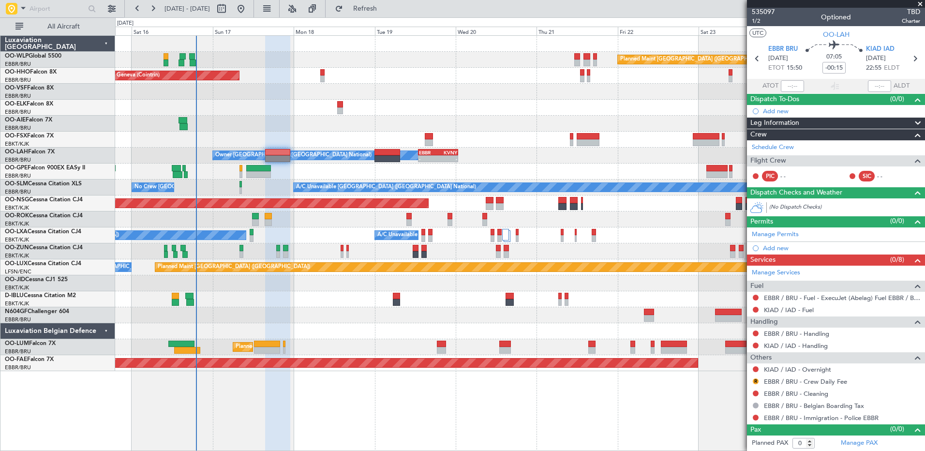
click at [289, 185] on div "A/C Unavailable Brussels (Brussels National) No Crew Brussels (Brussels Nationa…" at bounding box center [520, 188] width 810 height 16
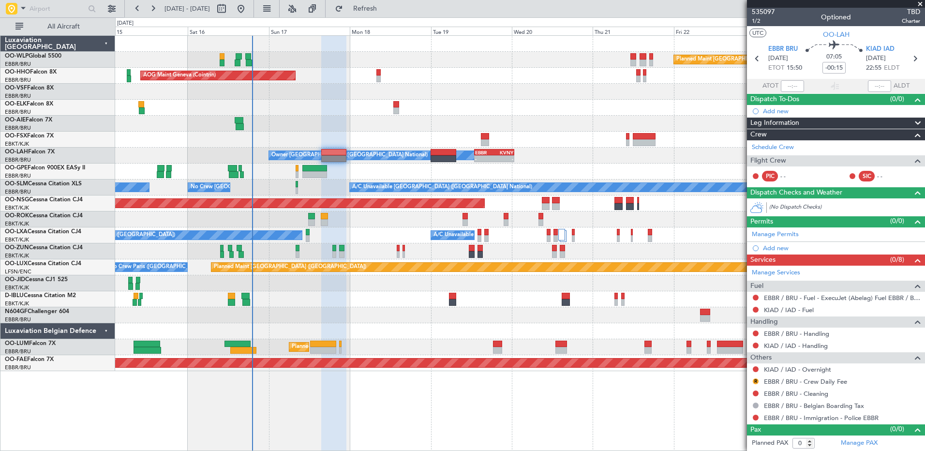
click at [329, 134] on div at bounding box center [520, 140] width 810 height 16
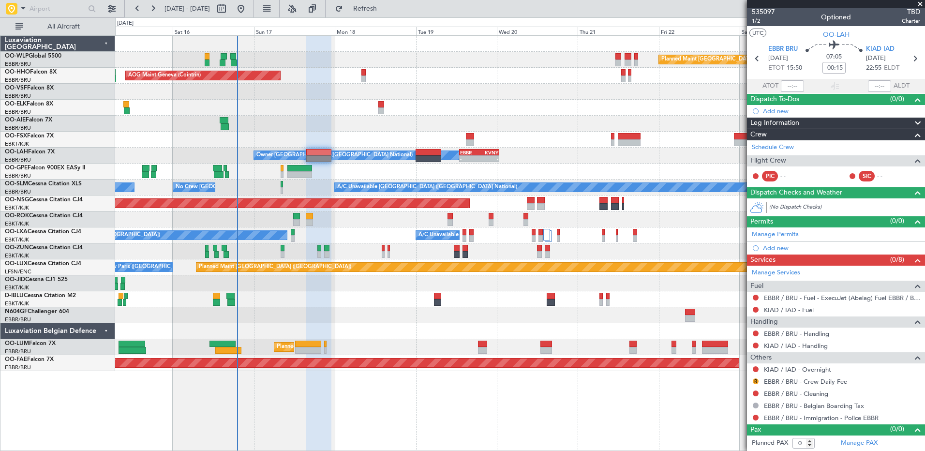
click at [548, 121] on div at bounding box center [520, 124] width 810 height 16
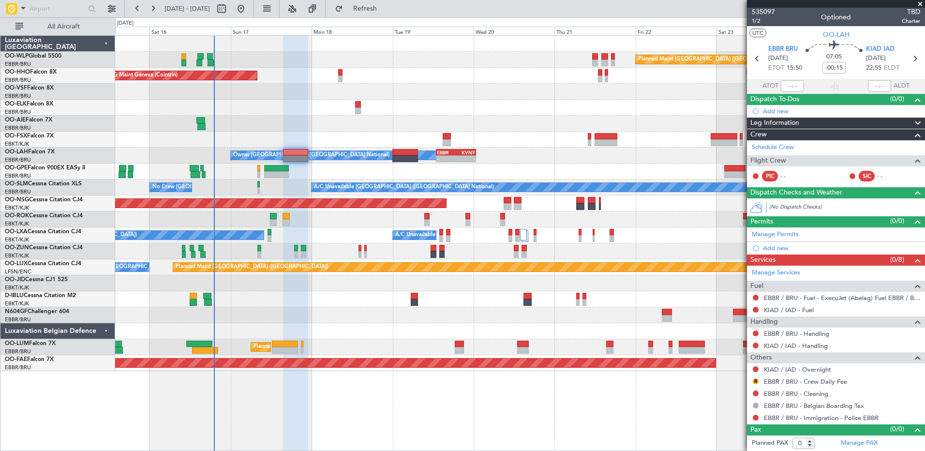
click at [425, 109] on div at bounding box center [520, 108] width 810 height 16
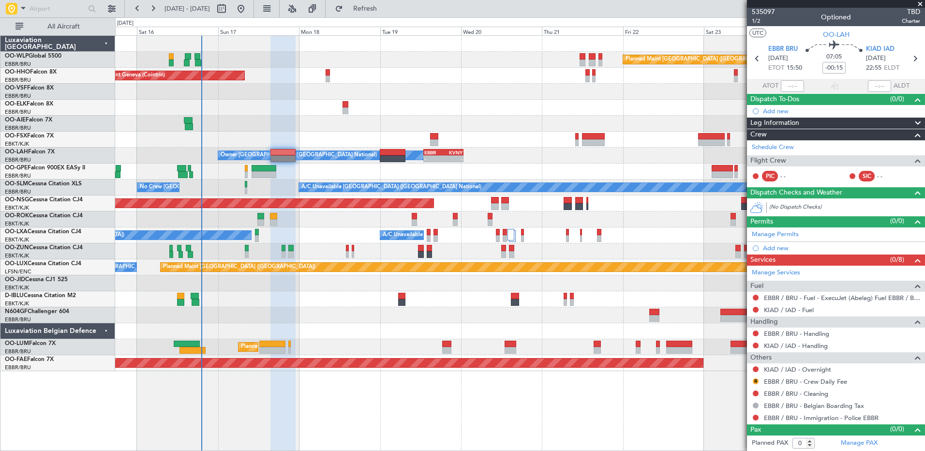
click at [474, 133] on div "Planned Maint [GEOGRAPHIC_DATA] ([GEOGRAPHIC_DATA]) AOG Maint Geneva ([GEOGRAPH…" at bounding box center [520, 203] width 810 height 335
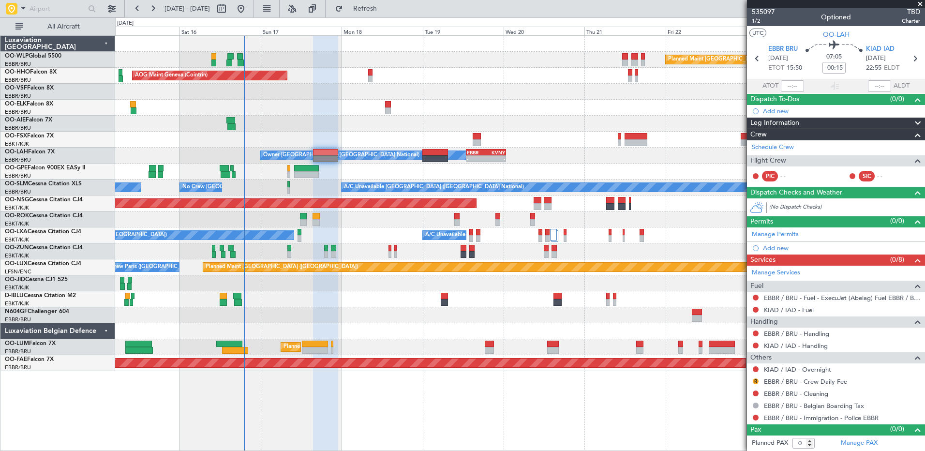
click at [273, 184] on div "A/C Unavailable Brussels (Brussels National) No Crew Brussels (Brussels Nationa…" at bounding box center [520, 188] width 810 height 16
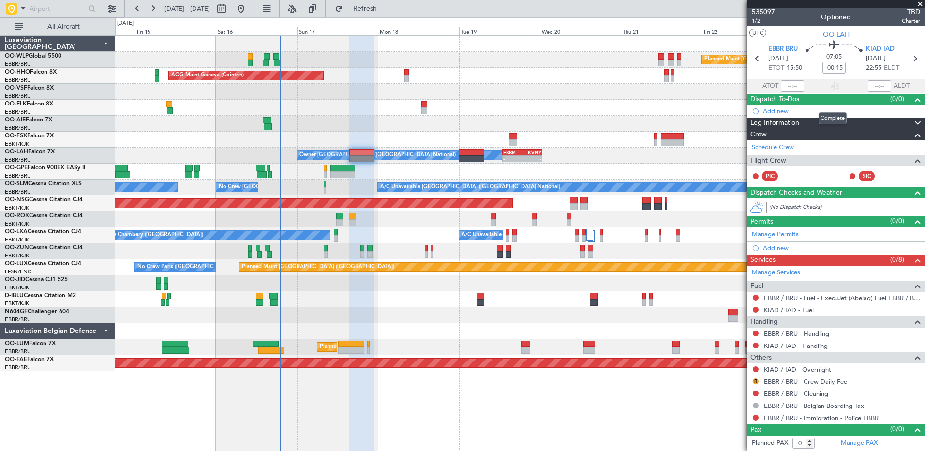
scroll to position [0, 0]
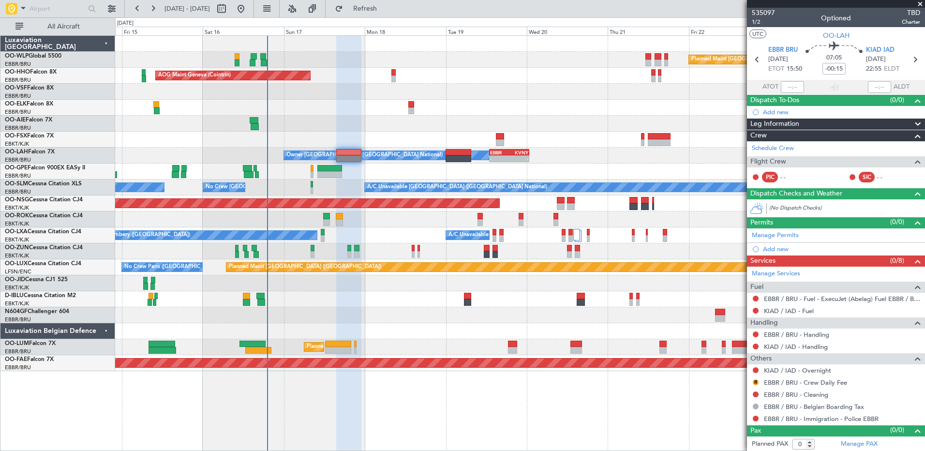
click at [351, 104] on div "Planned Maint [GEOGRAPHIC_DATA] ([GEOGRAPHIC_DATA]) AOG Maint Geneva ([GEOGRAPH…" at bounding box center [520, 203] width 810 height 335
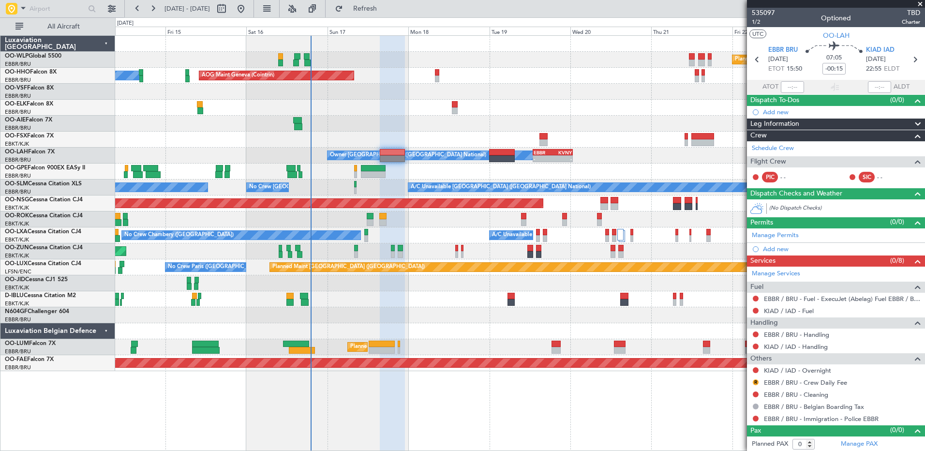
click at [310, 320] on div "Planned Maint [GEOGRAPHIC_DATA] ([GEOGRAPHIC_DATA]) AOG Maint Geneva ([GEOGRAPH…" at bounding box center [520, 203] width 810 height 335
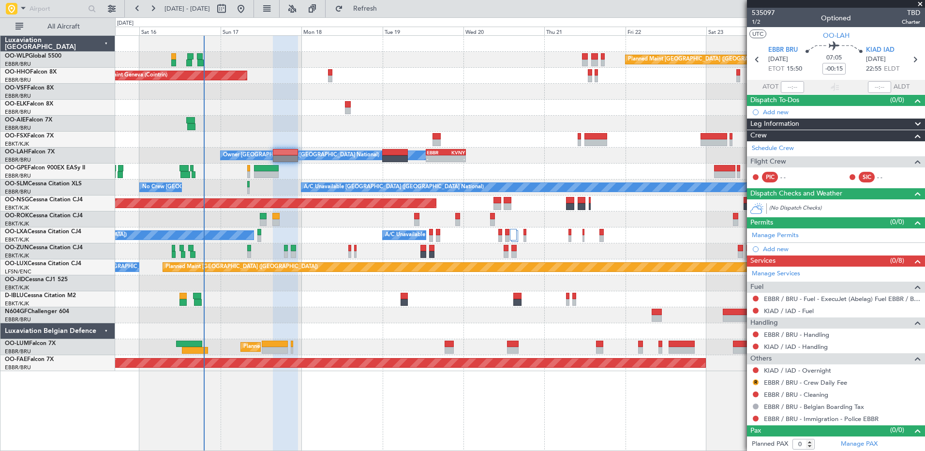
click at [431, 115] on div at bounding box center [520, 108] width 810 height 16
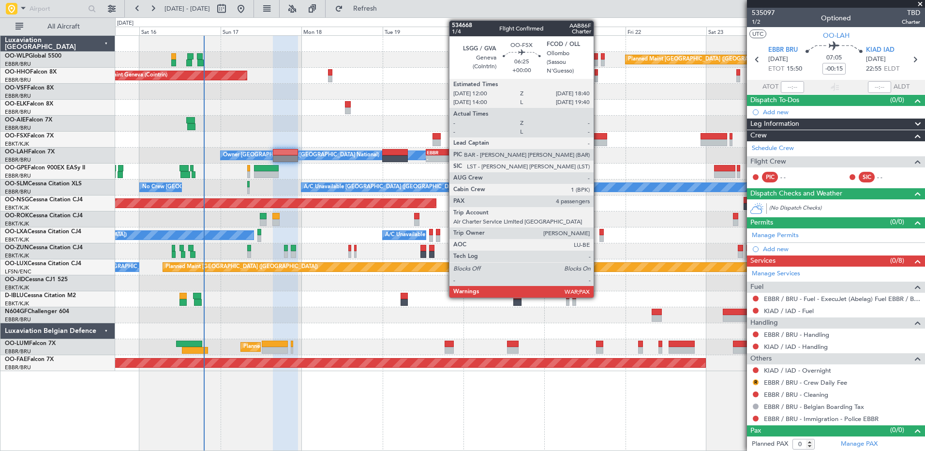
click at [598, 141] on div at bounding box center [596, 142] width 23 height 7
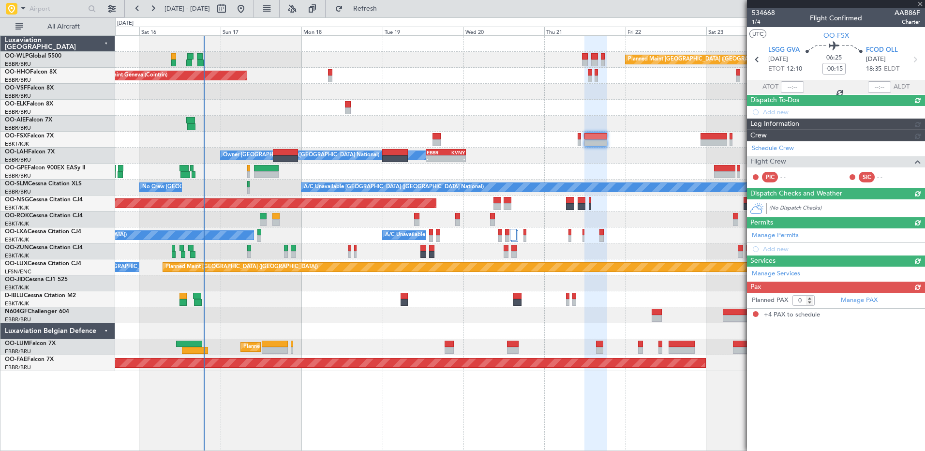
type input "4"
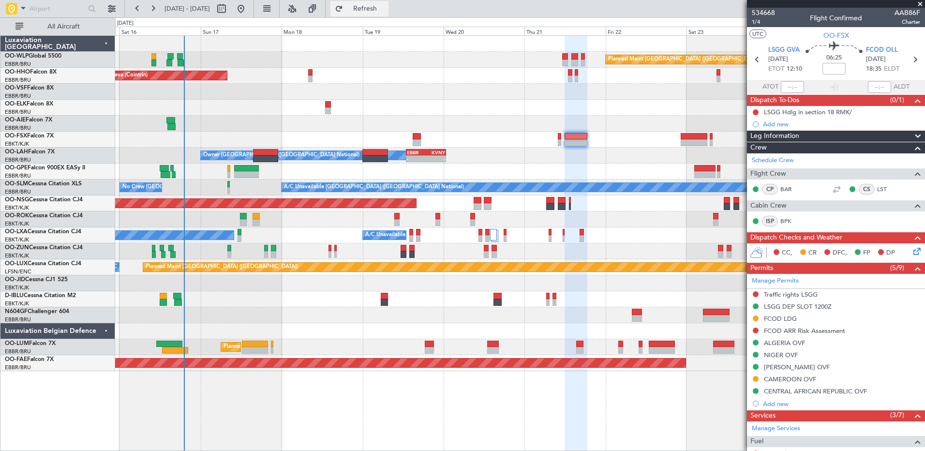
click at [382, 8] on span "Refresh" at bounding box center [365, 8] width 41 height 7
click at [366, 14] on button "Refresh" at bounding box center [360, 8] width 58 height 15
click at [386, 11] on span "Refresh" at bounding box center [365, 8] width 41 height 7
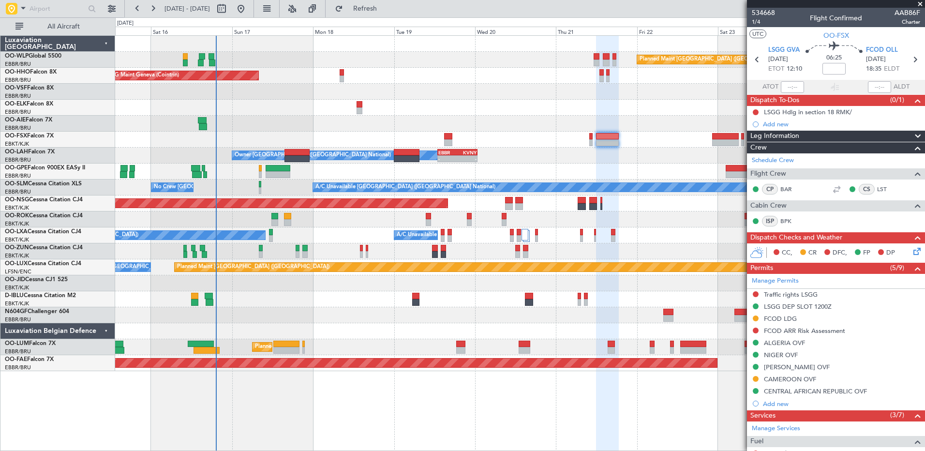
click at [410, 121] on div at bounding box center [520, 124] width 810 height 16
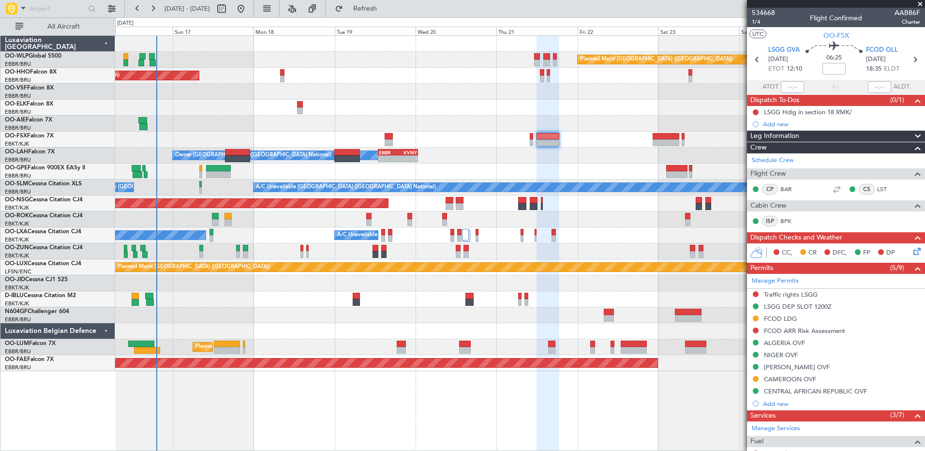
click at [250, 335] on div at bounding box center [520, 331] width 810 height 16
click at [386, 8] on span "Refresh" at bounding box center [365, 8] width 41 height 7
click at [386, 10] on span "Refresh" at bounding box center [365, 8] width 41 height 7
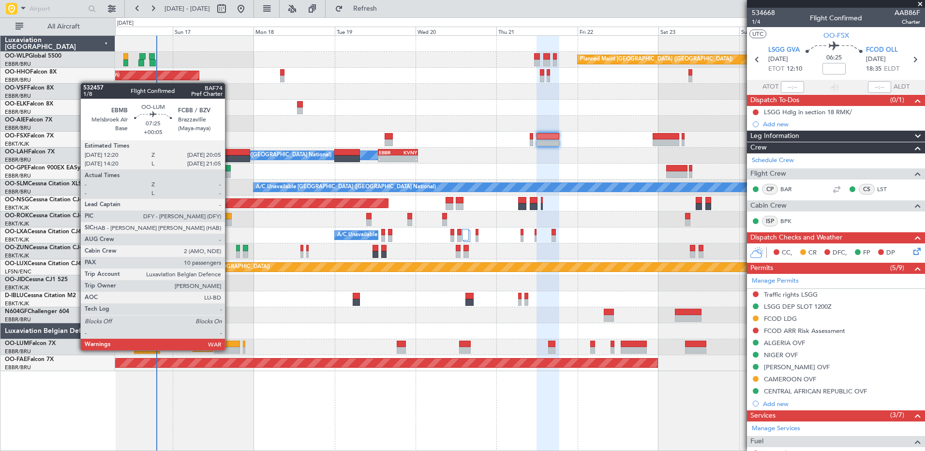
click at [229, 349] on div at bounding box center [227, 350] width 27 height 7
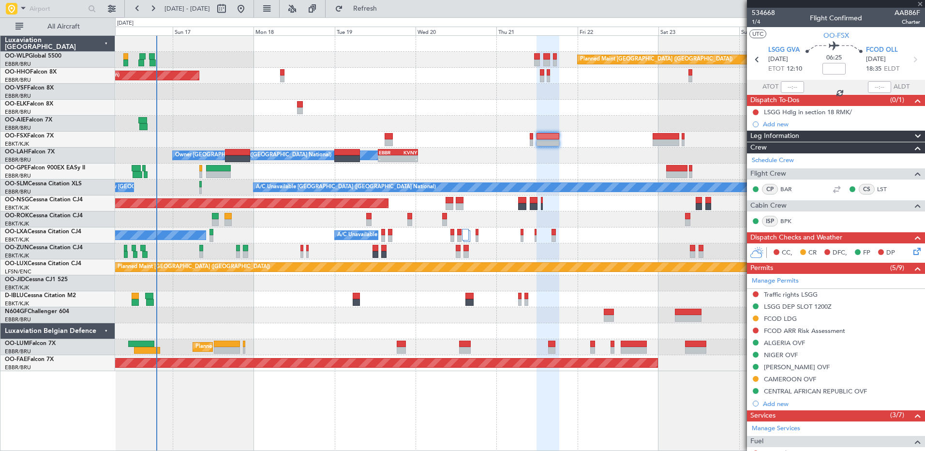
type input "+00:05"
type input "10"
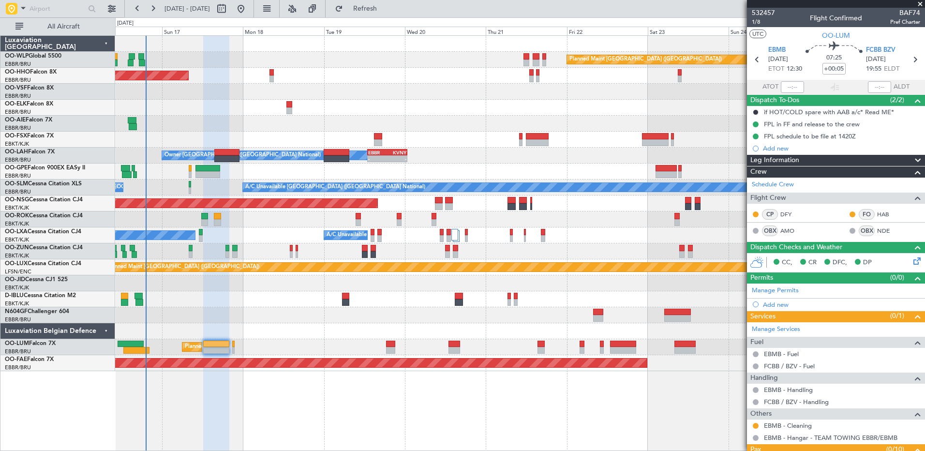
click at [258, 342] on div "Planned Maint [GEOGRAPHIC_DATA] ([GEOGRAPHIC_DATA] National)" at bounding box center [520, 347] width 810 height 16
click at [399, 314] on div at bounding box center [520, 315] width 810 height 16
click at [383, 8] on span "Refresh" at bounding box center [365, 8] width 41 height 7
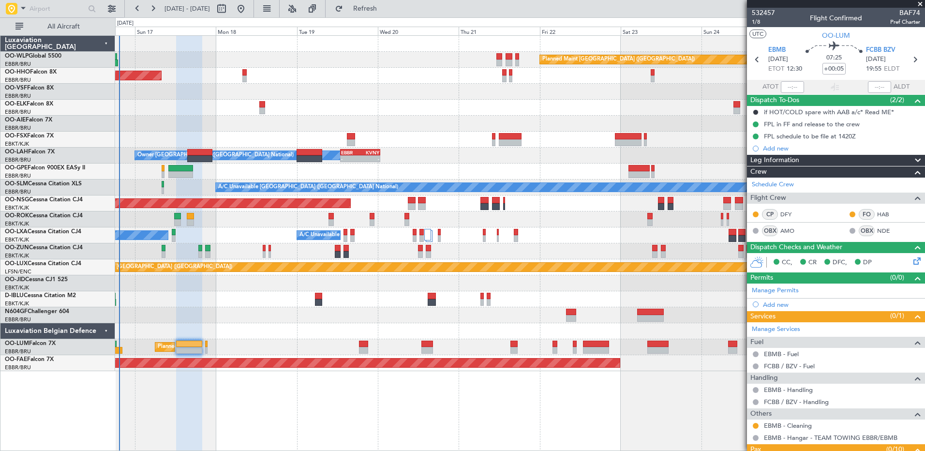
click at [399, 96] on div at bounding box center [520, 92] width 810 height 16
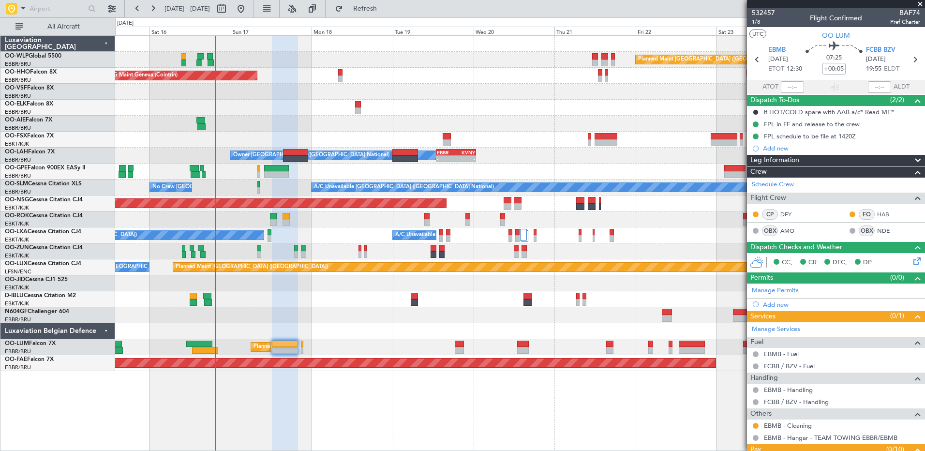
click at [486, 109] on div at bounding box center [520, 108] width 810 height 16
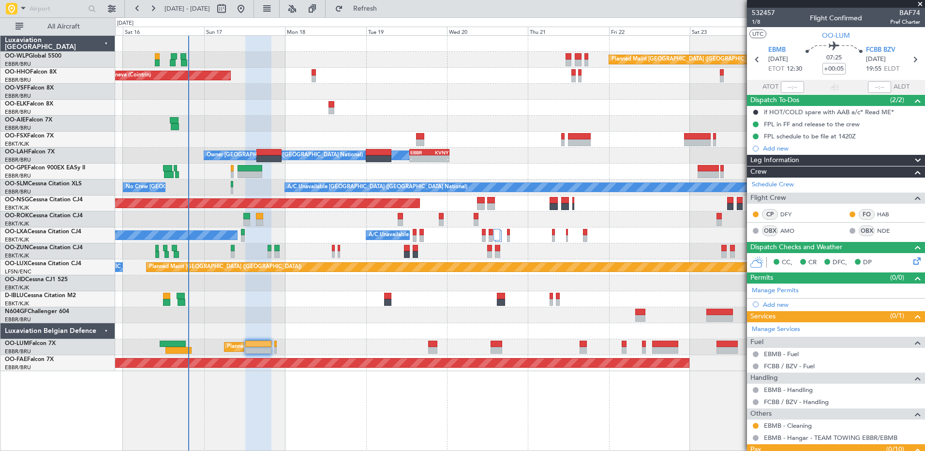
click at [273, 113] on div at bounding box center [520, 108] width 810 height 16
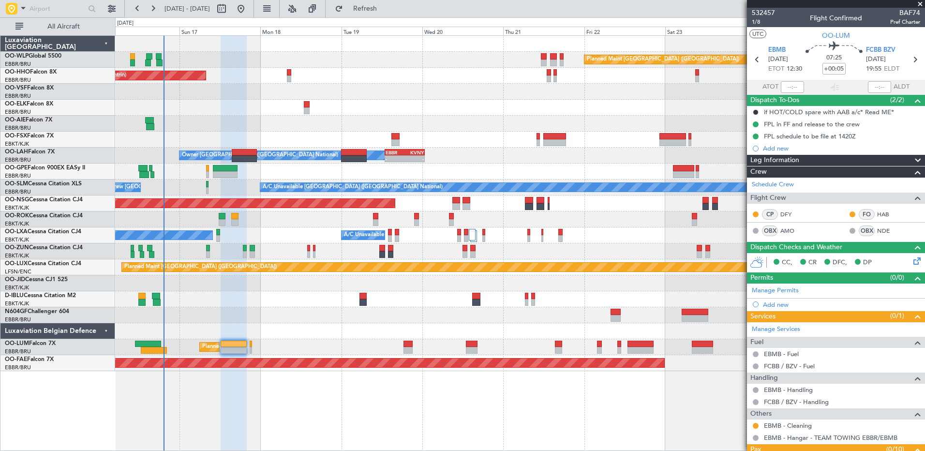
click at [369, 82] on div "AOG Maint Geneva (Cointrin) A/C Unavailable Geneva (Cointrin)" at bounding box center [520, 76] width 810 height 16
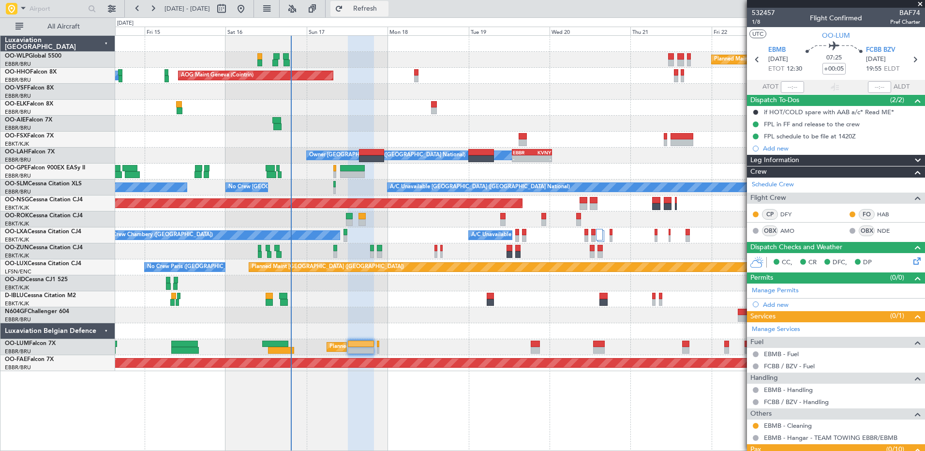
click at [376, 10] on button "Refresh" at bounding box center [360, 8] width 58 height 15
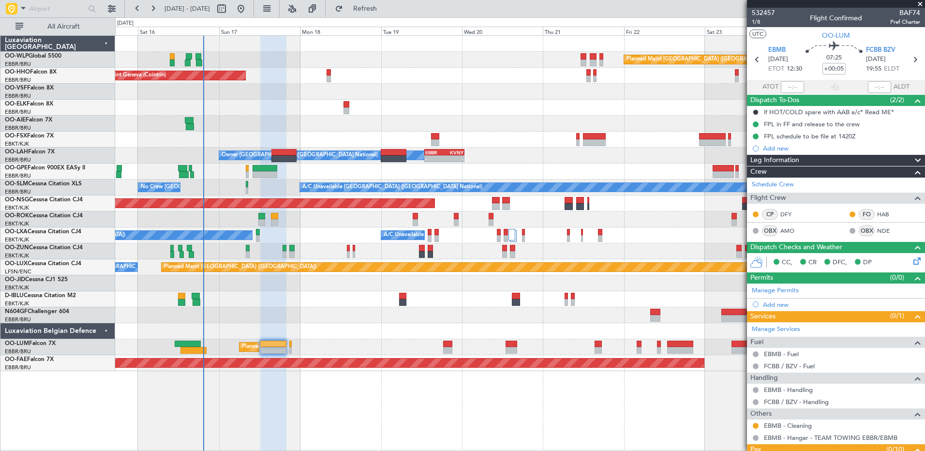
click at [414, 88] on div at bounding box center [520, 92] width 810 height 16
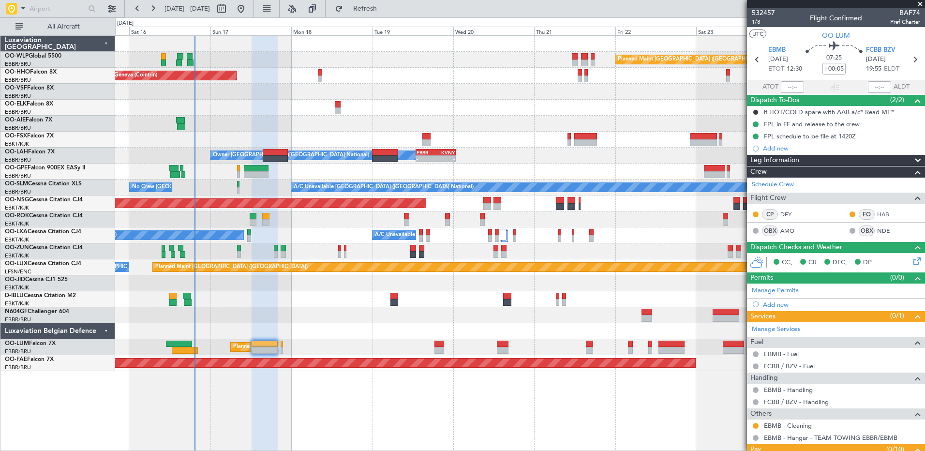
click at [391, 127] on div "Planned Maint Berlin (Brandenburg) AOG Maint Geneva (Cointrin) A/C Unavailable …" at bounding box center [520, 203] width 810 height 335
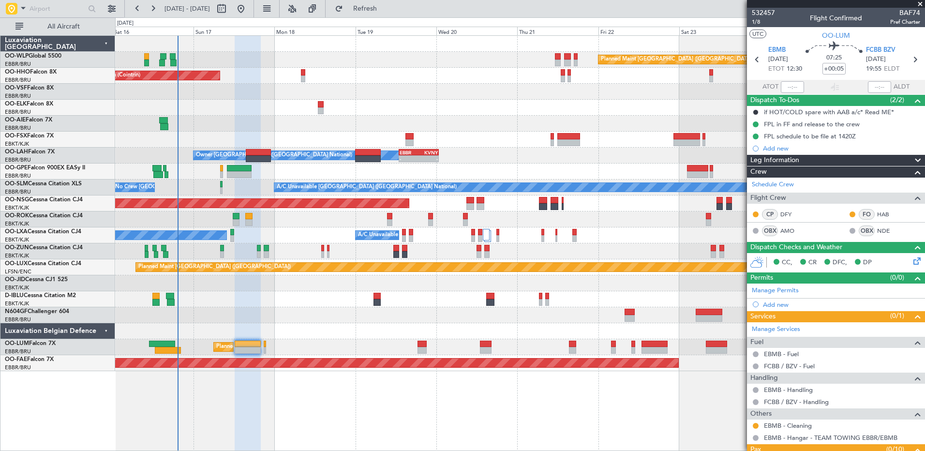
click at [340, 331] on div at bounding box center [520, 331] width 810 height 16
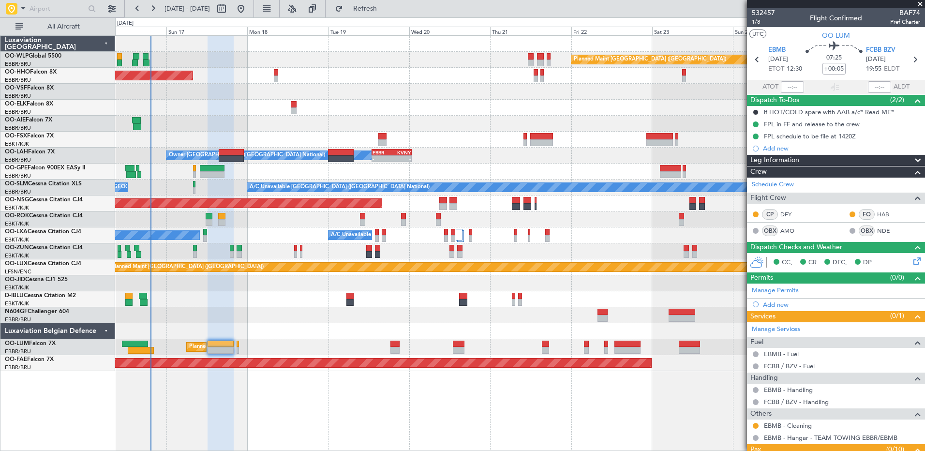
click at [486, 151] on div "Planned Maint Berlin (Brandenburg) AOG Maint Geneva (Cointrin) A/C Unavailable …" at bounding box center [520, 203] width 810 height 335
click at [386, 12] on span "Refresh" at bounding box center [365, 8] width 41 height 7
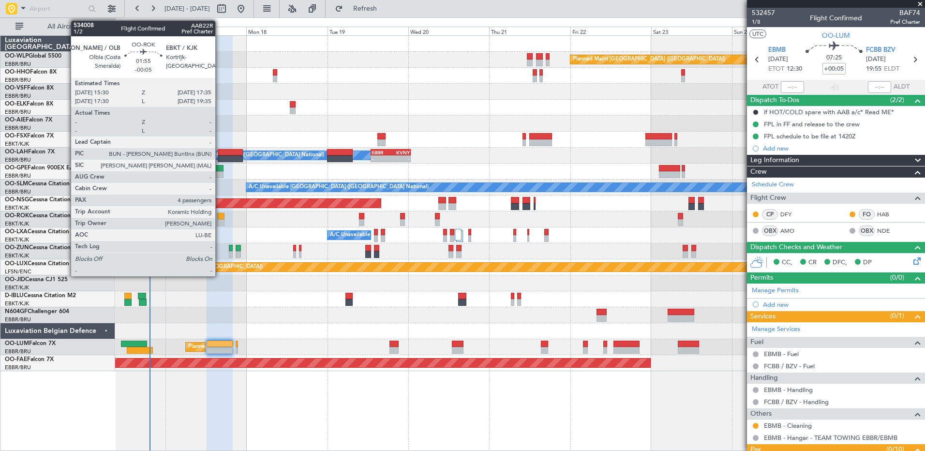
click at [220, 216] on div at bounding box center [220, 216] width 7 height 7
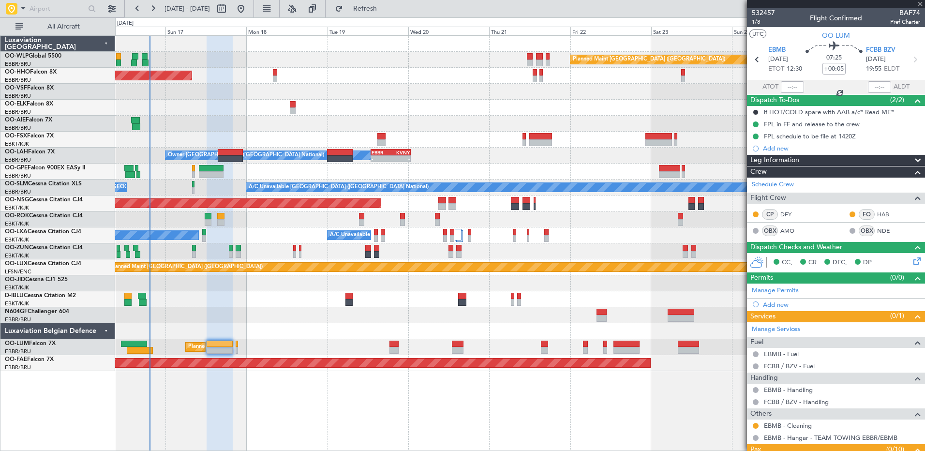
type input "-00:05"
type input "4"
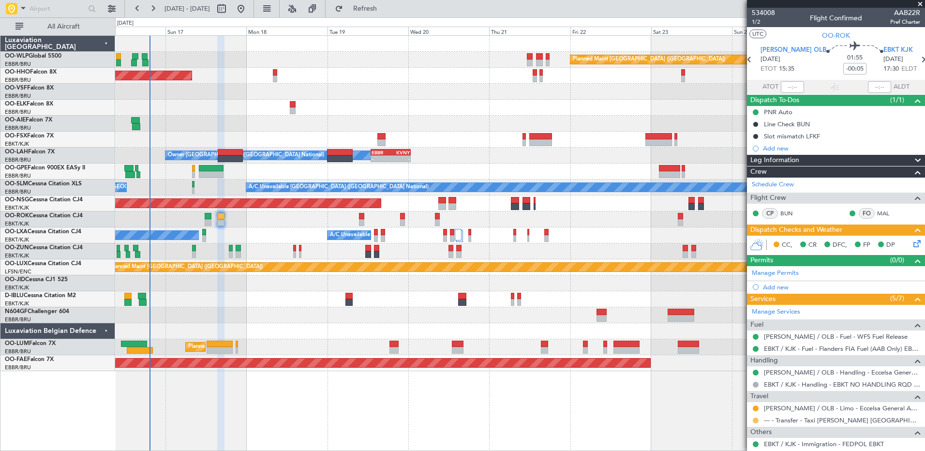
click at [758, 421] on button at bounding box center [756, 421] width 6 height 6
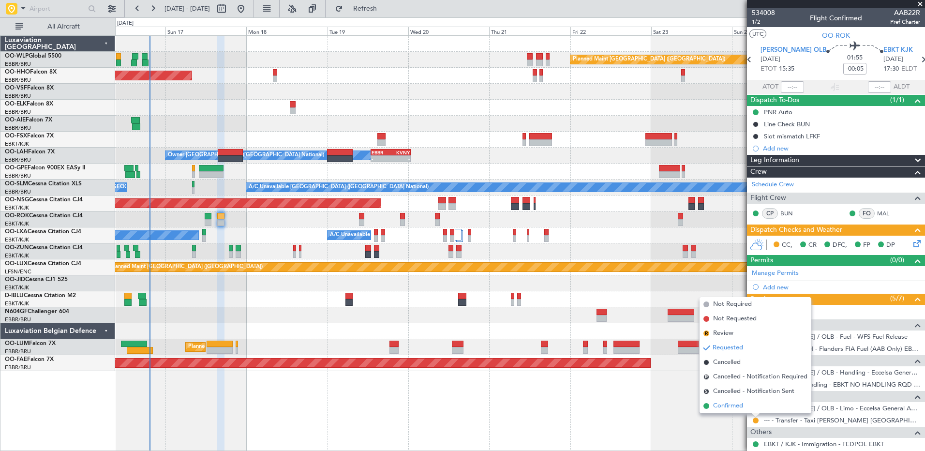
click at [733, 409] on span "Confirmed" at bounding box center [728, 406] width 30 height 10
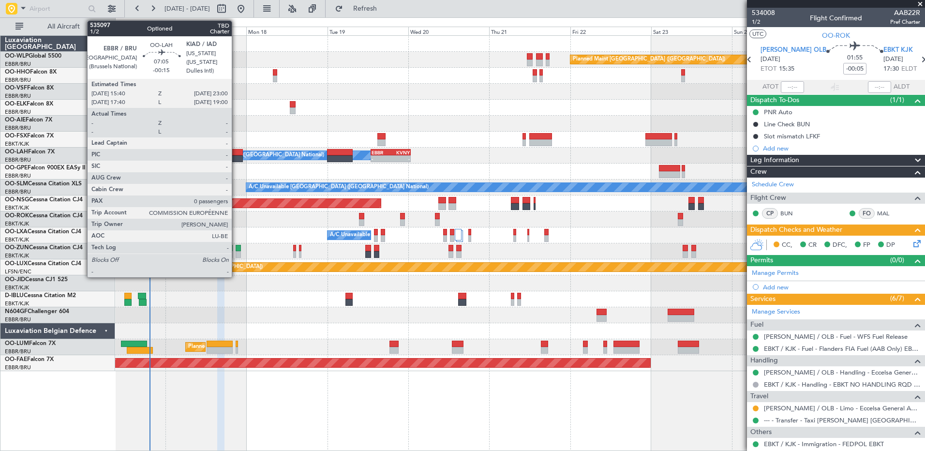
click at [236, 155] on div at bounding box center [230, 152] width 25 height 7
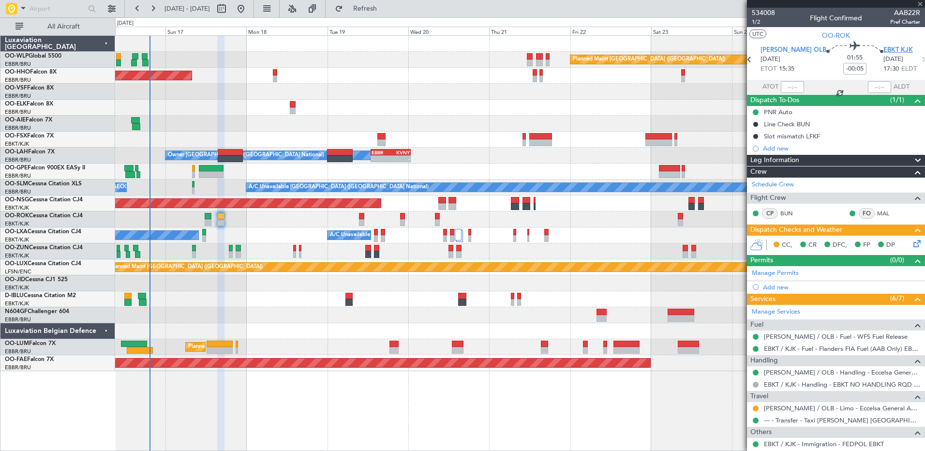
type input "-00:15"
type input "0"
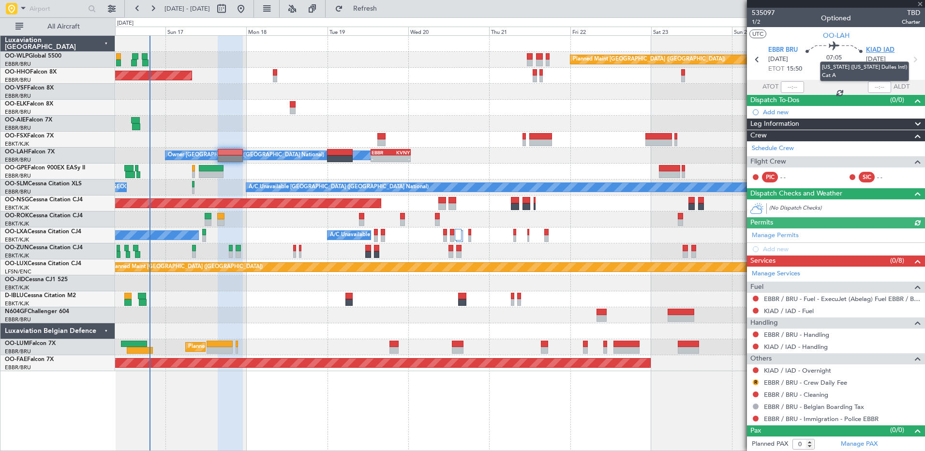
click at [887, 46] on span "KIAD IAD" at bounding box center [880, 50] width 29 height 10
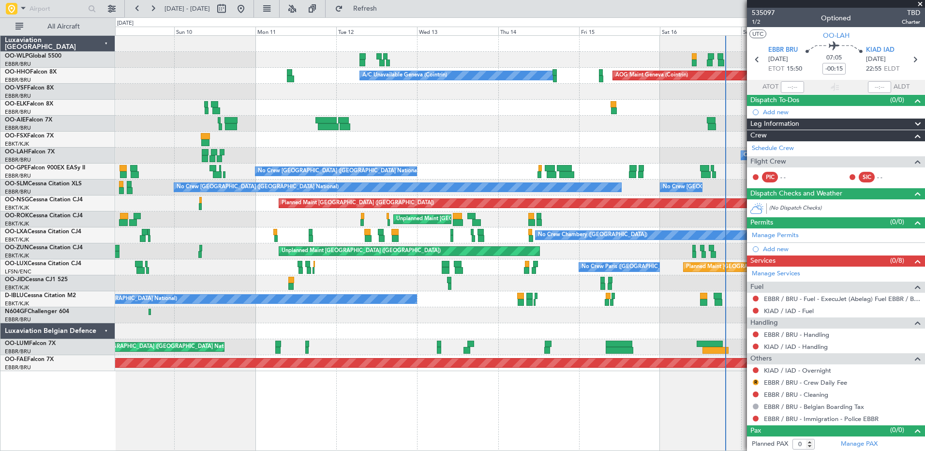
click at [784, 211] on fb-app "[DATE] - [DATE] Refresh Quick Links All Aircraft Planned Maint Milan ([GEOGRAPH…" at bounding box center [462, 229] width 925 height 444
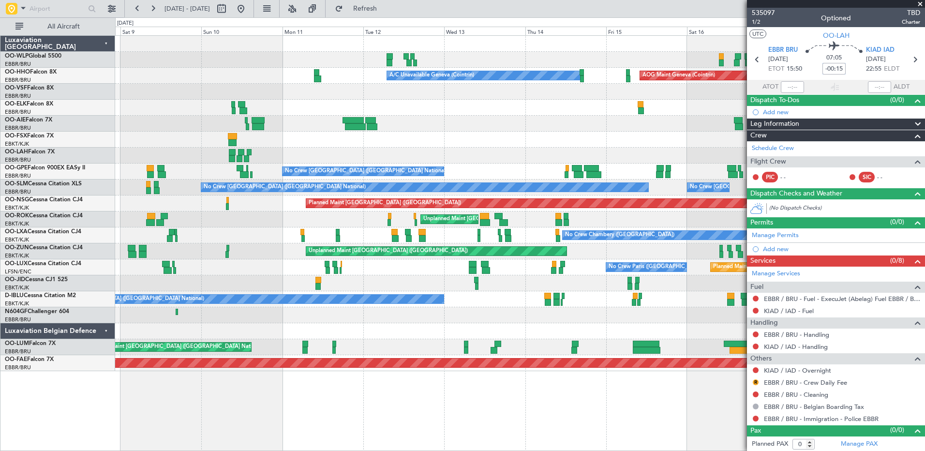
click at [831, 70] on input "-00:15" at bounding box center [834, 69] width 23 height 12
click at [553, 115] on div at bounding box center [520, 108] width 810 height 16
type input "+00:00"
type input "1"
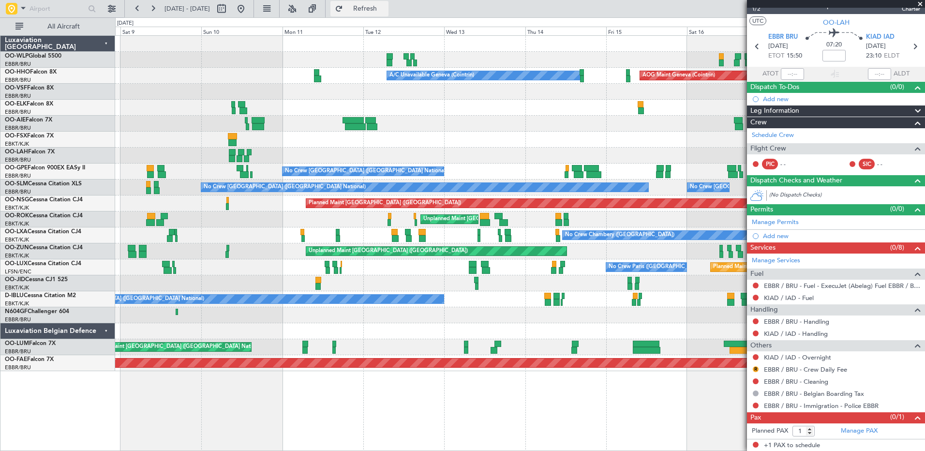
click at [386, 8] on span "Refresh" at bounding box center [365, 8] width 41 height 7
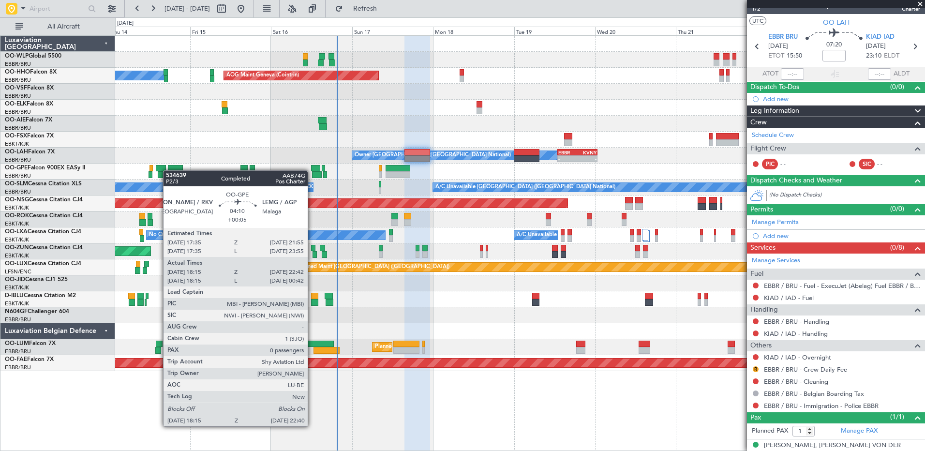
click at [168, 170] on div "Planned Maint [GEOGRAPHIC_DATA] ([GEOGRAPHIC_DATA]) A/C Unavailable Geneva (Coi…" at bounding box center [520, 203] width 810 height 335
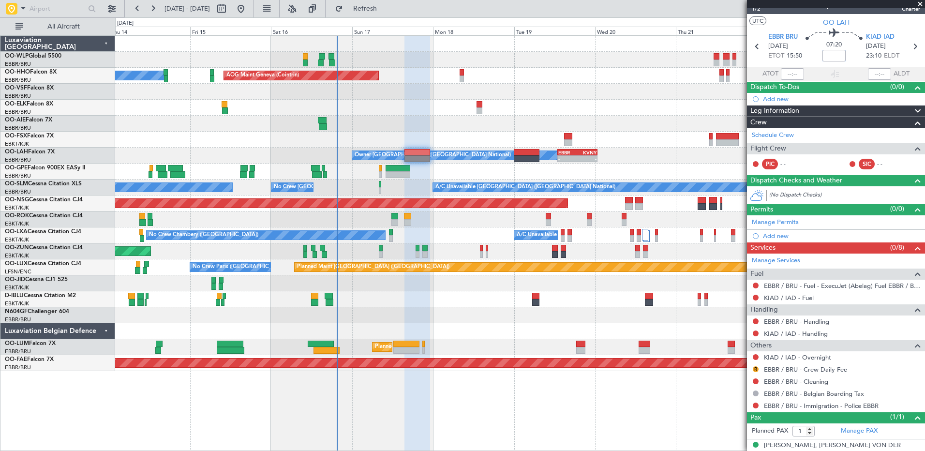
click at [825, 56] on input at bounding box center [834, 56] width 23 height 12
type input "+00:10"
drag, startPoint x: 387, startPoint y: 0, endPoint x: 387, endPoint y: 6, distance: 6.3
click at [387, 0] on fb-refresh-button "Refresh" at bounding box center [360, 8] width 68 height 17
click at [386, 7] on span "Refresh" at bounding box center [365, 8] width 41 height 7
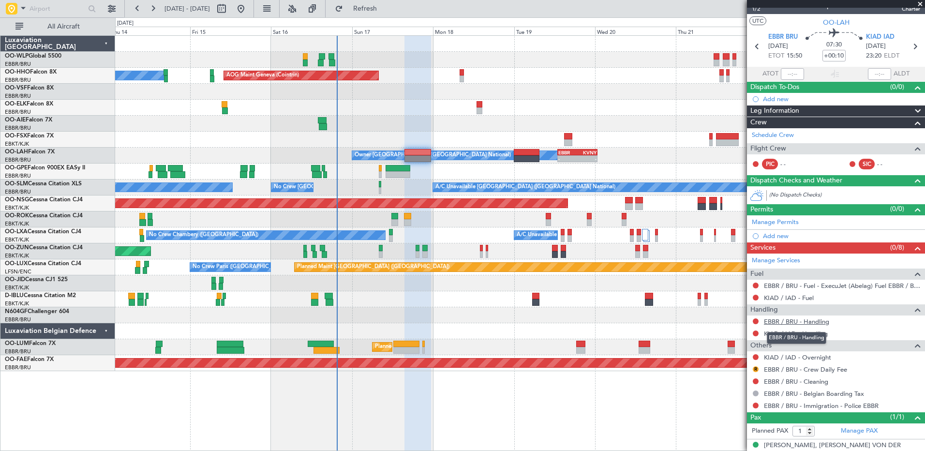
click at [799, 319] on link "EBBR / BRU - Handling" at bounding box center [796, 322] width 65 height 8
click at [804, 331] on link "KIAD / IAD - Handling" at bounding box center [796, 334] width 64 height 8
click at [385, 13] on button "Refresh" at bounding box center [360, 8] width 58 height 15
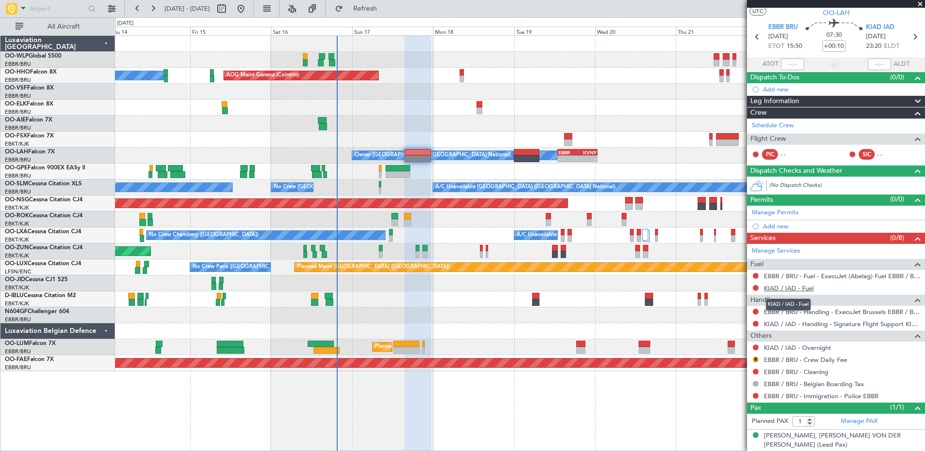
click at [784, 286] on link "KIAD / IAD - Fuel" at bounding box center [789, 288] width 50 height 8
click at [784, 227] on div "Add new" at bounding box center [837, 226] width 149 height 8
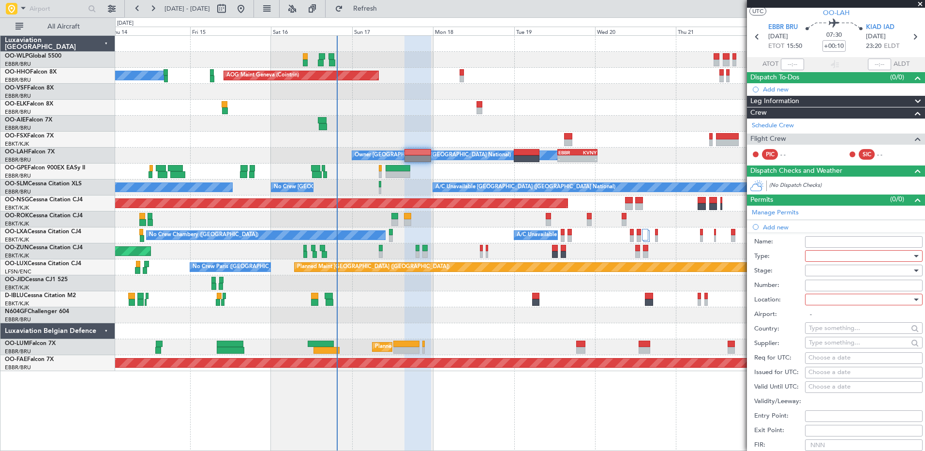
click at [837, 257] on div at bounding box center [860, 256] width 103 height 15
click at [831, 348] on span "Slot" at bounding box center [861, 348] width 102 height 15
click at [824, 300] on div at bounding box center [860, 299] width 103 height 15
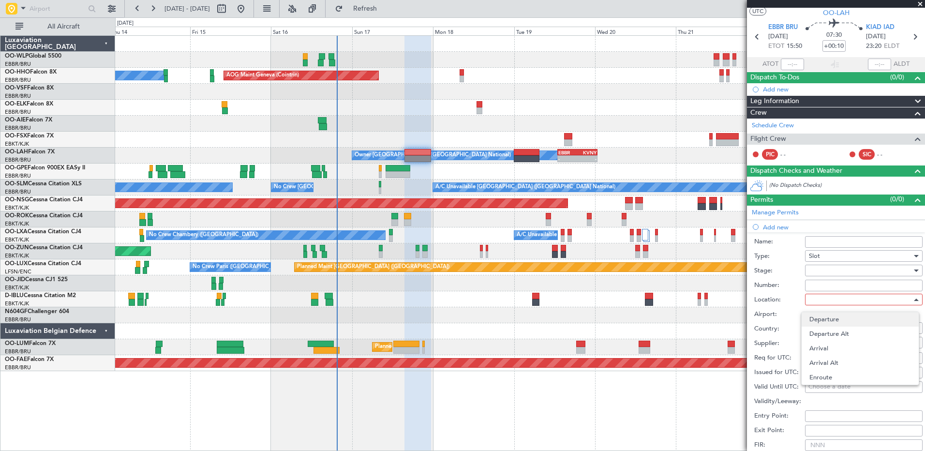
click at [832, 319] on span "Departure" at bounding box center [861, 319] width 102 height 15
type input "EBBR / BRU"
click at [816, 361] on div "Choose a date" at bounding box center [864, 358] width 111 height 10
select select "8"
select select "2025"
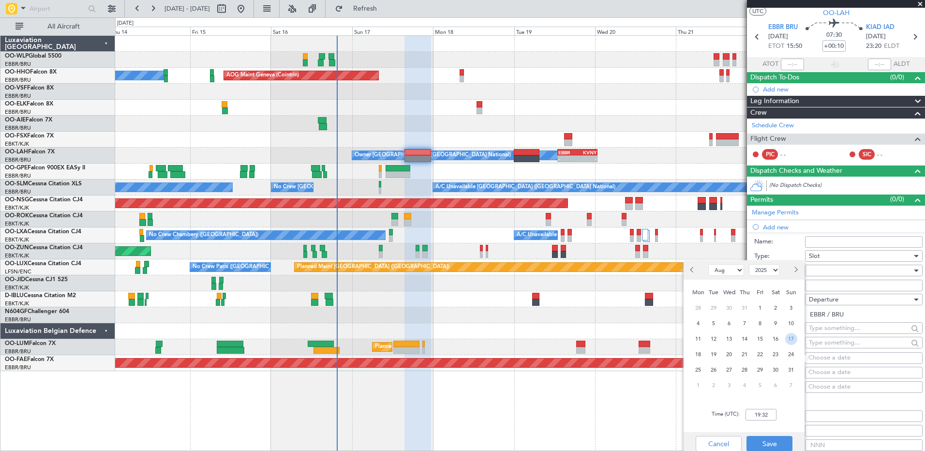
click at [789, 338] on span "17" at bounding box center [792, 339] width 12 height 12
click at [758, 413] on input "00:00" at bounding box center [761, 415] width 31 height 12
type input "15:40"
click at [776, 439] on button "Save" at bounding box center [770, 443] width 46 height 15
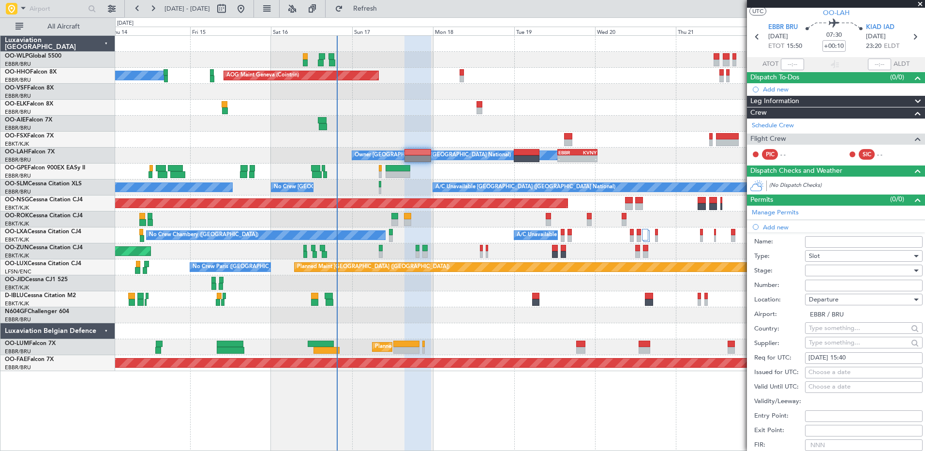
scroll to position [216, 0]
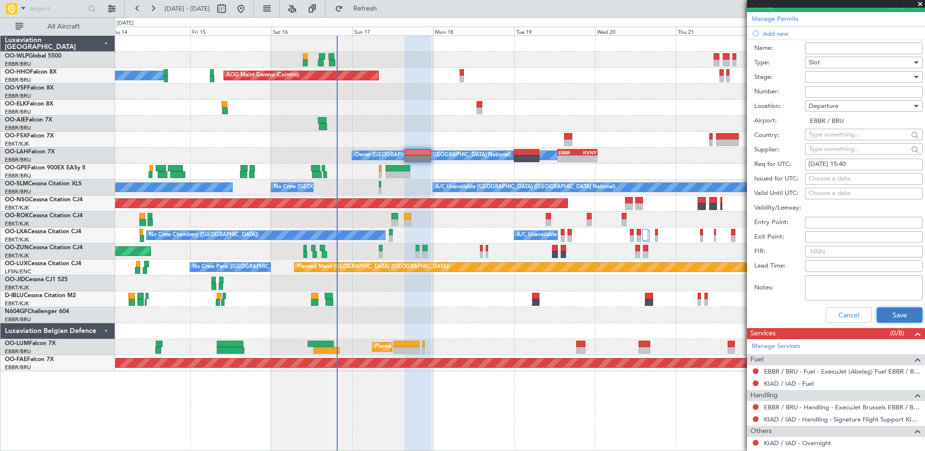
click at [893, 314] on button "Save" at bounding box center [900, 314] width 46 height 15
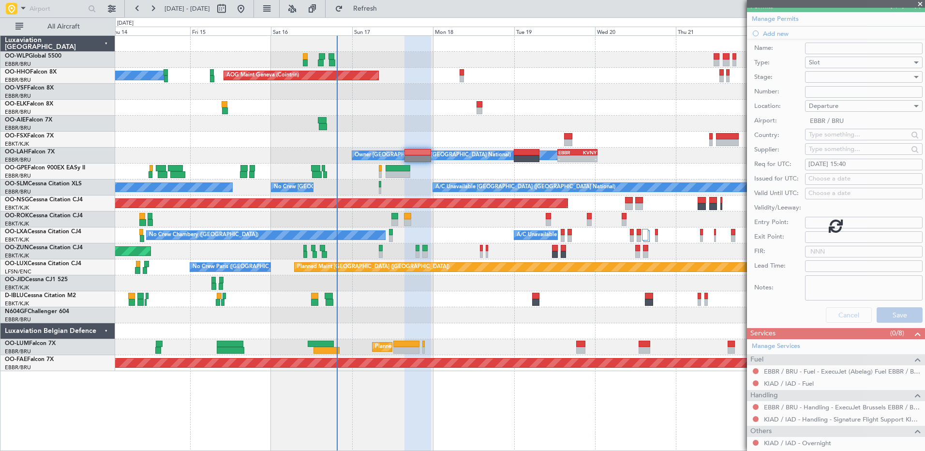
scroll to position [35, 0]
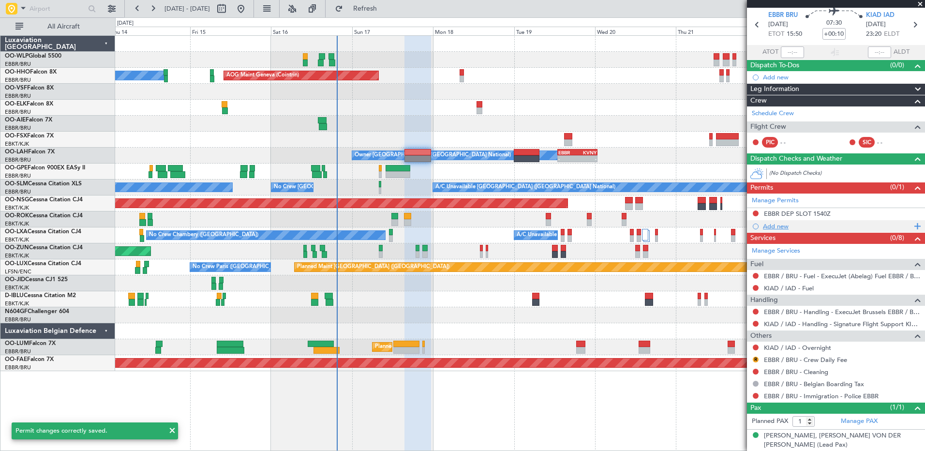
click at [775, 227] on div "Add new" at bounding box center [837, 226] width 149 height 8
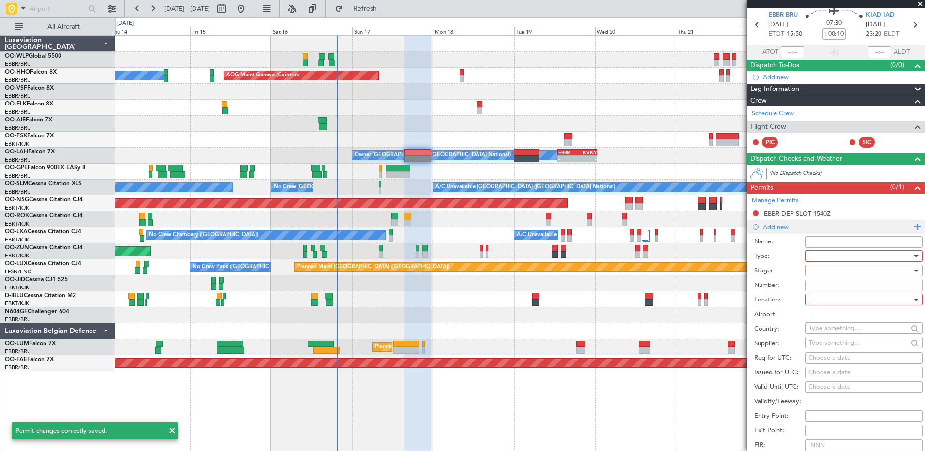
scroll to position [216, 0]
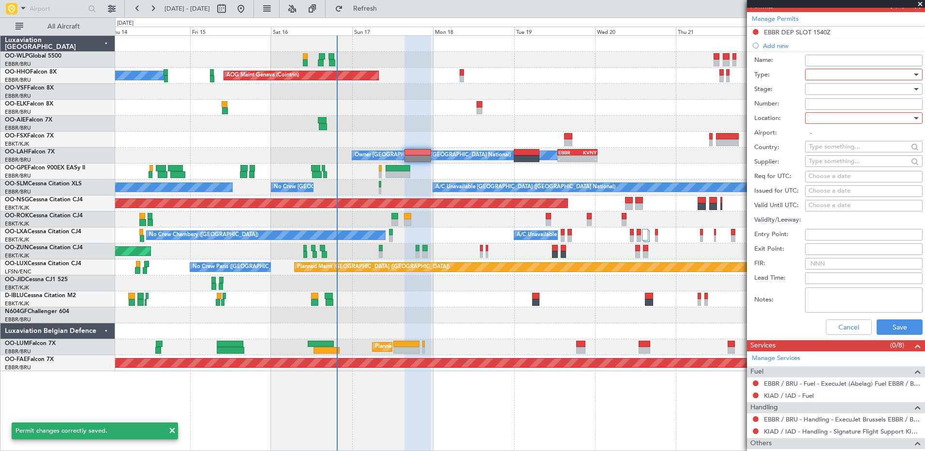
click at [819, 76] on div at bounding box center [860, 74] width 103 height 15
click at [834, 146] on span "CUSTOMS" at bounding box center [861, 147] width 102 height 15
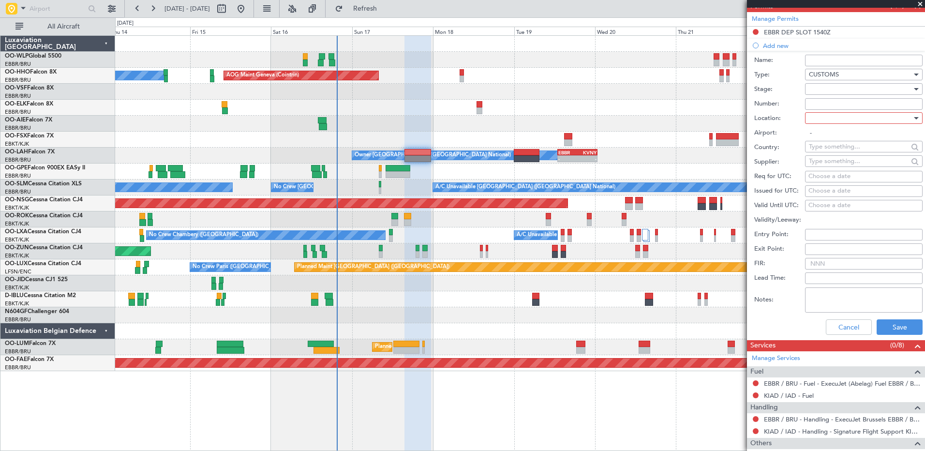
click at [816, 124] on div at bounding box center [860, 118] width 103 height 15
click at [830, 166] on span "Arrival" at bounding box center [861, 167] width 102 height 15
type input "KIAD / IAD"
click at [895, 324] on button "Save" at bounding box center [900, 326] width 46 height 15
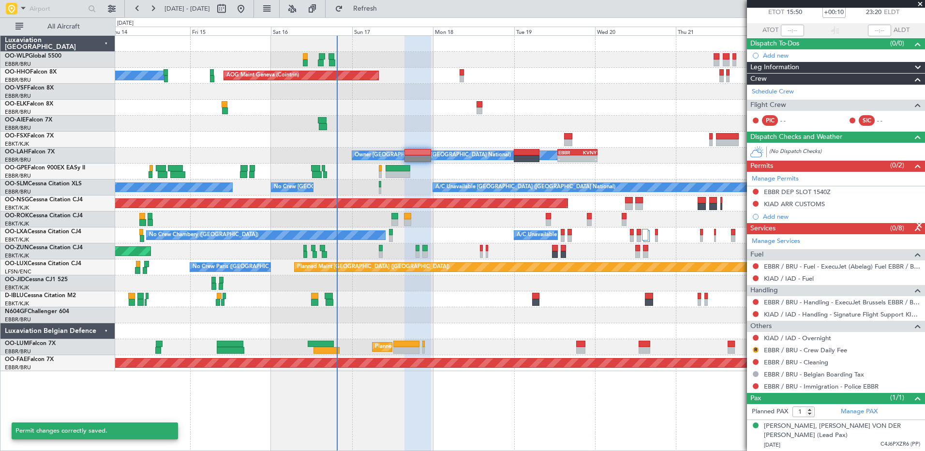
scroll to position [47, 0]
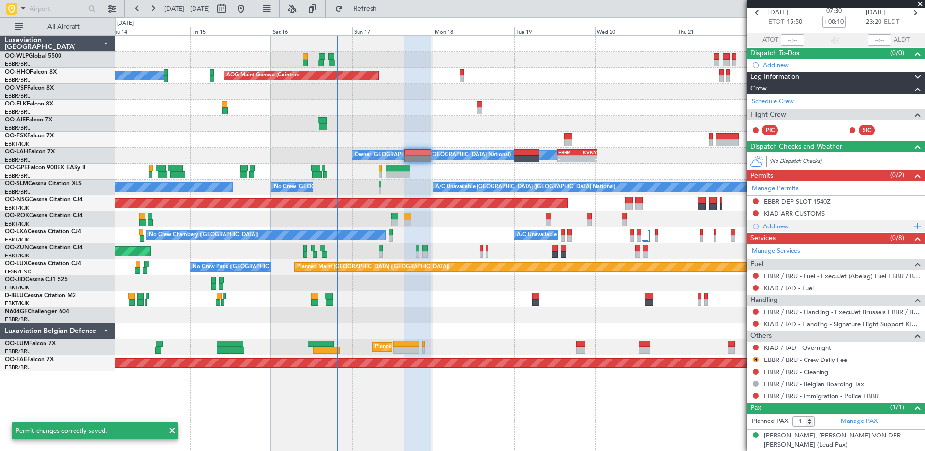
click at [779, 225] on div "Add new" at bounding box center [837, 226] width 149 height 8
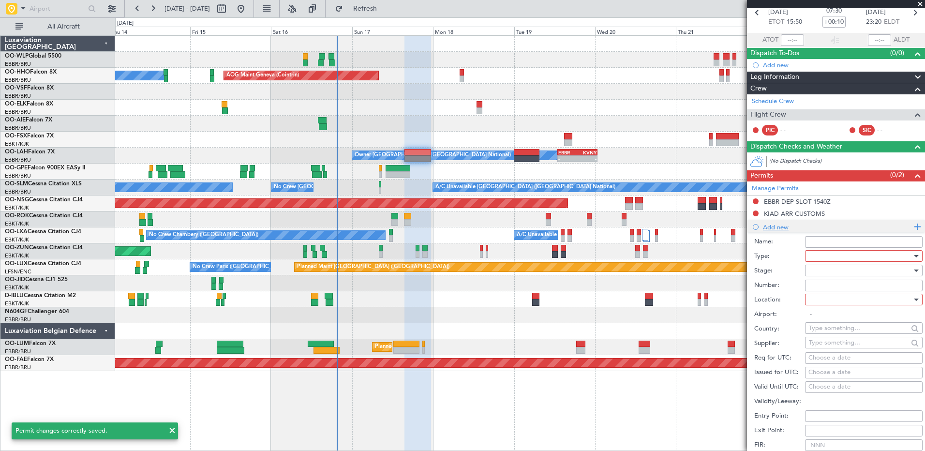
scroll to position [216, 0]
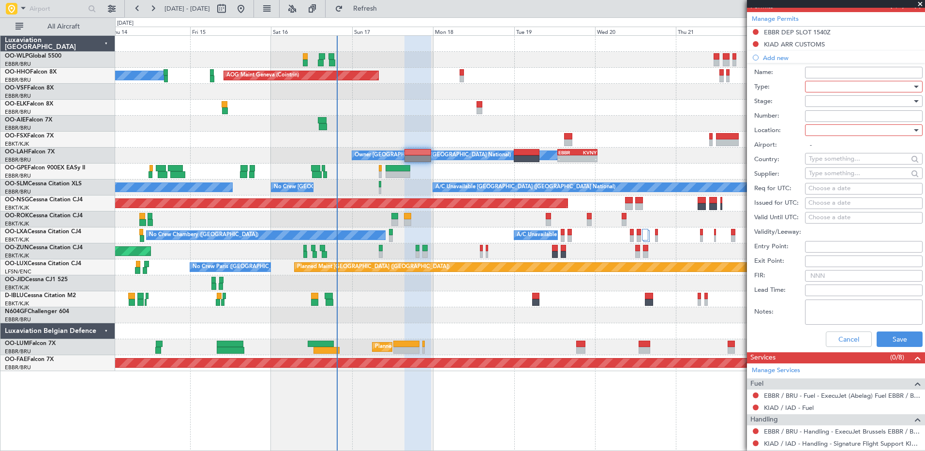
click at [815, 87] on div at bounding box center [860, 86] width 103 height 15
click at [838, 153] on span "EAPIS" at bounding box center [861, 155] width 102 height 15
click at [835, 130] on div at bounding box center [860, 130] width 103 height 15
click at [837, 179] on span "Arrival" at bounding box center [861, 179] width 102 height 15
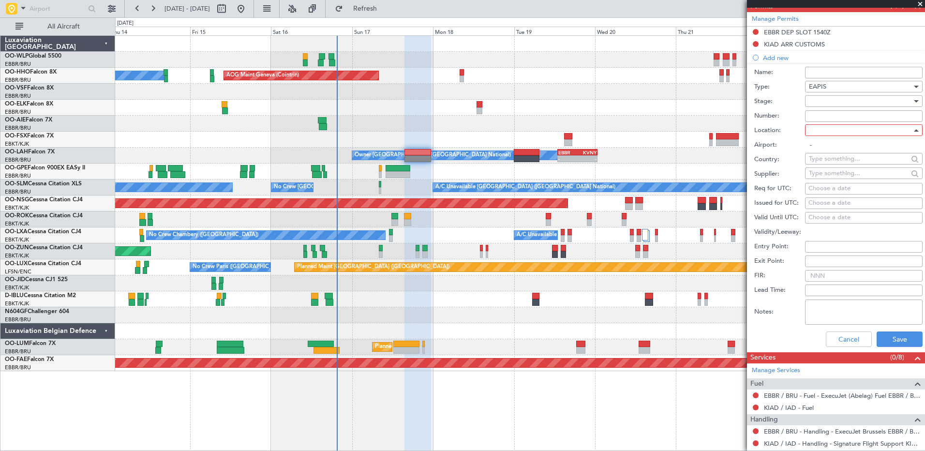
type input "KIAD / IAD"
click at [891, 339] on button "Save" at bounding box center [900, 339] width 46 height 15
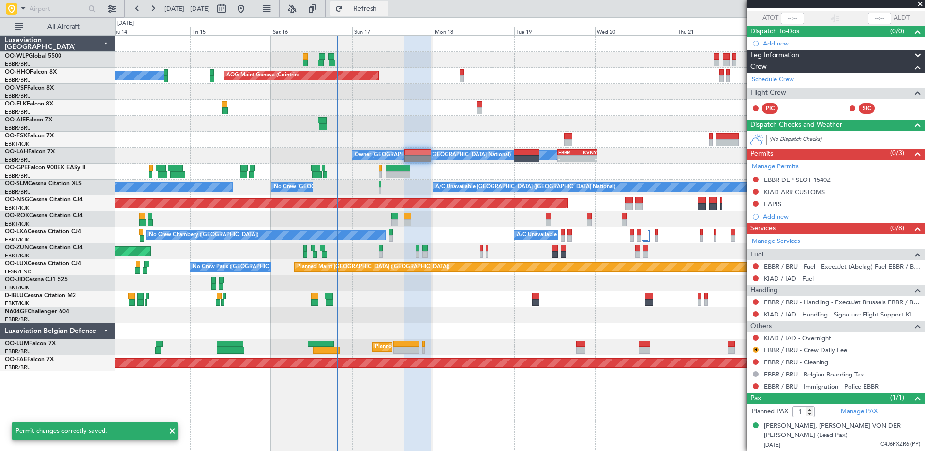
scroll to position [59, 0]
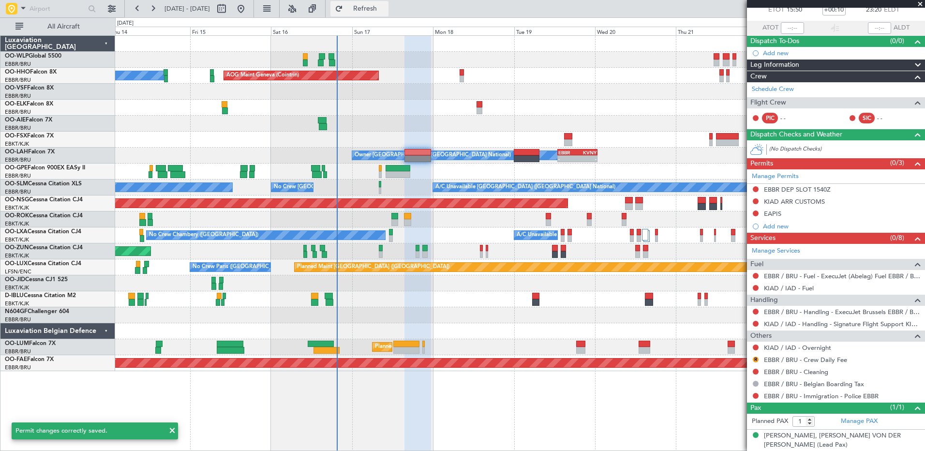
click at [386, 8] on span "Refresh" at bounding box center [365, 8] width 41 height 7
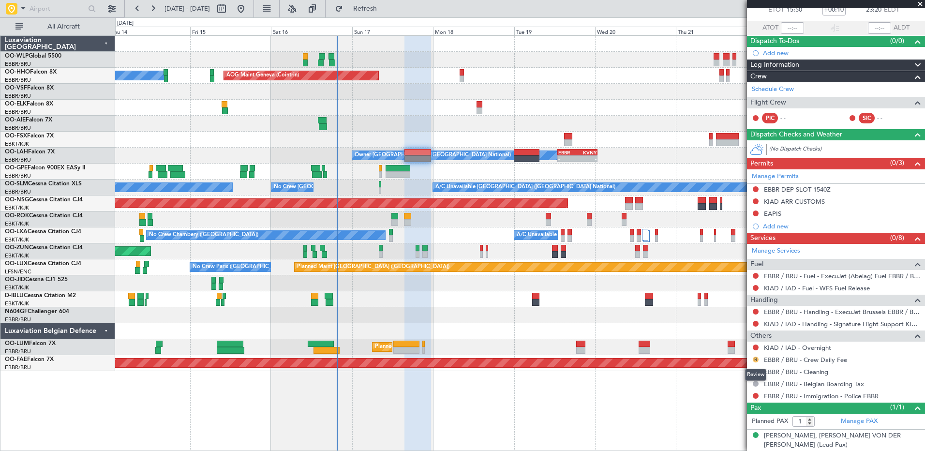
click at [754, 359] on button "R" at bounding box center [756, 360] width 6 height 6
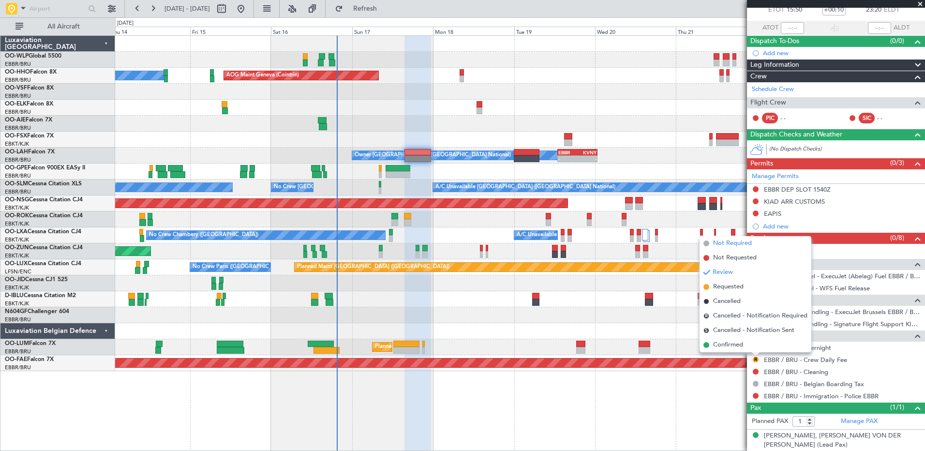
click at [731, 247] on span "Not Required" at bounding box center [732, 244] width 39 height 10
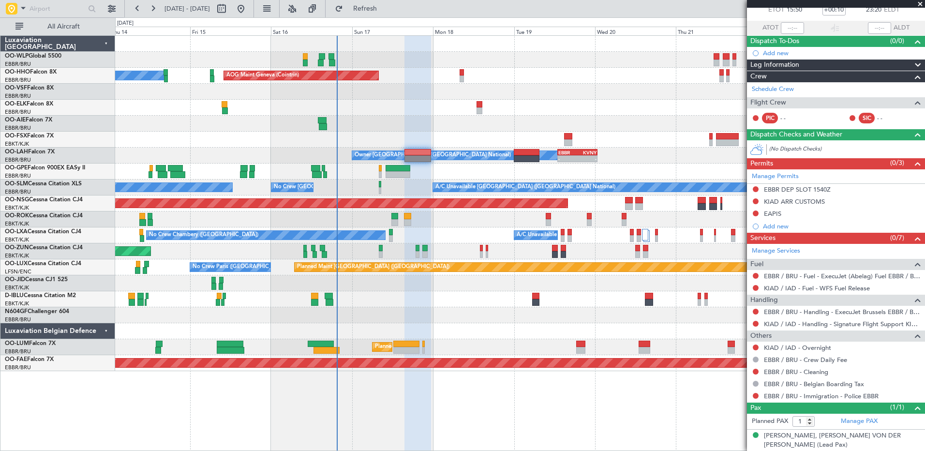
drag, startPoint x: 781, startPoint y: 89, endPoint x: 643, endPoint y: 83, distance: 138.1
click at [643, 83] on fb-app "14 Aug 2025 - 24 Aug 2025 Refresh Quick Links All Aircraft Planned Maint Berlin…" at bounding box center [462, 229] width 925 height 444
click at [385, 7] on span "Refresh" at bounding box center [365, 8] width 41 height 7
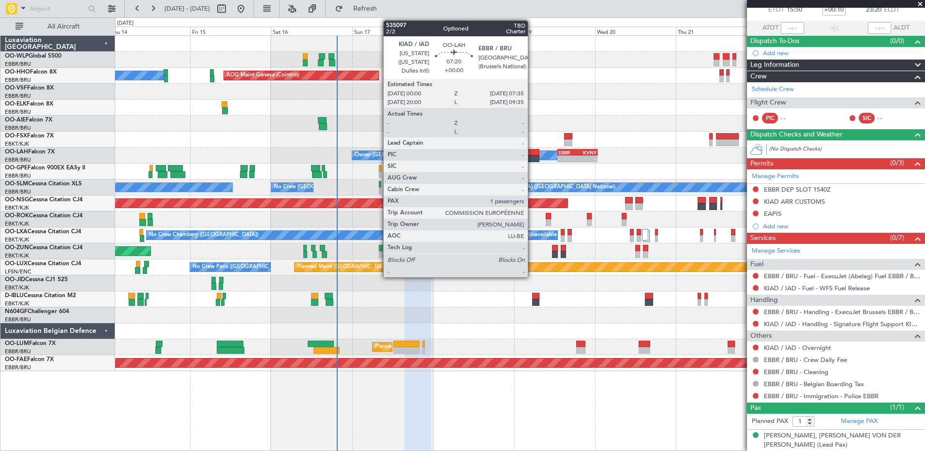
click at [532, 151] on div at bounding box center [527, 152] width 26 height 7
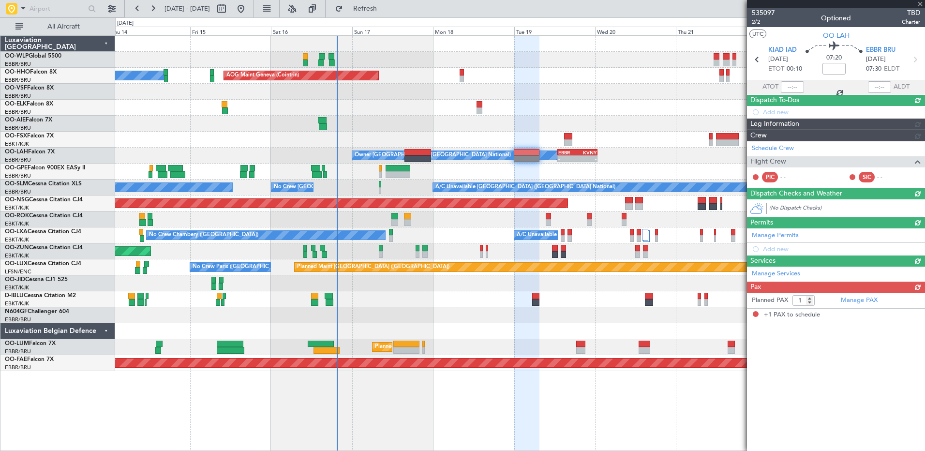
scroll to position [0, 0]
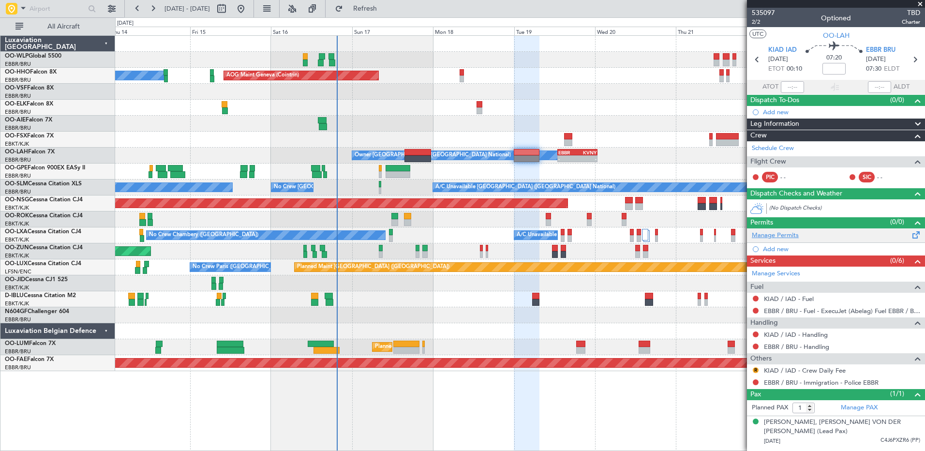
click at [780, 235] on link "Manage Permits" at bounding box center [775, 236] width 47 height 10
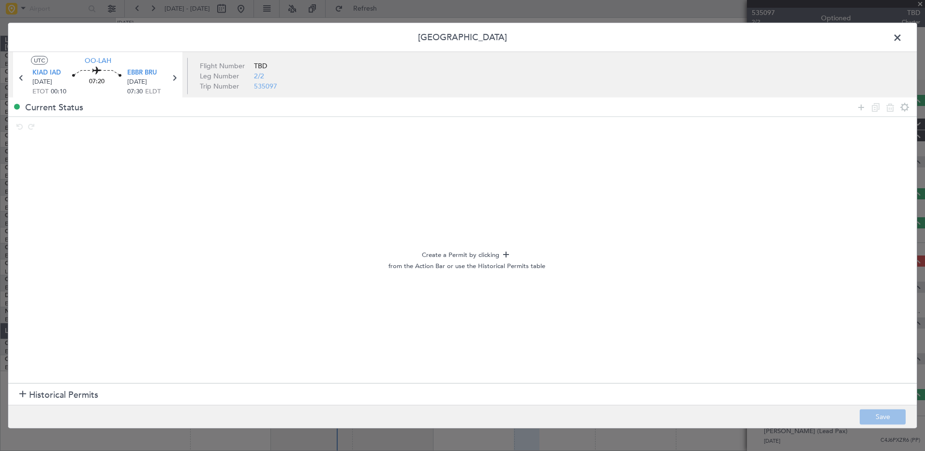
click at [27, 391] on h1 "Historical Permits" at bounding box center [58, 394] width 79 height 13
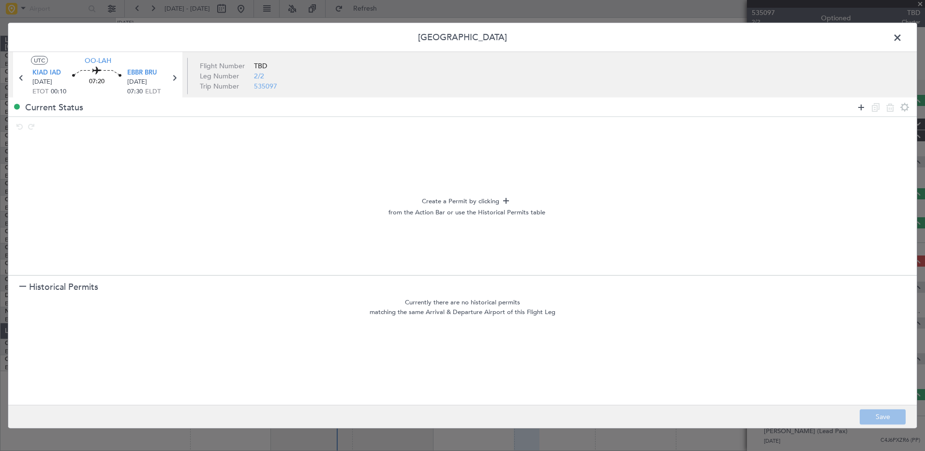
click at [864, 109] on icon at bounding box center [862, 107] width 12 height 12
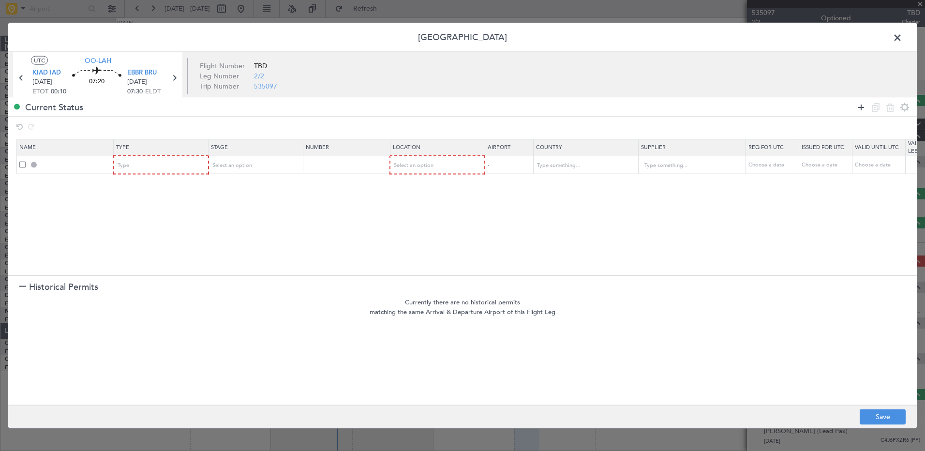
click at [864, 109] on icon at bounding box center [862, 107] width 12 height 12
click at [166, 162] on div "Type" at bounding box center [158, 165] width 80 height 15
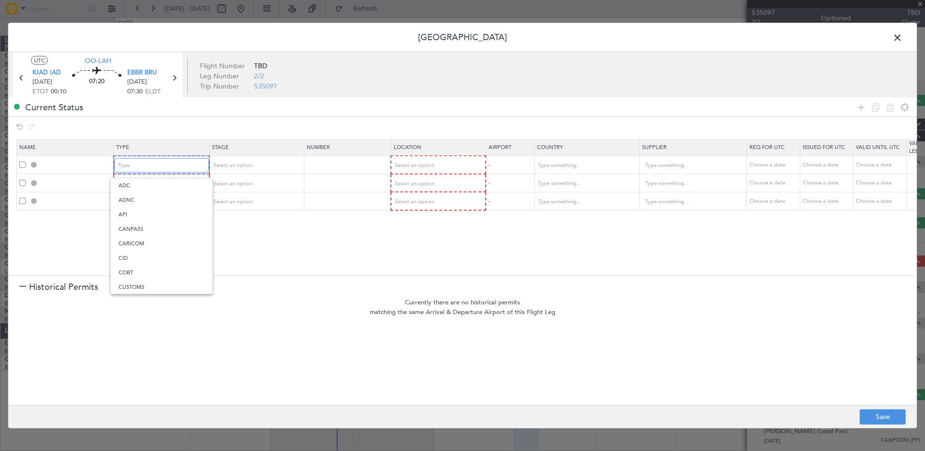
scroll to position [291, 0]
click at [168, 257] on span "Slot" at bounding box center [162, 257] width 86 height 15
click at [168, 188] on div "Type" at bounding box center [158, 183] width 80 height 15
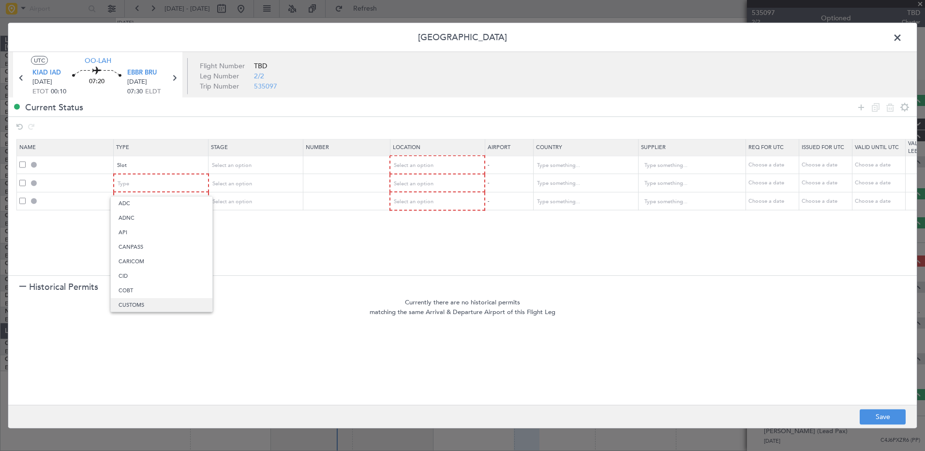
click at [158, 304] on span "CUSTOMS" at bounding box center [162, 305] width 86 height 15
click at [132, 201] on div "Type" at bounding box center [158, 202] width 80 height 15
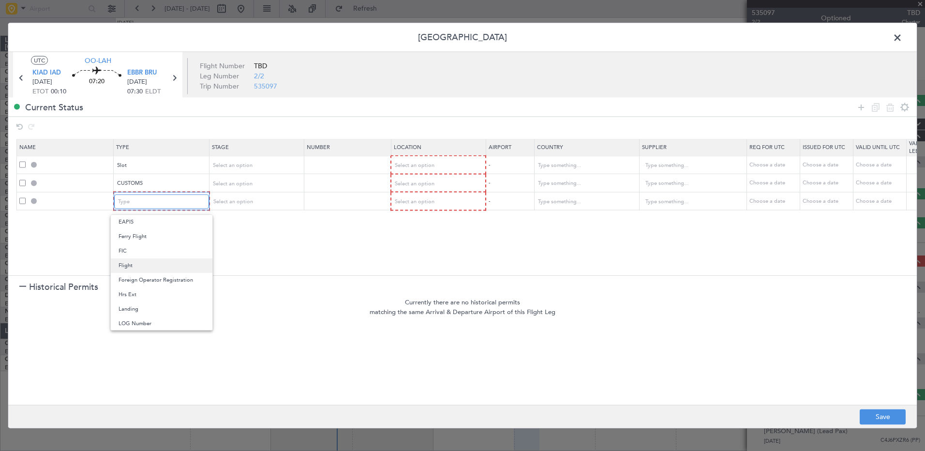
scroll to position [97, 0]
click at [152, 266] on span "EAPIS" at bounding box center [162, 270] width 86 height 15
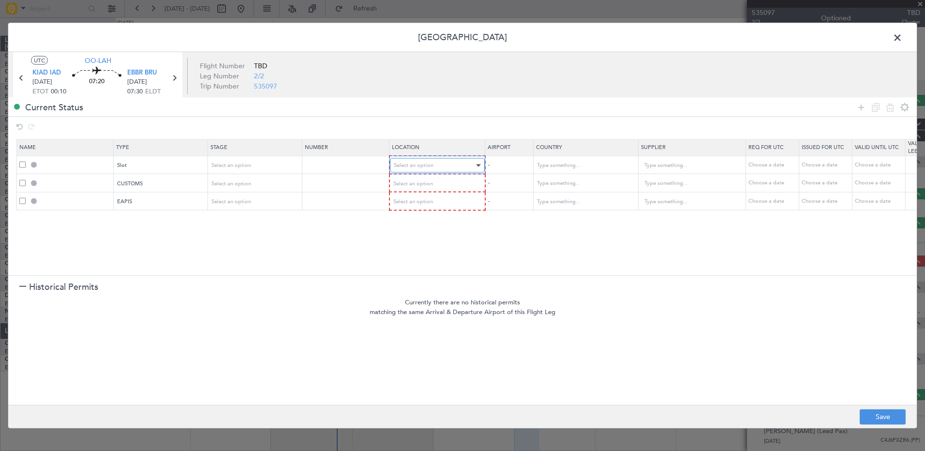
click at [424, 163] on span "Select an option" at bounding box center [414, 165] width 40 height 7
click at [427, 212] on span "Arrival" at bounding box center [437, 215] width 86 height 15
click at [424, 181] on span "Select an option" at bounding box center [414, 183] width 40 height 7
click at [424, 204] on span "Departure" at bounding box center [437, 204] width 86 height 15
click at [427, 200] on span "Select an option" at bounding box center [414, 200] width 40 height 7
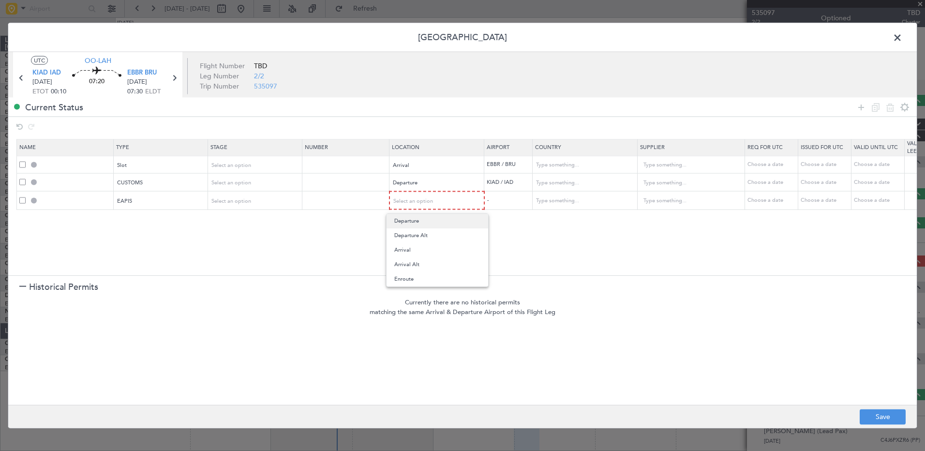
click at [423, 222] on span "Departure" at bounding box center [437, 221] width 86 height 15
click at [765, 165] on div "Choose a date" at bounding box center [772, 165] width 50 height 8
select select "8"
select select "2025"
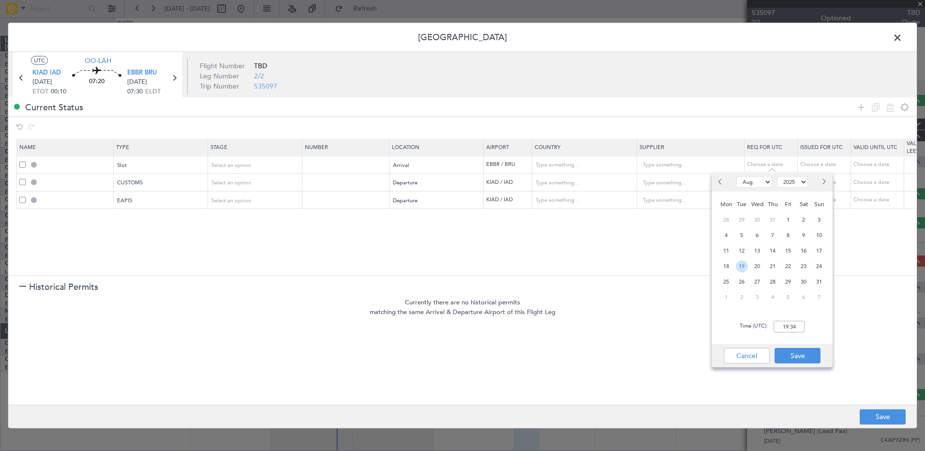
click at [742, 266] on span "19" at bounding box center [742, 266] width 12 height 12
click at [784, 328] on input "00:00" at bounding box center [789, 327] width 31 height 12
type input "07:35"
click at [801, 352] on button "Save" at bounding box center [798, 355] width 46 height 15
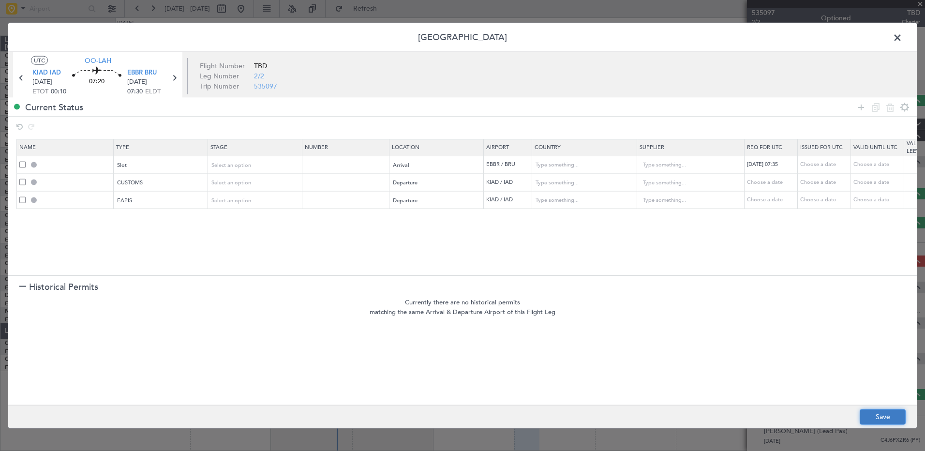
click at [886, 413] on button "Save" at bounding box center [883, 416] width 46 height 15
type input "EBBR ARR SLOT 0735Z"
type input "[GEOGRAPHIC_DATA]"
type input "NNN"
type input "KIAD DEP CUSTOMS"
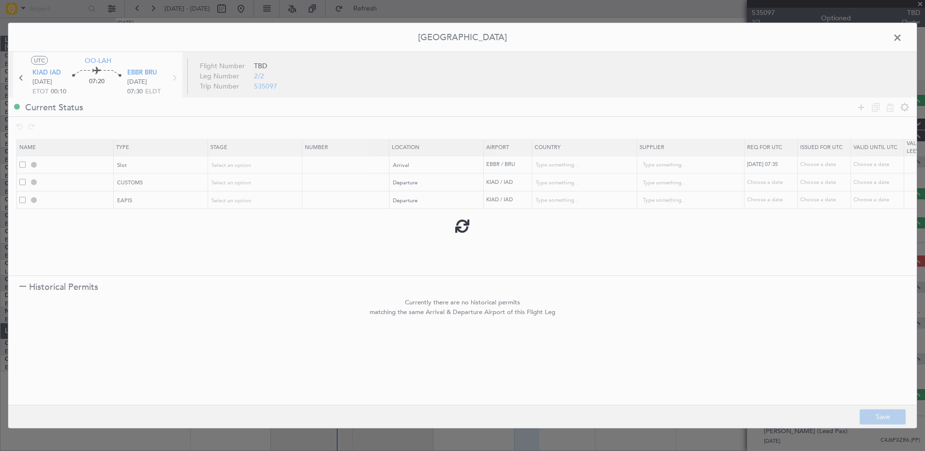
type input "United States"
type input "NNN"
type input "5"
type input "EAPIS"
type input "United States"
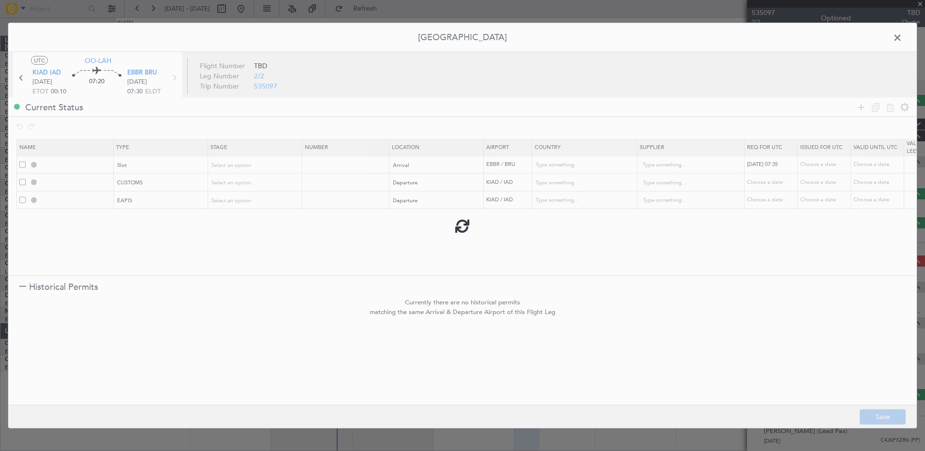
type input "NNN"
type input "5"
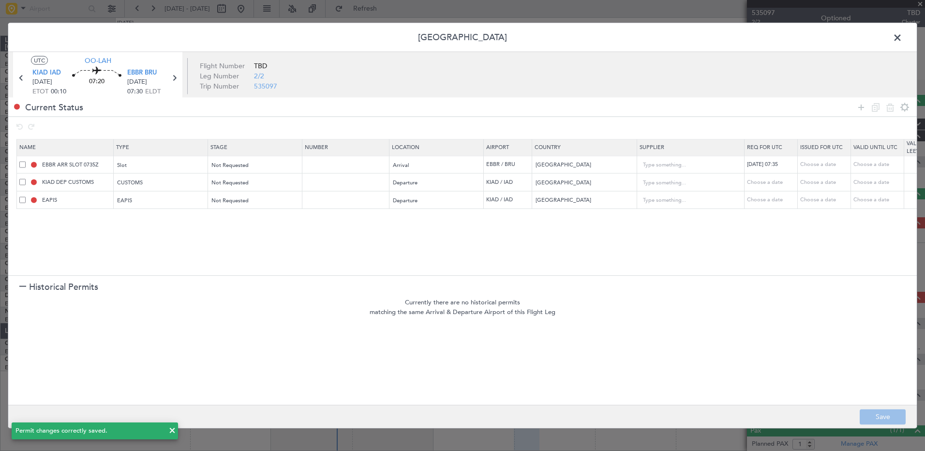
click at [903, 37] on span at bounding box center [903, 39] width 0 height 19
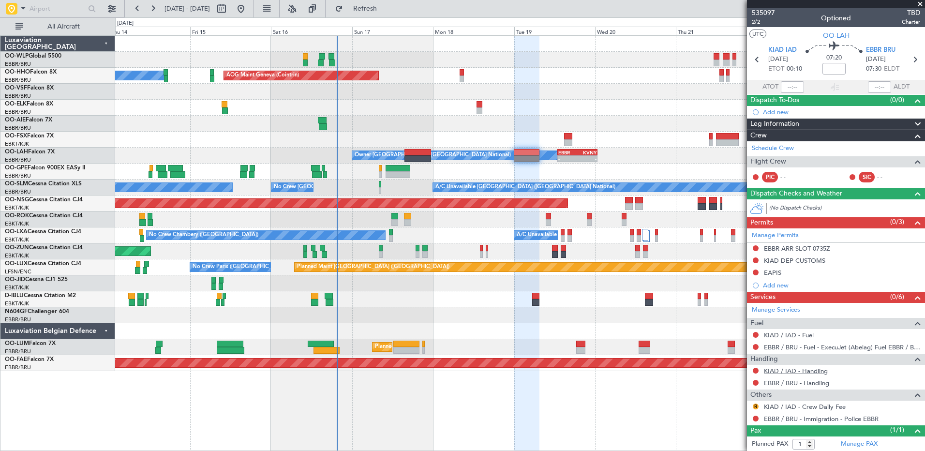
click at [809, 371] on link "KIAD / IAD - Handling" at bounding box center [796, 371] width 64 height 8
click at [379, 8] on span "Refresh" at bounding box center [365, 8] width 41 height 7
click at [807, 385] on link "EBBR / BRU - Handling" at bounding box center [796, 383] width 65 height 8
click at [386, 10] on span "Refresh" at bounding box center [365, 8] width 41 height 7
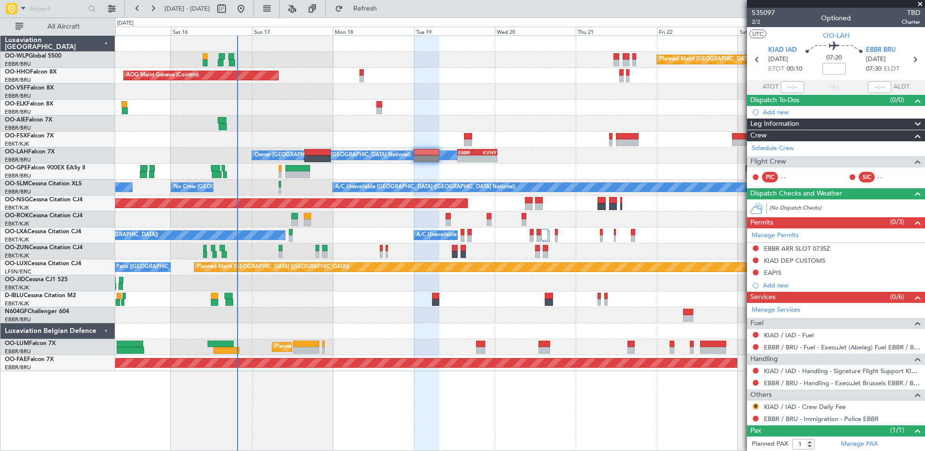
click at [390, 119] on div "Planned Maint Berlin (Brandenburg) AOG Maint Geneva (Cointrin) A/C Unavailable …" at bounding box center [520, 203] width 810 height 335
click at [386, 10] on span "Refresh" at bounding box center [365, 8] width 41 height 7
click at [808, 337] on link "KIAD / IAD - Fuel" at bounding box center [789, 335] width 50 height 8
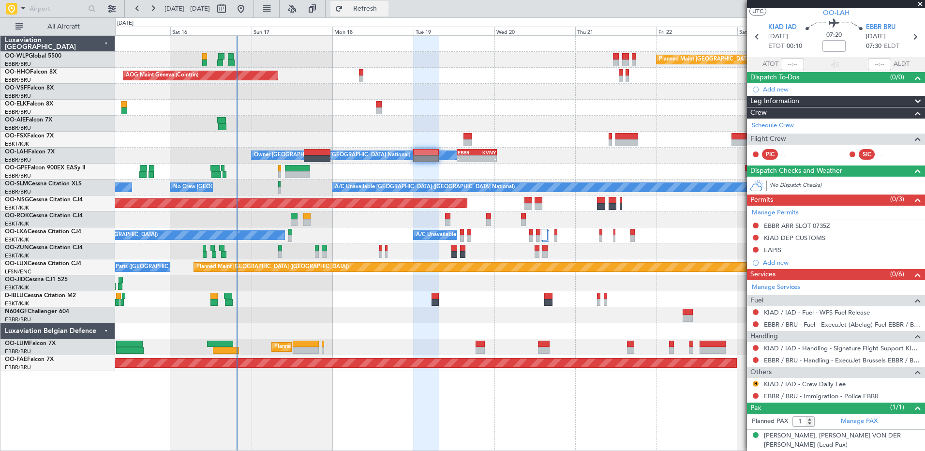
click at [386, 9] on span "Refresh" at bounding box center [365, 8] width 41 height 7
click at [331, 1] on button "Refresh" at bounding box center [360, 8] width 58 height 15
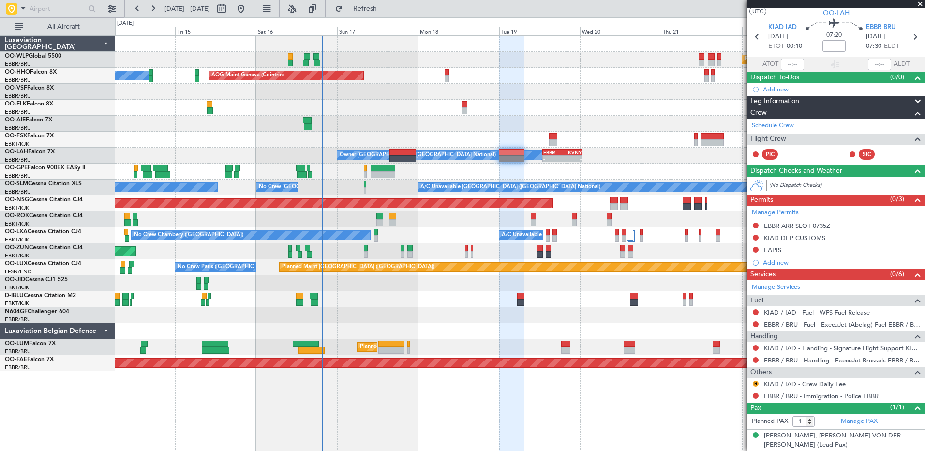
click at [411, 305] on div "No Crew [GEOGRAPHIC_DATA] ([GEOGRAPHIC_DATA] National)" at bounding box center [520, 299] width 810 height 16
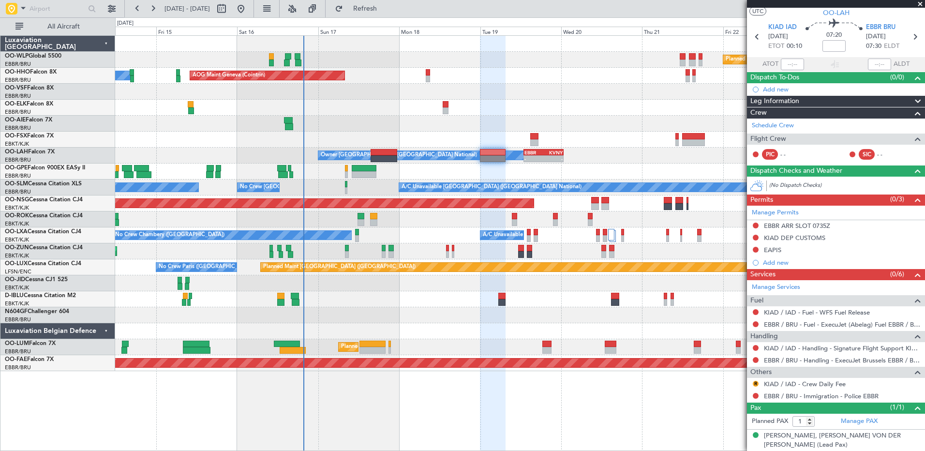
click at [360, 310] on div at bounding box center [520, 315] width 810 height 16
click at [386, 10] on span "Refresh" at bounding box center [365, 8] width 41 height 7
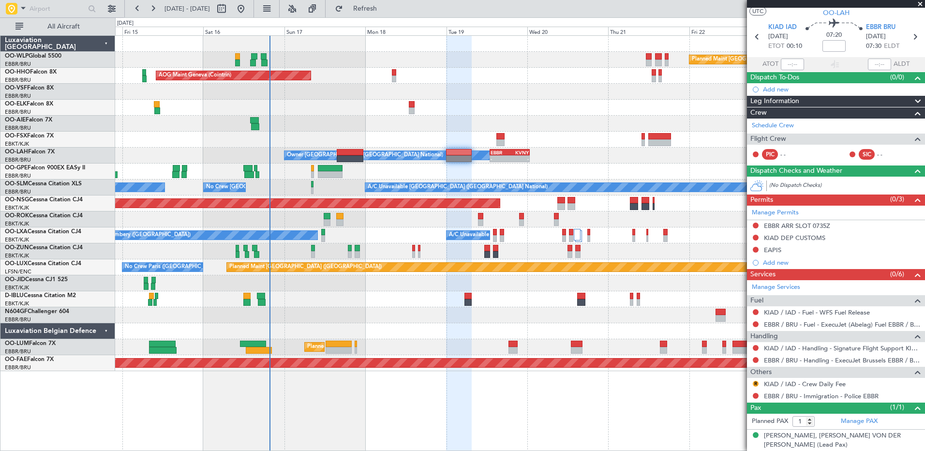
click at [508, 92] on div at bounding box center [520, 92] width 810 height 16
click at [386, 8] on span "Refresh" at bounding box center [365, 8] width 41 height 7
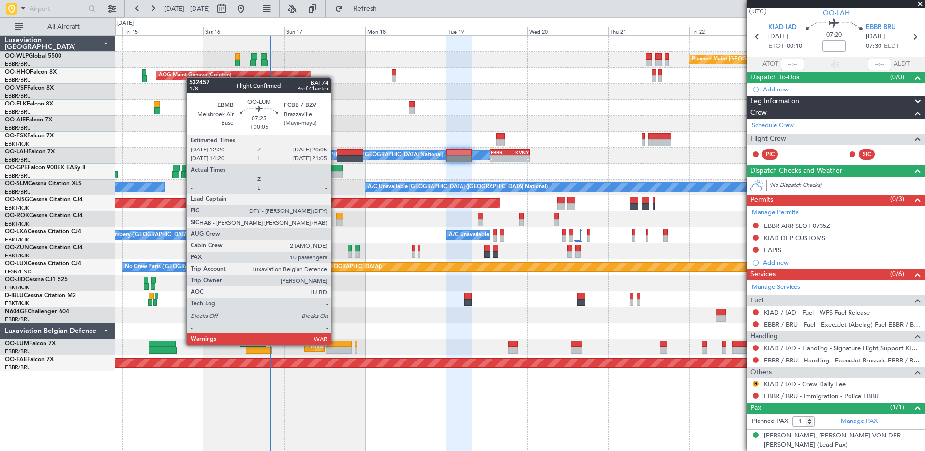
click at [335, 344] on div at bounding box center [339, 344] width 27 height 7
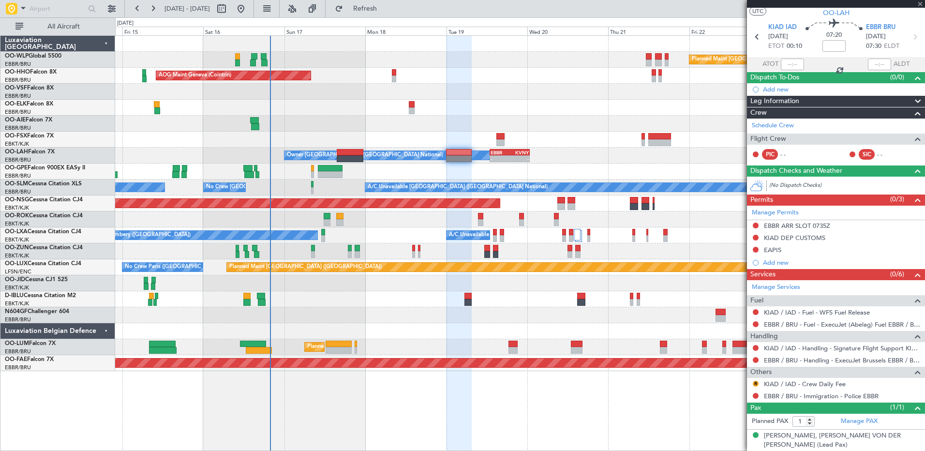
type input "+00:05"
type input "10"
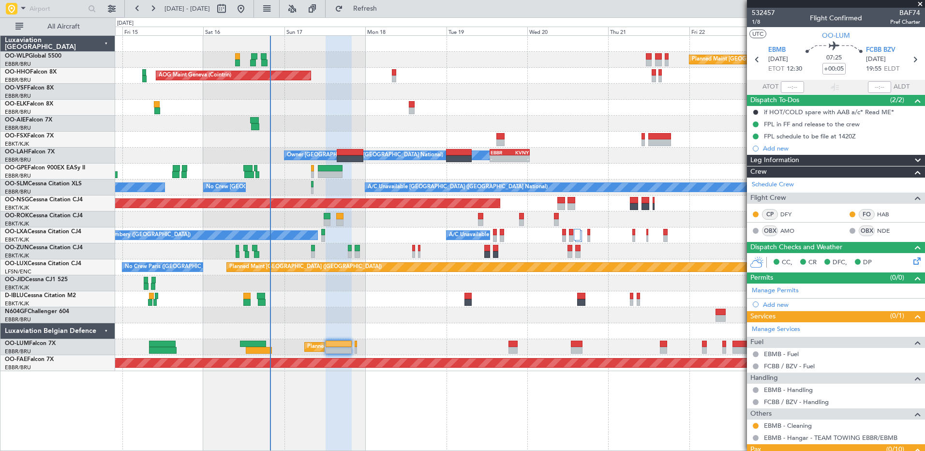
scroll to position [223, 0]
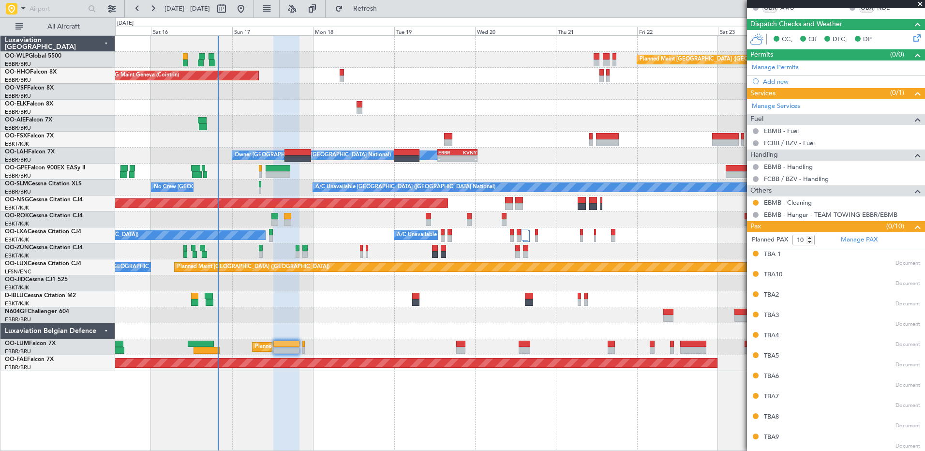
click at [428, 112] on div at bounding box center [520, 108] width 810 height 16
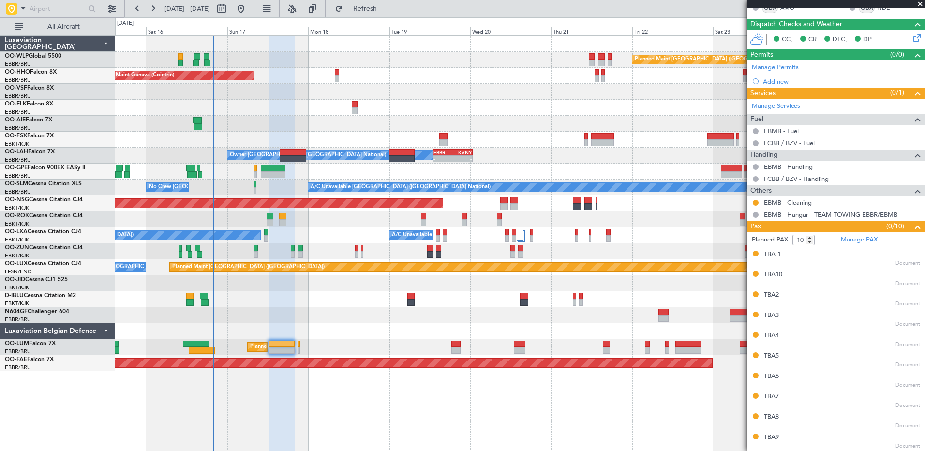
click at [498, 57] on div "Planned Maint [GEOGRAPHIC_DATA] ([GEOGRAPHIC_DATA])" at bounding box center [520, 60] width 810 height 16
click at [384, 1] on button "Refresh" at bounding box center [360, 8] width 58 height 15
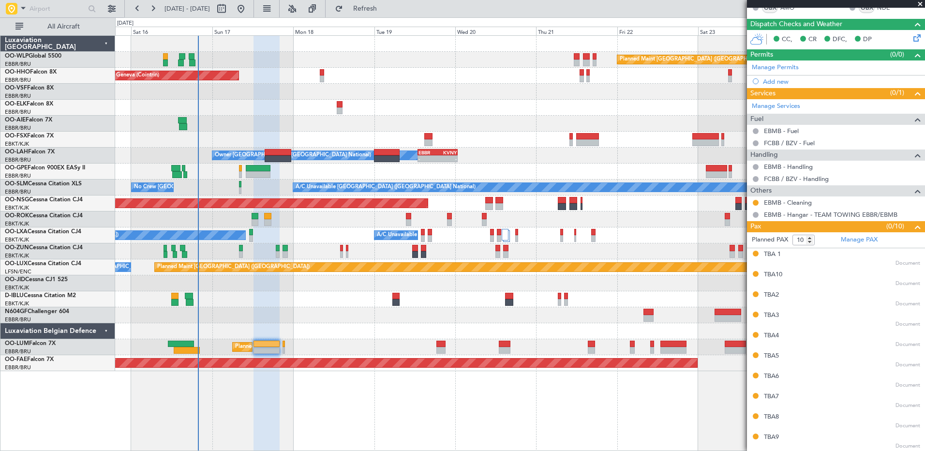
click at [368, 71] on div "Planned Maint Berlin (Brandenburg) AOG Maint Geneva (Cointrin) A/C Unavailable …" at bounding box center [520, 203] width 810 height 335
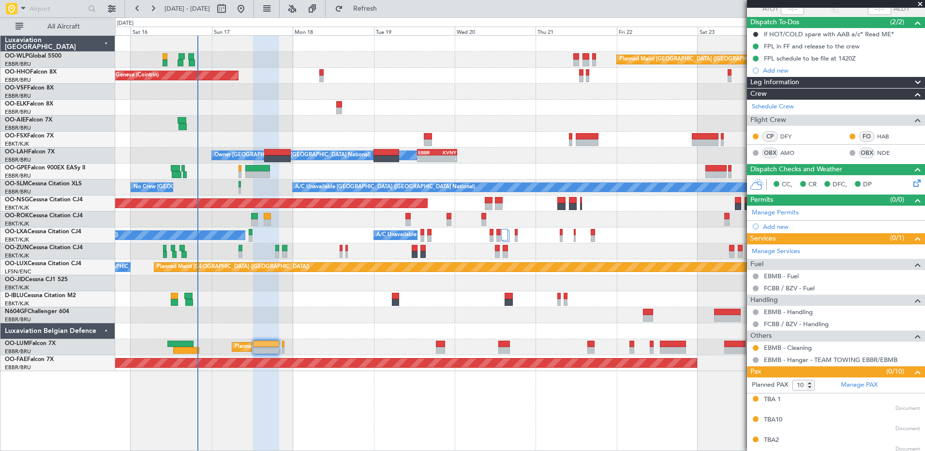
scroll to position [0, 0]
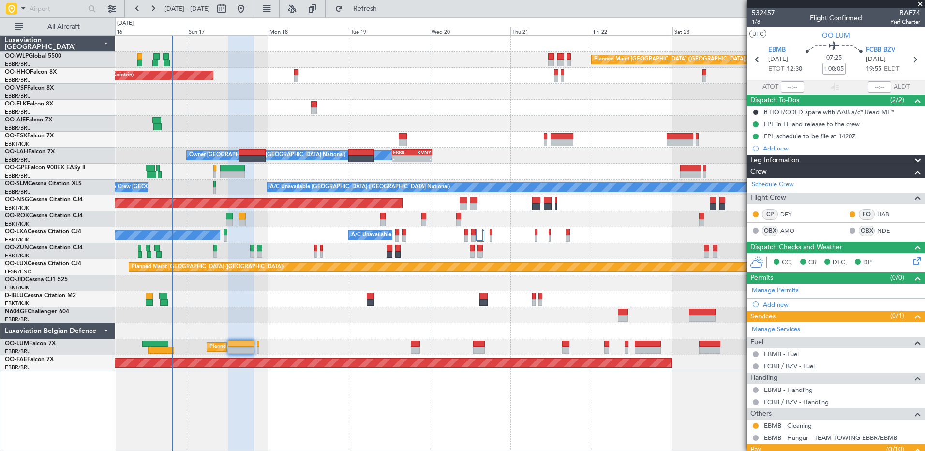
click at [418, 107] on div at bounding box center [520, 108] width 810 height 16
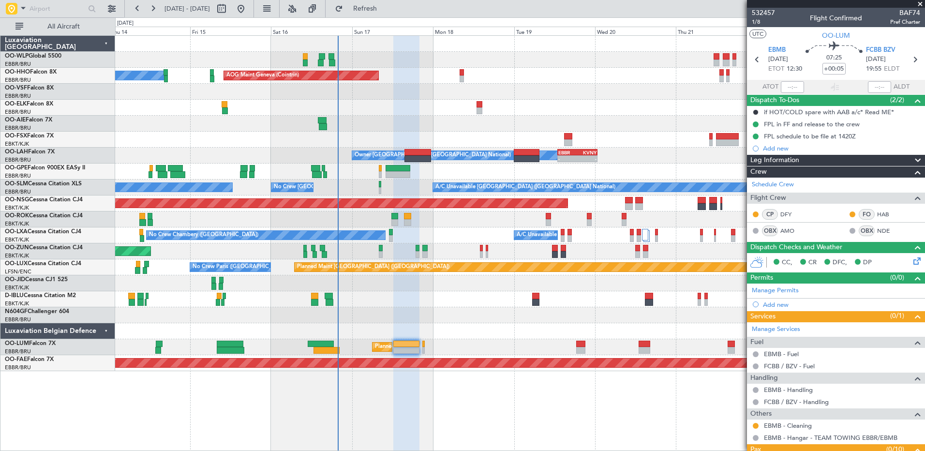
click at [439, 136] on div at bounding box center [520, 140] width 810 height 16
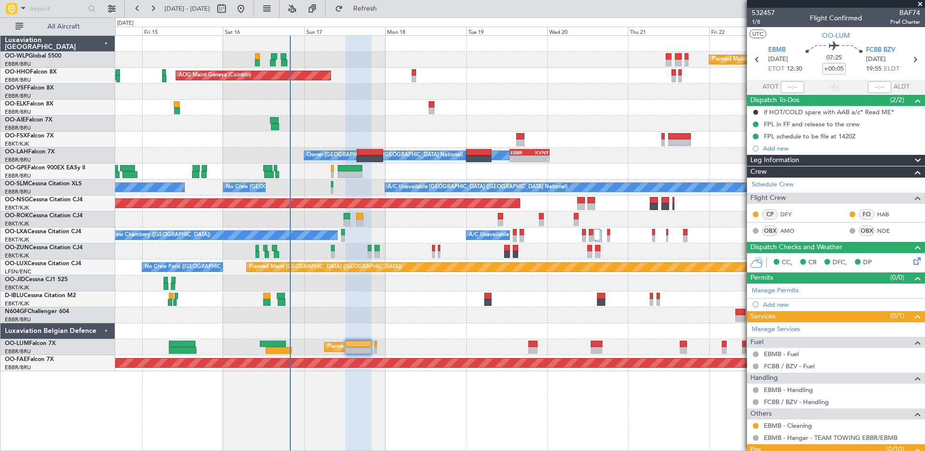
click at [438, 116] on div "Planned Maint Berlin (Brandenburg) AOG Maint Geneva (Cointrin) A/C Unavailable …" at bounding box center [520, 203] width 810 height 335
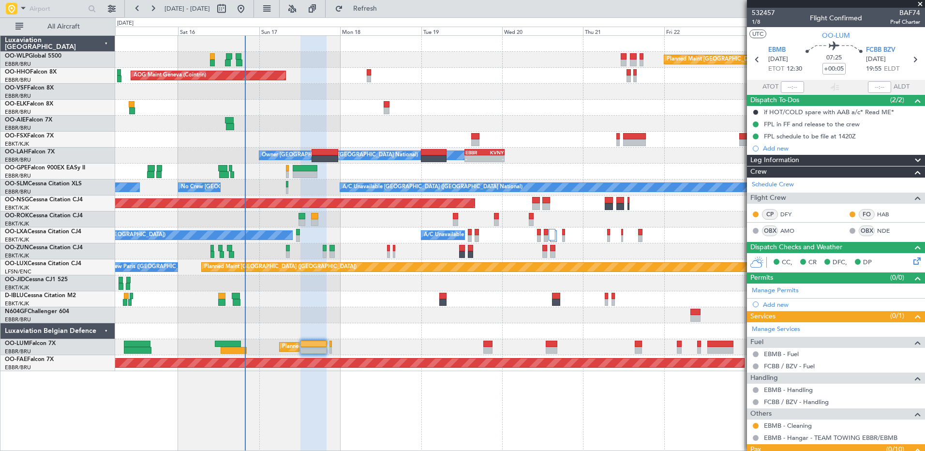
click at [403, 81] on div "AOG Maint Geneva (Cointrin) A/C Unavailable Geneva (Cointrin)" at bounding box center [520, 76] width 810 height 16
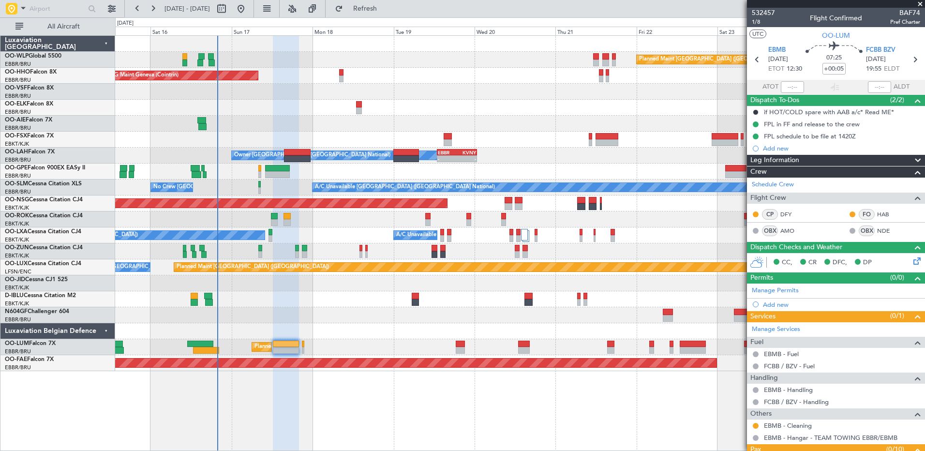
click at [294, 129] on div "Planned Maint Berlin (Brandenburg) AOG Maint Geneva (Cointrin) A/C Unavailable …" at bounding box center [520, 203] width 810 height 335
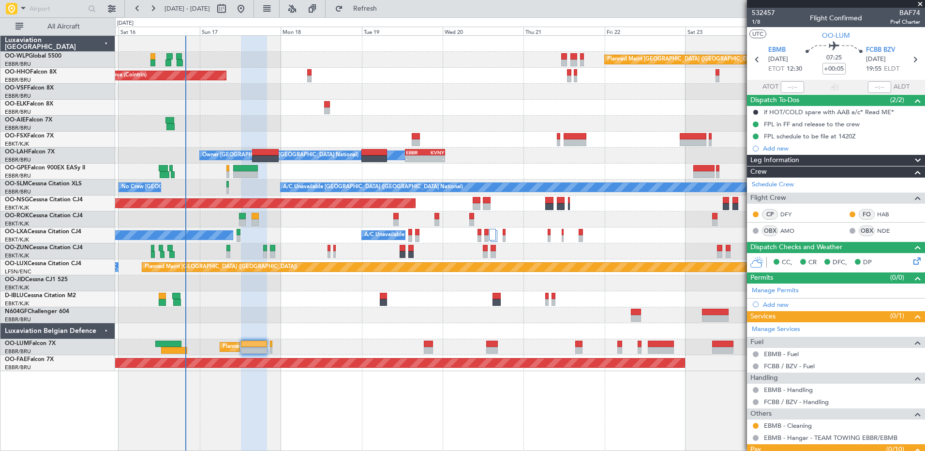
click at [348, 140] on div at bounding box center [520, 140] width 810 height 16
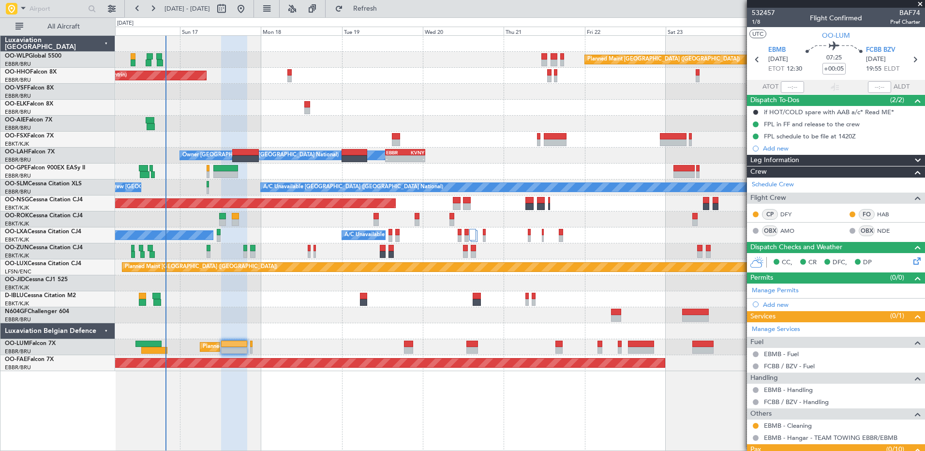
click at [413, 88] on div "Planned Maint Berlin (Brandenburg) AOG Maint Geneva (Cointrin) A/C Unavailable …" at bounding box center [520, 203] width 810 height 335
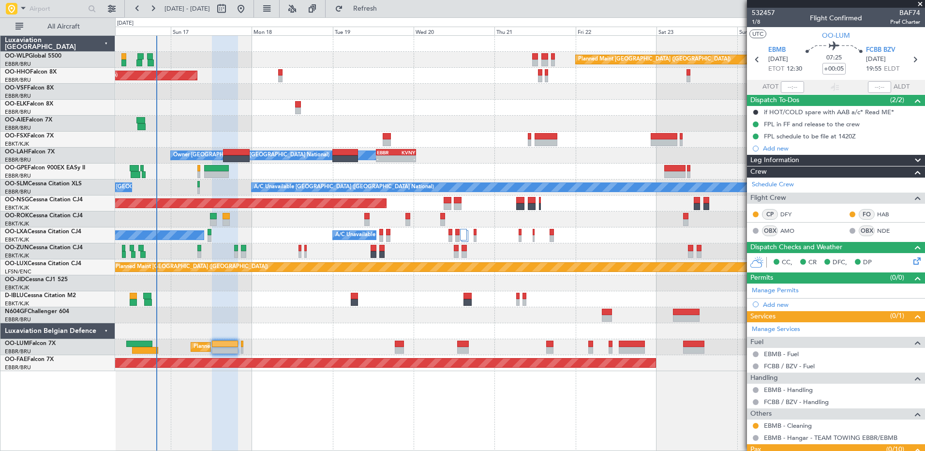
click at [461, 117] on div "Planned Maint Berlin (Brandenburg) AOG Maint Geneva (Cointrin) A/C Unavailable …" at bounding box center [520, 203] width 810 height 335
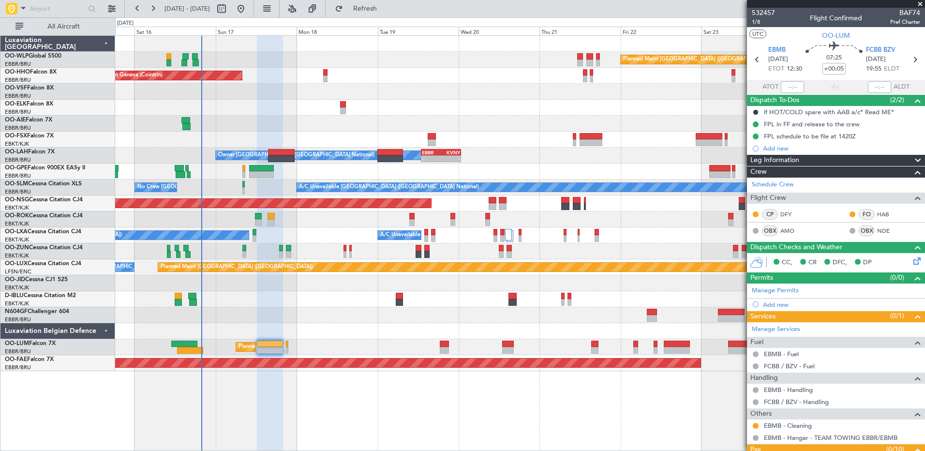
click at [480, 116] on div at bounding box center [520, 124] width 810 height 16
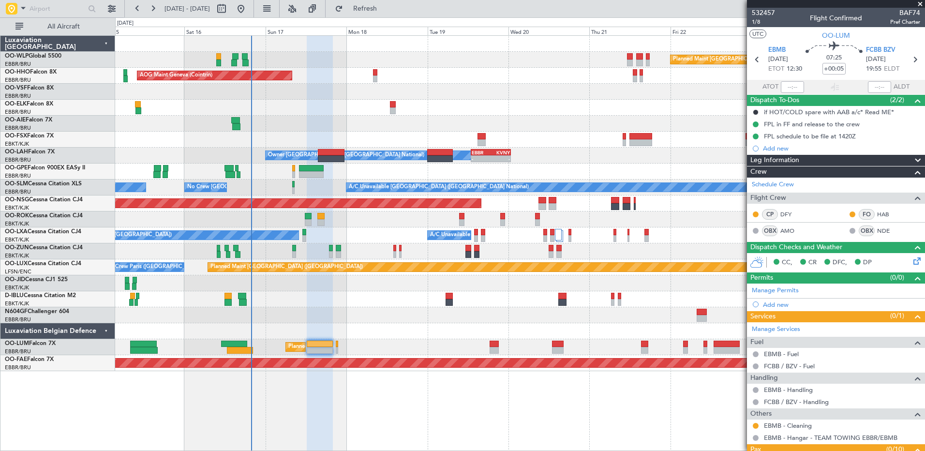
click at [448, 101] on div "Planned Maint Berlin (Brandenburg) AOG Maint Geneva (Cointrin) A/C Unavailable …" at bounding box center [520, 203] width 810 height 335
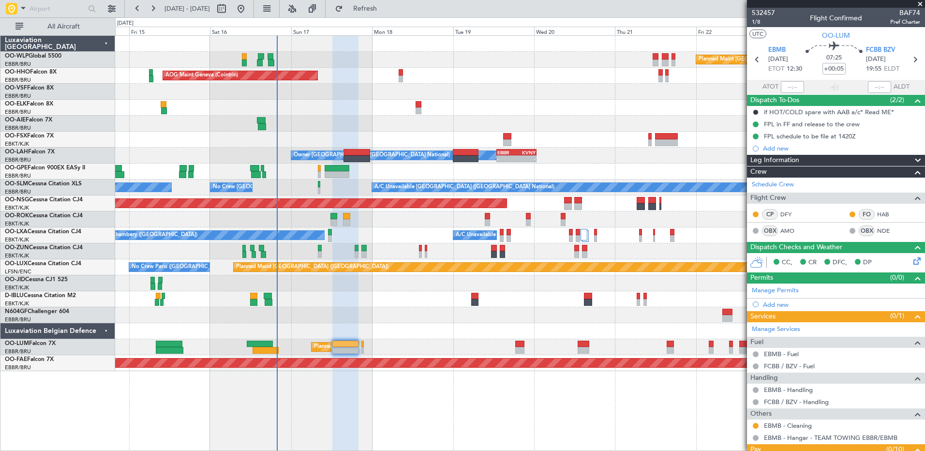
click at [449, 82] on div "AOG Maint Geneva (Cointrin) A/C Unavailable Geneva (Cointrin)" at bounding box center [520, 76] width 810 height 16
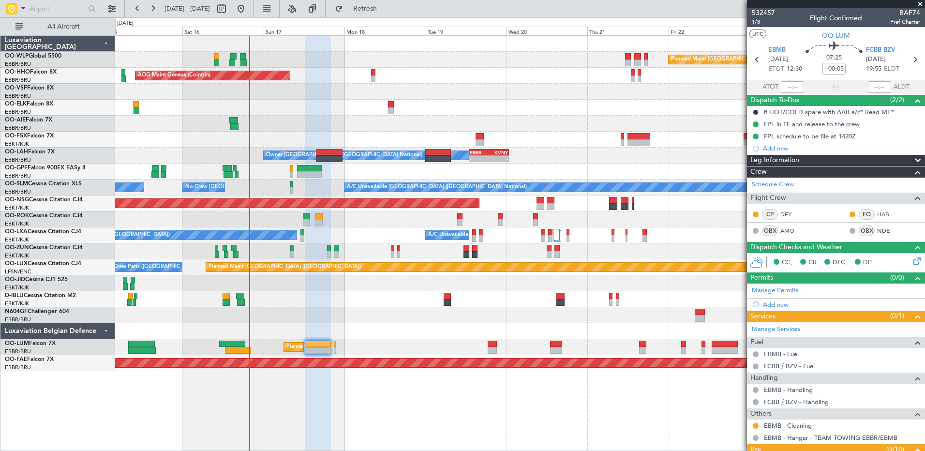
click at [338, 121] on div "Planned Maint Berlin (Brandenburg) AOG Maint Geneva (Cointrin) A/C Unavailable …" at bounding box center [520, 203] width 810 height 335
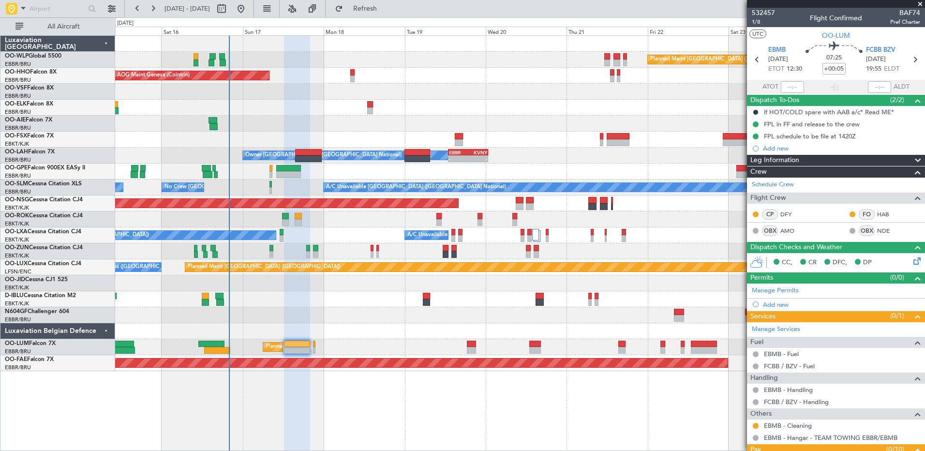
click at [473, 115] on div at bounding box center [520, 108] width 810 height 16
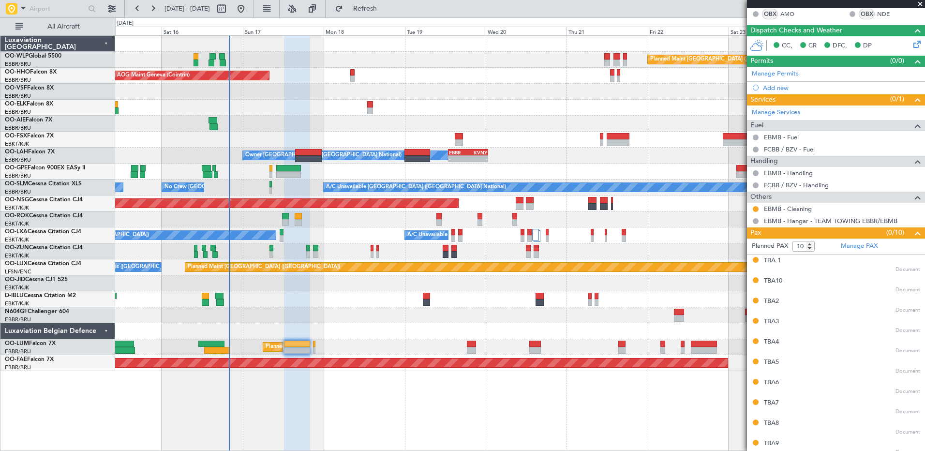
scroll to position [223, 0]
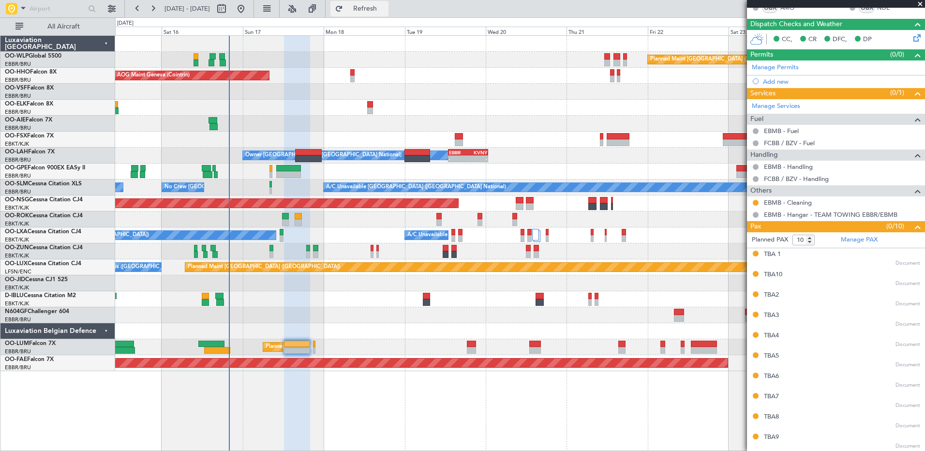
click at [387, 16] on button "Refresh" at bounding box center [360, 8] width 58 height 15
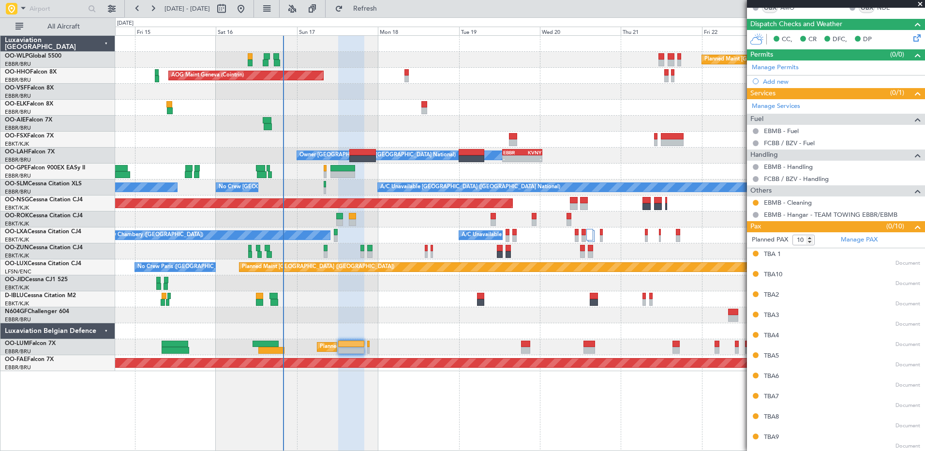
click at [363, 122] on div at bounding box center [520, 124] width 810 height 16
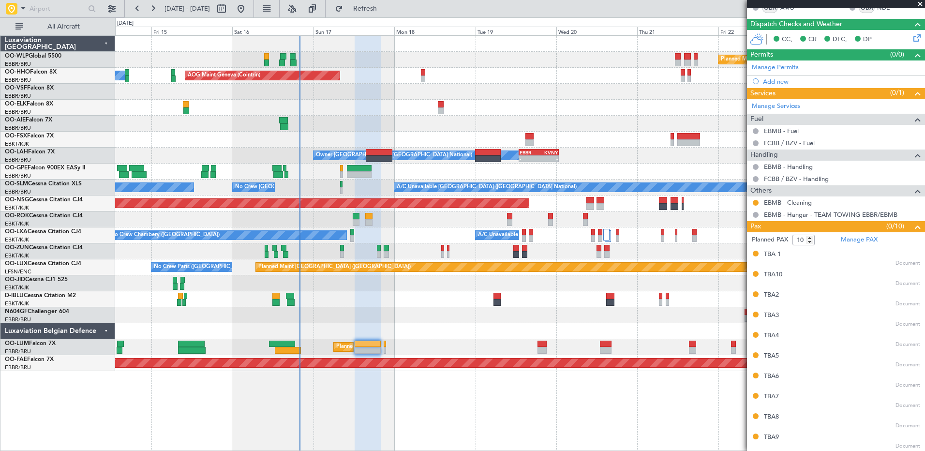
click at [435, 133] on div at bounding box center [520, 140] width 810 height 16
click at [372, 10] on button "Refresh" at bounding box center [360, 8] width 58 height 15
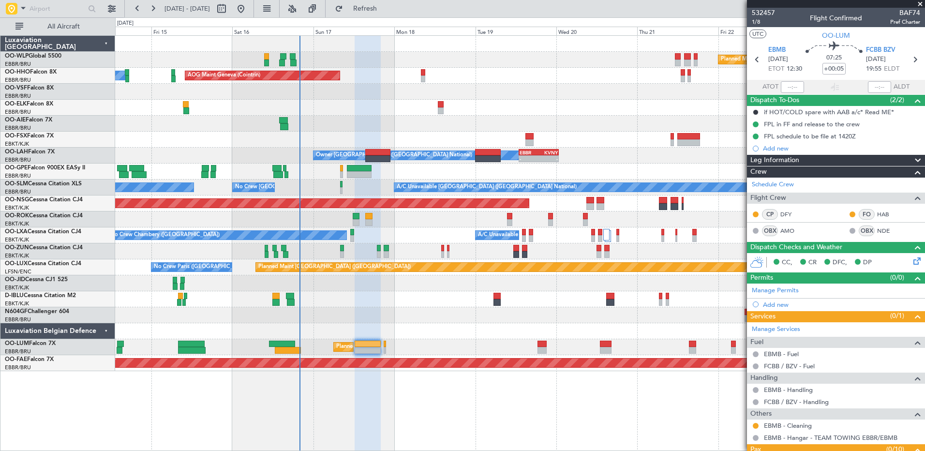
click at [155, 138] on div at bounding box center [520, 140] width 810 height 16
click at [386, 5] on span "Refresh" at bounding box center [365, 8] width 41 height 7
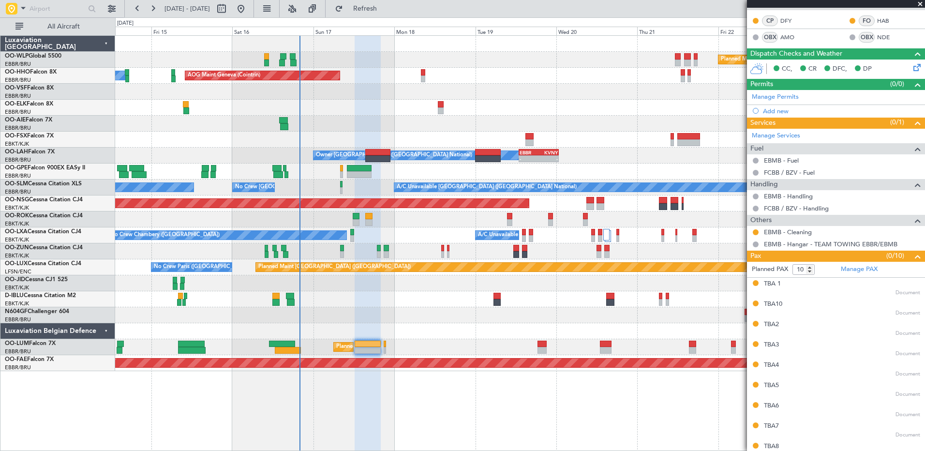
scroll to position [223, 0]
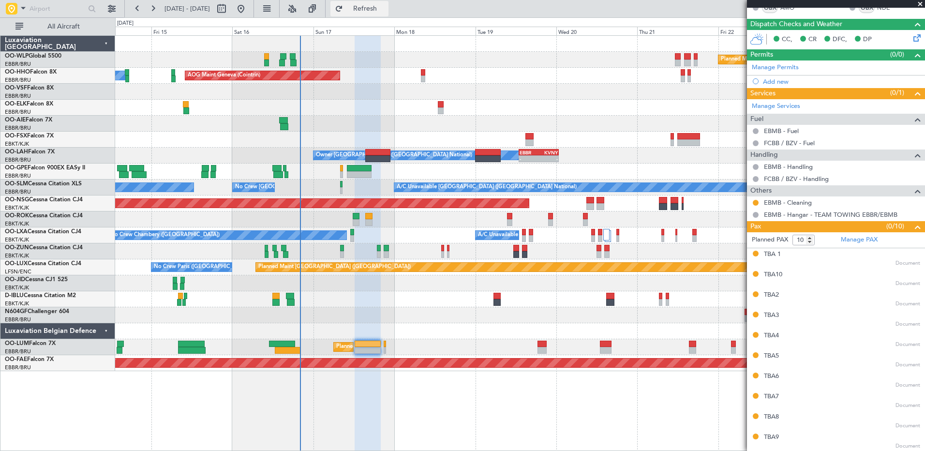
click at [389, 2] on button "Refresh" at bounding box center [360, 8] width 58 height 15
click at [386, 11] on span "Refresh" at bounding box center [365, 8] width 41 height 7
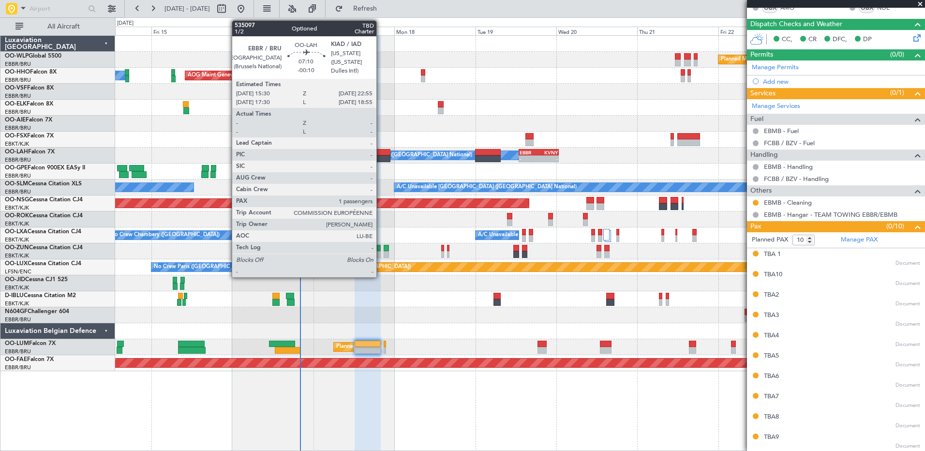
click at [381, 153] on div at bounding box center [377, 152] width 25 height 7
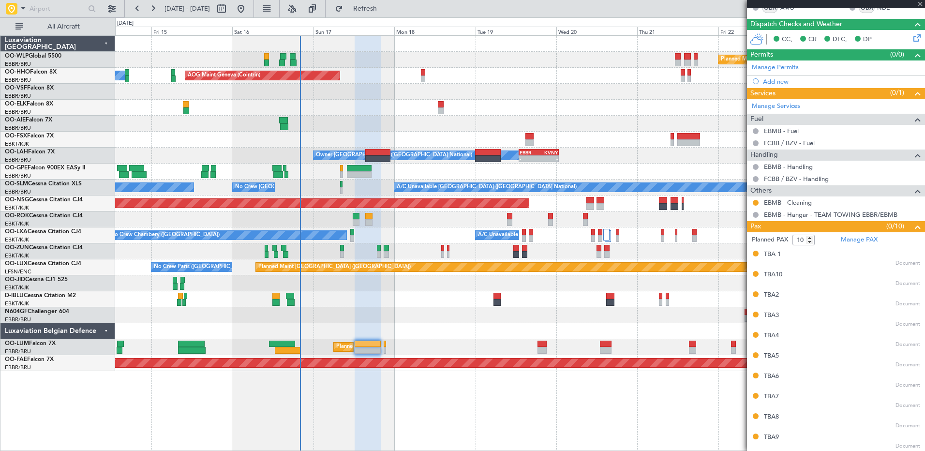
type input "-00:10"
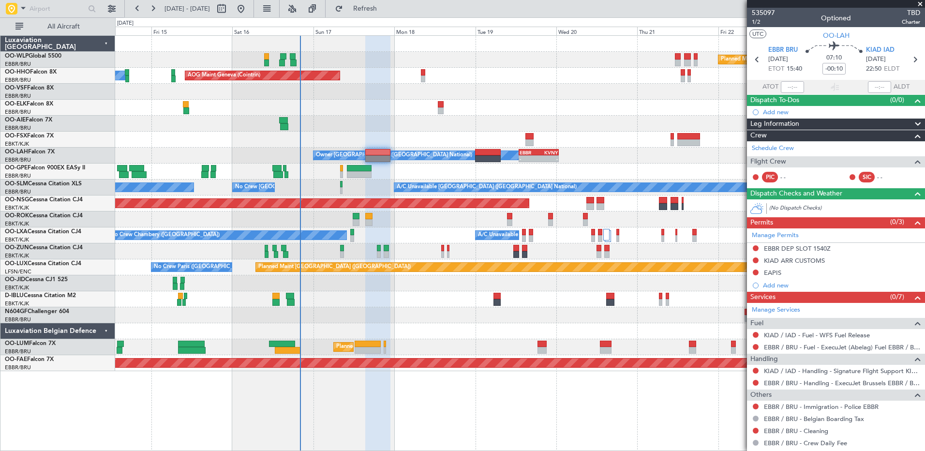
scroll to position [59, 0]
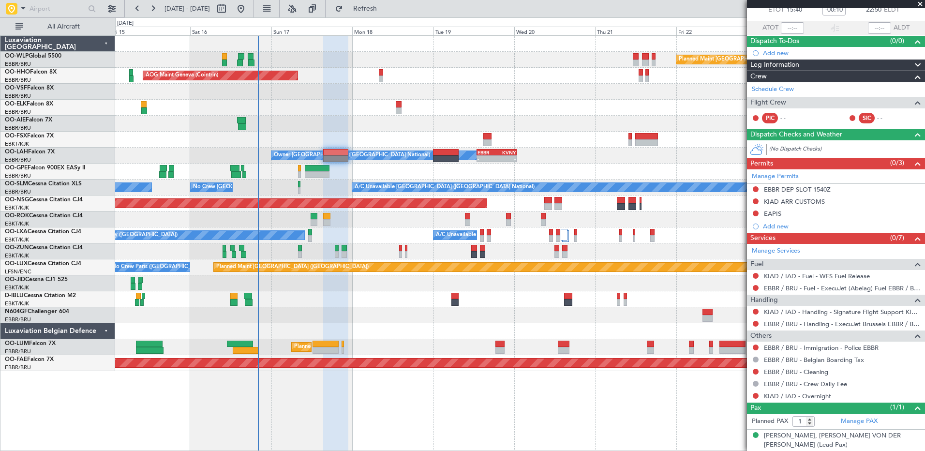
click at [398, 130] on div at bounding box center [520, 124] width 810 height 16
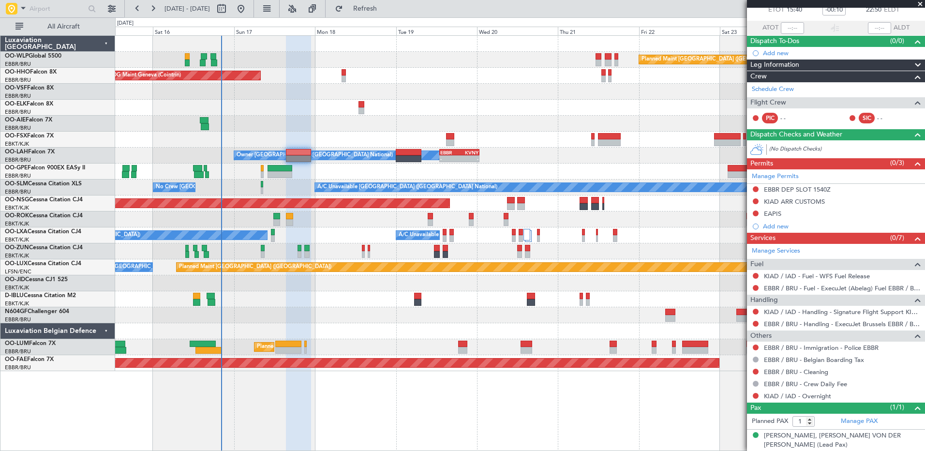
click at [488, 102] on div at bounding box center [520, 108] width 810 height 16
click at [386, 10] on span "Refresh" at bounding box center [365, 8] width 41 height 7
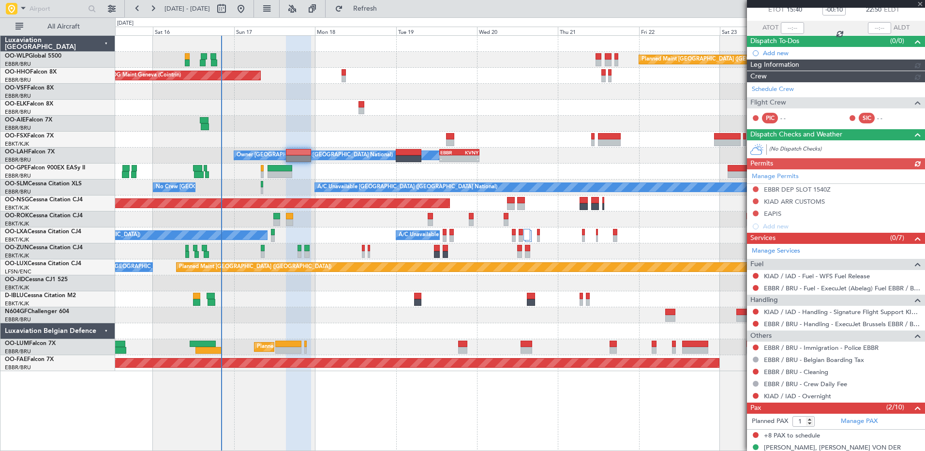
type input "10"
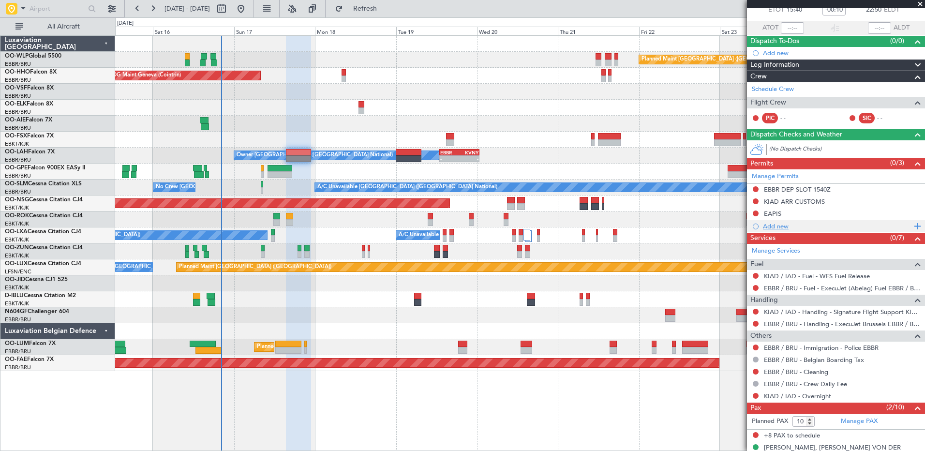
scroll to position [93, 0]
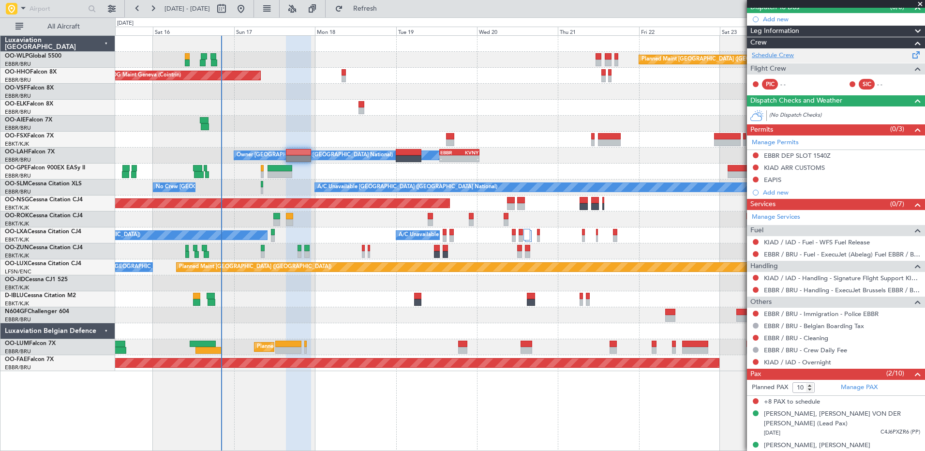
click at [788, 54] on link "Schedule Crew" at bounding box center [773, 56] width 42 height 10
click at [385, 6] on span "Refresh" at bounding box center [365, 8] width 41 height 7
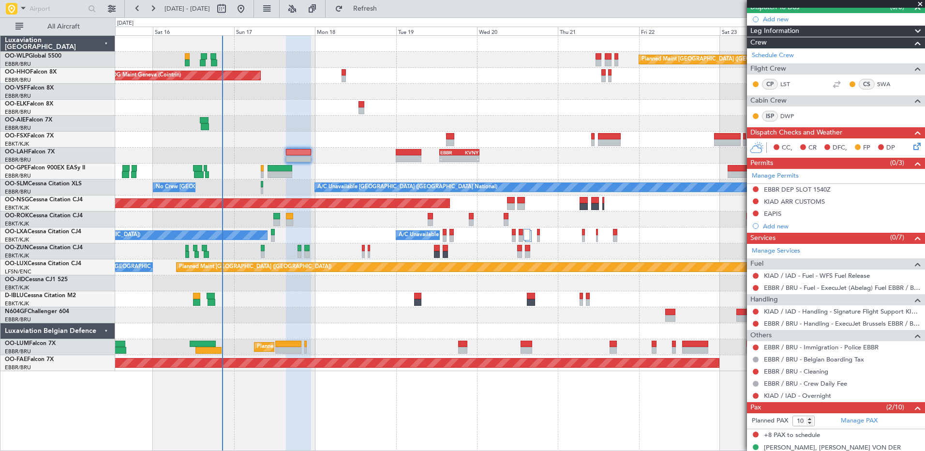
click at [385, 3] on button "Refresh" at bounding box center [360, 8] width 58 height 15
click at [912, 148] on icon at bounding box center [916, 145] width 8 height 8
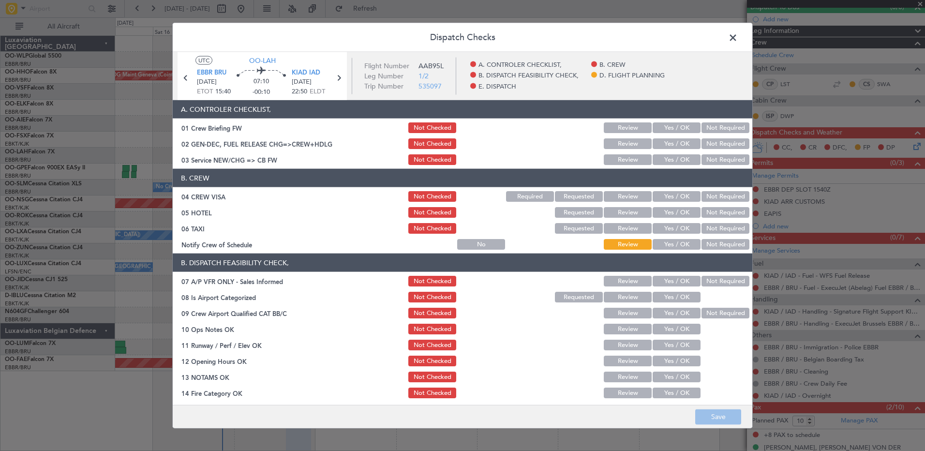
click at [682, 242] on button "Yes / OK" at bounding box center [677, 244] width 48 height 11
click at [711, 226] on button "Not Required" at bounding box center [726, 228] width 48 height 11
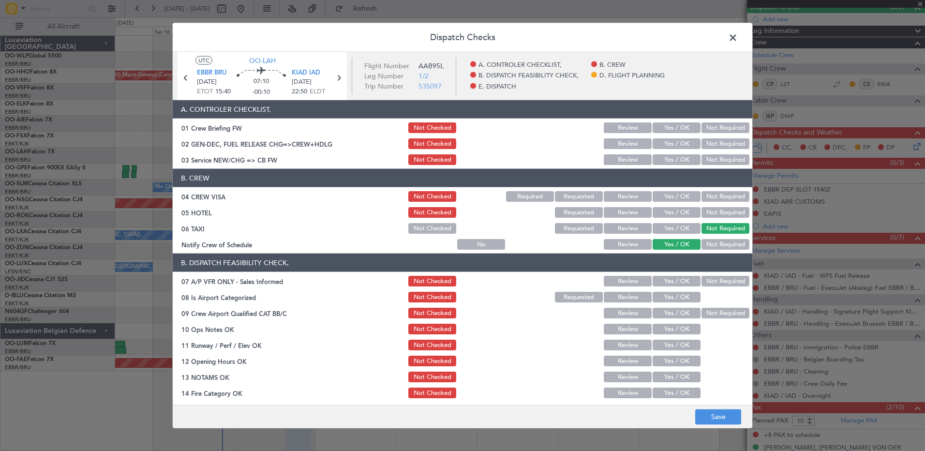
click at [720, 211] on button "Not Required" at bounding box center [726, 212] width 48 height 11
click at [724, 197] on button "Not Required" at bounding box center [726, 196] width 48 height 11
click at [676, 161] on button "Yes / OK" at bounding box center [677, 159] width 48 height 11
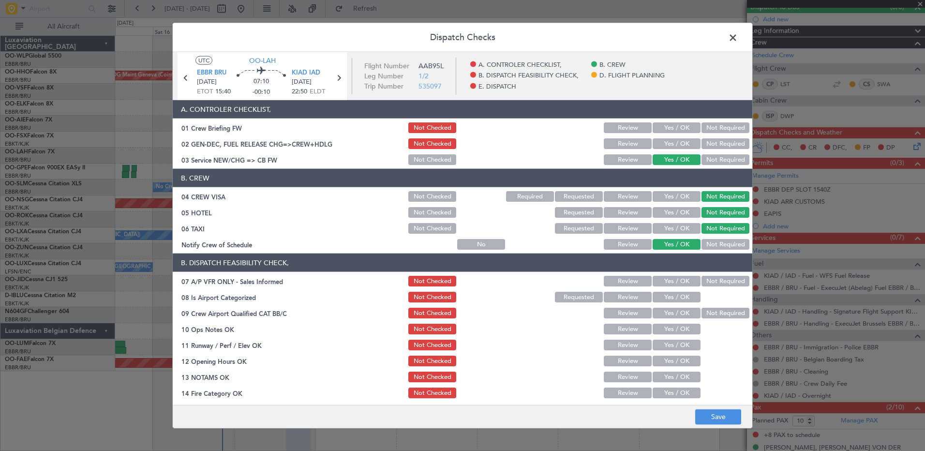
click at [720, 278] on button "Not Required" at bounding box center [726, 281] width 48 height 11
click at [671, 294] on button "Yes / OK" at bounding box center [677, 297] width 48 height 11
click at [710, 311] on button "Not Required" at bounding box center [726, 313] width 48 height 11
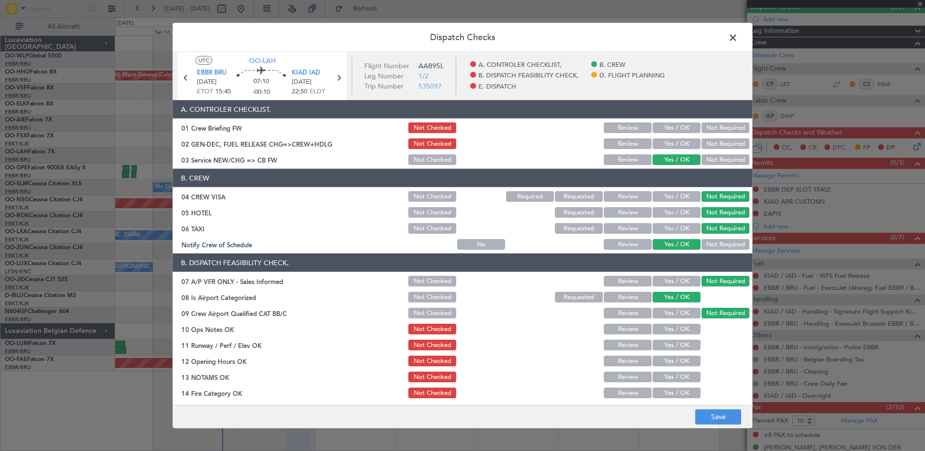
click at [675, 329] on button "Yes / OK" at bounding box center [677, 329] width 48 height 11
click at [681, 350] on button "Yes / OK" at bounding box center [677, 345] width 48 height 11
click at [680, 364] on button "Yes / OK" at bounding box center [677, 361] width 48 height 11
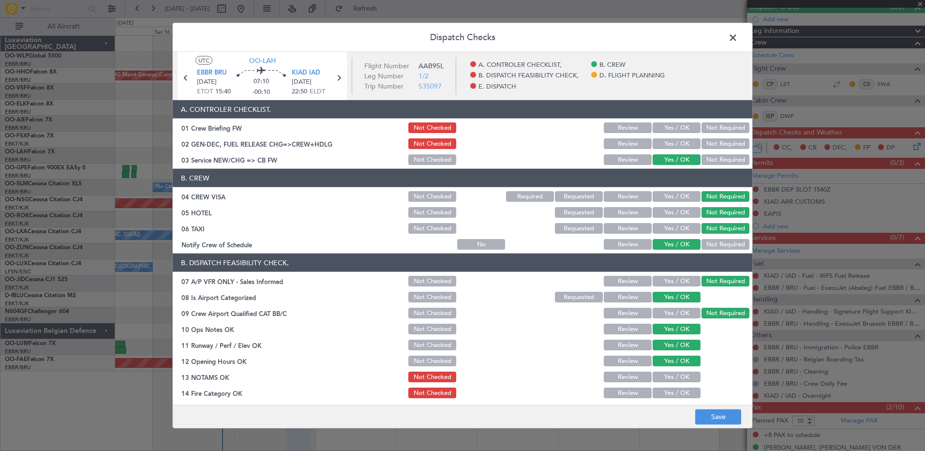
click at [682, 379] on button "Yes / OK" at bounding box center [677, 377] width 48 height 11
click at [682, 394] on button "Yes / OK" at bounding box center [677, 393] width 48 height 11
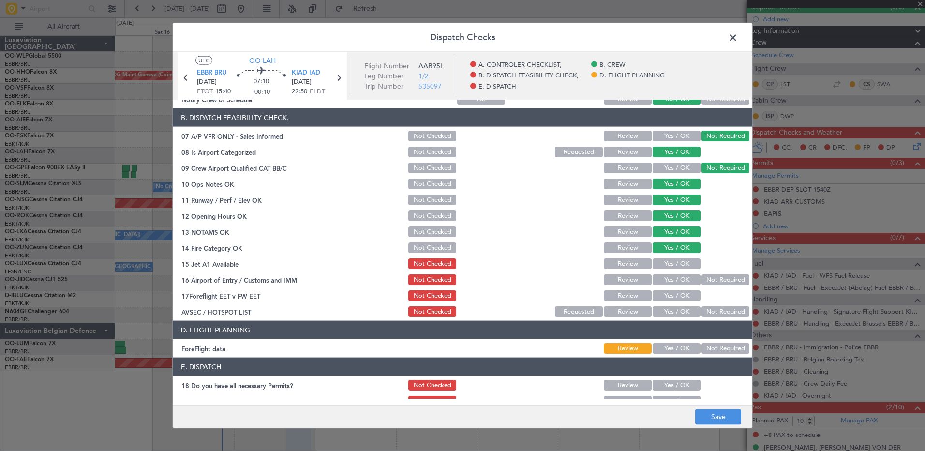
drag, startPoint x: 681, startPoint y: 257, endPoint x: 681, endPoint y: 263, distance: 5.8
click at [681, 258] on div "Yes / OK" at bounding box center [676, 264] width 49 height 14
click at [681, 263] on button "Yes / OK" at bounding box center [677, 263] width 48 height 11
click at [703, 278] on button "Not Required" at bounding box center [726, 279] width 48 height 11
click at [682, 294] on button "Yes / OK" at bounding box center [677, 295] width 48 height 11
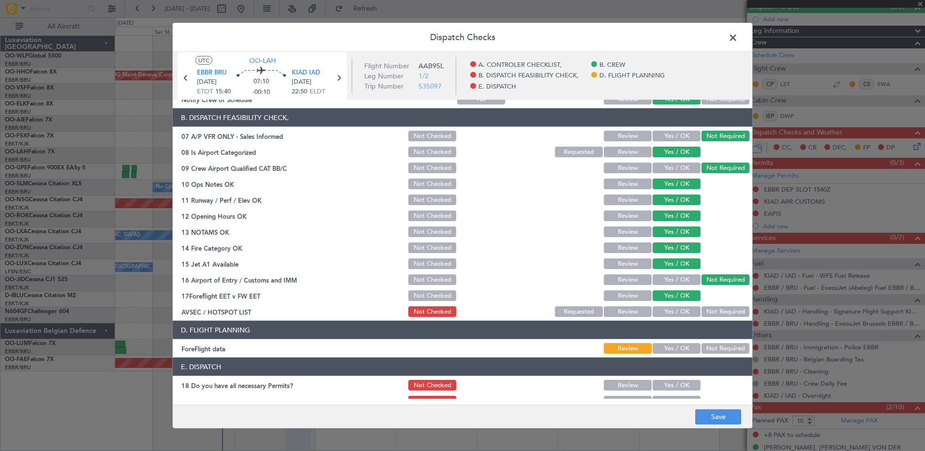
click at [711, 310] on button "Not Required" at bounding box center [726, 311] width 48 height 11
click at [676, 278] on button "Yes / OK" at bounding box center [677, 279] width 48 height 11
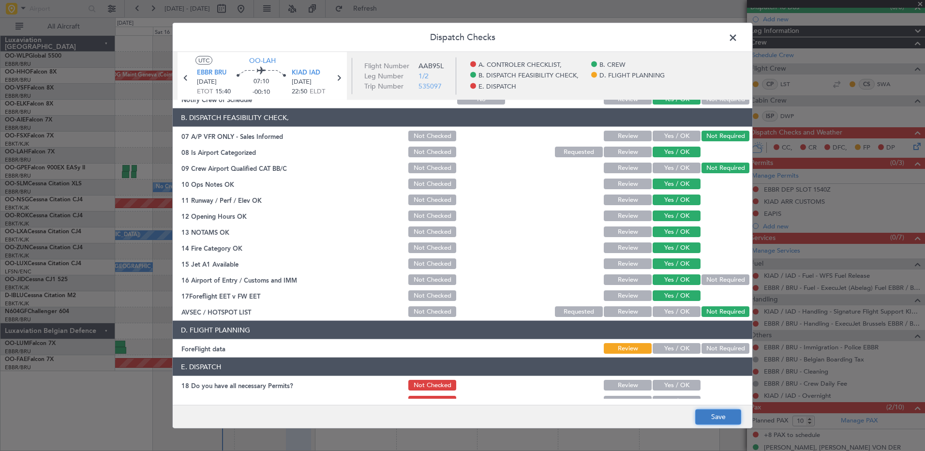
click at [713, 419] on button "Save" at bounding box center [719, 416] width 46 height 15
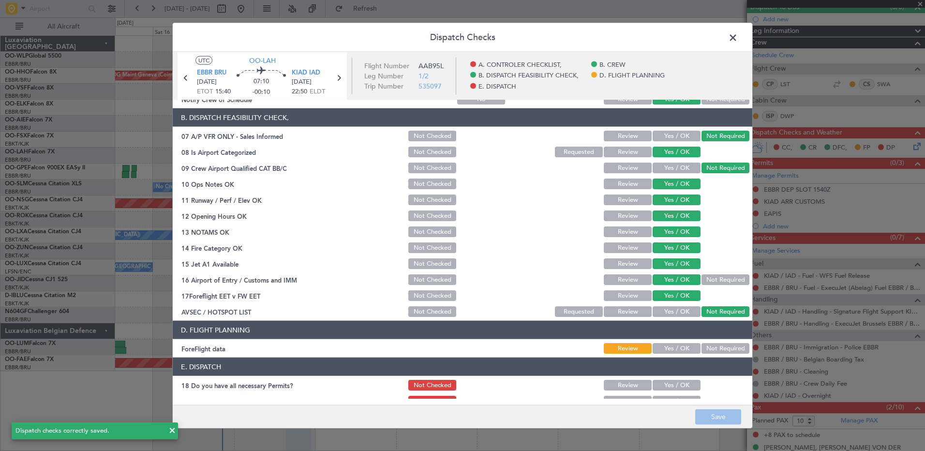
click at [738, 37] on span at bounding box center [738, 39] width 0 height 19
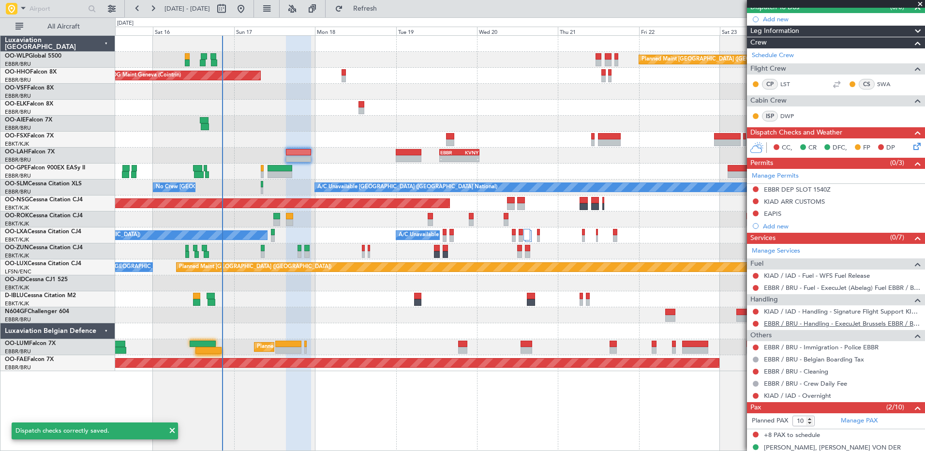
click at [796, 320] on link "EBBR / BRU - Handling - ExecuJet Brussels EBBR / BRU" at bounding box center [842, 323] width 156 height 8
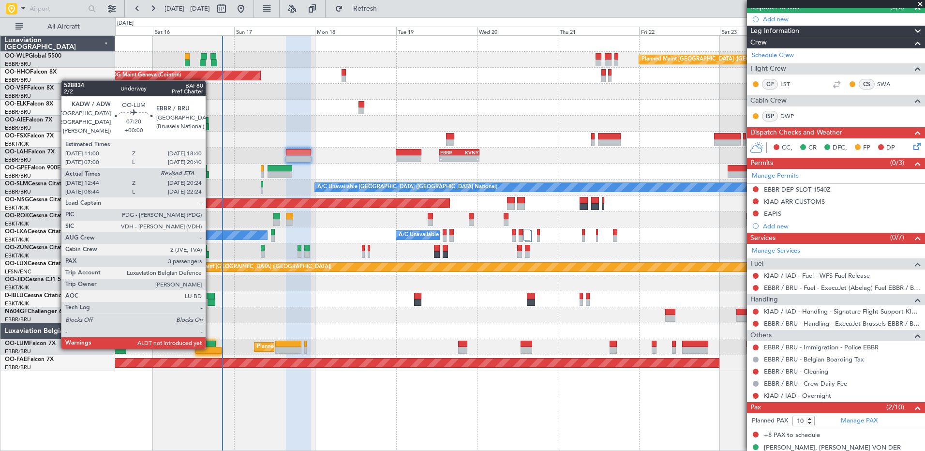
click at [210, 348] on div at bounding box center [209, 350] width 26 height 7
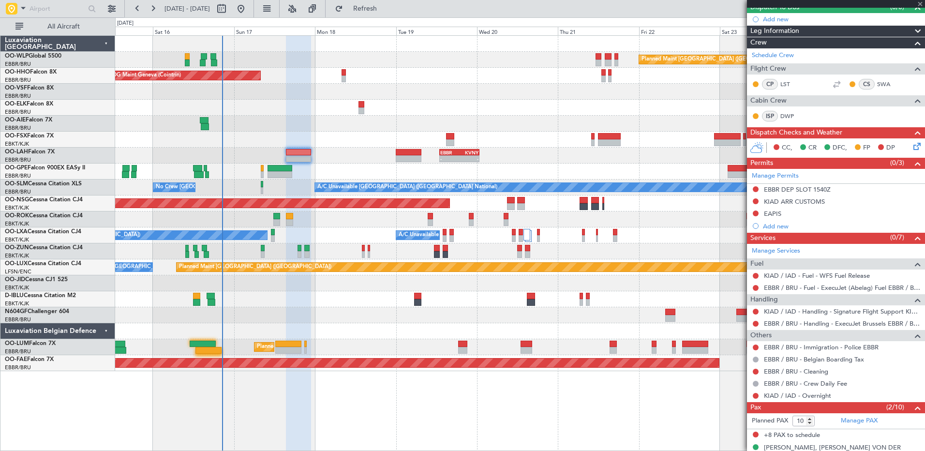
type input "12:54"
type input "3"
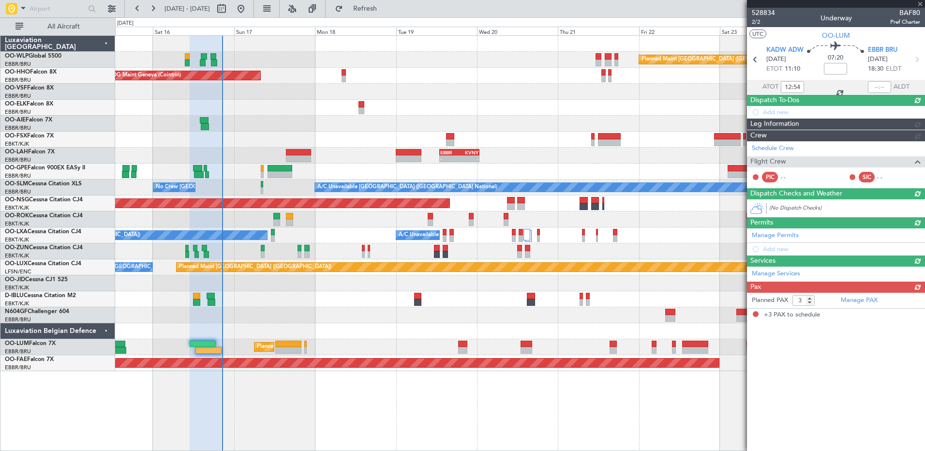
scroll to position [0, 0]
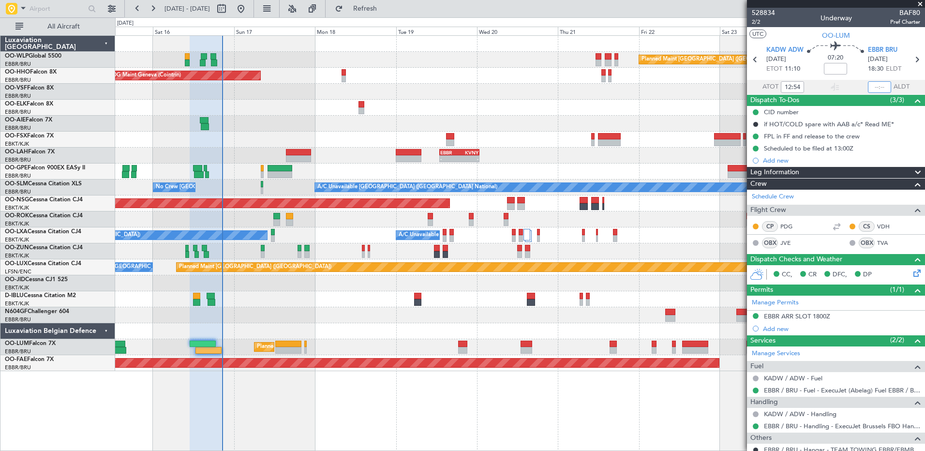
click at [869, 89] on input "text" at bounding box center [879, 87] width 23 height 12
type input "20:12"
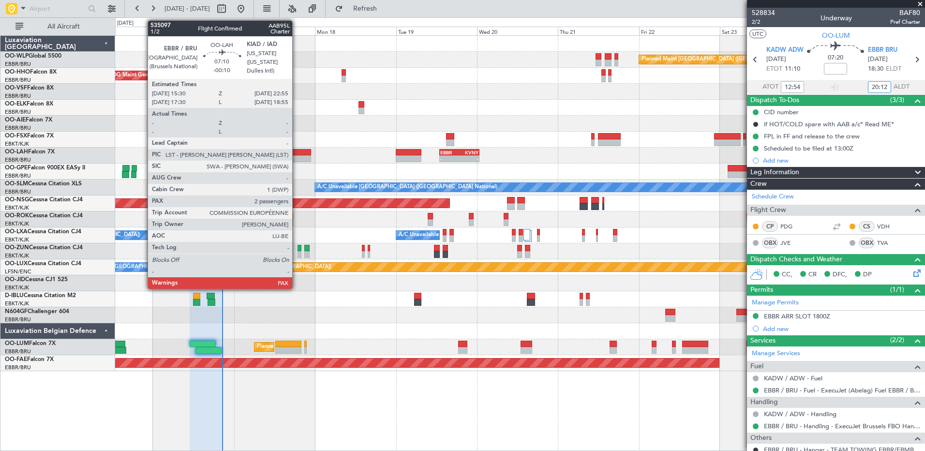
click at [297, 159] on div at bounding box center [298, 158] width 25 height 7
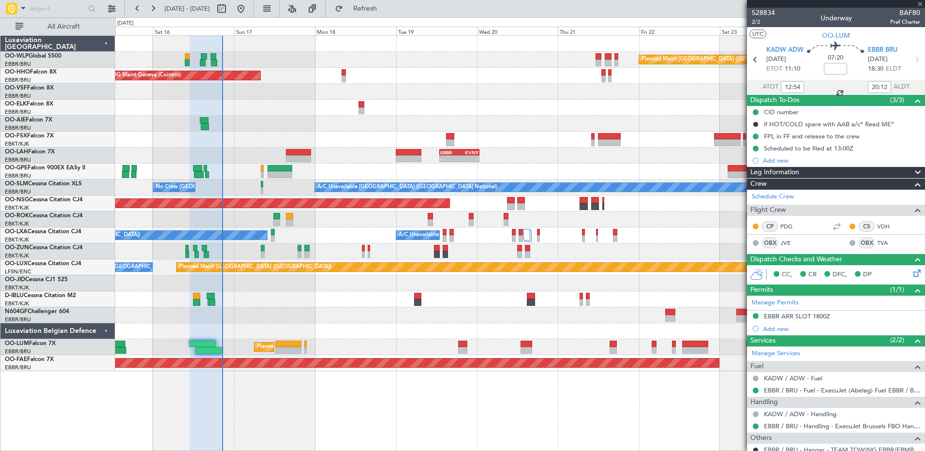
type input "-00:10"
type input "10"
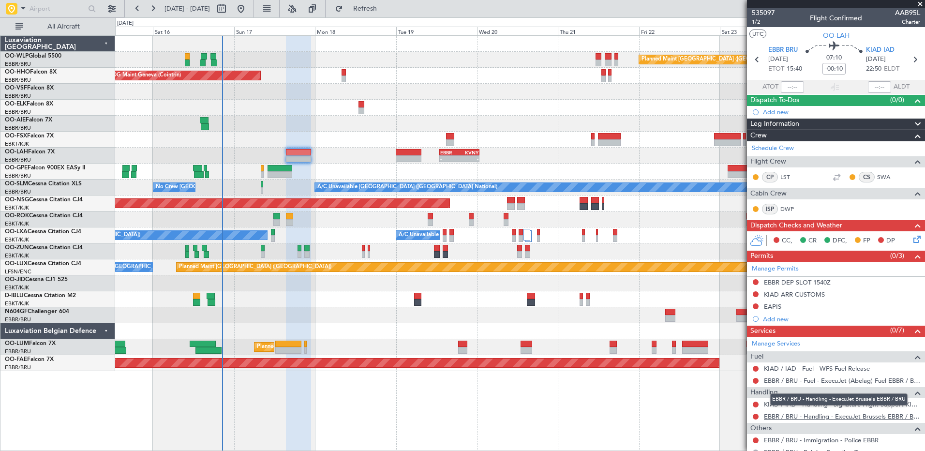
click at [813, 415] on link "EBBR / BRU - Handling - ExecuJet Brussels EBBR / BRU" at bounding box center [842, 416] width 156 height 8
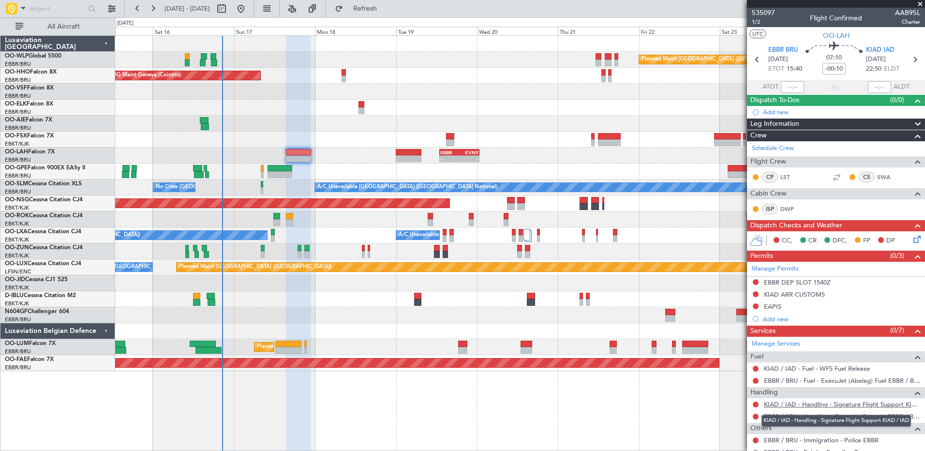
click at [780, 403] on link "KIAD / IAD - Handling - Signature Flight Support KIAD / IAD" at bounding box center [842, 404] width 156 height 8
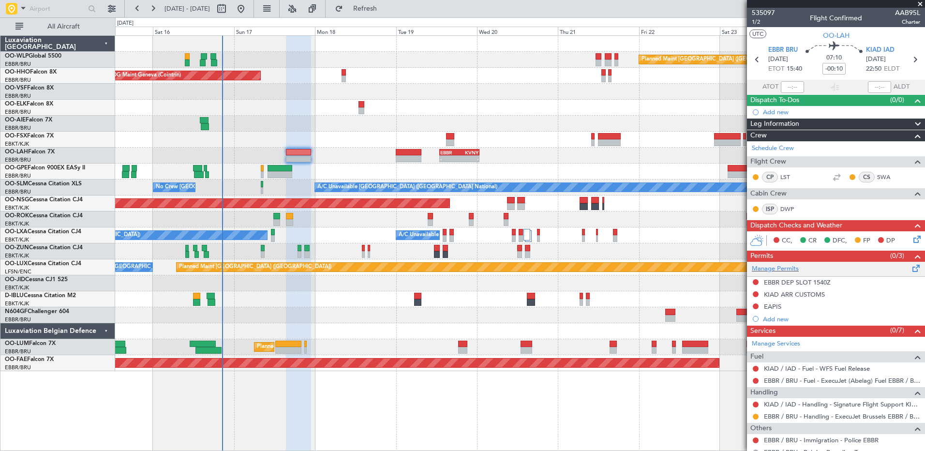
scroll to position [214, 0]
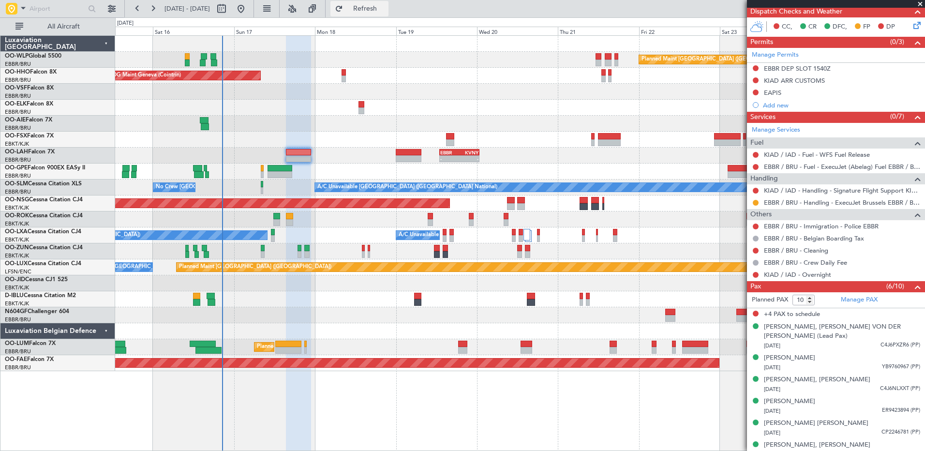
click at [386, 5] on span "Refresh" at bounding box center [365, 8] width 41 height 7
click at [693, 10] on div "[DATE] - [DATE] Refresh Quick Links All Aircraft" at bounding box center [462, 8] width 925 height 17
click at [386, 10] on span "Refresh" at bounding box center [365, 8] width 41 height 7
click at [613, 413] on div "Planned Maint [GEOGRAPHIC_DATA] ([GEOGRAPHIC_DATA]) AOG Maint Geneva ([GEOGRAPH…" at bounding box center [520, 243] width 810 height 416
click at [386, 8] on span "Refresh" at bounding box center [365, 8] width 41 height 7
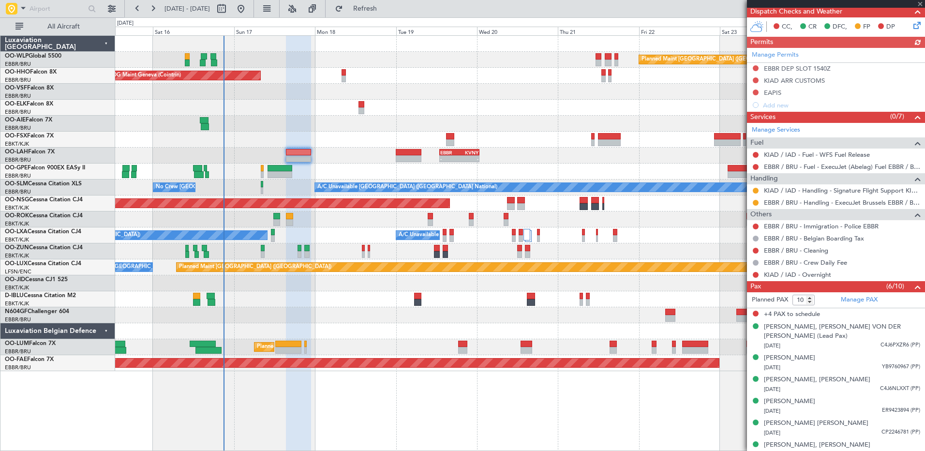
scroll to position [0, 0]
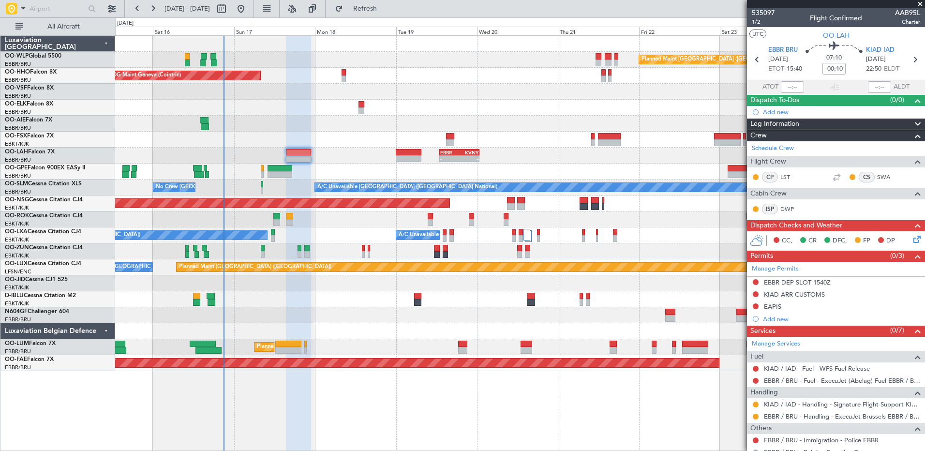
drag, startPoint x: 401, startPoint y: 9, endPoint x: 505, endPoint y: 126, distance: 157.4
click at [386, 9] on span "Refresh" at bounding box center [365, 8] width 41 height 7
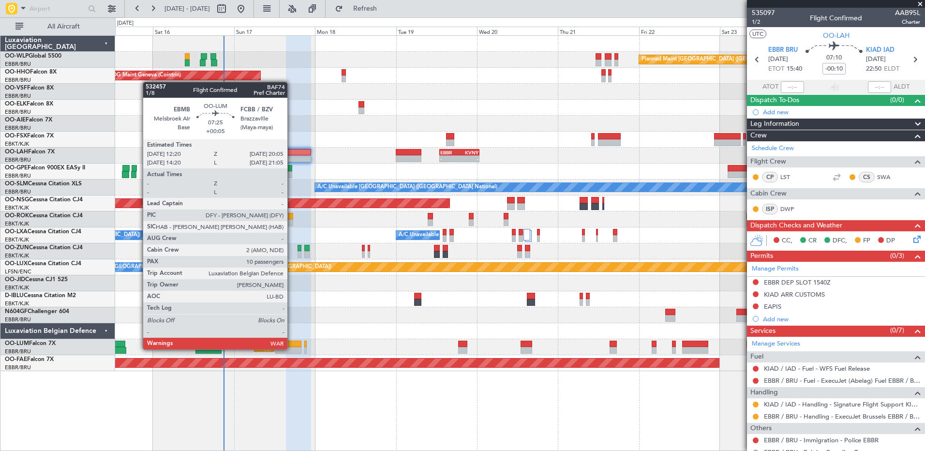
click at [293, 348] on div at bounding box center [288, 350] width 27 height 7
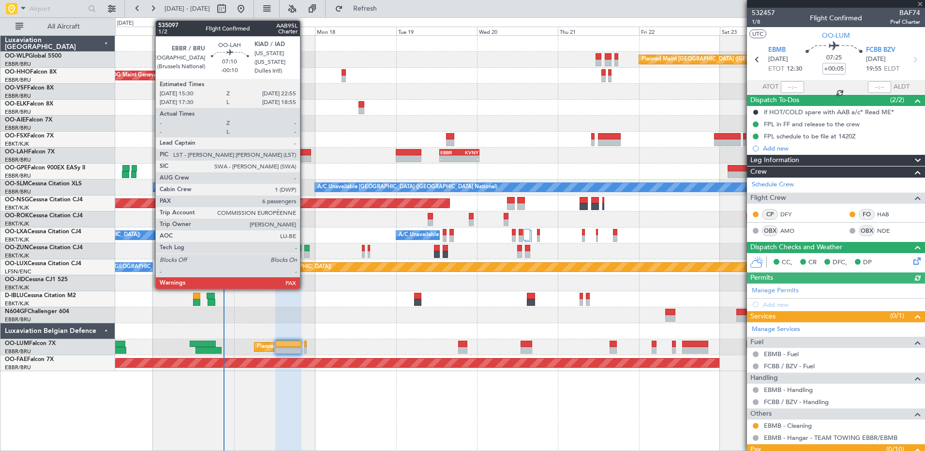
click at [304, 152] on div at bounding box center [298, 152] width 25 height 7
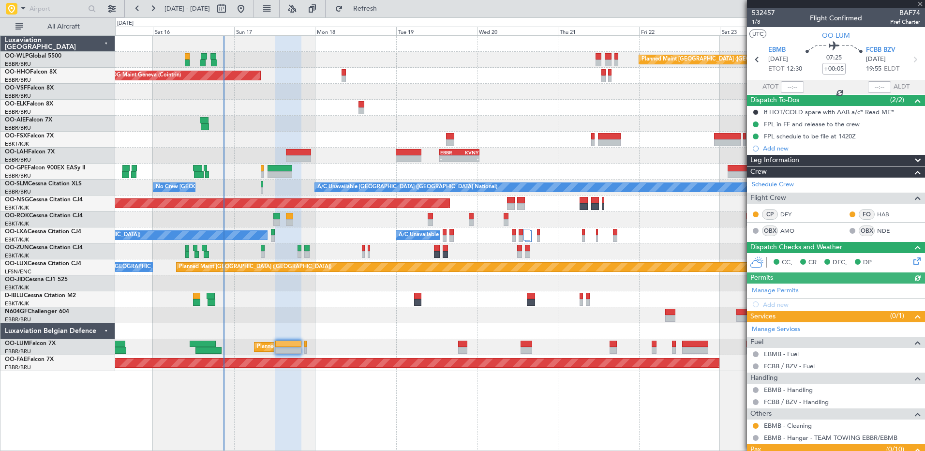
type input "-00:10"
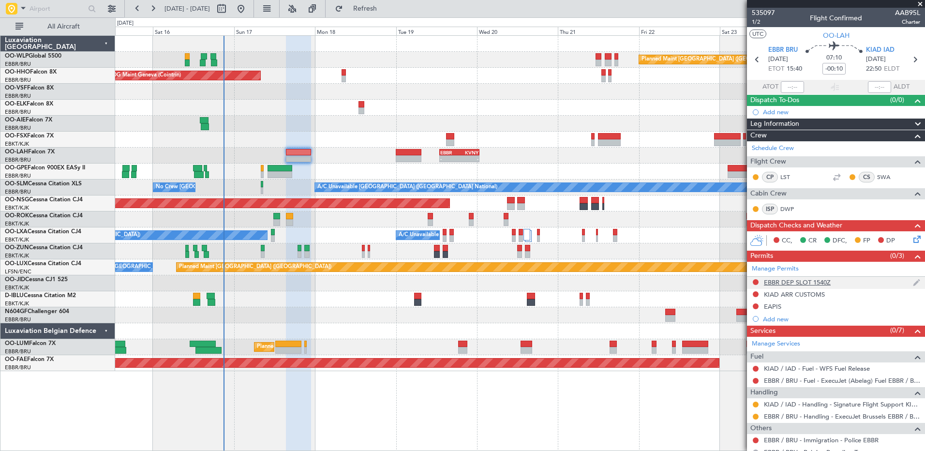
click at [821, 284] on div "EBBR DEP SLOT 1540Z" at bounding box center [797, 282] width 67 height 8
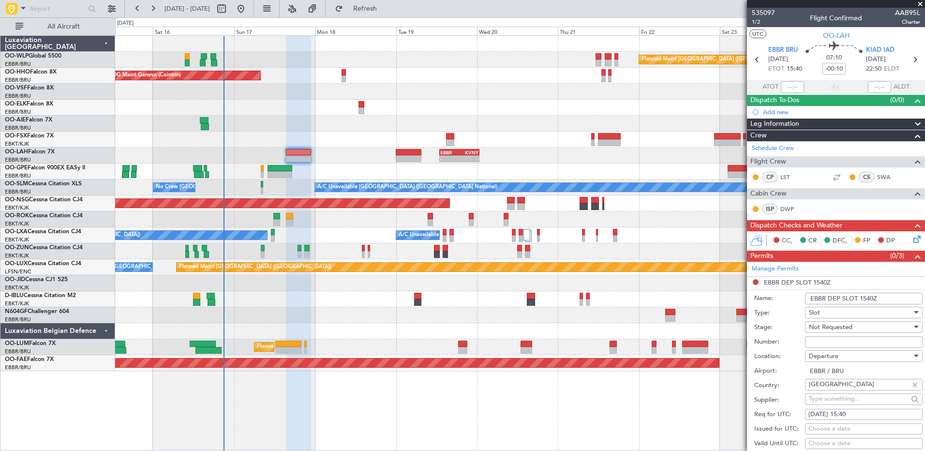
click at [835, 338] on input "Number:" at bounding box center [864, 342] width 118 height 12
paste input "EBBRAAB6717D"
type input "EBBRAAB6717D00"
click at [854, 325] on div "Not Requested" at bounding box center [860, 327] width 103 height 15
click at [846, 400] on span "Received OK" at bounding box center [861, 404] width 102 height 15
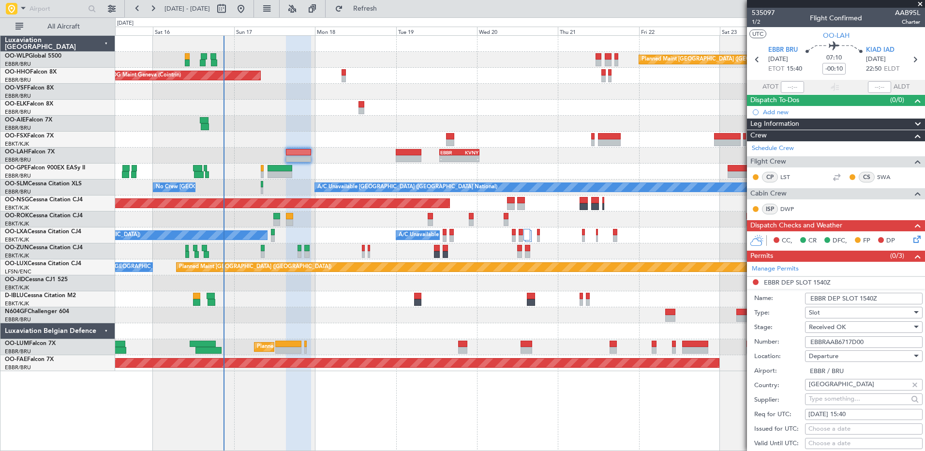
scroll to position [194, 0]
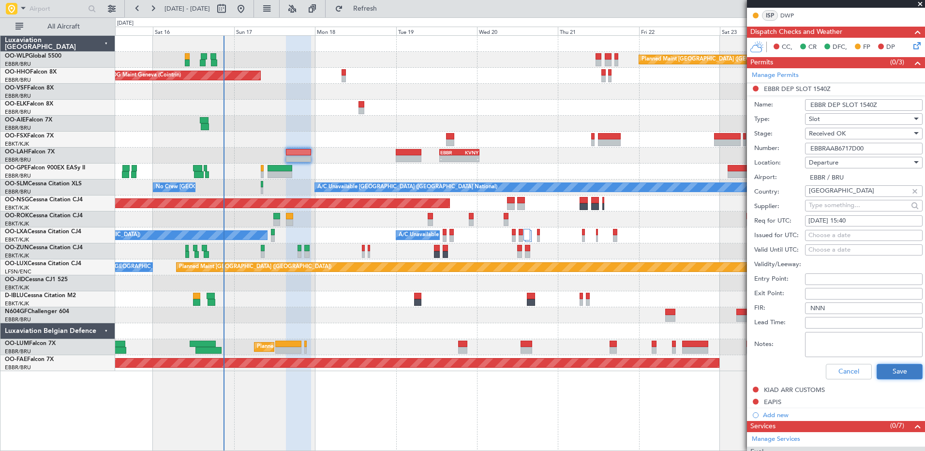
click at [884, 370] on button "Save" at bounding box center [900, 371] width 46 height 15
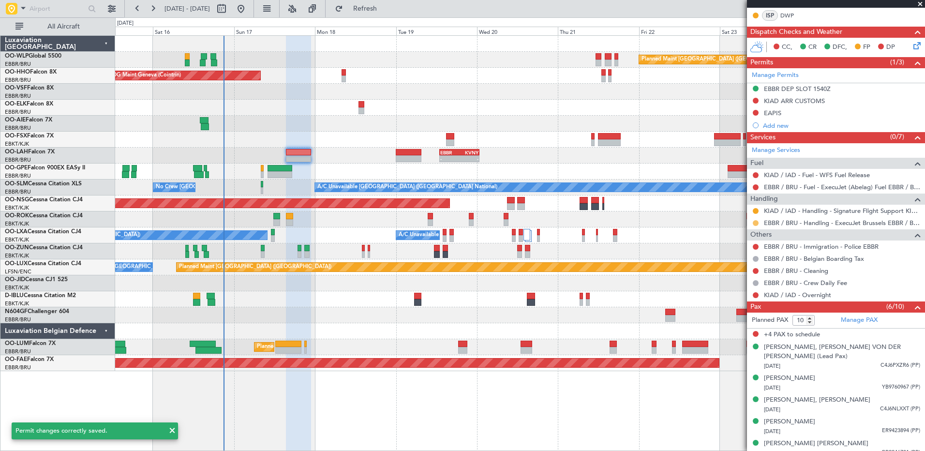
click at [756, 224] on button at bounding box center [756, 223] width 6 height 6
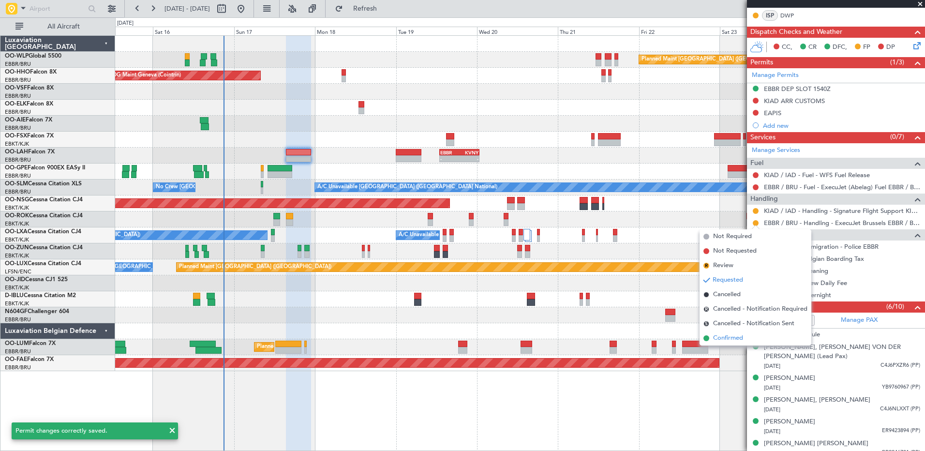
click at [727, 340] on span "Confirmed" at bounding box center [728, 338] width 30 height 10
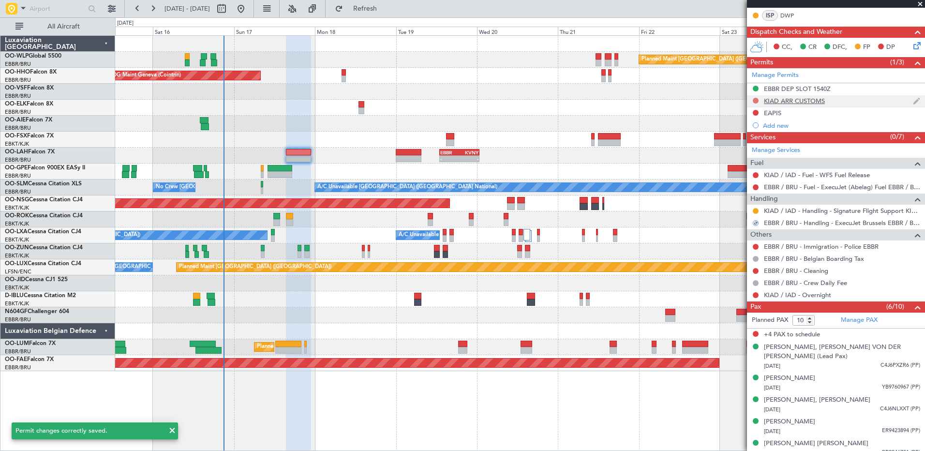
click at [755, 98] on button at bounding box center [756, 101] width 6 height 6
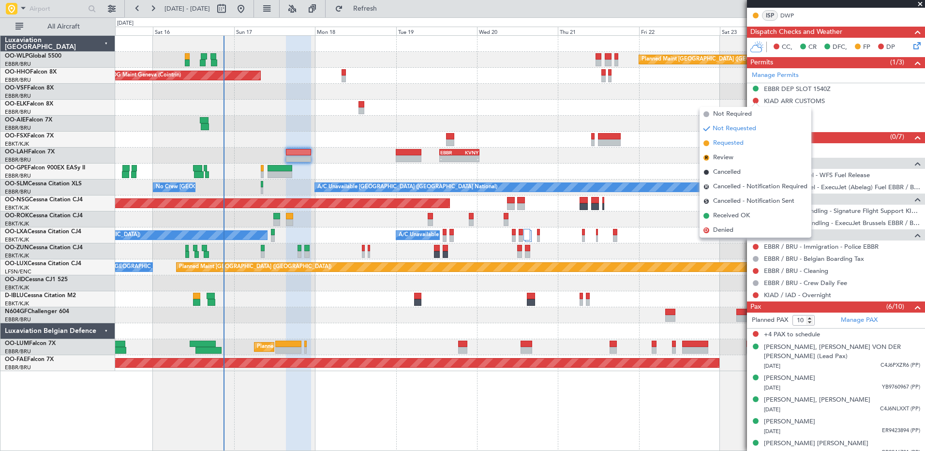
click at [731, 141] on span "Requested" at bounding box center [728, 143] width 30 height 10
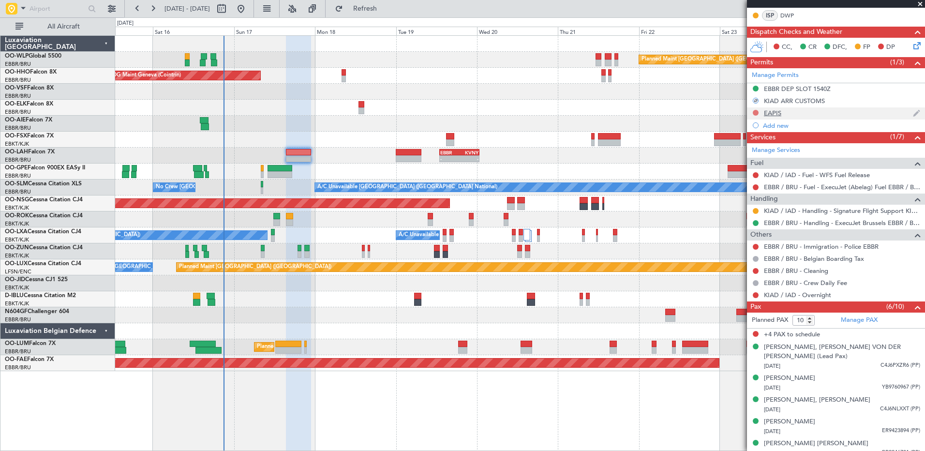
click at [756, 114] on button at bounding box center [756, 113] width 6 height 6
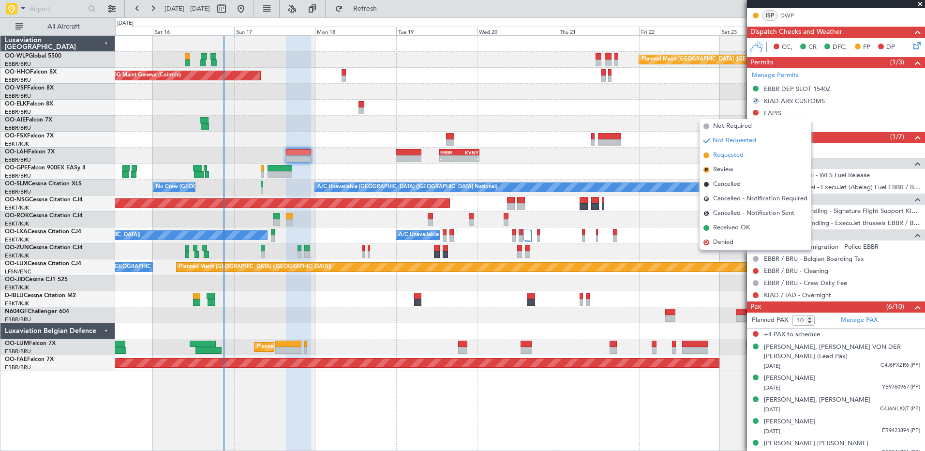
click at [734, 154] on span "Requested" at bounding box center [728, 156] width 30 height 10
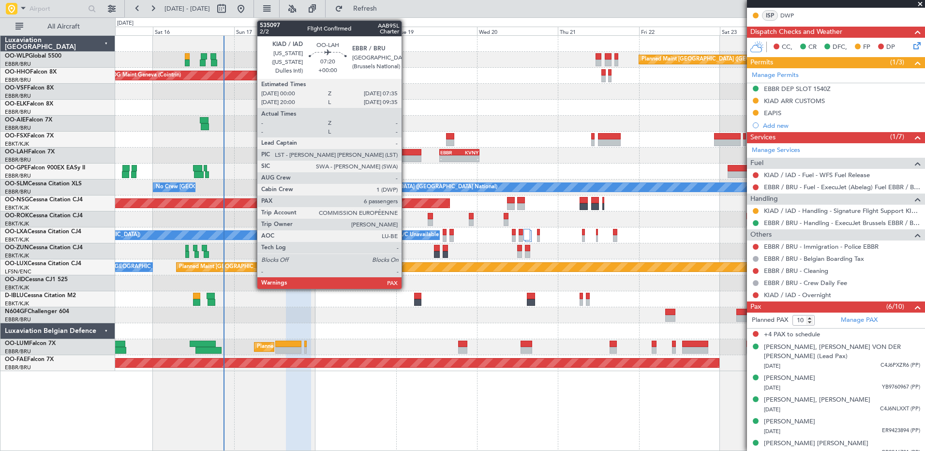
click at [406, 155] on div at bounding box center [409, 158] width 26 height 7
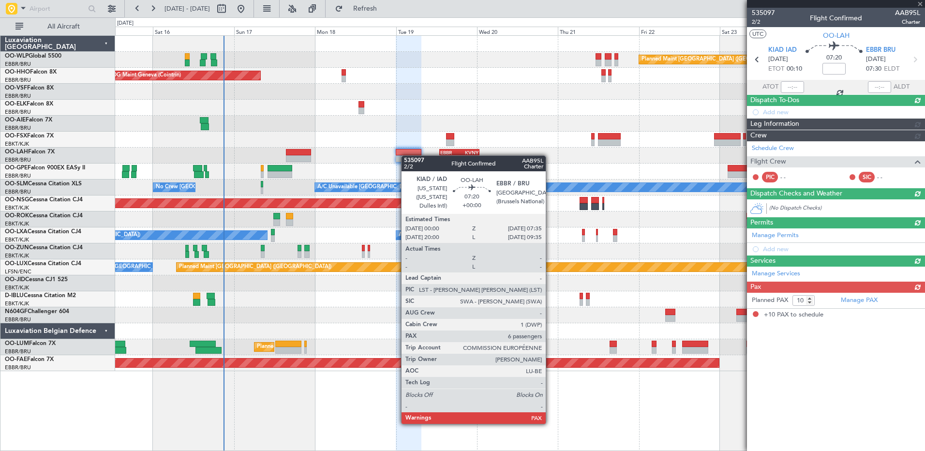
scroll to position [0, 0]
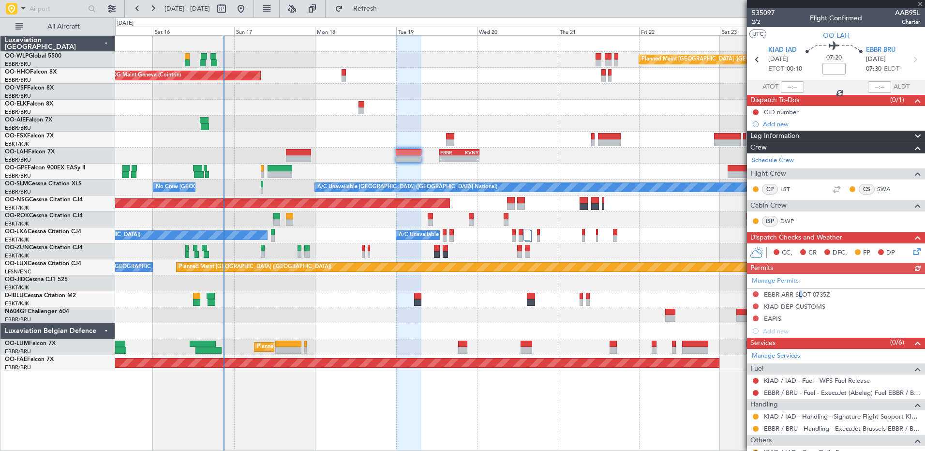
click at [798, 293] on div "Manage Permits EBBR ARR SLOT 0735Z KIAD DEP CUSTOMS EAPIS Add new" at bounding box center [836, 305] width 178 height 63
click at [791, 296] on div "EBBR ARR SLOT 0735Z" at bounding box center [797, 294] width 66 height 8
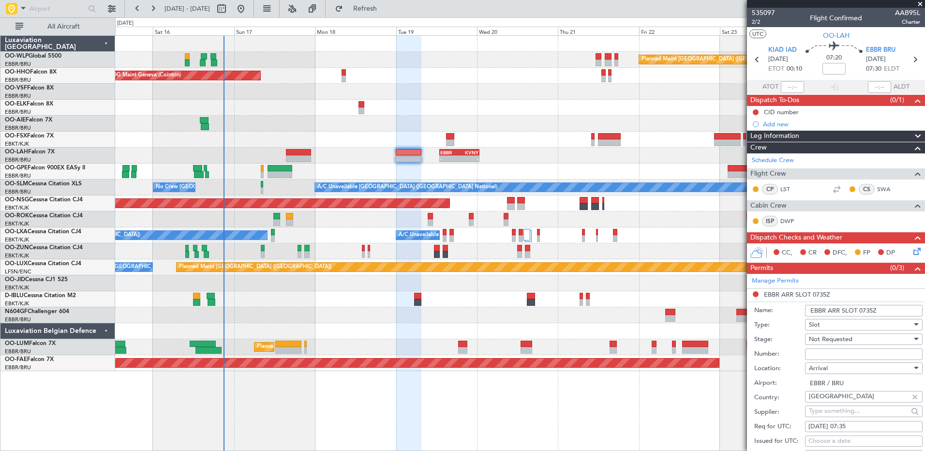
click at [847, 356] on input "Number:" at bounding box center [864, 354] width 118 height 12
paste input "EBBRAAB6911A"
click at [871, 338] on div "Not Requested" at bounding box center [860, 339] width 103 height 15
click at [855, 419] on span "Received OK" at bounding box center [861, 416] width 102 height 15
click at [866, 355] on input "EBBRAAB6911A" at bounding box center [864, 354] width 118 height 12
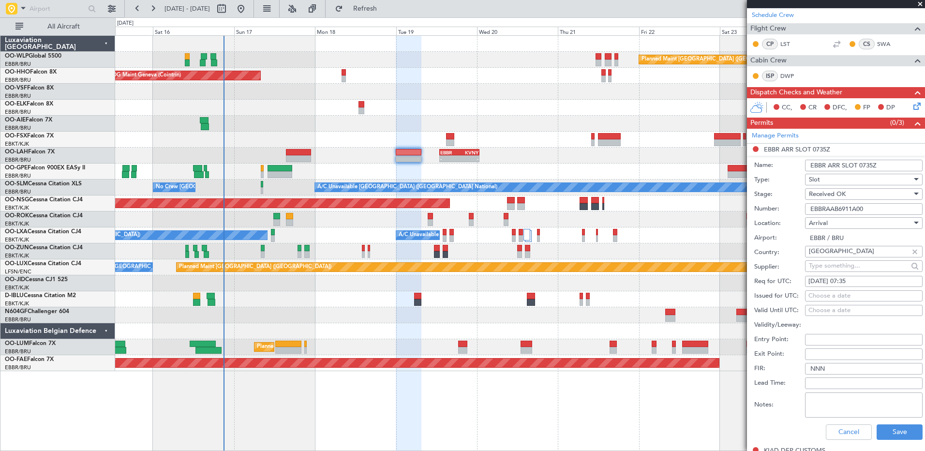
scroll to position [194, 0]
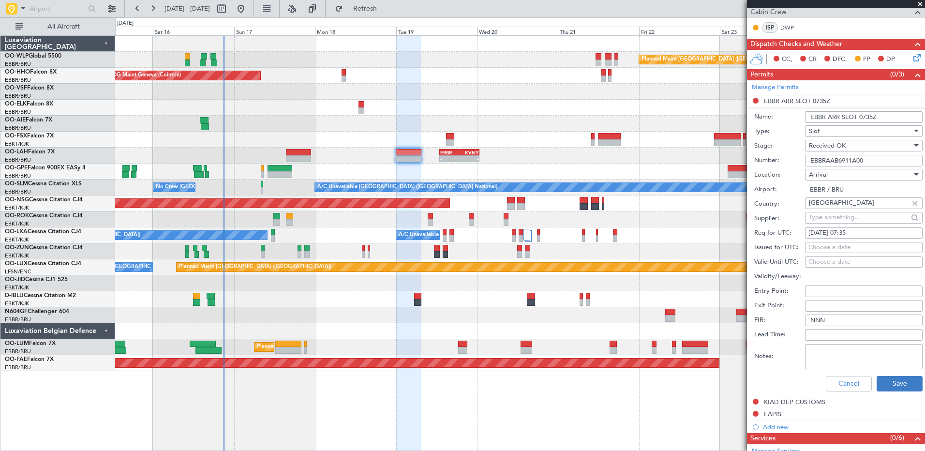
type input "EBBRAAB6911A00"
click at [898, 385] on button "Save" at bounding box center [900, 383] width 46 height 15
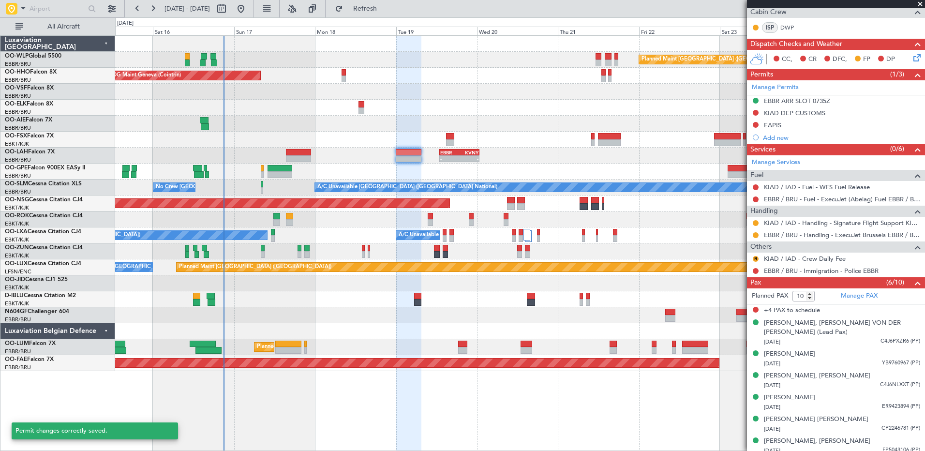
scroll to position [190, 0]
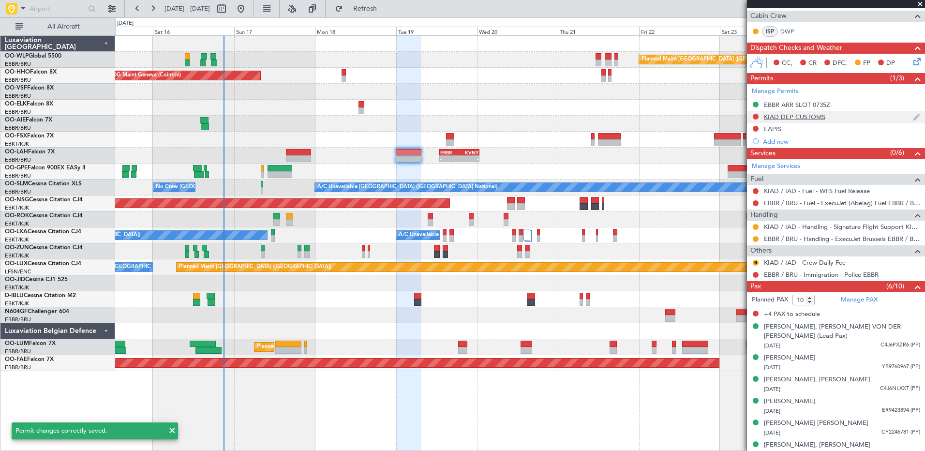
click at [753, 119] on div at bounding box center [756, 117] width 8 height 8
click at [759, 117] on div at bounding box center [756, 117] width 8 height 8
click at [756, 118] on button at bounding box center [756, 117] width 6 height 6
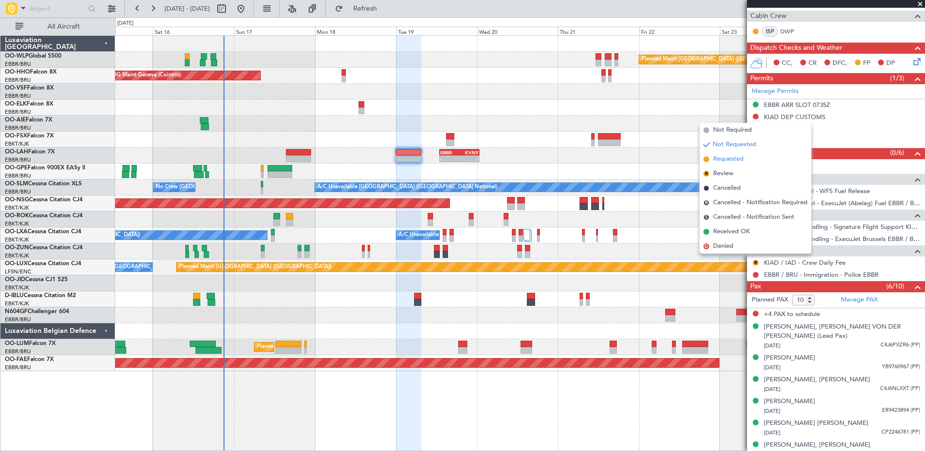
click at [733, 159] on span "Requested" at bounding box center [728, 159] width 30 height 10
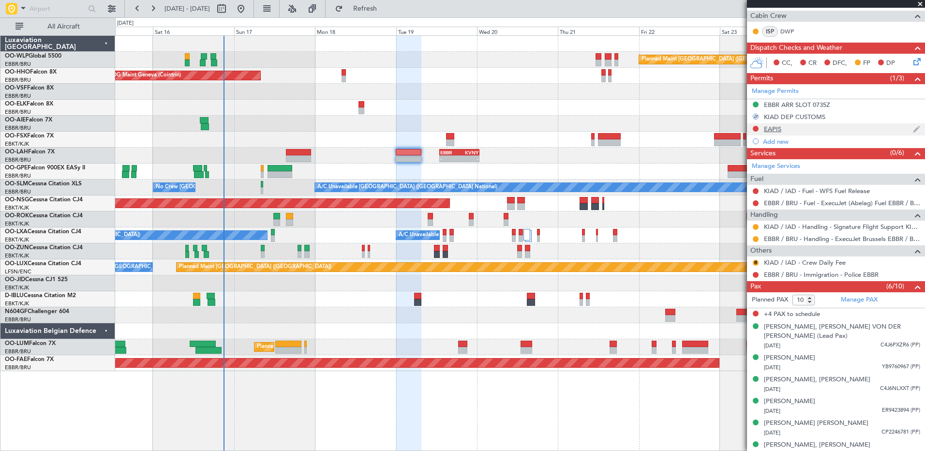
click at [753, 129] on div at bounding box center [756, 129] width 8 height 8
click at [756, 128] on button at bounding box center [756, 129] width 6 height 6
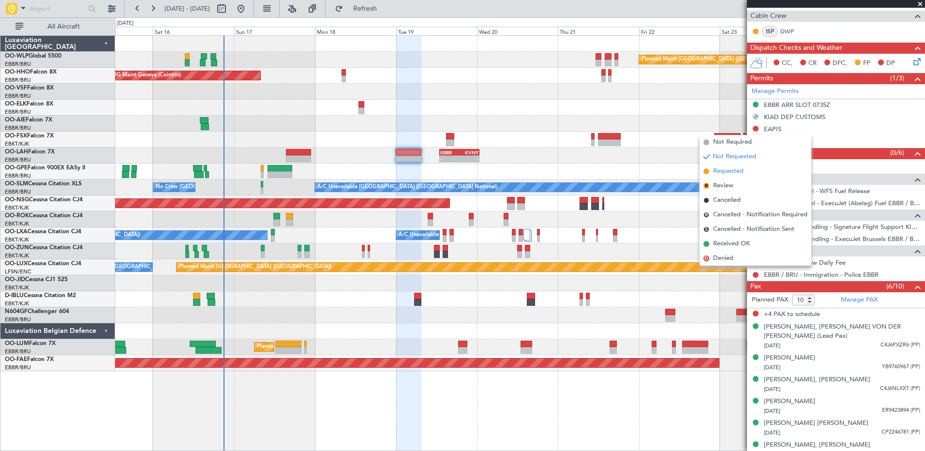
click at [734, 166] on li "Requested" at bounding box center [756, 171] width 112 height 15
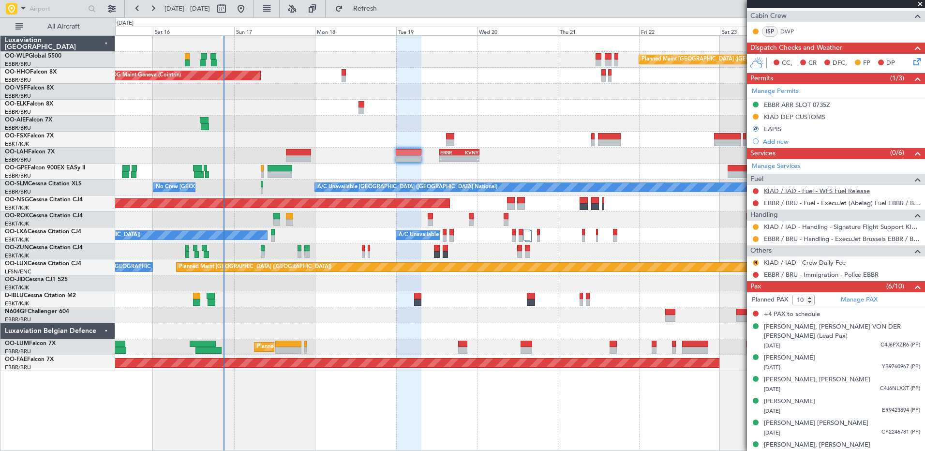
click at [826, 190] on link "KIAD / IAD - Fuel - WFS Fuel Release" at bounding box center [817, 191] width 106 height 8
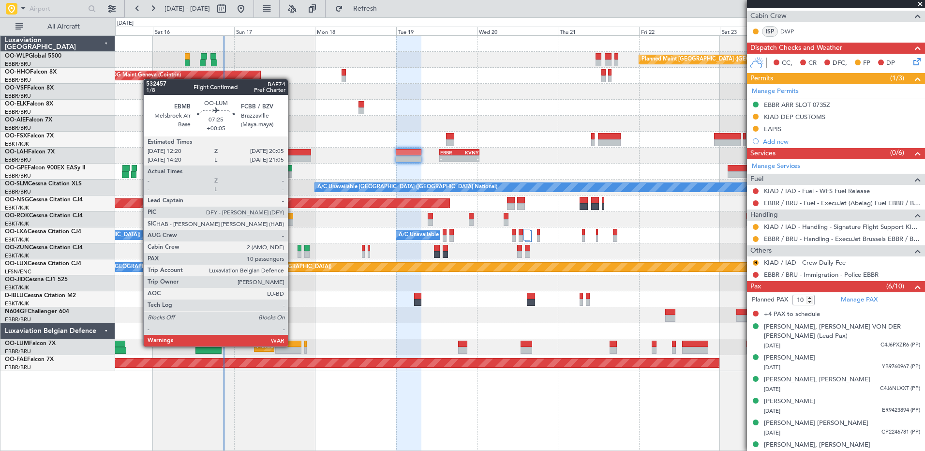
click at [292, 346] on div at bounding box center [288, 344] width 27 height 7
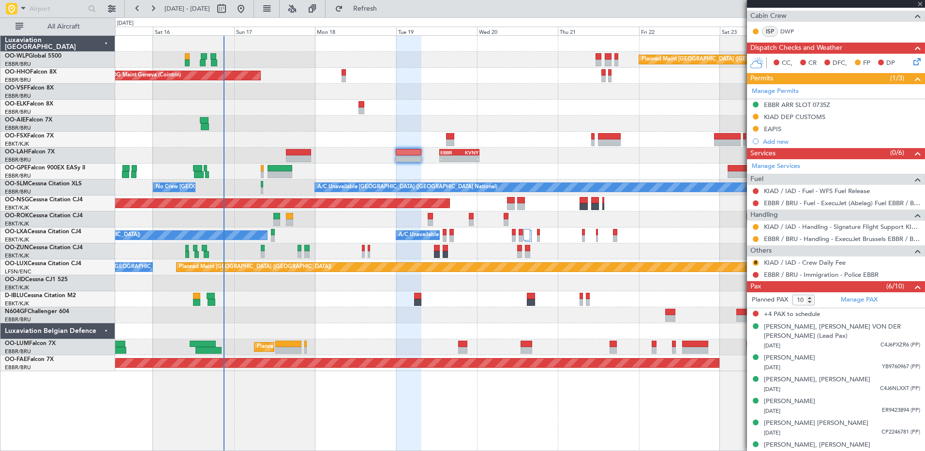
type input "+00:05"
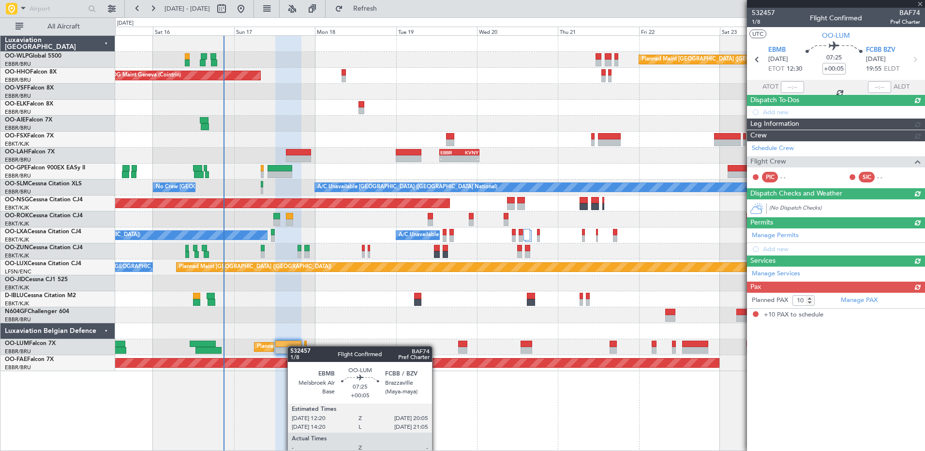
scroll to position [0, 0]
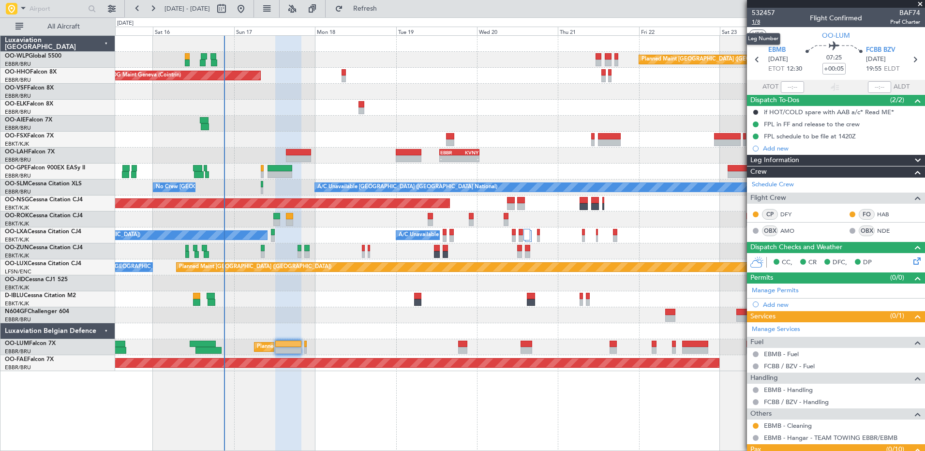
click at [754, 23] on span "1/8" at bounding box center [763, 22] width 23 height 8
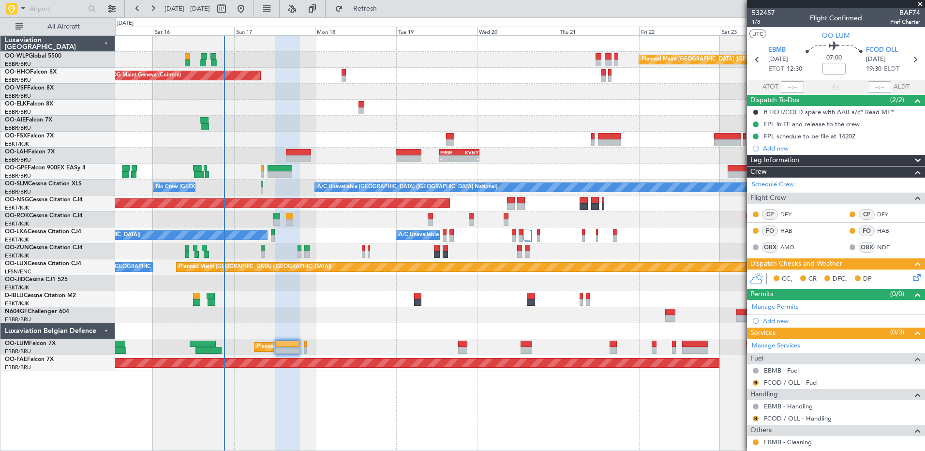
click at [912, 277] on icon at bounding box center [916, 276] width 8 height 8
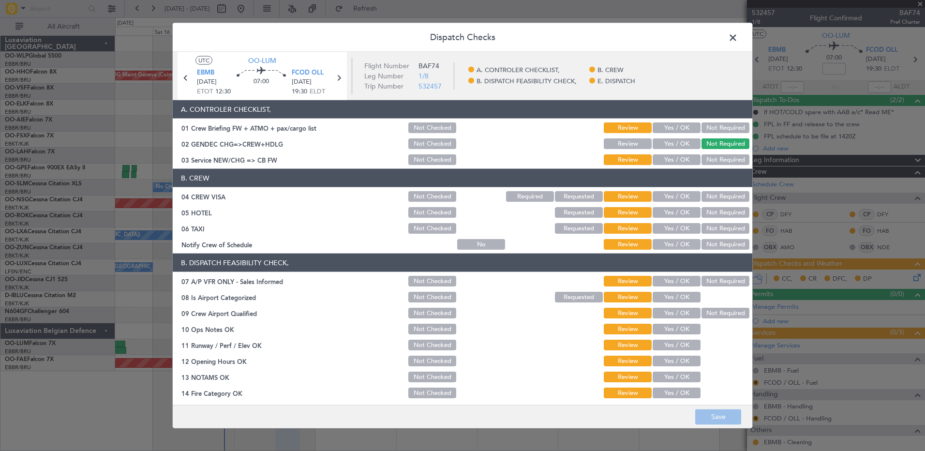
drag, startPoint x: 680, startPoint y: 244, endPoint x: 687, endPoint y: 241, distance: 8.5
click at [680, 244] on button "Yes / OK" at bounding box center [677, 244] width 48 height 11
click at [716, 227] on button "Not Required" at bounding box center [726, 228] width 48 height 11
click at [719, 215] on button "Not Required" at bounding box center [726, 212] width 48 height 11
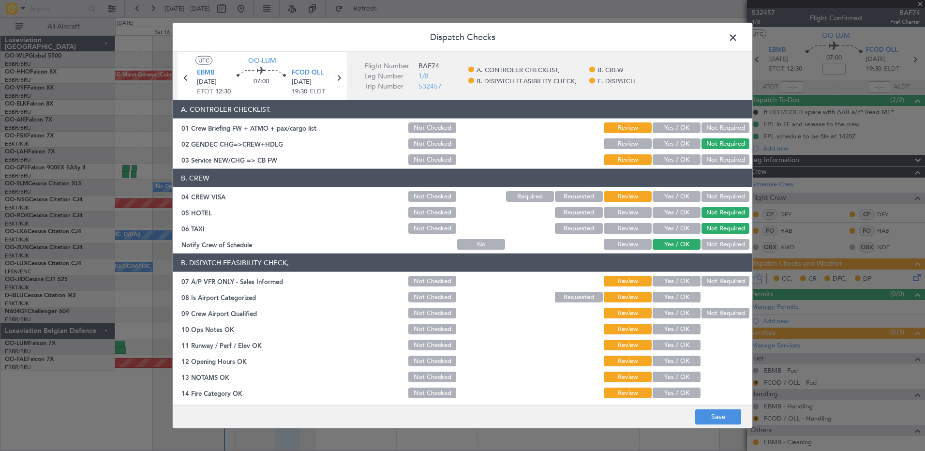
click at [720, 196] on button "Not Required" at bounding box center [726, 196] width 48 height 11
click at [675, 160] on button "Yes / OK" at bounding box center [677, 159] width 48 height 11
click at [709, 279] on button "Not Required" at bounding box center [726, 281] width 48 height 11
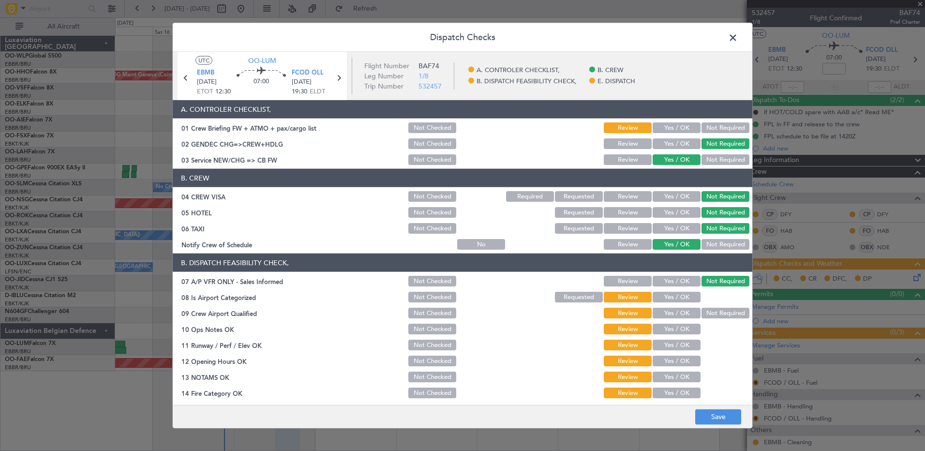
click at [684, 299] on button "Yes / OK" at bounding box center [677, 297] width 48 height 11
click at [705, 309] on button "Not Required" at bounding box center [726, 313] width 48 height 11
click at [685, 331] on button "Yes / OK" at bounding box center [677, 329] width 48 height 11
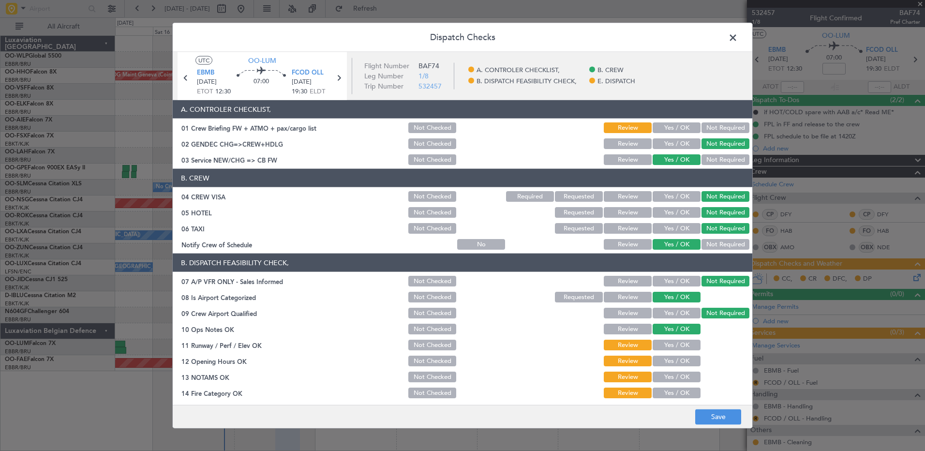
click at [680, 345] on button "Yes / OK" at bounding box center [677, 345] width 48 height 11
click at [682, 358] on button "Yes / OK" at bounding box center [677, 361] width 48 height 11
click at [680, 379] on button "Yes / OK" at bounding box center [677, 377] width 48 height 11
click at [678, 392] on button "Yes / OK" at bounding box center [677, 393] width 48 height 11
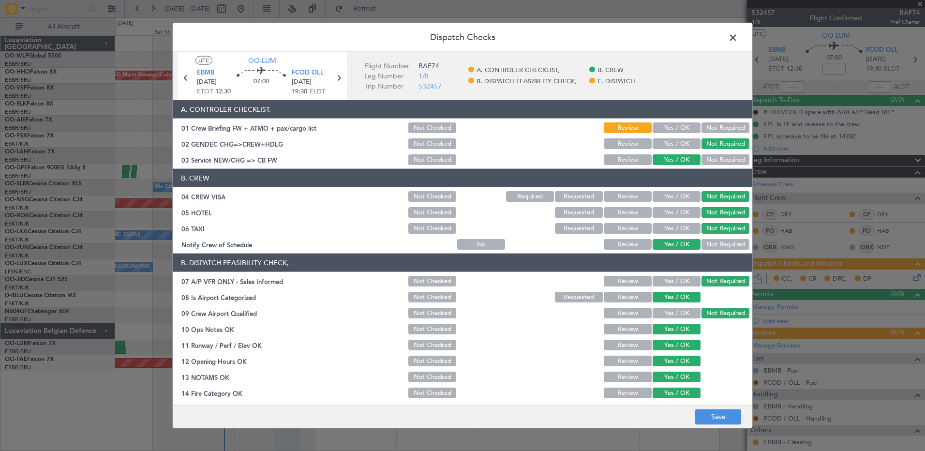
scroll to position [152, 0]
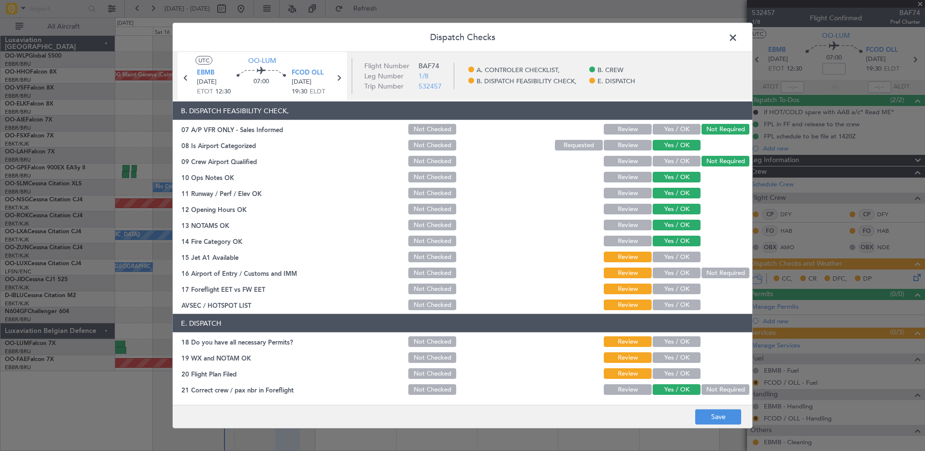
click at [686, 258] on button "Yes / OK" at bounding box center [677, 257] width 48 height 11
click at [703, 270] on button "Not Required" at bounding box center [726, 273] width 48 height 11
click at [686, 292] on button "Yes / OK" at bounding box center [677, 289] width 48 height 11
click at [685, 307] on button "Yes / OK" at bounding box center [677, 305] width 48 height 11
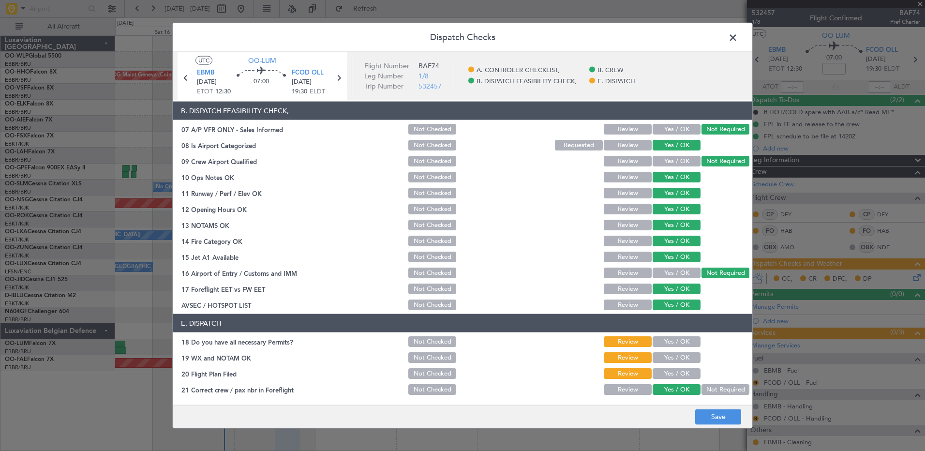
click at [622, 291] on button "Review" at bounding box center [628, 289] width 48 height 11
click at [715, 424] on button "Save" at bounding box center [719, 416] width 46 height 15
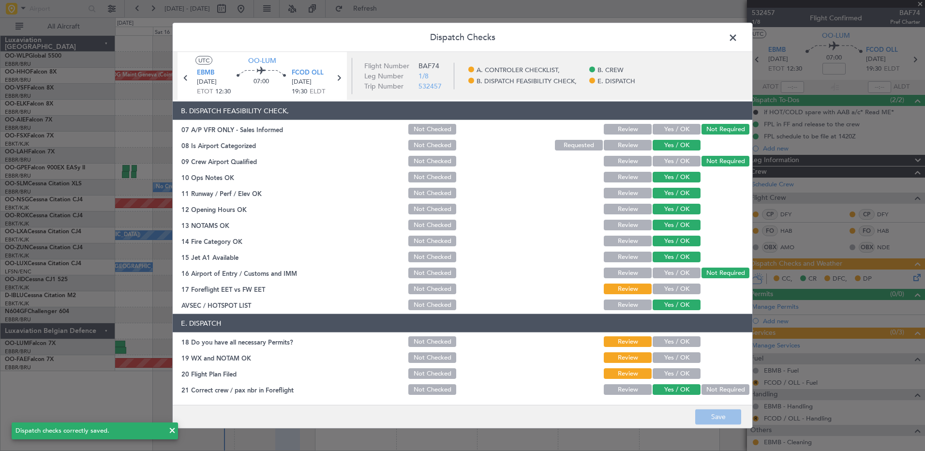
click at [738, 37] on span at bounding box center [738, 39] width 0 height 19
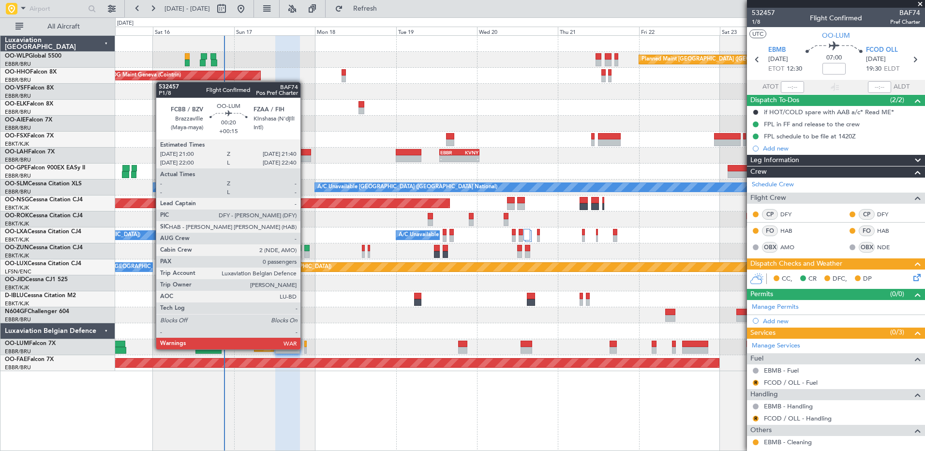
click at [305, 348] on div at bounding box center [305, 350] width 2 height 7
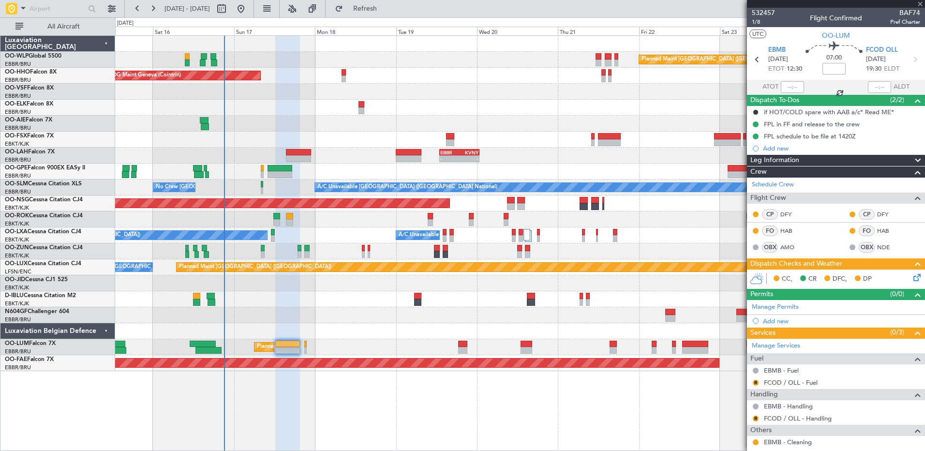
type input "+00:15"
type input "0"
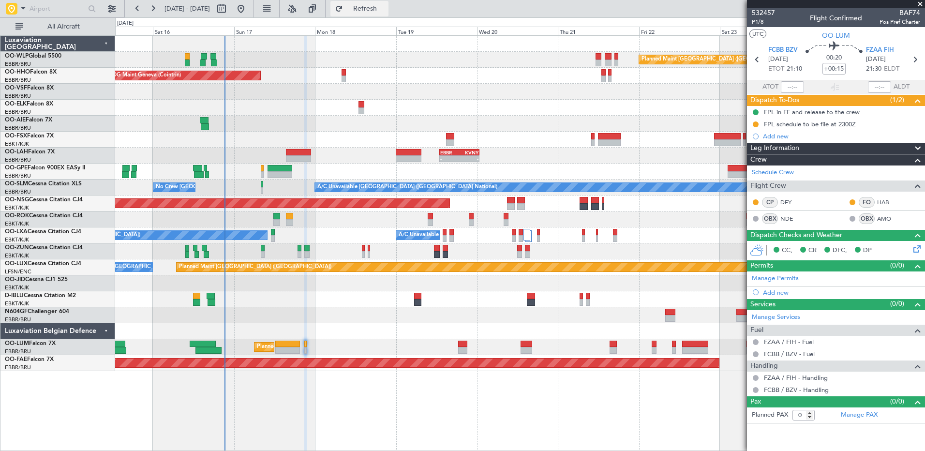
click at [386, 12] on span "Refresh" at bounding box center [365, 8] width 41 height 7
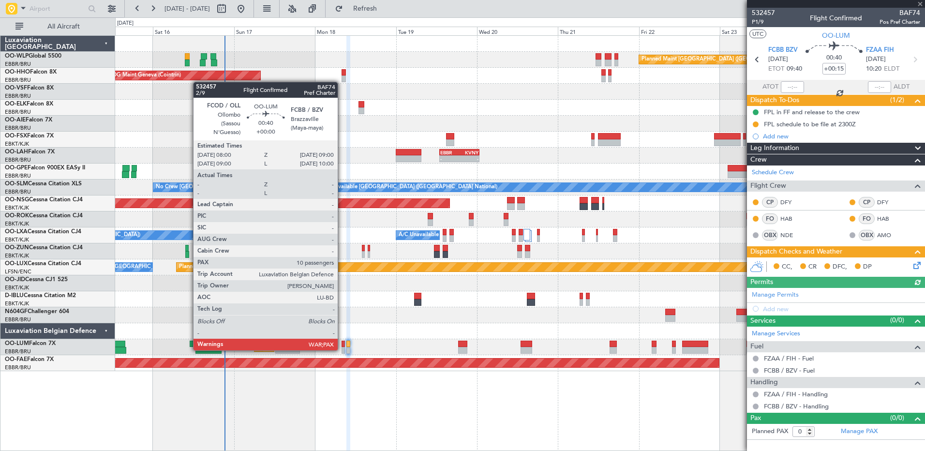
click at [342, 349] on div at bounding box center [343, 350] width 3 height 7
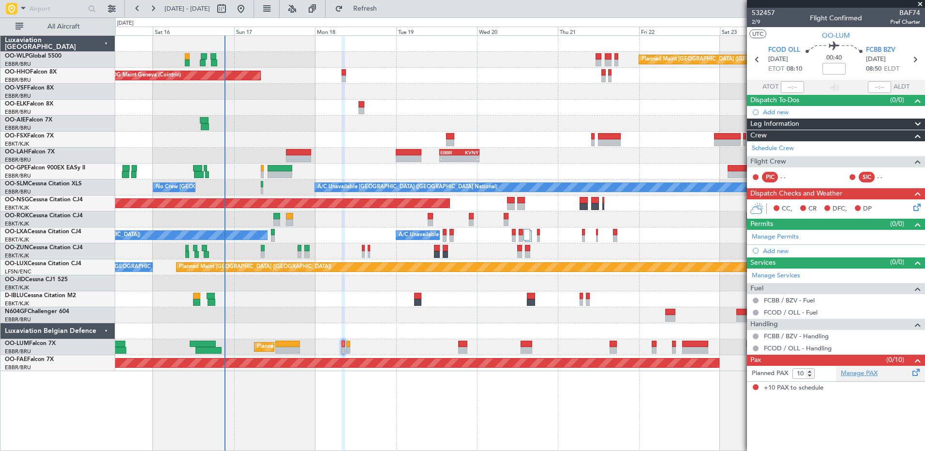
click at [861, 377] on link "Manage PAX" at bounding box center [859, 374] width 37 height 10
click at [788, 148] on link "Schedule Crew" at bounding box center [773, 149] width 42 height 10
click at [810, 375] on input "12" at bounding box center [804, 373] width 22 height 11
click at [810, 375] on input "11" at bounding box center [804, 373] width 22 height 11
type input "10"
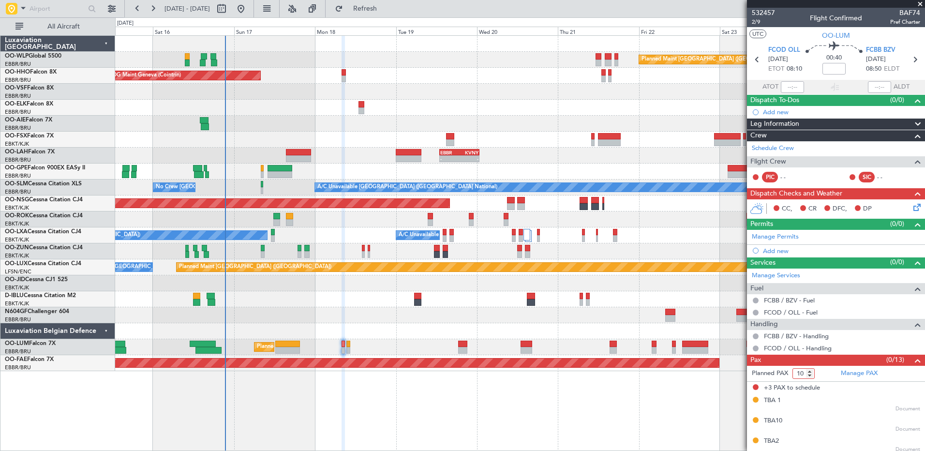
click at [810, 375] on input "10" at bounding box center [804, 373] width 22 height 11
click at [862, 374] on link "Manage PAX" at bounding box center [859, 374] width 37 height 10
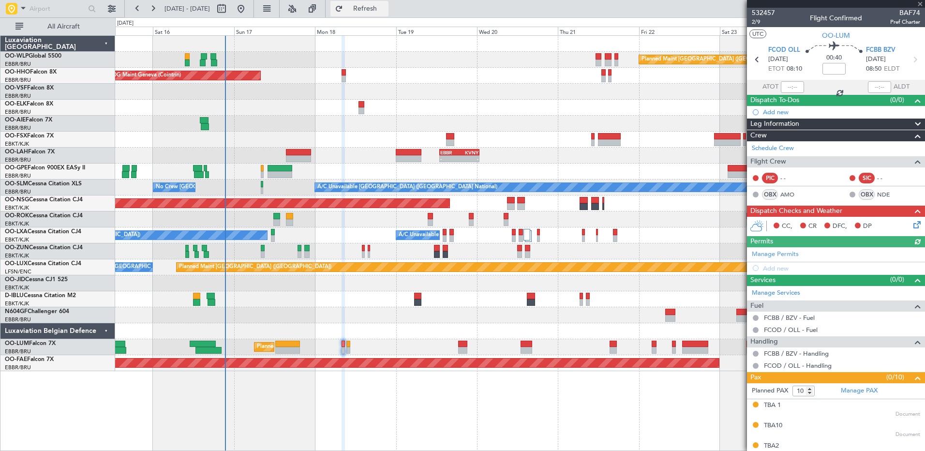
click at [386, 12] on span "Refresh" at bounding box center [365, 8] width 41 height 7
click at [386, 10] on span "Refresh" at bounding box center [365, 8] width 41 height 7
click at [912, 224] on icon at bounding box center [916, 223] width 8 height 8
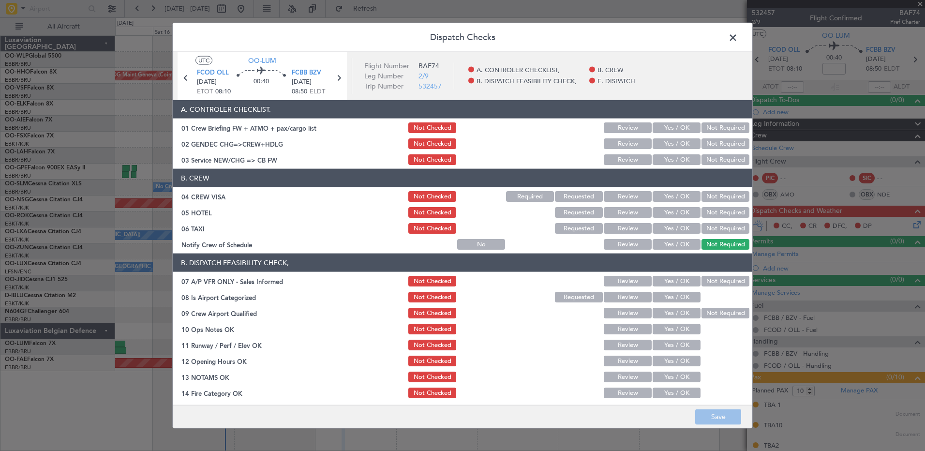
click at [668, 245] on button "Yes / OK" at bounding box center [677, 244] width 48 height 11
drag, startPoint x: 713, startPoint y: 229, endPoint x: 713, endPoint y: 225, distance: 4.9
click at [714, 226] on button "Not Required" at bounding box center [726, 228] width 48 height 11
drag, startPoint x: 710, startPoint y: 217, endPoint x: 713, endPoint y: 209, distance: 8.7
click at [711, 214] on button "Not Required" at bounding box center [726, 212] width 48 height 11
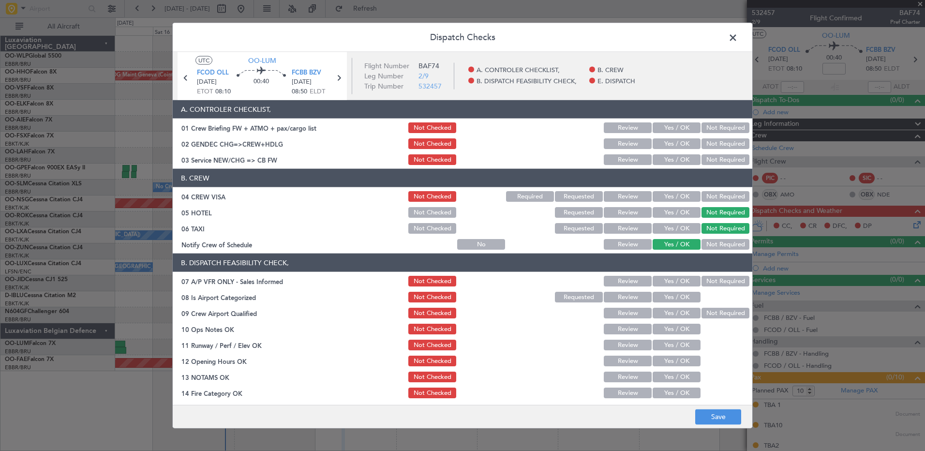
click at [718, 199] on button "Not Required" at bounding box center [726, 196] width 48 height 11
click at [685, 161] on button "Yes / OK" at bounding box center [677, 159] width 48 height 11
click at [704, 145] on button "Not Required" at bounding box center [726, 143] width 48 height 11
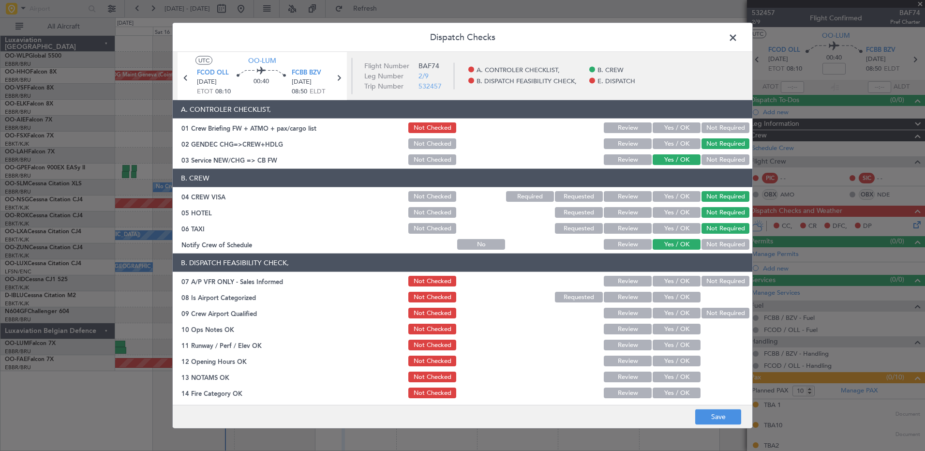
drag, startPoint x: 712, startPoint y: 284, endPoint x: 687, endPoint y: 289, distance: 24.8
click at [712, 284] on button "Not Required" at bounding box center [726, 281] width 48 height 11
click at [681, 292] on button "Yes / OK" at bounding box center [677, 297] width 48 height 11
click at [707, 312] on button "Not Required" at bounding box center [726, 313] width 48 height 11
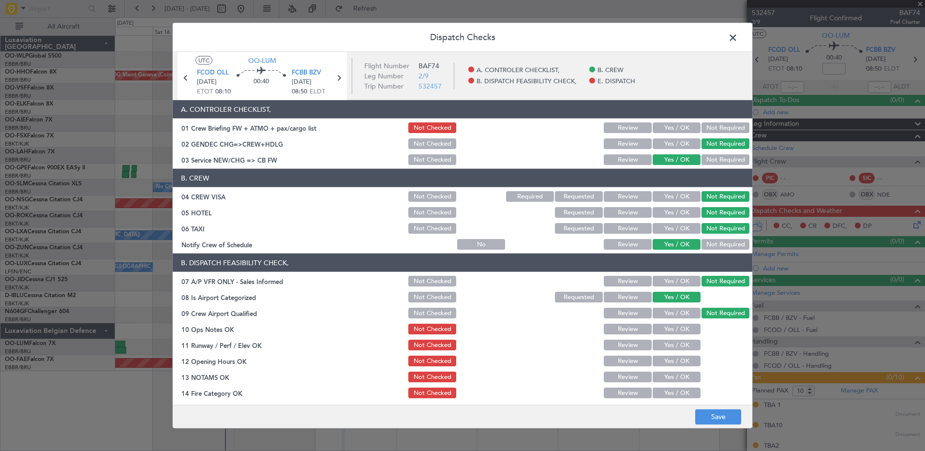
click at [686, 329] on button "Yes / OK" at bounding box center [677, 329] width 48 height 11
click at [685, 345] on button "Yes / OK" at bounding box center [677, 345] width 48 height 11
click at [683, 361] on button "Yes / OK" at bounding box center [677, 361] width 48 height 11
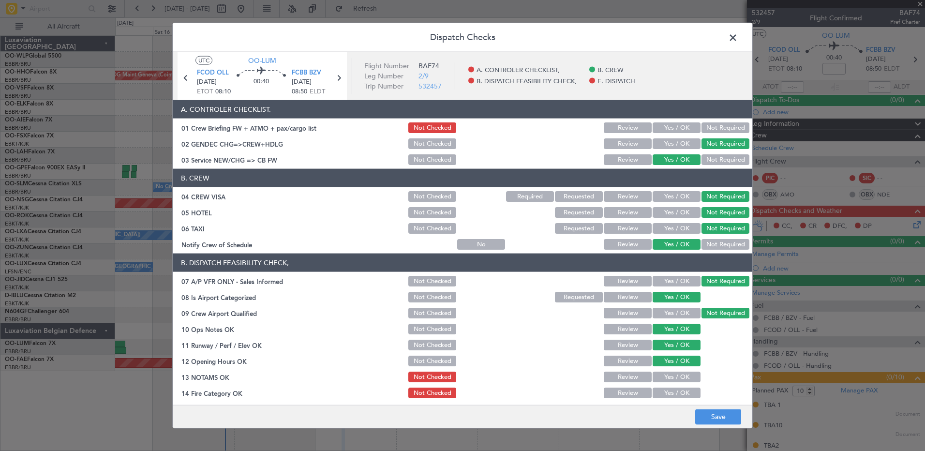
drag, startPoint x: 682, startPoint y: 376, endPoint x: 681, endPoint y: 385, distance: 9.2
click at [682, 377] on button "Yes / OK" at bounding box center [677, 377] width 48 height 11
click at [679, 390] on button "Yes / OK" at bounding box center [677, 393] width 48 height 11
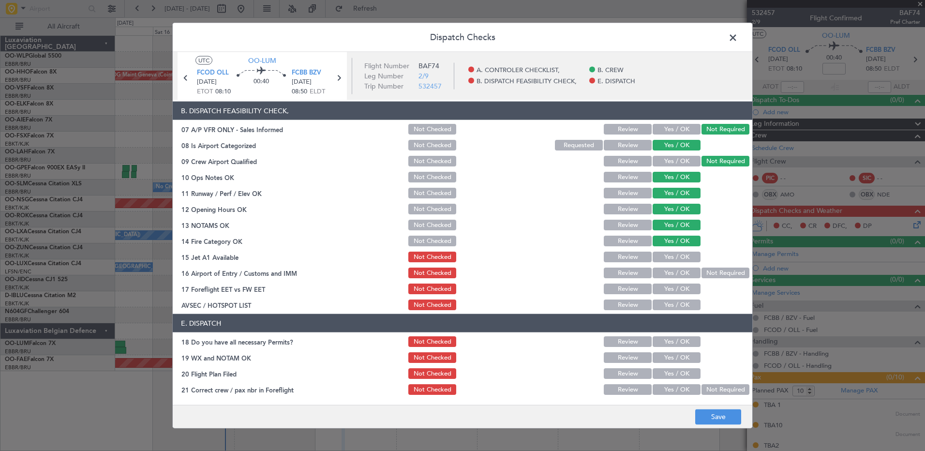
drag, startPoint x: 676, startPoint y: 257, endPoint x: 682, endPoint y: 260, distance: 7.8
click at [676, 257] on button "Yes / OK" at bounding box center [677, 257] width 48 height 11
drag, startPoint x: 677, startPoint y: 271, endPoint x: 675, endPoint y: 280, distance: 8.8
click at [676, 271] on button "Yes / OK" at bounding box center [677, 273] width 48 height 11
click at [675, 287] on button "Yes / OK" at bounding box center [677, 289] width 48 height 11
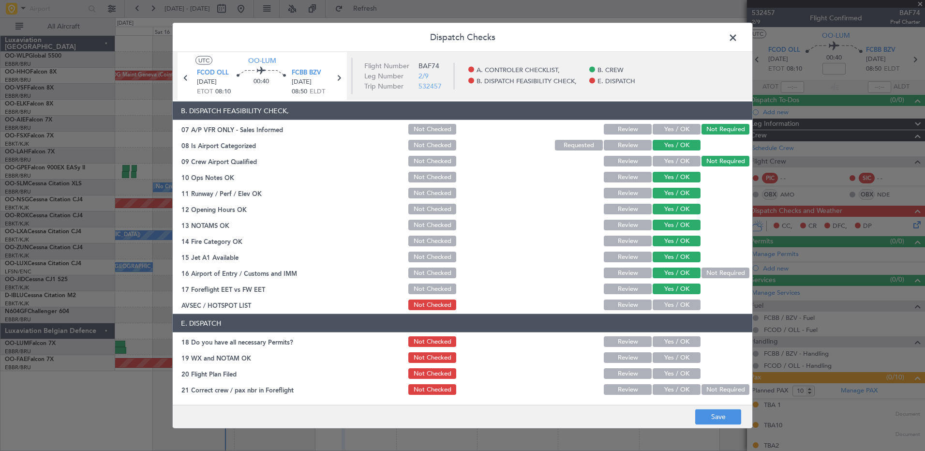
click at [672, 305] on button "Yes / OK" at bounding box center [677, 305] width 48 height 11
drag, startPoint x: 728, startPoint y: 419, endPoint x: 734, endPoint y: 411, distance: 9.4
click at [728, 419] on button "Save" at bounding box center [719, 416] width 46 height 15
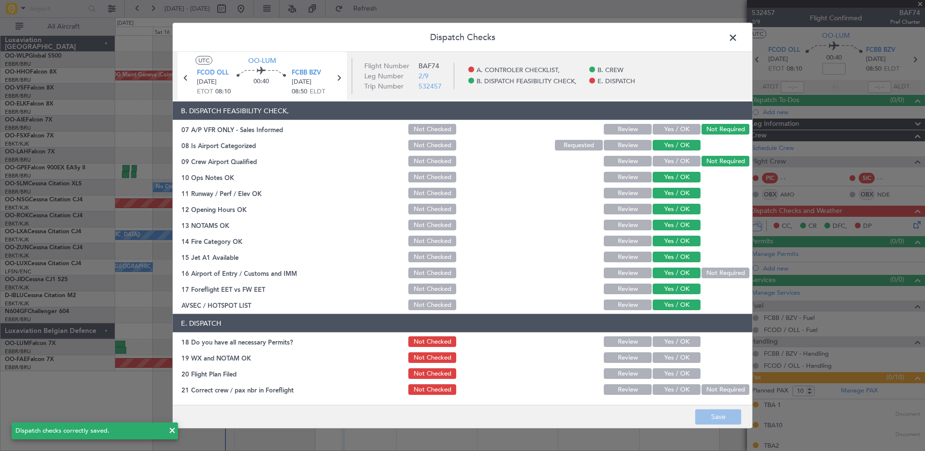
click at [738, 41] on span at bounding box center [738, 39] width 0 height 19
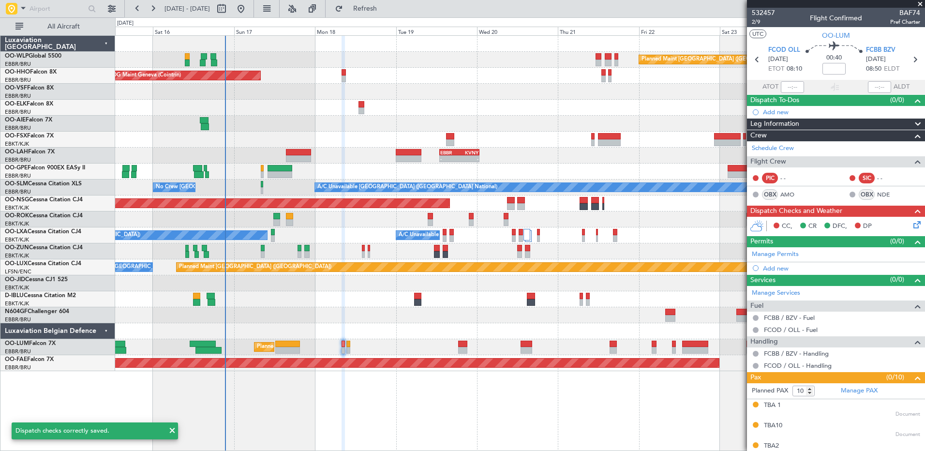
click at [832, 69] on mat-tooltip-component "Flight Time" at bounding box center [832, 76] width 45 height 26
click at [832, 69] on input at bounding box center [834, 69] width 23 height 12
click at [544, 119] on div at bounding box center [520, 124] width 810 height 16
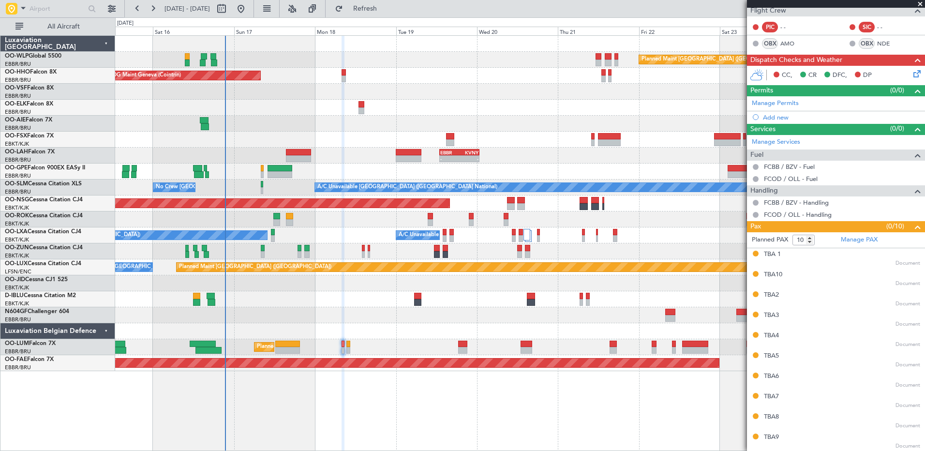
scroll to position [0, 0]
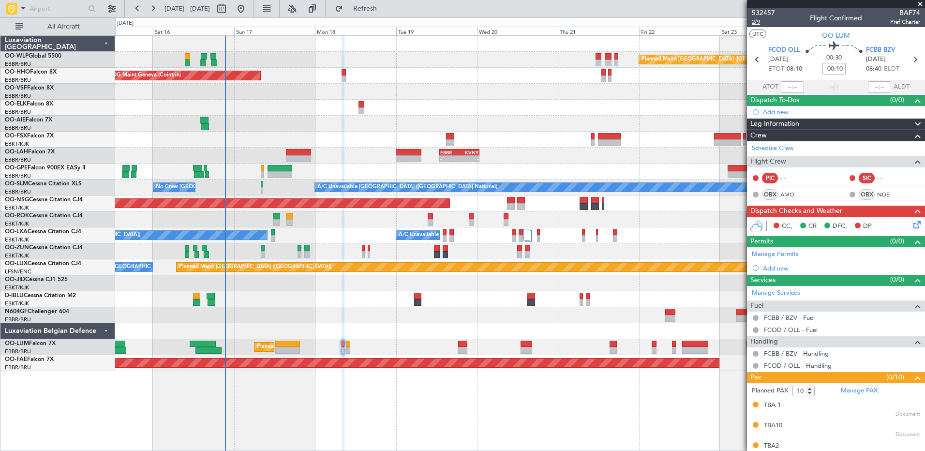
type input "-00:10"
click at [754, 22] on span "2/9" at bounding box center [763, 22] width 23 height 8
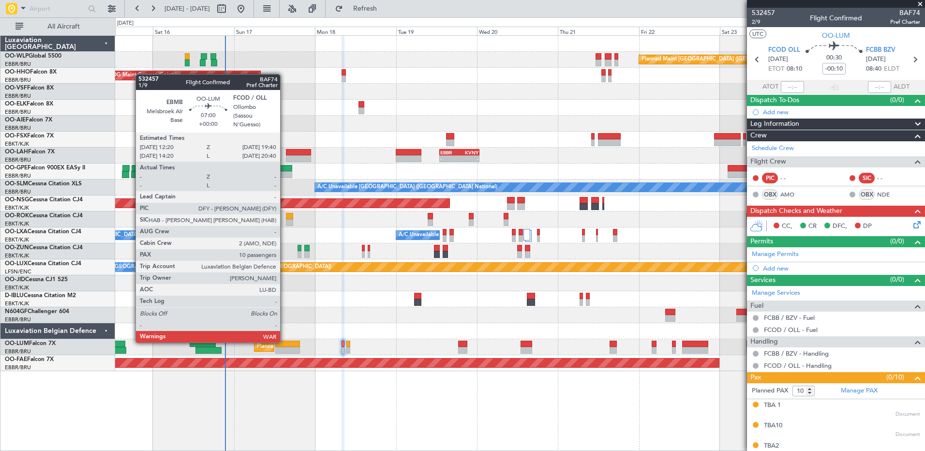
click at [285, 342] on div at bounding box center [287, 344] width 25 height 7
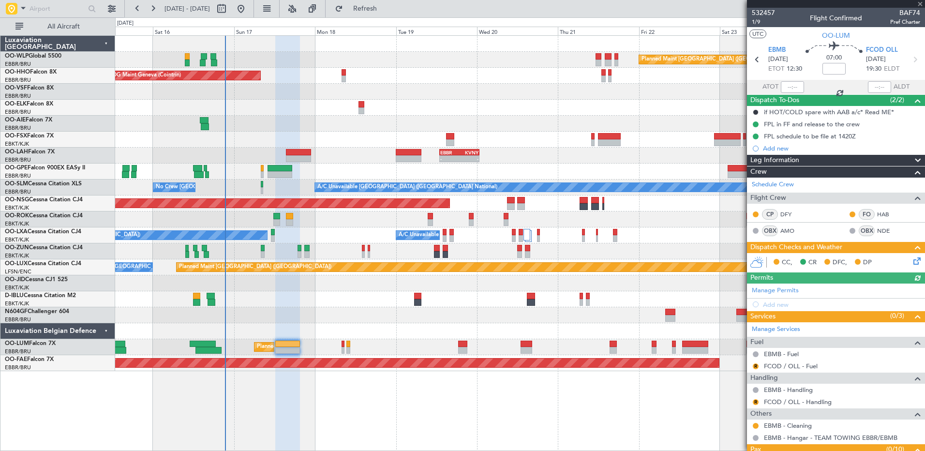
click at [912, 260] on icon at bounding box center [916, 260] width 8 height 8
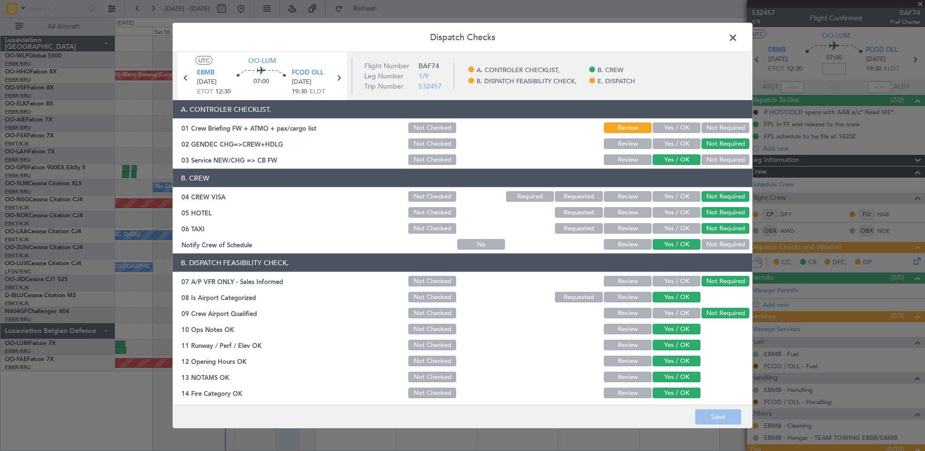
scroll to position [152, 0]
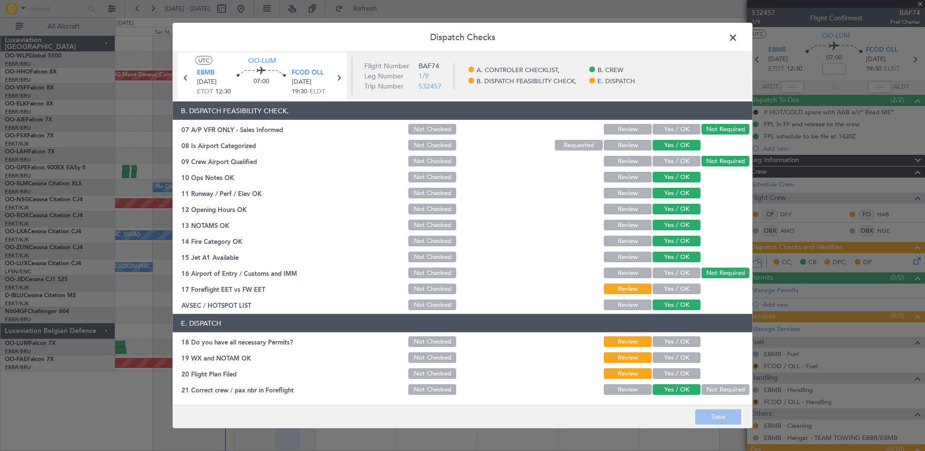
click at [671, 287] on button "Yes / OK" at bounding box center [677, 289] width 48 height 11
click at [682, 342] on button "Yes / OK" at bounding box center [677, 341] width 48 height 11
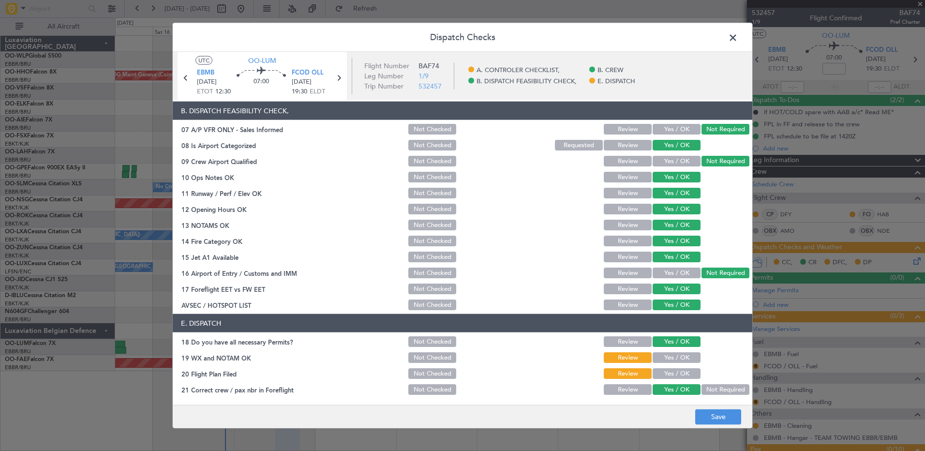
click at [675, 361] on button "Yes / OK" at bounding box center [677, 357] width 48 height 11
click at [675, 374] on button "Yes / OK" at bounding box center [677, 373] width 48 height 11
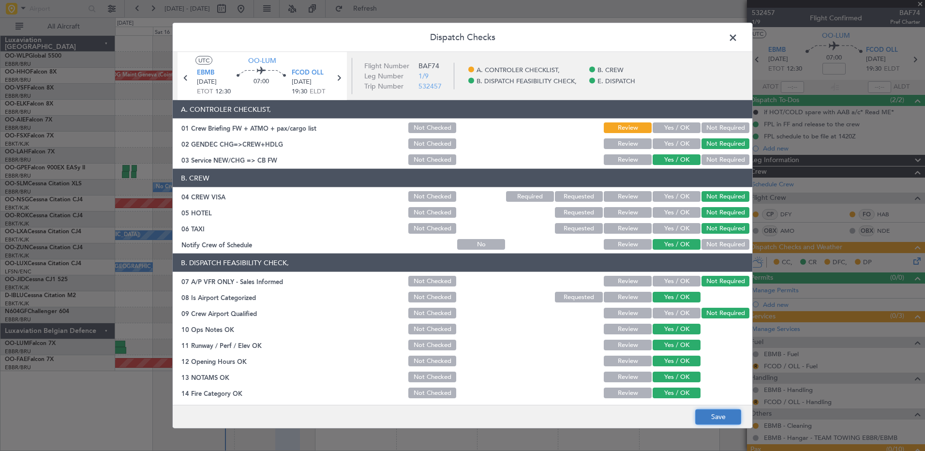
click at [720, 420] on button "Save" at bounding box center [719, 416] width 46 height 15
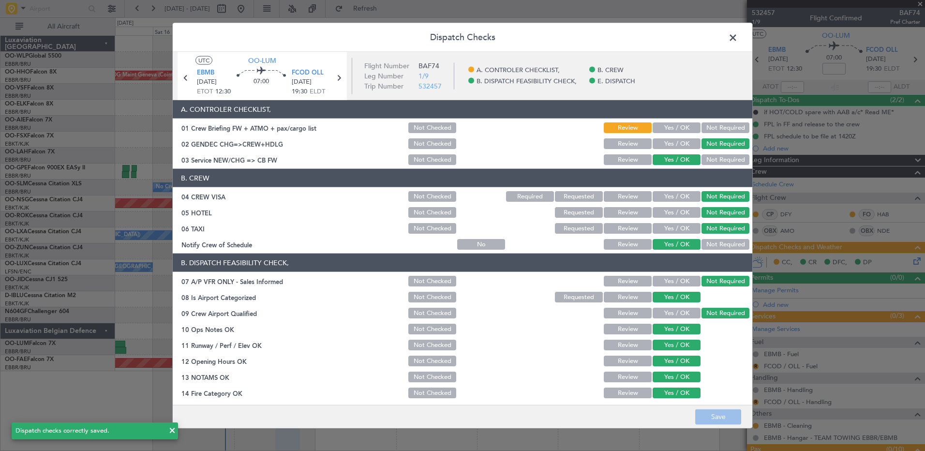
click at [738, 38] on span at bounding box center [738, 39] width 0 height 19
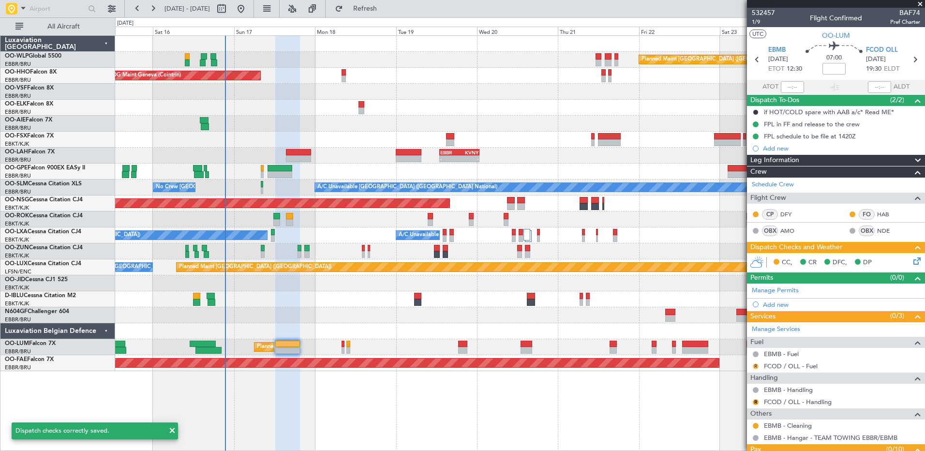
click at [755, 366] on button "R" at bounding box center [756, 367] width 6 height 6
click at [755, 364] on button "R" at bounding box center [756, 367] width 6 height 6
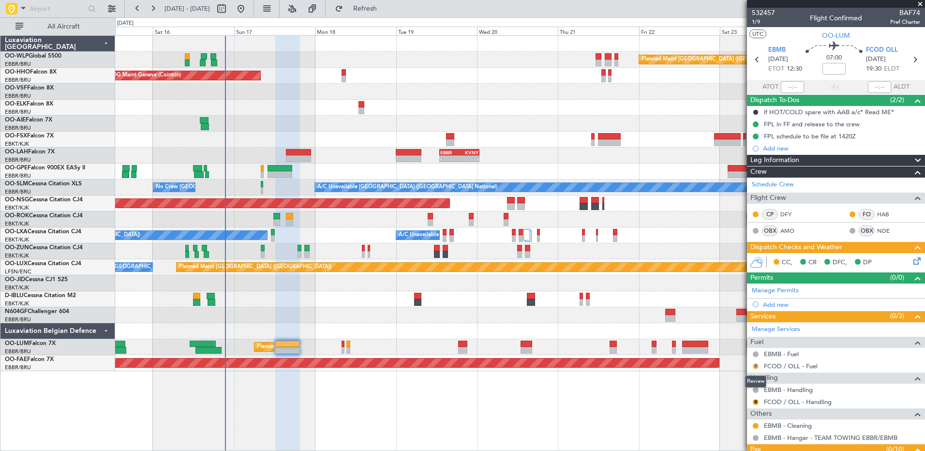
click at [755, 364] on button "R" at bounding box center [756, 367] width 6 height 6
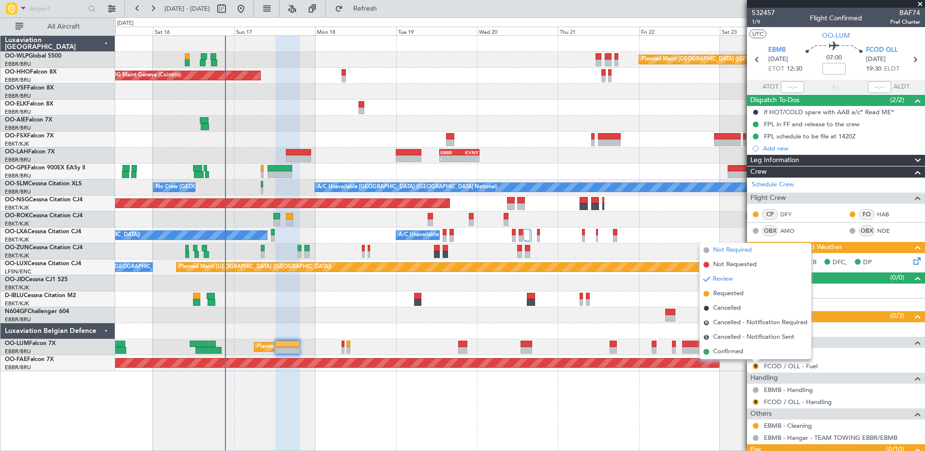
click at [730, 249] on span "Not Required" at bounding box center [732, 250] width 39 height 10
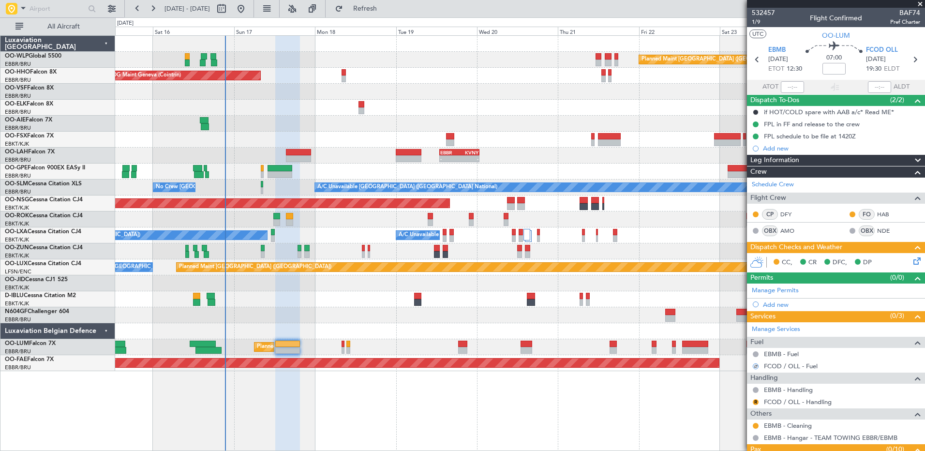
click at [756, 400] on mat-tooltip-component "Not Required" at bounding box center [756, 406] width 51 height 26
click at [756, 401] on div "Not Required" at bounding box center [756, 405] width 37 height 12
click at [694, 409] on div "Planned Maint Berlin (Brandenburg) AOG Maint Geneva (Cointrin) A/C Unavailable …" at bounding box center [520, 243] width 810 height 416
click at [757, 399] on button "R" at bounding box center [756, 402] width 6 height 6
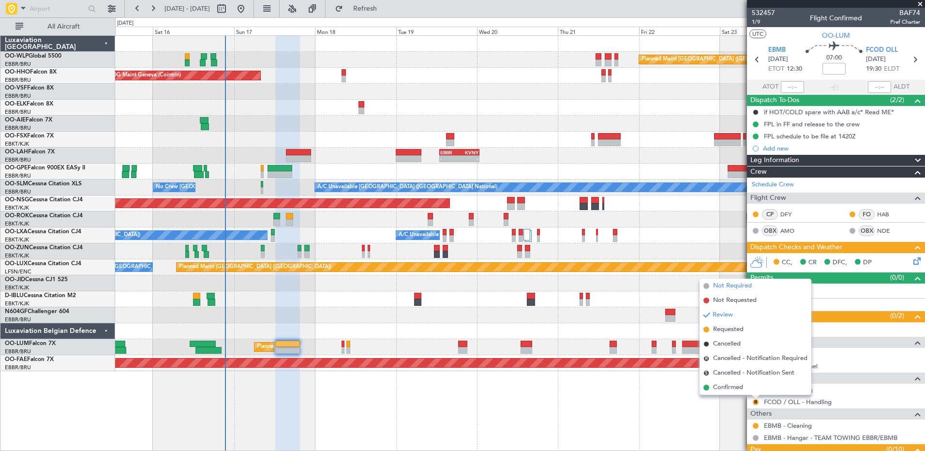
click at [734, 288] on span "Not Required" at bounding box center [732, 286] width 39 height 10
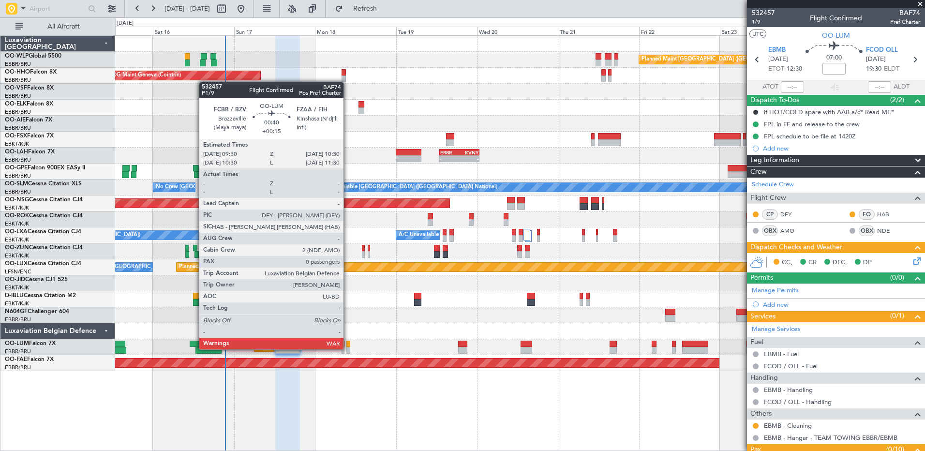
click at [348, 348] on div at bounding box center [348, 350] width 3 height 7
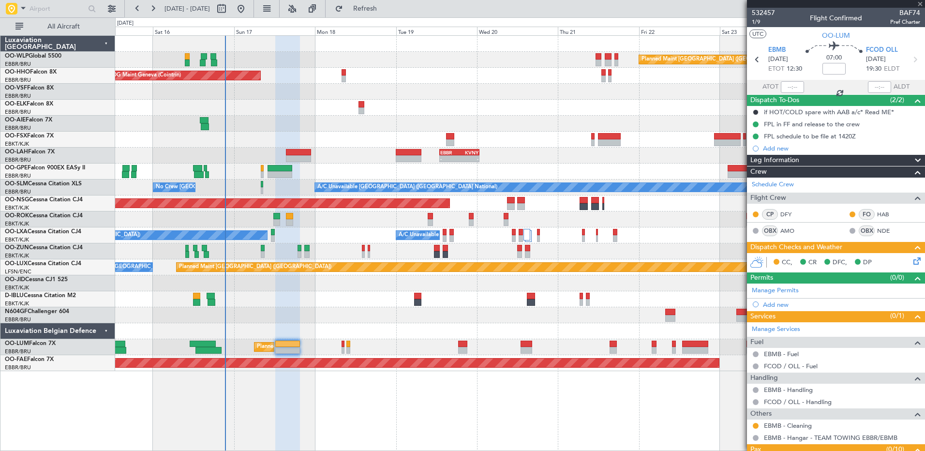
type input "+00:15"
type input "0"
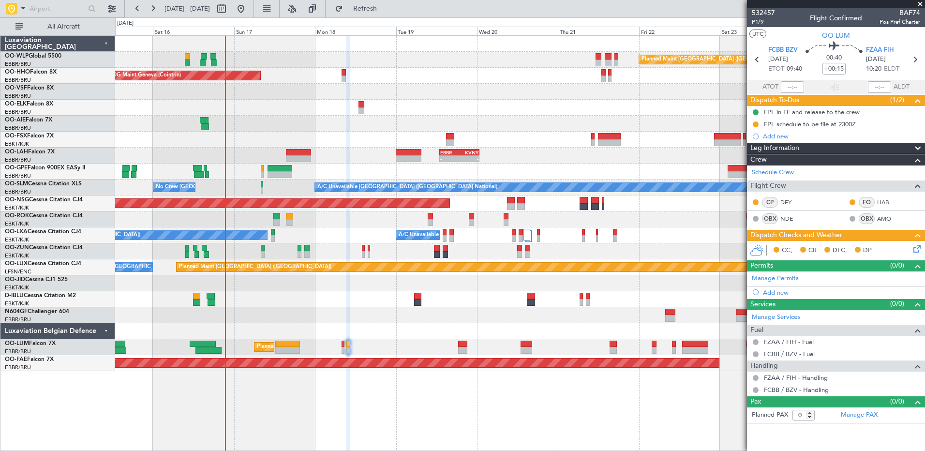
click at [919, 251] on icon at bounding box center [916, 247] width 8 height 8
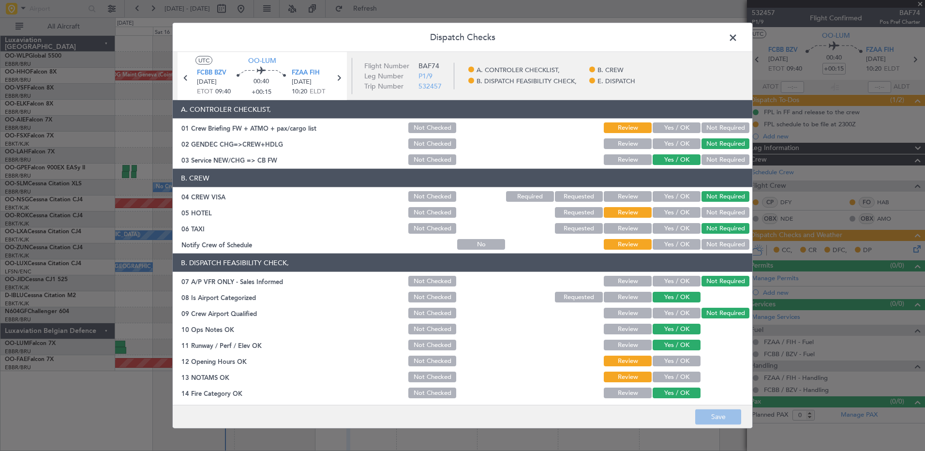
click at [672, 247] on button "Yes / OK" at bounding box center [677, 244] width 48 height 11
drag, startPoint x: 707, startPoint y: 216, endPoint x: 701, endPoint y: 196, distance: 20.7
click at [707, 215] on button "Not Required" at bounding box center [726, 212] width 48 height 11
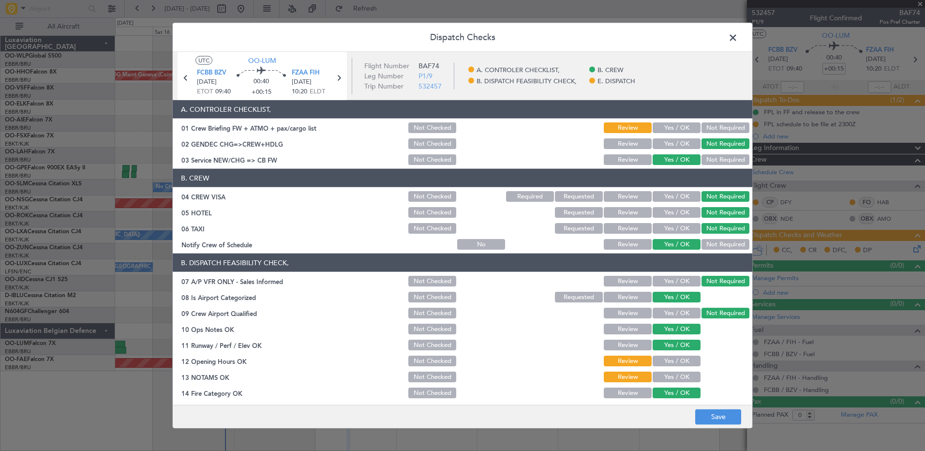
click at [687, 361] on button "Yes / OK" at bounding box center [677, 361] width 48 height 11
click at [679, 377] on button "Yes / OK" at bounding box center [677, 377] width 48 height 11
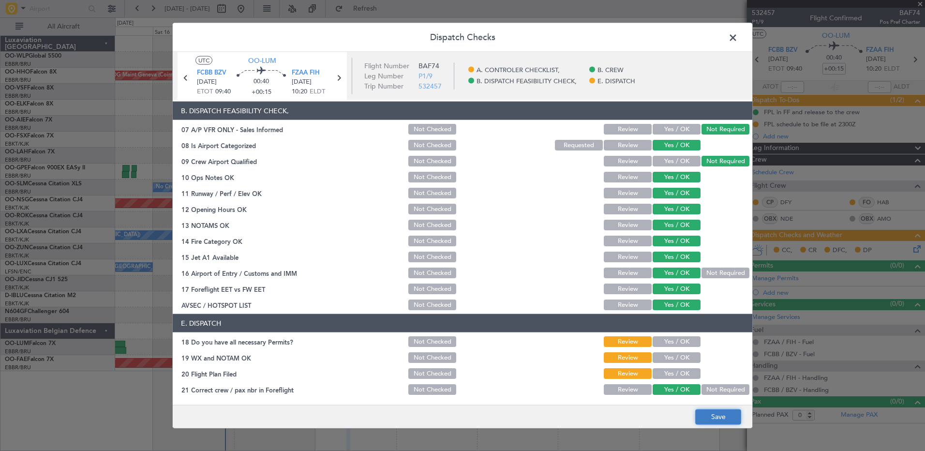
click at [725, 424] on button "Save" at bounding box center [719, 416] width 46 height 15
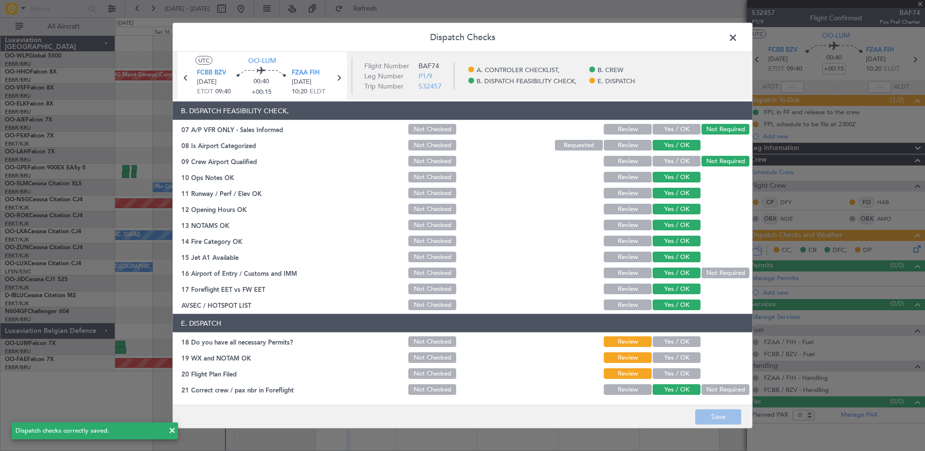
click at [738, 35] on span at bounding box center [738, 39] width 0 height 19
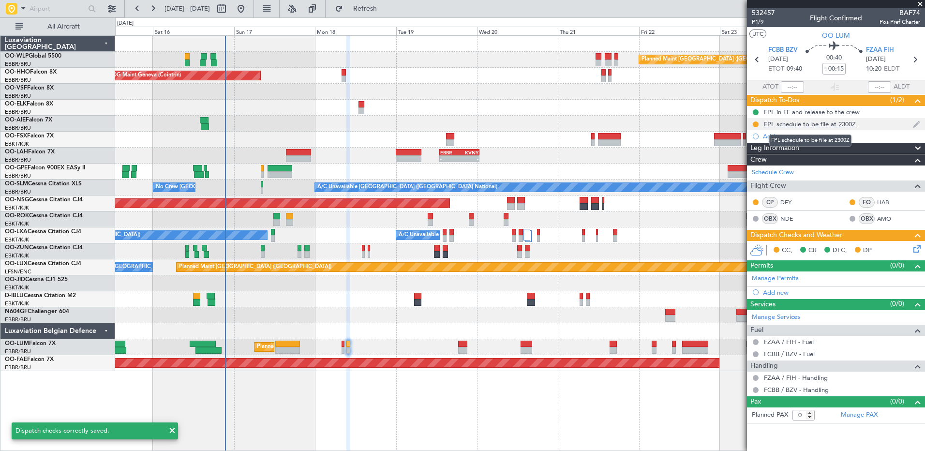
click at [811, 125] on div "FPL schedule to be file at 2300Z" at bounding box center [810, 124] width 92 height 8
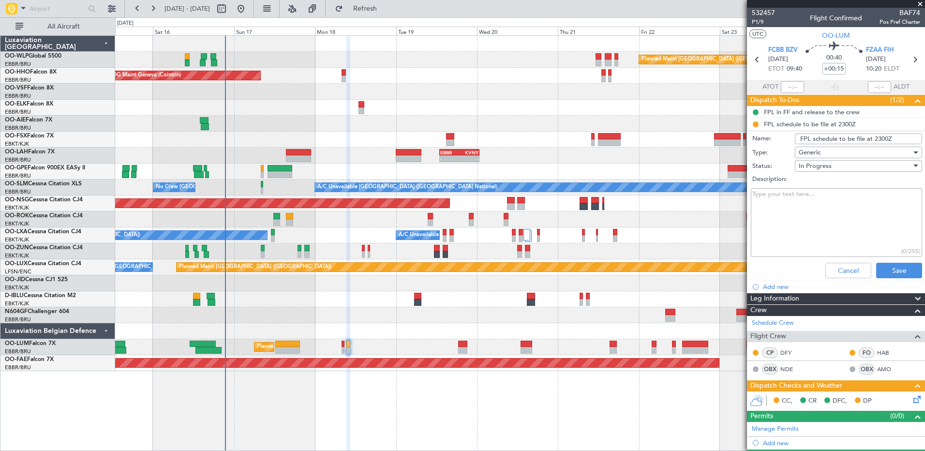
click at [883, 138] on input "FPL schedule to be file at 2300Z" at bounding box center [858, 139] width 127 height 11
type input "FPL schedule to be file at 1130z"
click at [901, 271] on button "Save" at bounding box center [900, 270] width 46 height 15
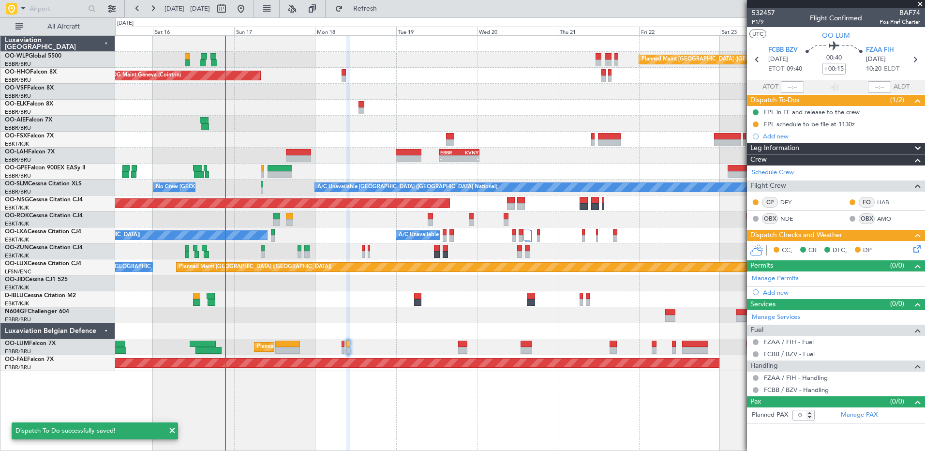
click at [913, 246] on icon at bounding box center [916, 247] width 8 height 8
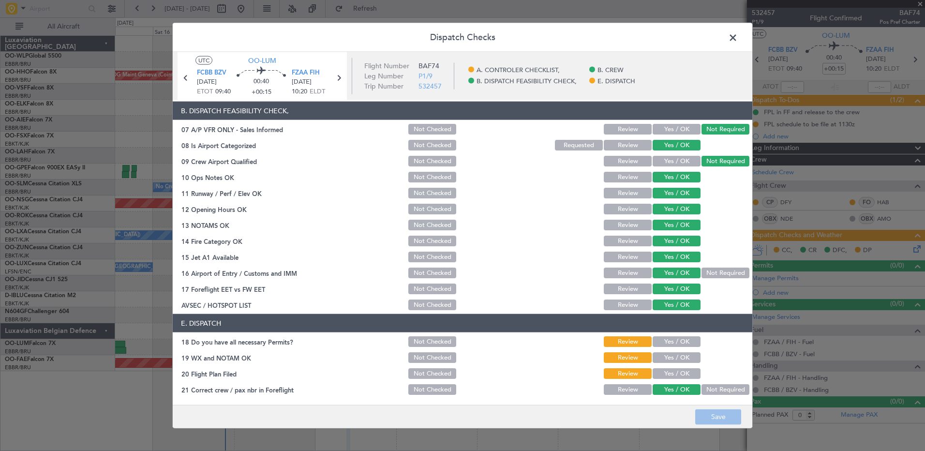
click at [738, 39] on span at bounding box center [738, 39] width 0 height 19
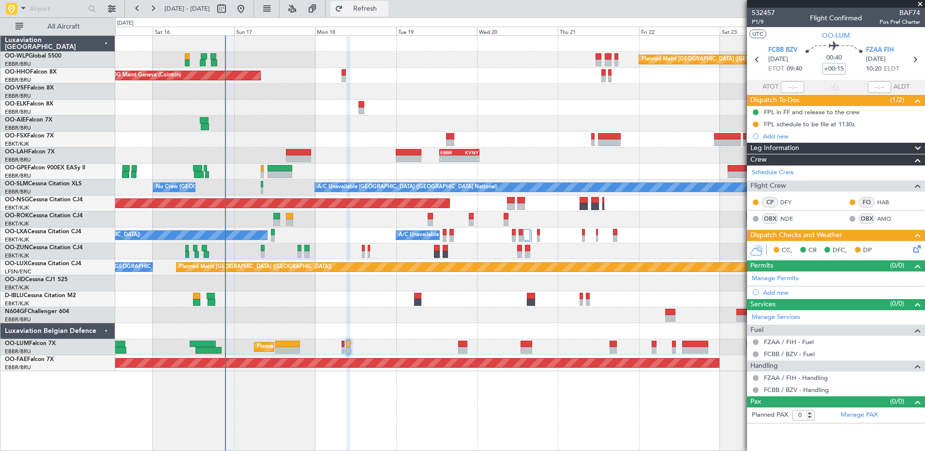
click at [386, 12] on span "Refresh" at bounding box center [365, 8] width 41 height 7
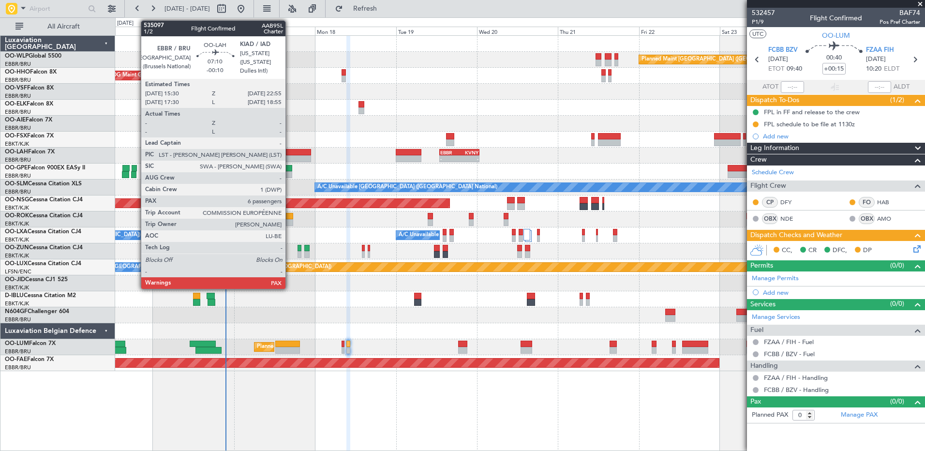
click at [290, 153] on div at bounding box center [298, 152] width 25 height 7
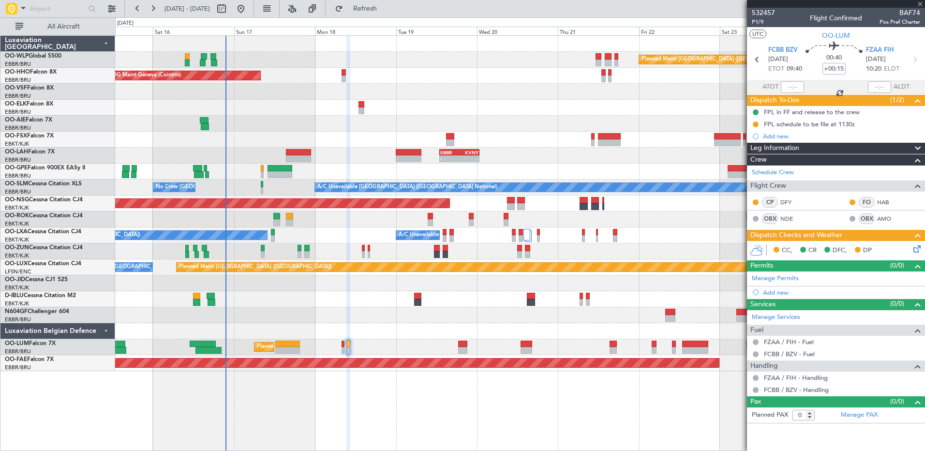
type input "-00:10"
type input "10"
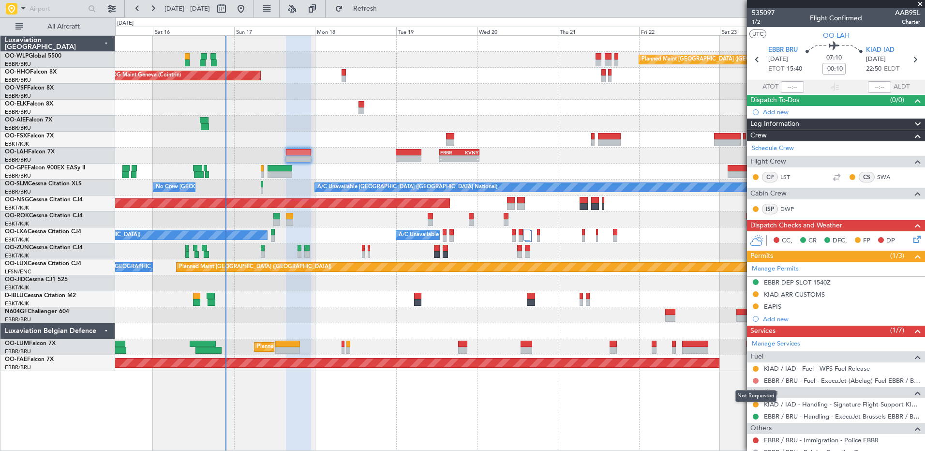
click at [755, 380] on button at bounding box center [756, 381] width 6 height 6
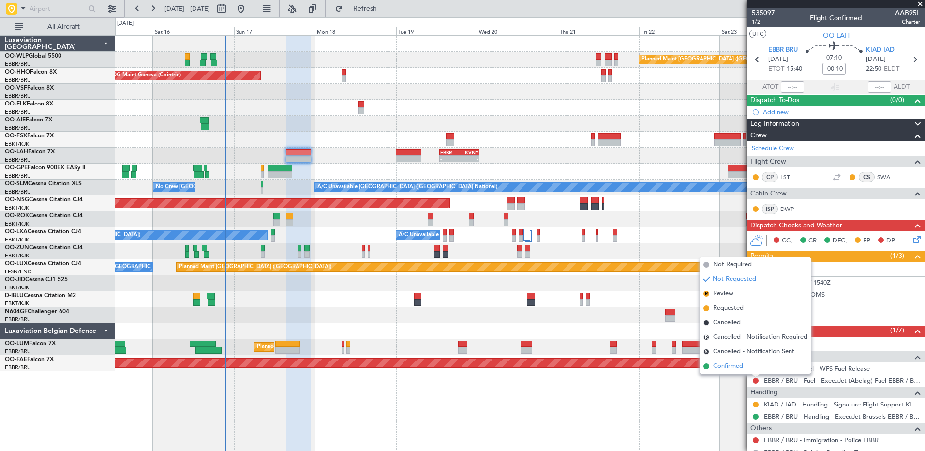
click at [728, 367] on span "Confirmed" at bounding box center [728, 367] width 30 height 10
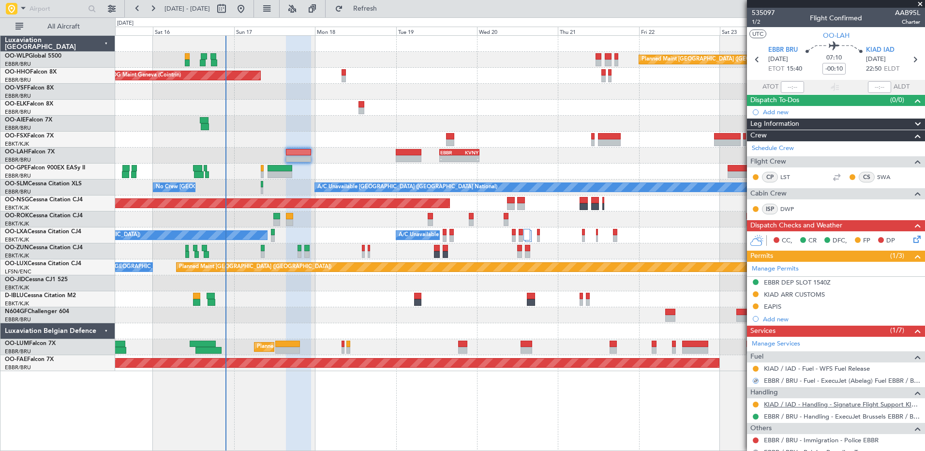
click at [794, 407] on link "KIAD / IAD - Handling - Signature Flight Support KIAD / IAD" at bounding box center [842, 404] width 156 height 8
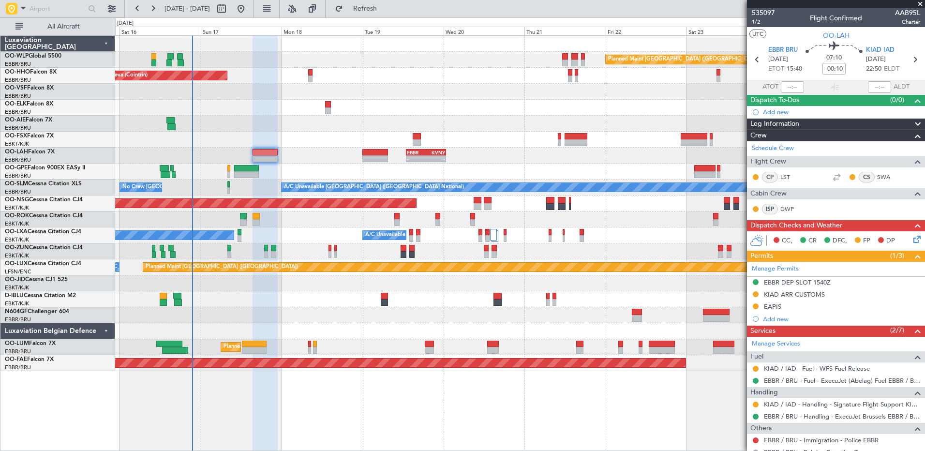
scroll to position [194, 0]
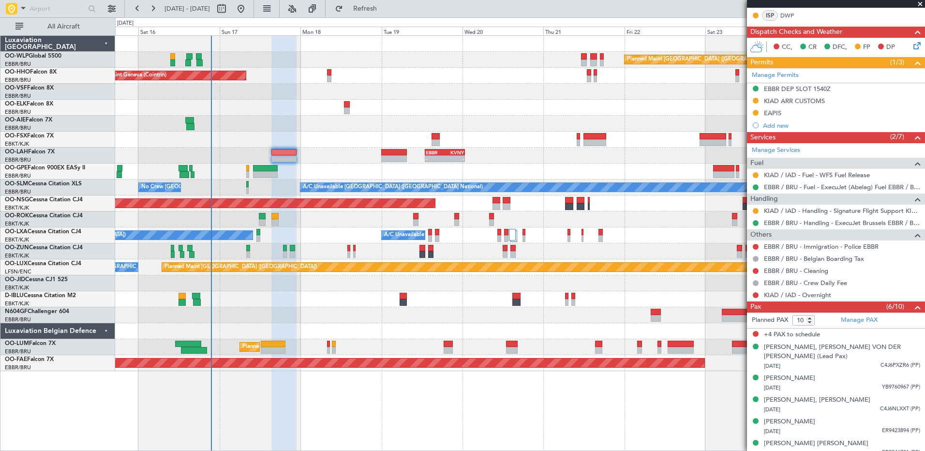
click at [296, 114] on div at bounding box center [520, 108] width 810 height 16
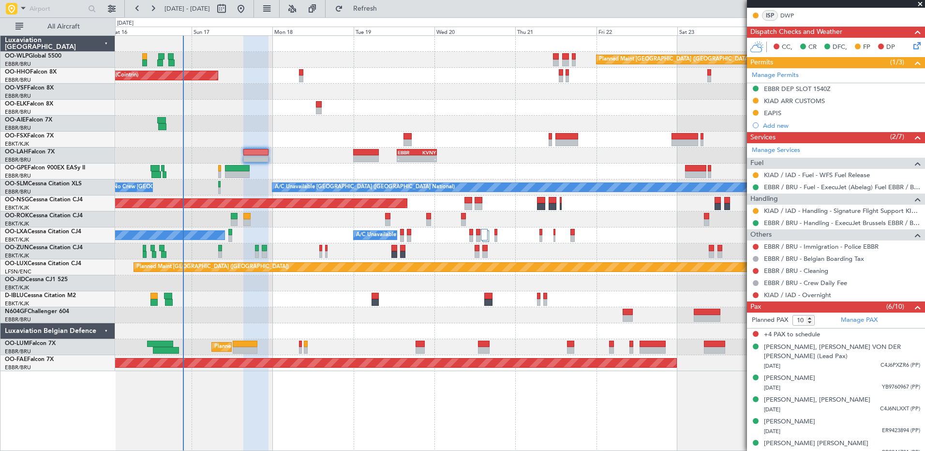
click at [288, 136] on div at bounding box center [520, 140] width 810 height 16
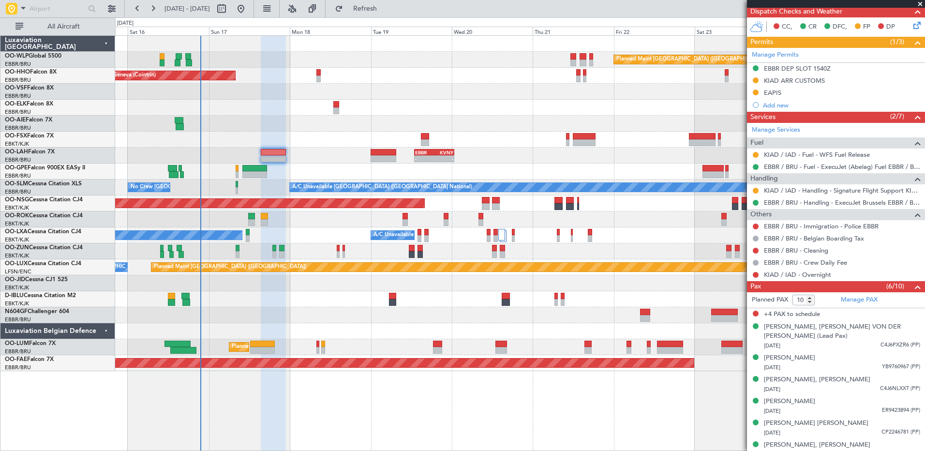
scroll to position [0, 0]
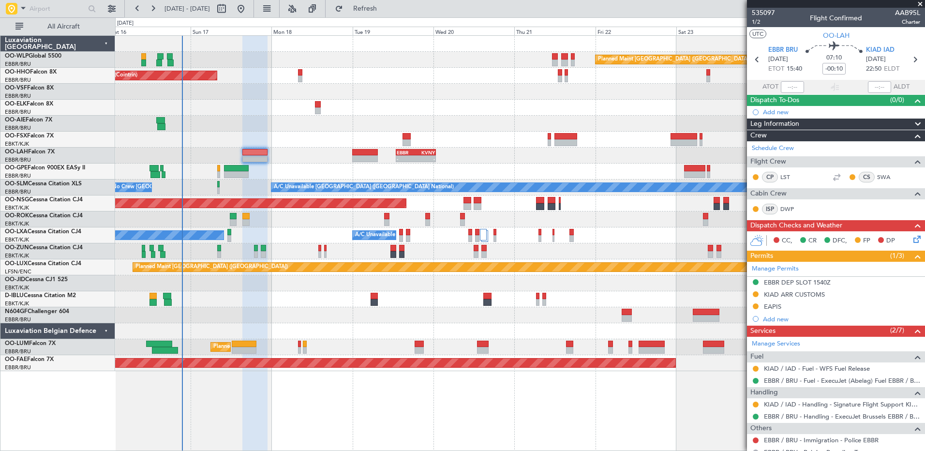
click at [293, 153] on div "- - EBBR 13:00 Z KVNY 00:45 Z" at bounding box center [520, 156] width 810 height 16
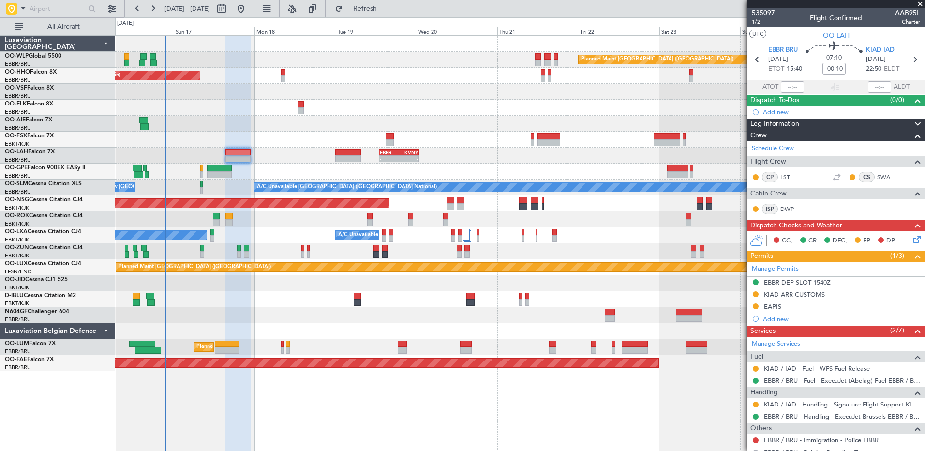
click at [466, 168] on div "No Crew Brussels (Brussels National) Planned Maint Brussels (Brussels National)" at bounding box center [520, 172] width 810 height 16
click at [384, 7] on span "Refresh" at bounding box center [365, 8] width 41 height 7
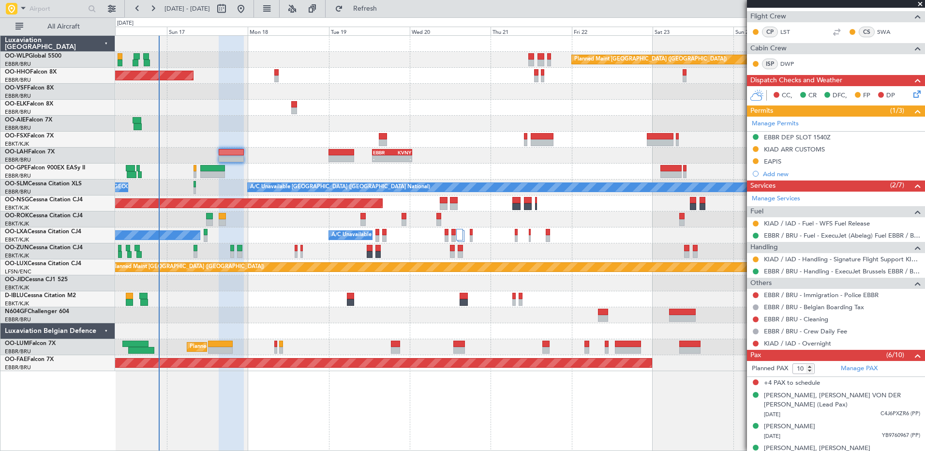
scroll to position [194, 0]
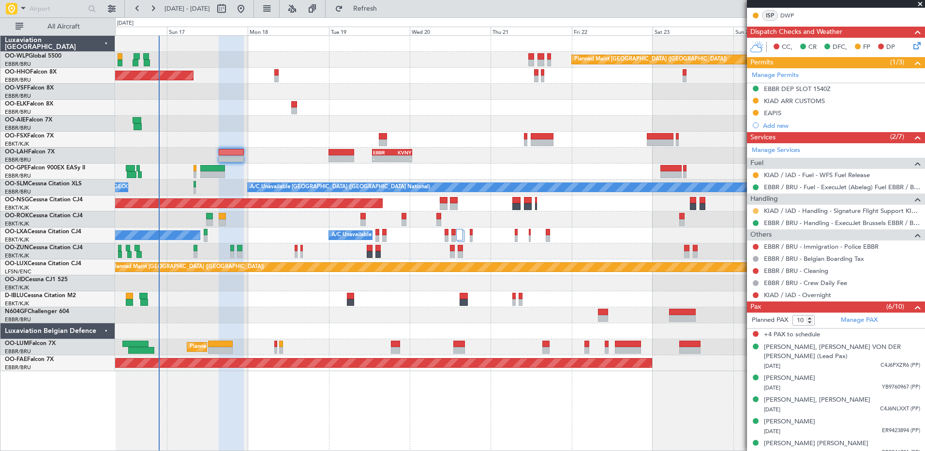
click at [755, 212] on button at bounding box center [756, 211] width 6 height 6
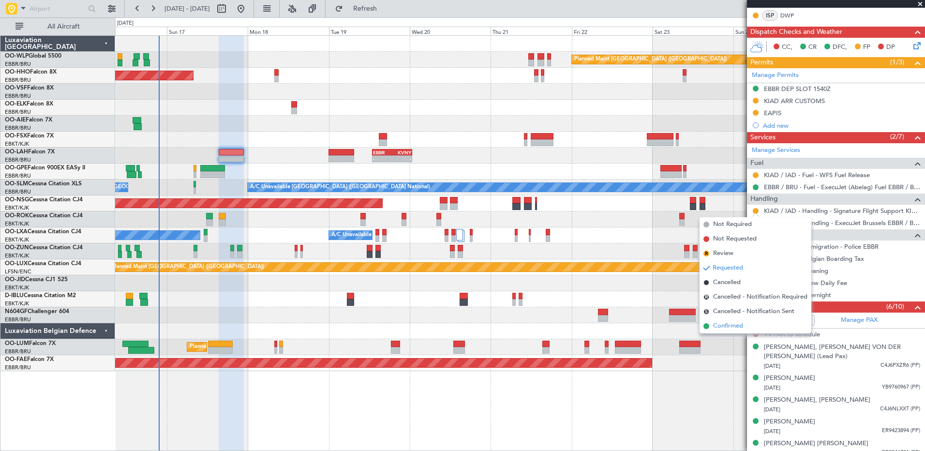
click at [726, 324] on span "Confirmed" at bounding box center [728, 326] width 30 height 10
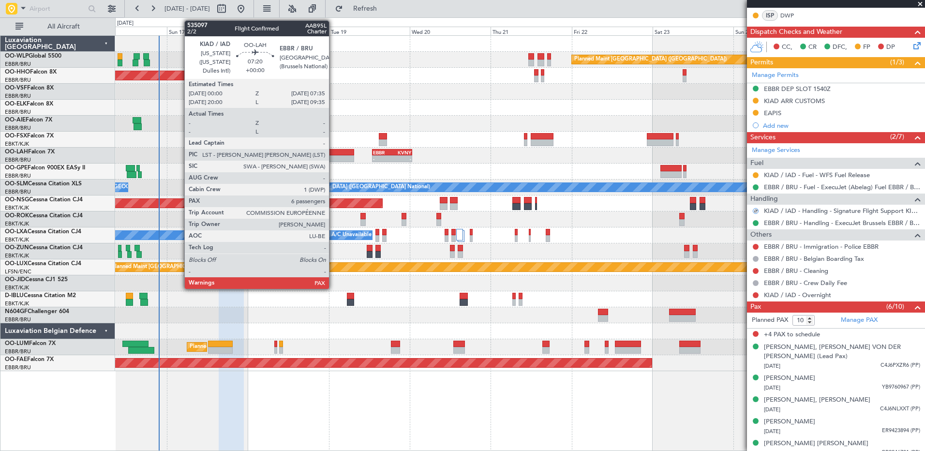
click at [336, 157] on div at bounding box center [342, 158] width 26 height 7
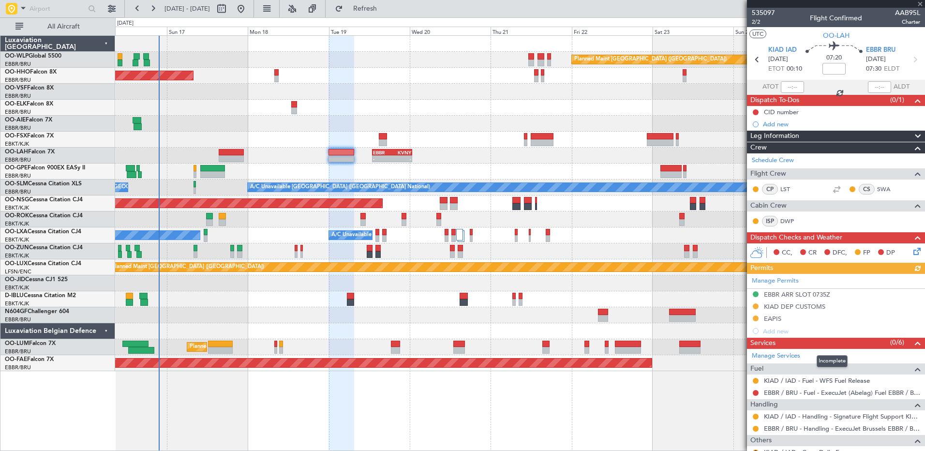
scroll to position [190, 0]
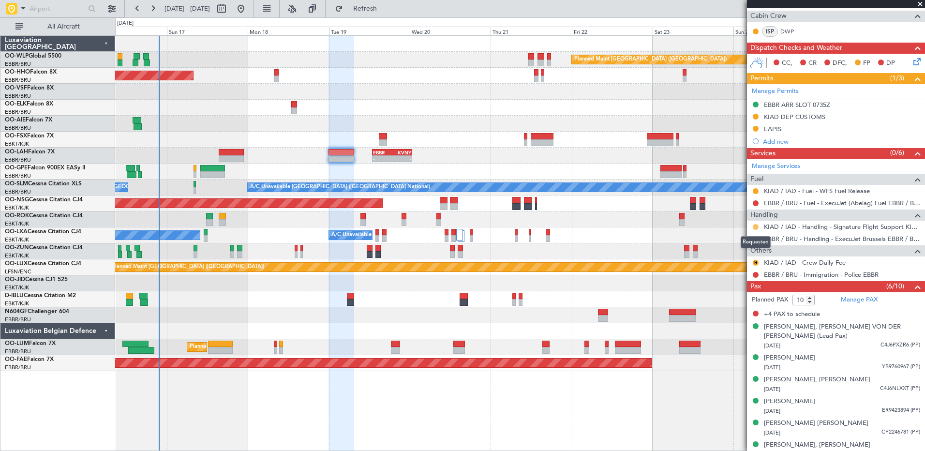
click at [755, 226] on button at bounding box center [756, 227] width 6 height 6
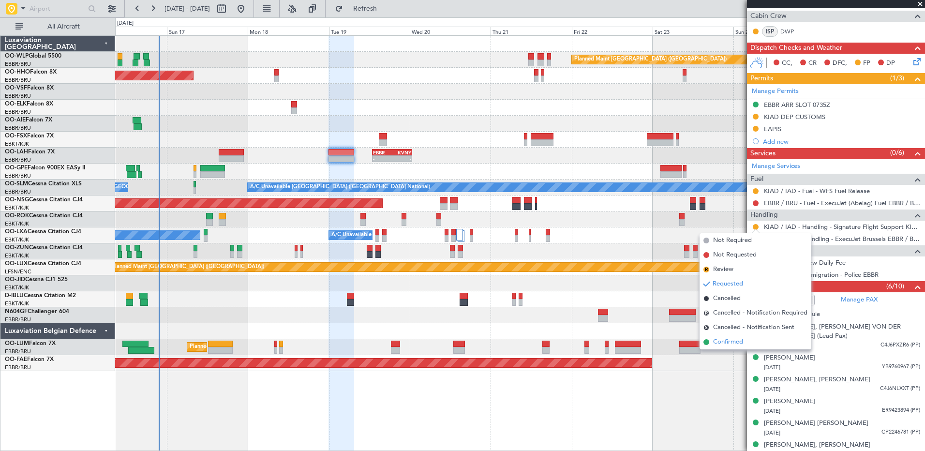
click at [722, 339] on span "Confirmed" at bounding box center [728, 342] width 30 height 10
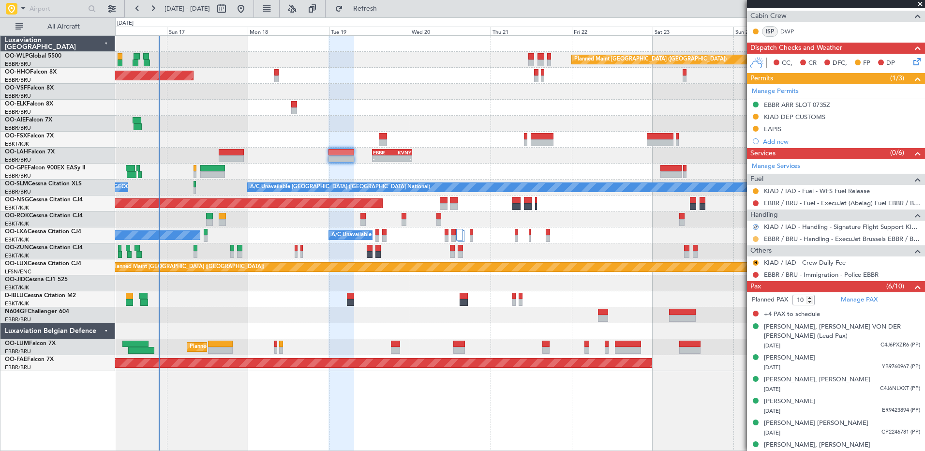
click at [757, 237] on button at bounding box center [756, 239] width 6 height 6
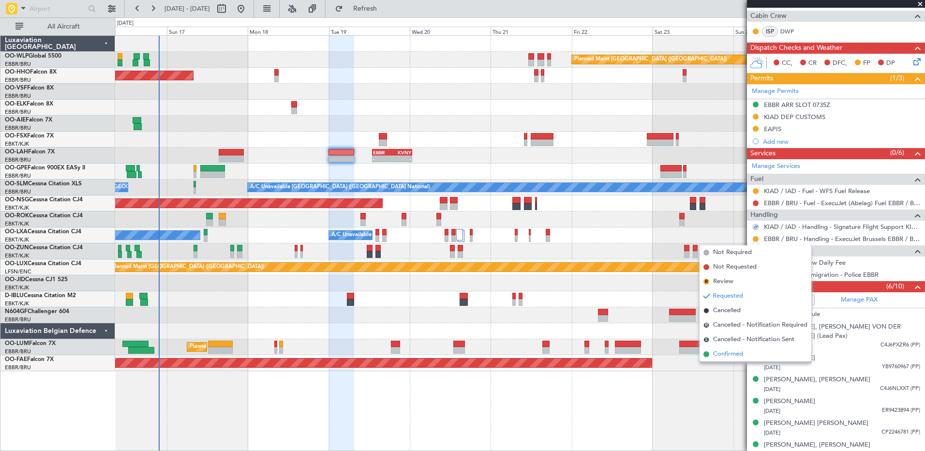
click at [714, 356] on span "Confirmed" at bounding box center [728, 354] width 30 height 10
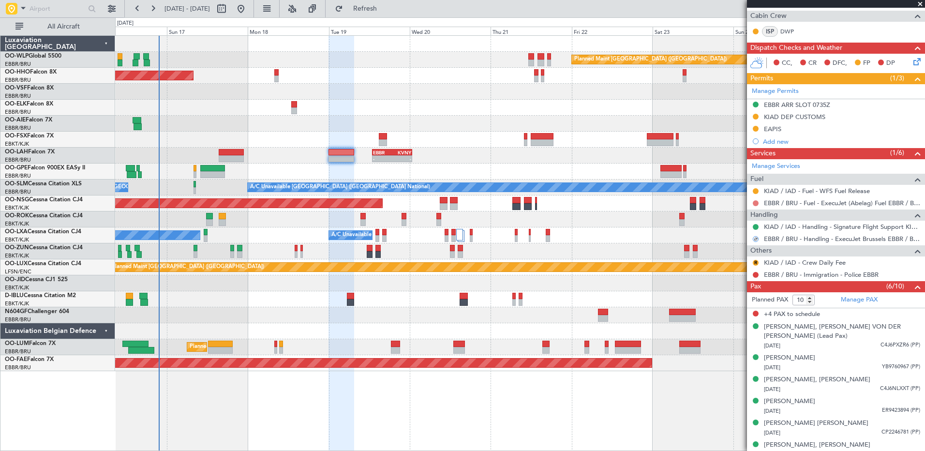
click at [755, 202] on button at bounding box center [756, 203] width 6 height 6
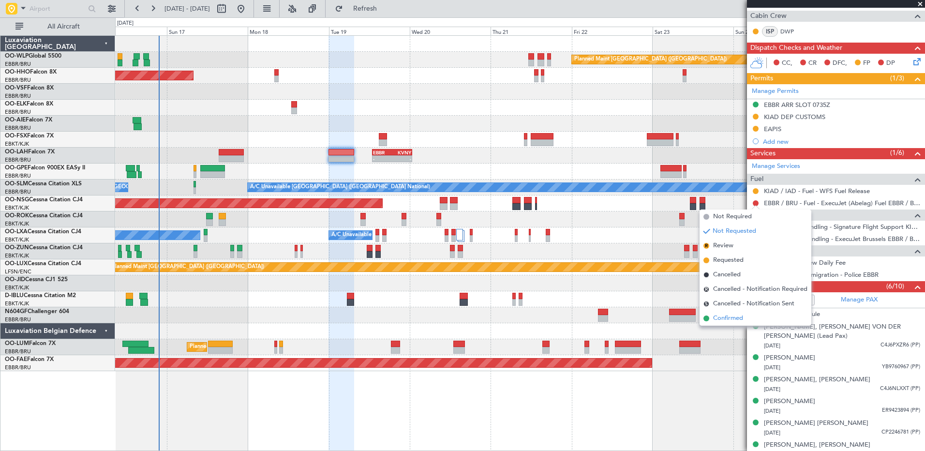
click at [723, 315] on span "Confirmed" at bounding box center [728, 319] width 30 height 10
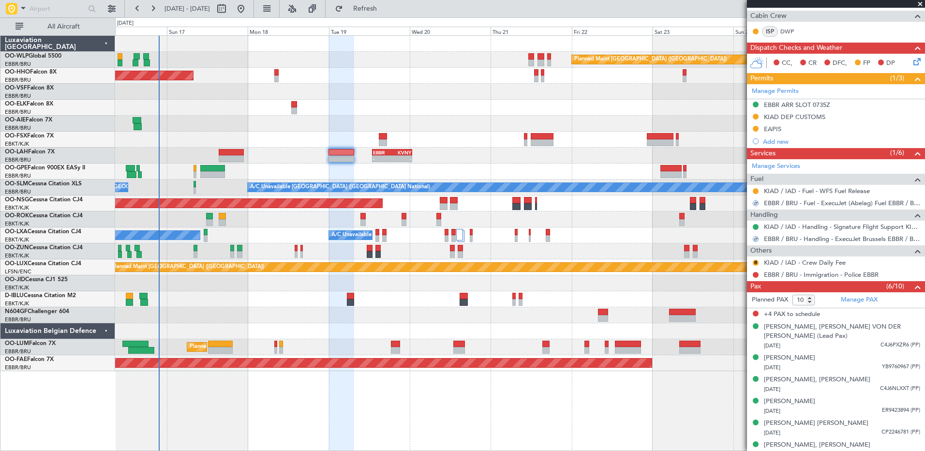
scroll to position [0, 0]
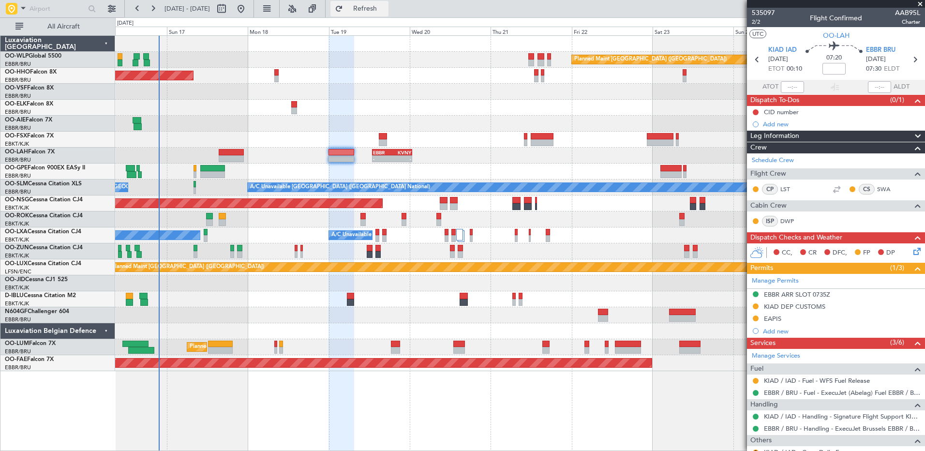
click at [386, 12] on span "Refresh" at bounding box center [365, 8] width 41 height 7
click at [760, 11] on span "535097" at bounding box center [763, 13] width 23 height 10
click at [381, 1] on button "Refresh" at bounding box center [360, 8] width 58 height 15
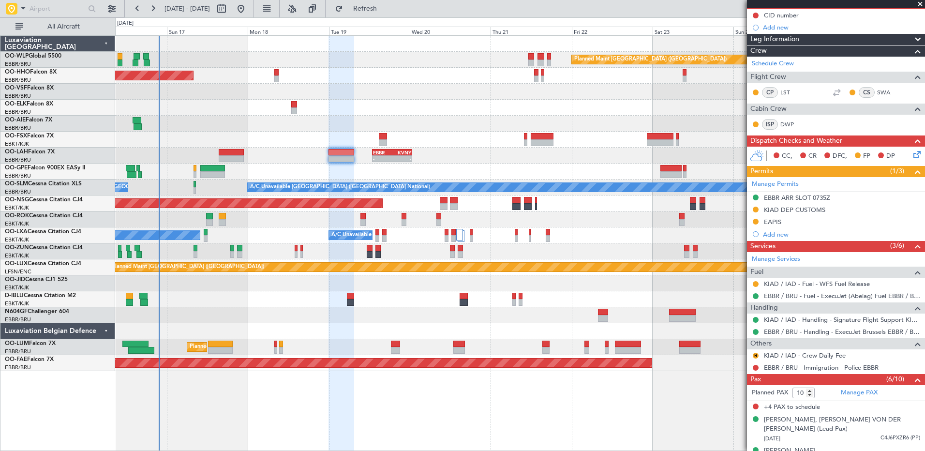
scroll to position [190, 0]
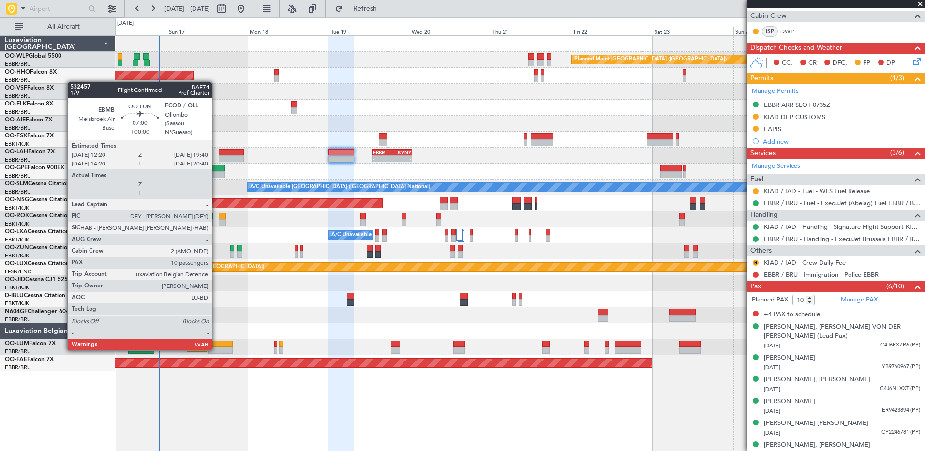
click at [216, 349] on div at bounding box center [220, 350] width 25 height 7
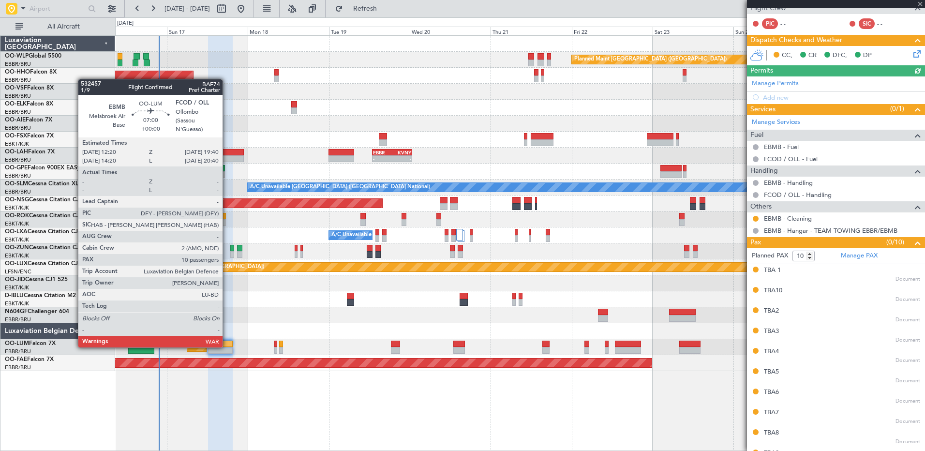
scroll to position [0, 0]
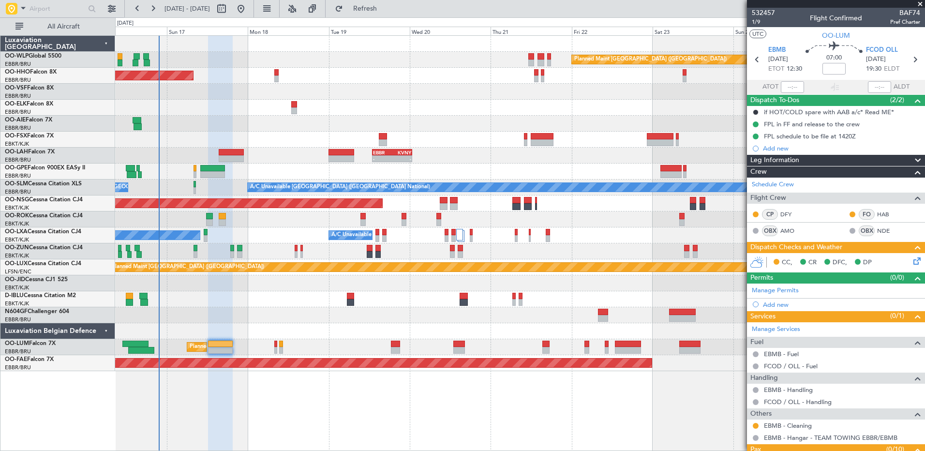
click at [912, 259] on icon at bounding box center [916, 260] width 8 height 8
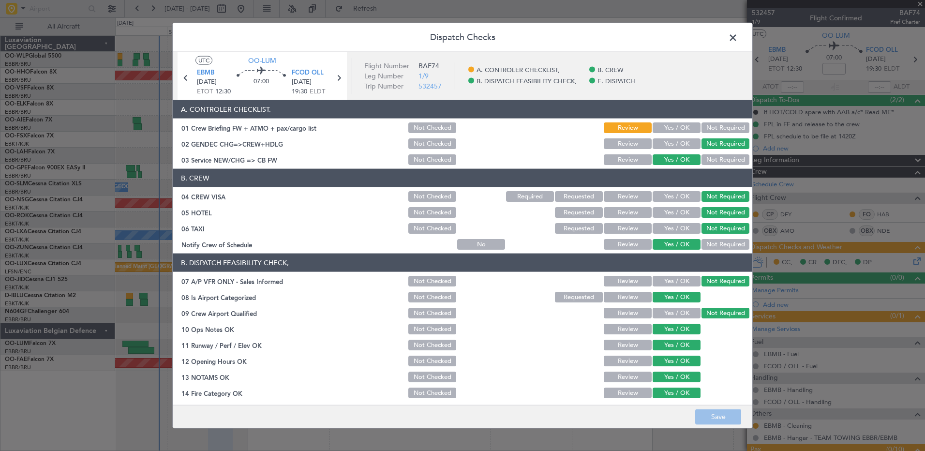
click at [676, 124] on button "Yes / OK" at bounding box center [677, 127] width 48 height 11
click at [726, 419] on button "Save" at bounding box center [719, 416] width 46 height 15
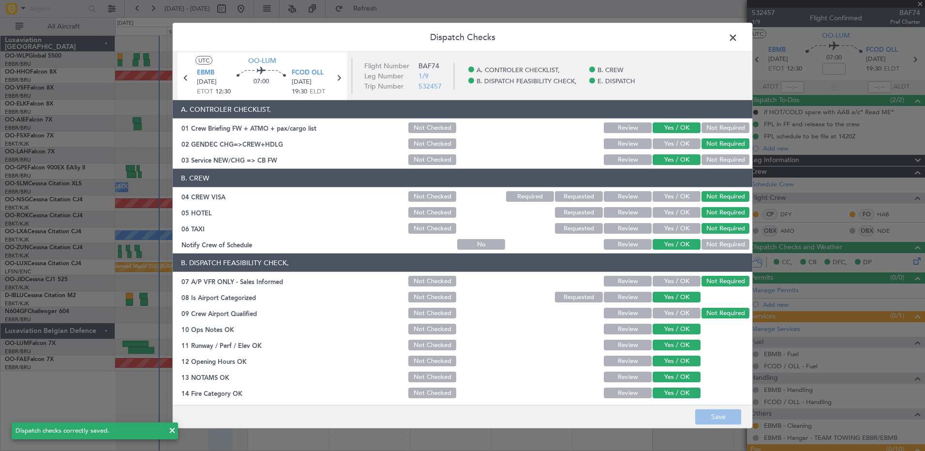
click at [738, 36] on span at bounding box center [738, 39] width 0 height 19
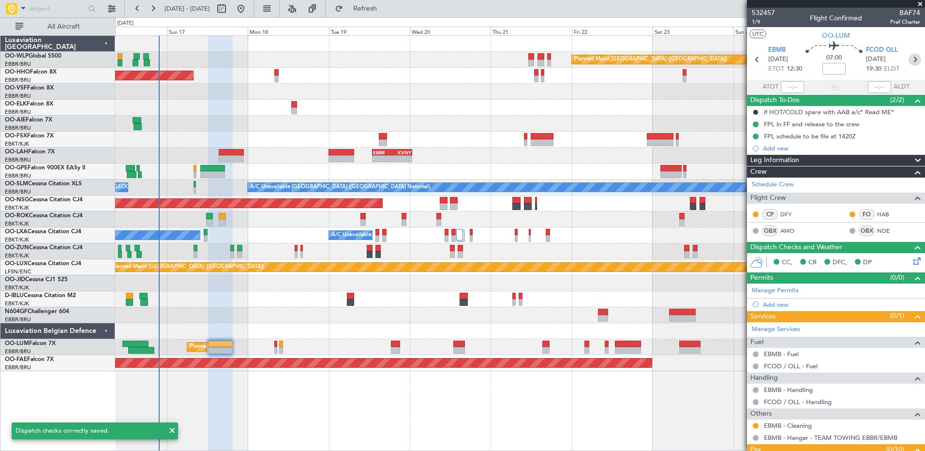
click at [911, 64] on icon at bounding box center [915, 59] width 13 height 13
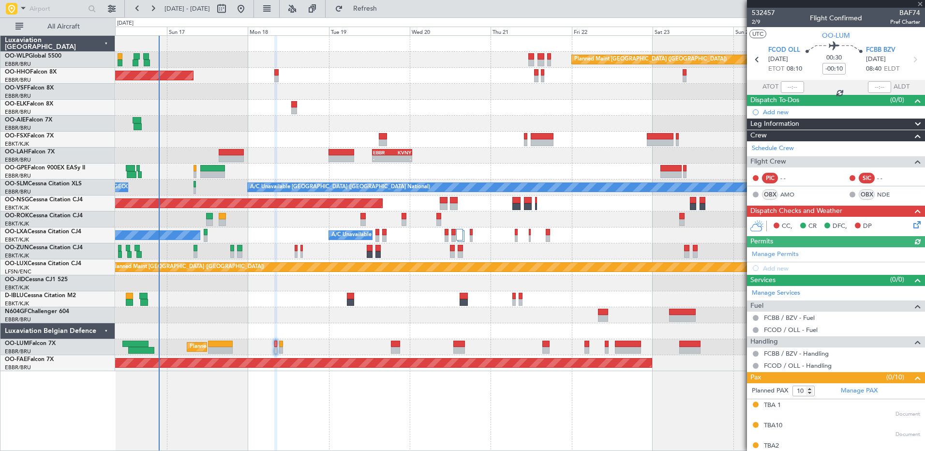
click at [912, 225] on icon at bounding box center [916, 223] width 8 height 8
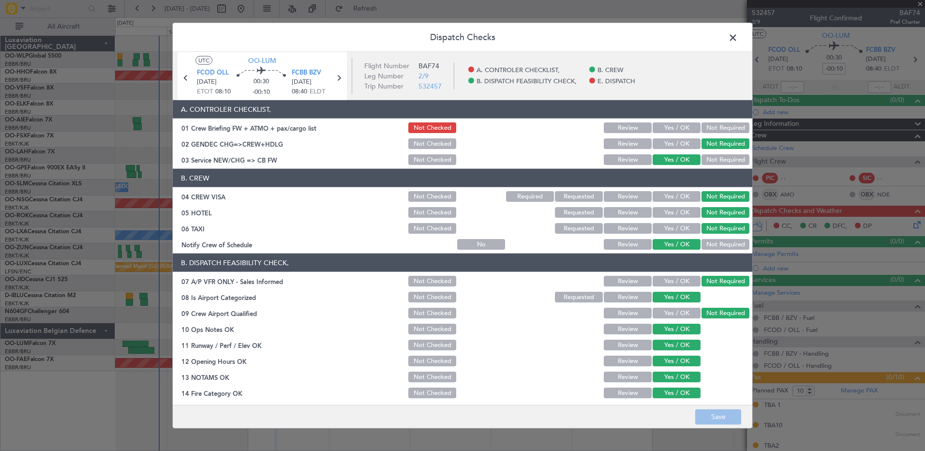
click at [676, 130] on button "Yes / OK" at bounding box center [677, 127] width 48 height 11
click at [733, 417] on button "Save" at bounding box center [719, 416] width 46 height 15
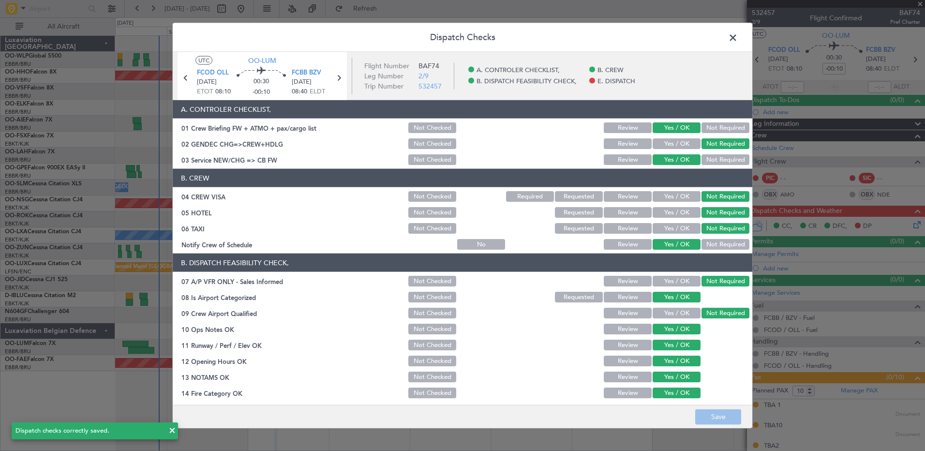
click at [738, 37] on span at bounding box center [738, 39] width 0 height 19
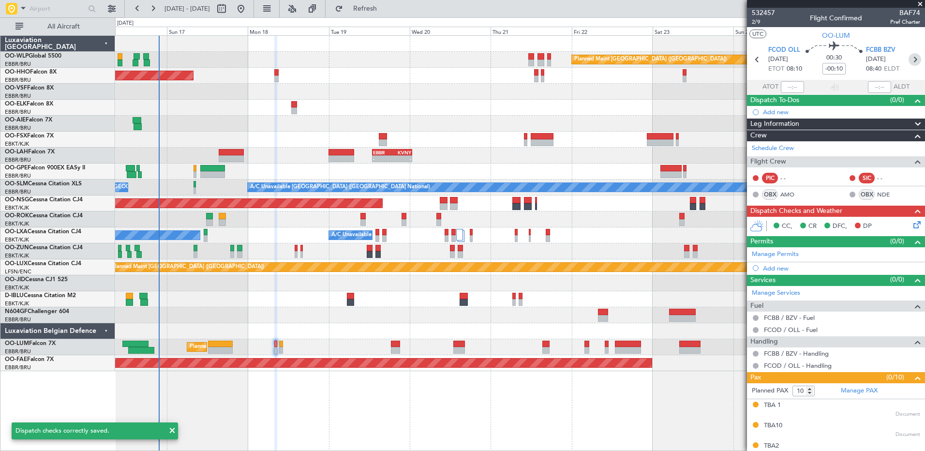
click at [909, 62] on icon at bounding box center [915, 59] width 13 height 13
type input "+00:15"
type input "0"
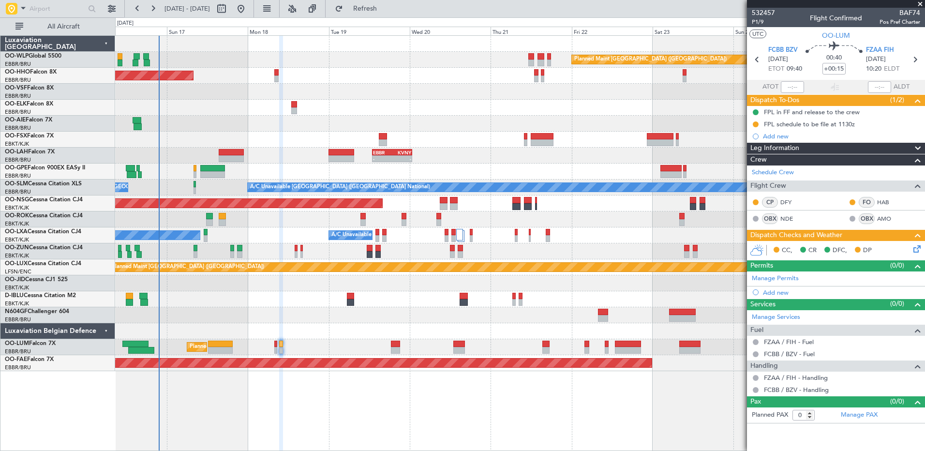
click at [914, 246] on icon at bounding box center [916, 247] width 8 height 8
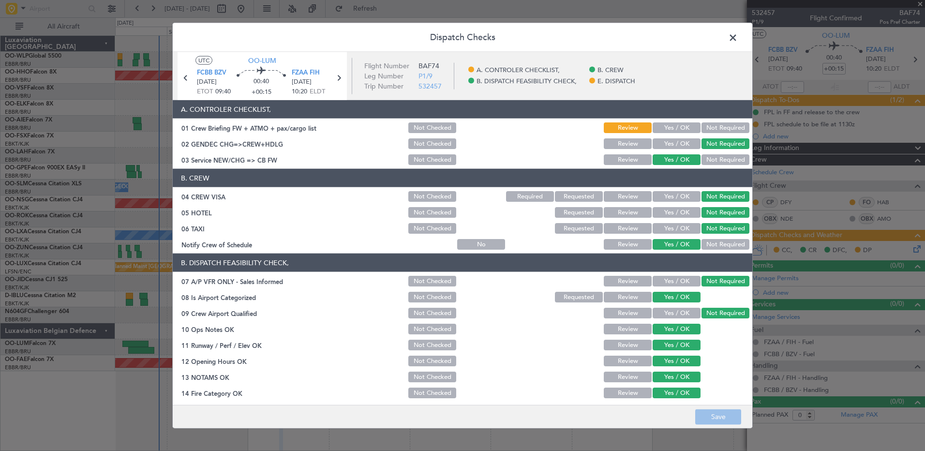
click at [671, 129] on button "Yes / OK" at bounding box center [677, 127] width 48 height 11
click at [729, 415] on button "Save" at bounding box center [719, 416] width 46 height 15
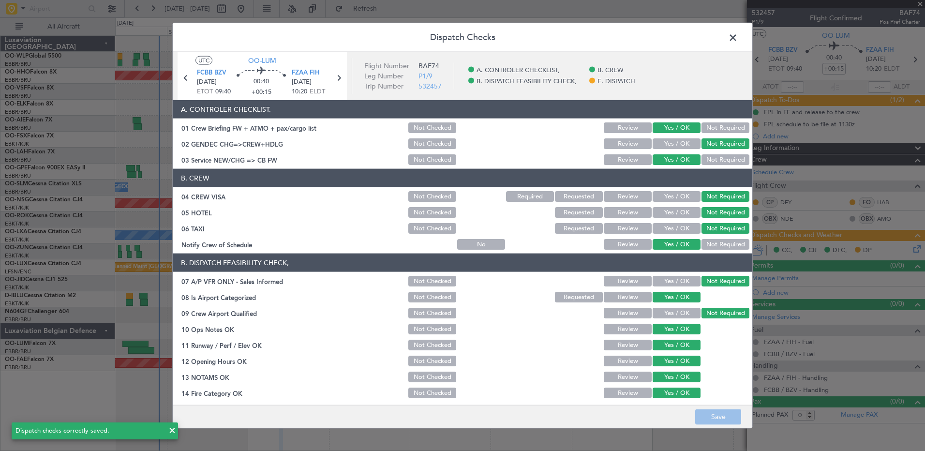
click at [738, 35] on span at bounding box center [738, 39] width 0 height 19
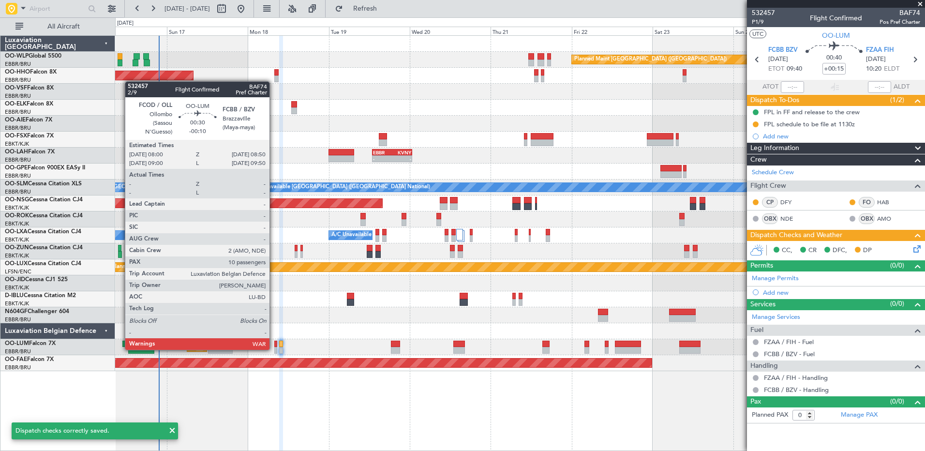
click at [274, 349] on div at bounding box center [275, 350] width 3 height 7
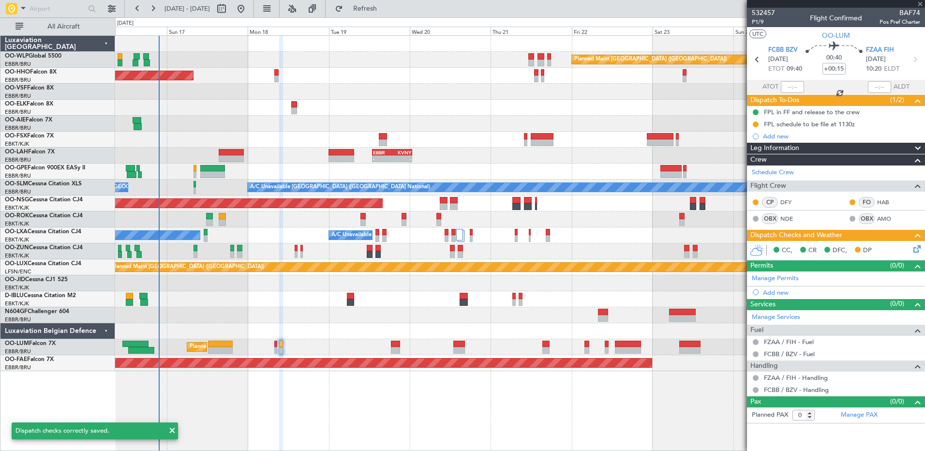
type input "-00:10"
type input "10"
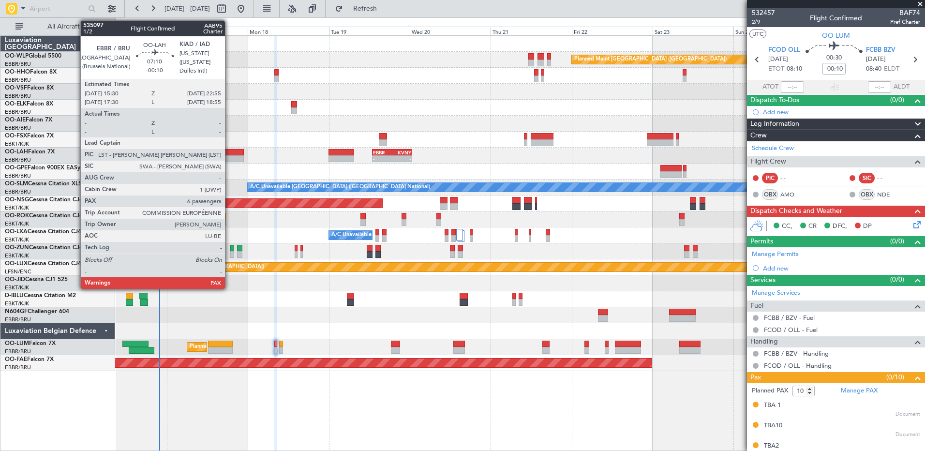
click at [229, 151] on div at bounding box center [231, 152] width 25 height 7
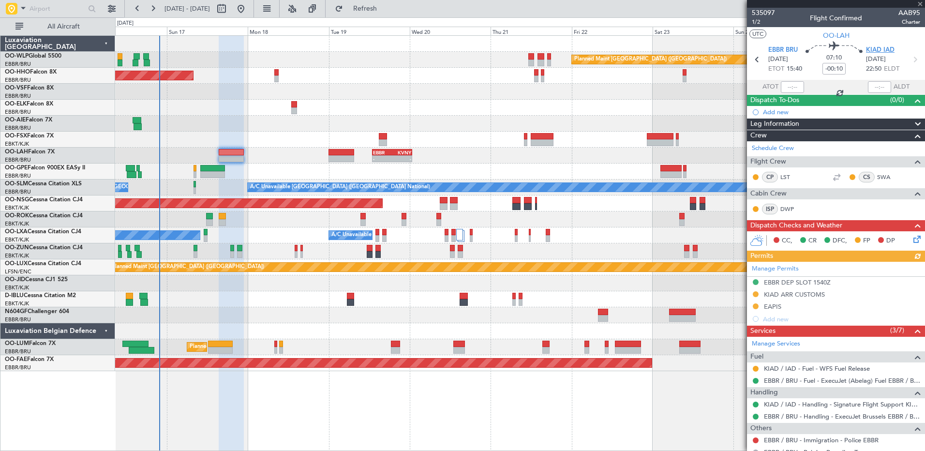
click at [878, 49] on span "KIAD IAD" at bounding box center [880, 50] width 29 height 10
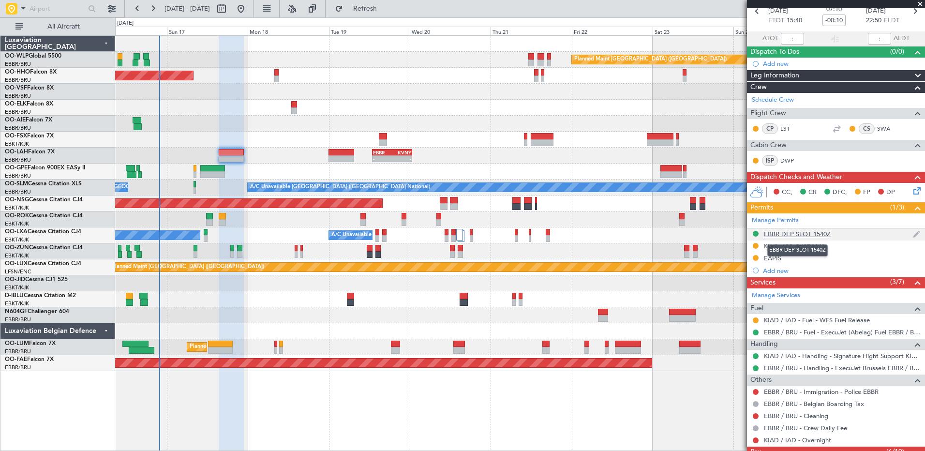
click at [794, 233] on div "EBBR DEP SLOT 1540Z" at bounding box center [797, 234] width 67 height 8
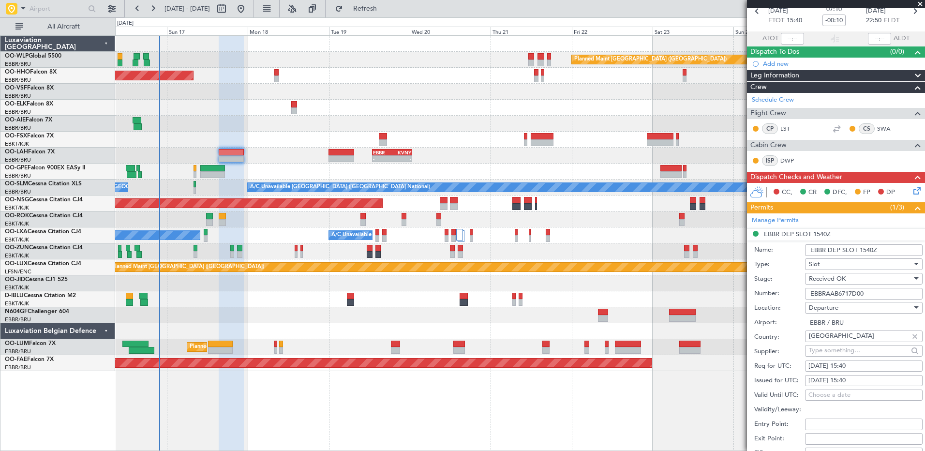
drag, startPoint x: 869, startPoint y: 293, endPoint x: 792, endPoint y: 290, distance: 76.5
click at [792, 290] on div "Number: EBBRAAB6717D00" at bounding box center [839, 294] width 168 height 15
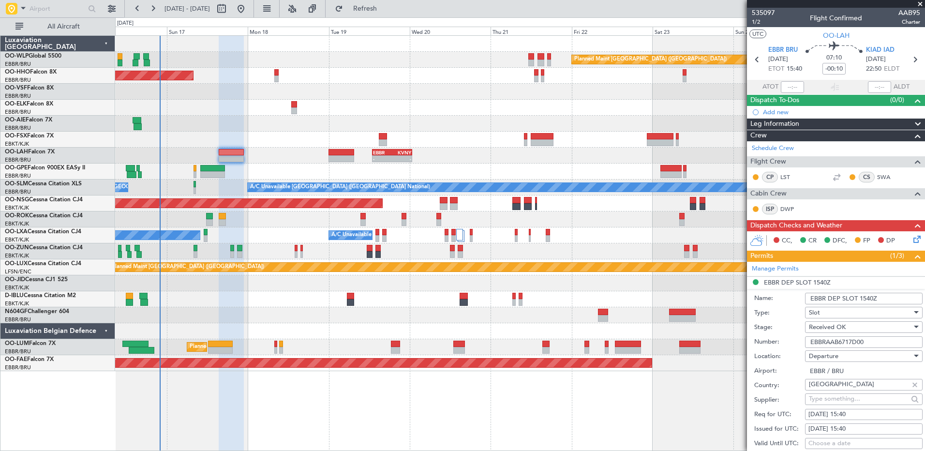
click at [781, 115] on div "Add new" at bounding box center [841, 112] width 157 height 8
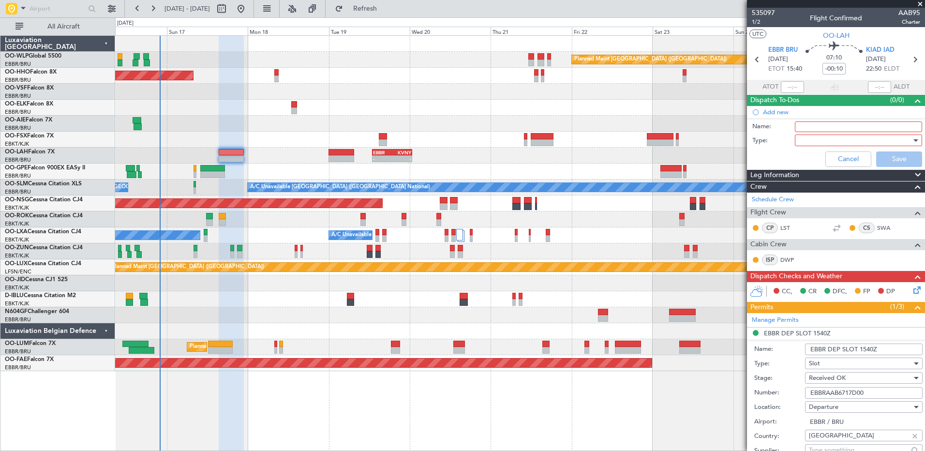
click at [811, 127] on input "Name:" at bounding box center [858, 126] width 127 height 11
type input "FPL in FF and release to the crew"
click at [819, 140] on div at bounding box center [855, 140] width 113 height 15
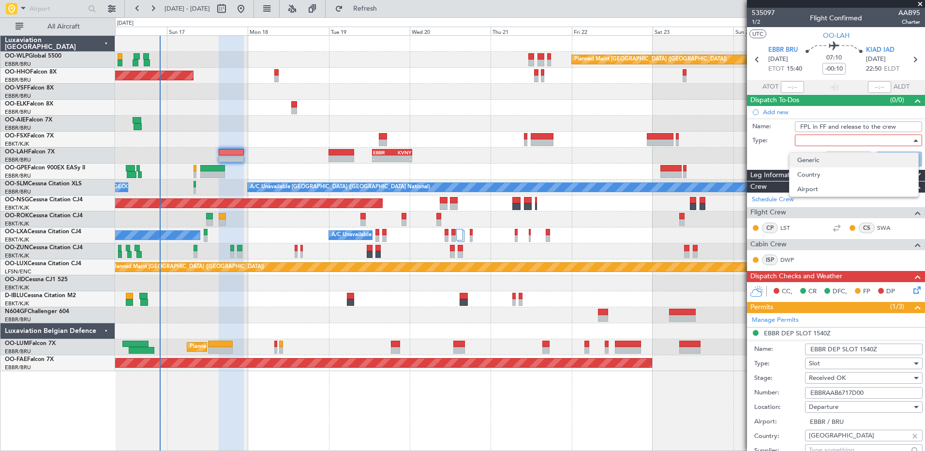
click at [815, 158] on span "Generic" at bounding box center [854, 160] width 113 height 15
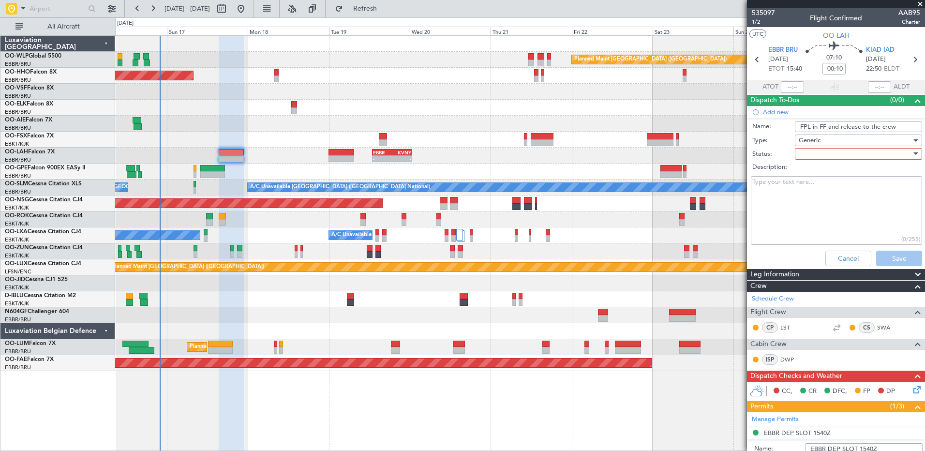
click at [815, 154] on div at bounding box center [855, 154] width 113 height 15
click at [816, 184] on span "In Progress" at bounding box center [854, 188] width 113 height 15
click at [891, 262] on button "Save" at bounding box center [900, 258] width 46 height 15
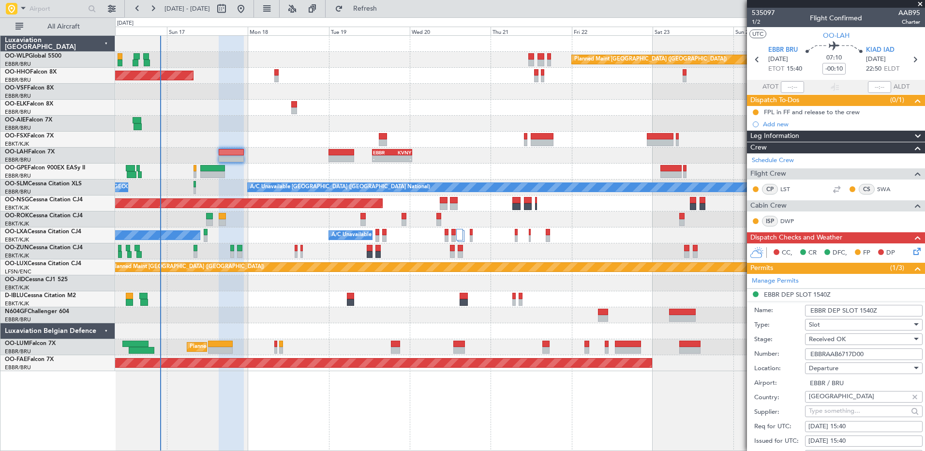
click at [680, 413] on div "Planned Maint [GEOGRAPHIC_DATA] ([GEOGRAPHIC_DATA]) AOG Maint Geneva ([GEOGRAPH…" at bounding box center [520, 243] width 810 height 416
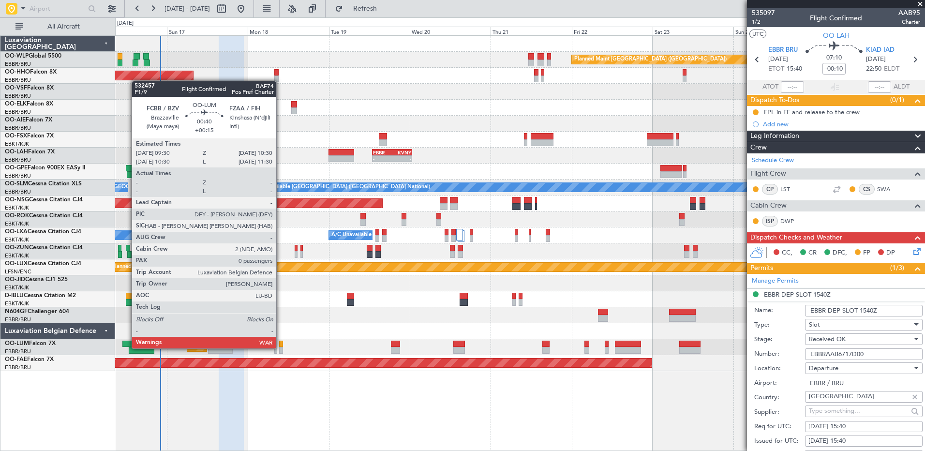
click at [281, 348] on div at bounding box center [280, 350] width 3 height 7
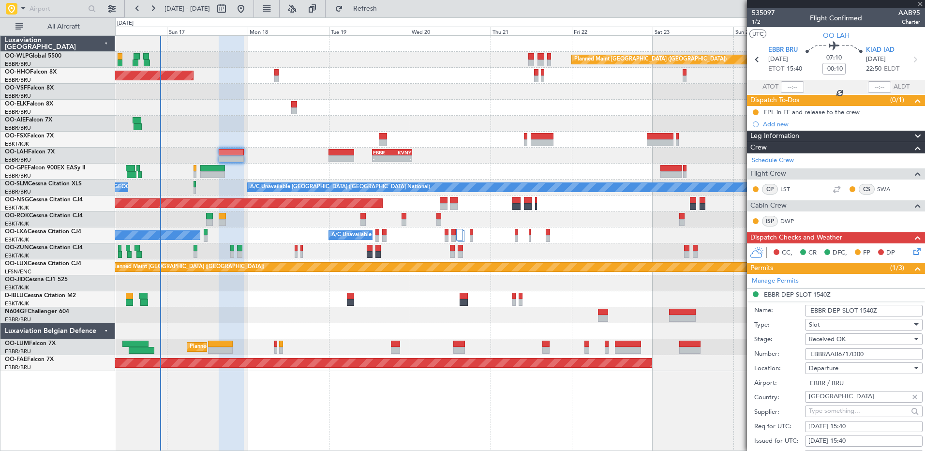
type input "+00:15"
type input "0"
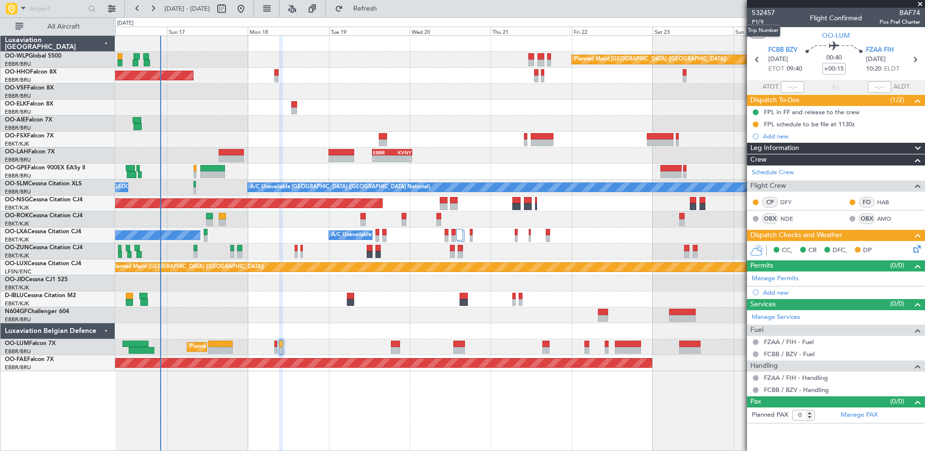
click at [764, 20] on mat-tooltip-component "Trip Number" at bounding box center [764, 31] width 48 height 26
click at [758, 18] on span "P1/9" at bounding box center [763, 22] width 23 height 8
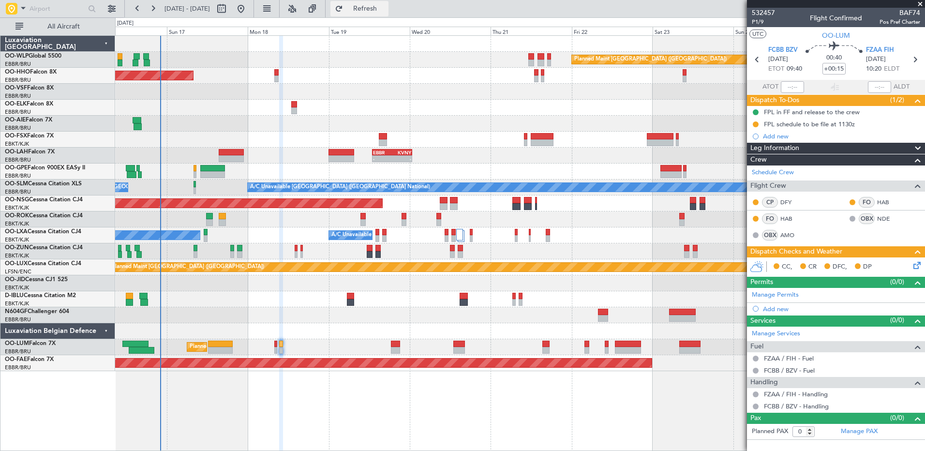
click at [386, 11] on span "Refresh" at bounding box center [365, 8] width 41 height 7
click at [920, 265] on icon at bounding box center [916, 264] width 8 height 8
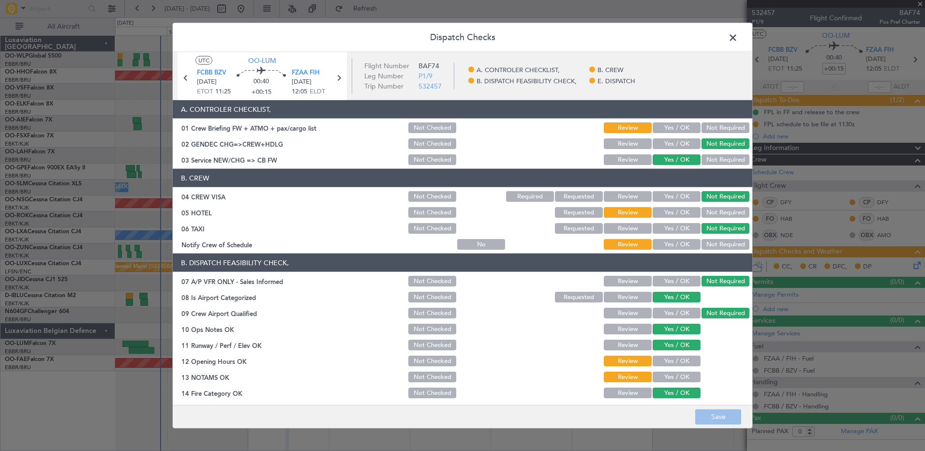
click at [674, 375] on button "Yes / OK" at bounding box center [677, 377] width 48 height 11
click at [678, 366] on button "Yes / OK" at bounding box center [677, 361] width 48 height 11
click at [671, 243] on button "Yes / OK" at bounding box center [677, 244] width 48 height 11
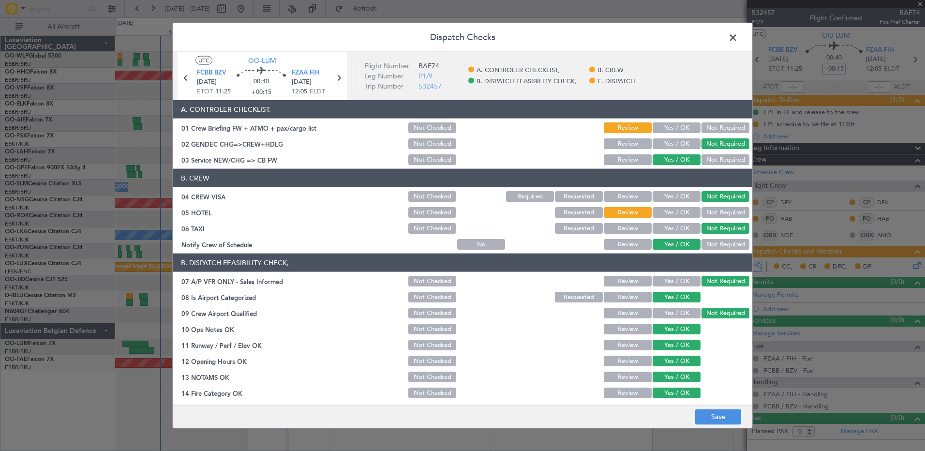
click at [728, 208] on button "Not Required" at bounding box center [726, 212] width 48 height 11
click at [663, 143] on button "Yes / OK" at bounding box center [677, 143] width 48 height 11
click at [672, 120] on section "A. CONTROLER CHECKLIST, 01 Crew Briefing FW + ATMO + pax/cargo list Not Checked…" at bounding box center [463, 133] width 580 height 66
click at [673, 129] on button "Yes / OK" at bounding box center [677, 127] width 48 height 11
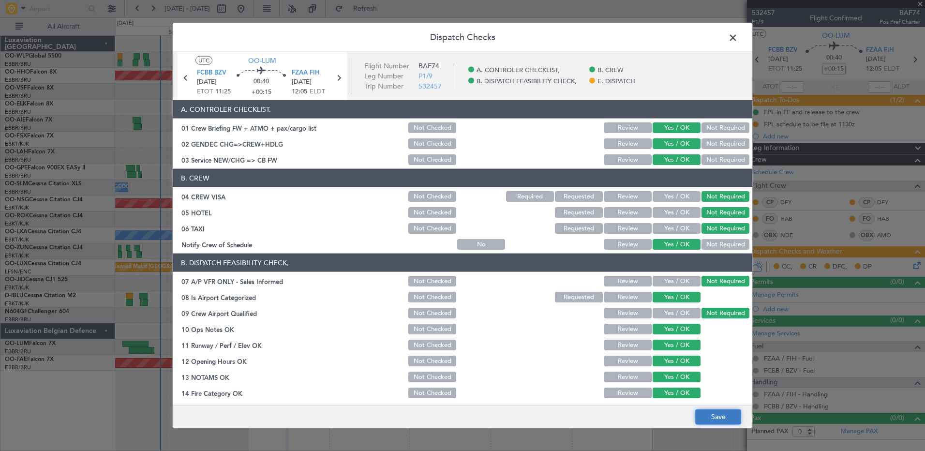
click at [730, 421] on button "Save" at bounding box center [719, 416] width 46 height 15
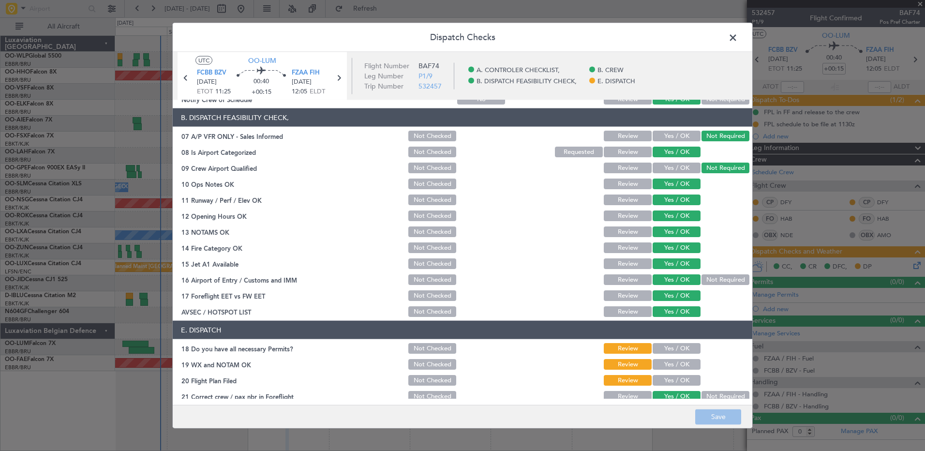
scroll to position [152, 0]
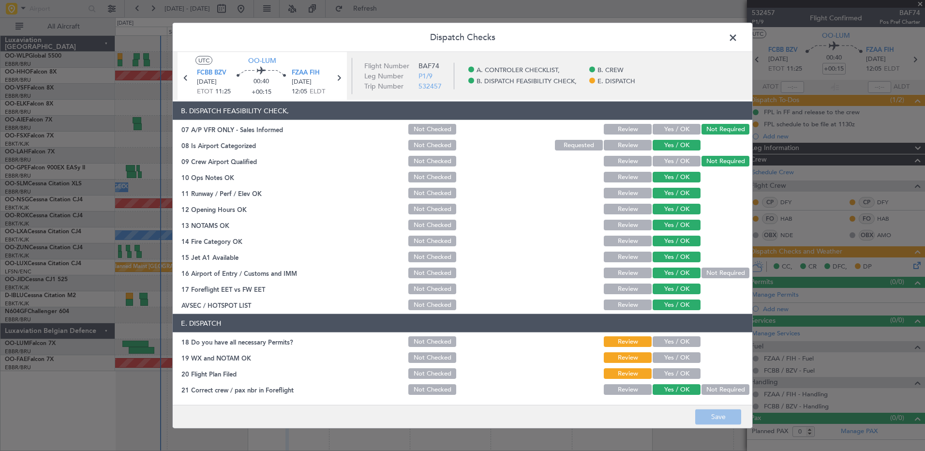
click at [738, 33] on span at bounding box center [738, 39] width 0 height 19
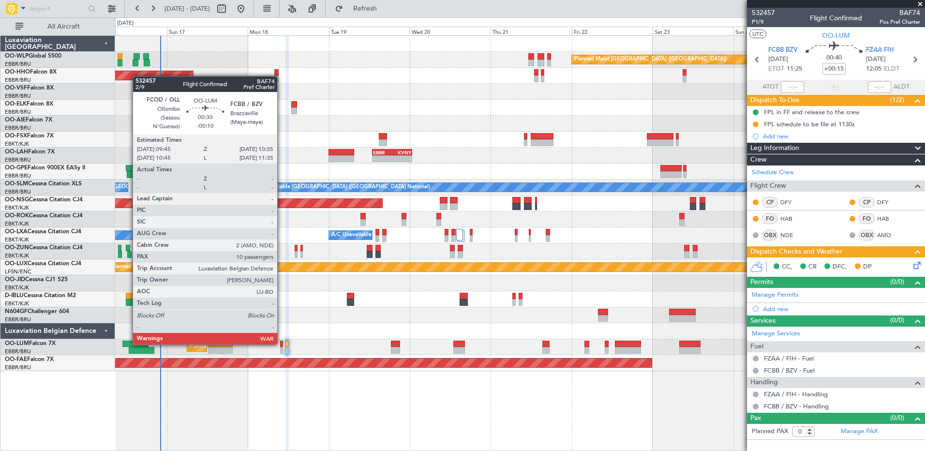
click at [282, 344] on div at bounding box center [281, 344] width 3 height 7
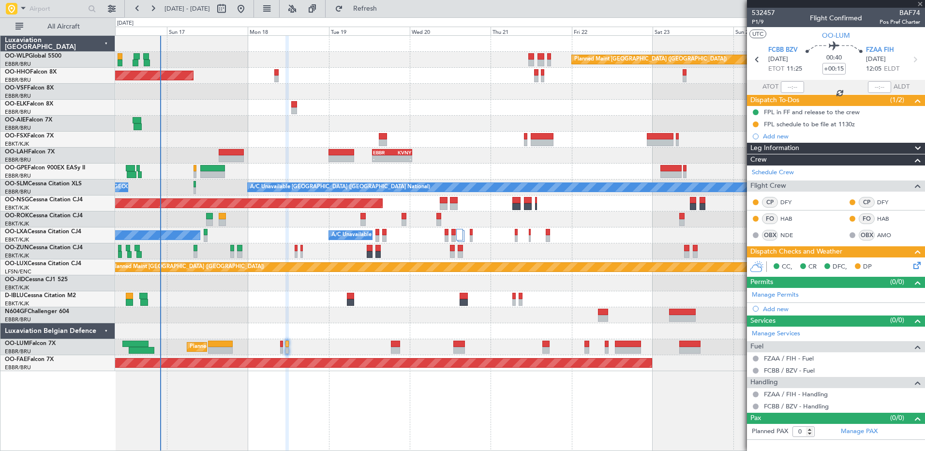
type input "-00:10"
type input "10"
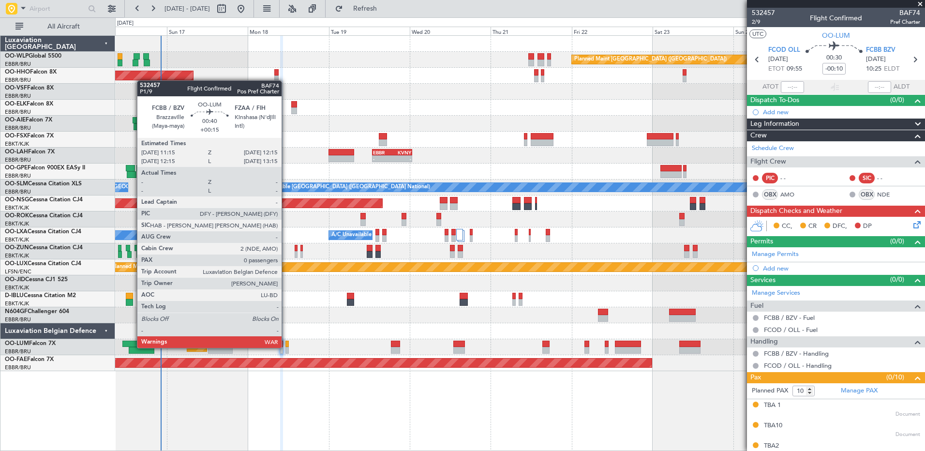
click at [286, 347] on div at bounding box center [287, 350] width 3 height 7
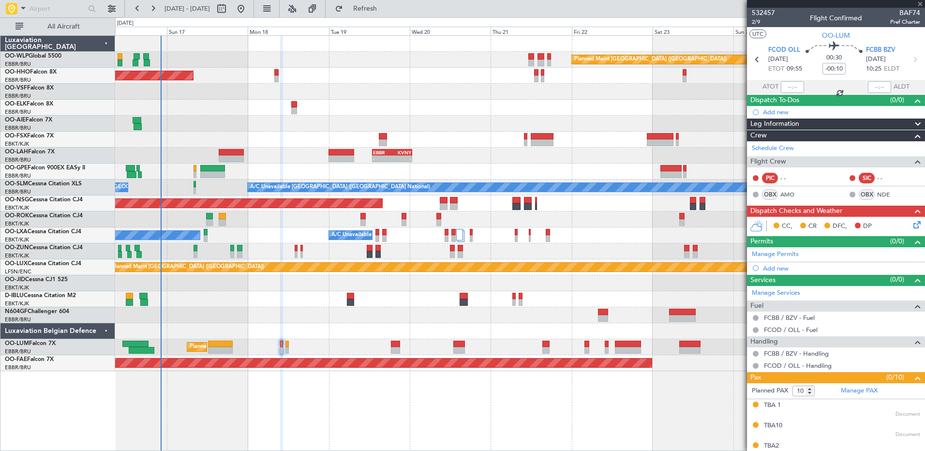
type input "+00:15"
type input "0"
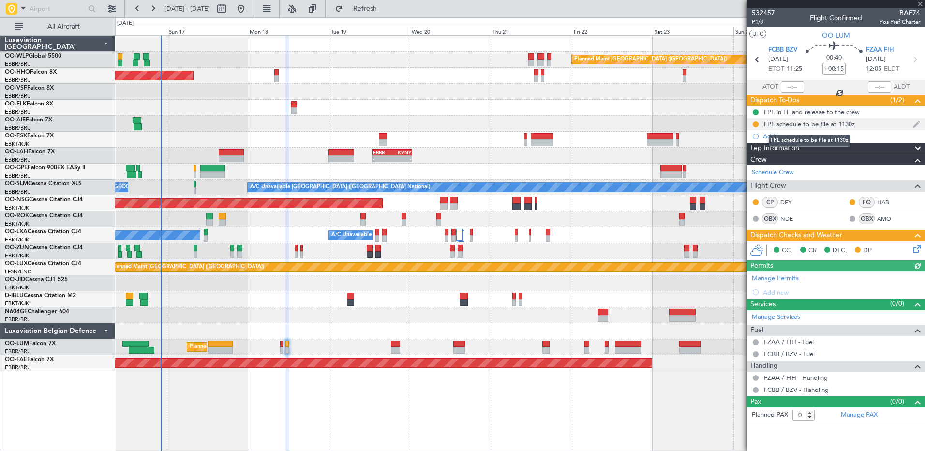
click at [834, 122] on div "FPL schedule to be file at 1130z" at bounding box center [809, 124] width 91 height 8
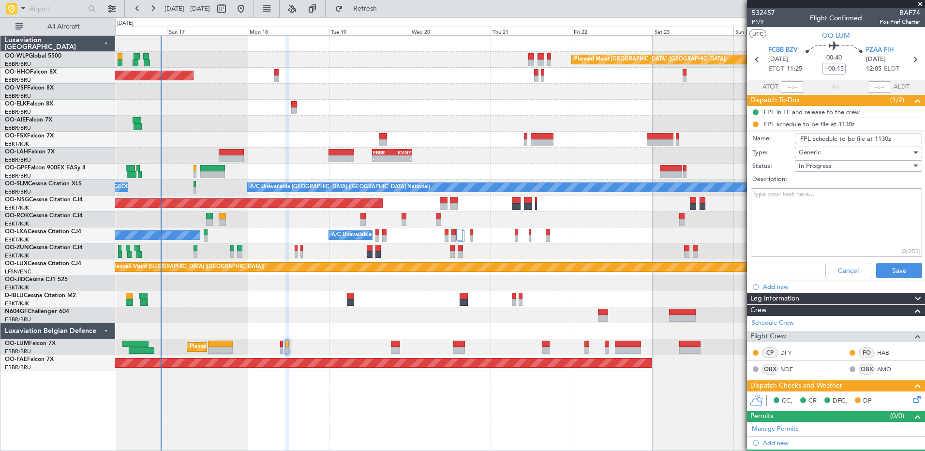
click at [884, 136] on input "FPL schedule to be file at 1130z" at bounding box center [858, 139] width 127 height 11
type input "FPL schedule to be file at 1315z"
click at [899, 270] on button "Save" at bounding box center [900, 270] width 46 height 15
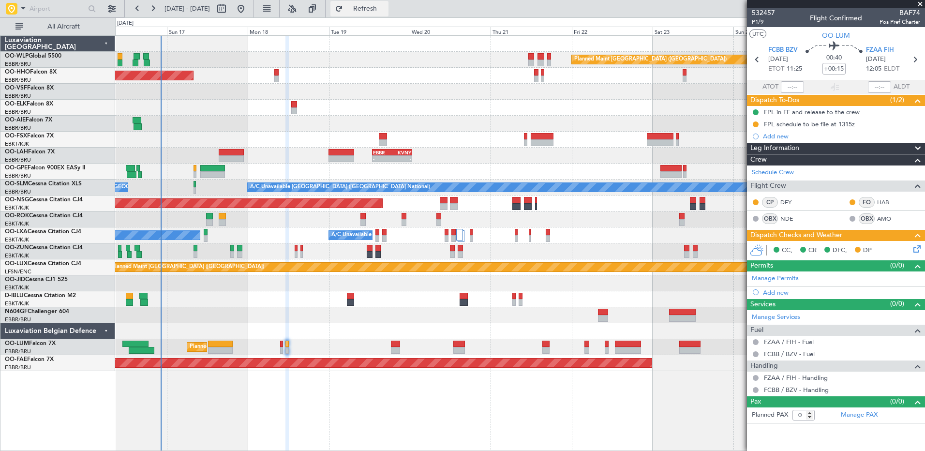
click at [389, 15] on button "Refresh" at bounding box center [360, 8] width 58 height 15
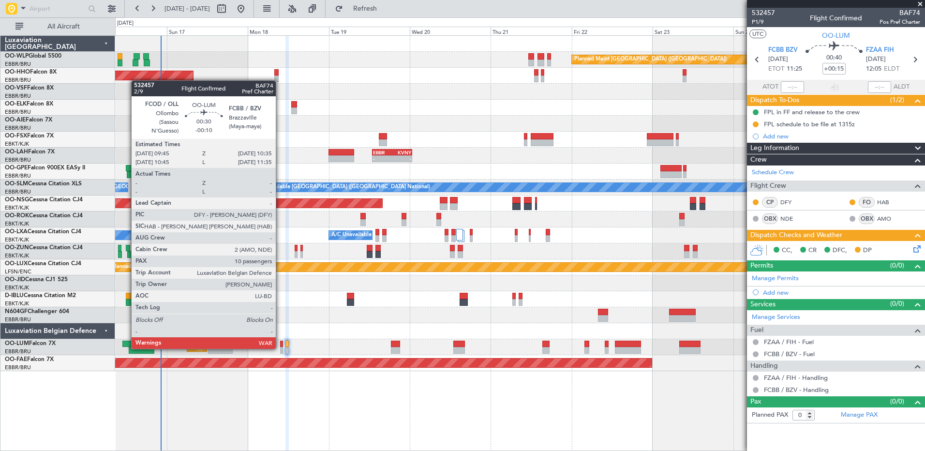
click at [280, 348] on div at bounding box center [281, 350] width 3 height 7
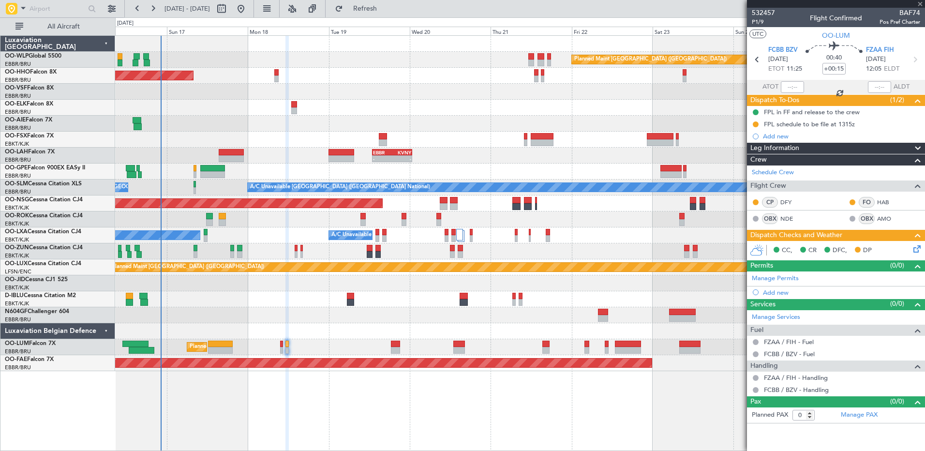
type input "-00:10"
type input "10"
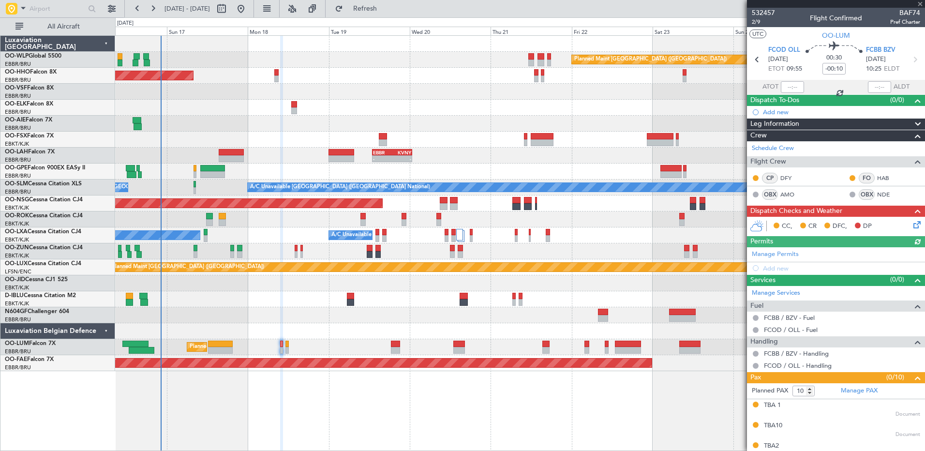
click at [912, 223] on icon at bounding box center [916, 223] width 8 height 8
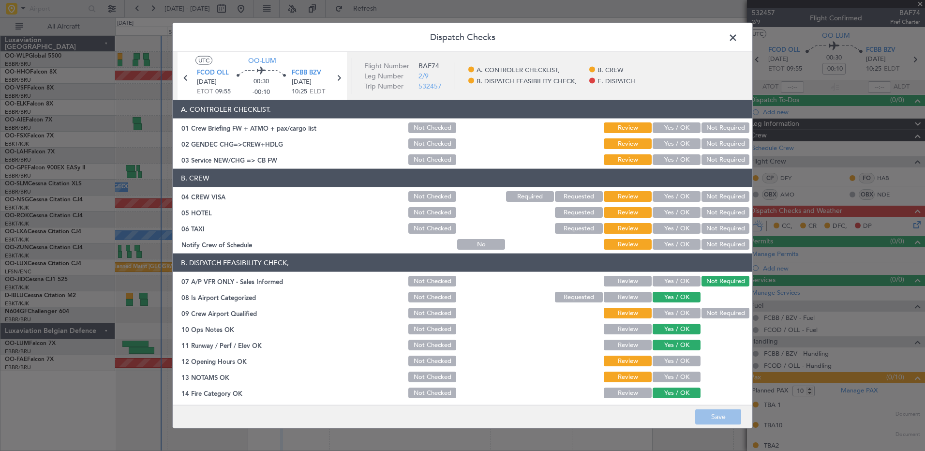
drag, startPoint x: 668, startPoint y: 378, endPoint x: 671, endPoint y: 373, distance: 5.6
click at [670, 376] on button "Yes / OK" at bounding box center [677, 377] width 48 height 11
drag, startPoint x: 673, startPoint y: 365, endPoint x: 674, endPoint y: 355, distance: 9.7
click at [673, 364] on button "Yes / OK" at bounding box center [677, 361] width 48 height 11
click at [673, 310] on button "Yes / OK" at bounding box center [677, 313] width 48 height 11
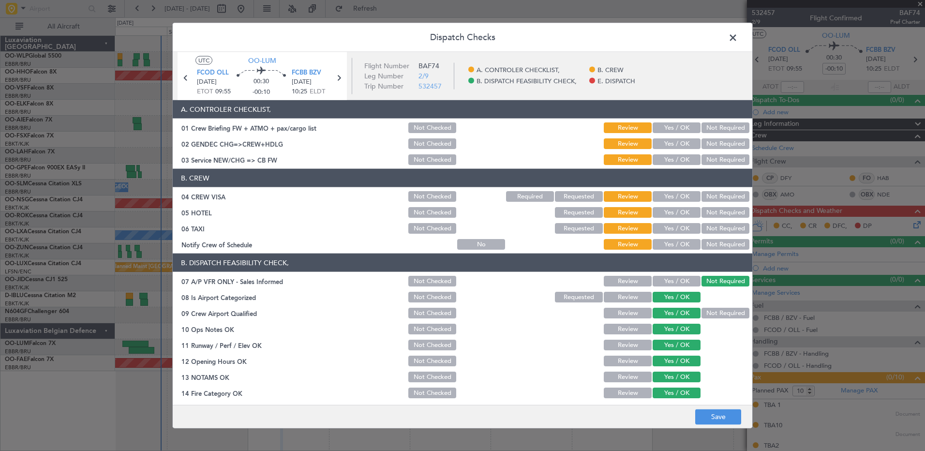
click at [679, 246] on button "Yes / OK" at bounding box center [677, 244] width 48 height 11
click at [723, 222] on div "Not Required" at bounding box center [724, 229] width 49 height 14
click at [720, 228] on button "Not Required" at bounding box center [726, 228] width 48 height 11
click at [721, 209] on button "Not Required" at bounding box center [726, 212] width 48 height 11
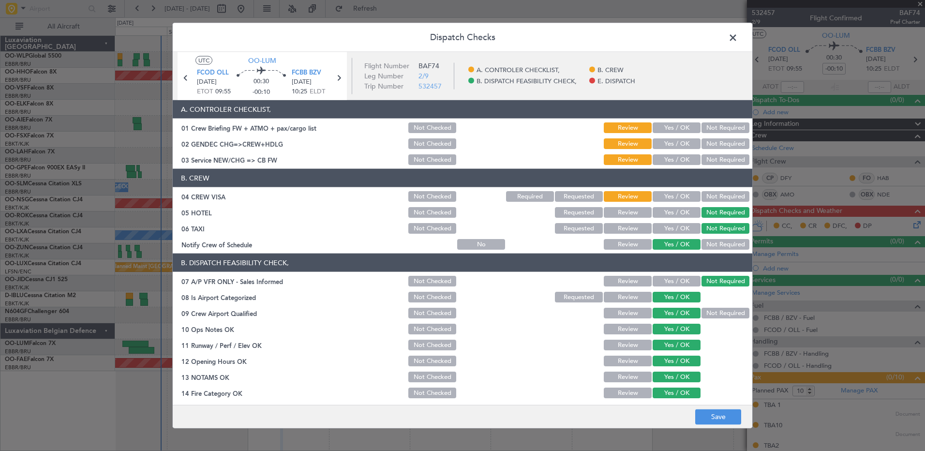
click at [721, 198] on button "Not Required" at bounding box center [726, 196] width 48 height 11
drag, startPoint x: 671, startPoint y: 163, endPoint x: 671, endPoint y: 152, distance: 11.1
click at [671, 161] on button "Yes / OK" at bounding box center [677, 159] width 48 height 11
click at [671, 147] on button "Yes / OK" at bounding box center [677, 143] width 48 height 11
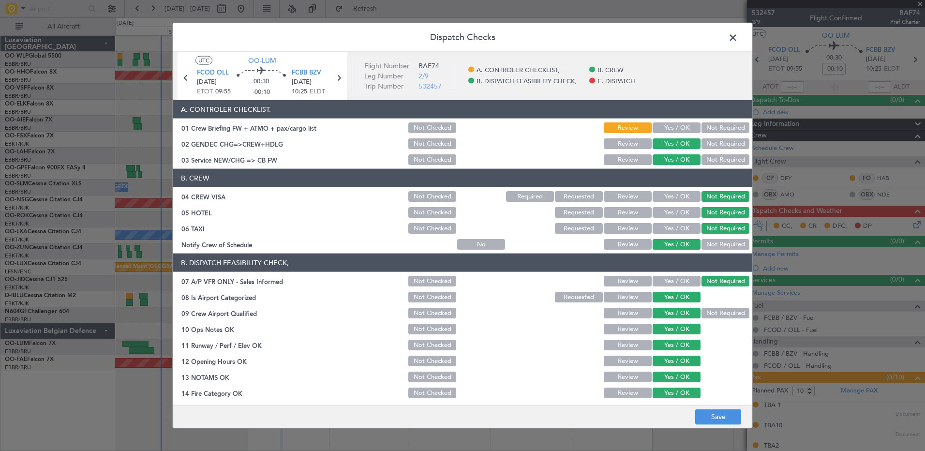
click at [702, 142] on button "Not Required" at bounding box center [726, 143] width 48 height 11
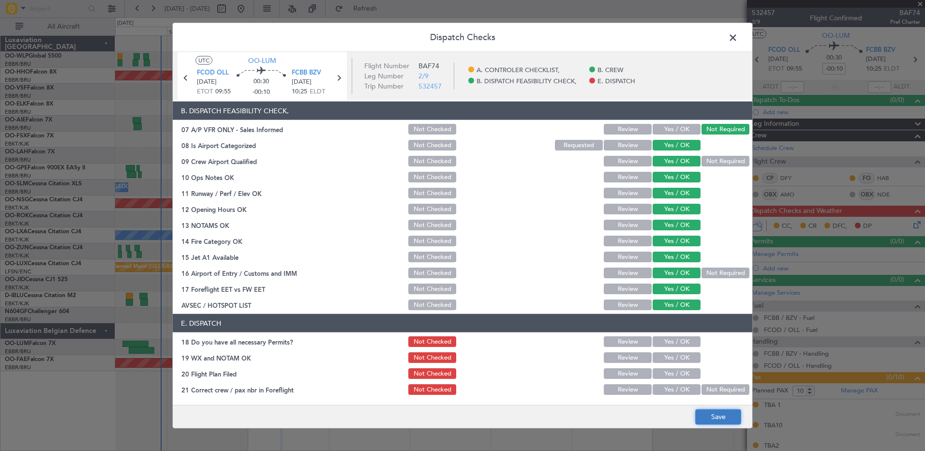
click at [714, 415] on button "Save" at bounding box center [719, 416] width 46 height 15
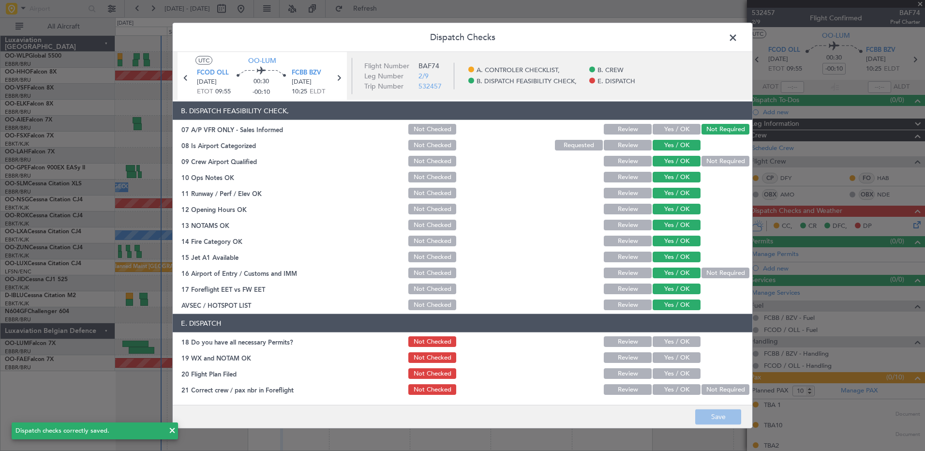
click at [738, 36] on span at bounding box center [738, 39] width 0 height 19
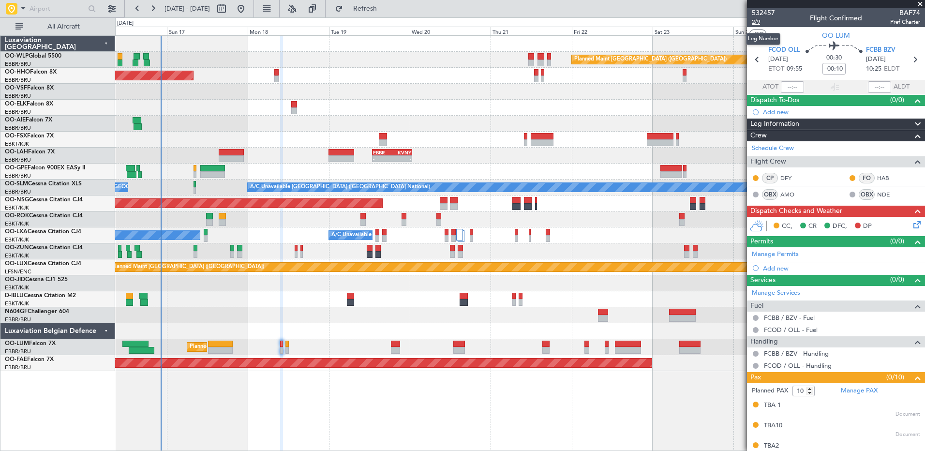
click at [758, 22] on span "2/9" at bounding box center [763, 22] width 23 height 8
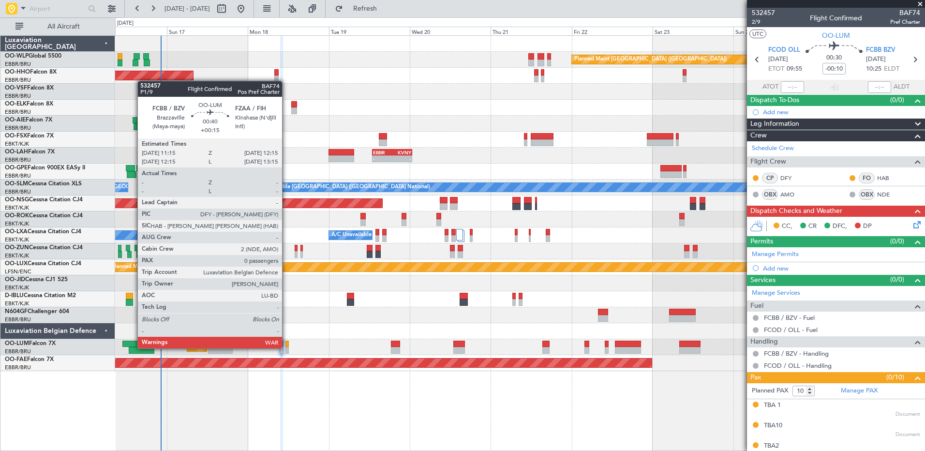
click at [287, 347] on div at bounding box center [287, 350] width 3 height 7
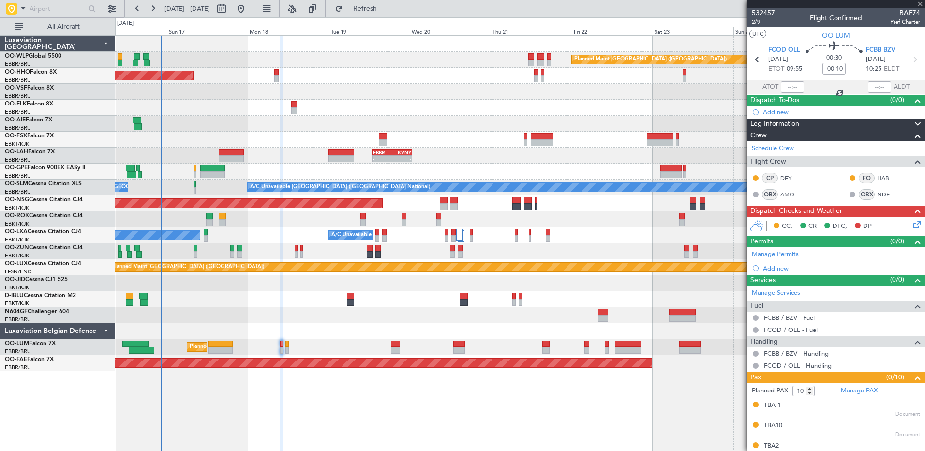
type input "+00:15"
type input "0"
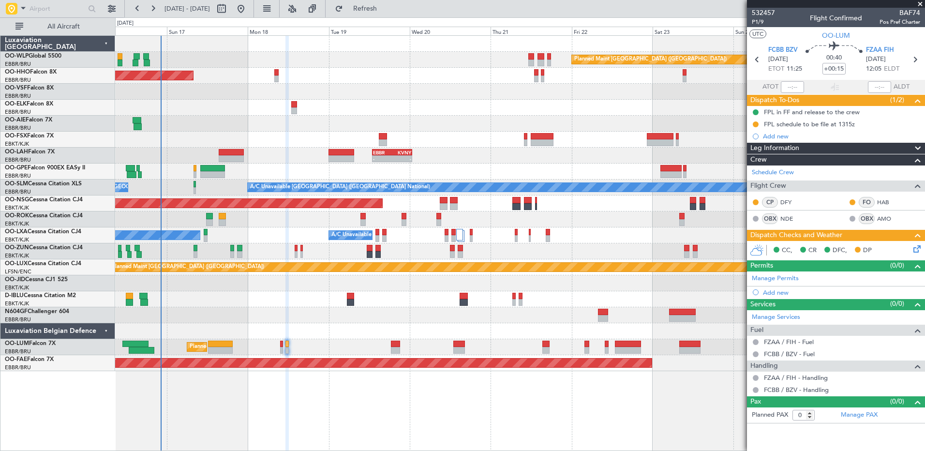
click at [912, 249] on icon at bounding box center [916, 247] width 8 height 8
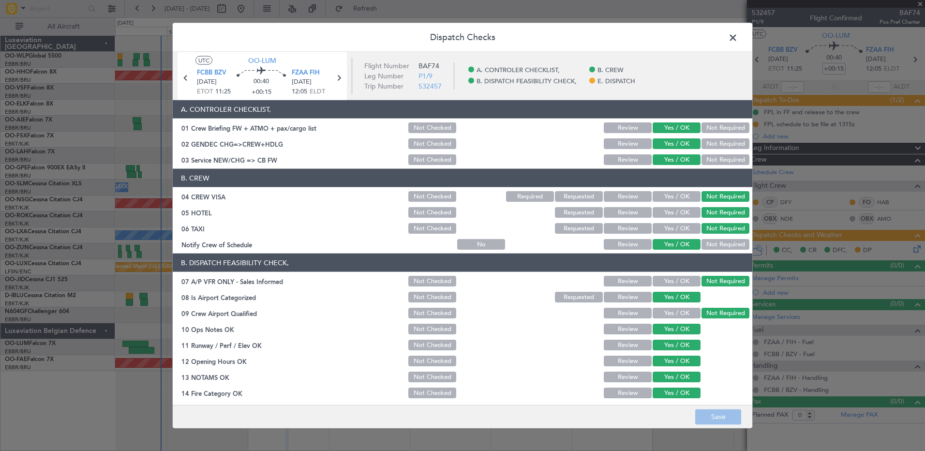
click at [738, 34] on span at bounding box center [738, 39] width 0 height 19
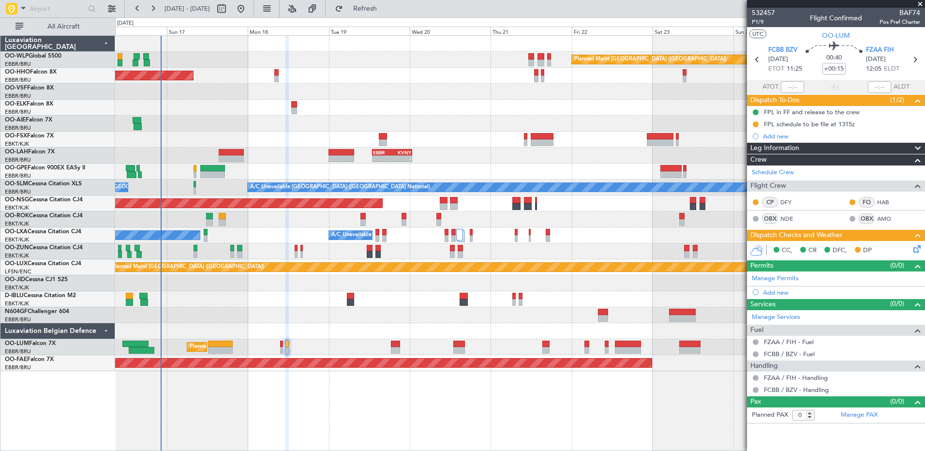
click at [281, 346] on div at bounding box center [281, 344] width 3 height 7
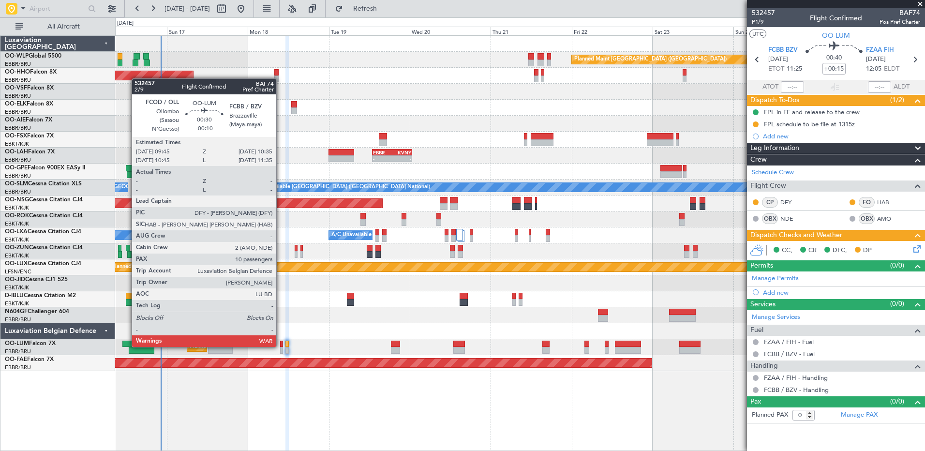
click at [281, 346] on div at bounding box center [281, 344] width 3 height 7
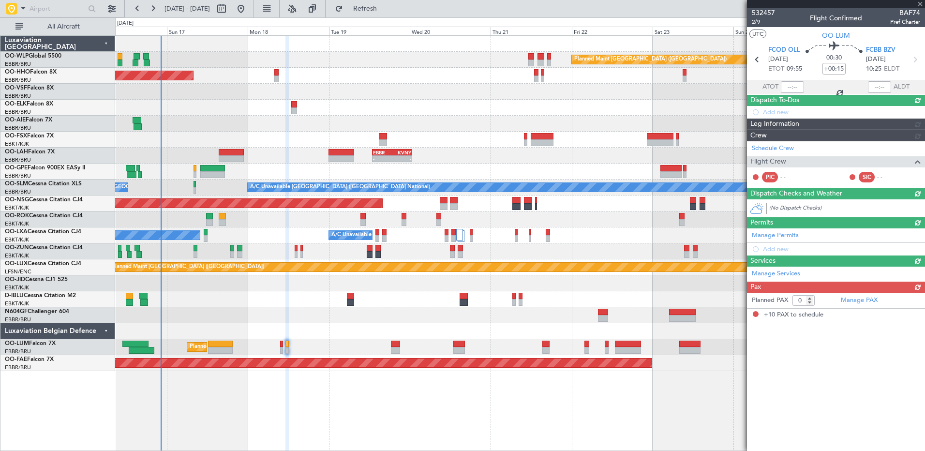
type input "-00:10"
type input "10"
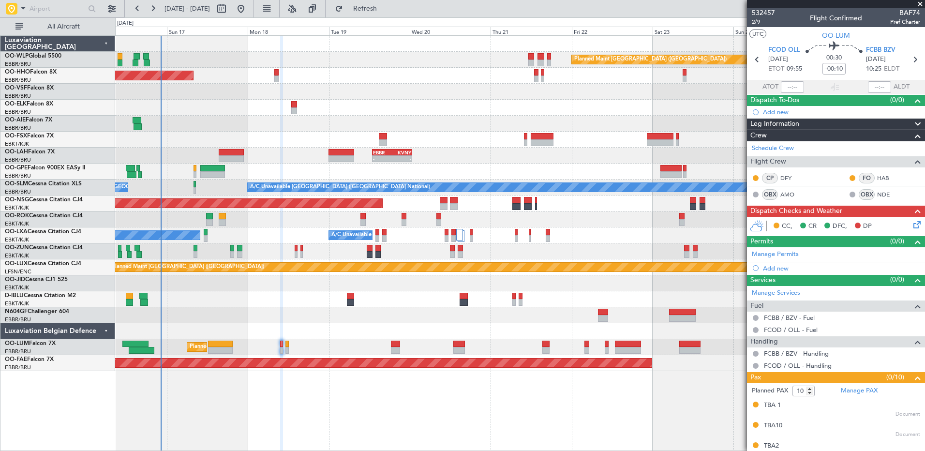
click at [913, 225] on icon at bounding box center [916, 223] width 8 height 8
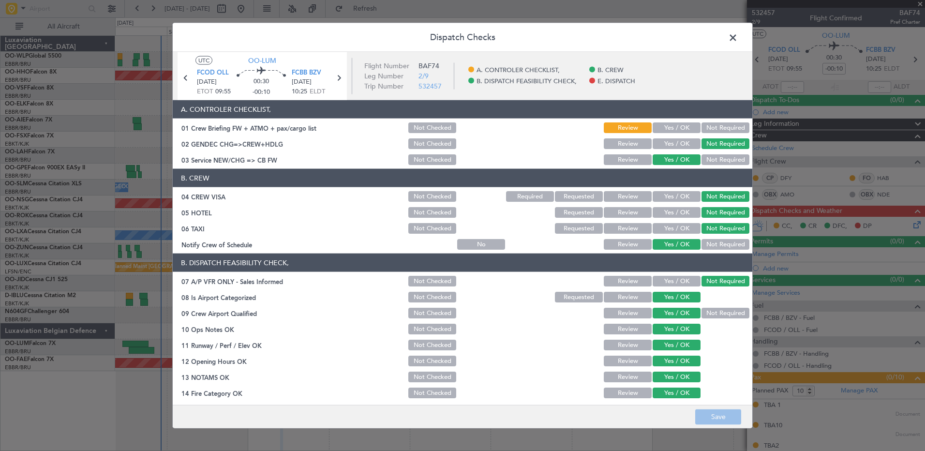
click at [684, 124] on button "Yes / OK" at bounding box center [677, 127] width 48 height 11
drag, startPoint x: 719, startPoint y: 407, endPoint x: 719, endPoint y: 413, distance: 5.8
click at [719, 408] on footer "Save" at bounding box center [463, 416] width 580 height 23
click at [719, 413] on button "Save" at bounding box center [719, 416] width 46 height 15
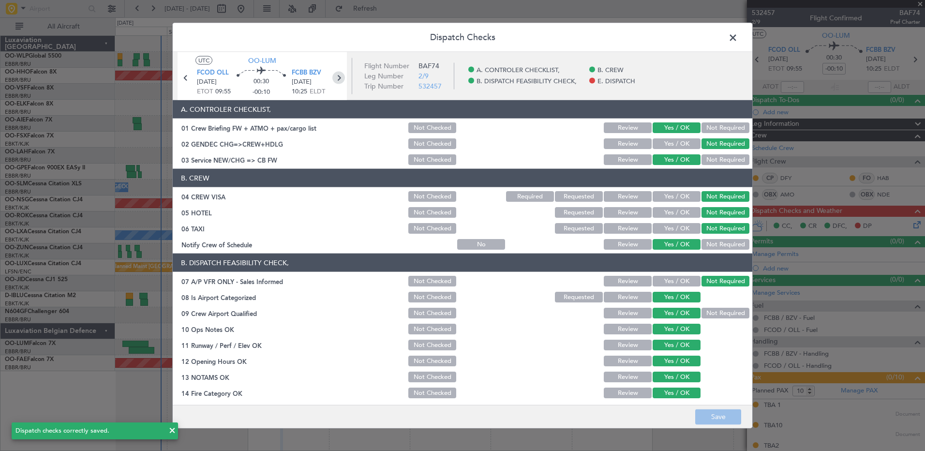
click at [340, 76] on icon at bounding box center [339, 78] width 13 height 13
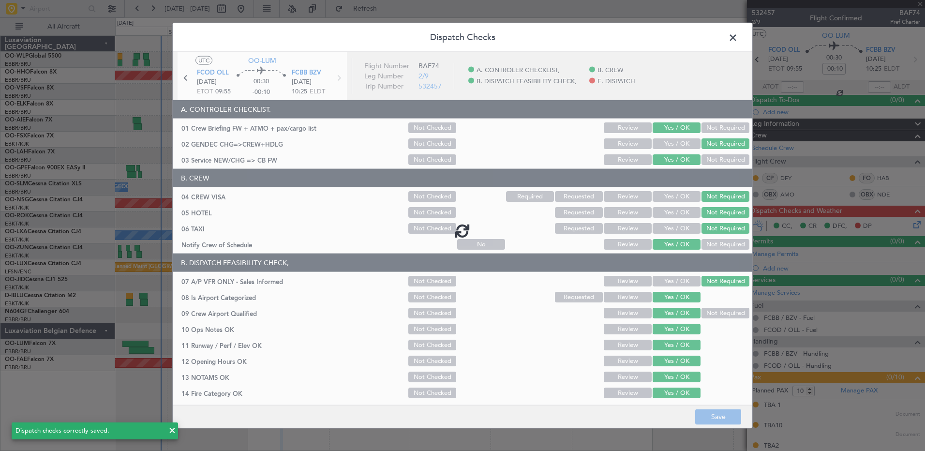
type input "+00:15"
type input "0"
type input "+00:15"
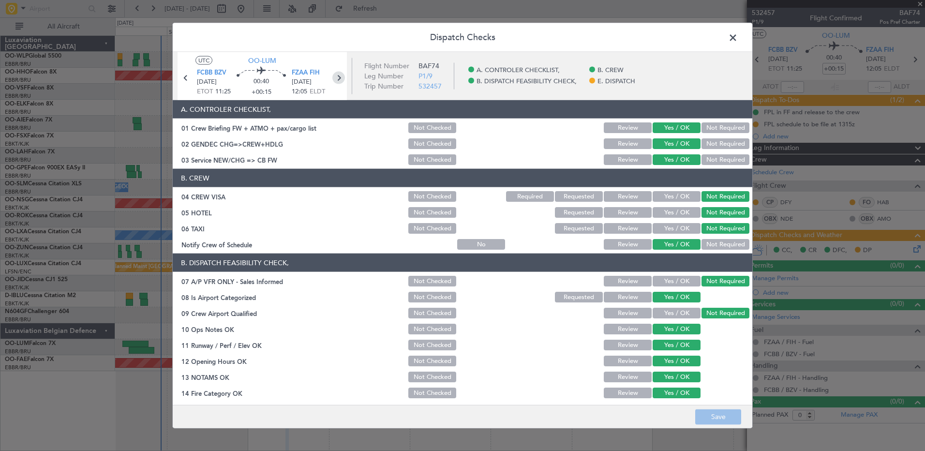
click at [340, 74] on icon at bounding box center [339, 78] width 13 height 13
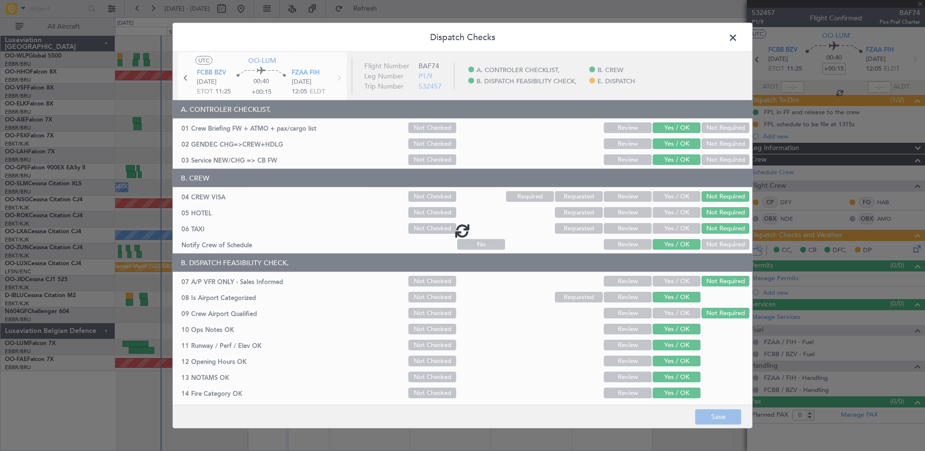
type input "13"
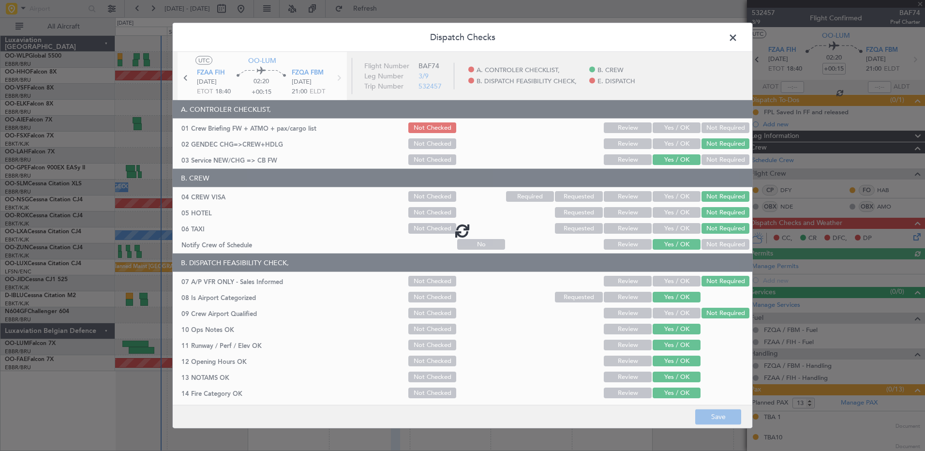
click at [669, 128] on div at bounding box center [463, 230] width 580 height 357
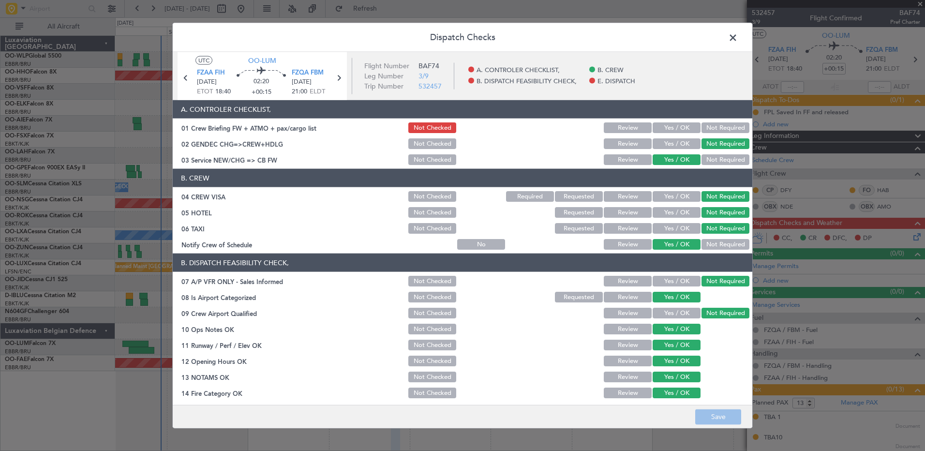
click at [677, 126] on button "Yes / OK" at bounding box center [677, 127] width 48 height 11
click at [727, 415] on button "Save" at bounding box center [719, 416] width 46 height 15
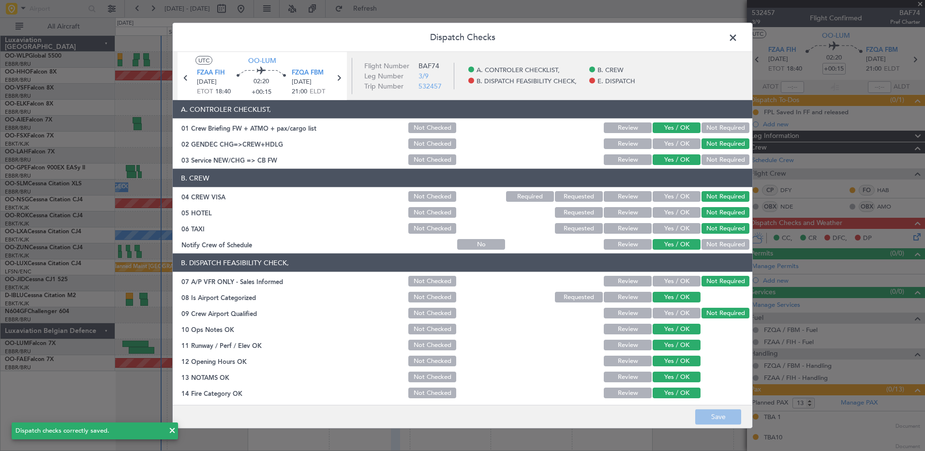
click at [341, 76] on icon at bounding box center [339, 78] width 13 height 13
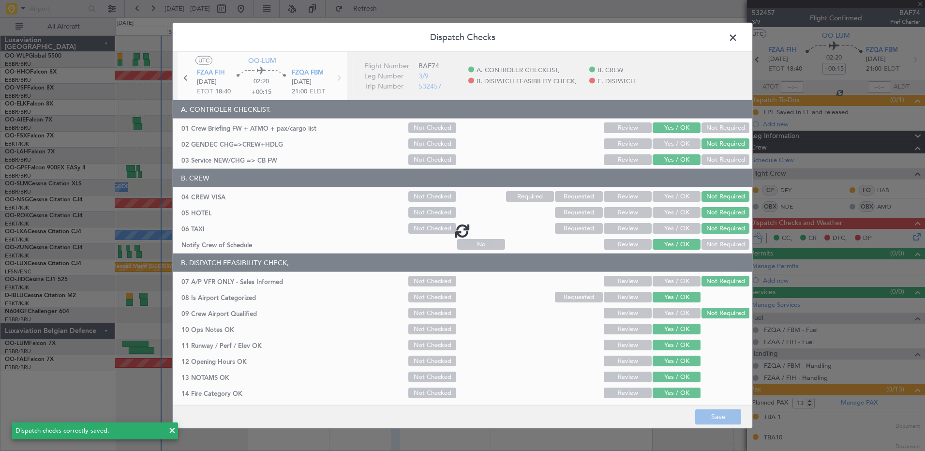
type input "+01:05"
type input "10"
type input "+01:05"
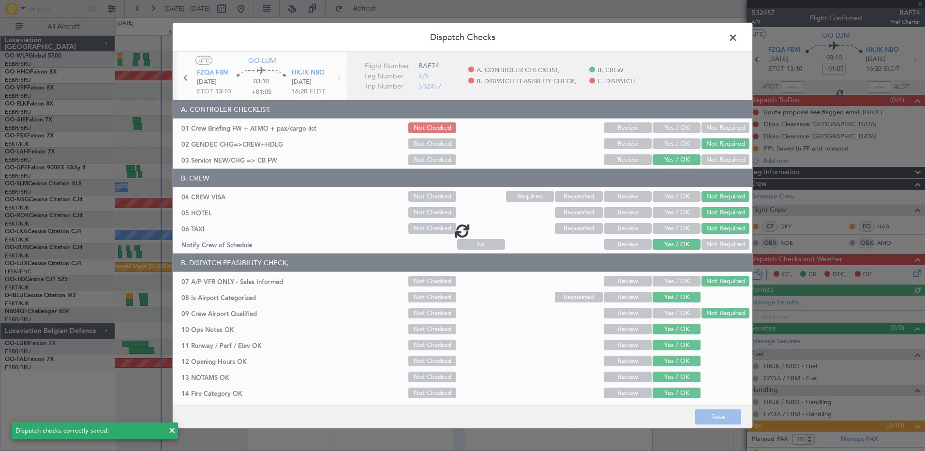
click at [654, 123] on div at bounding box center [463, 230] width 580 height 357
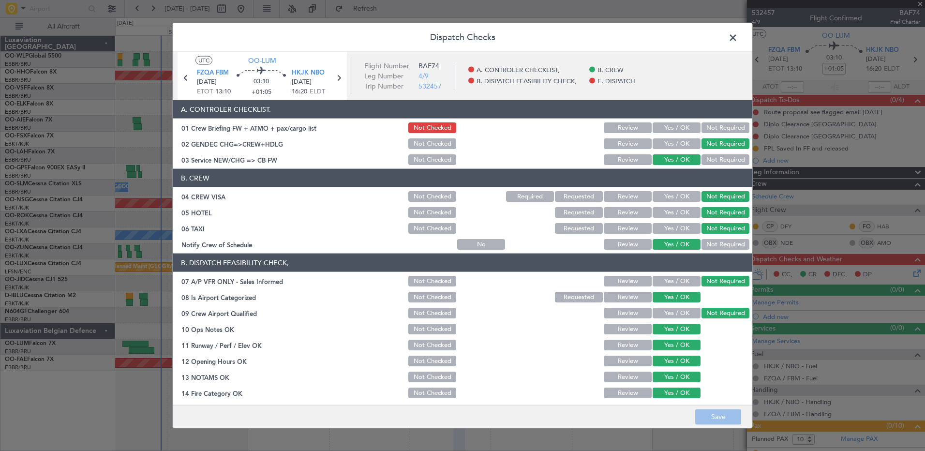
click at [679, 122] on button "Yes / OK" at bounding box center [677, 127] width 48 height 11
click at [700, 420] on button "Save" at bounding box center [719, 416] width 46 height 15
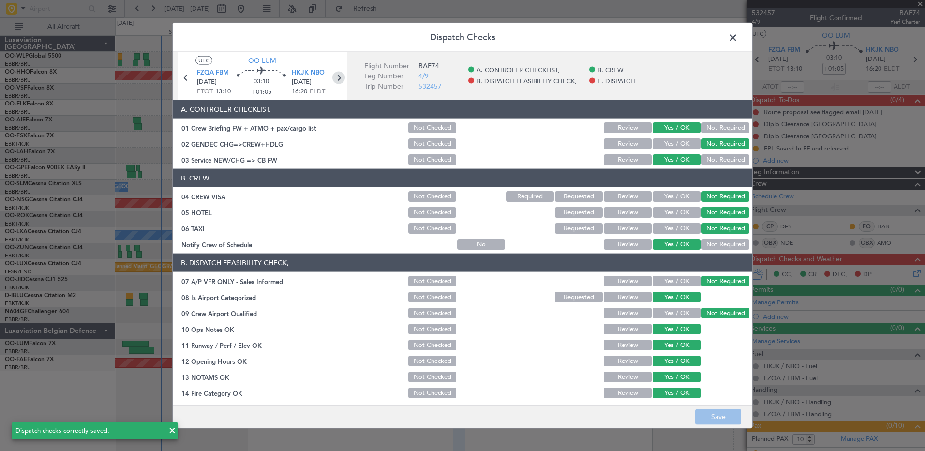
click at [339, 77] on icon at bounding box center [339, 78] width 13 height 13
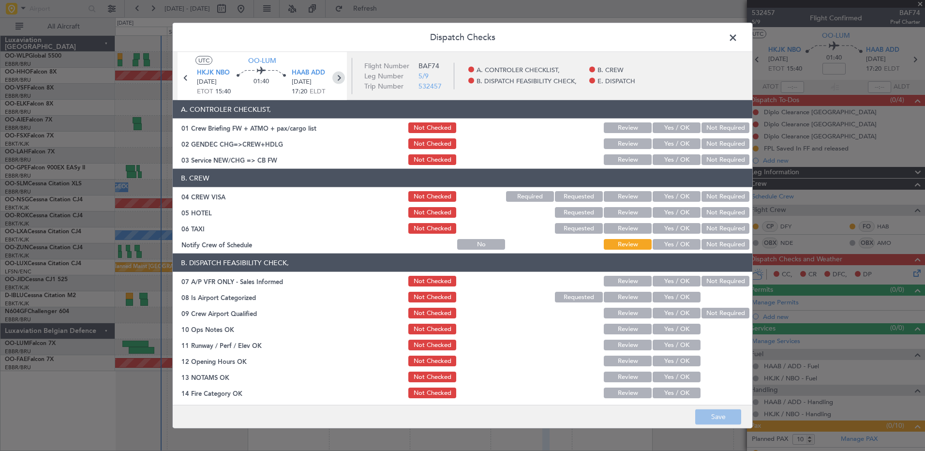
click at [339, 77] on icon at bounding box center [339, 78] width 13 height 13
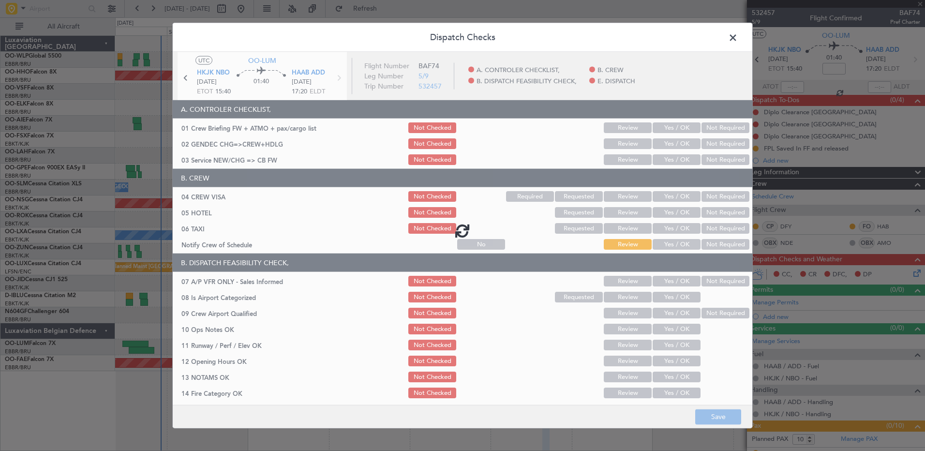
type input "12"
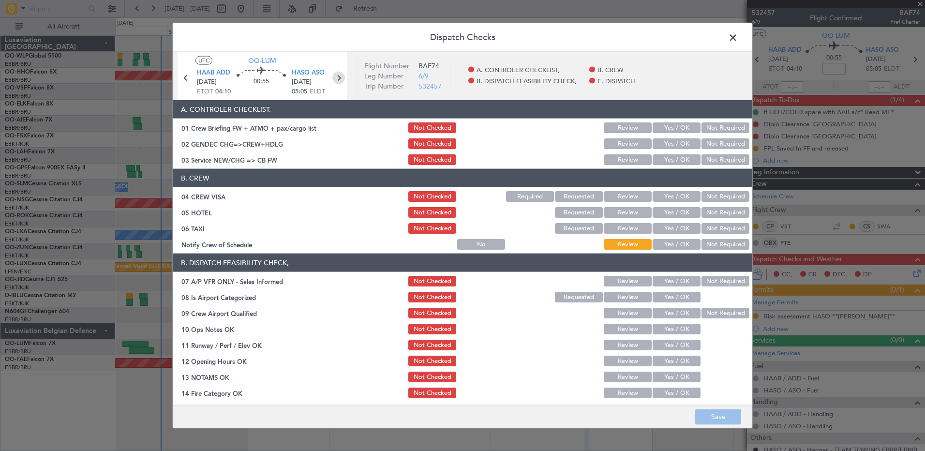
click at [340, 76] on icon at bounding box center [339, 78] width 13 height 13
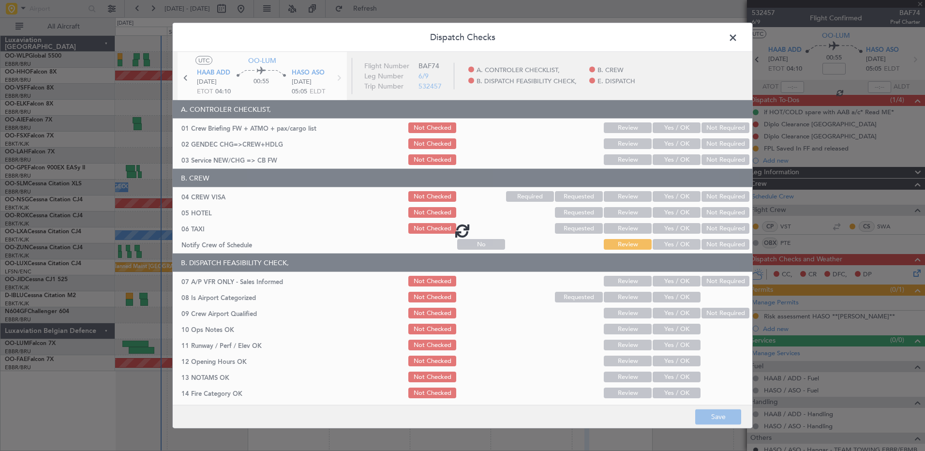
type input "-00:10"
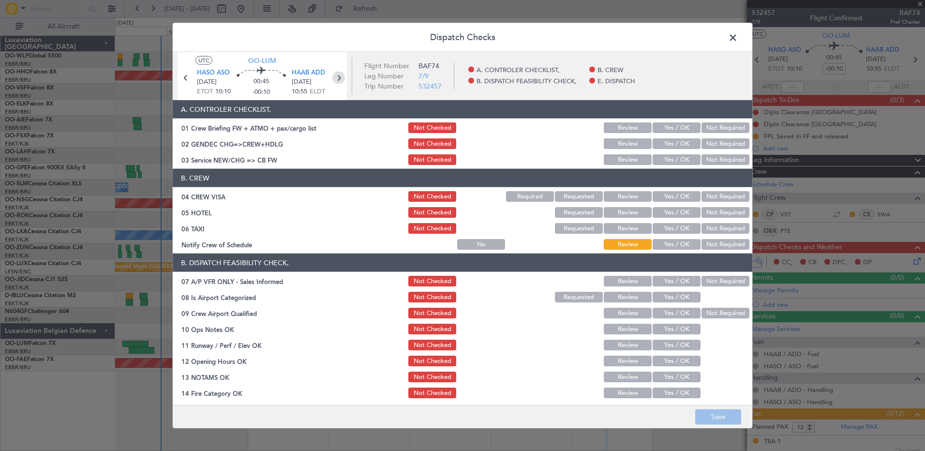
click at [338, 81] on icon at bounding box center [339, 78] width 13 height 13
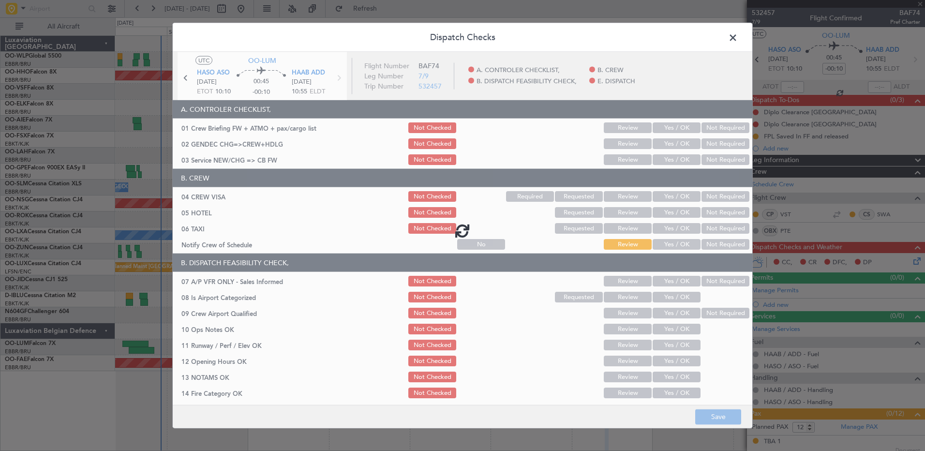
type input "+00:40"
type input "10"
type input "+00:40"
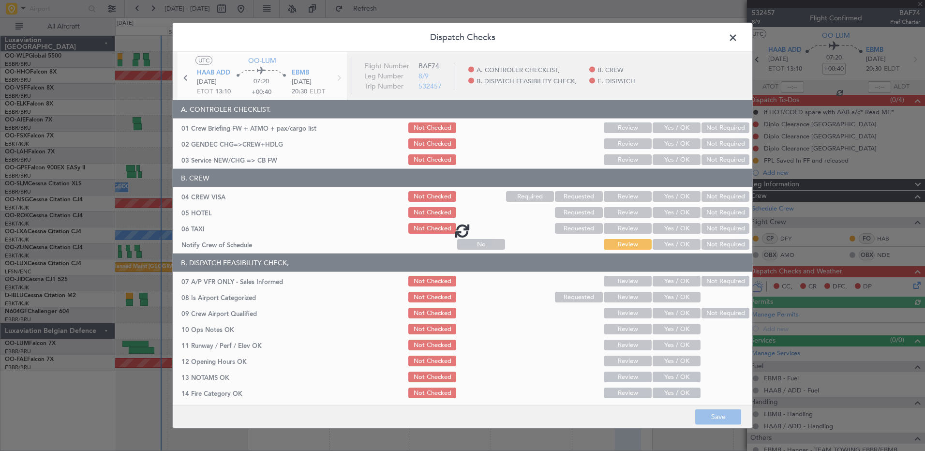
click at [676, 160] on div at bounding box center [463, 230] width 580 height 357
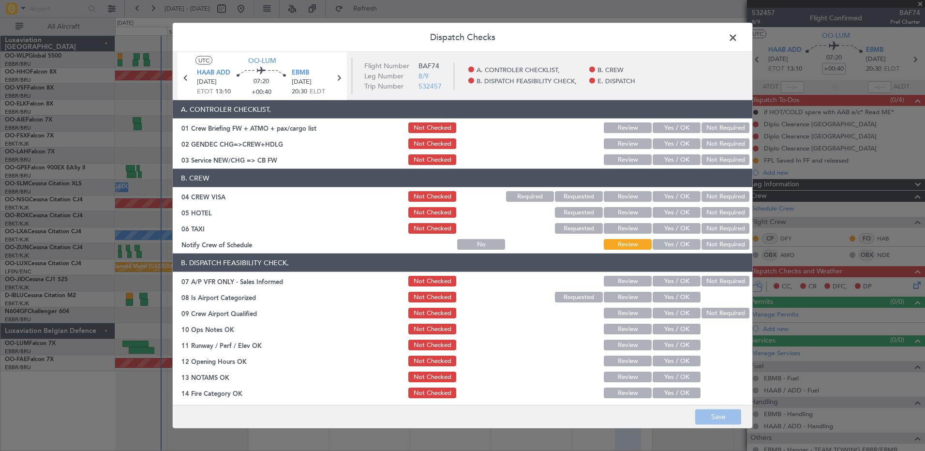
click at [669, 160] on button "Yes / OK" at bounding box center [677, 159] width 48 height 11
click at [705, 142] on button "Not Required" at bounding box center [726, 143] width 48 height 11
click at [670, 130] on button "Yes / OK" at bounding box center [677, 127] width 48 height 11
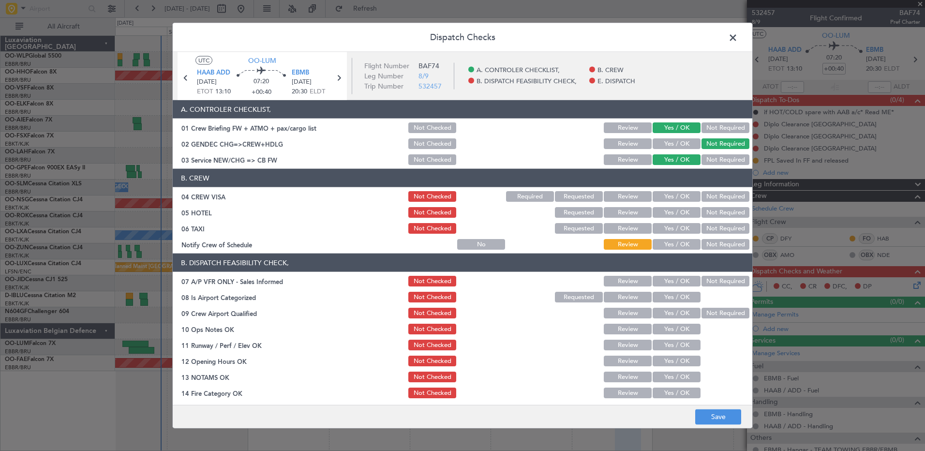
click at [711, 196] on button "Not Required" at bounding box center [726, 196] width 48 height 11
click at [717, 212] on button "Not Required" at bounding box center [726, 212] width 48 height 11
click at [721, 225] on button "Not Required" at bounding box center [726, 228] width 48 height 11
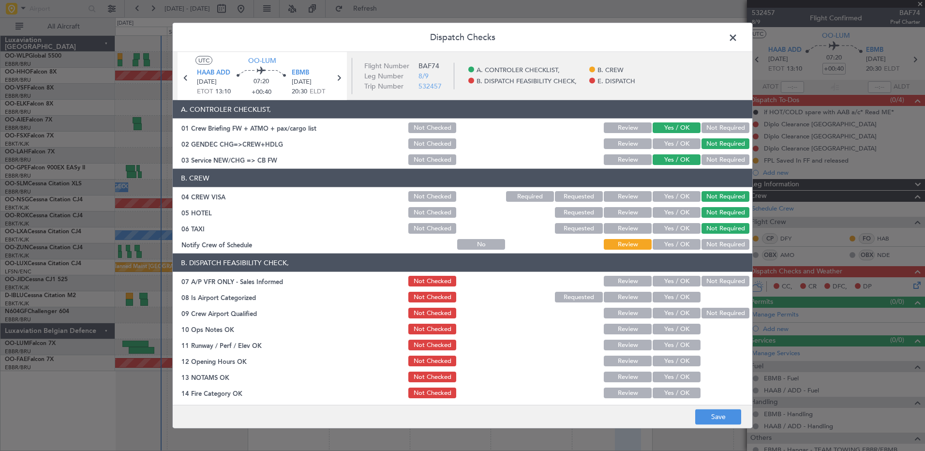
click at [673, 250] on div "Yes / OK" at bounding box center [676, 245] width 49 height 14
click at [679, 241] on button "Yes / OK" at bounding box center [677, 244] width 48 height 11
click at [712, 421] on button "Save" at bounding box center [719, 416] width 46 height 15
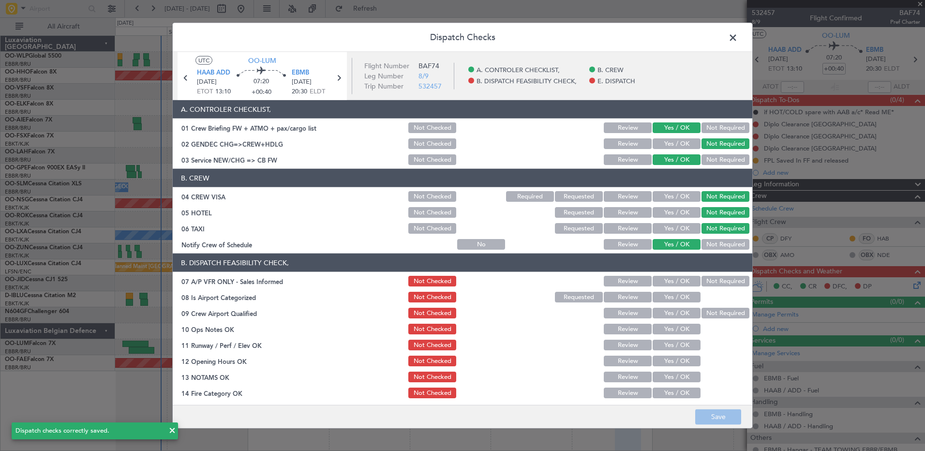
click at [738, 37] on span at bounding box center [738, 39] width 0 height 19
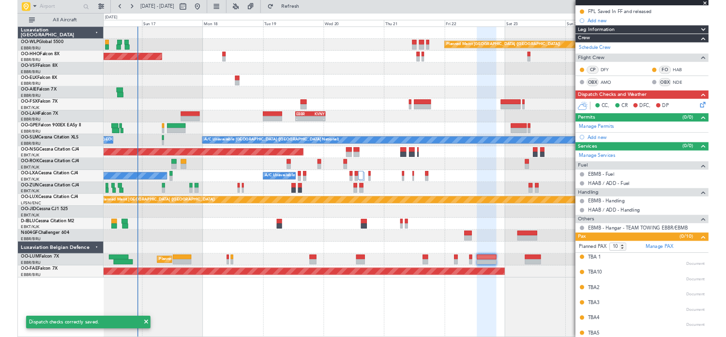
scroll to position [0, 0]
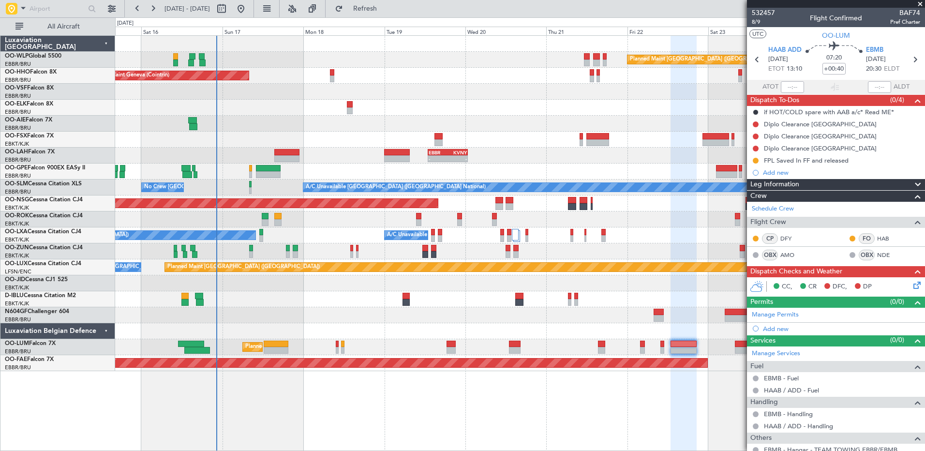
click at [372, 343] on div "Planned Maint [GEOGRAPHIC_DATA] ([GEOGRAPHIC_DATA]) AOG Maint Geneva ([GEOGRAPH…" at bounding box center [520, 203] width 810 height 335
